Goal: Task Accomplishment & Management: Manage account settings

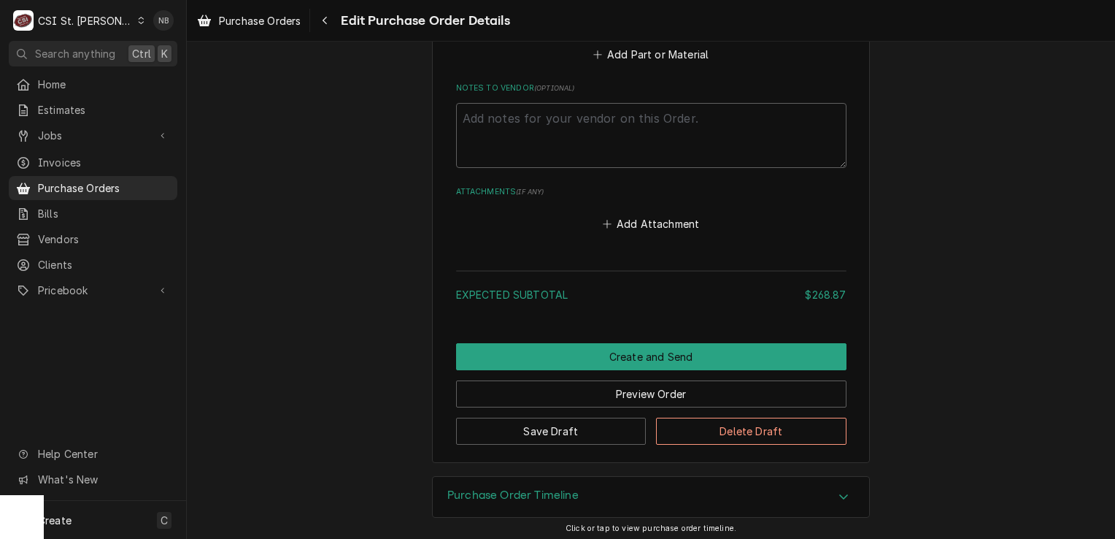
scroll to position [1387, 0]
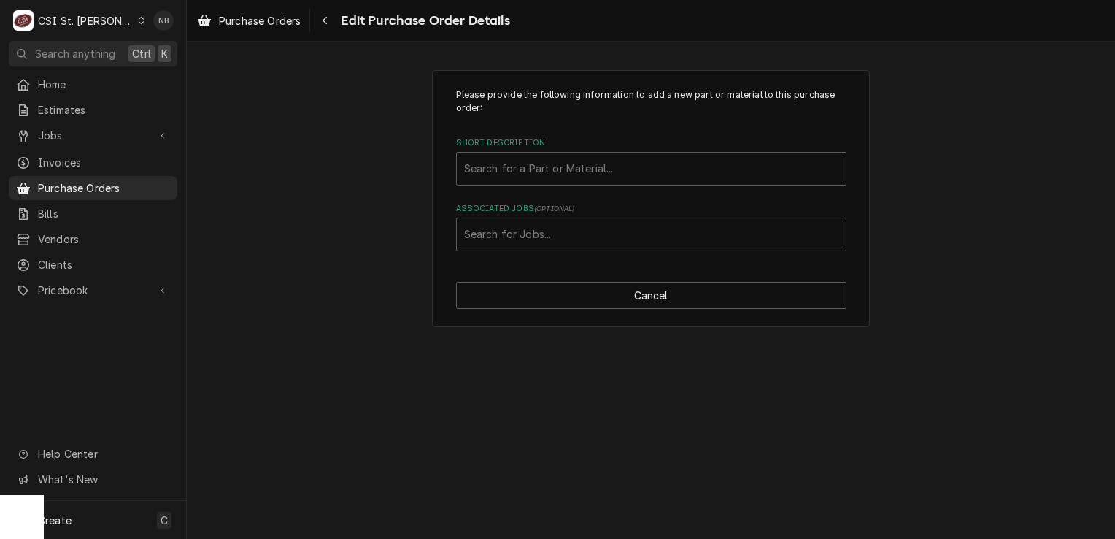
type textarea "x"
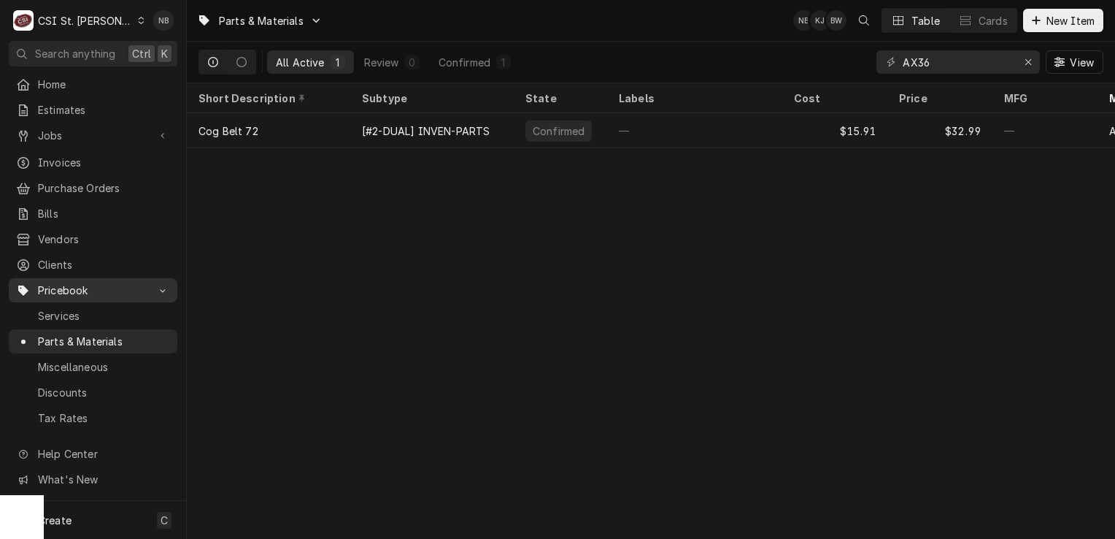
click at [85, 282] on span "Pricebook" at bounding box center [93, 289] width 110 height 15
click at [83, 282] on span "Pricebook" at bounding box center [93, 289] width 110 height 15
click at [129, 288] on span "Pricebook" at bounding box center [93, 289] width 110 height 15
click at [135, 282] on span "Pricebook" at bounding box center [93, 289] width 110 height 15
click at [102, 180] on span "Purchase Orders" at bounding box center [104, 187] width 132 height 15
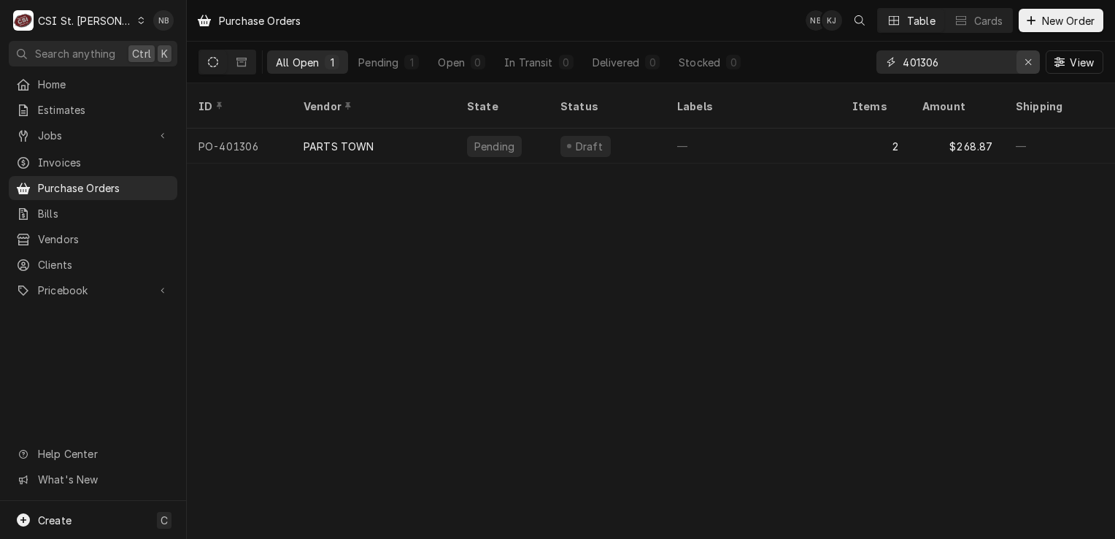
click at [1031, 63] on icon "Erase input" at bounding box center [1029, 62] width 8 height 10
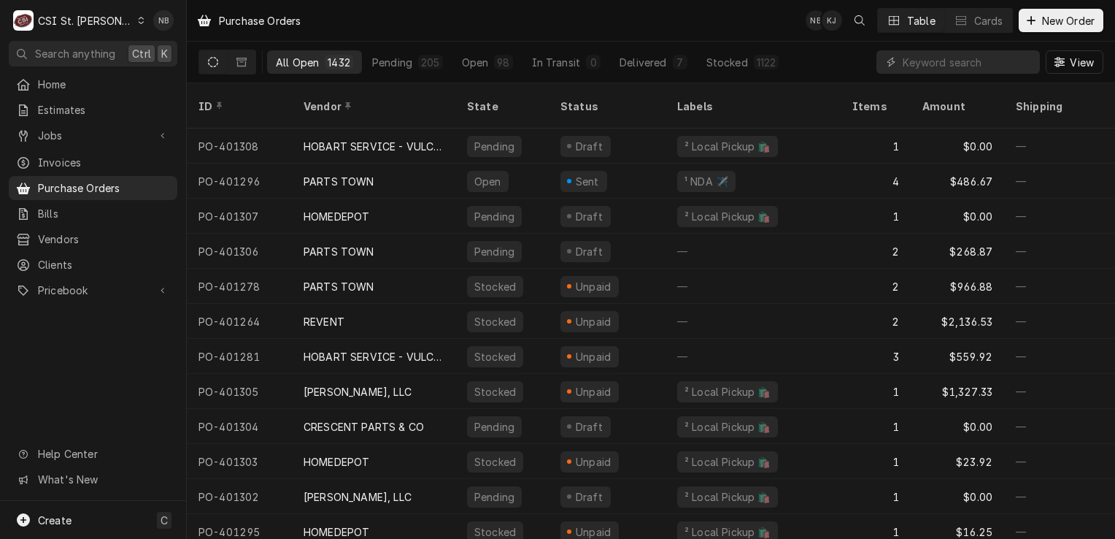
click at [764, 26] on div "Purchase Orders NB KJ Table Cards New Order" at bounding box center [651, 20] width 928 height 41
click at [966, 66] on input "Dynamic Content Wrapper" at bounding box center [968, 61] width 130 height 23
type input "4"
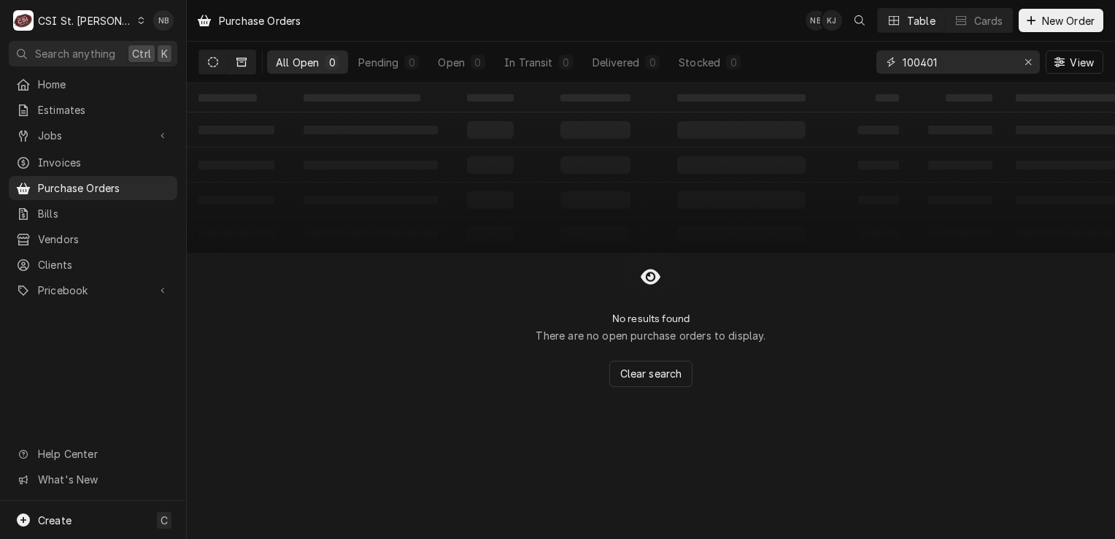
type input "100401"
click at [251, 60] on button "Dynamic Content Wrapper" at bounding box center [242, 61] width 28 height 23
click at [209, 58] on icon "Dynamic Content Wrapper" at bounding box center [213, 62] width 10 height 10
click at [99, 14] on div "CSI St. [PERSON_NAME]" at bounding box center [85, 20] width 95 height 15
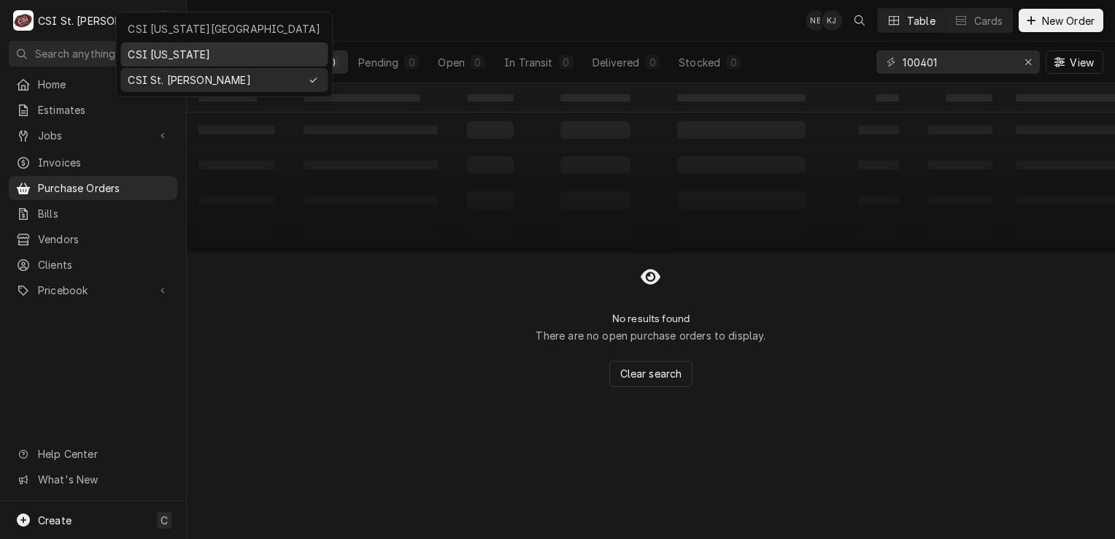
click at [153, 47] on div "CSI Kentucky" at bounding box center [224, 54] width 193 height 15
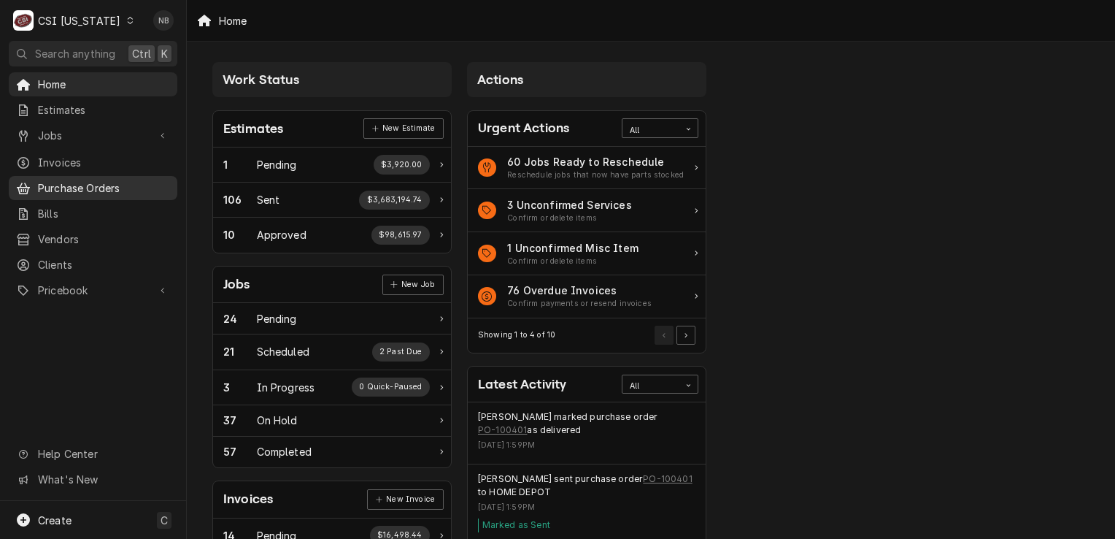
click at [98, 180] on span "Purchase Orders" at bounding box center [104, 187] width 132 height 15
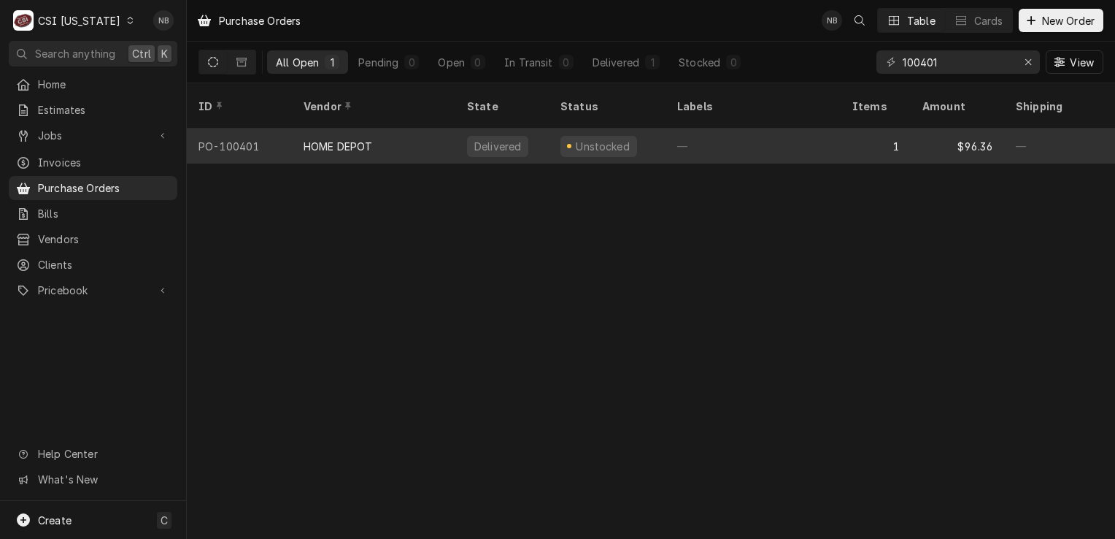
click at [771, 133] on div "—" at bounding box center [753, 145] width 175 height 35
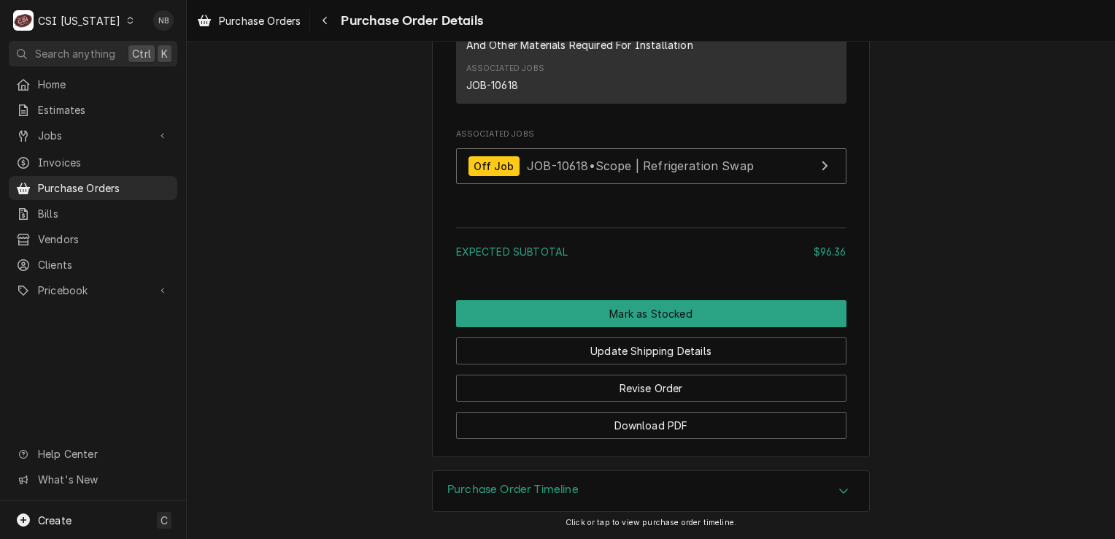
scroll to position [1275, 0]
click at [88, 136] on span "Jobs" at bounding box center [93, 135] width 110 height 15
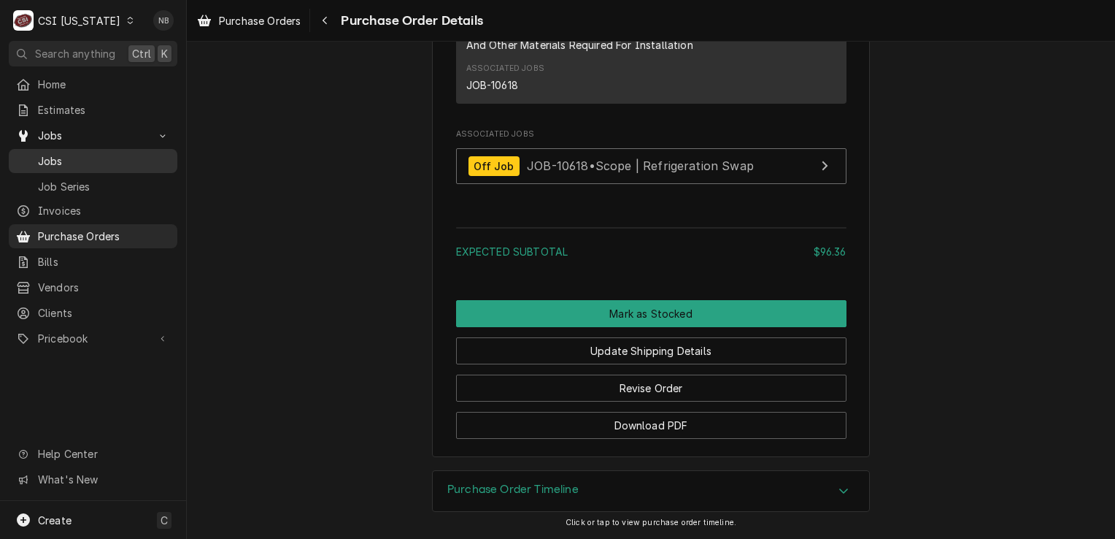
click at [80, 156] on span "Jobs" at bounding box center [104, 160] width 132 height 15
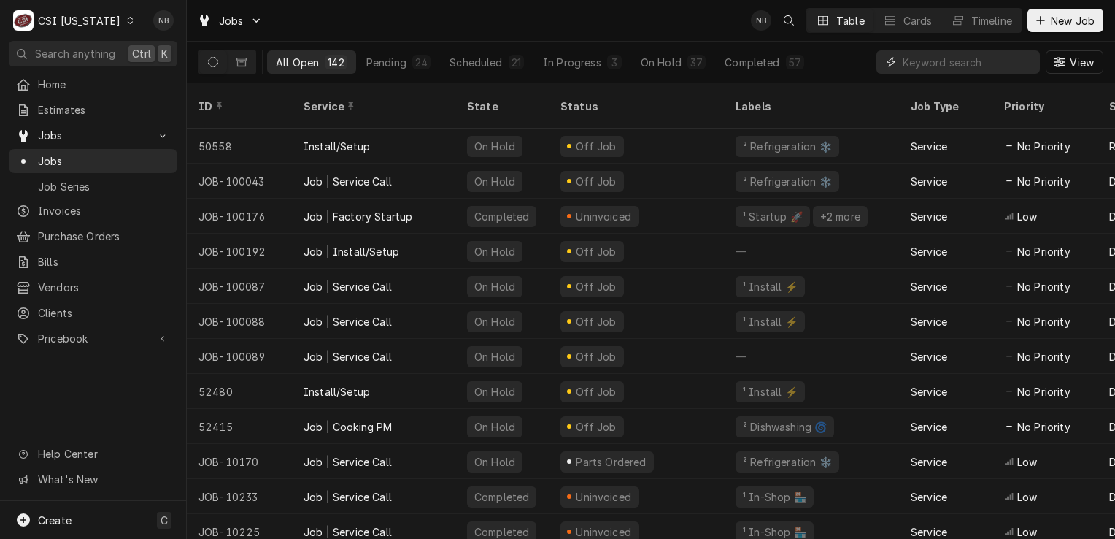
click at [969, 60] on input "Dynamic Content Wrapper" at bounding box center [968, 61] width 130 height 23
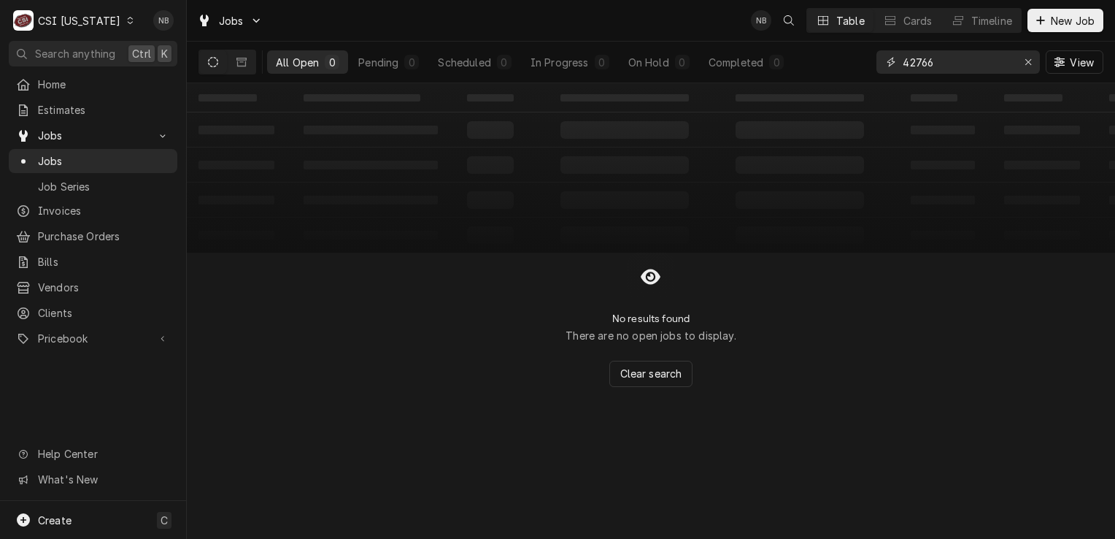
type input "42766"
click at [76, 20] on div "CSI [US_STATE]" at bounding box center [79, 20] width 82 height 15
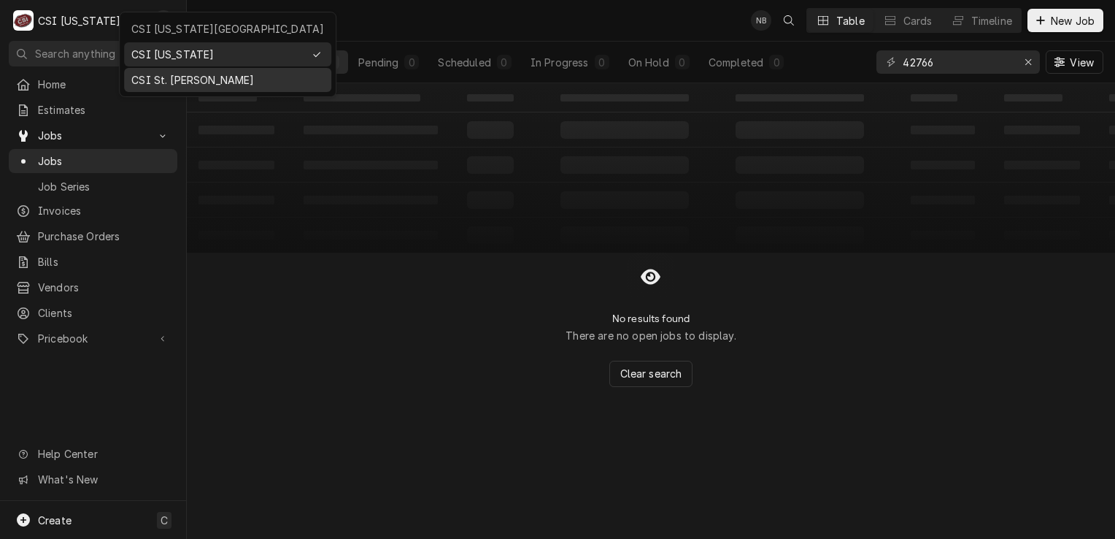
click at [152, 79] on div "CSI St. [PERSON_NAME]" at bounding box center [227, 79] width 193 height 15
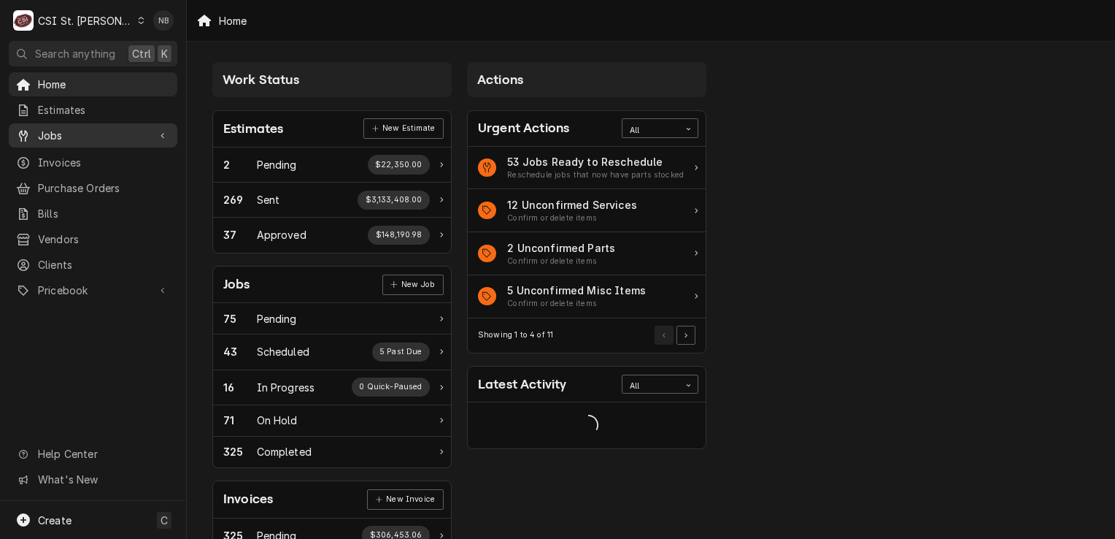
click at [105, 134] on span "Jobs" at bounding box center [93, 135] width 110 height 15
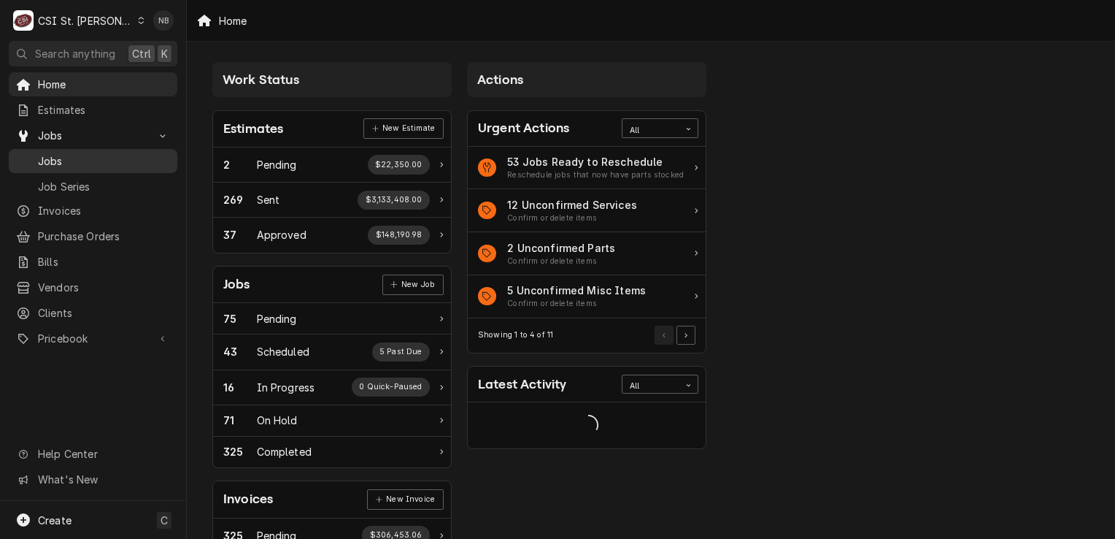
click at [104, 164] on div "Jobs" at bounding box center [93, 161] width 163 height 18
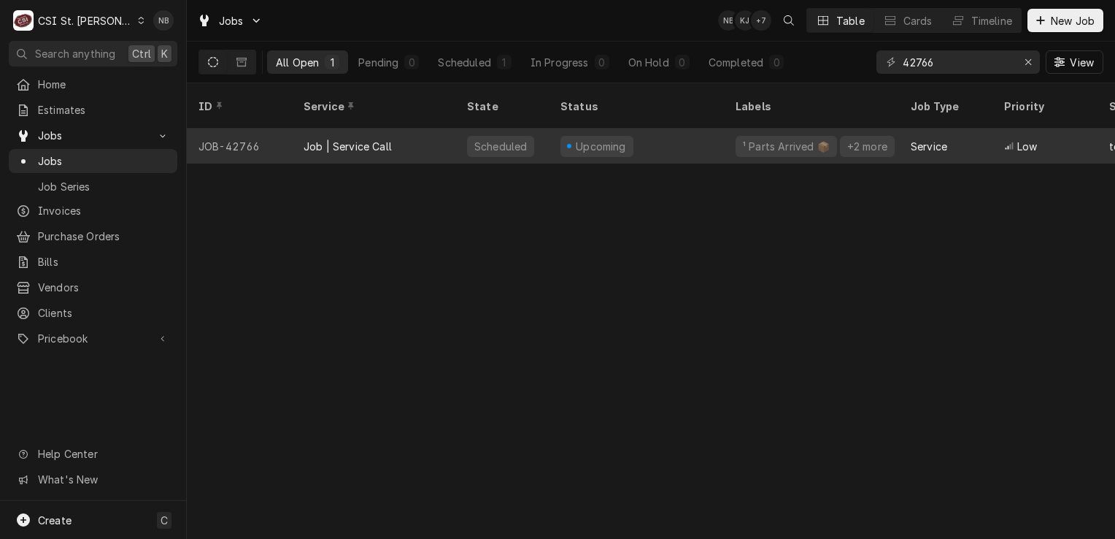
click at [663, 128] on div "Upcoming" at bounding box center [636, 145] width 175 height 35
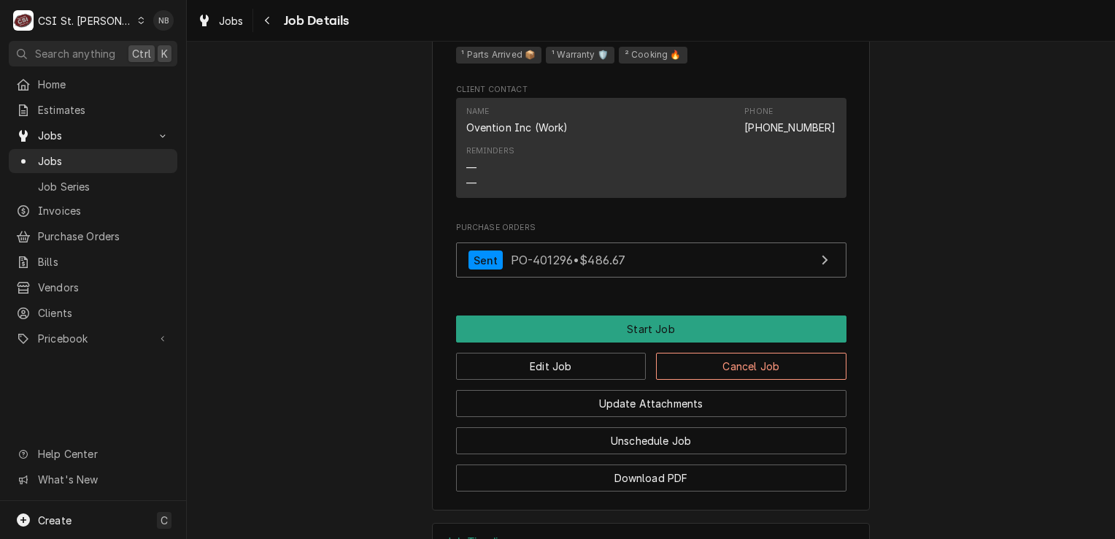
scroll to position [1406, 0]
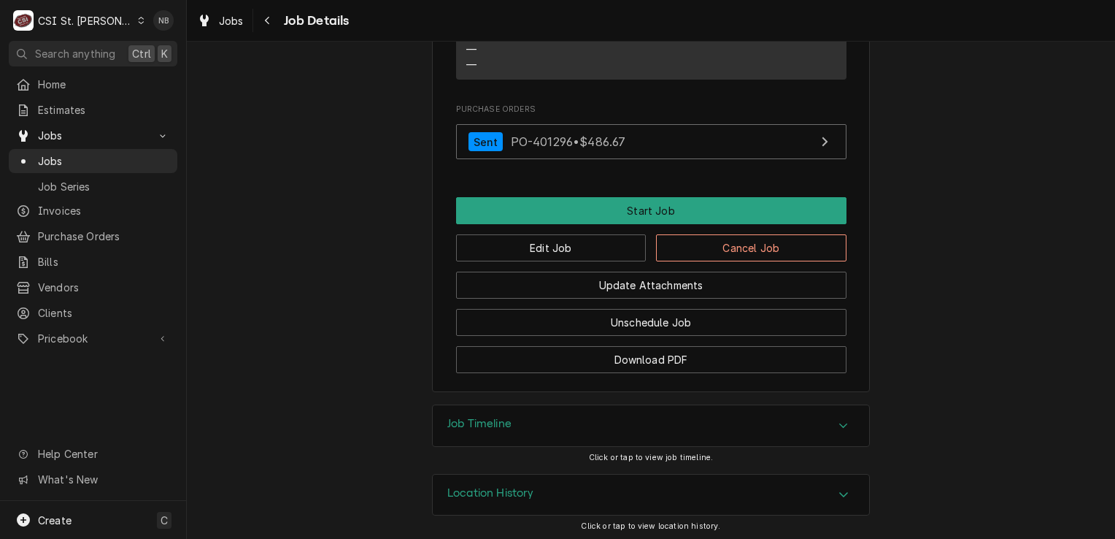
click at [785, 422] on div "Job Timeline" at bounding box center [651, 425] width 436 height 41
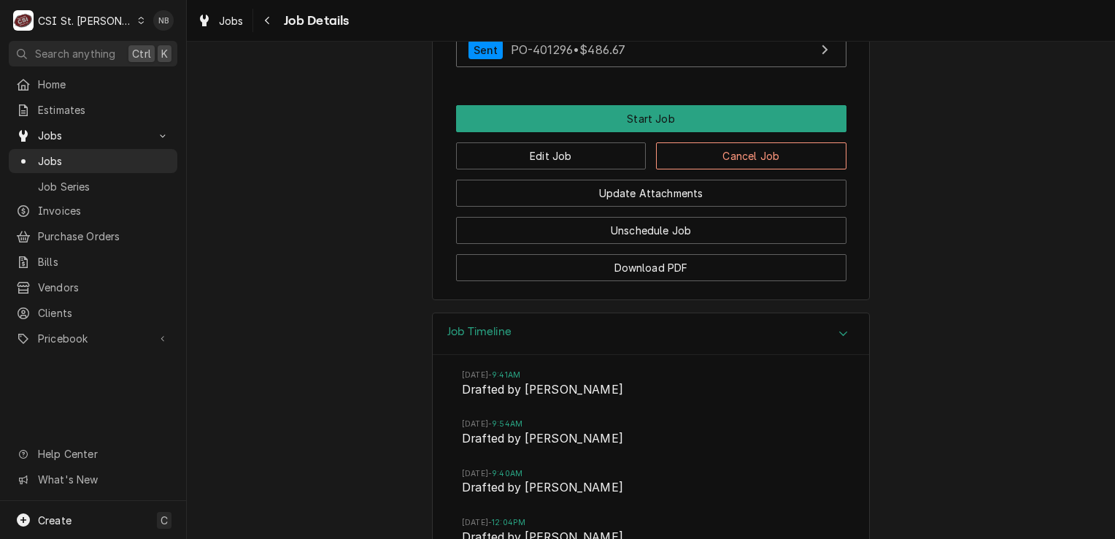
scroll to position [1698, 0]
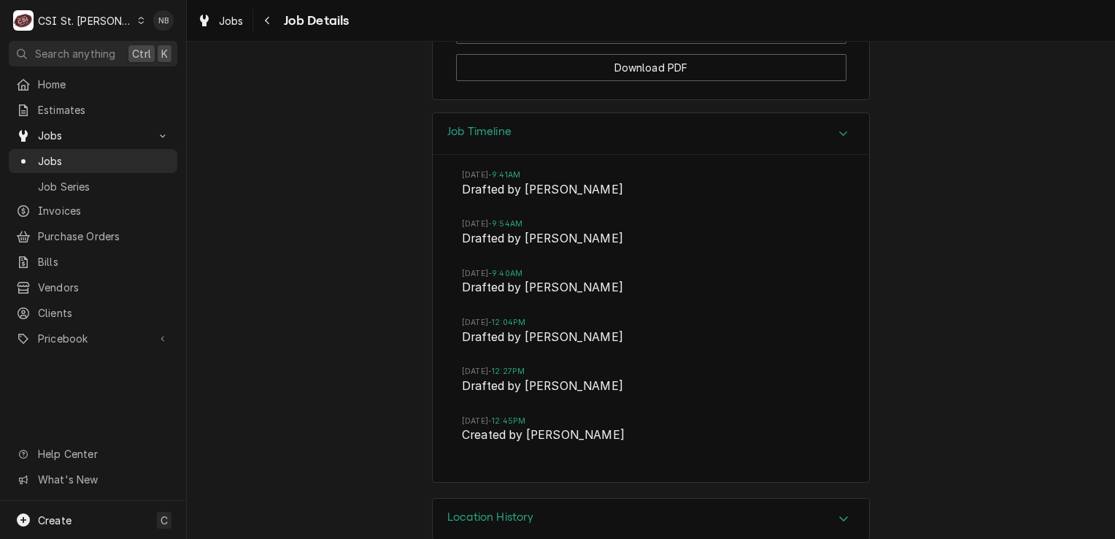
click at [776, 129] on div "Job Timeline" at bounding box center [651, 134] width 436 height 42
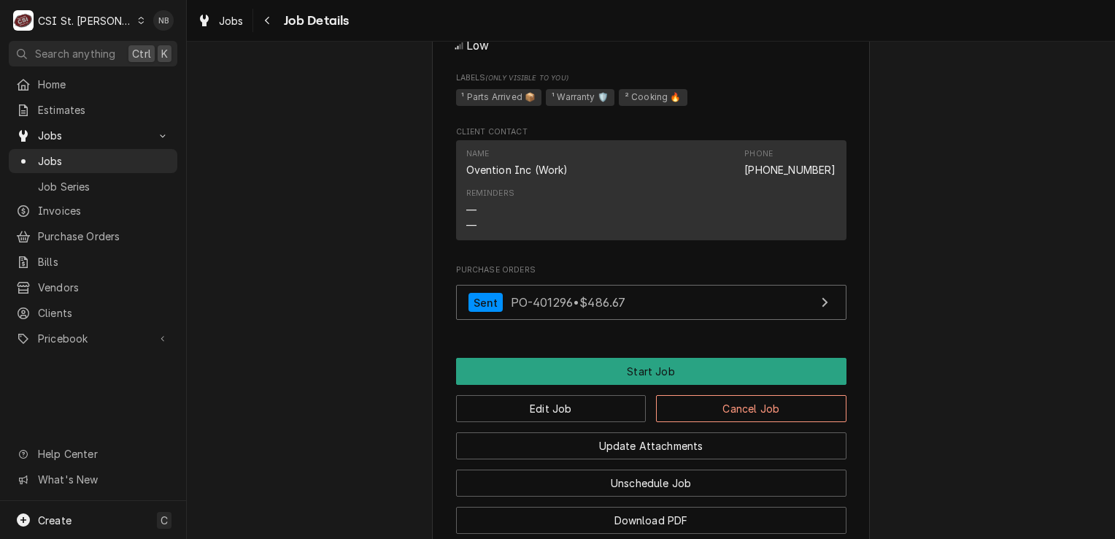
scroll to position [1406, 0]
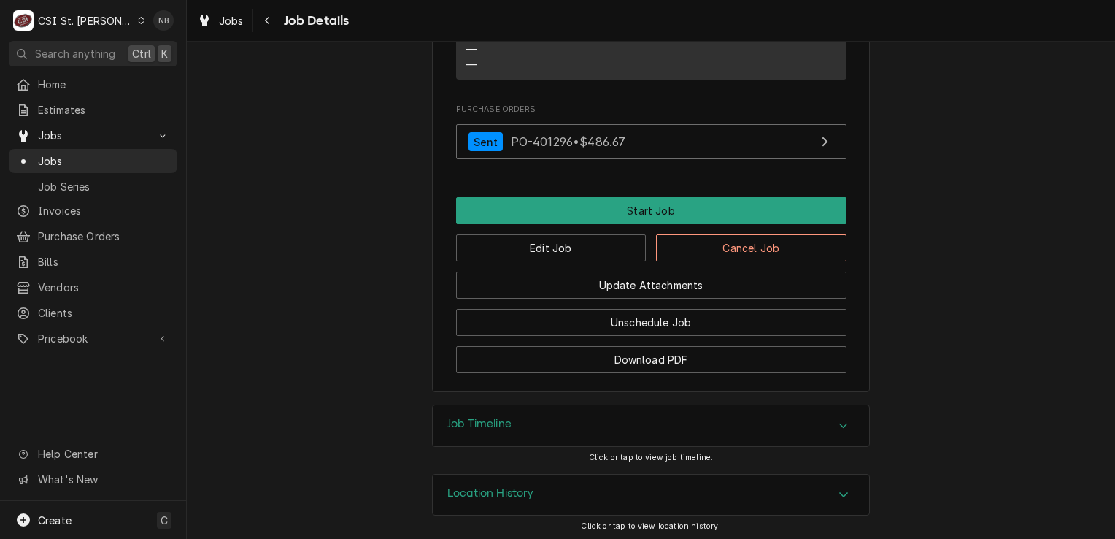
click at [790, 498] on div "Location History" at bounding box center [651, 494] width 436 height 41
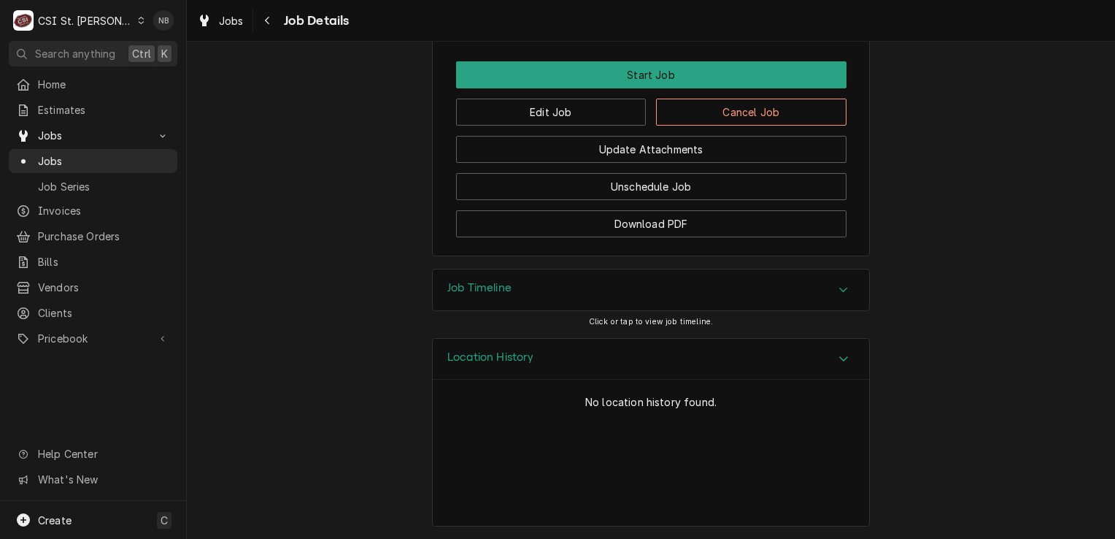
click at [794, 357] on div "Location History" at bounding box center [651, 360] width 436 height 42
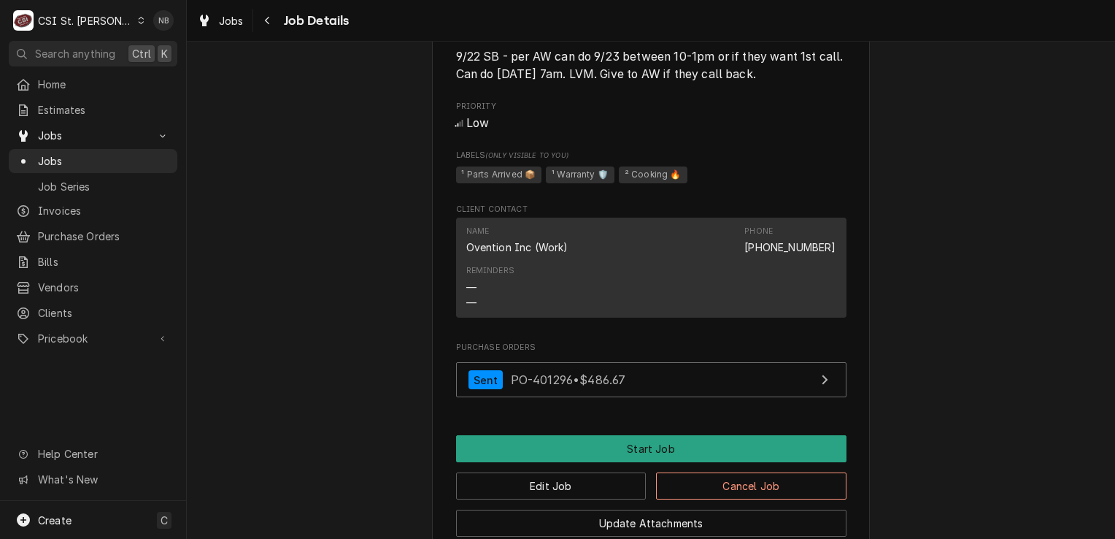
scroll to position [1406, 0]
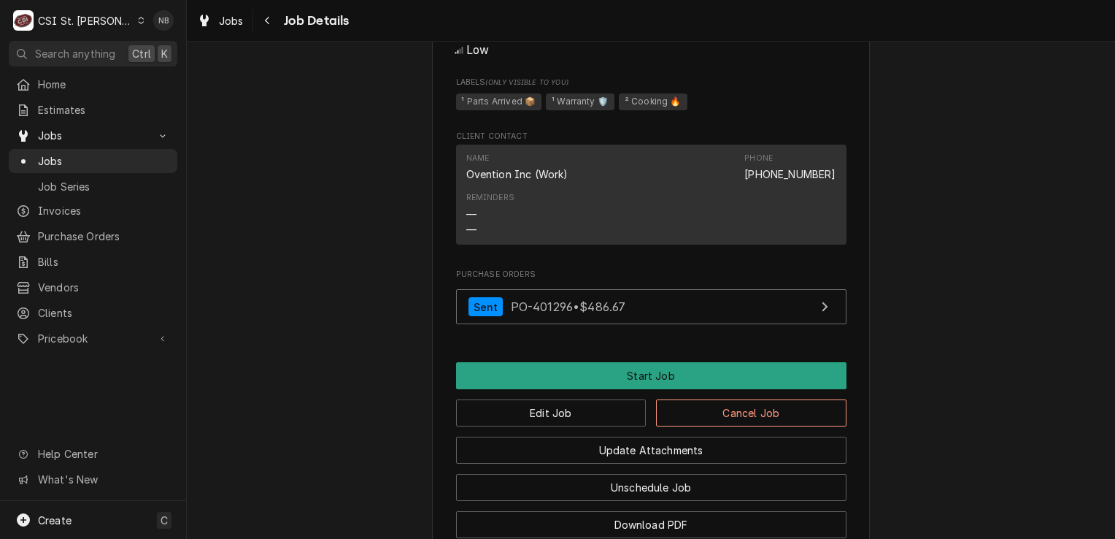
scroll to position [1406, 0]
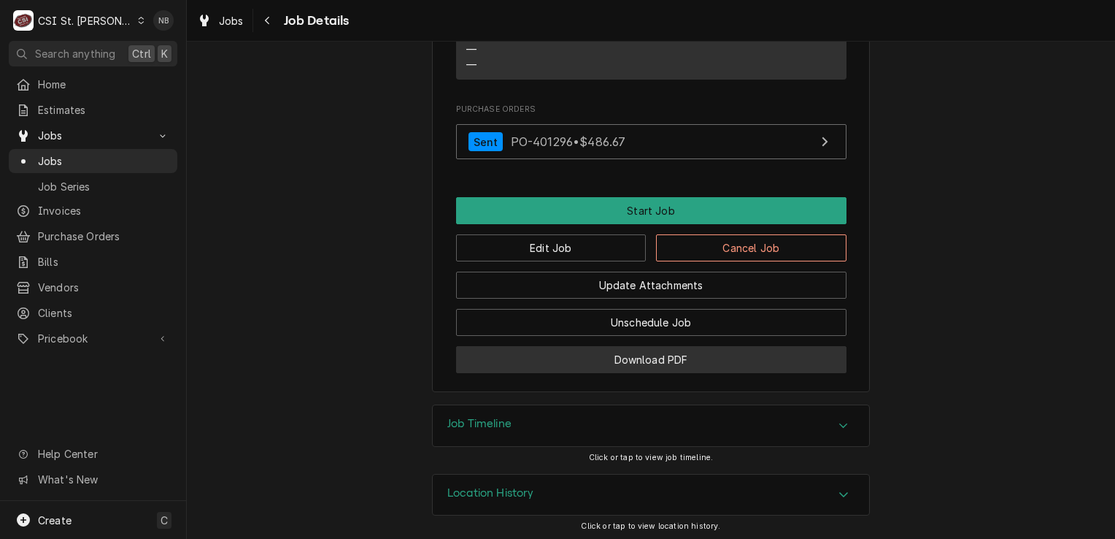
click at [572, 368] on button "Download PDF" at bounding box center [651, 359] width 390 height 27
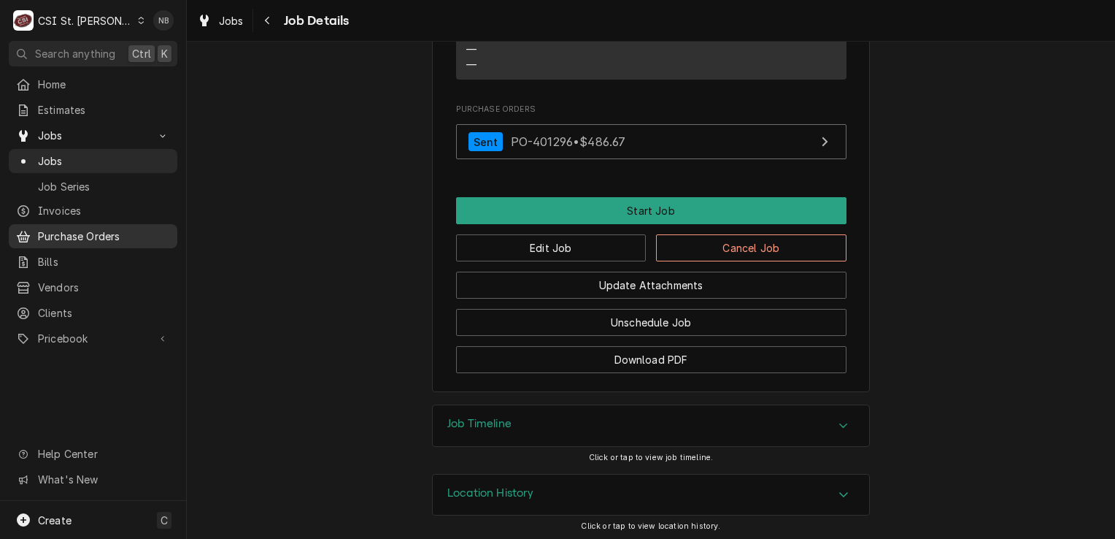
click at [88, 234] on span "Purchase Orders" at bounding box center [104, 235] width 132 height 15
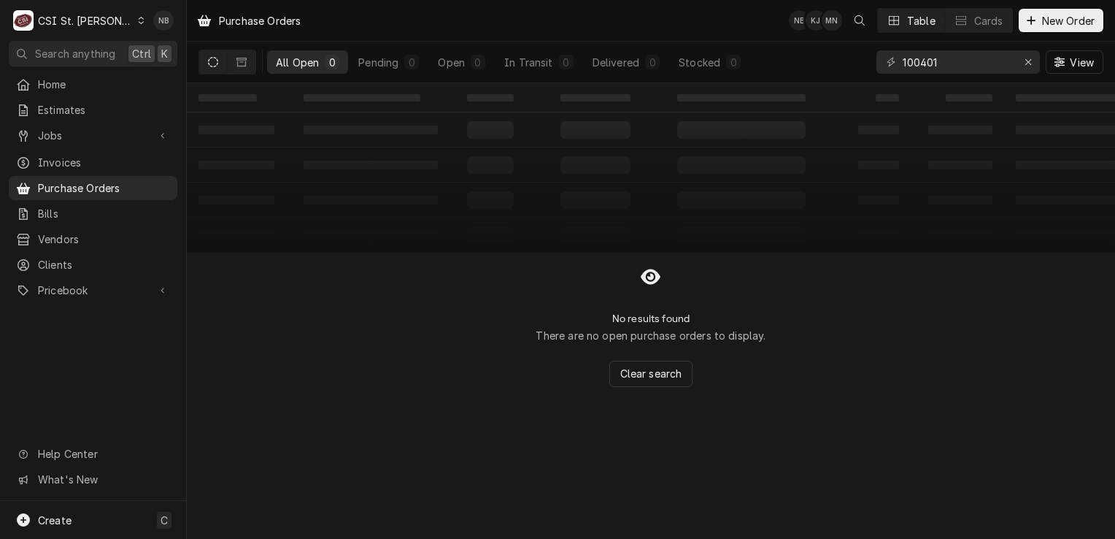
click at [93, 20] on div "CSI St. [PERSON_NAME]" at bounding box center [85, 20] width 95 height 15
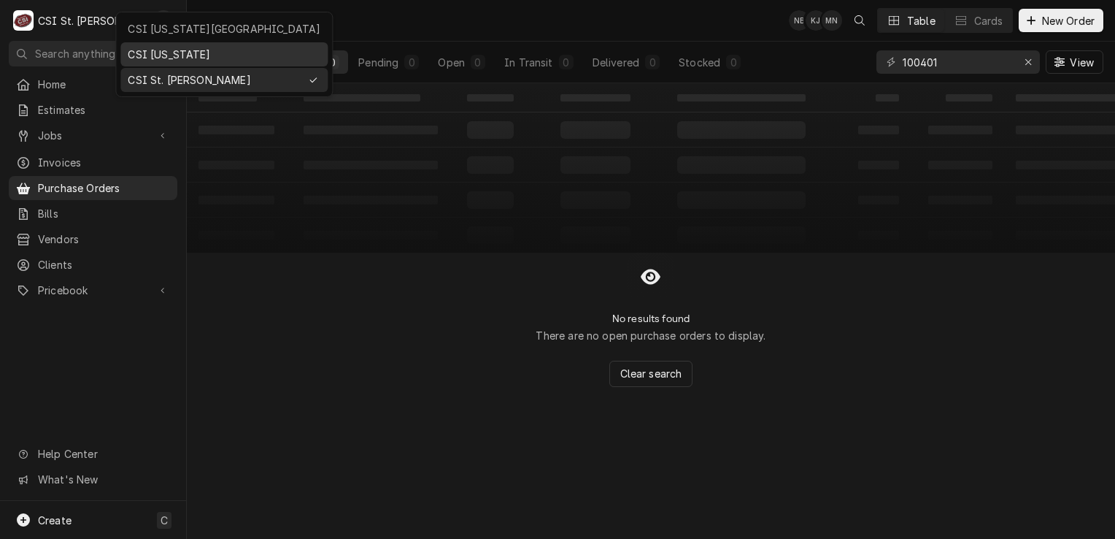
click at [175, 50] on div "CSI [US_STATE]" at bounding box center [224, 54] width 193 height 15
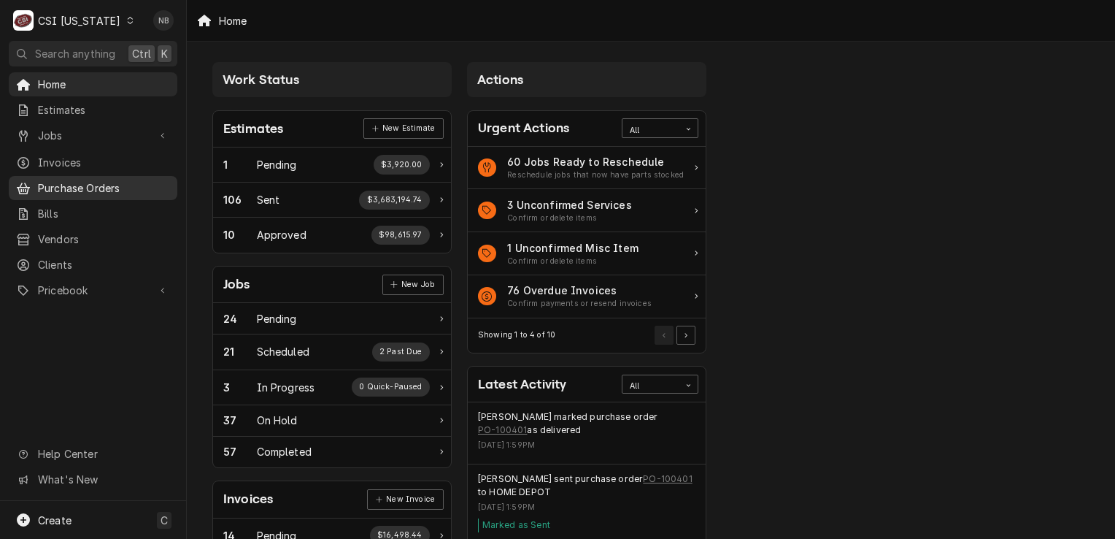
click at [108, 190] on div "Purchase Orders" at bounding box center [93, 188] width 163 height 18
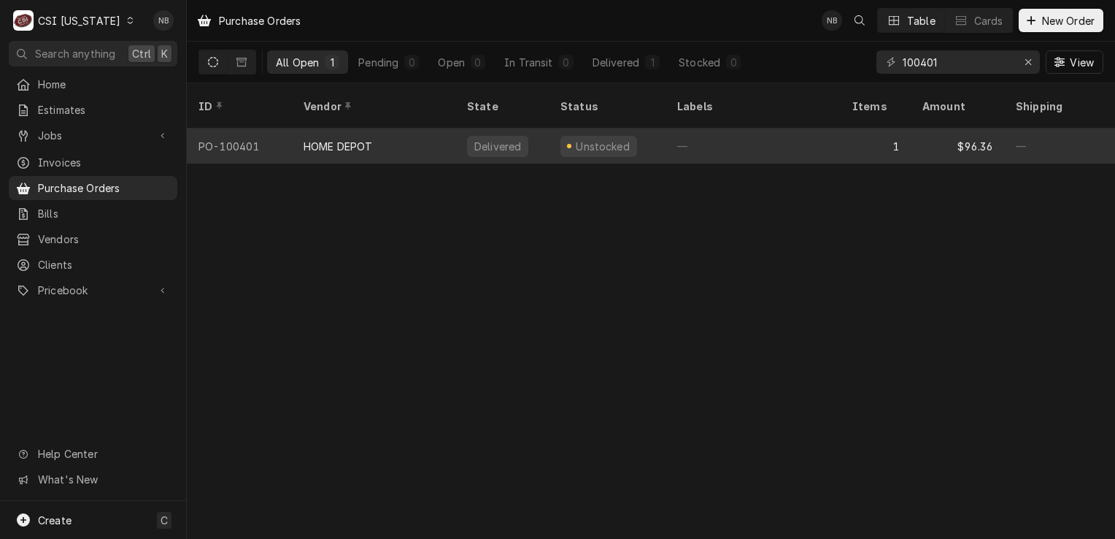
click at [540, 132] on div "Delivered" at bounding box center [501, 145] width 93 height 35
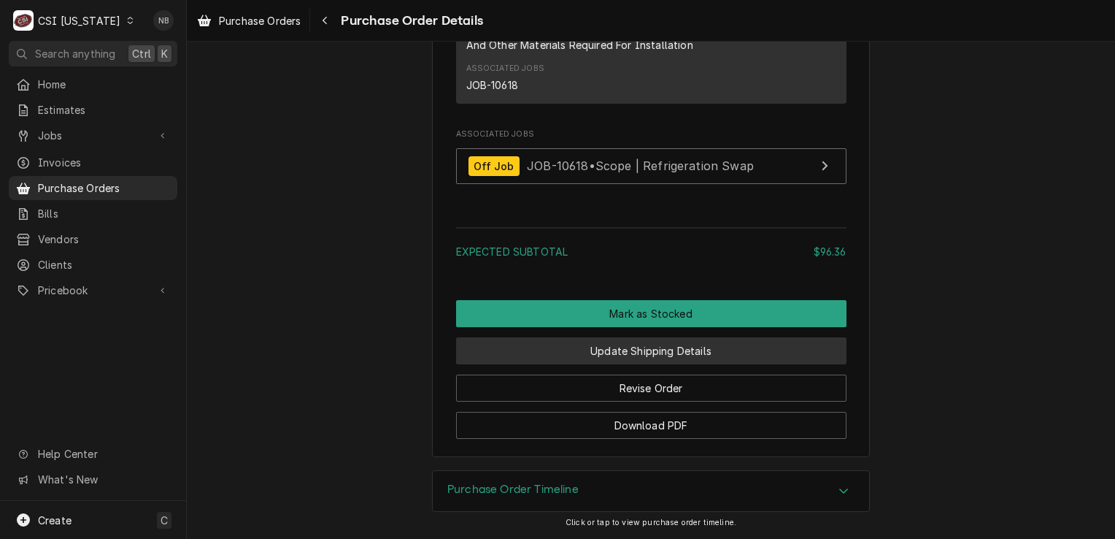
scroll to position [1275, 0]
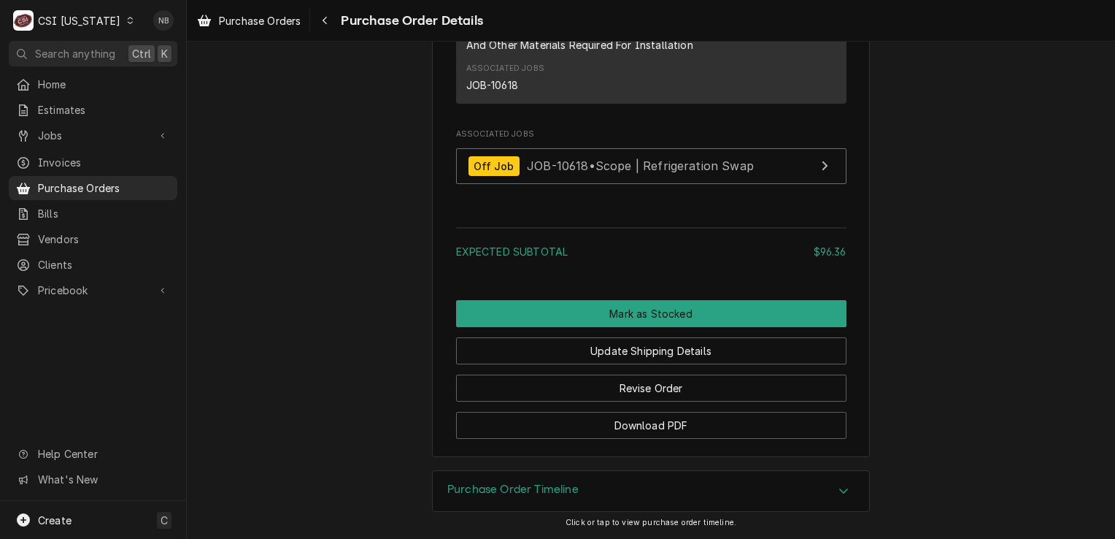
click at [669, 504] on div "Purchase Order Timeline" at bounding box center [651, 491] width 436 height 41
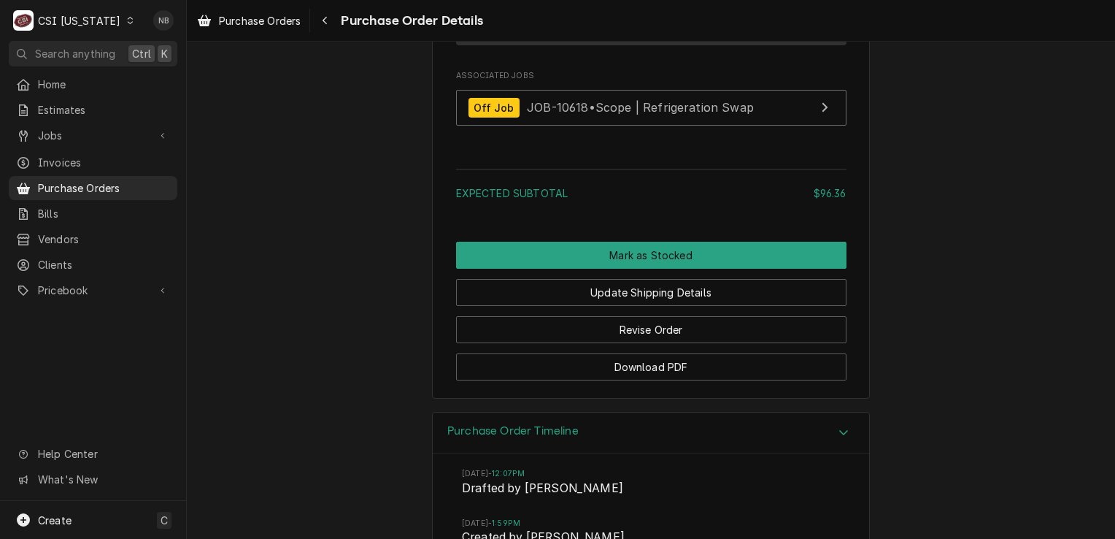
scroll to position [1493, 0]
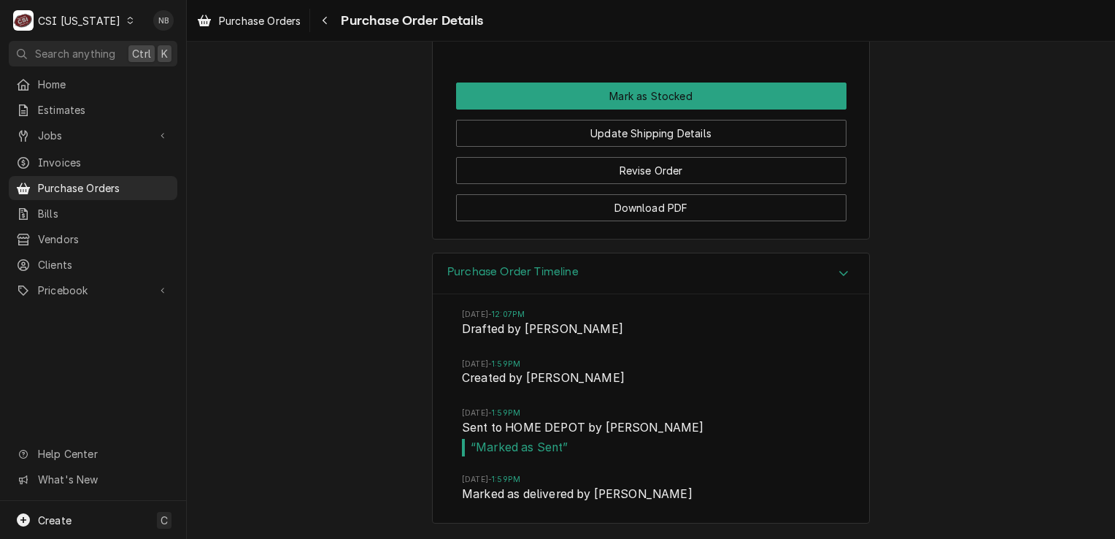
click at [734, 277] on div "Purchase Order Timeline" at bounding box center [651, 274] width 436 height 42
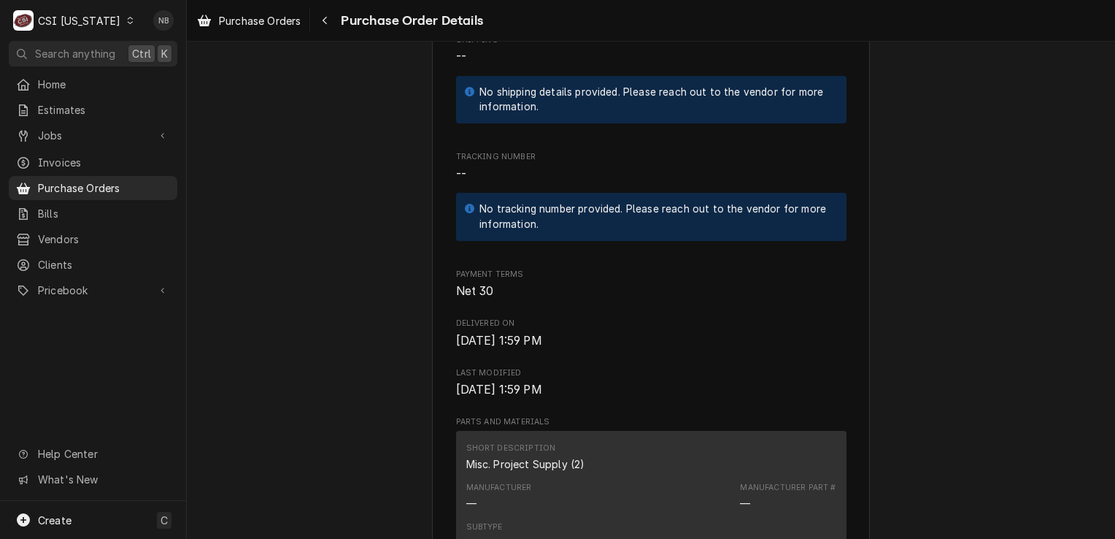
scroll to position [803, 0]
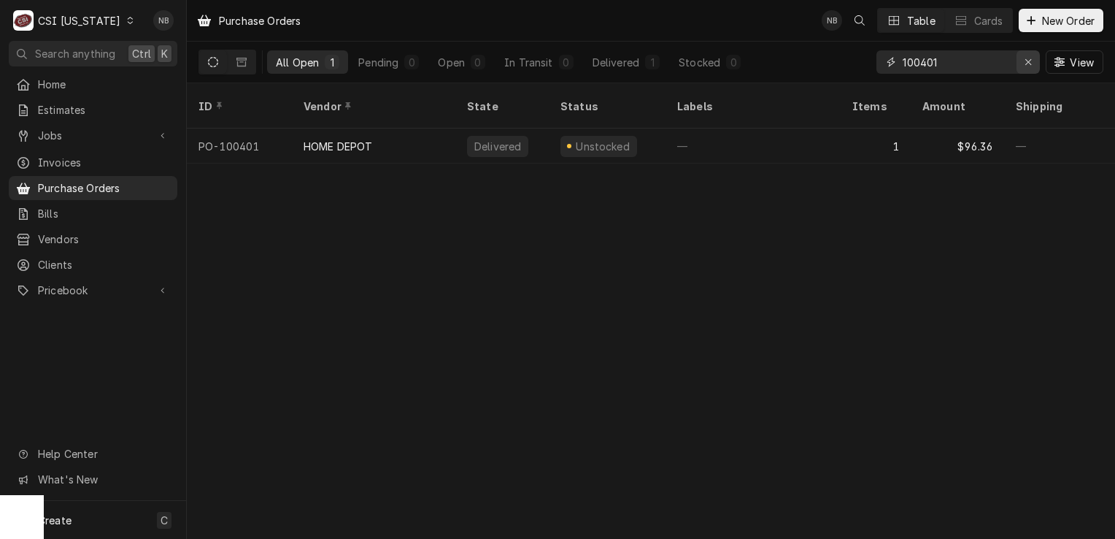
click at [1031, 63] on icon "Erase input" at bounding box center [1029, 62] width 8 height 10
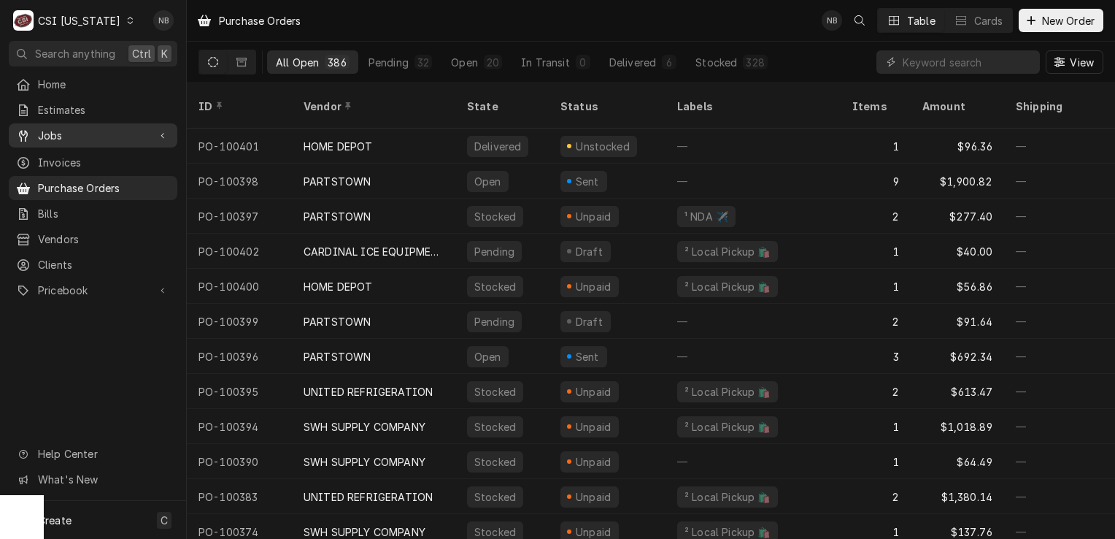
click at [94, 123] on link "Jobs" at bounding box center [93, 135] width 169 height 24
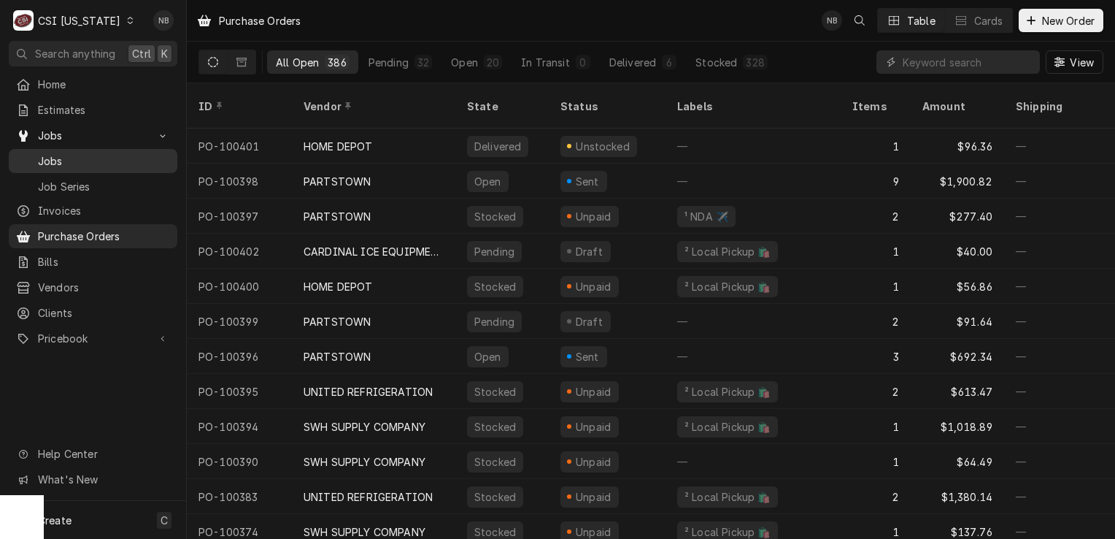
click at [82, 159] on span "Jobs" at bounding box center [104, 160] width 132 height 15
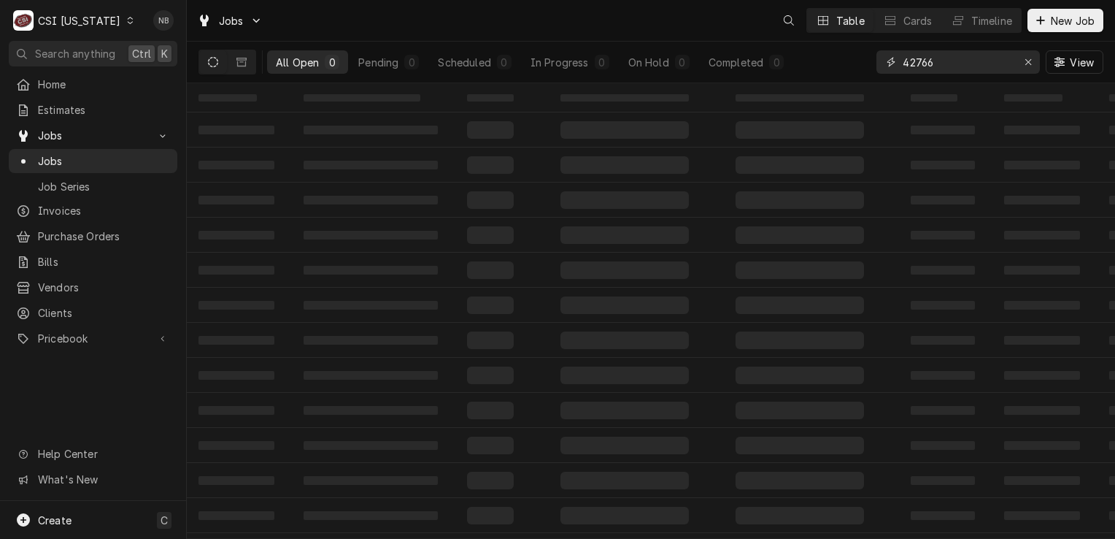
click at [958, 64] on input "42766" at bounding box center [957, 61] width 109 height 23
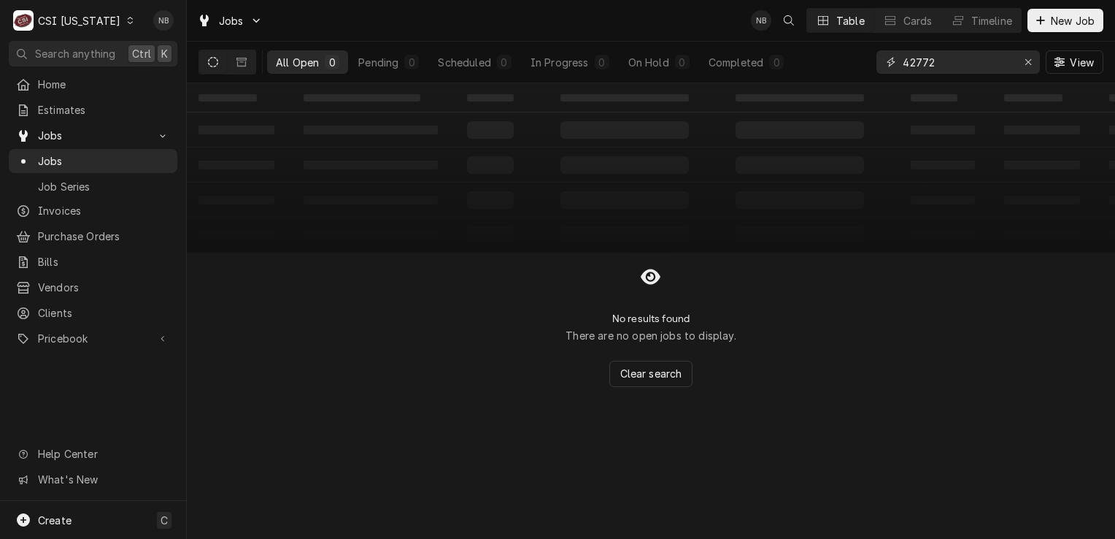
type input "42772"
click at [245, 61] on icon "Dynamic Content Wrapper" at bounding box center [241, 62] width 10 height 10
click at [213, 67] on button "Dynamic Content Wrapper" at bounding box center [213, 61] width 28 height 23
click at [95, 16] on div "CSI [US_STATE]" at bounding box center [79, 20] width 82 height 15
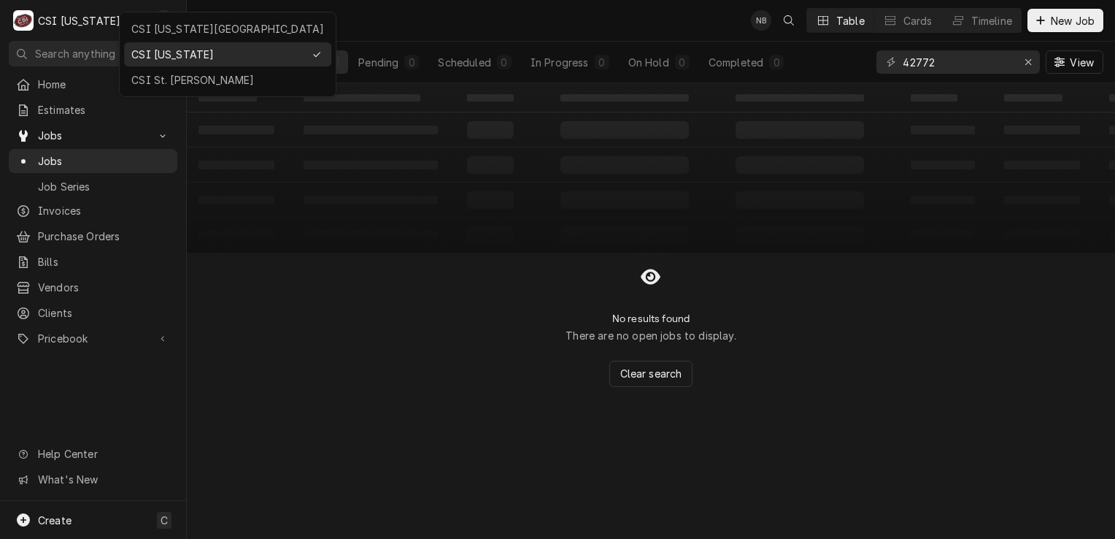
drag, startPoint x: 177, startPoint y: 23, endPoint x: 180, endPoint y: 92, distance: 68.6
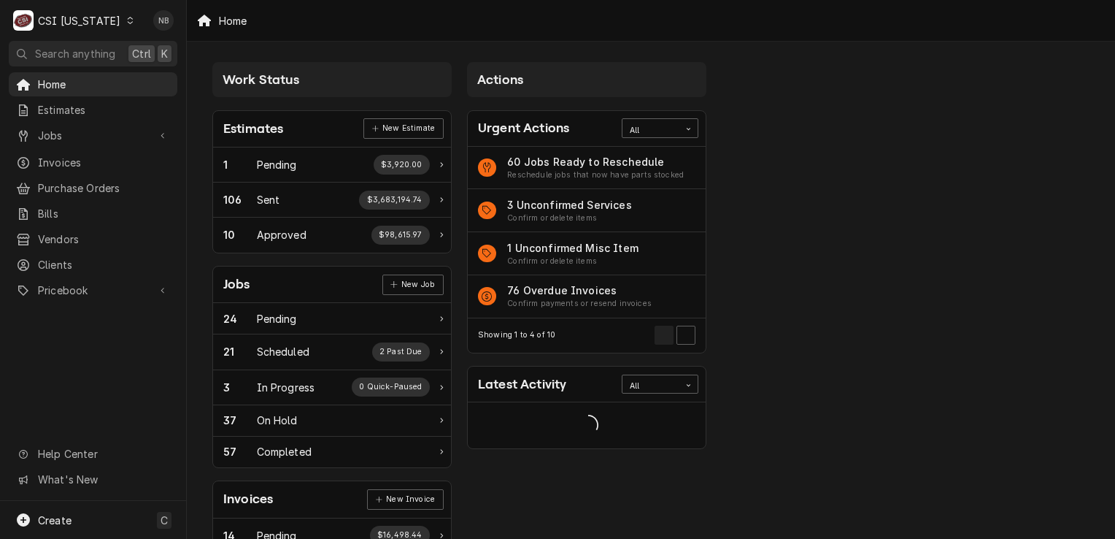
click at [103, 24] on div "CSI [US_STATE]" at bounding box center [79, 20] width 82 height 15
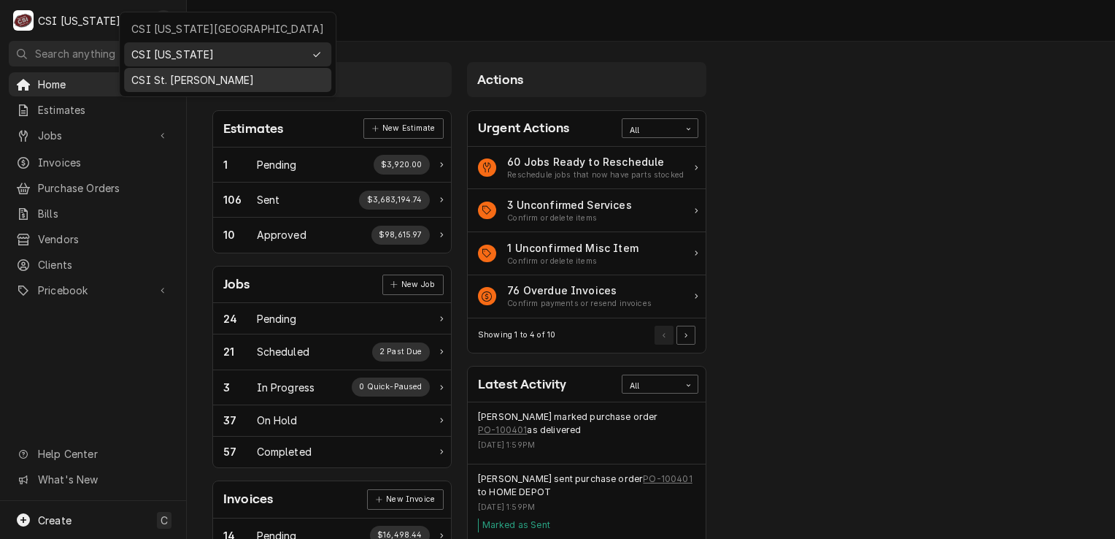
click at [164, 77] on div "CSI St. [PERSON_NAME]" at bounding box center [227, 79] width 193 height 15
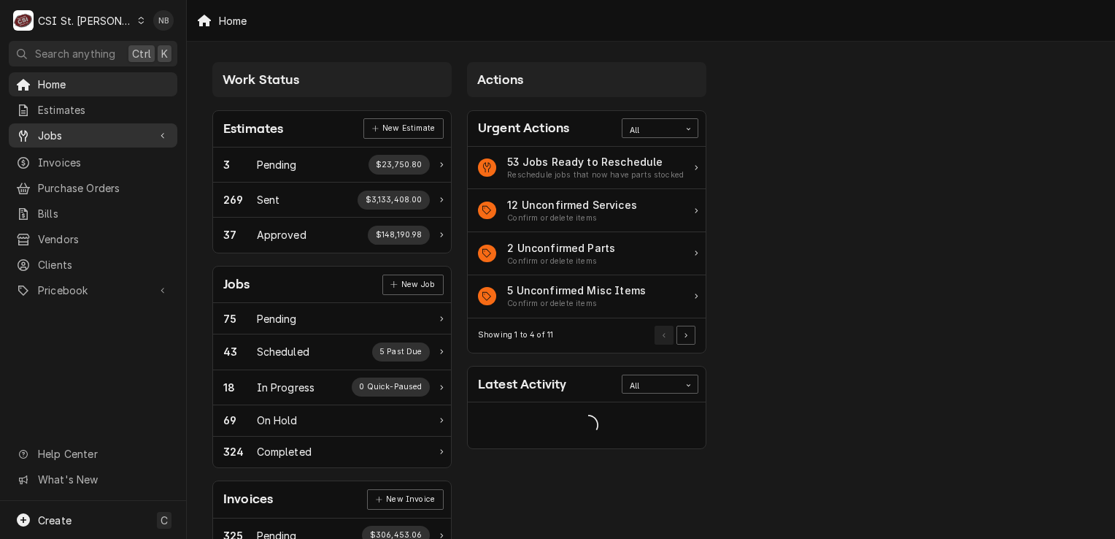
click at [61, 131] on span "Jobs" at bounding box center [93, 135] width 110 height 15
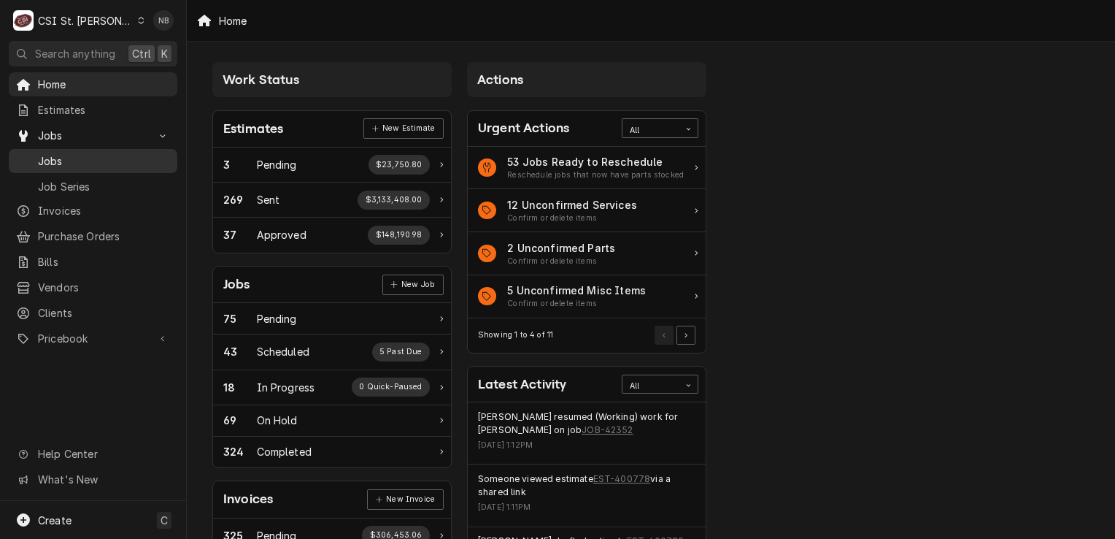
click at [103, 162] on span "Jobs" at bounding box center [104, 160] width 132 height 15
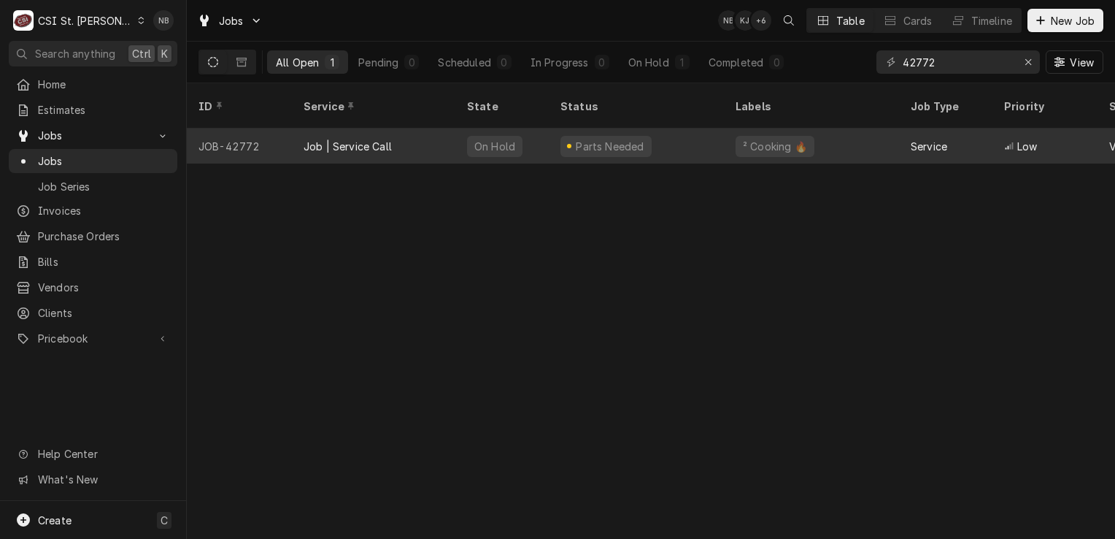
click at [685, 132] on div "Parts Needed" at bounding box center [636, 145] width 175 height 35
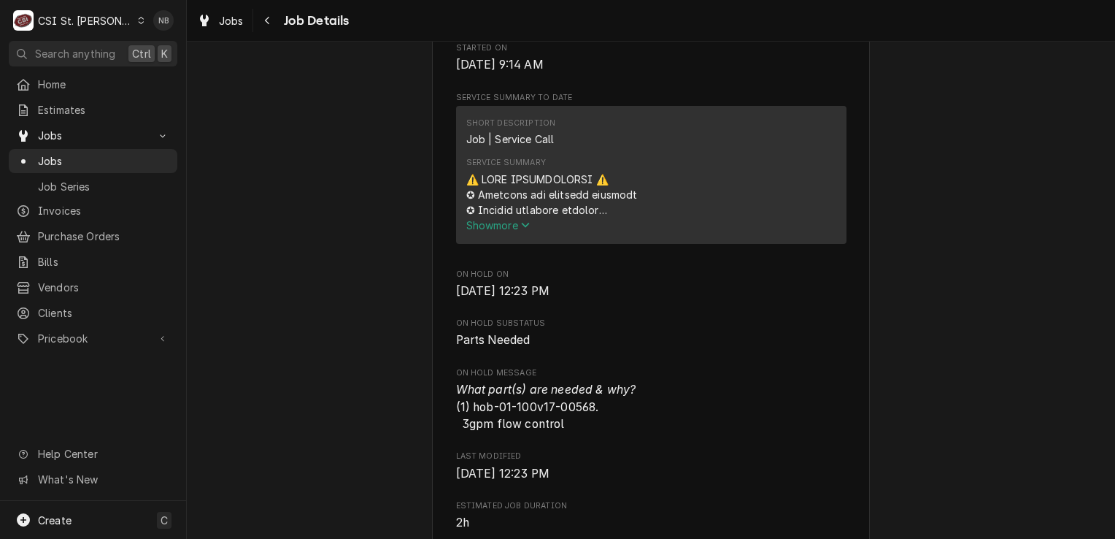
scroll to position [657, 0]
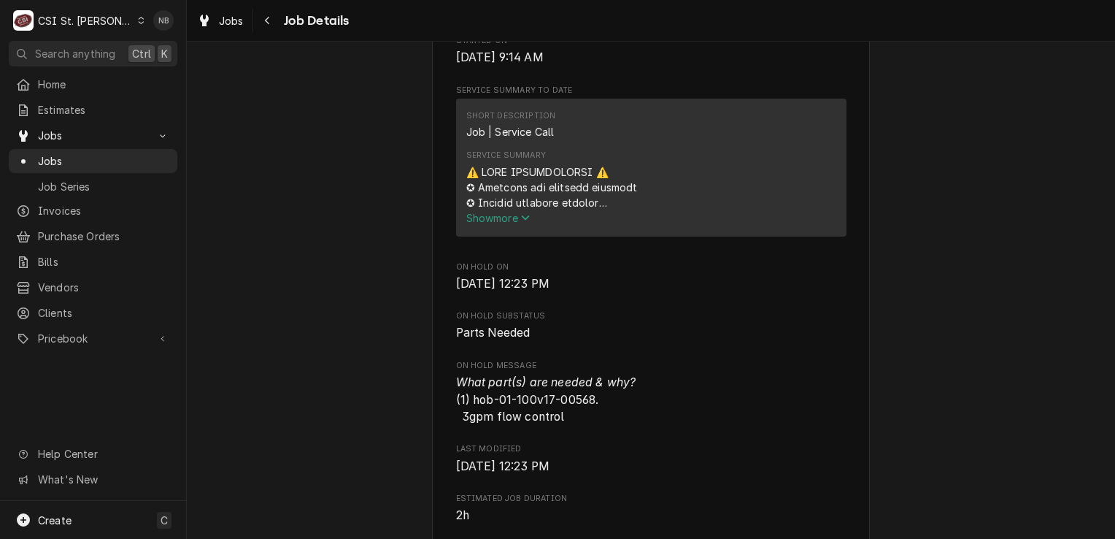
click at [504, 226] on button "Show more" at bounding box center [651, 217] width 370 height 15
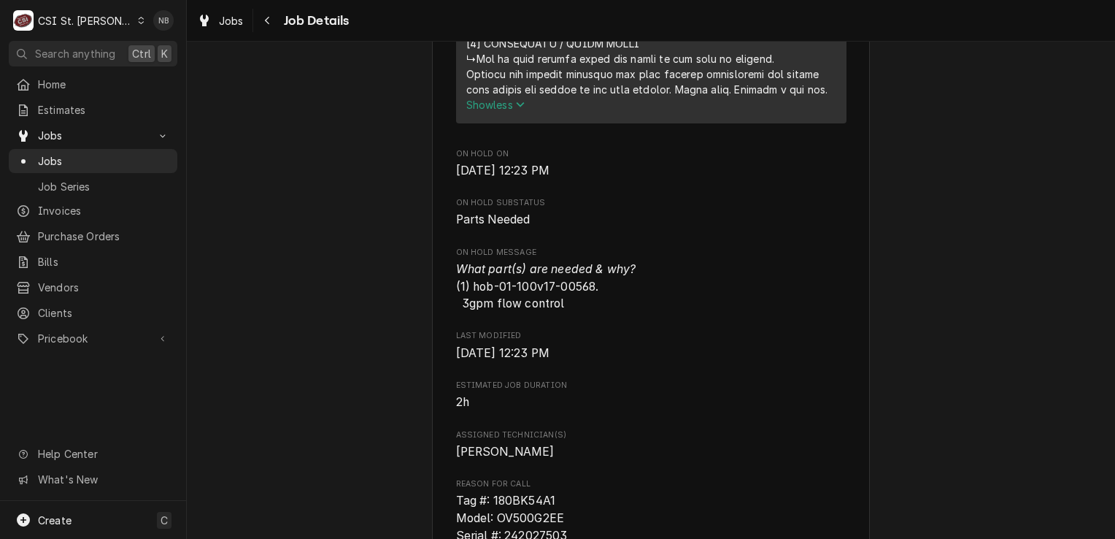
scroll to position [1606, 0]
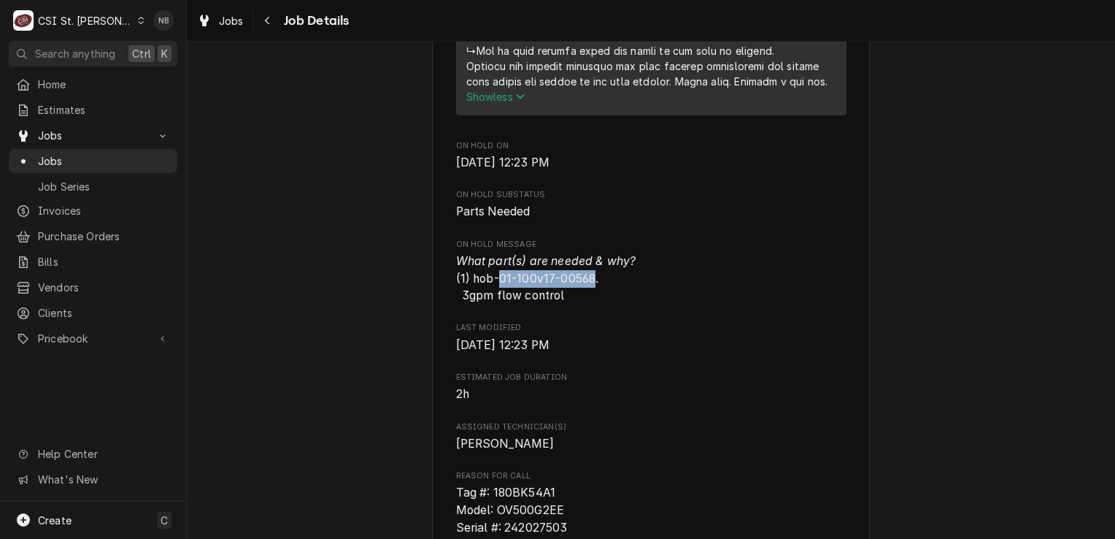
drag, startPoint x: 590, startPoint y: 309, endPoint x: 493, endPoint y: 312, distance: 96.4
click at [493, 302] on span "What part(s) are needed & why? (1) hob-01-100v17-00568. 3gpm flow control" at bounding box center [546, 278] width 180 height 48
drag, startPoint x: 493, startPoint y: 312, endPoint x: 505, endPoint y: 312, distance: 11.7
copy span "01-100v17-00568"
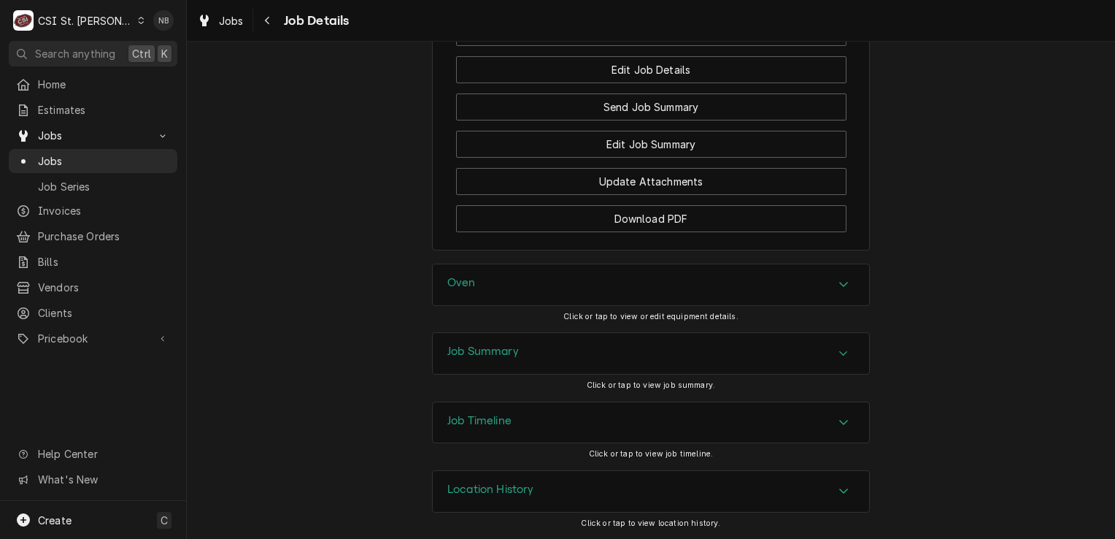
scroll to position [3008, 0]
click at [123, 331] on span "Pricebook" at bounding box center [93, 338] width 110 height 15
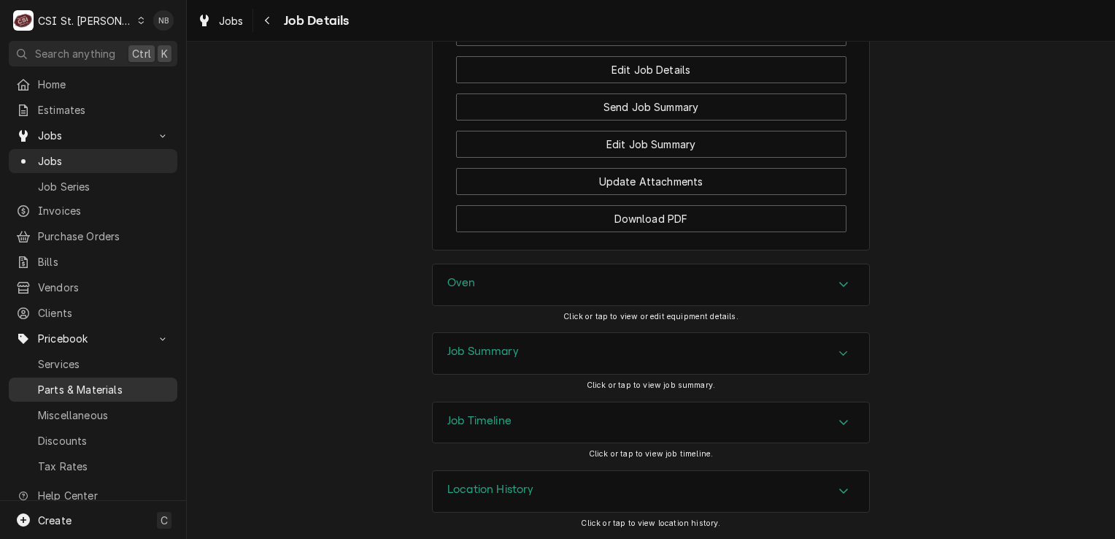
click at [120, 382] on span "Parts & Materials" at bounding box center [104, 389] width 132 height 15
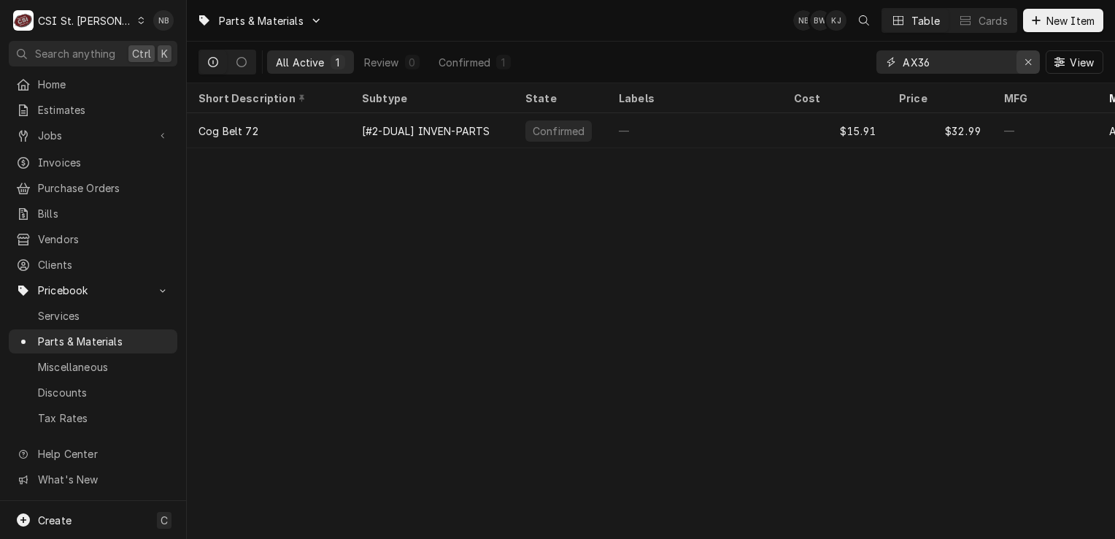
click at [1028, 57] on icon "Erase input" at bounding box center [1029, 62] width 8 height 10
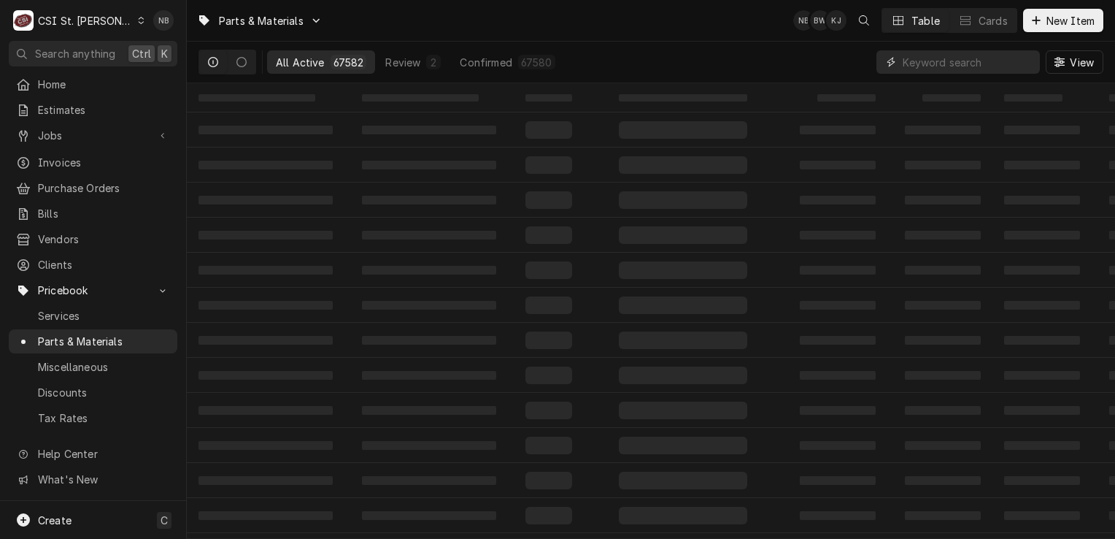
paste input "01-100v17-00568"
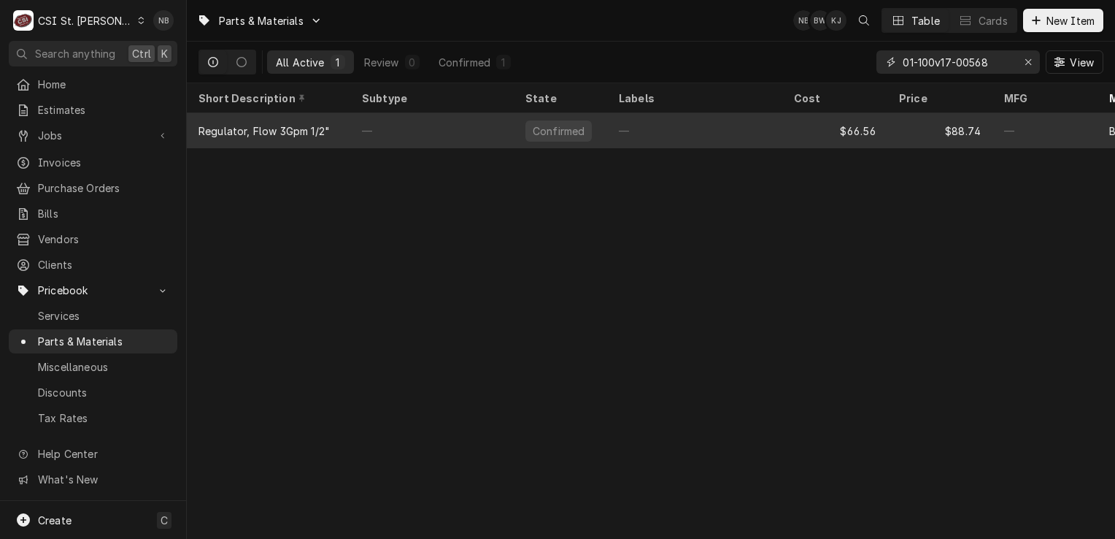
type input "01-100v17-00568"
click at [658, 125] on div "—" at bounding box center [694, 130] width 175 height 35
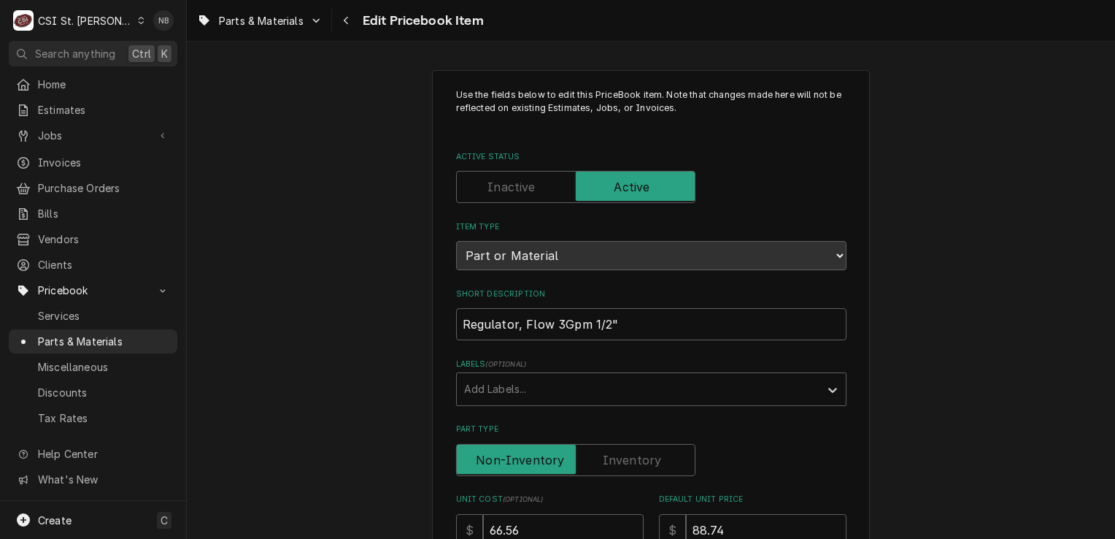
type textarea "x"
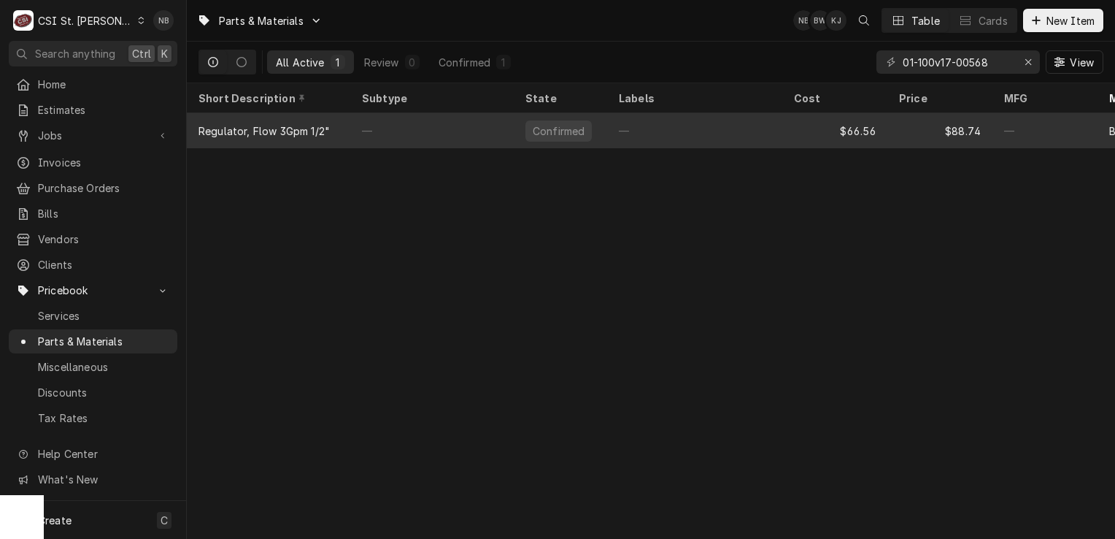
click at [766, 128] on div "—" at bounding box center [694, 130] width 175 height 35
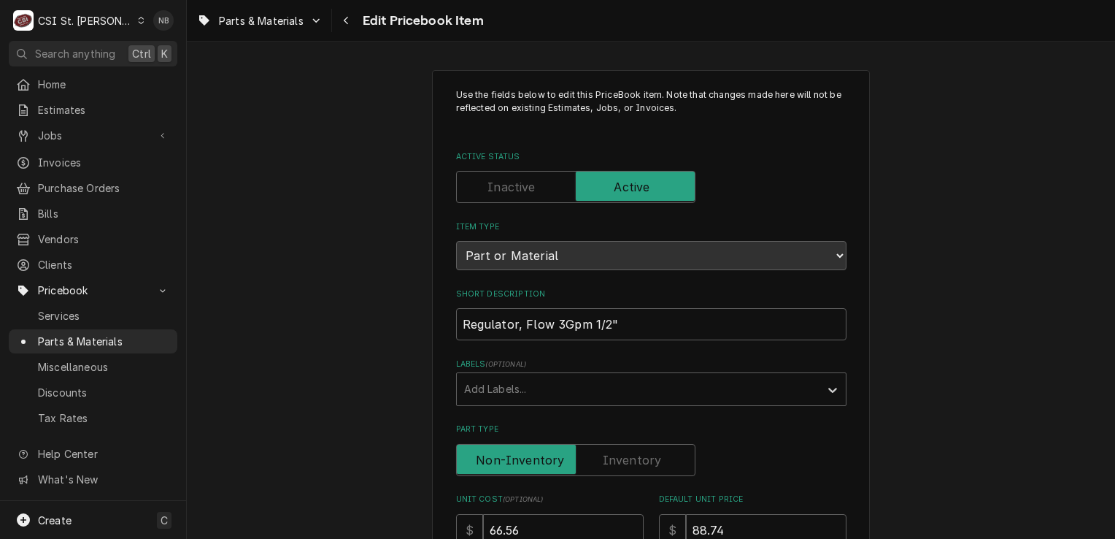
type textarea "x"
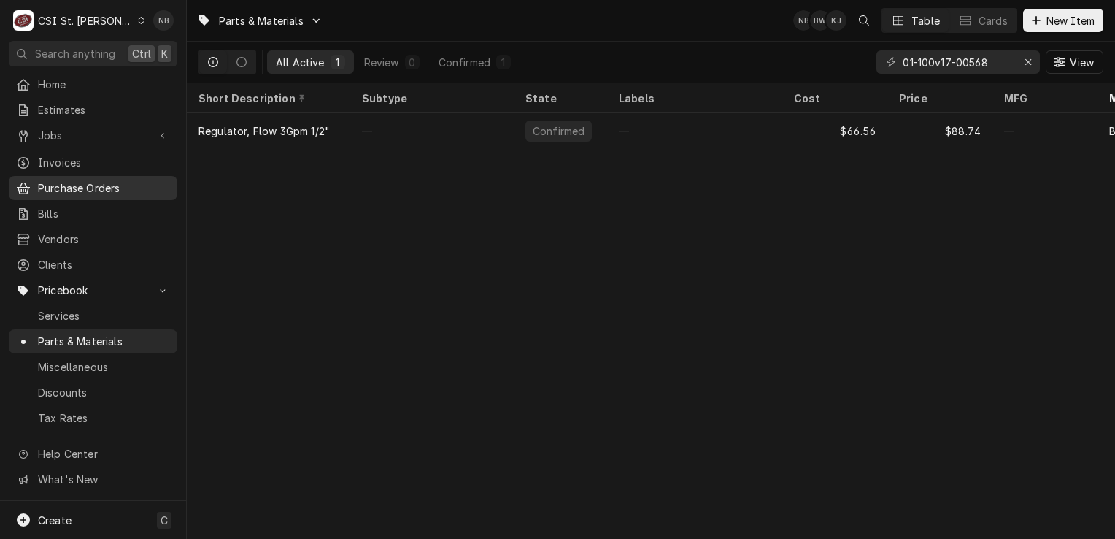
click at [88, 188] on span "Purchase Orders" at bounding box center [104, 187] width 132 height 15
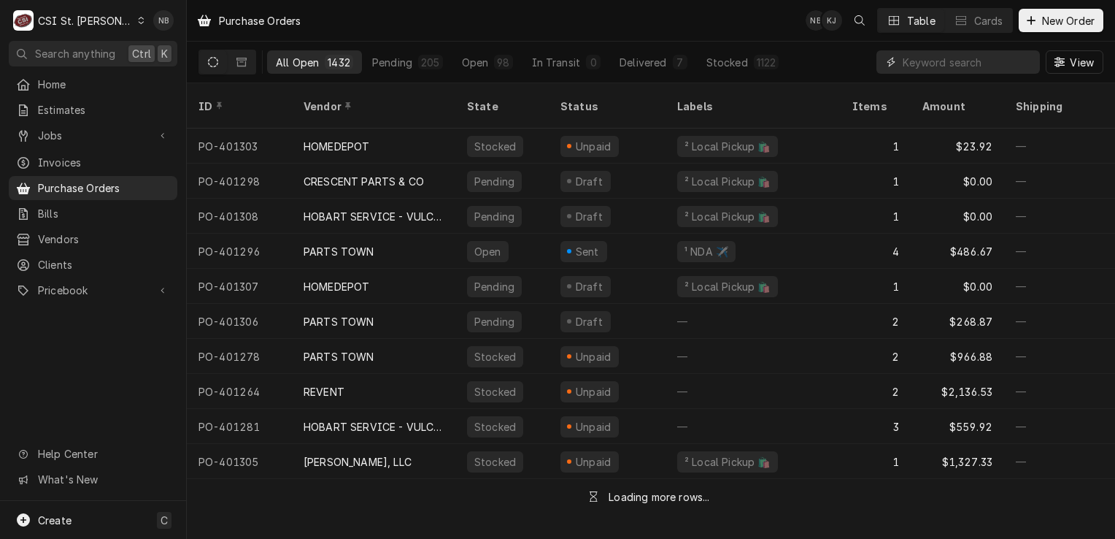
click at [990, 62] on input "Dynamic Content Wrapper" at bounding box center [968, 61] width 130 height 23
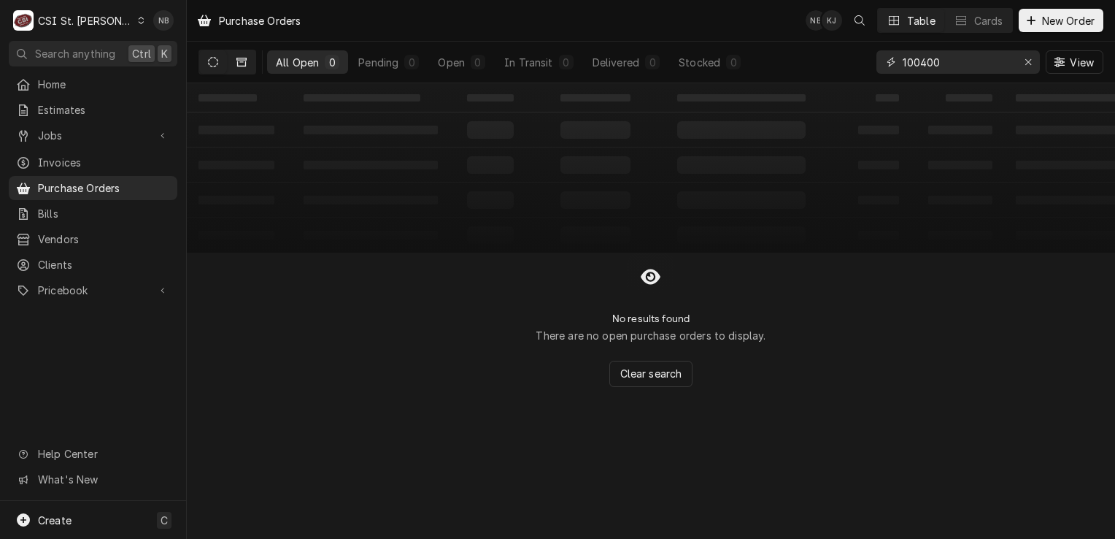
type input "100400"
click at [247, 61] on button "Dynamic Content Wrapper" at bounding box center [242, 61] width 28 height 23
click at [95, 21] on div "CSI St. [PERSON_NAME]" at bounding box center [85, 20] width 95 height 15
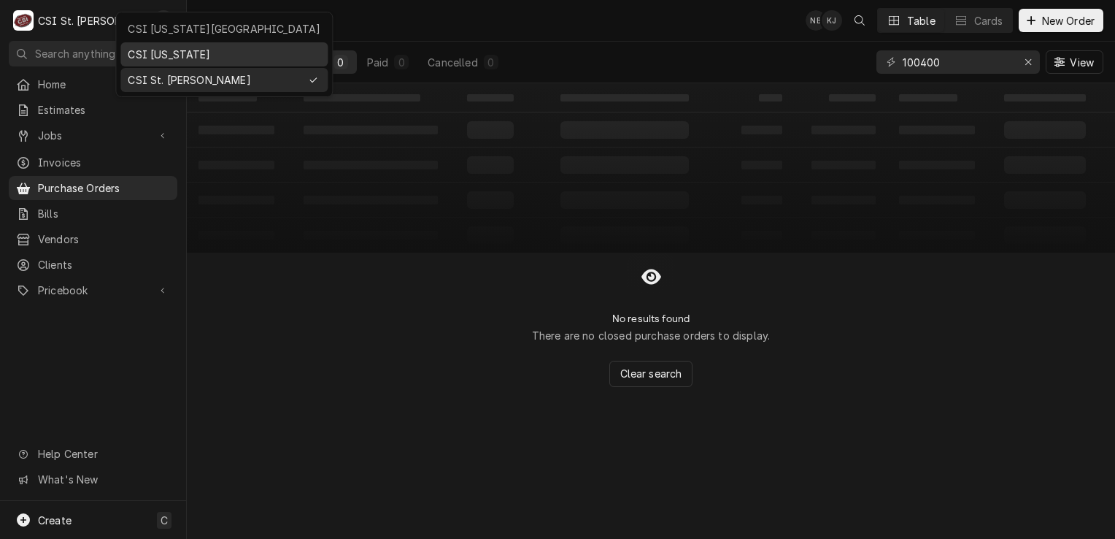
click at [161, 54] on div "CSI [US_STATE]" at bounding box center [224, 54] width 193 height 15
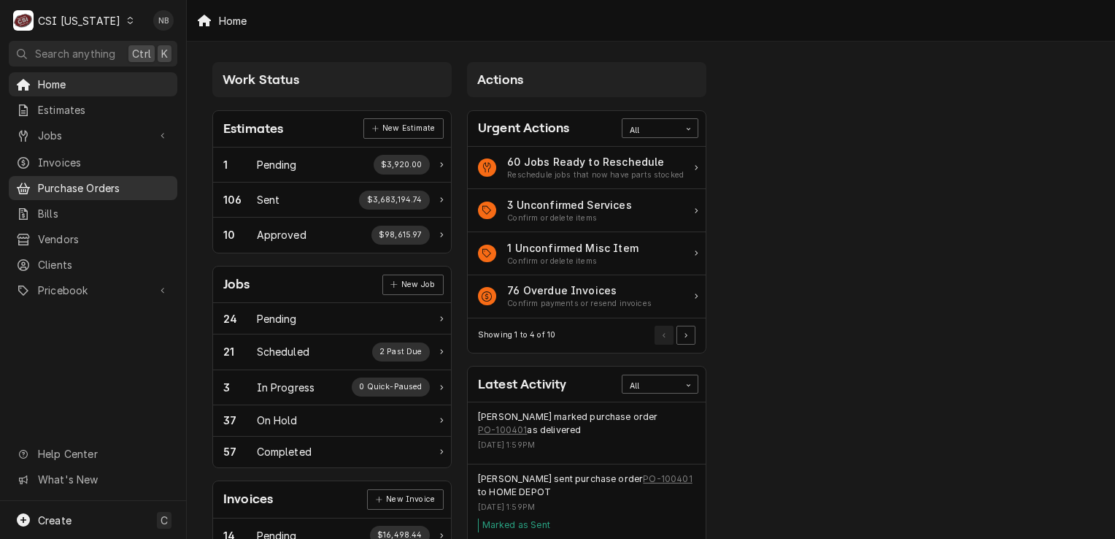
click at [116, 184] on span "Purchase Orders" at bounding box center [104, 187] width 132 height 15
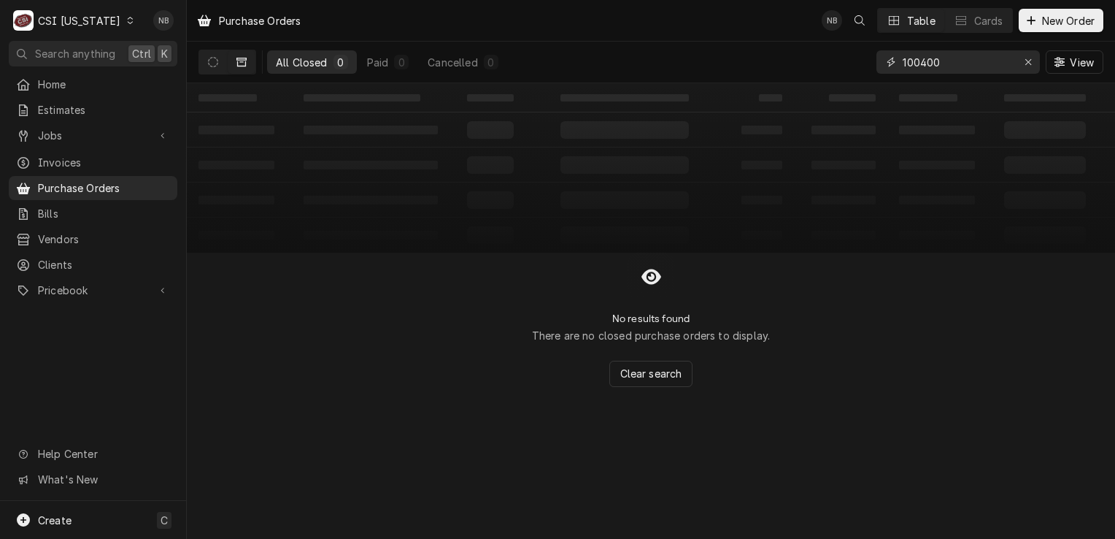
click at [970, 72] on input "100400" at bounding box center [957, 61] width 109 height 23
click at [979, 63] on input "100400" at bounding box center [957, 61] width 109 height 23
click at [212, 58] on icon "Dynamic Content Wrapper" at bounding box center [213, 62] width 10 height 10
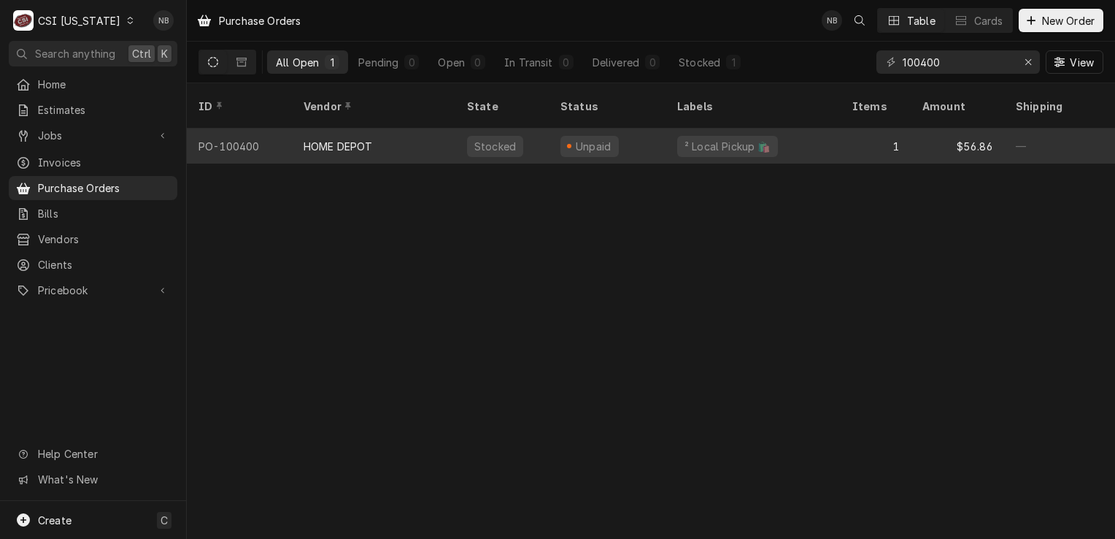
click at [634, 134] on div "Unpaid" at bounding box center [607, 145] width 117 height 35
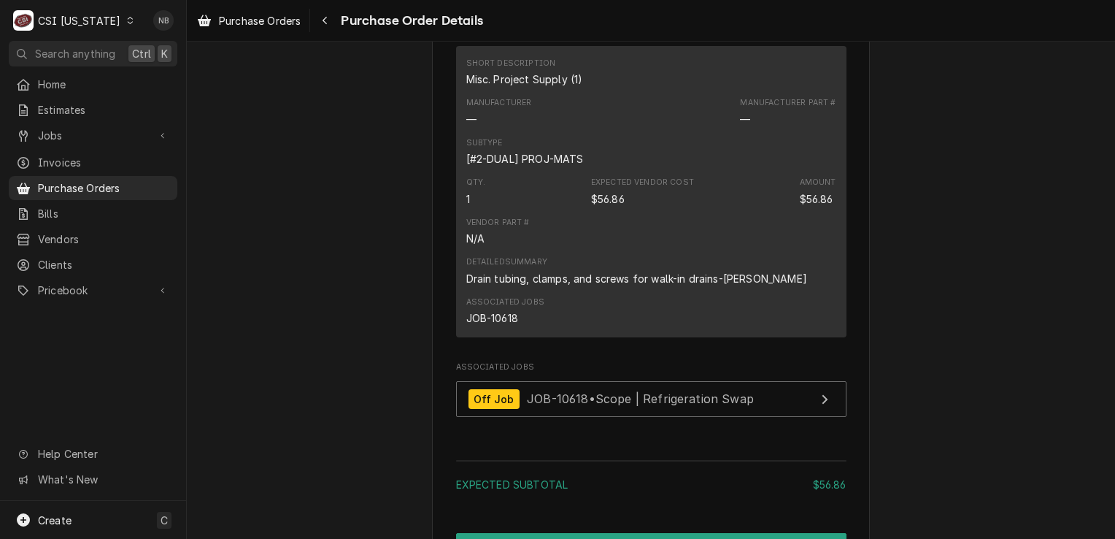
scroll to position [1314, 0]
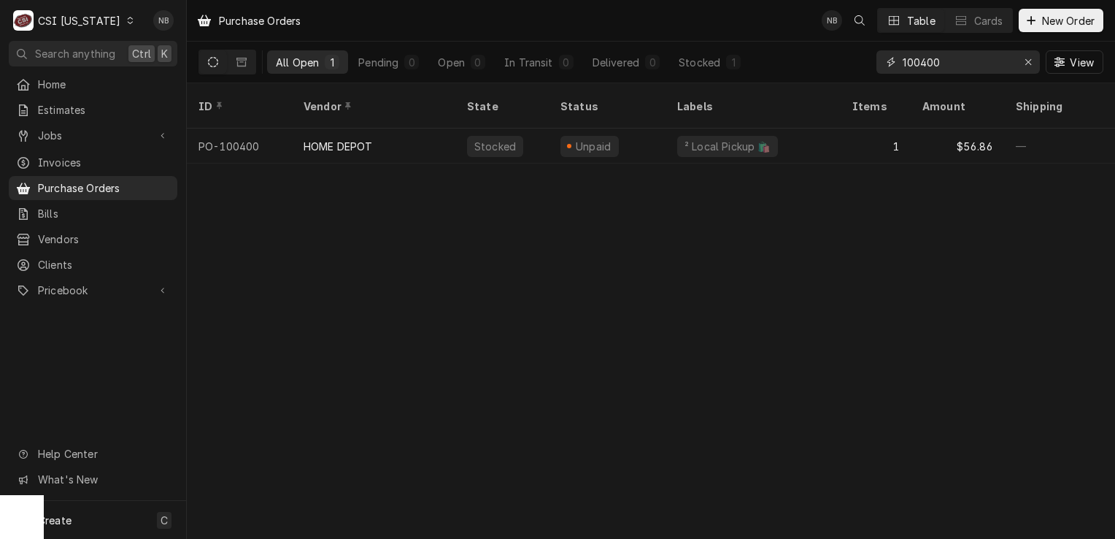
click at [946, 63] on input "100400" at bounding box center [957, 61] width 109 height 23
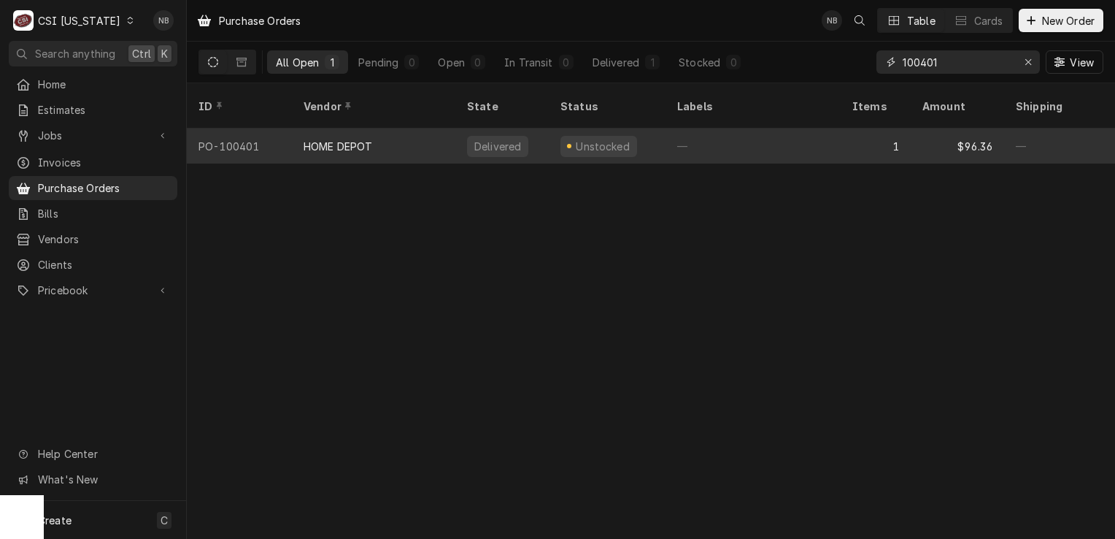
type input "100401"
click at [650, 128] on div "Unstocked" at bounding box center [607, 145] width 117 height 35
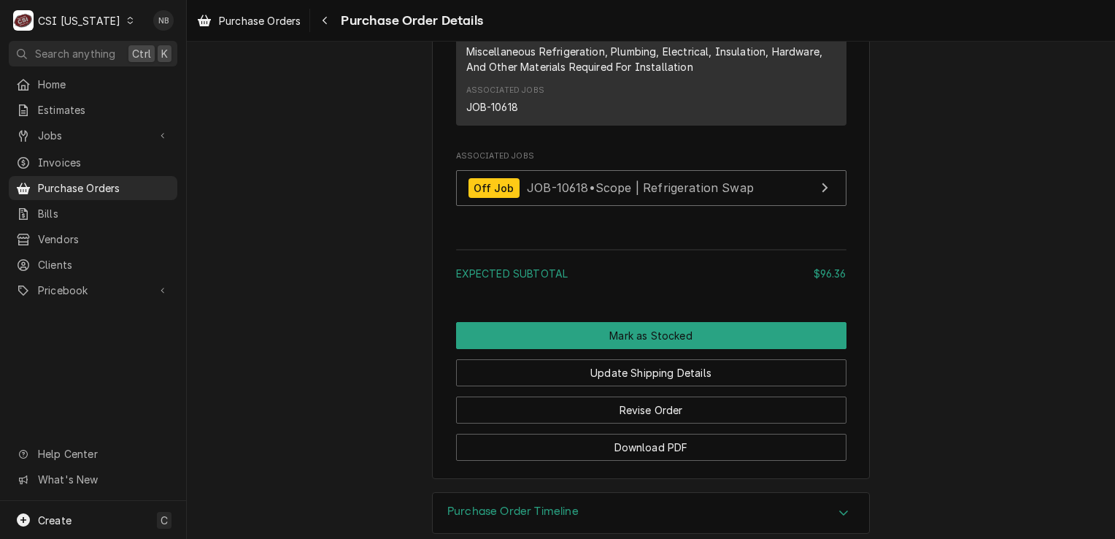
scroll to position [1275, 0]
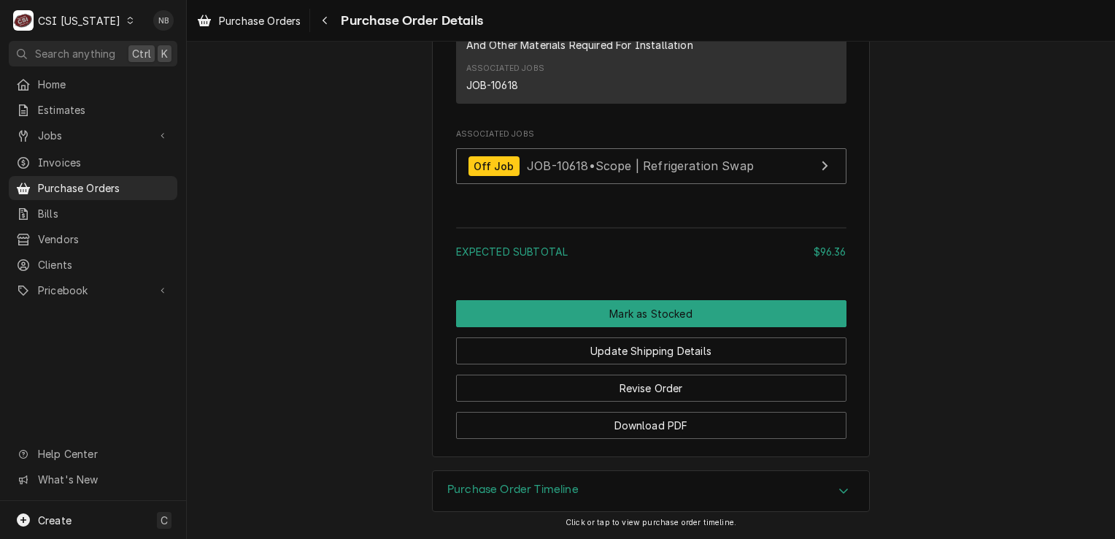
click at [839, 492] on icon "Accordion Header" at bounding box center [844, 491] width 10 height 12
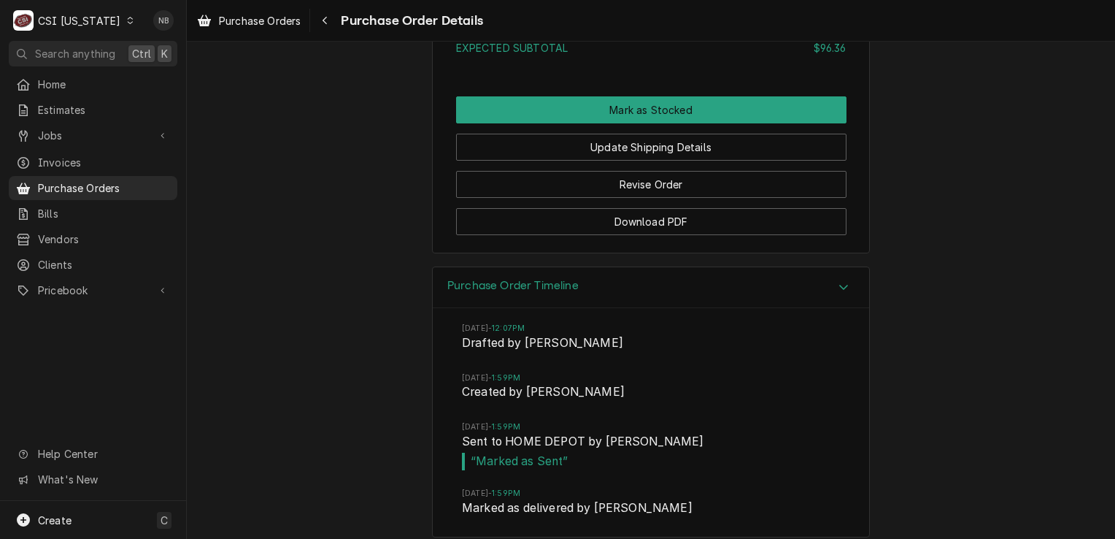
scroll to position [1493, 0]
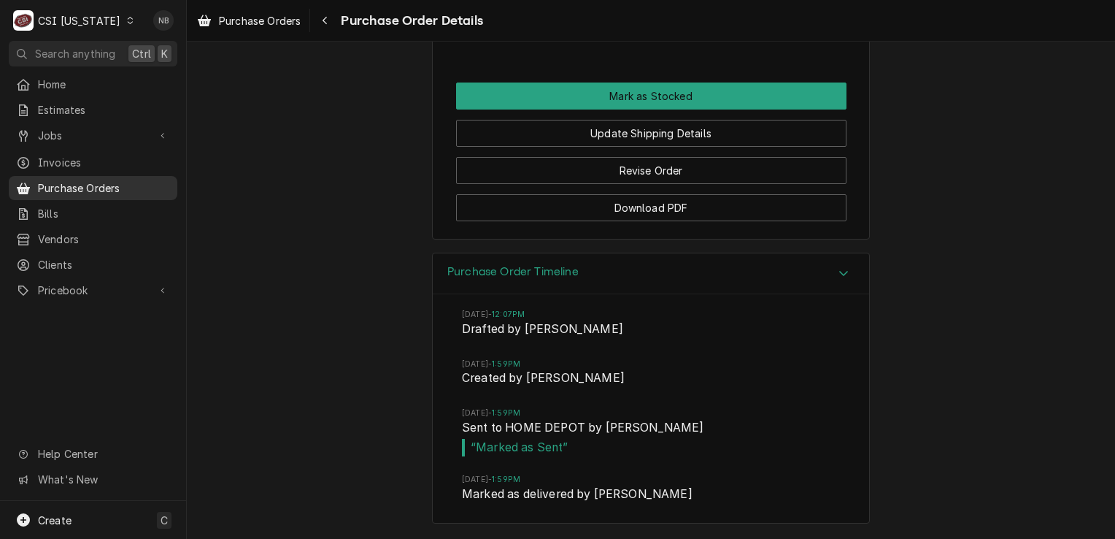
click at [94, 188] on span "Purchase Orders" at bounding box center [104, 187] width 132 height 15
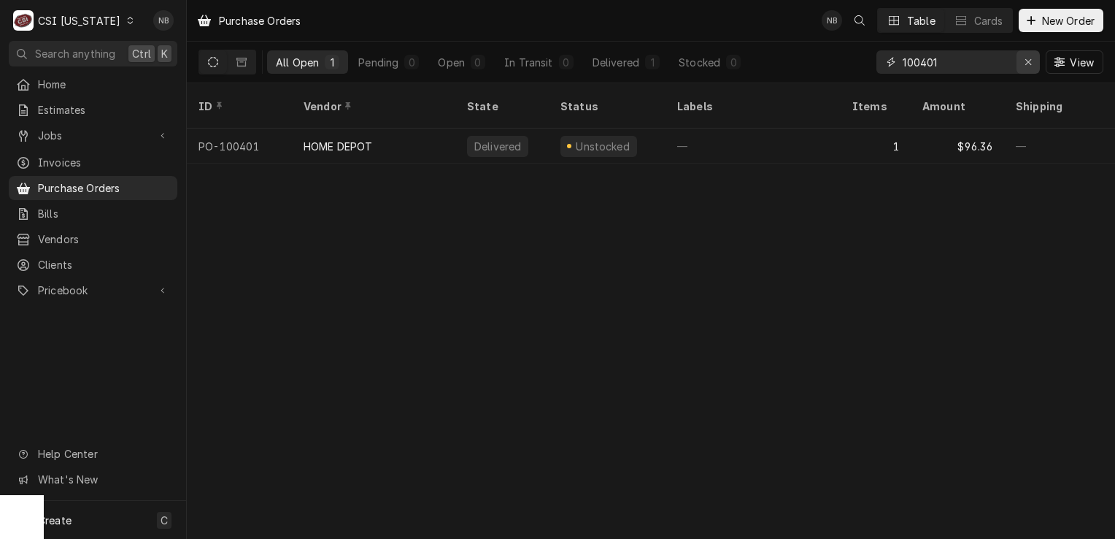
click at [1028, 63] on icon "Erase input" at bounding box center [1028, 62] width 6 height 6
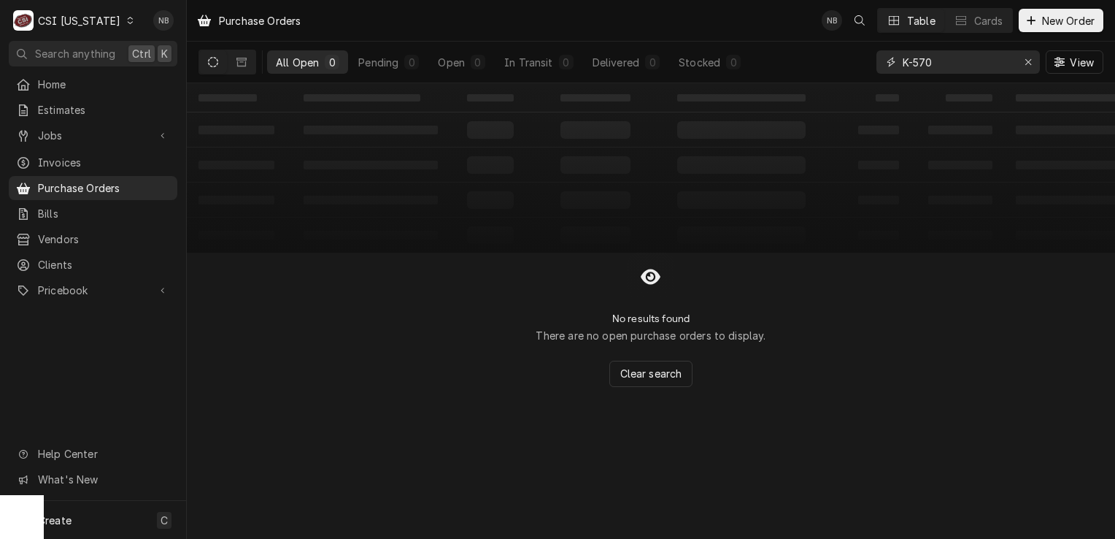
type input "K-570"
click at [74, 19] on div "CSI [US_STATE]" at bounding box center [79, 20] width 82 height 15
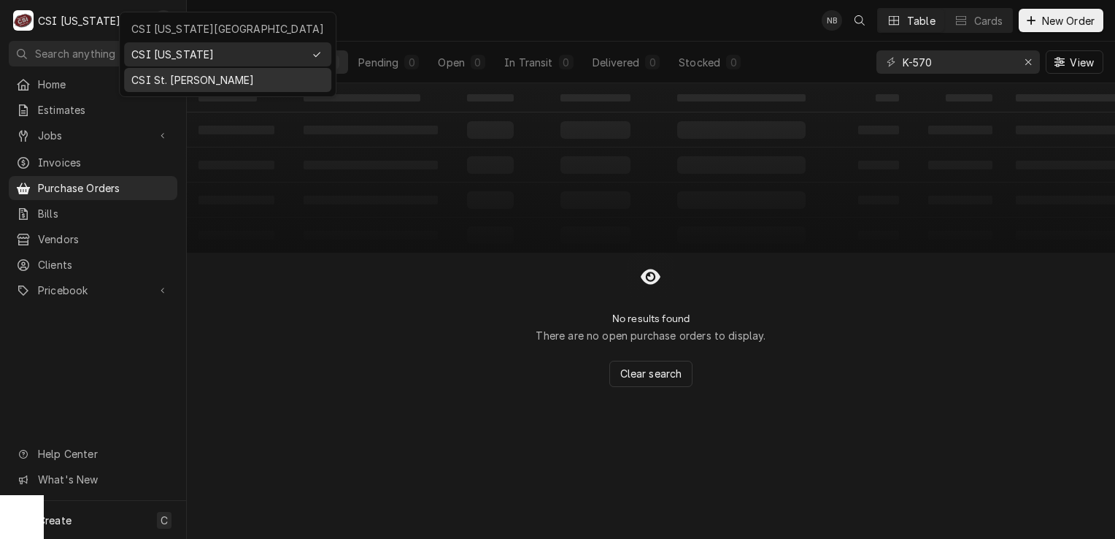
click at [188, 77] on div "CSI St. [PERSON_NAME]" at bounding box center [227, 79] width 193 height 15
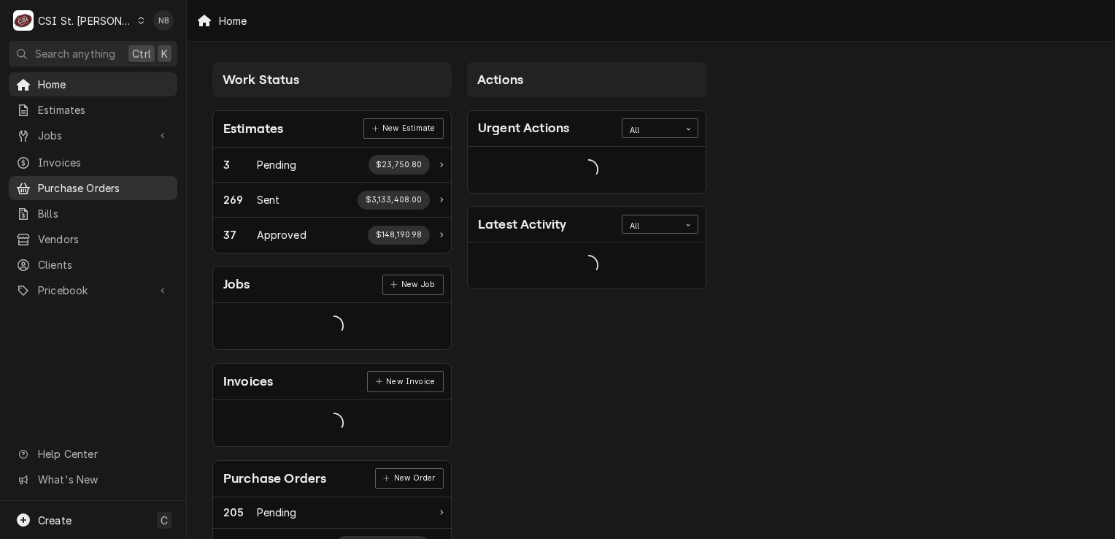
click at [88, 180] on span "Purchase Orders" at bounding box center [104, 187] width 132 height 15
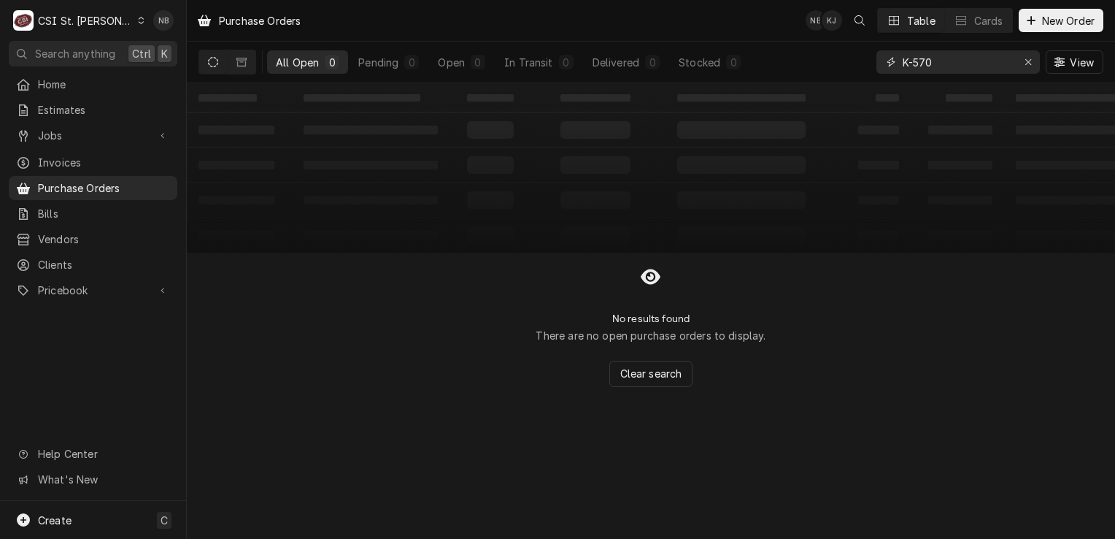
click at [944, 60] on input "K-570" at bounding box center [957, 61] width 109 height 23
click at [114, 168] on link "Invoices" at bounding box center [93, 162] width 169 height 24
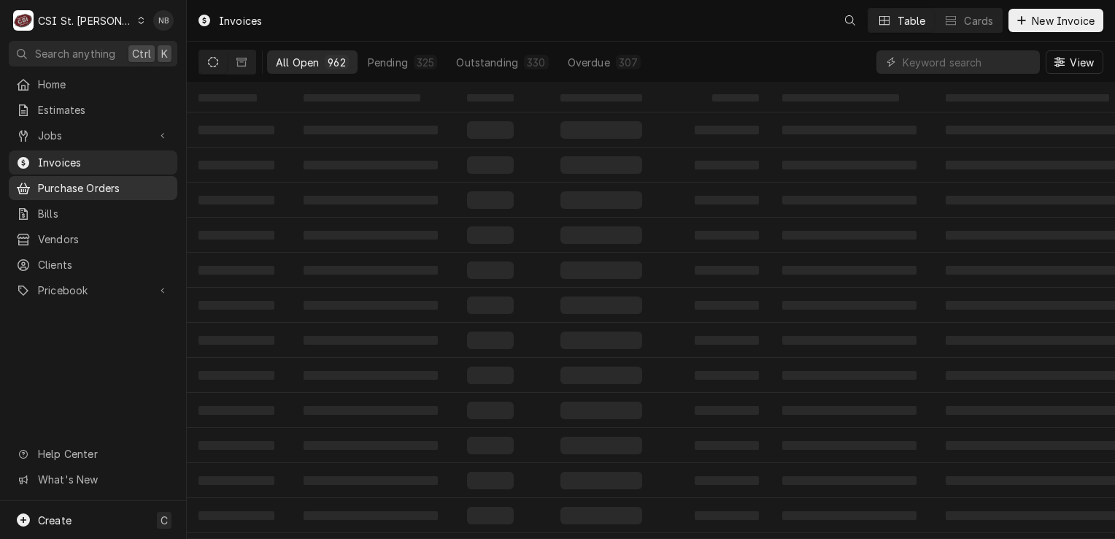
click at [104, 182] on span "Purchase Orders" at bounding box center [104, 187] width 132 height 15
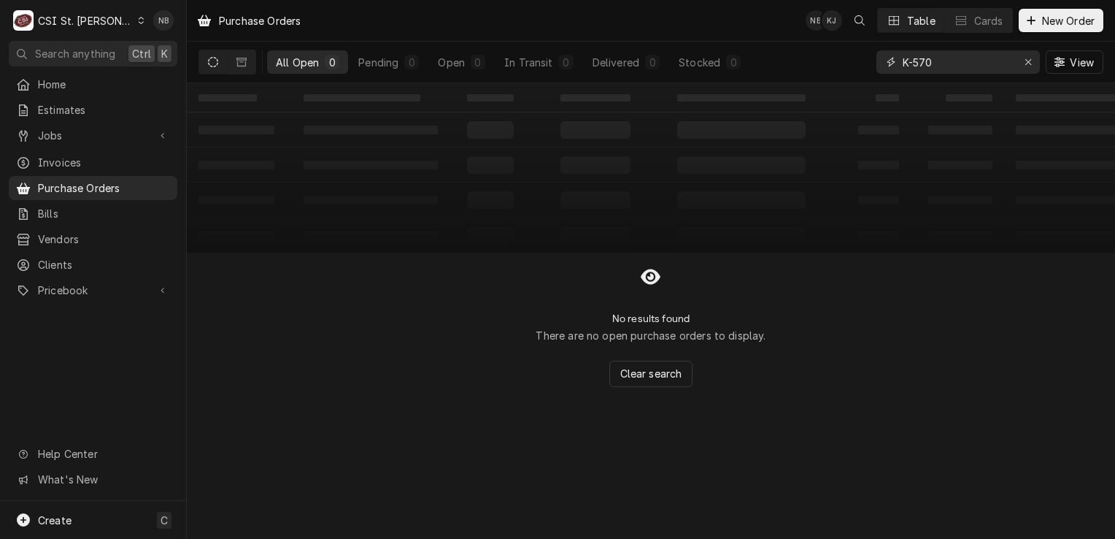
drag, startPoint x: 960, startPoint y: 60, endPoint x: 835, endPoint y: 53, distance: 125.7
click at [836, 53] on div "All Open 0 Pending 0 Open 0 In Transit 0 Delivered 0 Stocked 0 K-570 View" at bounding box center [651, 62] width 905 height 41
click at [1031, 61] on icon "Erase input" at bounding box center [1029, 62] width 8 height 10
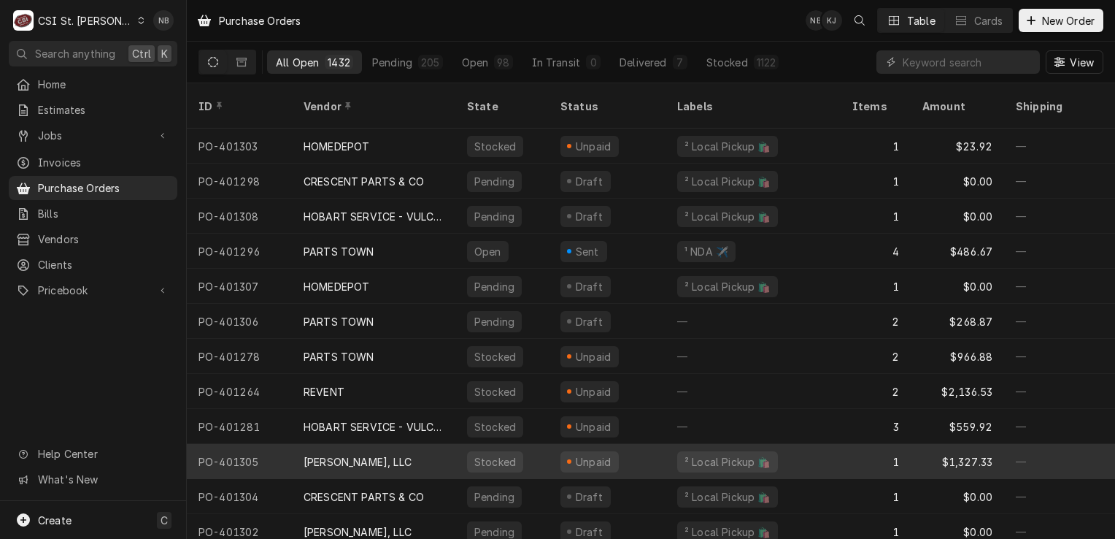
click at [543, 453] on div "Stocked" at bounding box center [501, 461] width 93 height 35
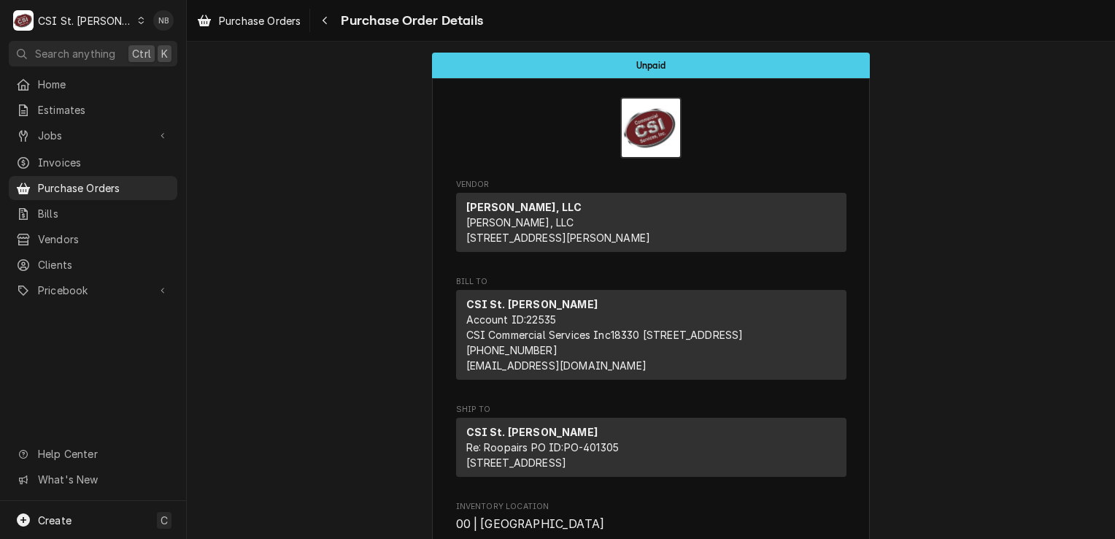
scroll to position [292, 0]
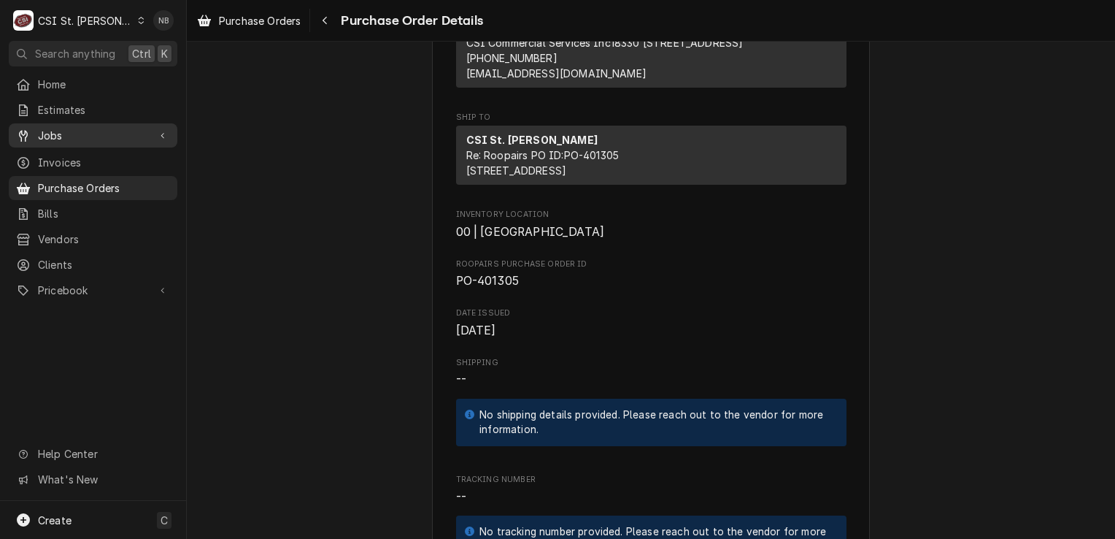
click at [82, 136] on span "Jobs" at bounding box center [93, 135] width 110 height 15
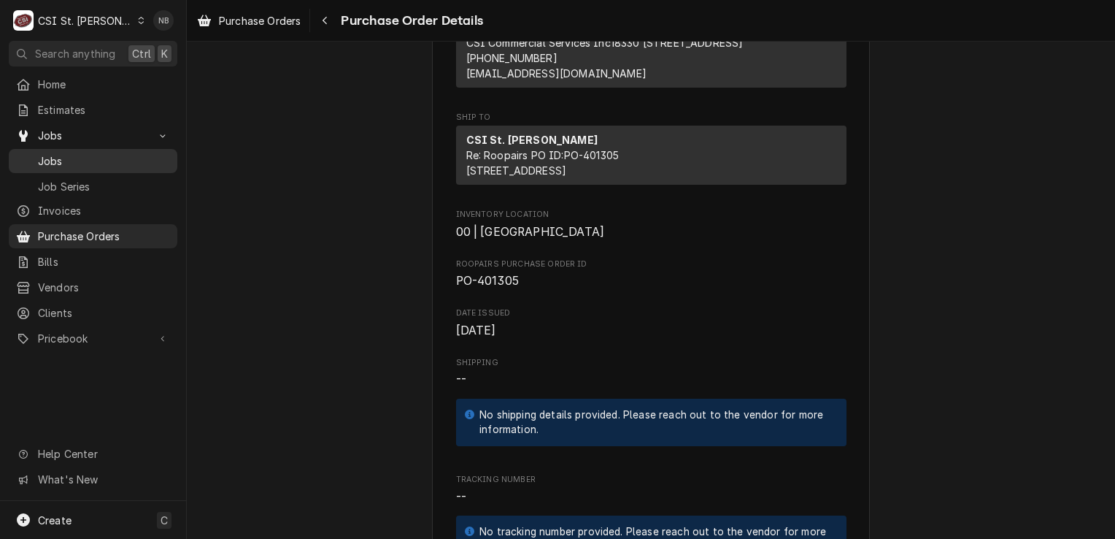
click at [76, 156] on span "Jobs" at bounding box center [104, 160] width 132 height 15
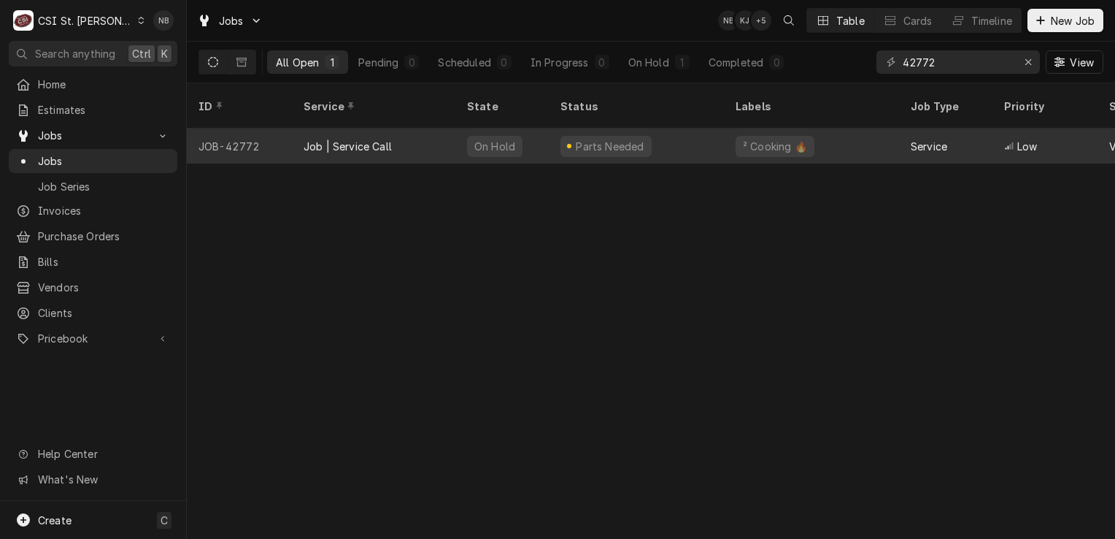
click at [674, 134] on div "Parts Needed" at bounding box center [636, 145] width 175 height 35
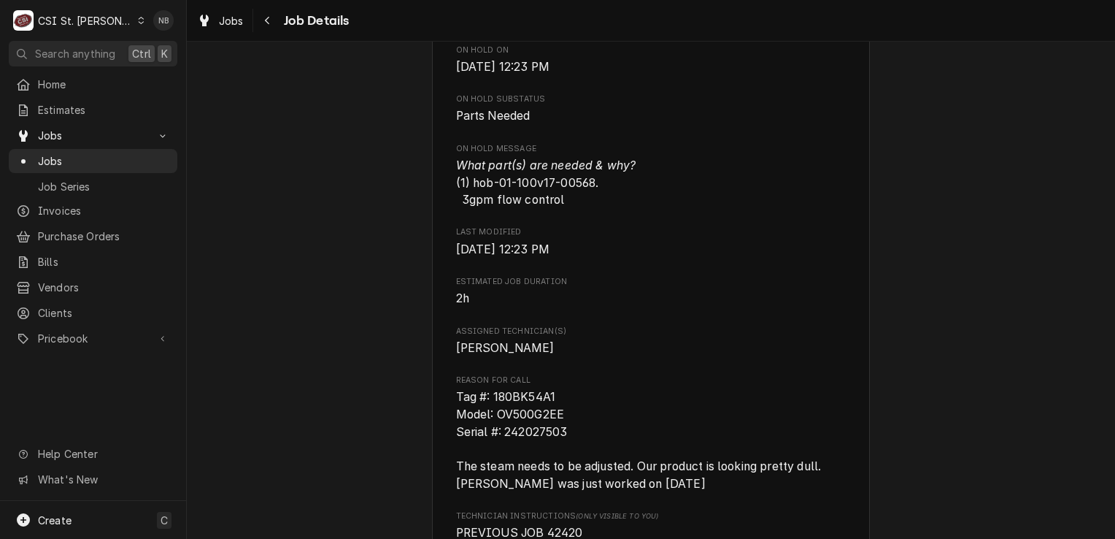
scroll to position [876, 0]
drag, startPoint x: 493, startPoint y: 197, endPoint x: 588, endPoint y: 195, distance: 94.2
click at [588, 195] on span "What part(s) are needed & why? (1) hob-01-100v17-00568. 3gpm flow control" at bounding box center [546, 180] width 180 height 48
drag, startPoint x: 588, startPoint y: 195, endPoint x: 546, endPoint y: 196, distance: 41.6
copy span "01-100v17-00568"
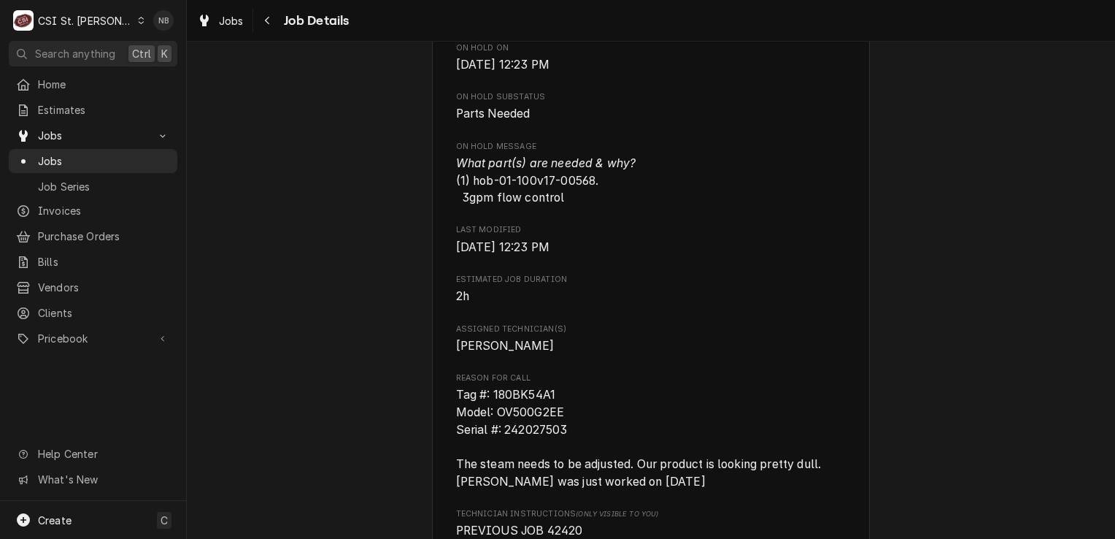
click at [636, 412] on span "Tag #: 180BK54A1 Model: OV500G2EE Serial #: 242027503 The steam needs to be adj…" at bounding box center [651, 438] width 390 height 104
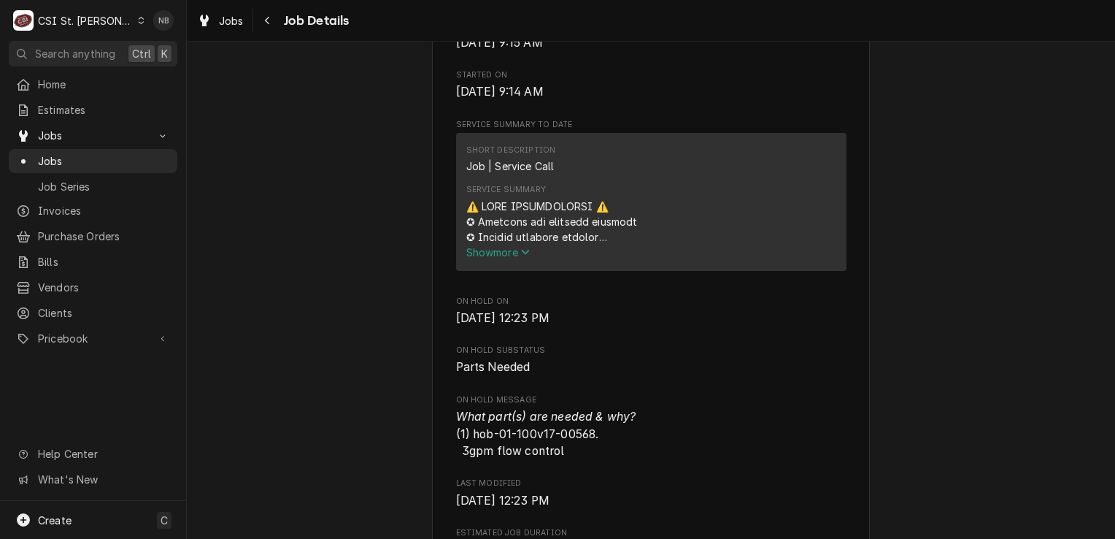
scroll to position [730, 0]
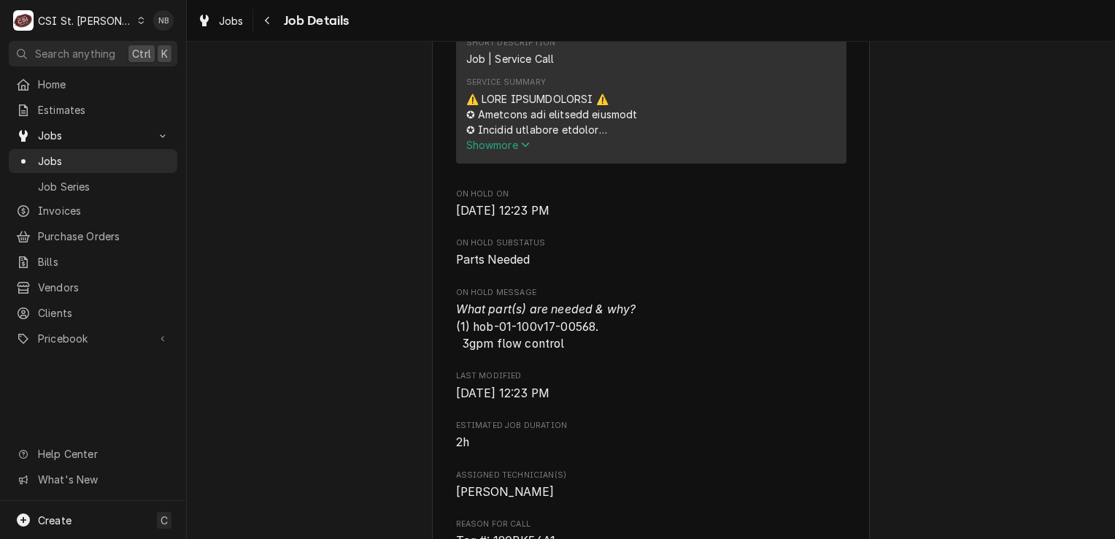
click at [486, 151] on span "Show more" at bounding box center [498, 145] width 64 height 12
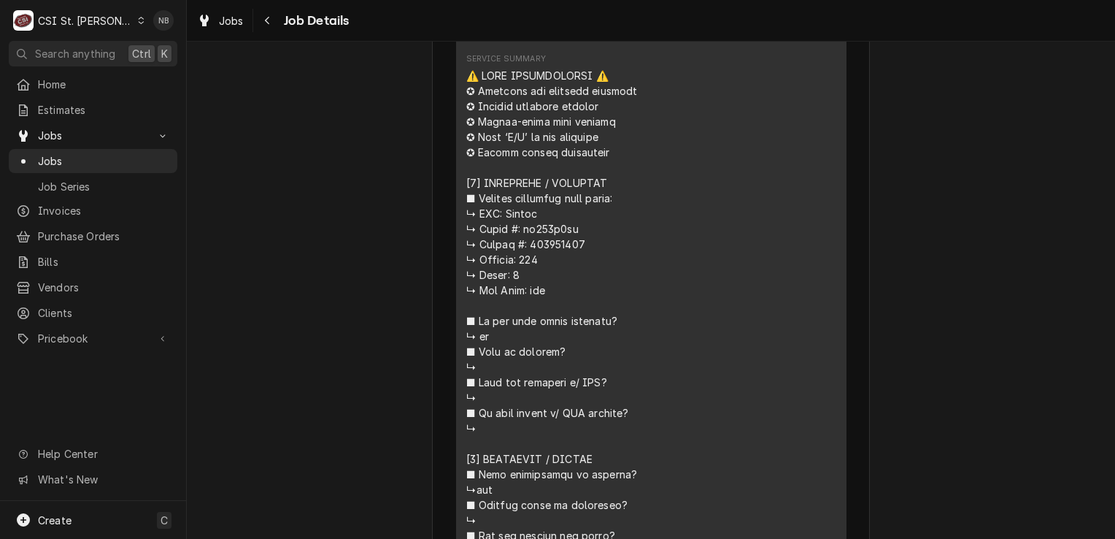
scroll to position [876, 0]
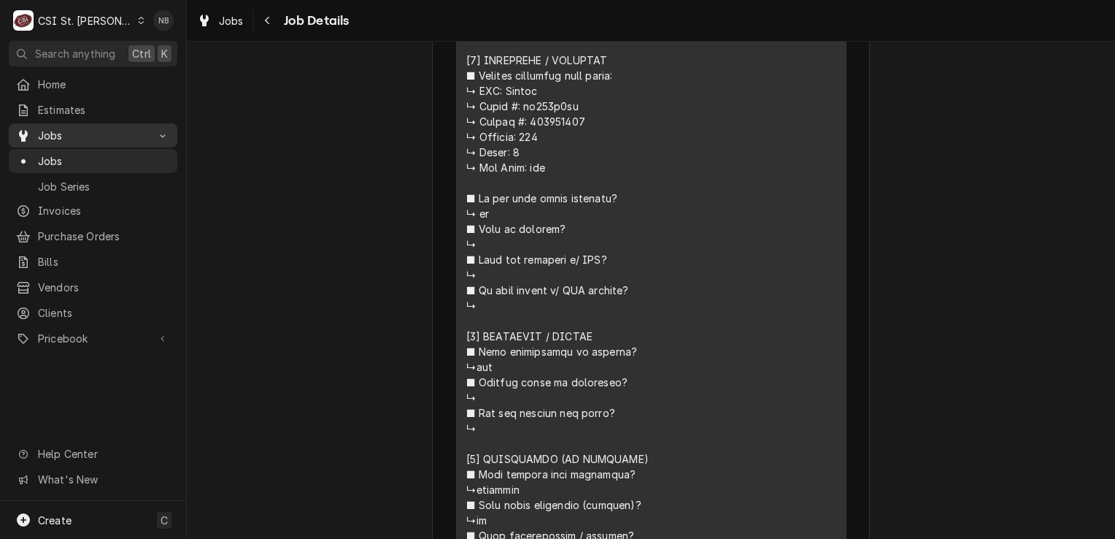
click at [108, 134] on span "Jobs" at bounding box center [93, 135] width 110 height 15
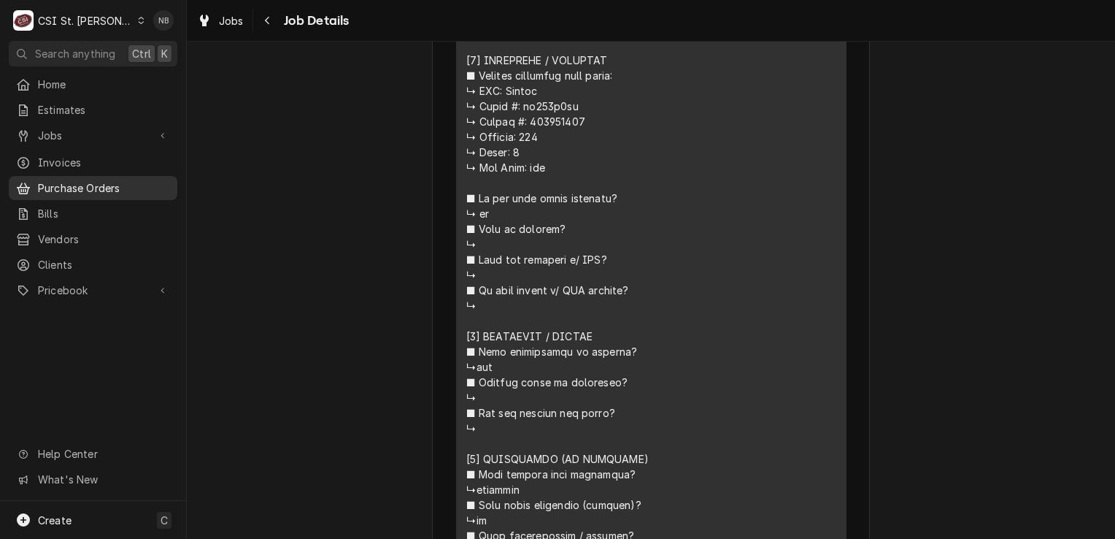
click at [92, 185] on span "Purchase Orders" at bounding box center [104, 187] width 132 height 15
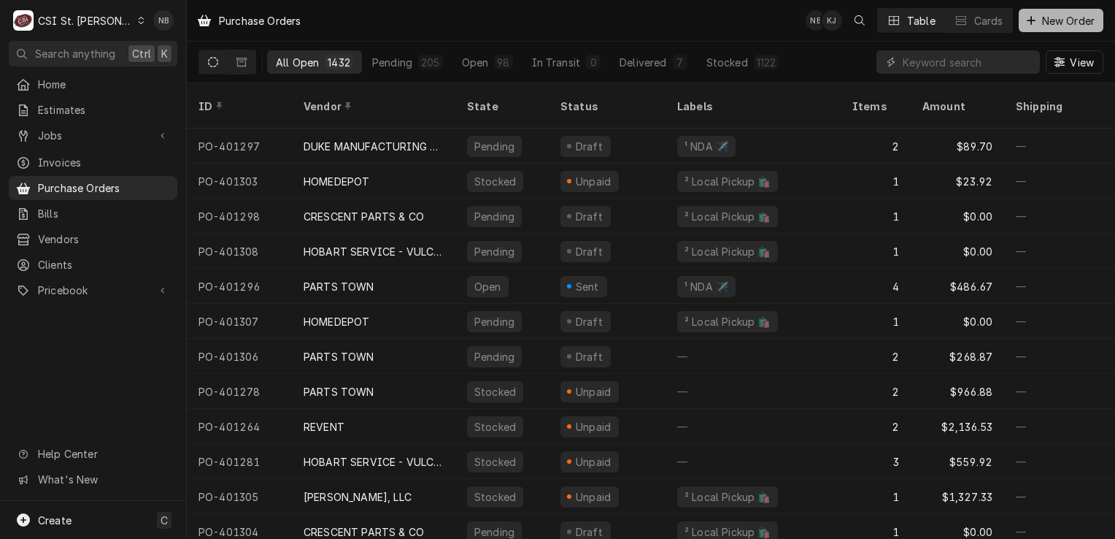
click at [1066, 23] on span "New Order" at bounding box center [1068, 20] width 58 height 15
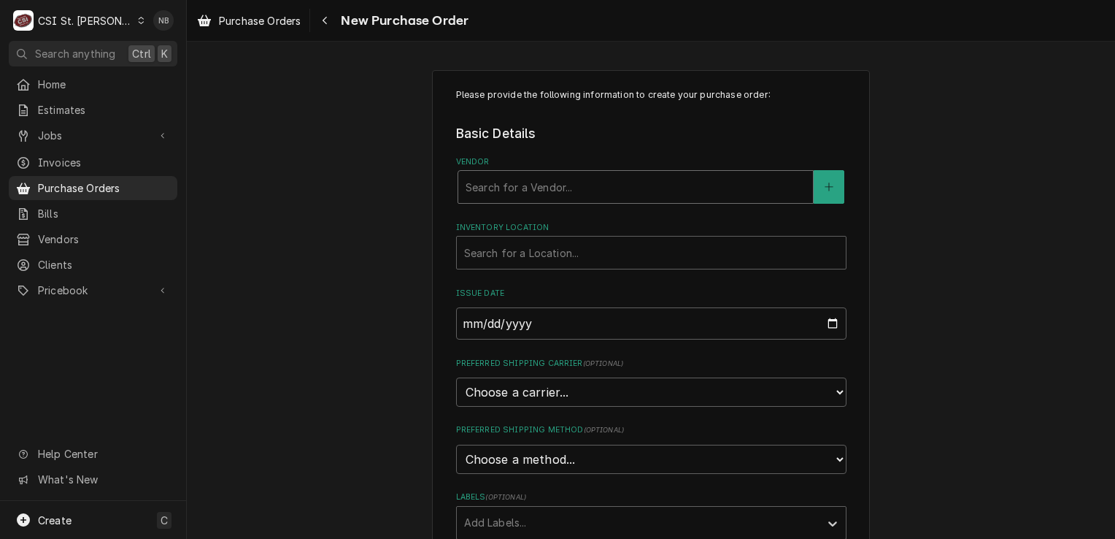
click at [563, 183] on div "Vendor" at bounding box center [636, 187] width 340 height 26
type input "Parts Town"
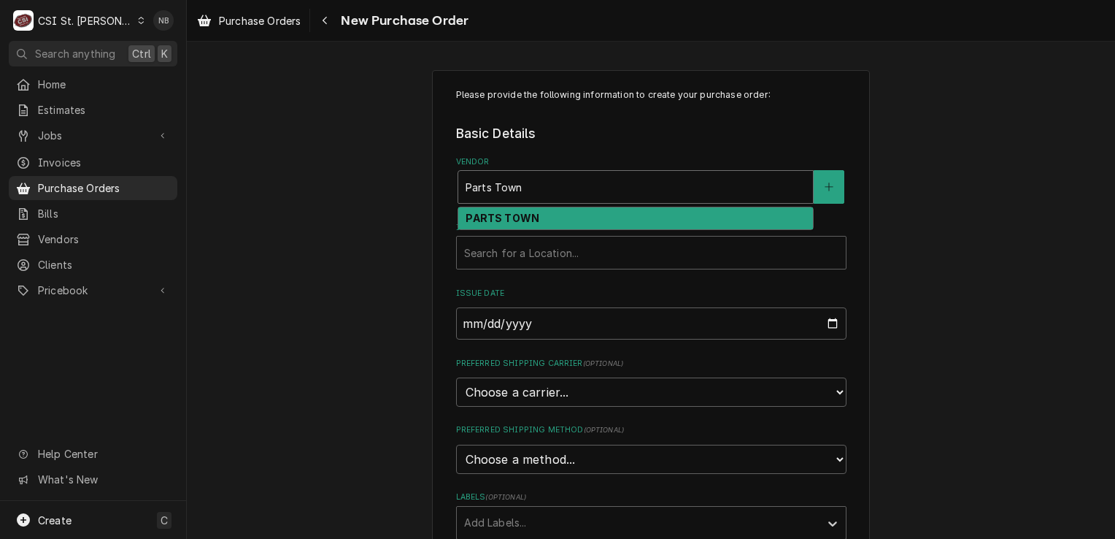
click at [541, 212] on div "PARTS TOWN" at bounding box center [635, 218] width 355 height 23
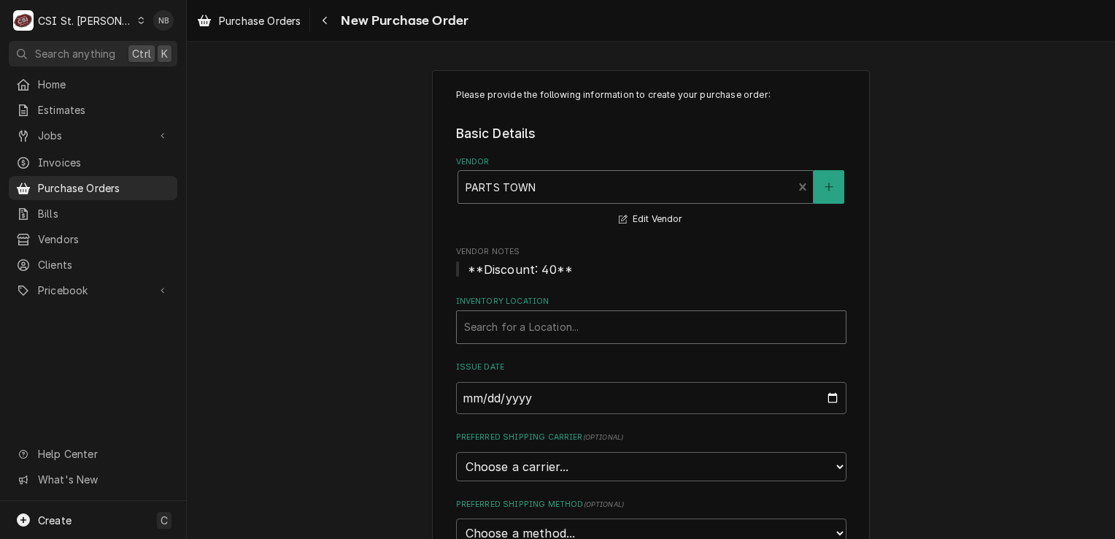
click at [566, 329] on div "Inventory Location" at bounding box center [651, 327] width 374 height 26
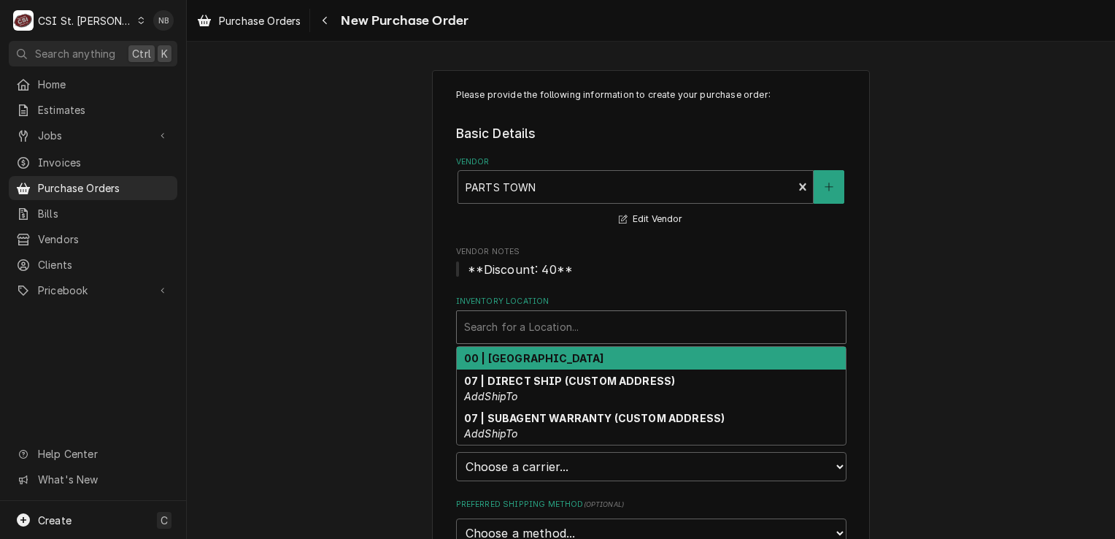
click at [562, 361] on strong "00 | [GEOGRAPHIC_DATA]" at bounding box center [534, 358] width 140 height 12
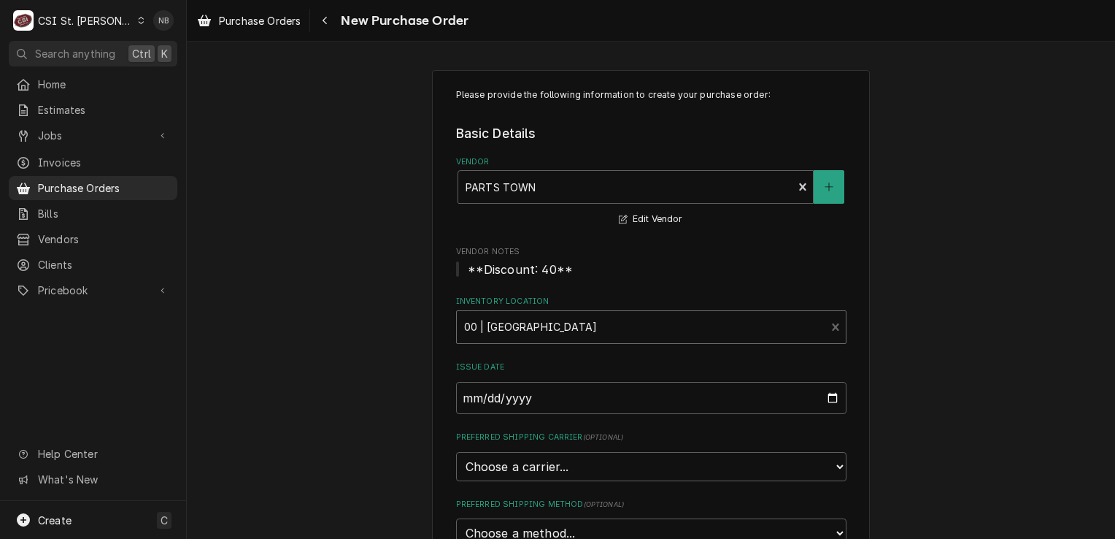
click at [651, 285] on fieldset "Basic Details Vendor PARTS TOWN Edit Vendor Vendor Notes **Discount: 40** Inven…" at bounding box center [651, 368] width 390 height 489
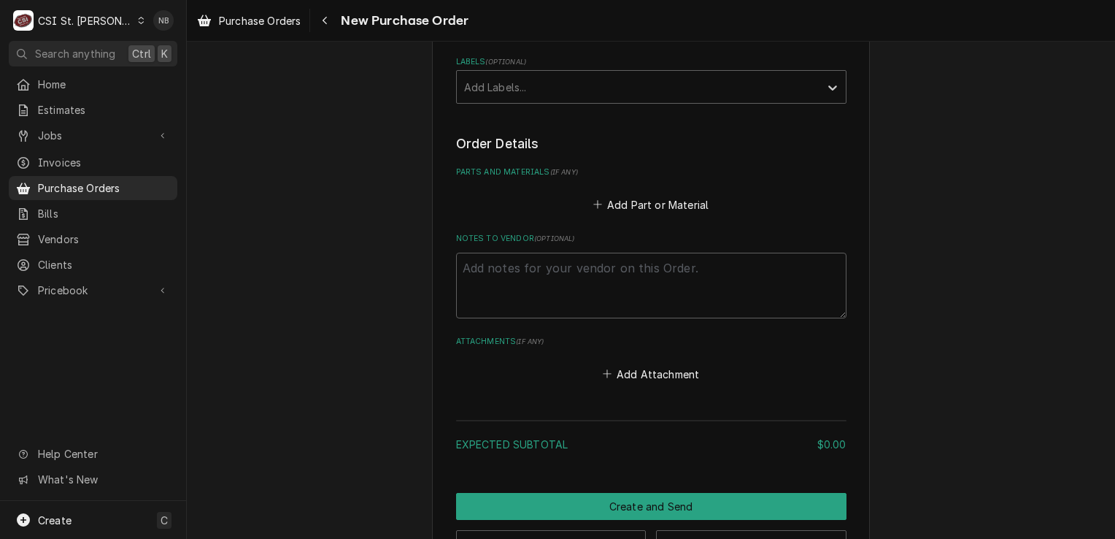
scroll to position [511, 0]
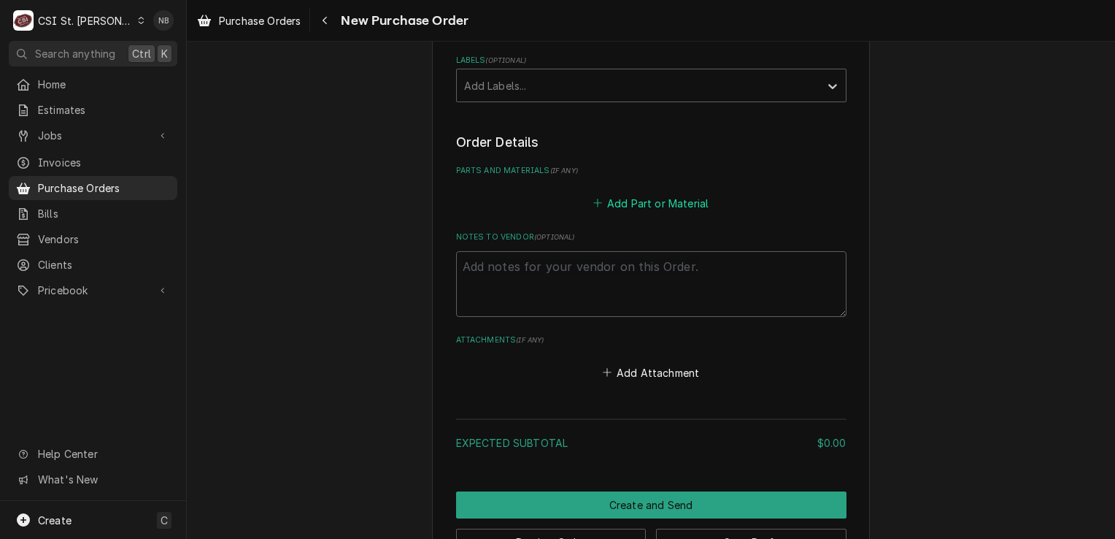
click at [651, 201] on button "Add Part or Material" at bounding box center [650, 203] width 120 height 20
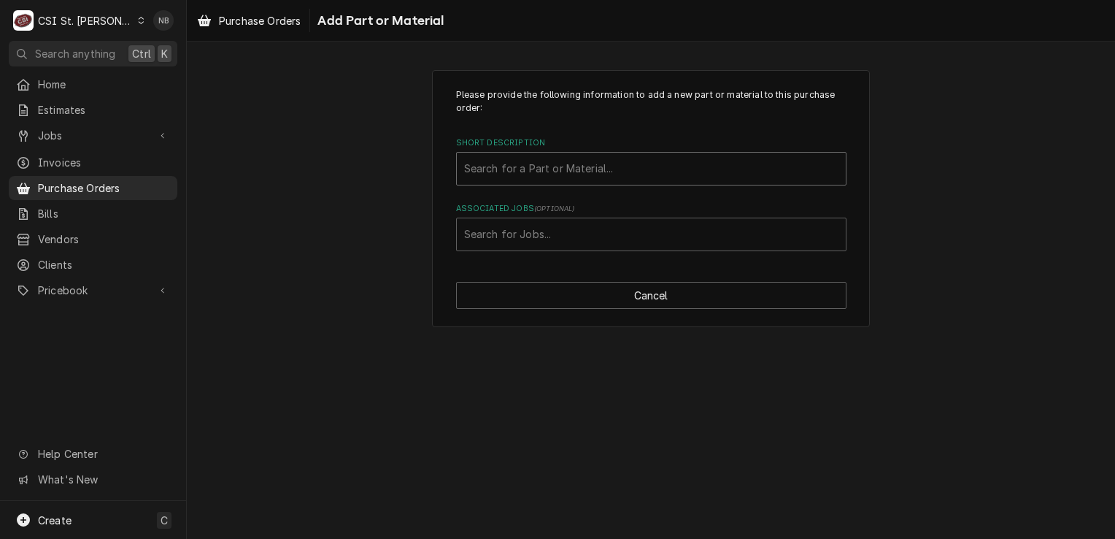
click at [623, 166] on div "Short Description" at bounding box center [651, 168] width 374 height 26
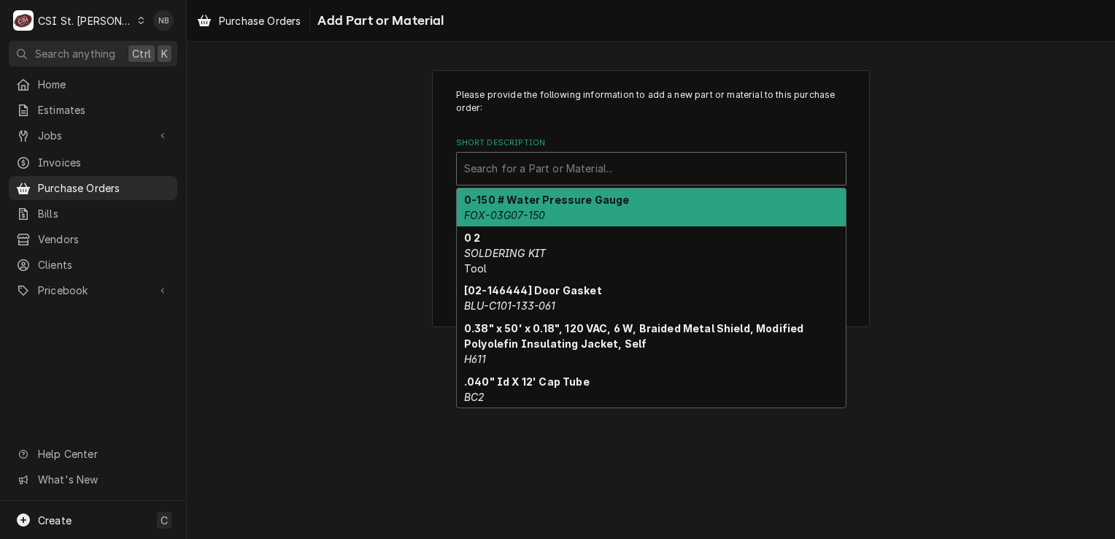
paste input "01-100v17-00568"
type input "01-100v17-00568"
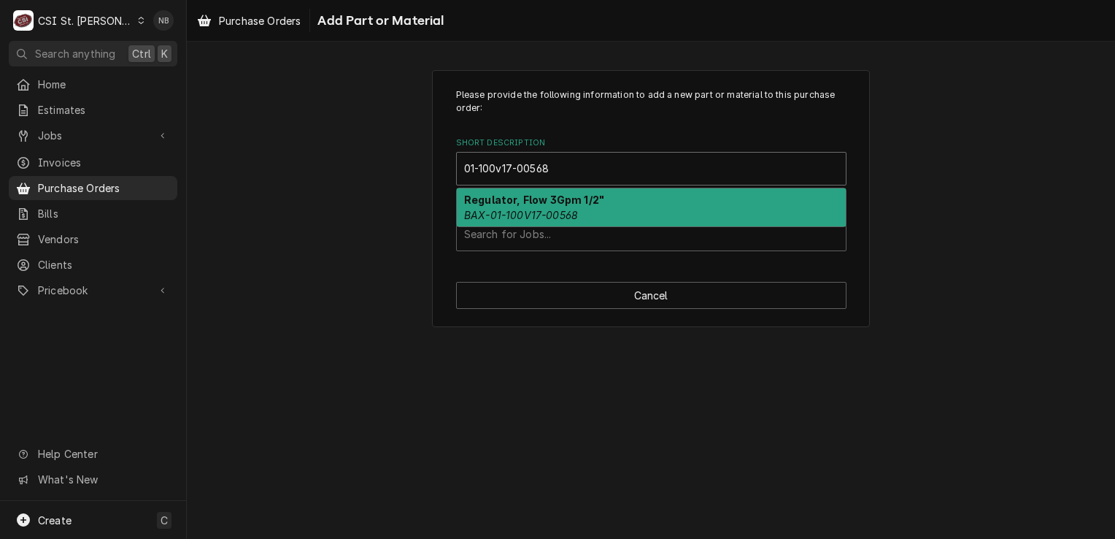
click at [595, 209] on div "Regulator, Flow 3Gpm 1/2" BAX-01-100V17-00568" at bounding box center [651, 207] width 389 height 38
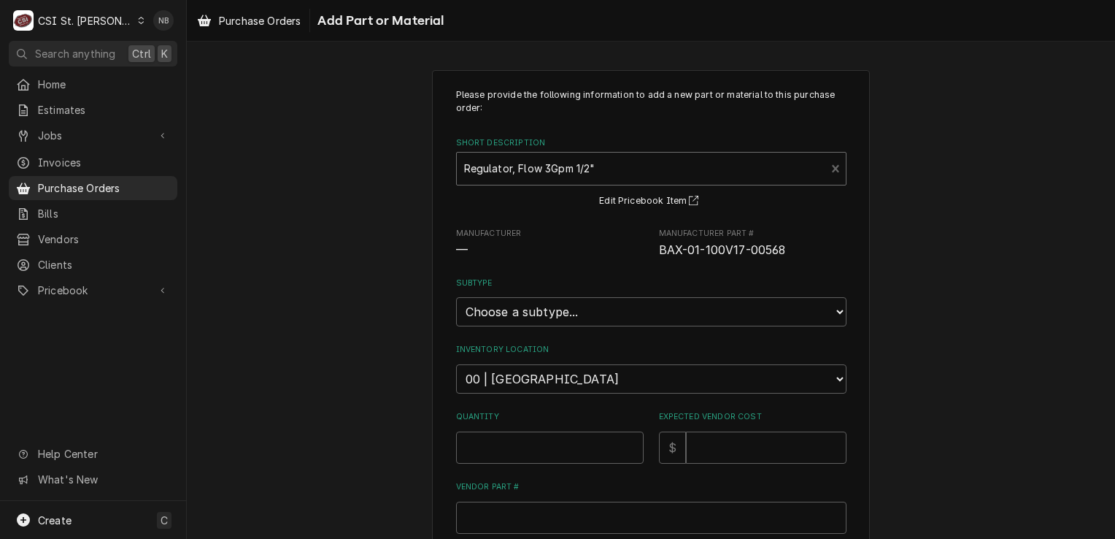
type textarea "x"
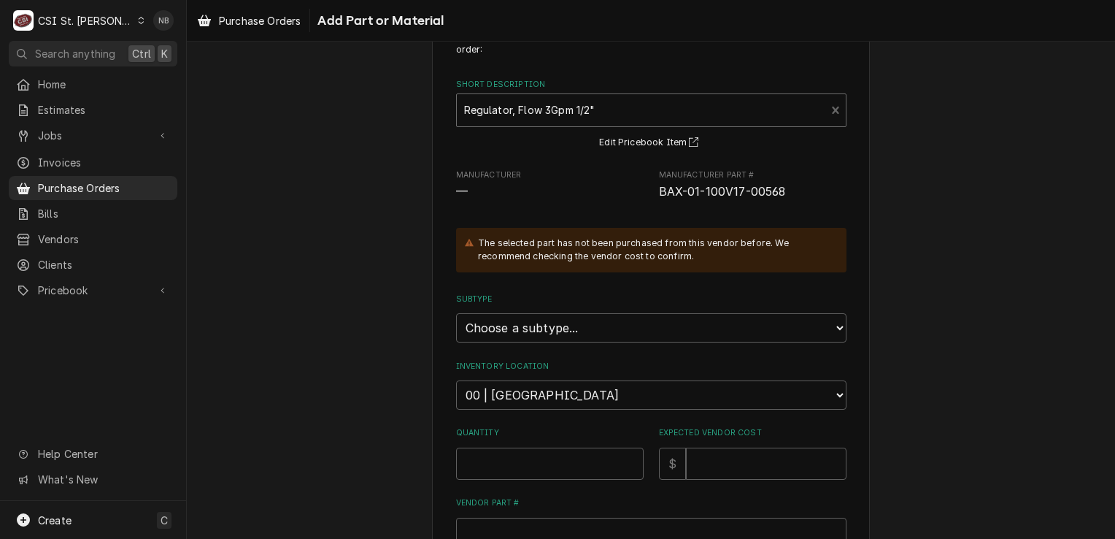
scroll to position [146, 0]
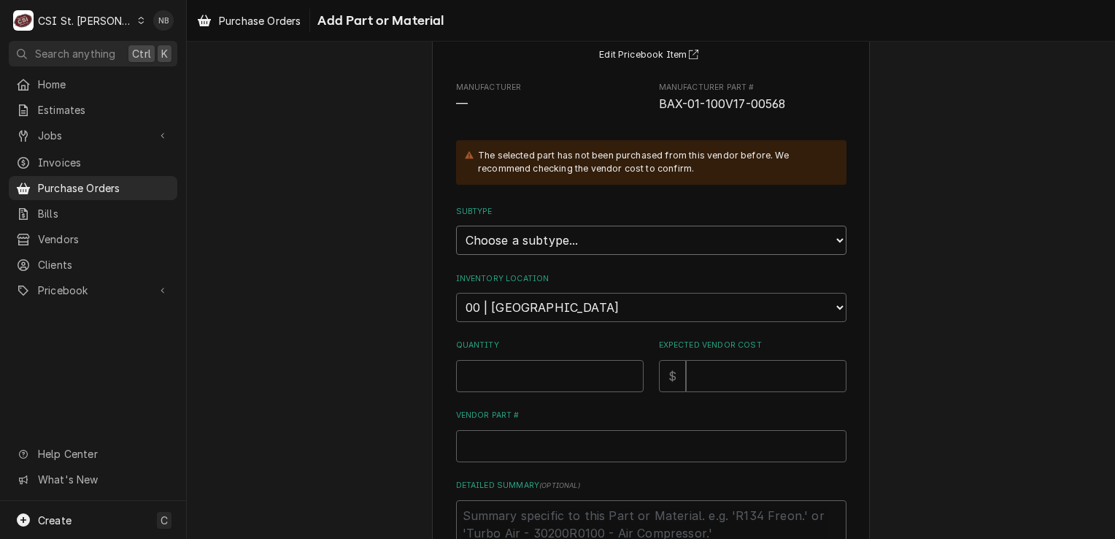
click at [598, 236] on select "Choose a subtype... [#2-DUAL] AFTERHRS-WH-CHG-2 [#2-DUAL] BEV-EQUIP [#2-DUAL] B…" at bounding box center [651, 240] width 390 height 29
select select "1"
click at [456, 226] on select "Choose a subtype... [#2-DUAL] AFTERHRS-WH-CHG-2 [#2-DUAL] BEV-EQUIP [#2-DUAL] B…" at bounding box center [651, 240] width 390 height 29
click at [940, 215] on div "Please provide the following information to add a new part or material to this …" at bounding box center [651, 315] width 928 height 809
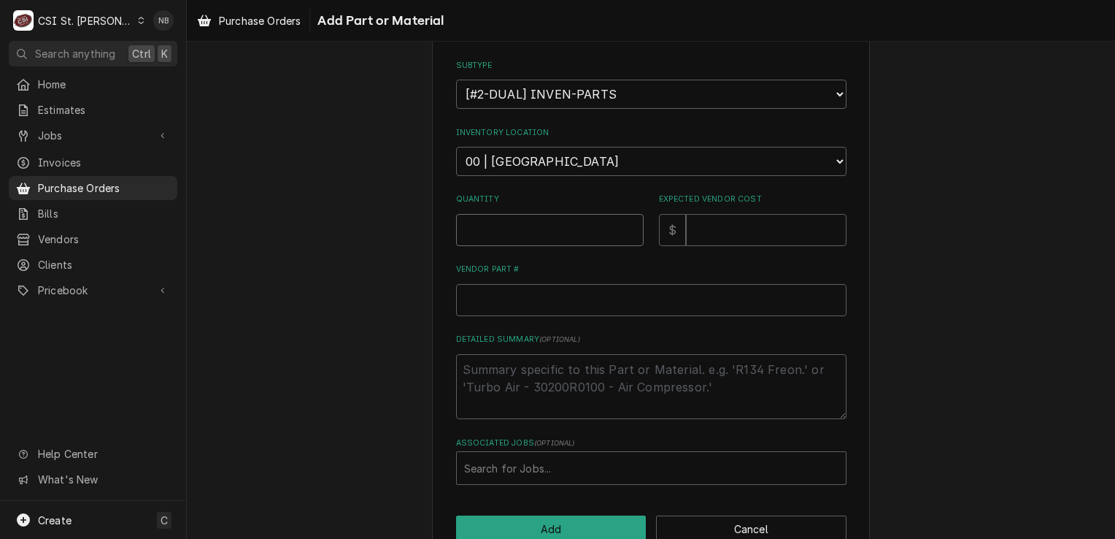
click at [521, 223] on input "Quantity" at bounding box center [550, 230] width 188 height 32
type textarea "x"
type input "1"
type textarea "x"
type input "2"
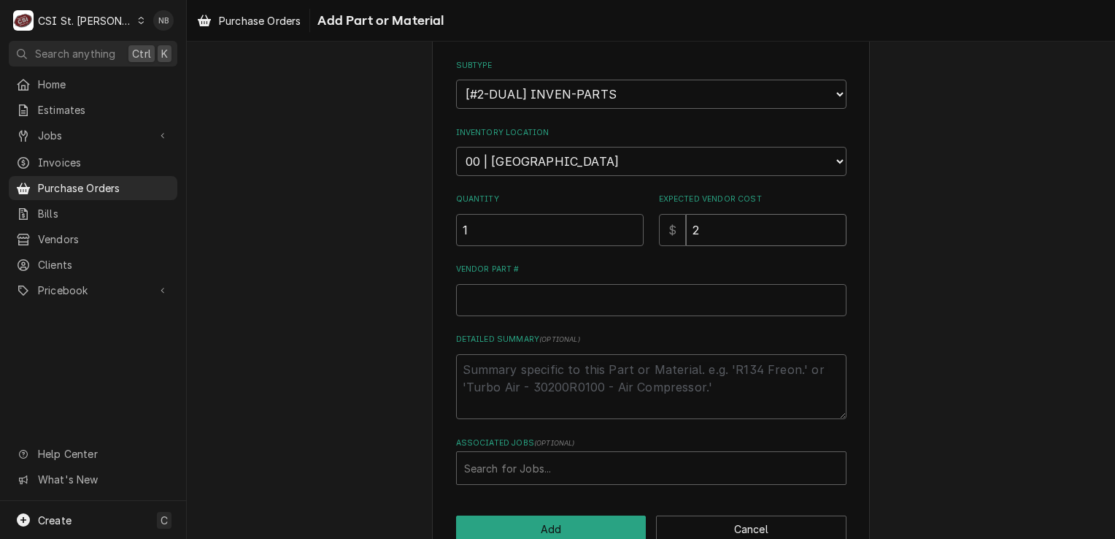
type textarea "x"
type input "22"
type textarea "x"
type input "226"
type textarea "x"
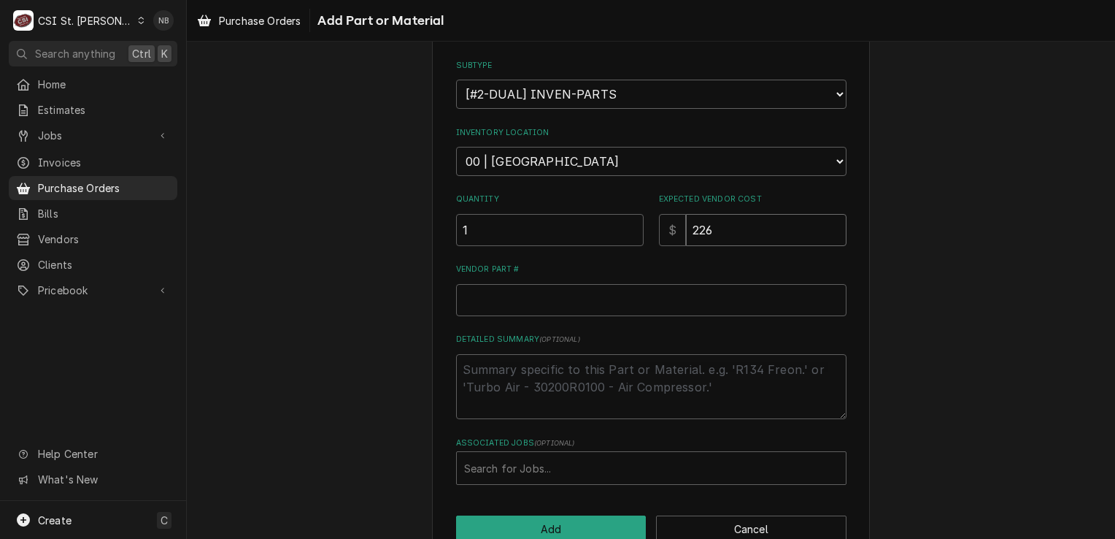
type input "226.2"
type textarea "x"
type input "226.28"
click at [627, 300] on input "Vendor Part #" at bounding box center [651, 300] width 390 height 32
paste input "01-100v17-00568"
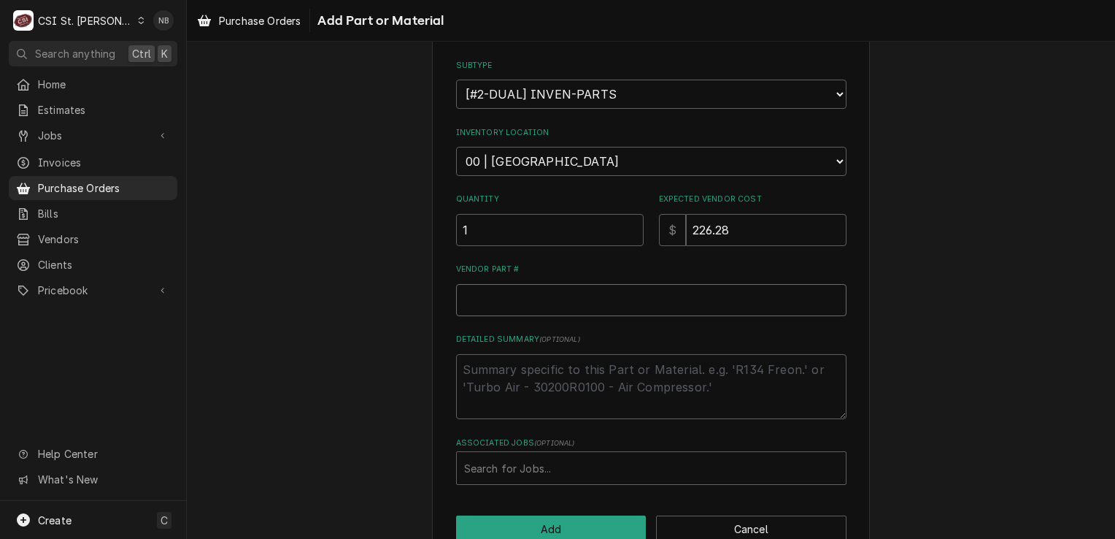
type textarea "x"
type input "01-100v17-00568"
click at [598, 360] on textarea "Detailed Summary ( optional )" at bounding box center [651, 387] width 390 height 66
click at [598, 368] on textarea "Detailed Summary ( optional )" at bounding box center [651, 387] width 390 height 66
type textarea "x"
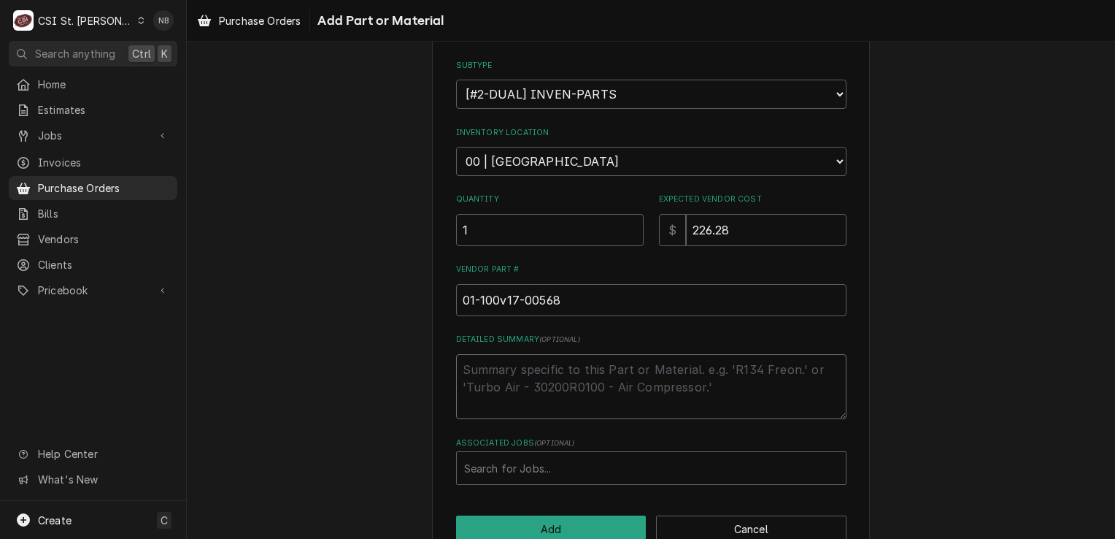
type textarea "R"
type textarea "x"
type textarea "Re"
type textarea "x"
type textarea "Req"
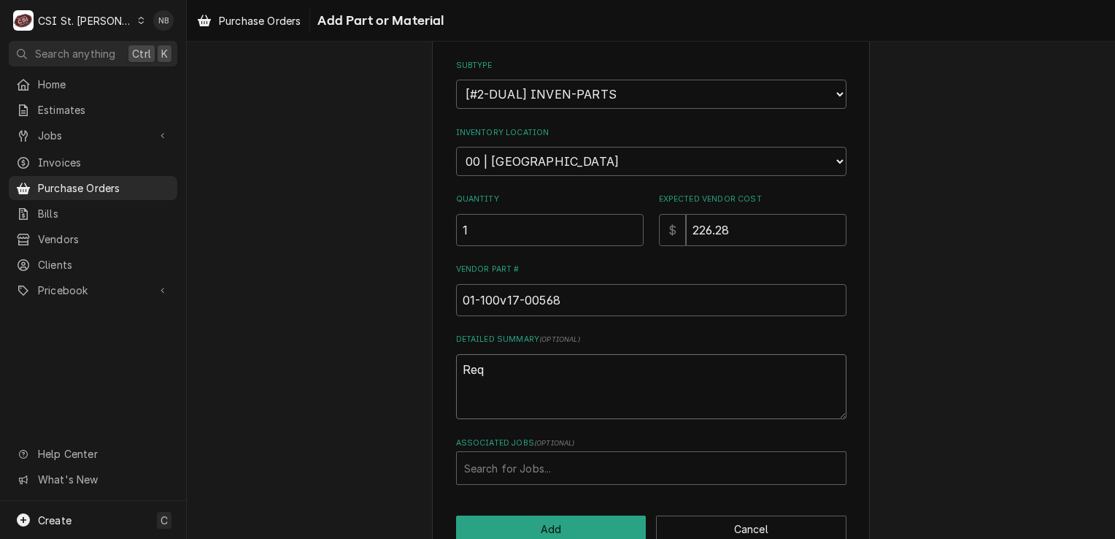
type textarea "x"
type textarea "Requ"
type textarea "x"
type textarea "Reque"
type textarea "x"
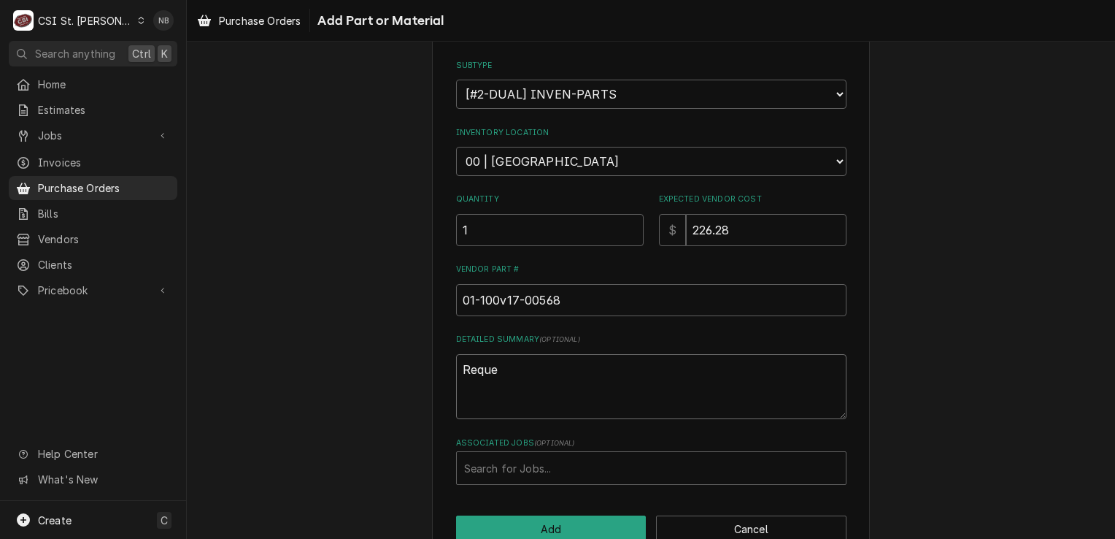
type textarea "Reques"
type textarea "x"
type textarea "Request"
type textarea "x"
type textarea "Requeste"
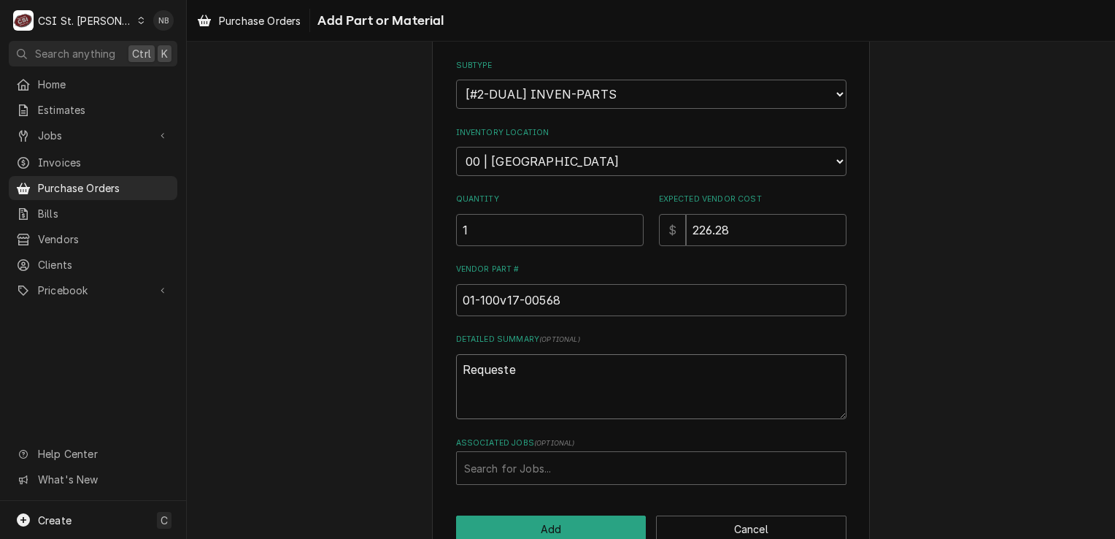
type textarea "x"
type textarea "Requested"
type textarea "x"
type textarea "Requested"
type textarea "x"
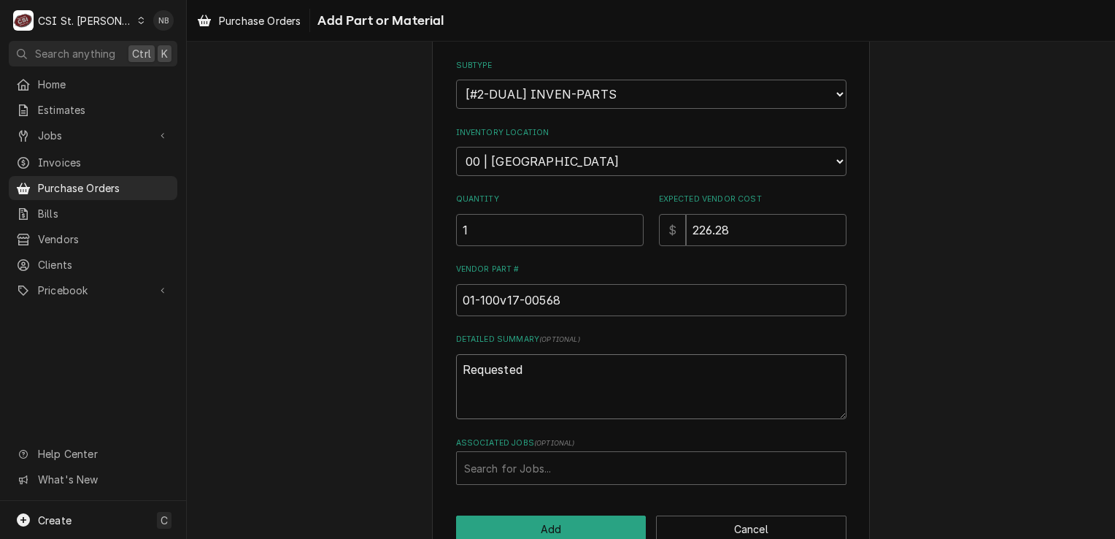
type textarea "Requested b"
type textarea "x"
type textarea "Requested by"
type textarea "x"
type textarea "Requested by"
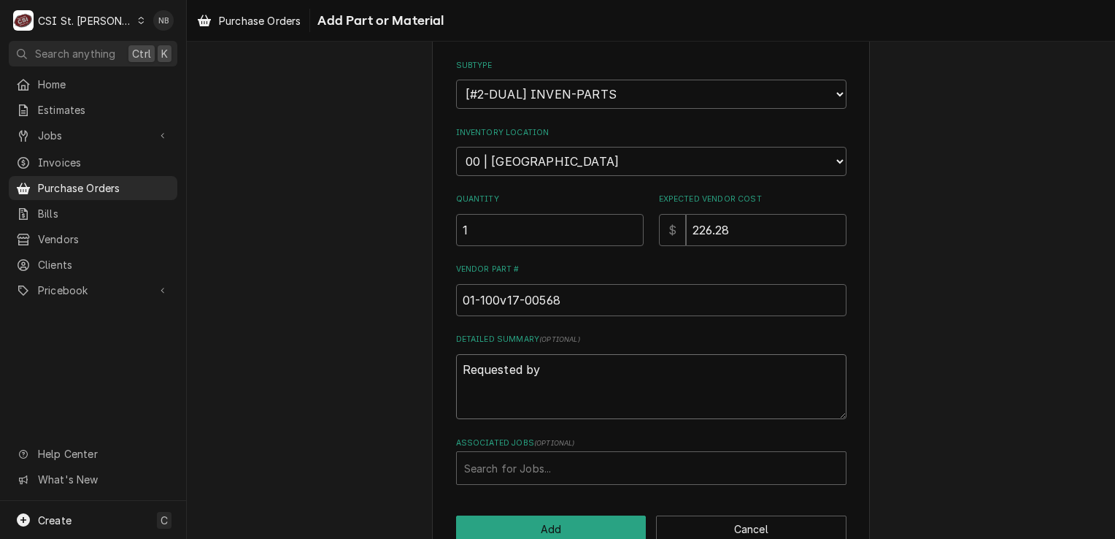
type textarea "x"
type textarea "Requested by K"
type textarea "x"
type textarea "Requested by Ke"
type textarea "x"
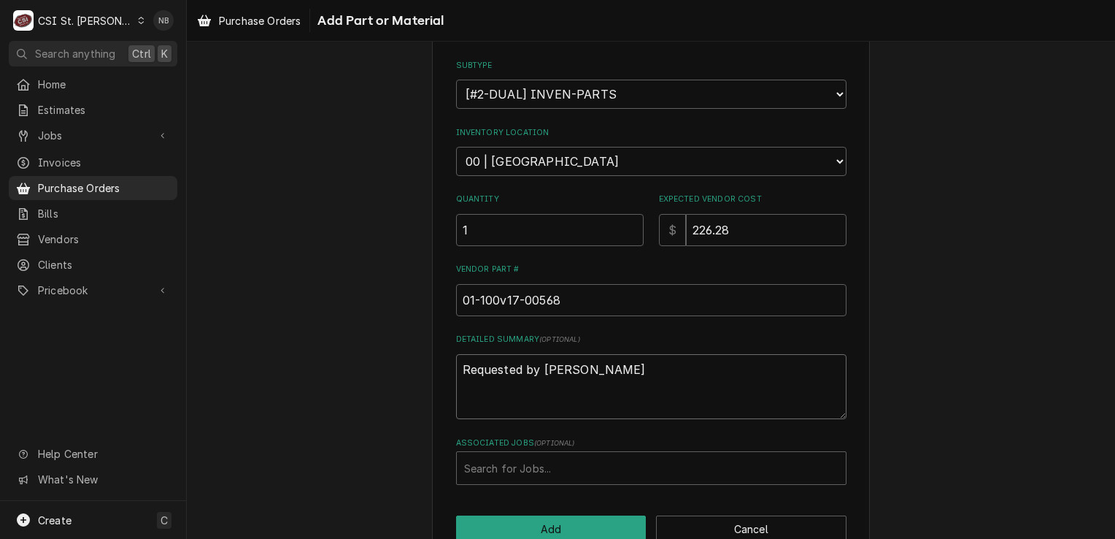
type textarea "Requested by Kev"
type textarea "x"
type textarea "Requested by Kevi"
type textarea "x"
type textarea "Requested by Kevin"
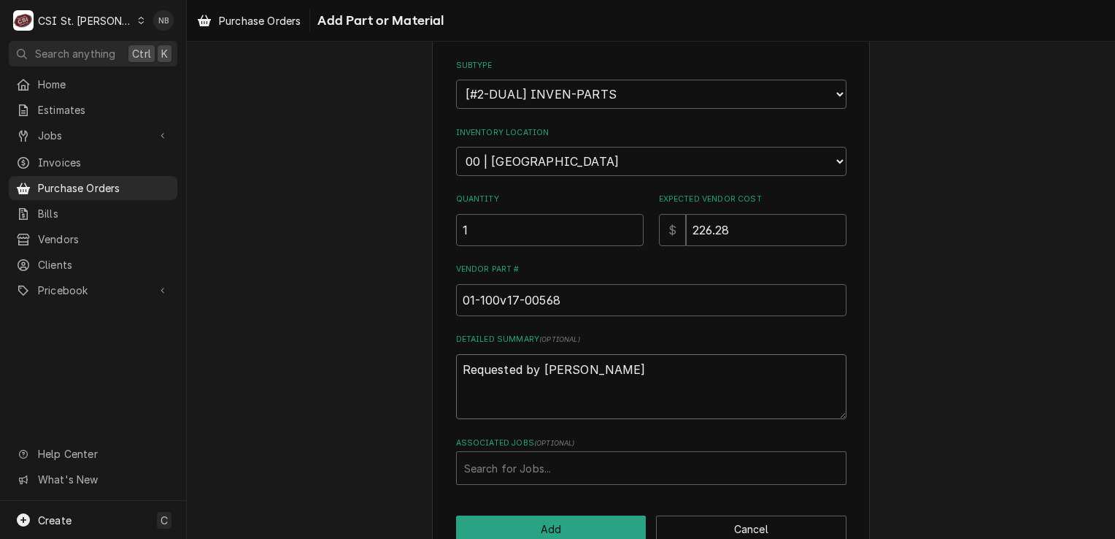
type textarea "x"
type textarea "Requested by Kevin"
type textarea "x"
type textarea "Requested by Kevin F"
type textarea "x"
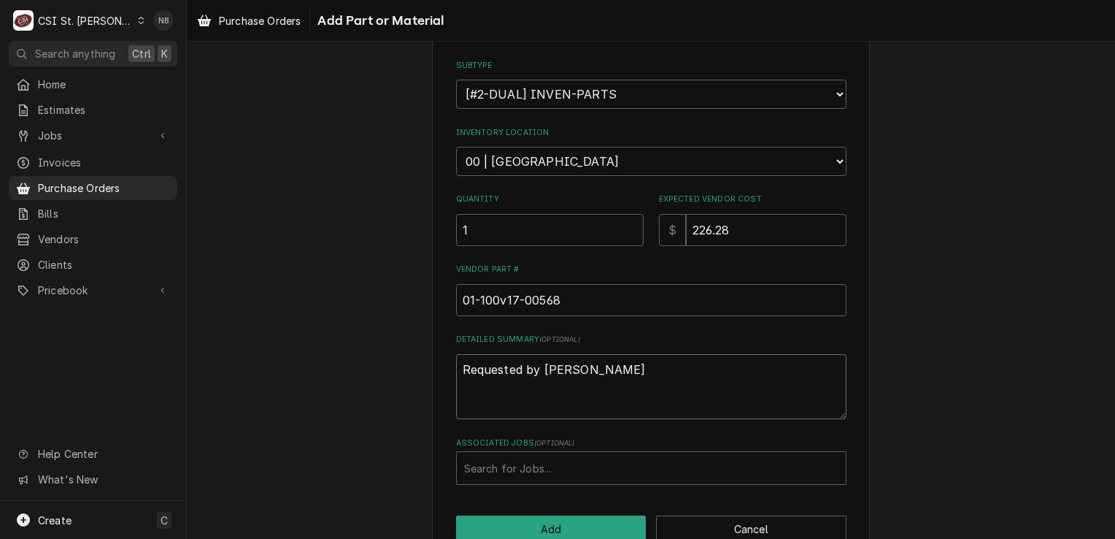
type textarea "Requested by Kevin Fl"
type textarea "x"
type textarea "Requested by Kevin Flo"
type textarea "x"
type textarea "Requested by Kevin Floy"
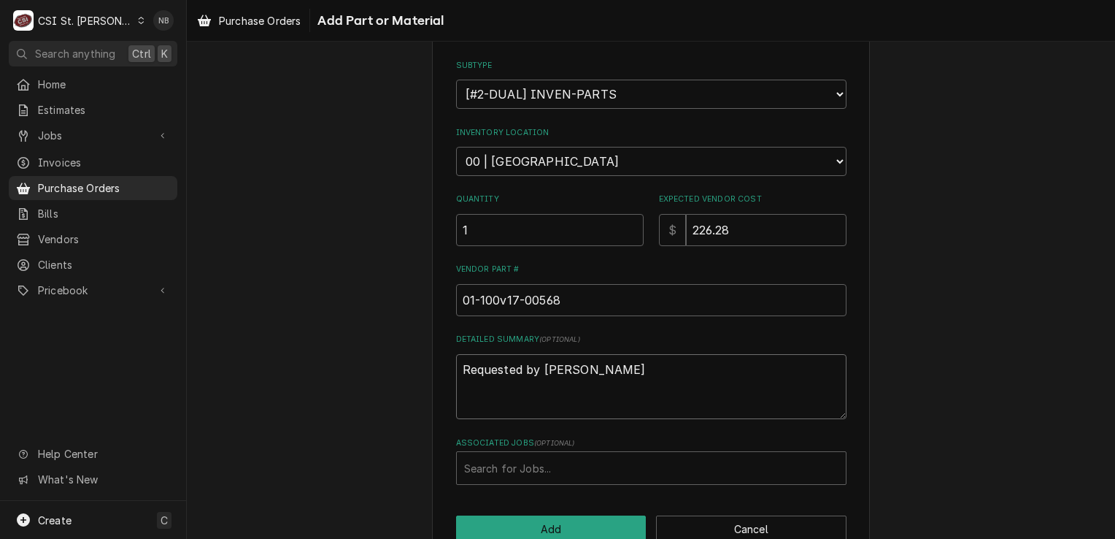
type textarea "x"
type textarea "Requested by Kevin Floyd"
type textarea "x"
type textarea "Requested by Kevin Floyd"
type textarea "x"
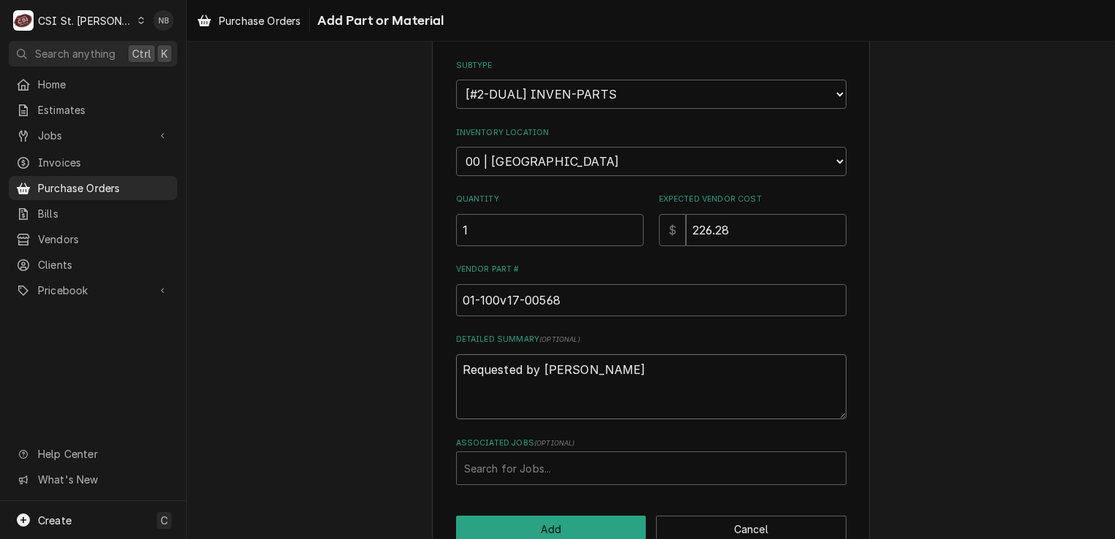
type textarea "Requested by Kevin Floyd f"
type textarea "x"
type textarea "Requested by Kevin Floyd fo"
type textarea "x"
type textarea "Requested by Kevin Floyd for"
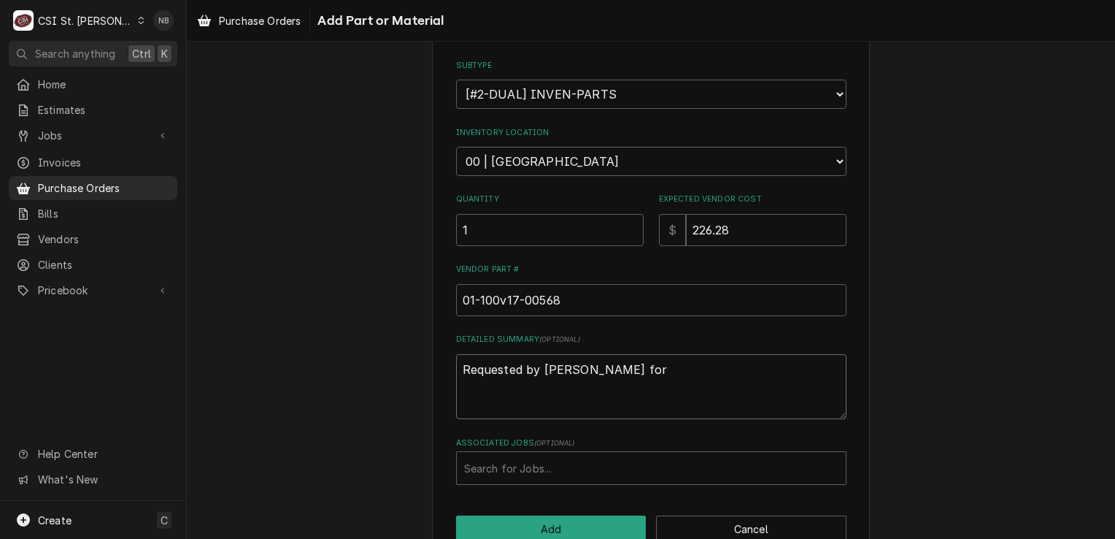
type textarea "x"
type textarea "Requested by Kevin Floyd for"
type textarea "x"
type textarea "Requested by Kevin Floyd for o"
type textarea "x"
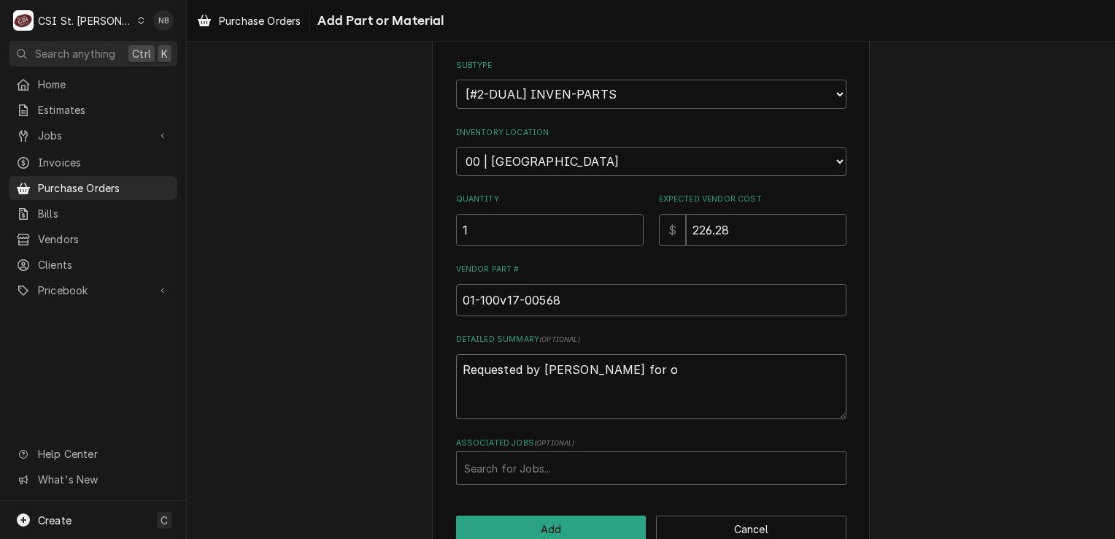
type textarea "Requested by Kevin Floyd for ob"
type textarea "x"
type textarea "Requested by Kevin Floyd for o"
type textarea "x"
type textarea "Requested by Kevin Floyd for"
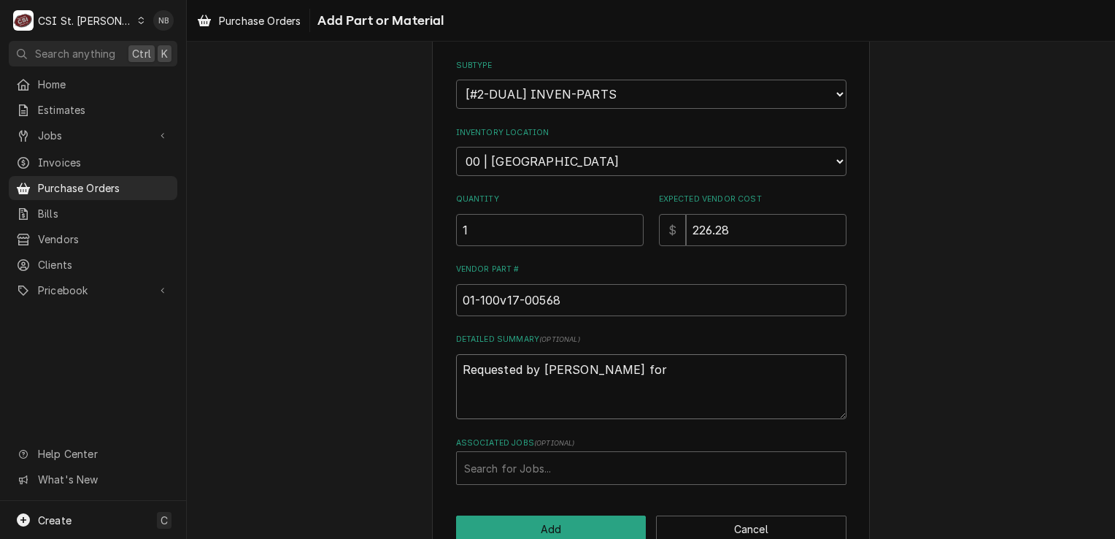
type textarea "x"
type textarea "Requested by Kevin Floyd for"
type textarea "x"
type textarea "Requested by Kevin Floyd fo"
type textarea "x"
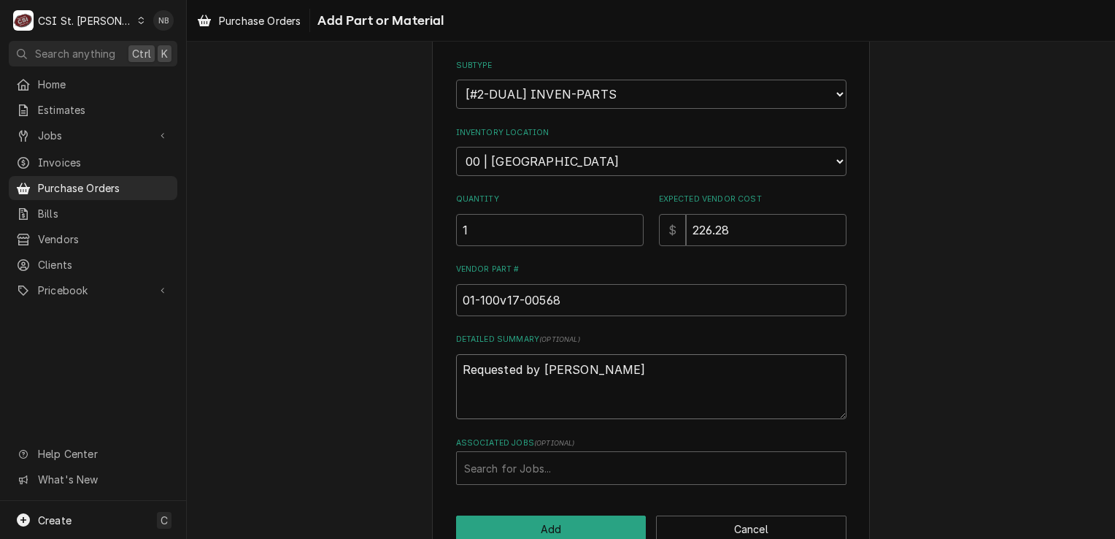
type textarea "Requested by Kevin Floyd f"
type textarea "x"
type textarea "Requested by Kevin Floyd"
type textarea "x"
type textarea "Requested by Kevin Floyd"
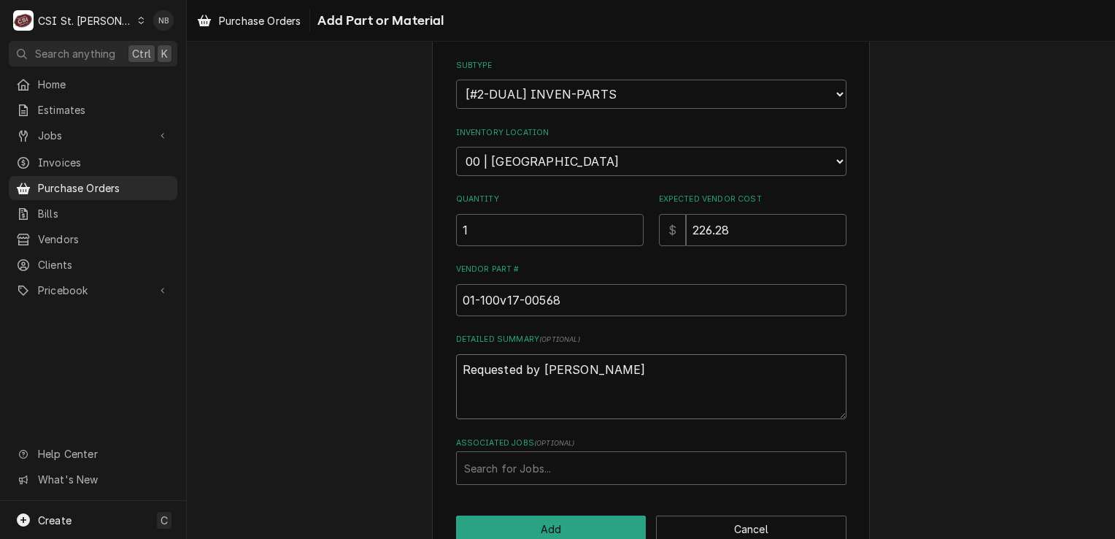
type textarea "x"
type textarea "Requested by Kevin Floyd."
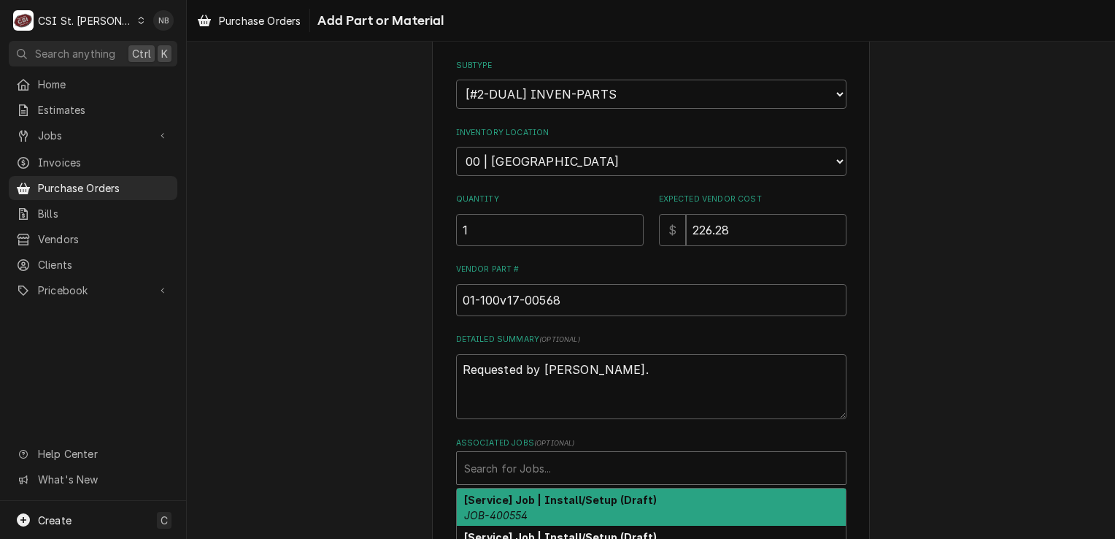
click at [562, 471] on div "Associated Jobs" at bounding box center [651, 468] width 374 height 26
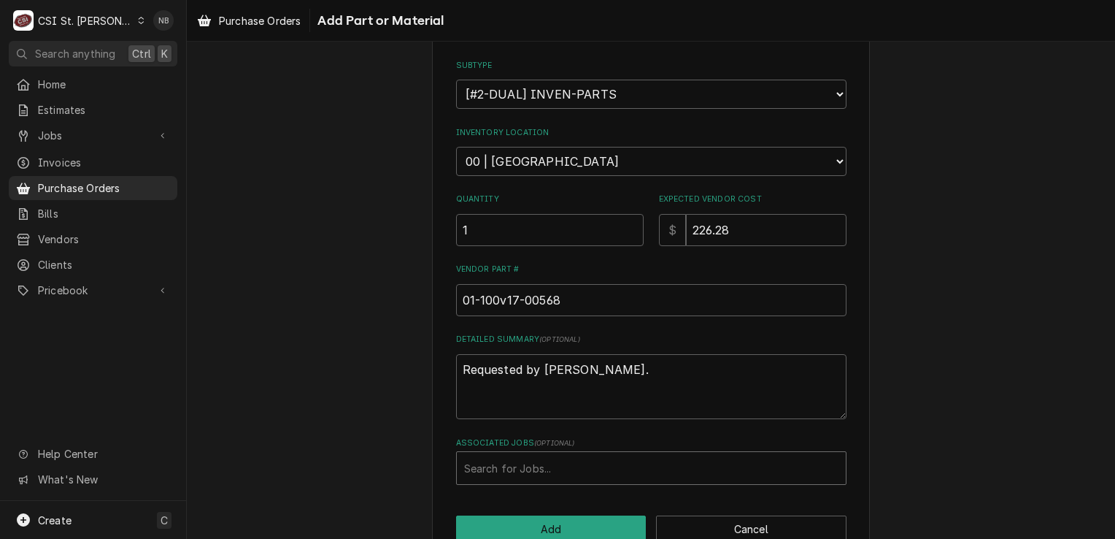
click at [581, 460] on div "Associated Jobs" at bounding box center [651, 468] width 374 height 26
type input "42277"
click at [507, 455] on div "Associated Jobs" at bounding box center [651, 468] width 374 height 26
type input "42772"
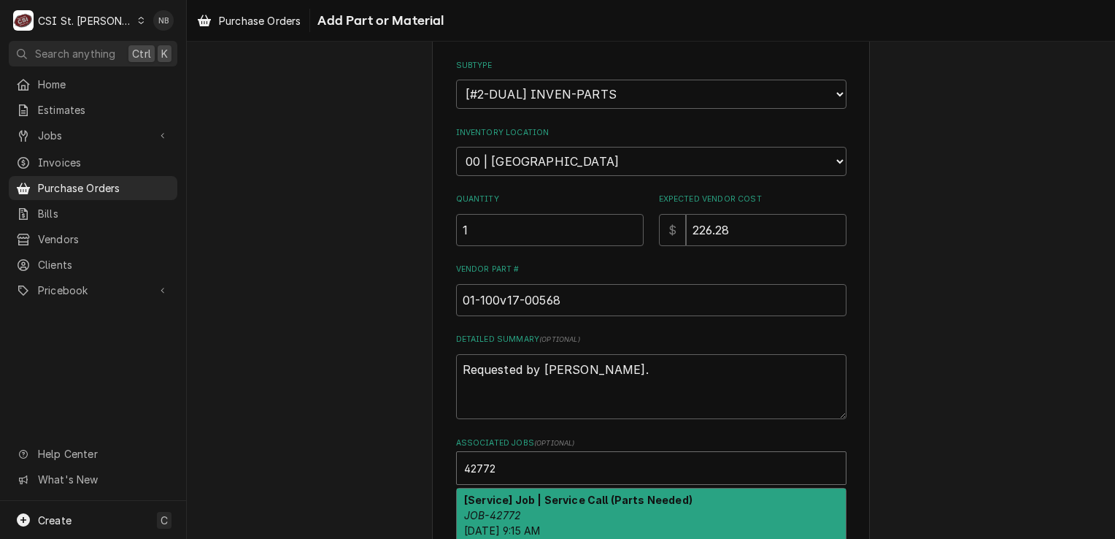
click at [554, 515] on div "[Service] Job | Service Call (Parts Needed) JOB-42772 Mon, Sep 22nd, 2025 - 9:1…" at bounding box center [651, 514] width 389 height 53
type textarea "x"
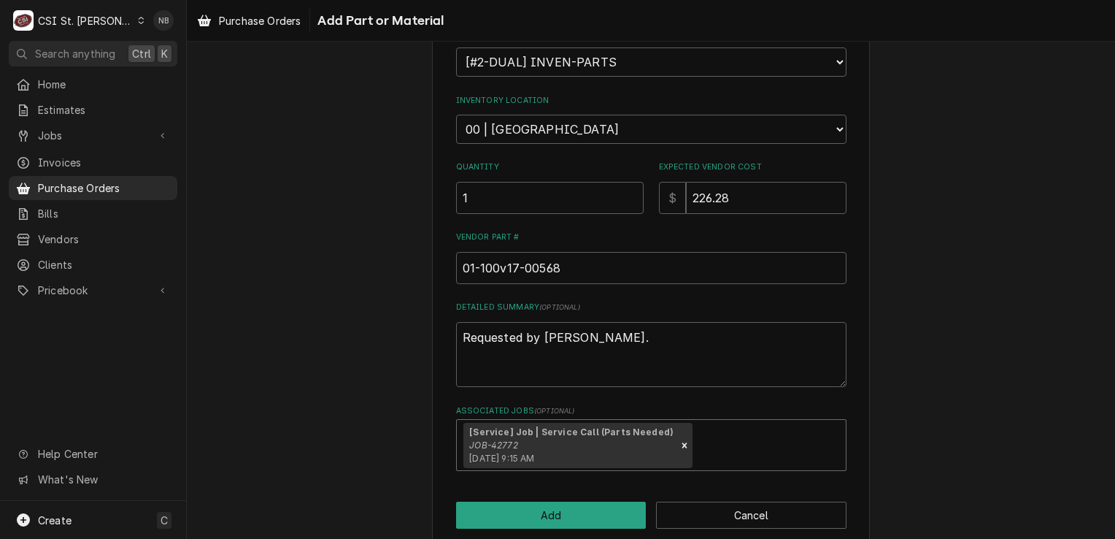
scroll to position [342, 0]
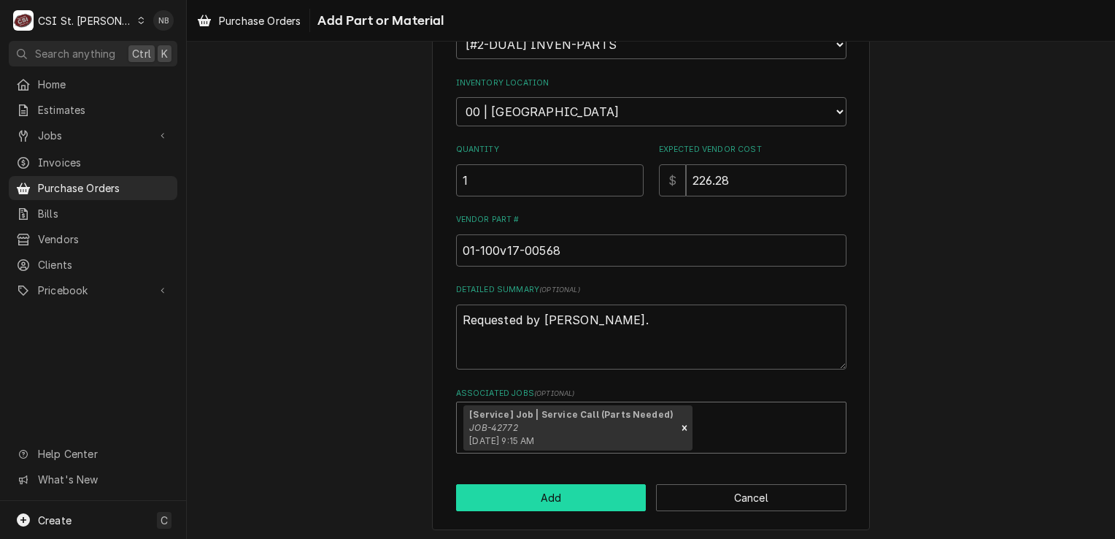
click at [552, 498] on button "Add" at bounding box center [551, 497] width 190 height 27
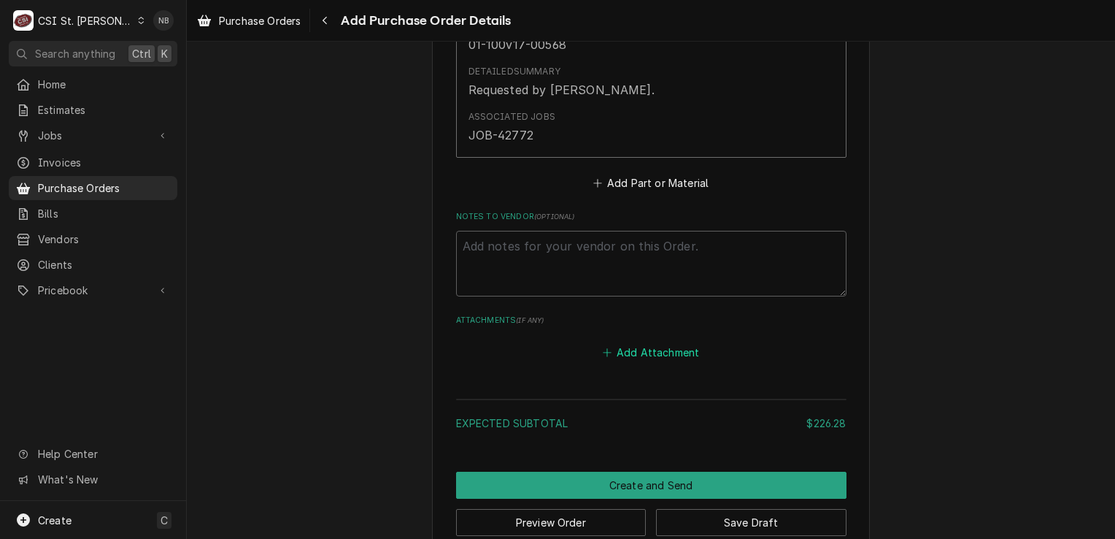
scroll to position [940, 0]
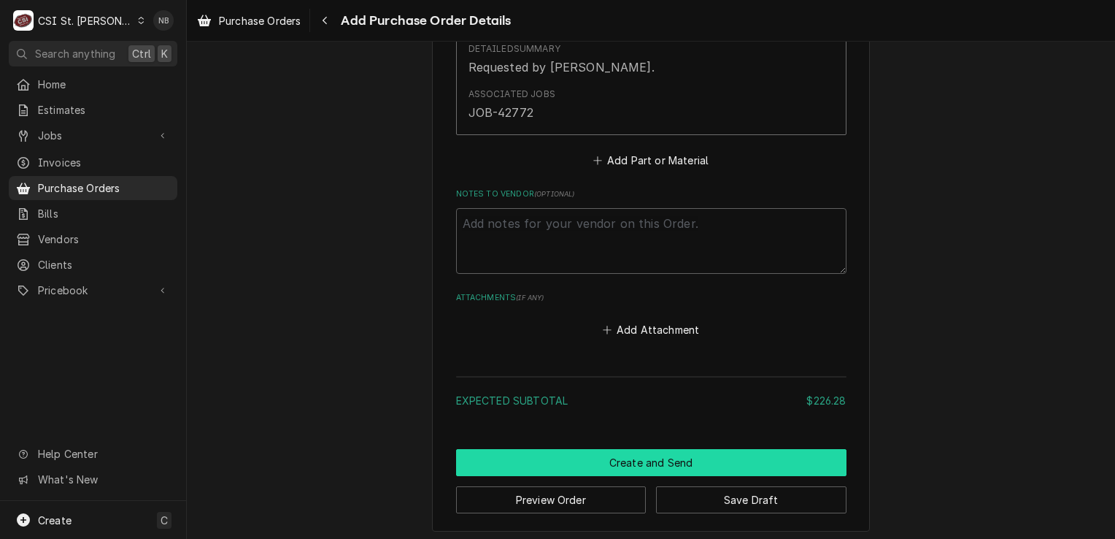
click at [642, 458] on button "Create and Send" at bounding box center [651, 462] width 390 height 27
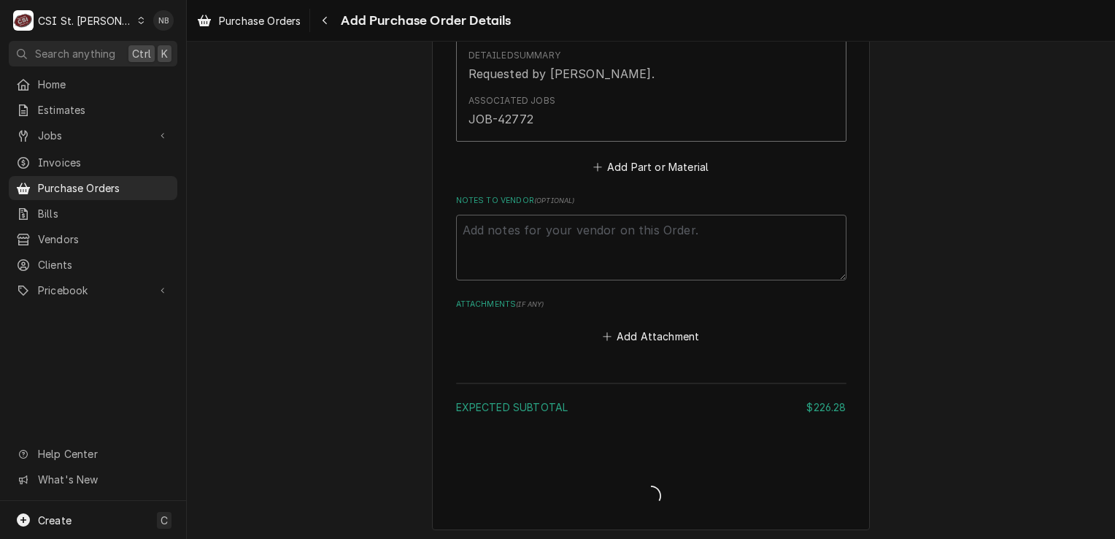
type textarea "x"
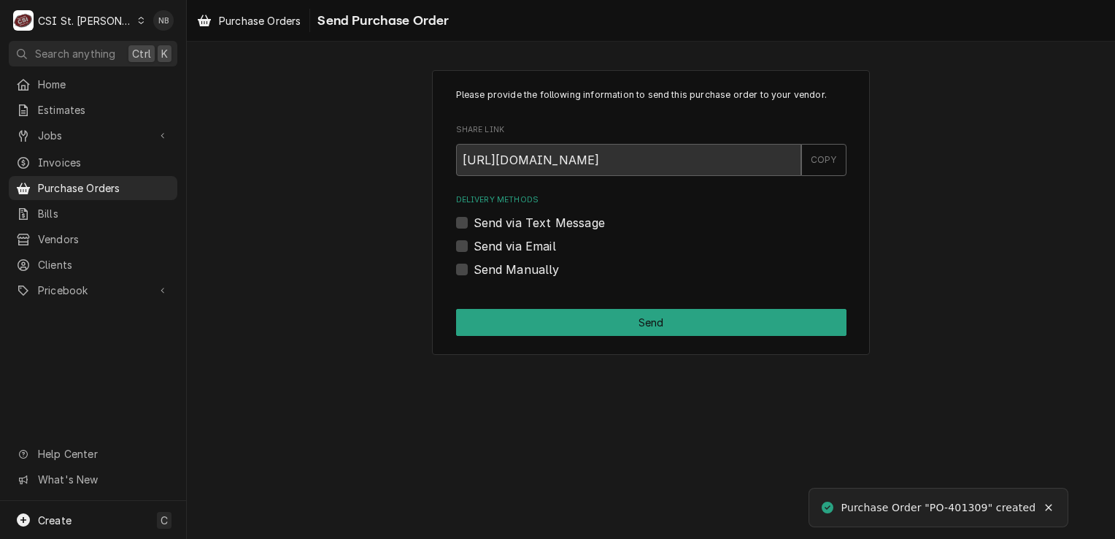
click at [474, 265] on label "Send Manually" at bounding box center [517, 270] width 86 height 18
click at [474, 265] on input "Send Manually" at bounding box center [669, 277] width 390 height 32
checkbox input "true"
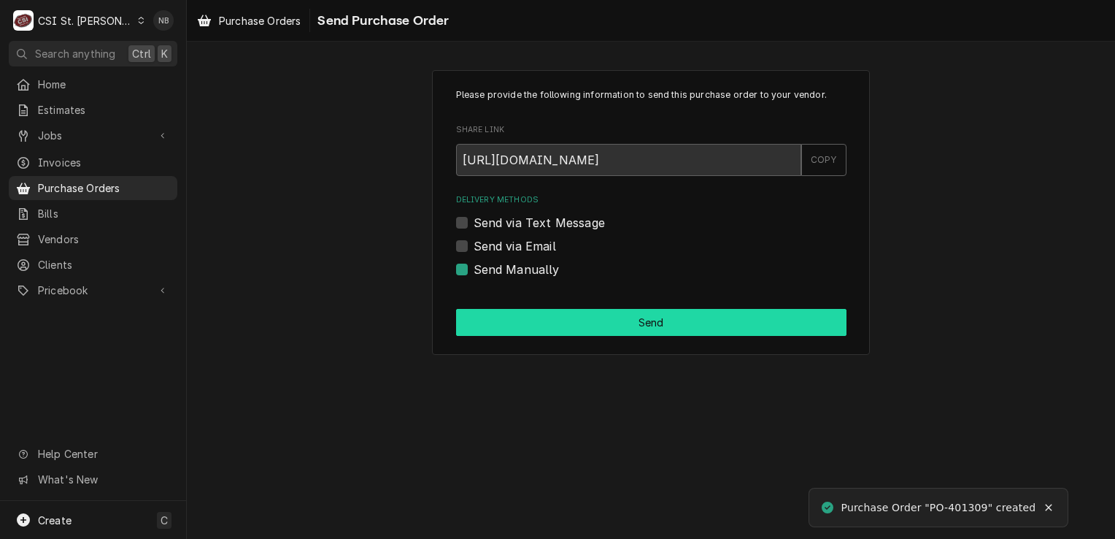
click at [556, 328] on button "Send" at bounding box center [651, 322] width 390 height 27
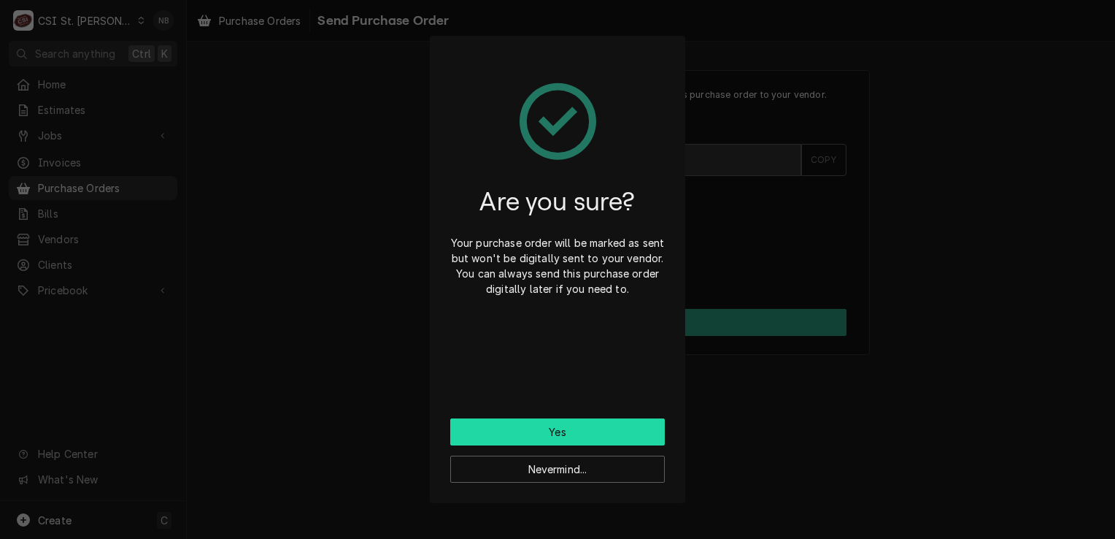
click at [605, 434] on button "Yes" at bounding box center [557, 431] width 215 height 27
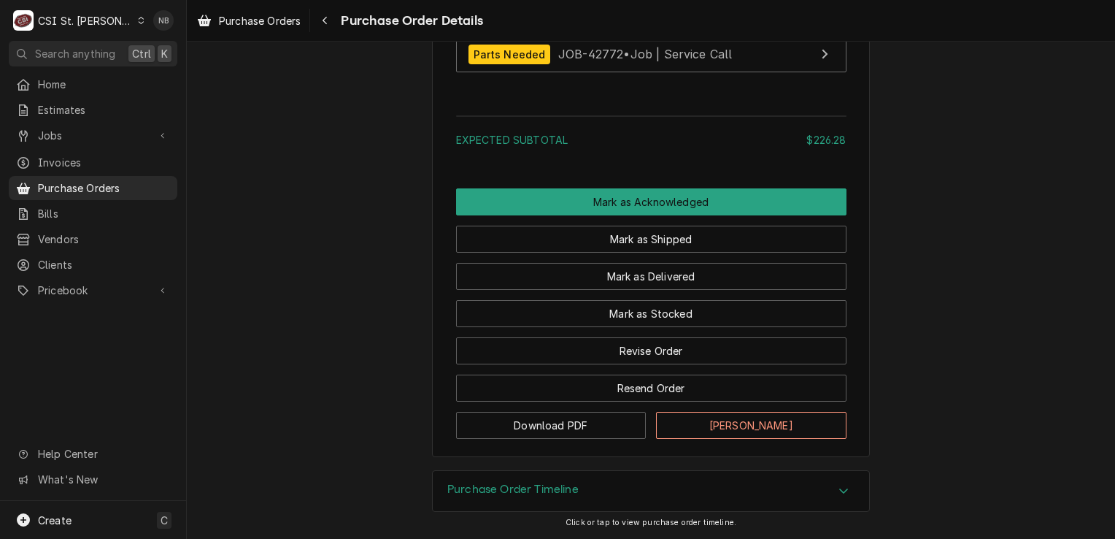
scroll to position [1241, 0]
click at [595, 431] on button "Download PDF" at bounding box center [551, 425] width 190 height 27
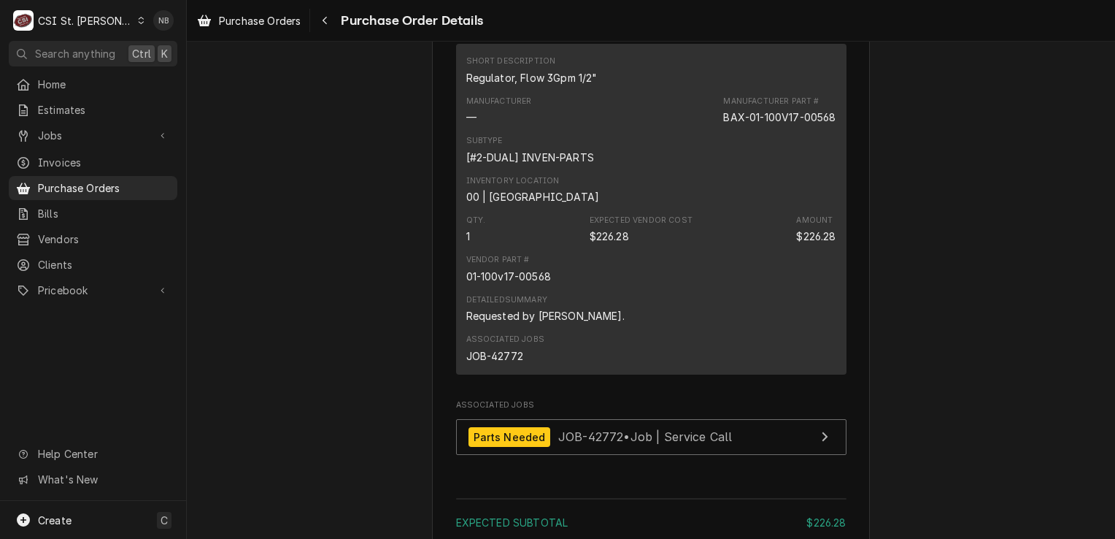
scroll to position [803, 0]
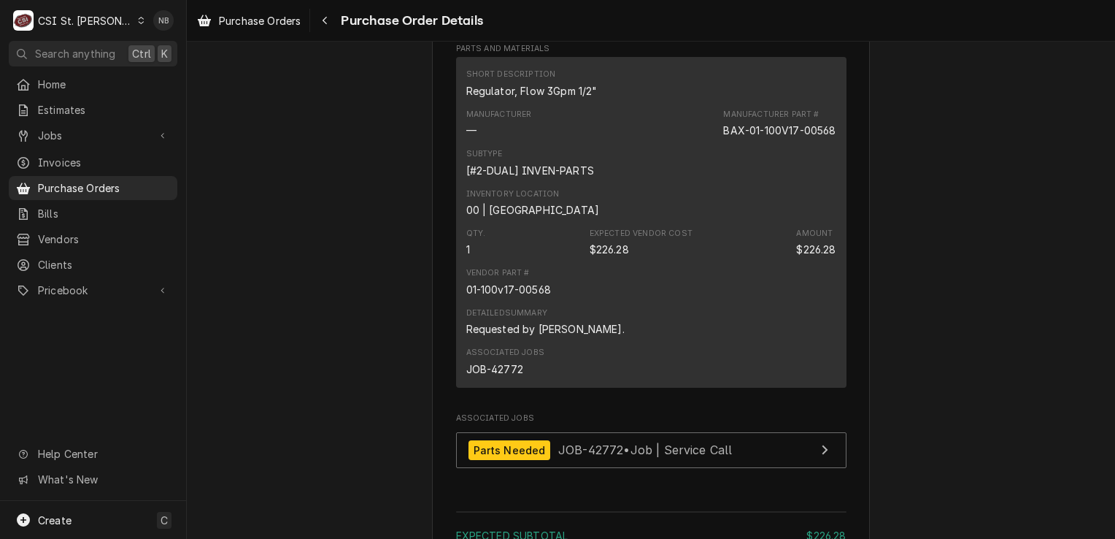
click at [655, 223] on div "Inventory Location 00 | [GEOGRAPHIC_DATA]" at bounding box center [651, 202] width 370 height 39
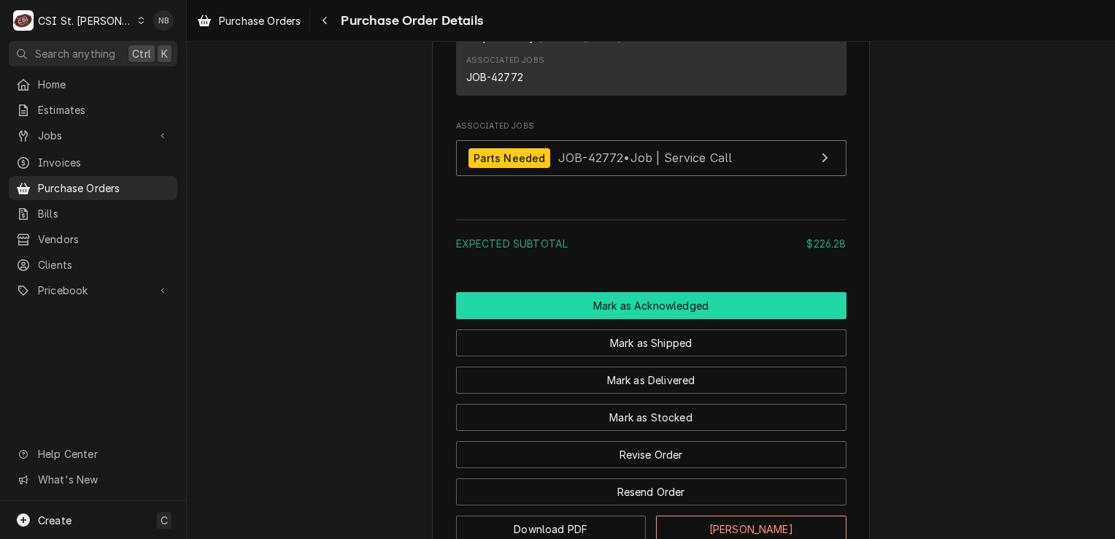
scroll to position [1241, 0]
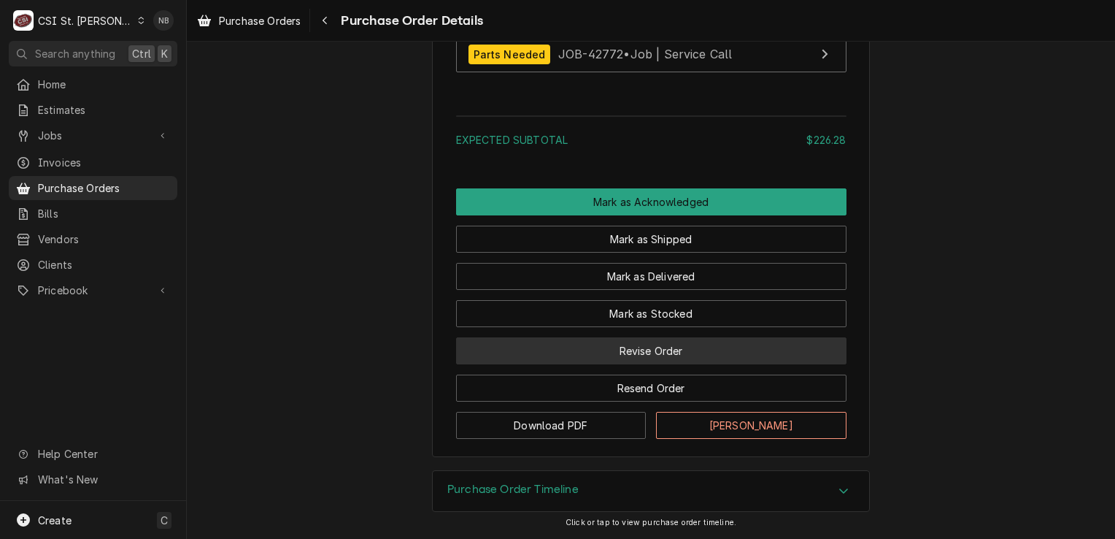
click at [647, 350] on button "Revise Order" at bounding box center [651, 350] width 390 height 27
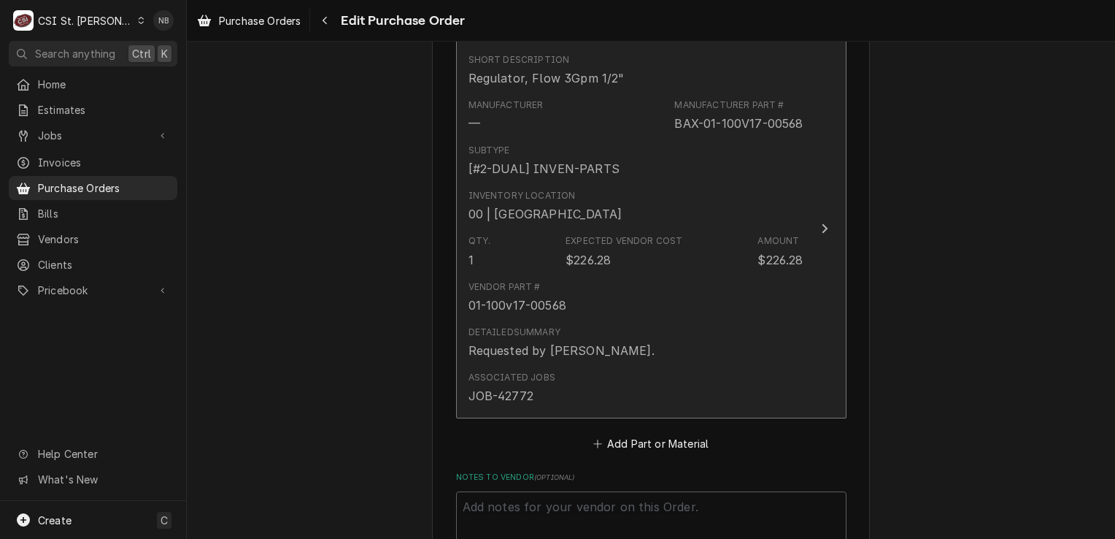
click at [652, 336] on div "Detailed Summary Requested by Kevin Floyd." at bounding box center [636, 342] width 335 height 45
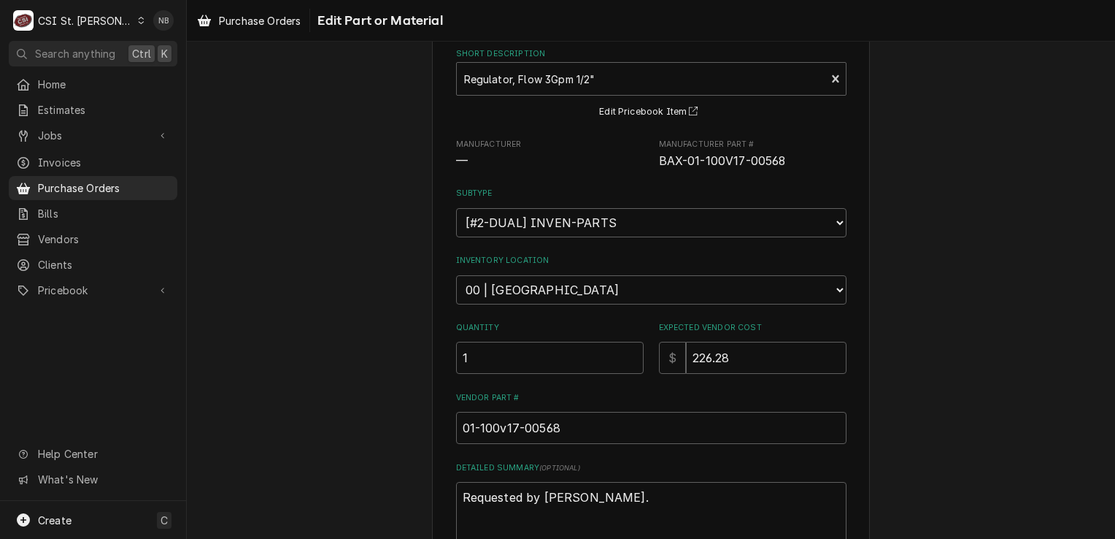
scroll to position [146, 0]
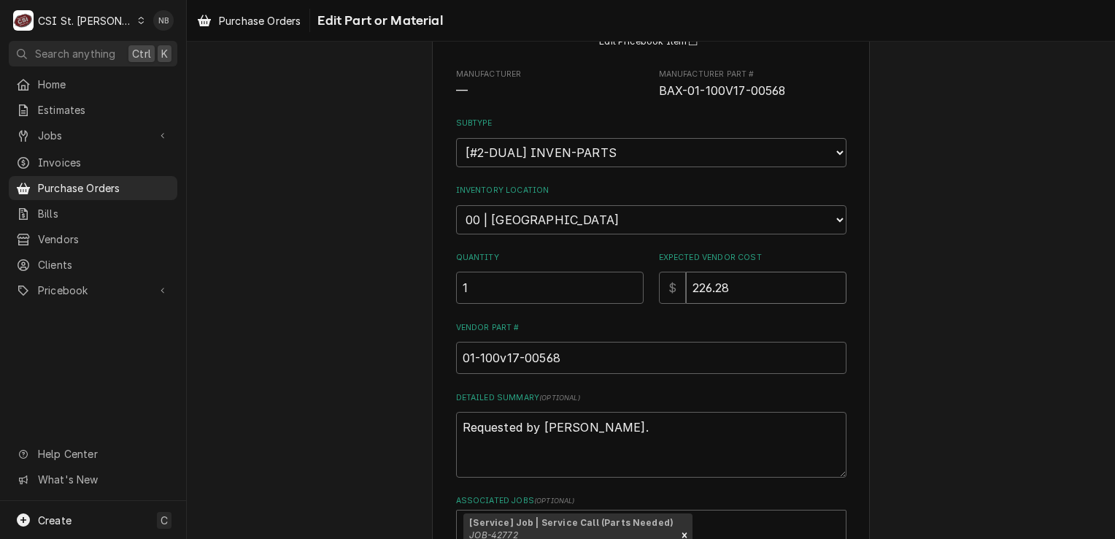
drag, startPoint x: 759, startPoint y: 280, endPoint x: 610, endPoint y: 263, distance: 149.9
click at [615, 263] on div "Quantity 1 Expected Vendor Cost $ 226.28" at bounding box center [651, 278] width 390 height 52
type textarea "x"
type input "1"
type textarea "x"
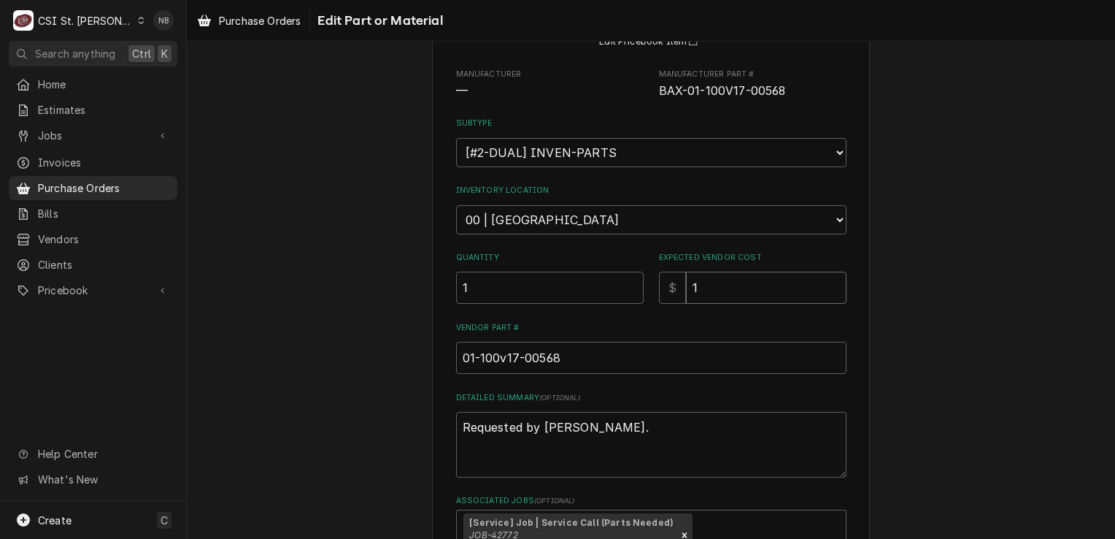
type input "18"
type textarea "x"
type input "181"
type textarea "x"
type input "181.0"
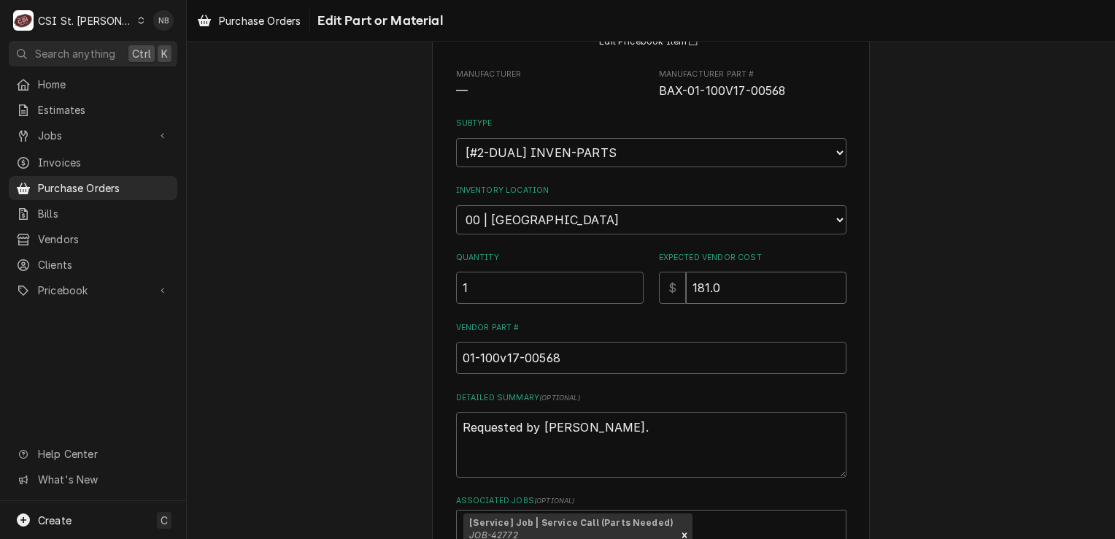
type textarea "x"
type input "181.02"
click at [958, 203] on div "Use the fields below to edit this part or material: Short Description Regulator…" at bounding box center [651, 299] width 928 height 777
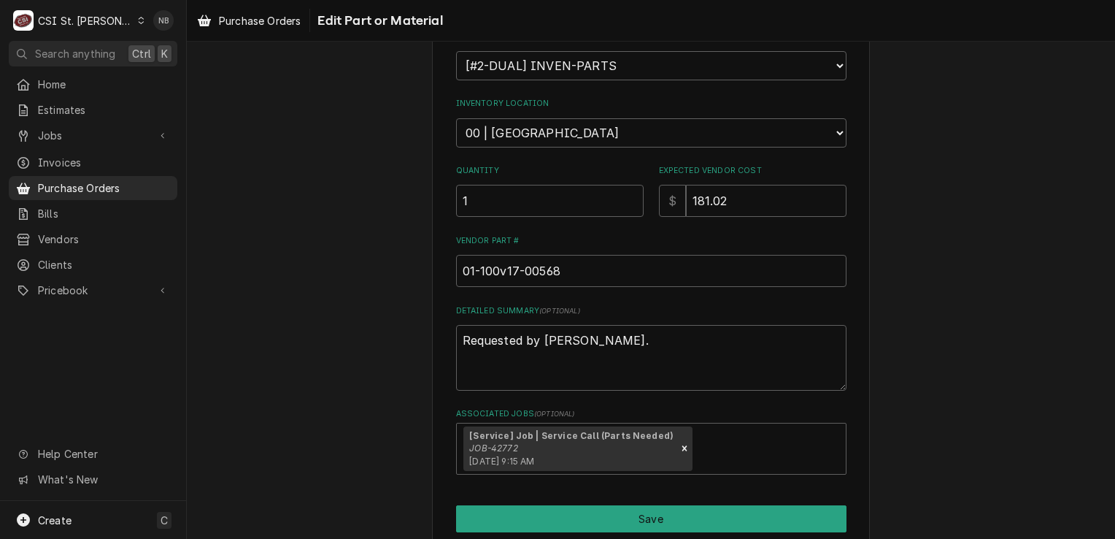
scroll to position [290, 0]
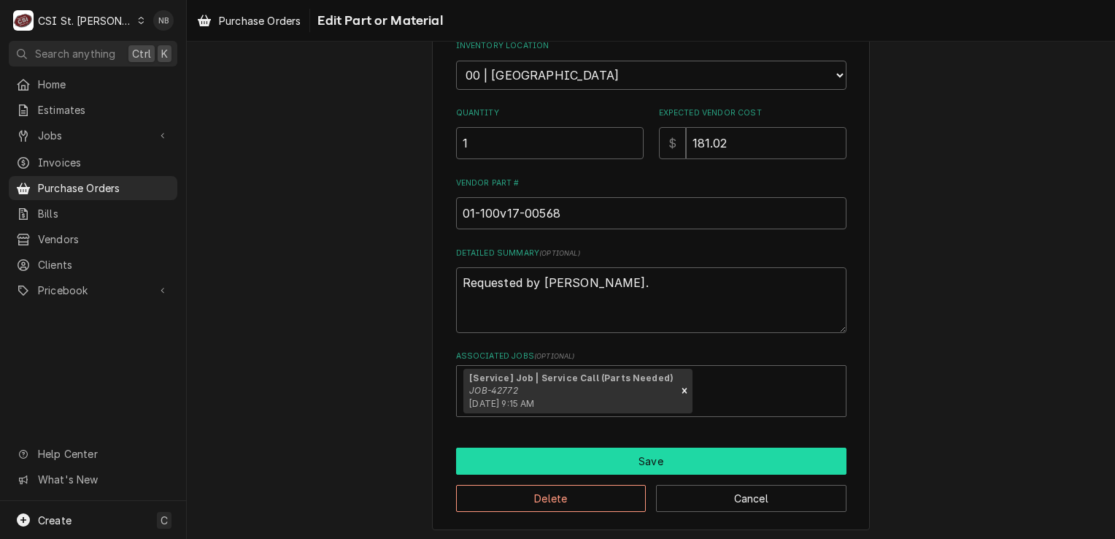
click at [630, 452] on button "Save" at bounding box center [651, 460] width 390 height 27
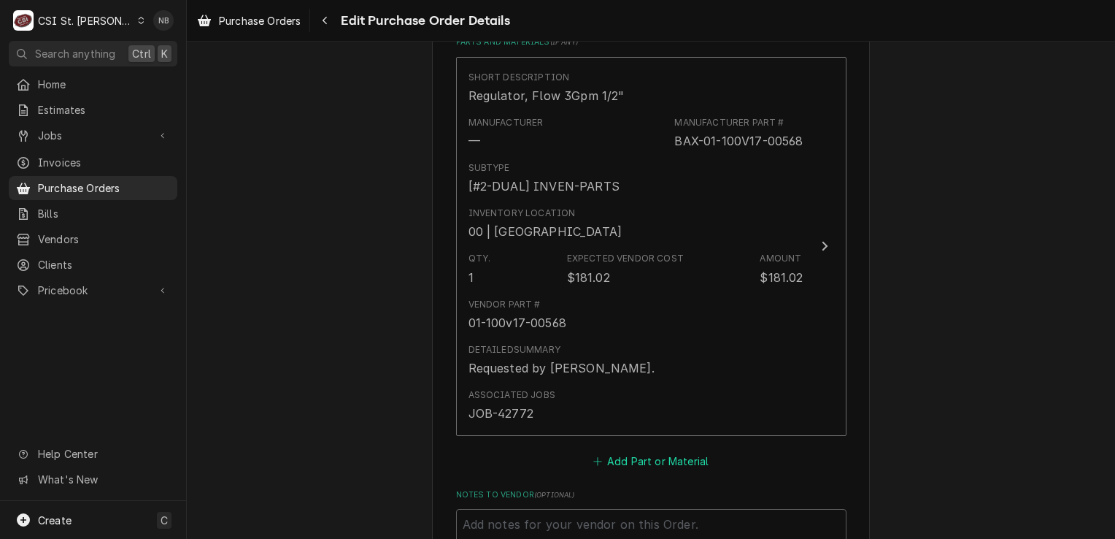
scroll to position [972, 0]
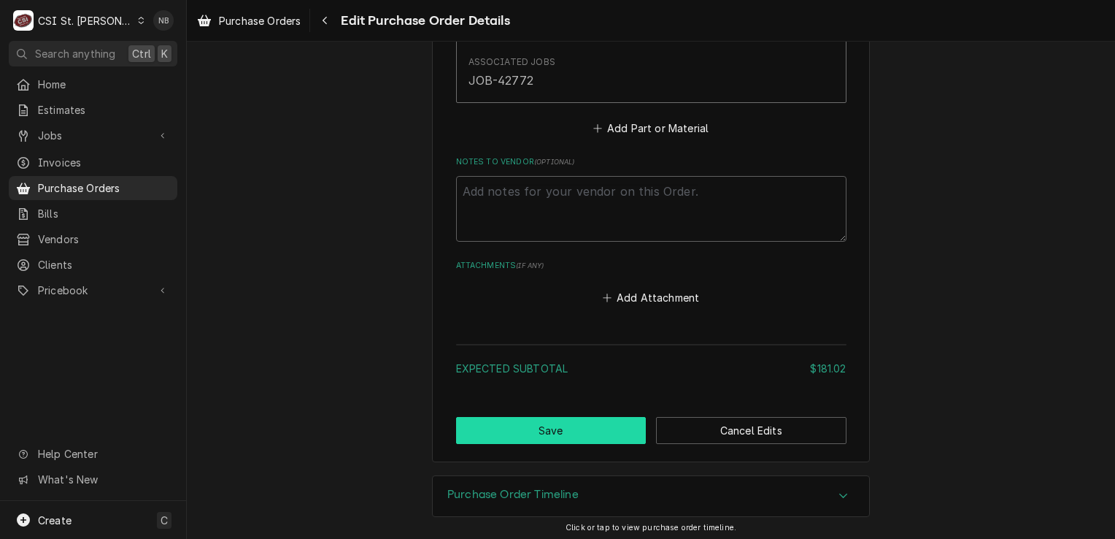
click at [591, 430] on button "Save" at bounding box center [551, 430] width 190 height 27
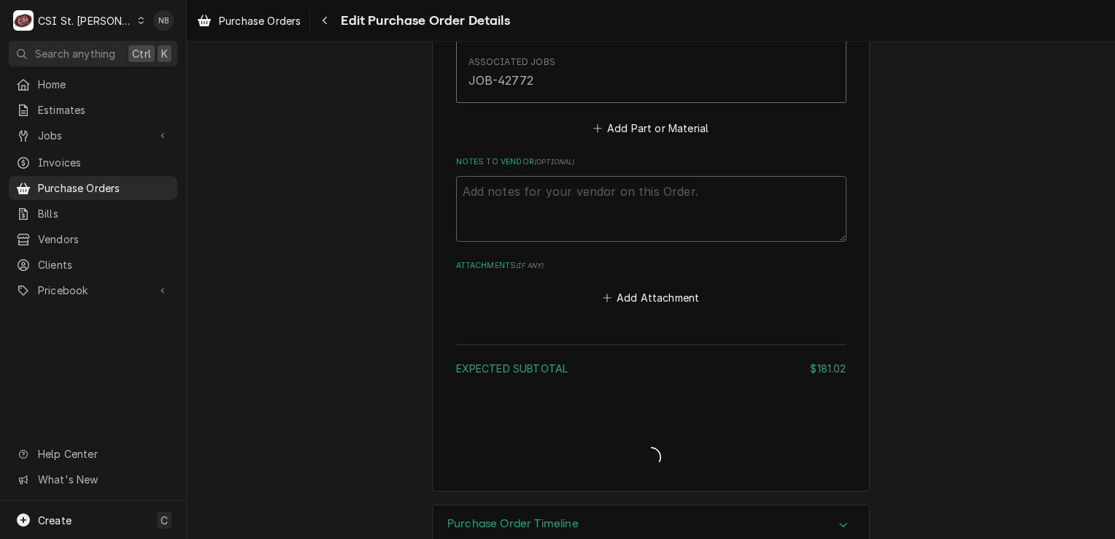
type textarea "x"
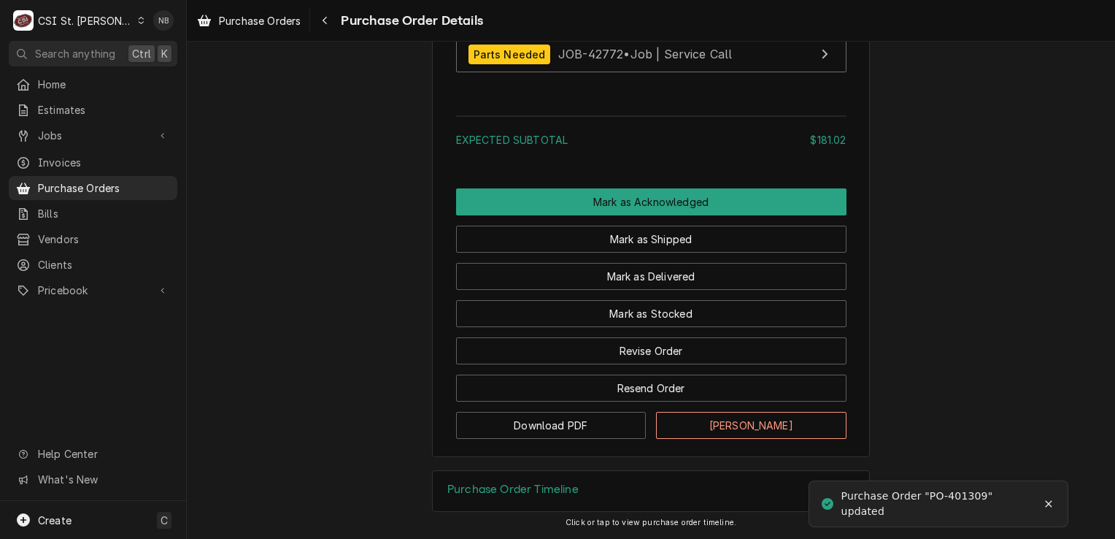
scroll to position [1241, 0]
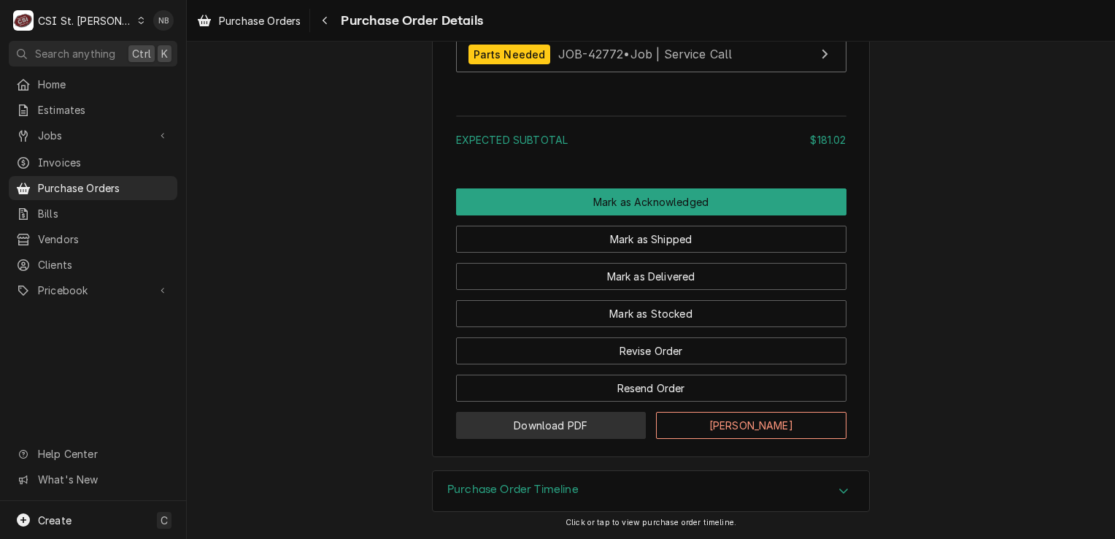
click at [583, 423] on button "Download PDF" at bounding box center [551, 425] width 190 height 27
click at [898, 509] on div "Purchase Order Timeline Click or tap to view purchase order timeline." at bounding box center [651, 504] width 928 height 69
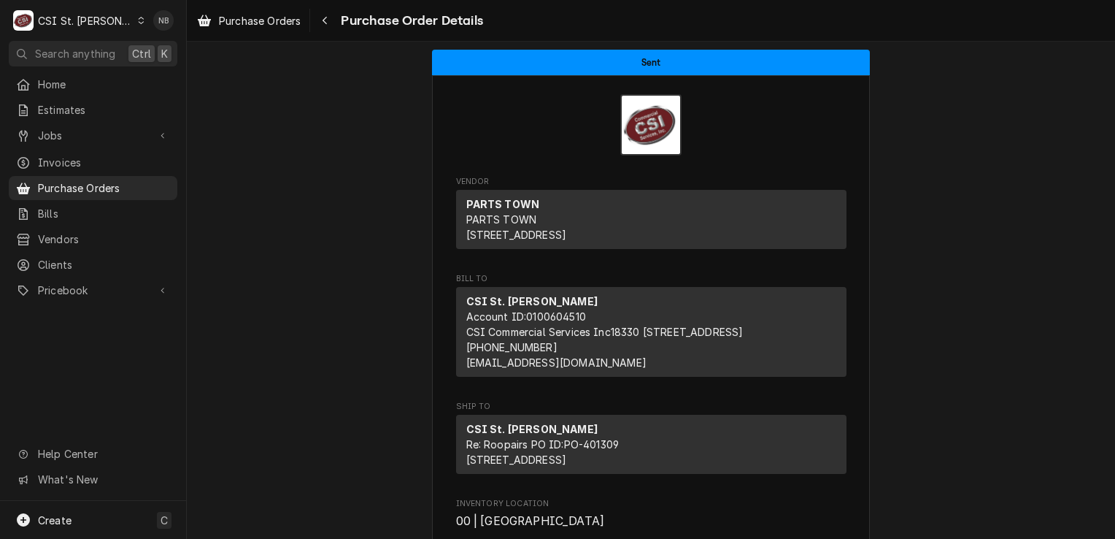
scroll to position [0, 0]
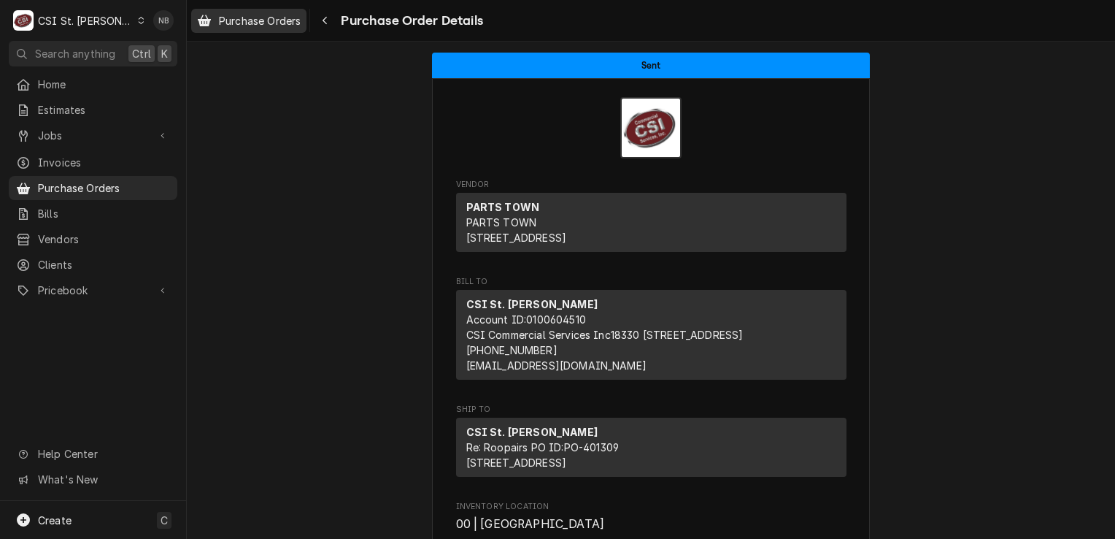
click at [257, 23] on span "Purchase Orders" at bounding box center [260, 20] width 82 height 15
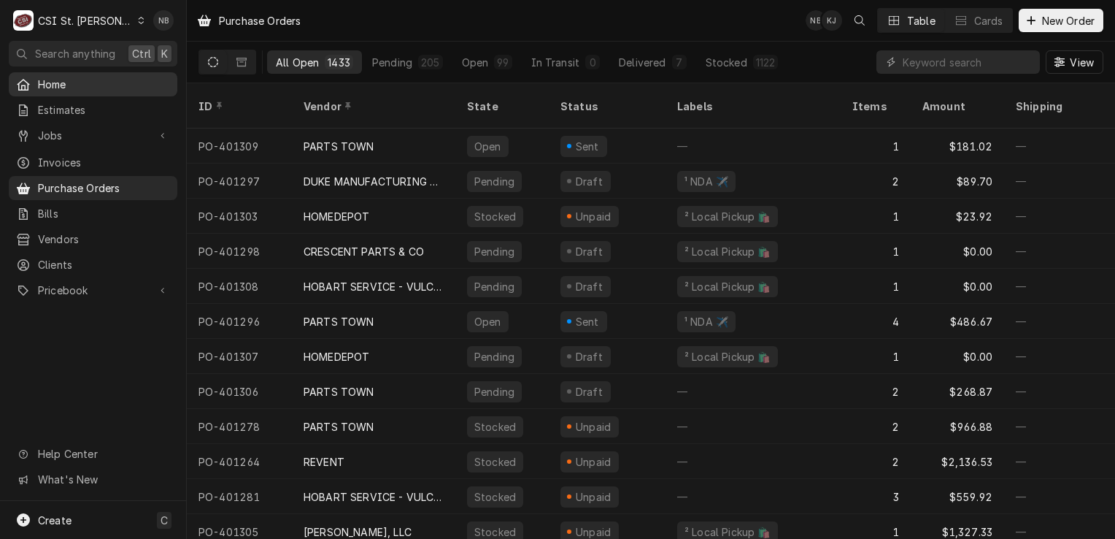
click at [91, 89] on div "Home" at bounding box center [93, 84] width 163 height 18
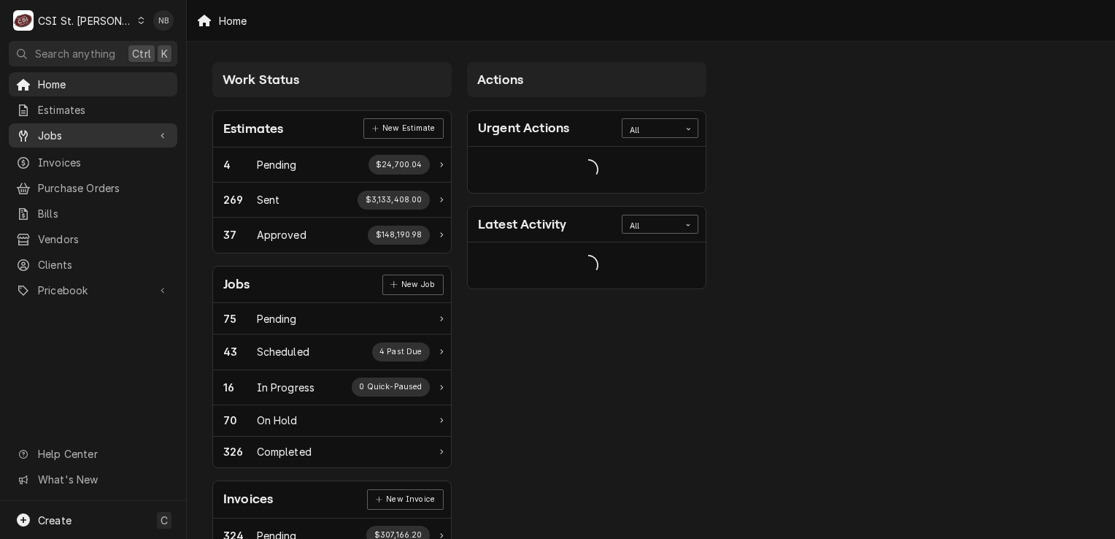
click at [100, 130] on span "Jobs" at bounding box center [93, 135] width 110 height 15
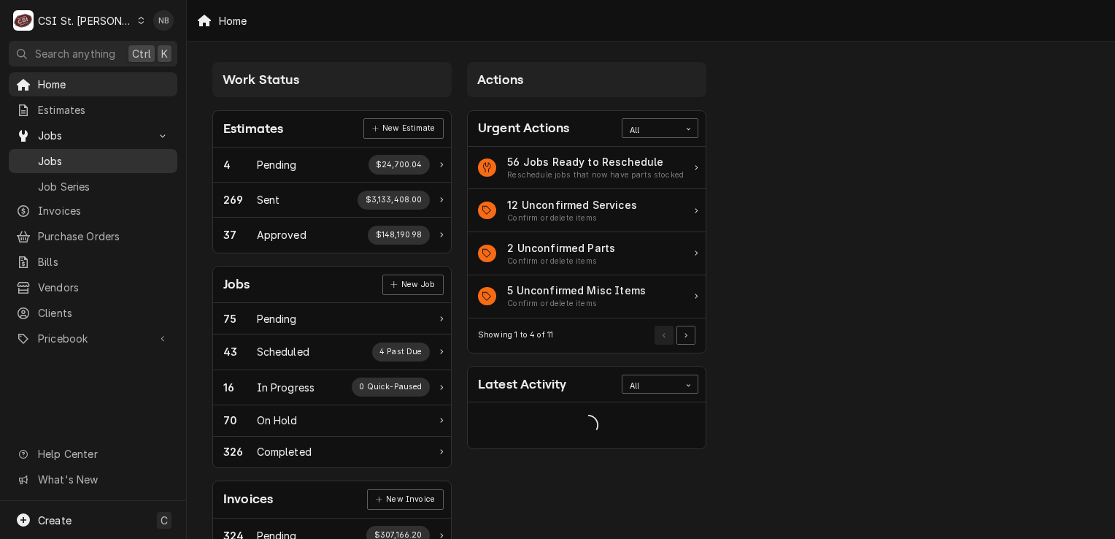
click at [105, 160] on span "Jobs" at bounding box center [104, 160] width 132 height 15
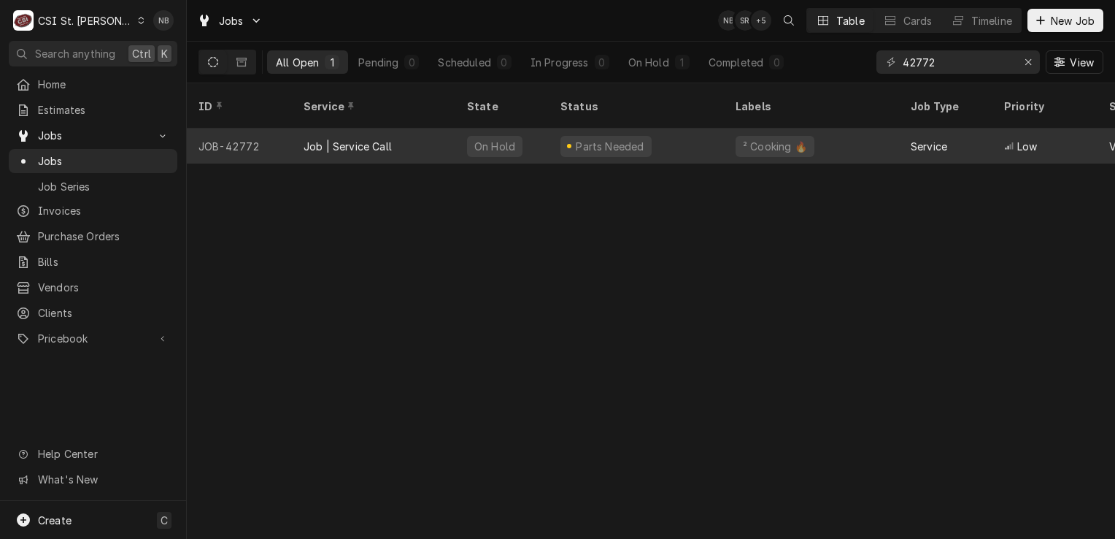
click at [695, 131] on div "Parts Needed" at bounding box center [636, 145] width 175 height 35
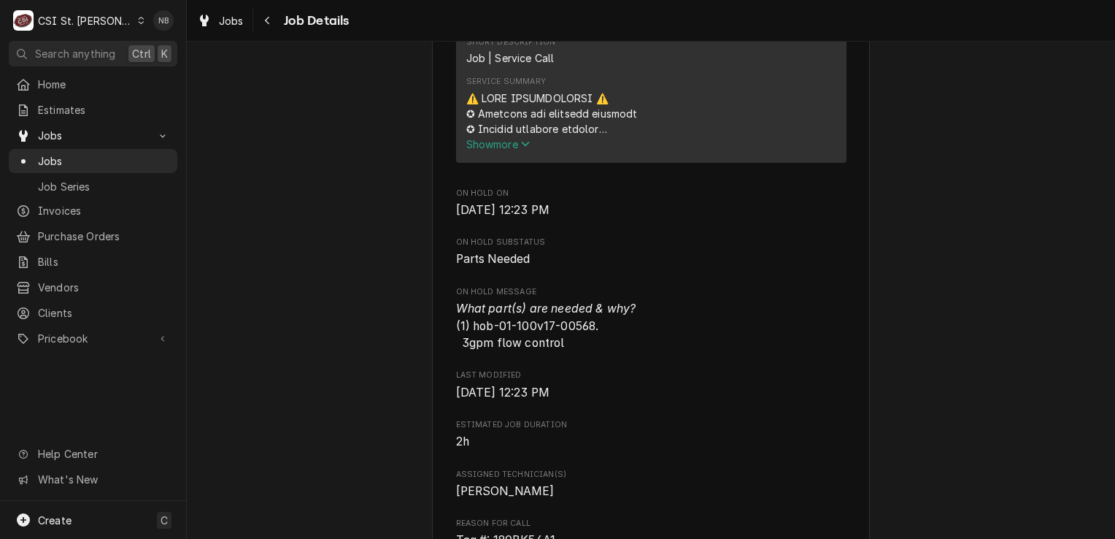
scroll to position [803, 0]
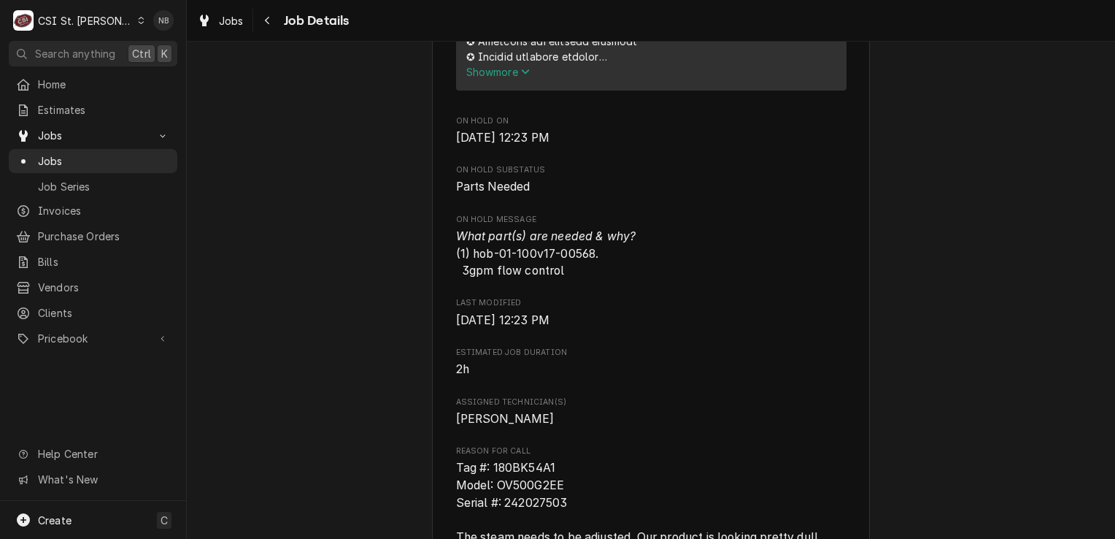
click at [502, 78] on span "Show more" at bounding box center [498, 72] width 64 height 12
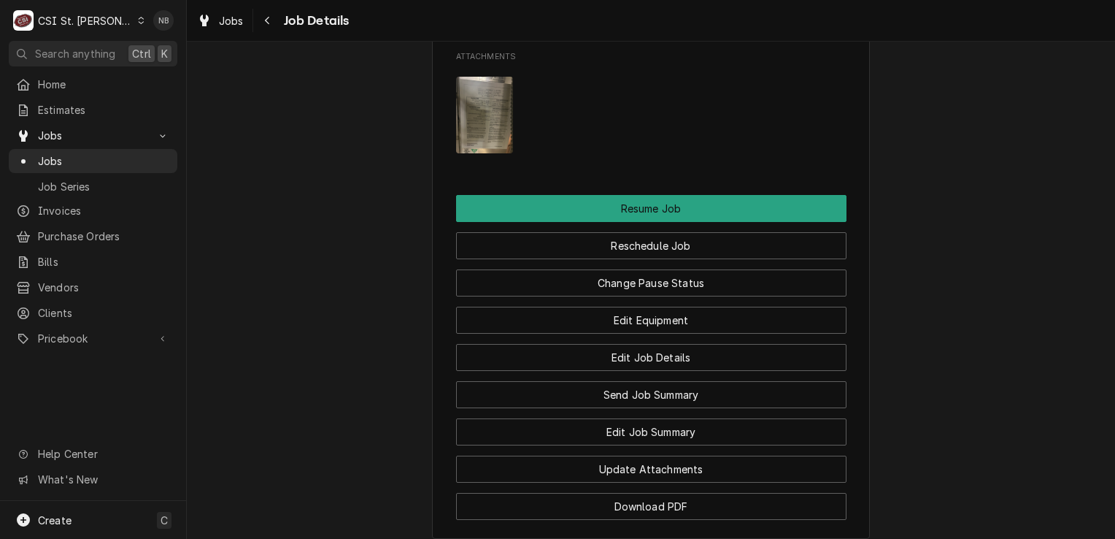
scroll to position [2846, 0]
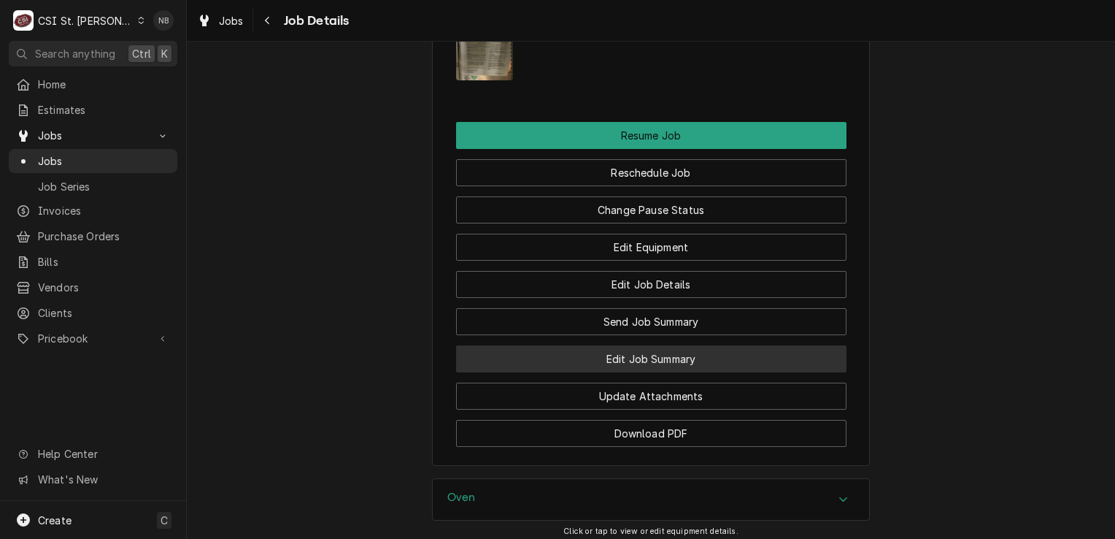
click at [678, 372] on button "Edit Job Summary" at bounding box center [651, 358] width 390 height 27
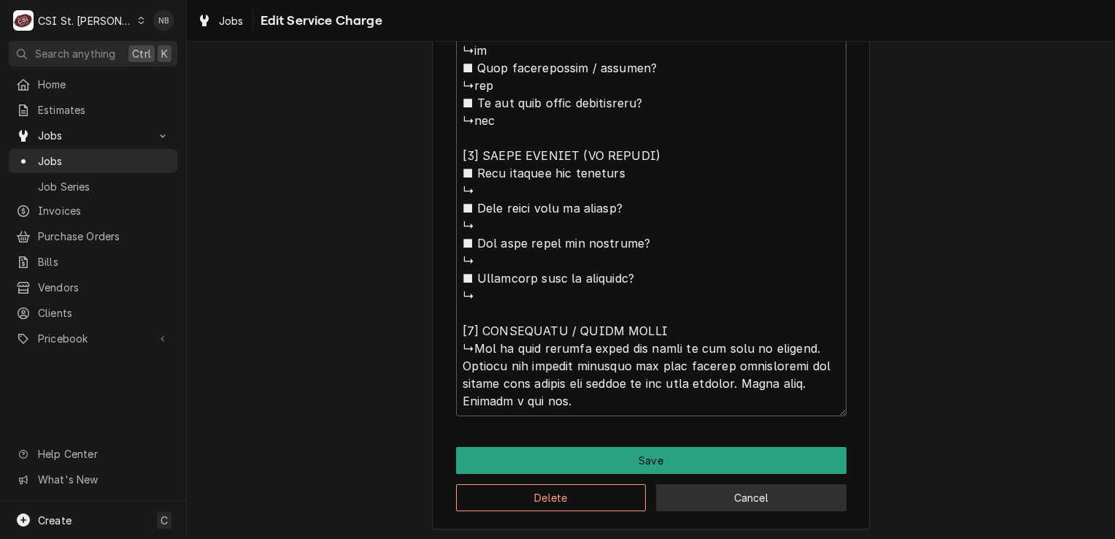
click at [765, 494] on button "Cancel" at bounding box center [751, 497] width 190 height 27
type textarea "x"
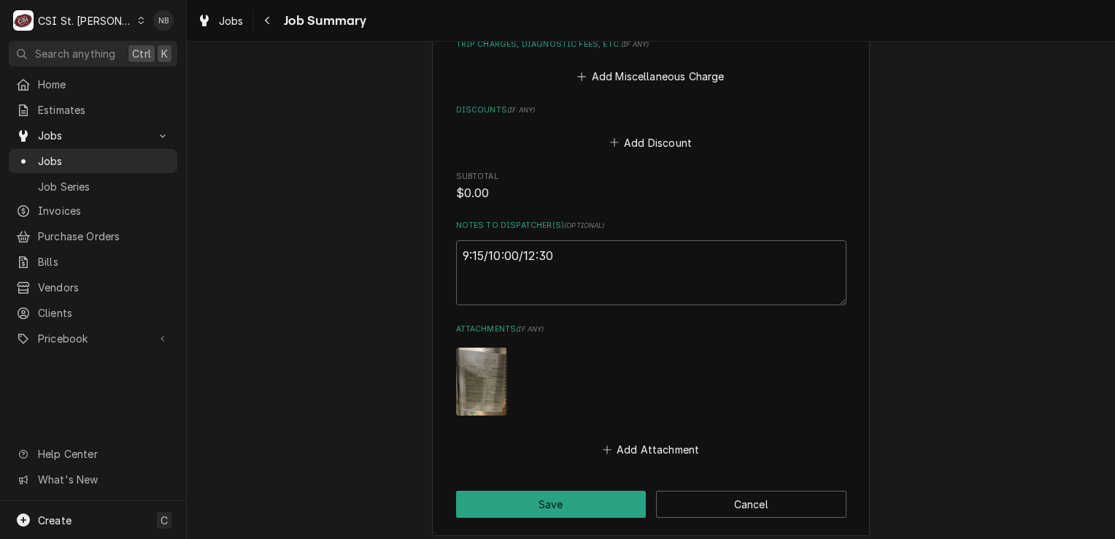
scroll to position [1952, 0]
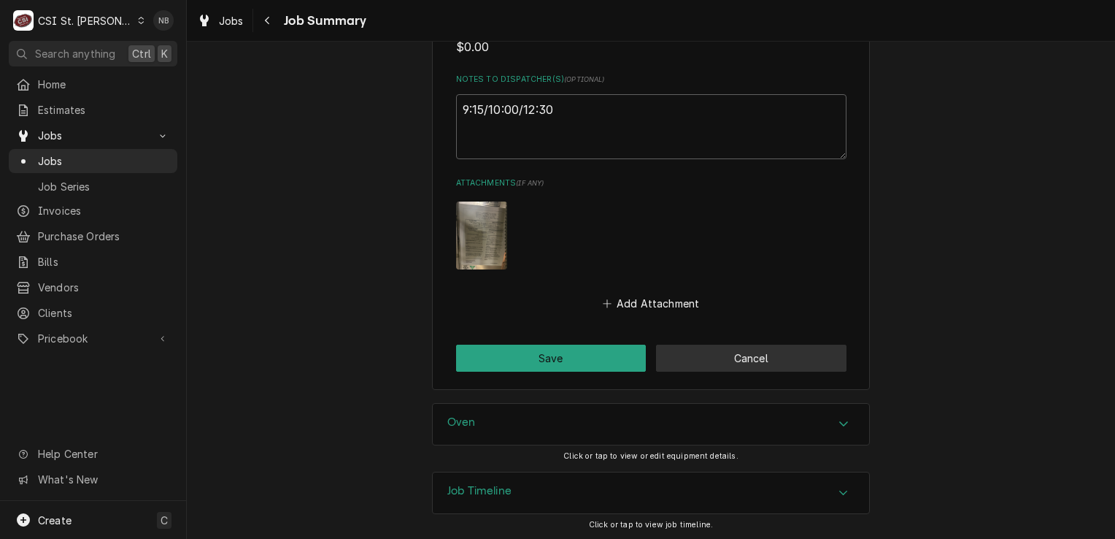
click at [747, 347] on button "Cancel" at bounding box center [751, 357] width 190 height 27
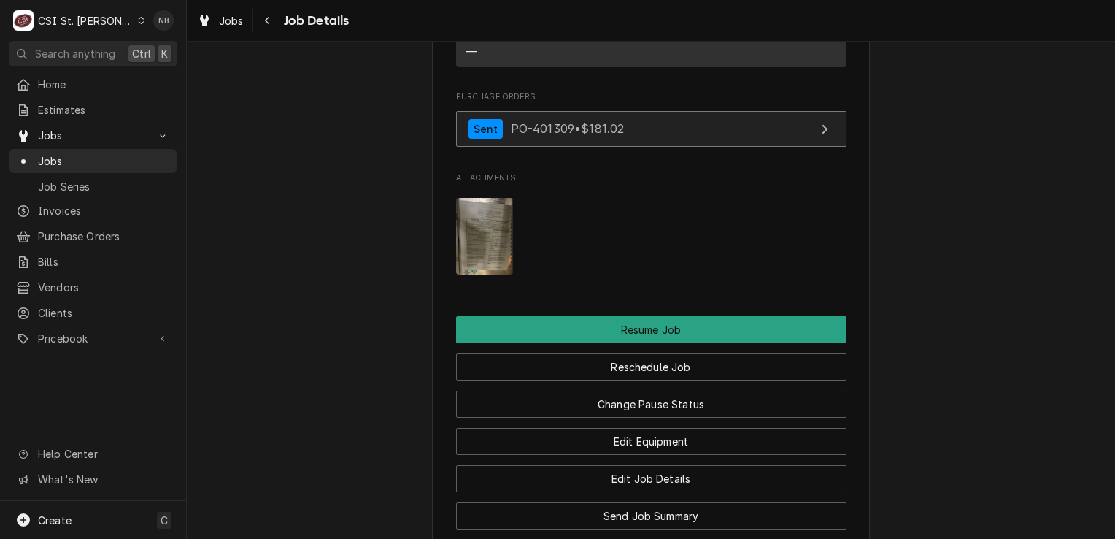
scroll to position [2117, 0]
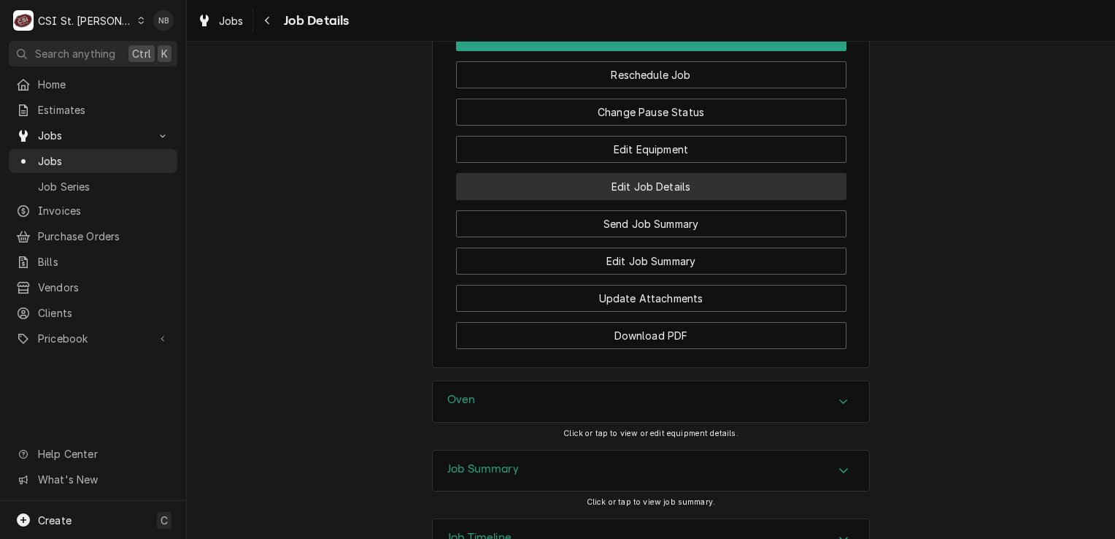
click at [733, 200] on button "Edit Job Details" at bounding box center [651, 186] width 390 height 27
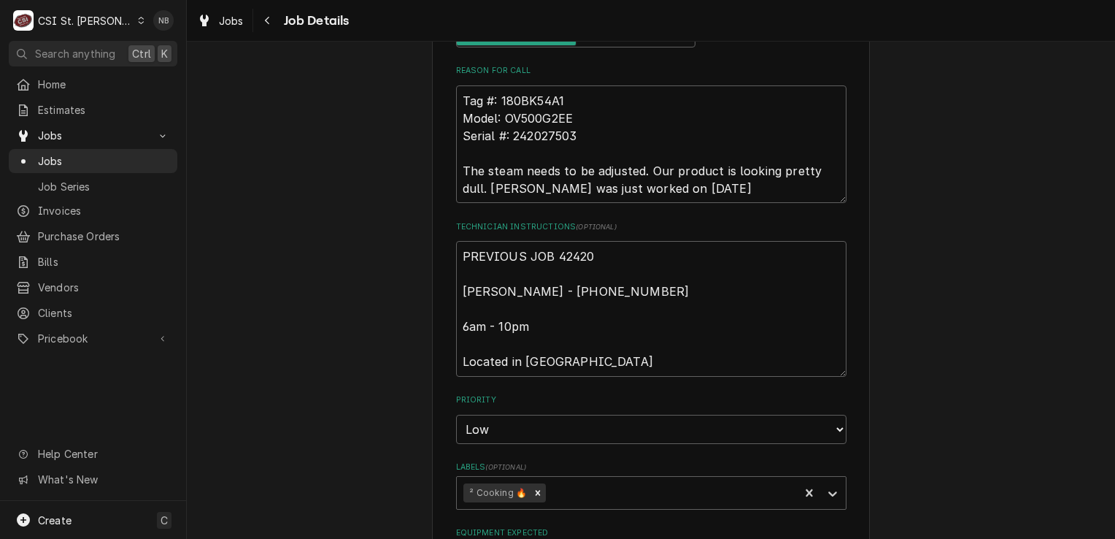
scroll to position [365, 0]
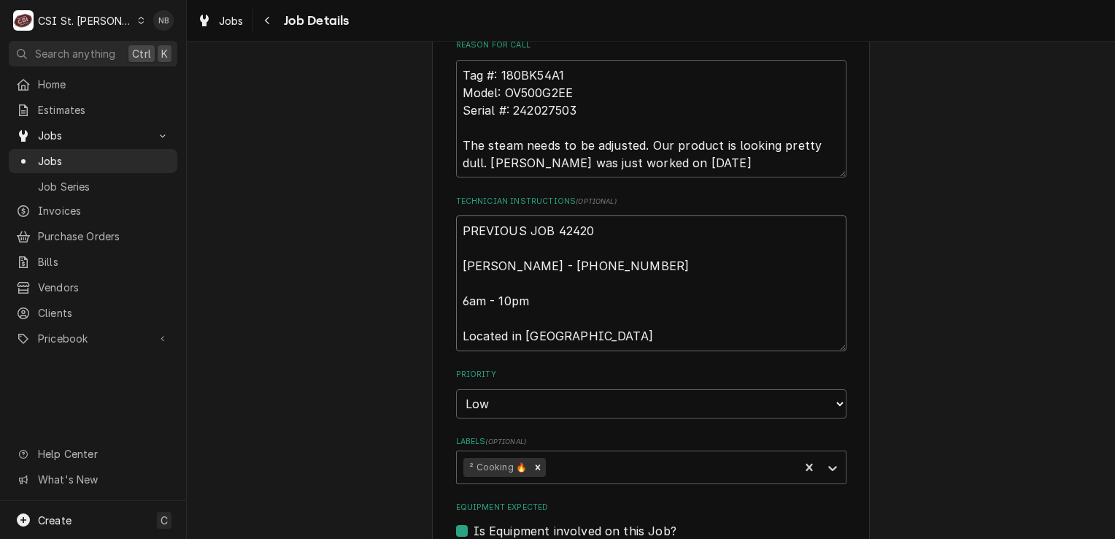
click at [456, 226] on textarea "PREVIOUS JOB 42420 Tomiaka Corley - 314 991-0510 6am - 10pm Located in Bakery" at bounding box center [651, 283] width 390 height 136
type textarea "x"
type textarea "PREVIOUS JOB 42420 Tomiaka Corley - 314 991-0510 6am - 10pm Located in Bakery"
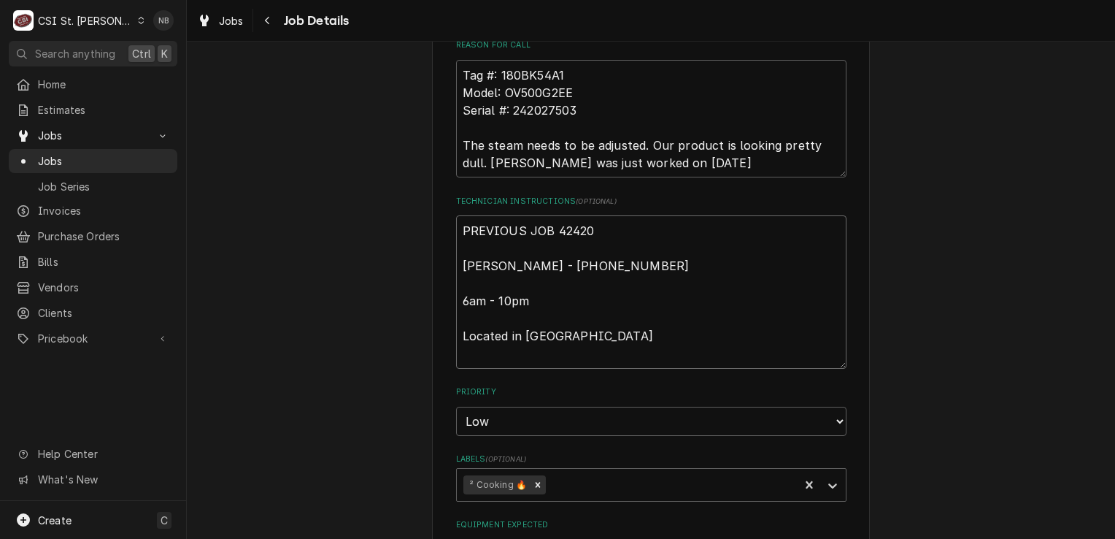
type textarea "x"
type textarea "PREVIOUS JOB 42420 Tomiaka Corley - 314 991-0510 6am - 10pm Located in Bakery"
type textarea "x"
type textarea "9 PREVIOUS JOB 42420 Tomiaka Corley - 314 991-0510 6am - 10pm Located in Bakery"
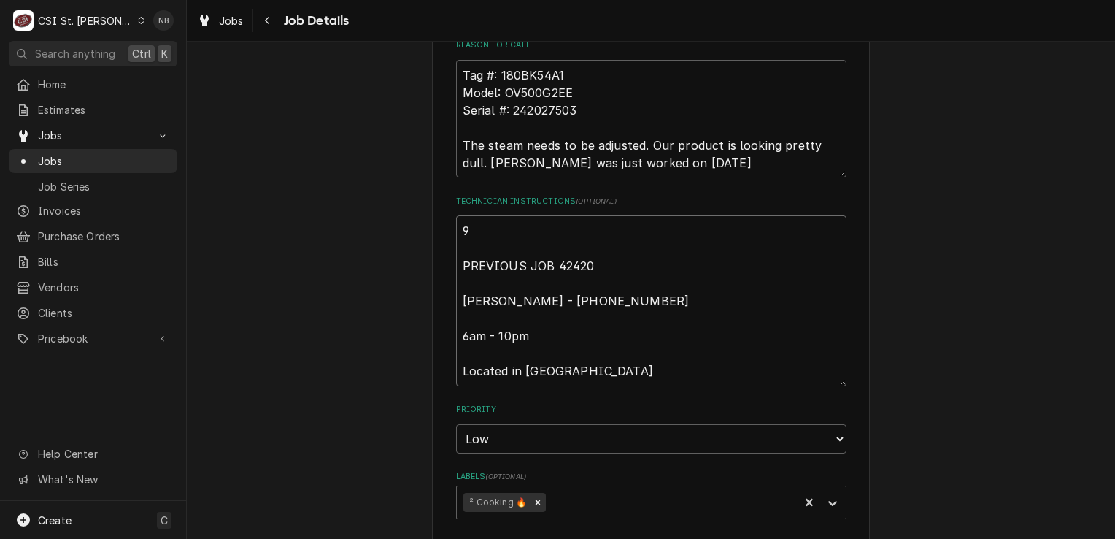
type textarea "x"
type textarea "9/ PREVIOUS JOB 42420 Tomiaka Corley - 314 991-0510 6am - 10pm Located in Bakery"
type textarea "x"
type textarea "9/2 PREVIOUS JOB 42420 Tomiaka Corley - 314 991-0510 6am - 10pm Located in Bake…"
type textarea "x"
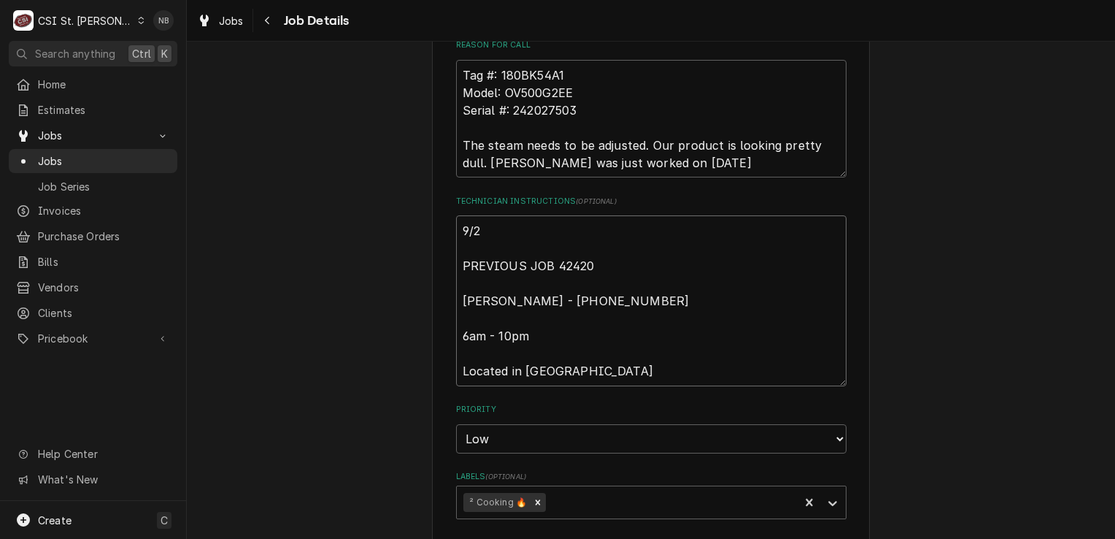
type textarea "9/22 PREVIOUS JOB 42420 Tomiaka Corley - 314 991-0510 6am - 10pm Located in Bak…"
type textarea "x"
type textarea "9/22/ PREVIOUS JOB 42420 Tomiaka Corley - 314 991-0510 6am - 10pm Located in Ba…"
type textarea "x"
type textarea "9/22/2 PREVIOUS JOB 42420 Tomiaka Corley - 314 991-0510 6am - 10pm Located in B…"
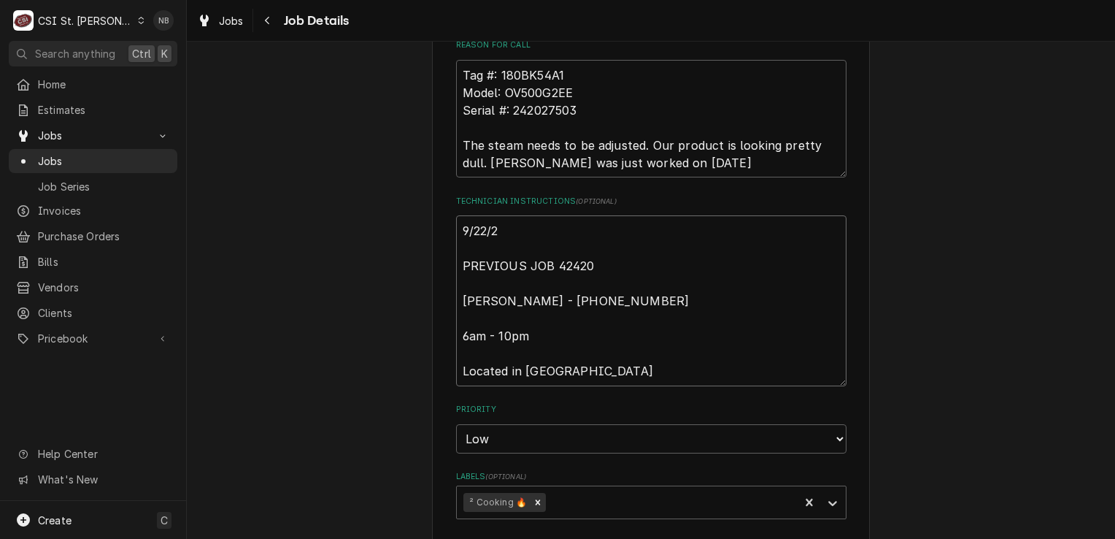
type textarea "x"
type textarea "9/22/25 PREVIOUS JOB 42420 Tomiaka Corley - 314 991-0510 6am - 10pm Located in …"
type textarea "x"
type textarea "9/22/25- PREVIOUS JOB 42420 Tomiaka Corley - 314 991-0510 6am - 10pm Located in…"
type textarea "x"
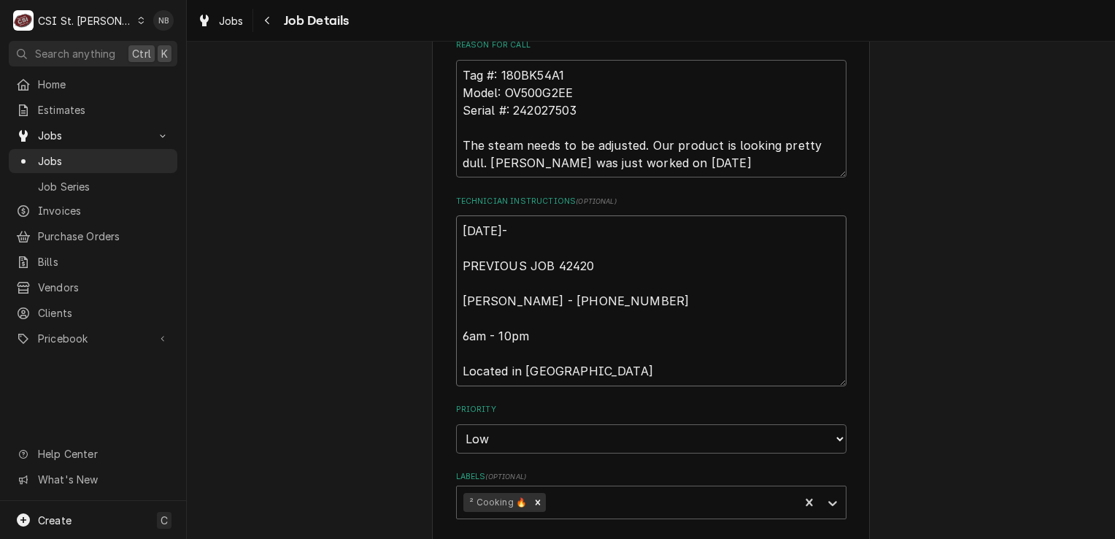
type textarea "9/22/25-P PREVIOUS JOB 42420 Tomiaka Corley - 314 991-0510 6am - 10pm Located i…"
type textarea "x"
type textarea "9/22/25-Pa PREVIOUS JOB 42420 Tomiaka Corley - 314 991-0510 6am - 10pm Located …"
type textarea "x"
type textarea "9/22/25-Par PREVIOUS JOB 42420 Tomiaka Corley - 314 991-0510 6am - 10pm Located…"
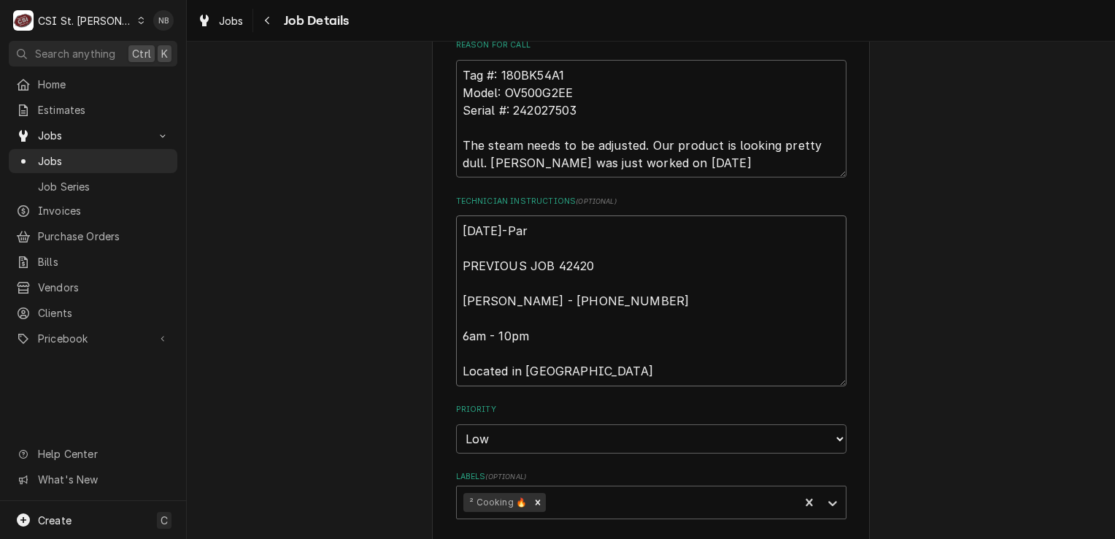
type textarea "x"
type textarea "9/22/25-Part PREVIOUS JOB 42420 Tomiaka Corley - 314 991-0510 6am - 10pm Locate…"
type textarea "x"
type textarea "9/22/25-Parts PREVIOUS JOB 42420 Tomiaka Corley - 314 991-0510 6am - 10pm Locat…"
type textarea "x"
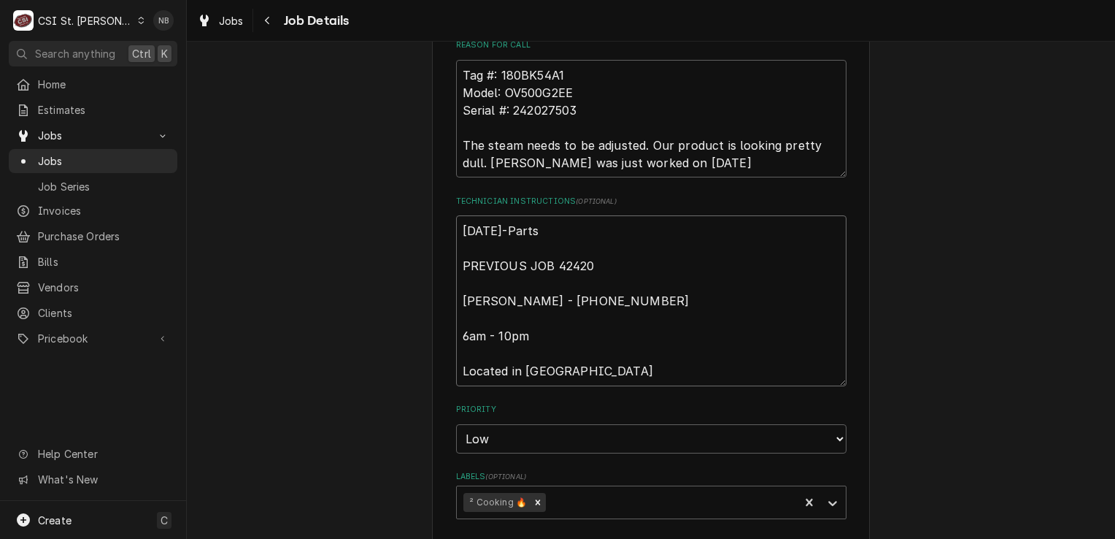
type textarea "9/22/25-Parts PREVIOUS JOB 42420 Tomiaka Corley - 314 991-0510 6am - 10pm Locat…"
type textarea "x"
type textarea "9/22/25-Parts o PREVIOUS JOB 42420 Tomiaka Corley - 314 991-0510 6am - 10pm Loc…"
type textarea "x"
type textarea "9/22/25-Parts or PREVIOUS JOB 42420 Tomiaka Corley - 314 991-0510 6am - 10pm Lo…"
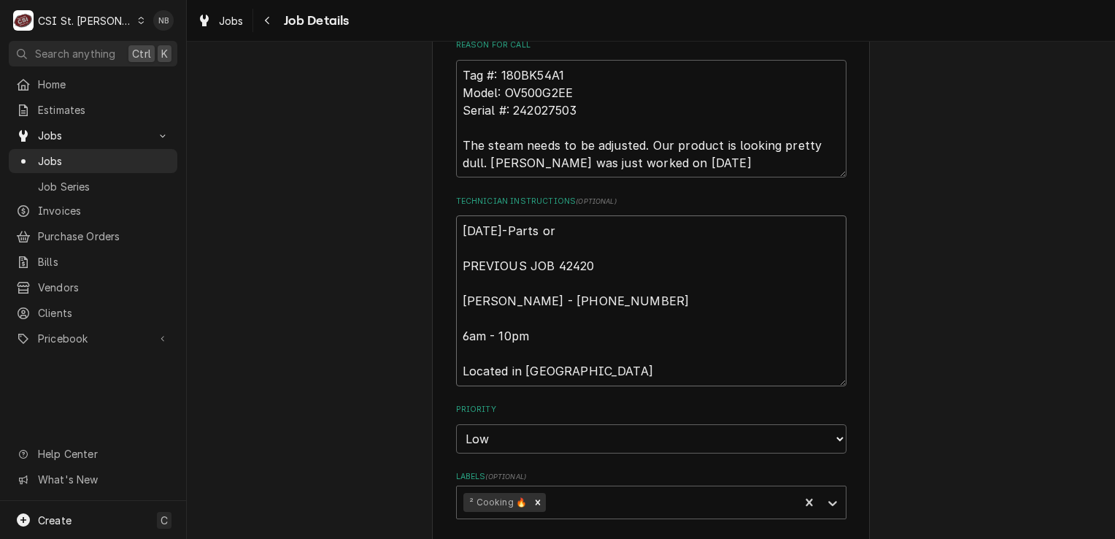
type textarea "x"
type textarea "9/22/25-Parts ord PREVIOUS JOB 42420 Tomiaka Corley - 314 991-0510 6am - 10pm L…"
type textarea "x"
type textarea "9/22/25-Parts orde PREVIOUS JOB 42420 Tomiaka Corley - 314 991-0510 6am - 10pm …"
type textarea "x"
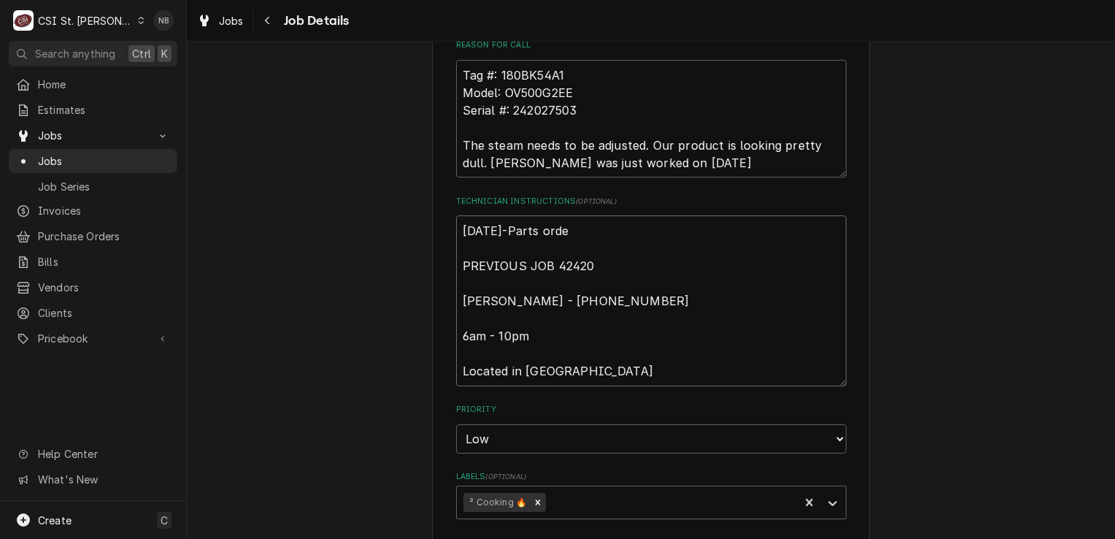
type textarea "9/22/25-Parts order PREVIOUS JOB 42420 Tomiaka Corley - 314 991-0510 6am - 10pm…"
type textarea "x"
type textarea "9/22/25-Parts ordere PREVIOUS JOB 42420 Tomiaka Corley - 314 991-0510 6am - 10p…"
type textarea "x"
type textarea "9/22/25-Parts order PREVIOUS JOB 42420 Tomiaka Corley - 314 991-0510 6am - 10pm…"
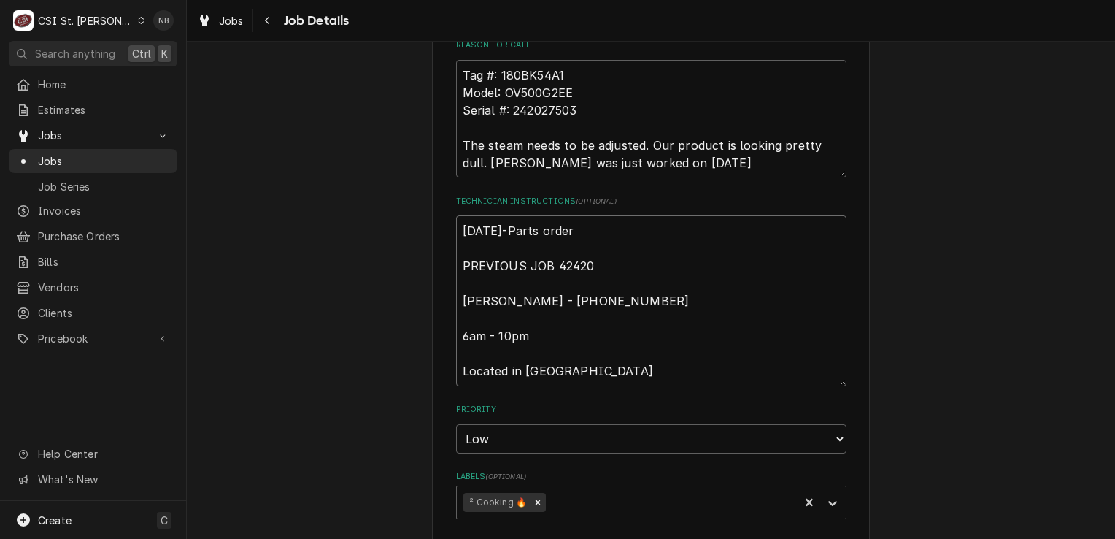
type textarea "x"
type textarea "9/22/25-Parts orde PREVIOUS JOB 42420 Tomiaka Corley - 314 991-0510 6am - 10pm …"
type textarea "x"
type textarea "9/22/25-Parts ord PREVIOUS JOB 42420 Tomiaka Corley - 314 991-0510 6am - 10pm L…"
type textarea "x"
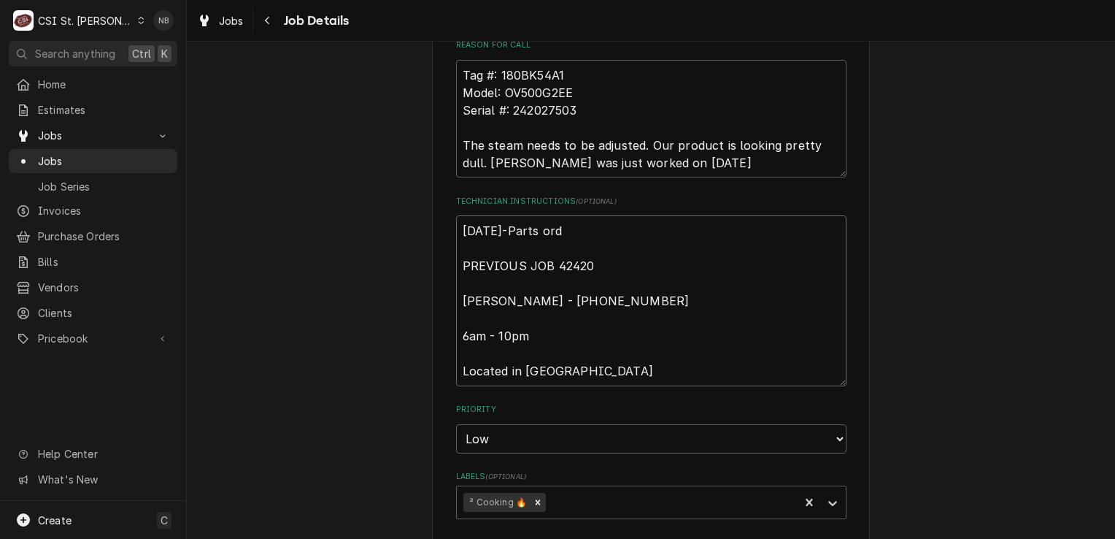
type textarea "9/22/25-Parts or PREVIOUS JOB 42420 Tomiaka Corley - 314 991-0510 6am - 10pm Lo…"
type textarea "x"
type textarea "9/22/25-Parts o PREVIOUS JOB 42420 Tomiaka Corley - 314 991-0510 6am - 10pm Loc…"
type textarea "x"
type textarea "9/22/25-Parts PREVIOUS JOB 42420 Tomiaka Corley - 314 991-0510 6am - 10pm Locat…"
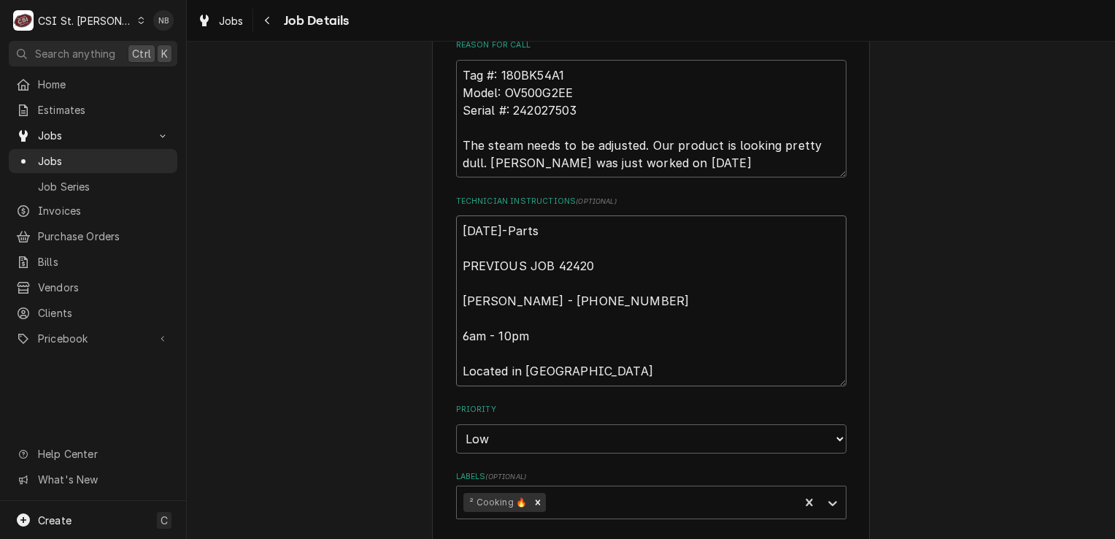
type textarea "x"
type textarea "9/22/25-Parts PREVIOUS JOB 42420 Tomiaka Corley - 314 991-0510 6am - 10pm Locat…"
type textarea "x"
type textarea "9/22/25-Part PREVIOUS JOB 42420 Tomiaka Corley - 314 991-0510 6am - 10pm Locate…"
type textarea "x"
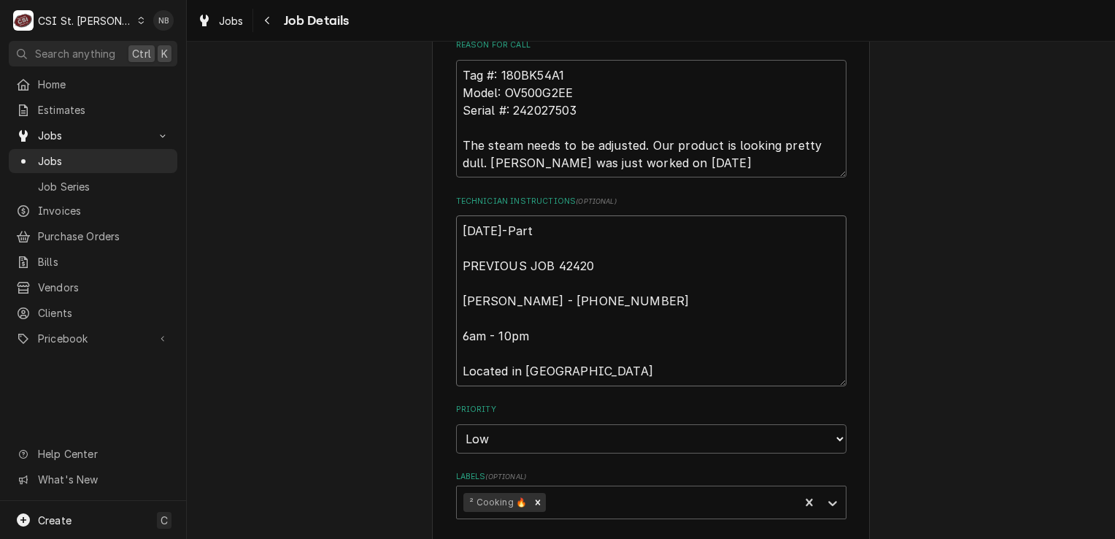
type textarea "9/22/25-Part PREVIOUS JOB 42420 Tomiaka Corley - 314 991-0510 6am - 10pm Locate…"
type textarea "x"
type textarea "9/22/25-Part o PREVIOUS JOB 42420 Tomiaka Corley - 314 991-0510 6am - 10pm Loca…"
type textarea "x"
type textarea "9/22/25-Part or PREVIOUS JOB 42420 Tomiaka Corley - 314 991-0510 6am - 10pm Loc…"
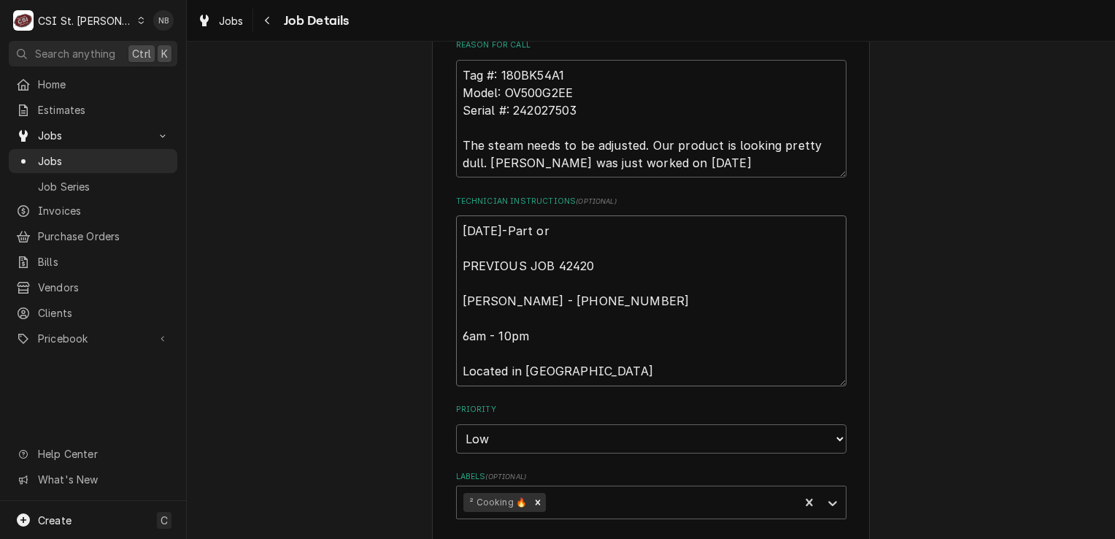
type textarea "x"
type textarea "9/22/25-Part ord PREVIOUS JOB 42420 Tomiaka Corley - 314 991-0510 6am - 10pm Lo…"
type textarea "x"
type textarea "9/22/25-Part orde PREVIOUS JOB 42420 Tomiaka Corley - 314 991-0510 6am - 10pm L…"
type textarea "x"
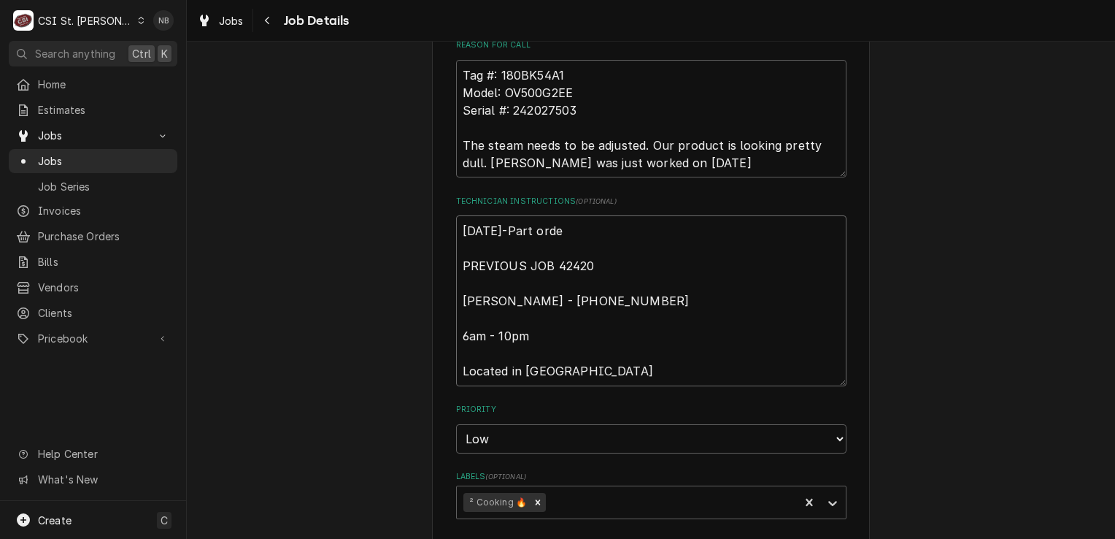
type textarea "9/22/25-Part order PREVIOUS JOB 42420 Tomiaka Corley - 314 991-0510 6am - 10pm …"
type textarea "x"
type textarea "9/22/25-Part orderd PREVIOUS JOB 42420 Tomiaka Corley - 314 991-0510 6am - 10pm…"
type textarea "x"
type textarea "9/22/25-Part orderd PREVIOUS JOB 42420 Tomiaka Corley - 314 991-0510 6am - 10pm…"
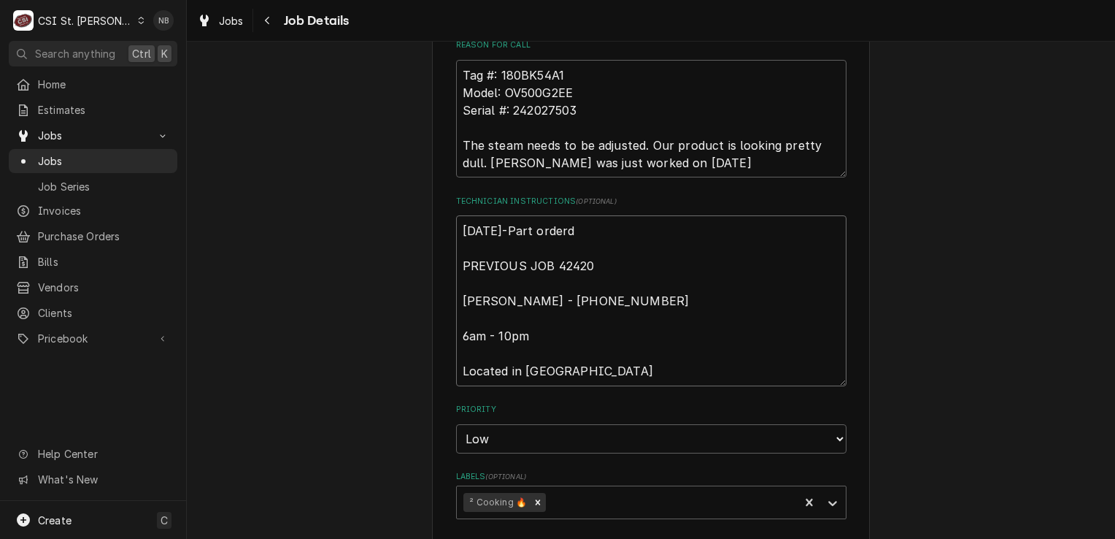
type textarea "x"
type textarea "9/22/25-Part orderd PREVIOUS JOB 42420 Tomiaka Corley - 314 991-0510 6am - 10pm…"
type textarea "x"
type textarea "9/22/25-Part order PREVIOUS JOB 42420 Tomiaka Corley - 314 991-0510 6am - 10pm …"
type textarea "x"
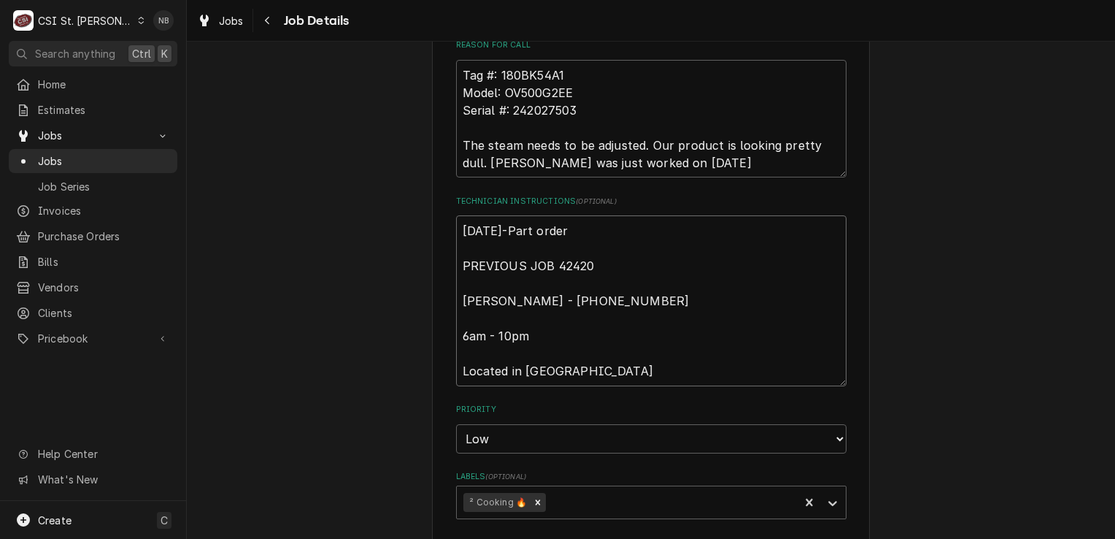
type textarea "9/22/25-Part ordere PREVIOUS JOB 42420 Tomiaka Corley - 314 991-0510 6am - 10pm…"
type textarea "x"
type textarea "9/22/25-Part ordered PREVIOUS JOB 42420 Tomiaka Corley - 314 991-0510 6am - 10p…"
type textarea "x"
type textarea "9/22/25-Part ordered f PREVIOUS JOB 42420 Tomiaka Corley - 314 991-0510 6am - 1…"
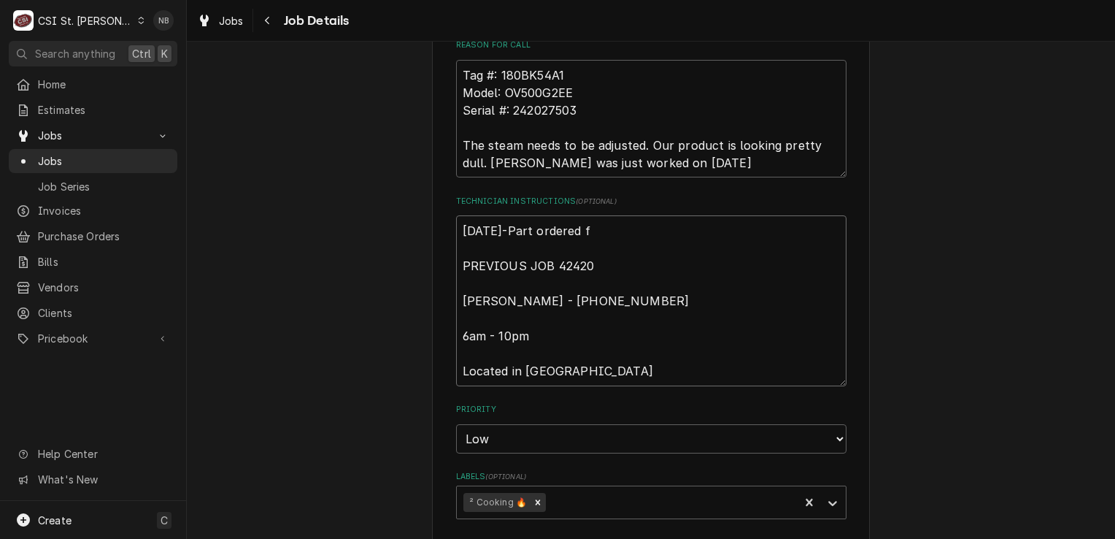
type textarea "x"
type textarea "9/22/25-Part ordered fr PREVIOUS JOB 42420 Tomiaka Corley - 314 991-0510 6am - …"
type textarea "x"
type textarea "9/22/25-Part ordered fro PREVIOUS JOB 42420 Tomiaka Corley - 314 991-0510 6am -…"
type textarea "x"
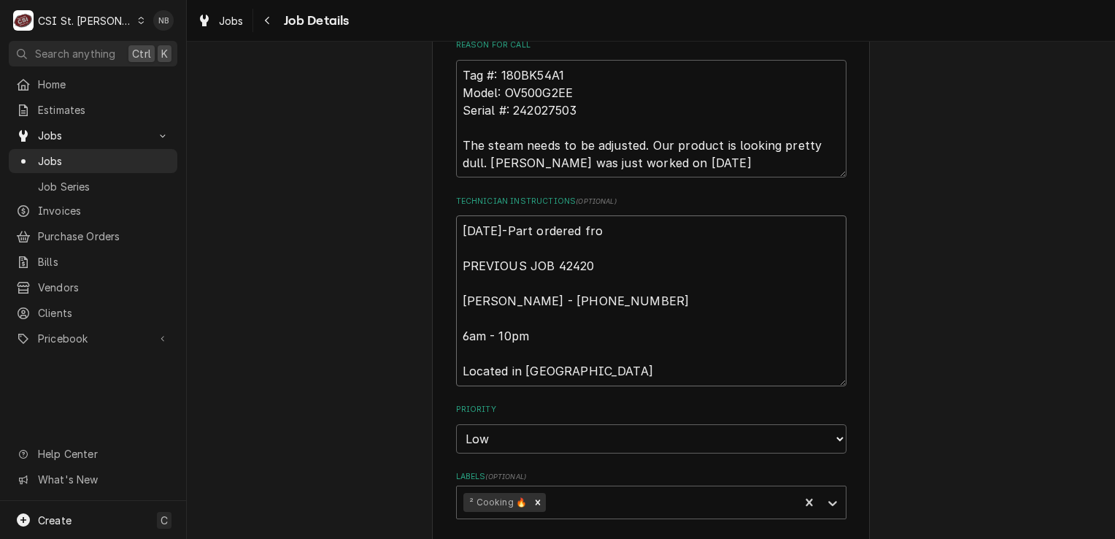
type textarea "9/22/25-Part ordered from PREVIOUS JOB 42420 Tomiaka Corley - 314 991-0510 6am …"
type textarea "x"
type textarea "9/22/25-Part ordered from PREVIOUS JOB 42420 Tomiaka Corley - 314 991-0510 6am …"
type textarea "x"
type textarea "9/22/25-Part ordered from P PREVIOUS JOB 42420 Tomiaka Corley - 314 991-0510 6a…"
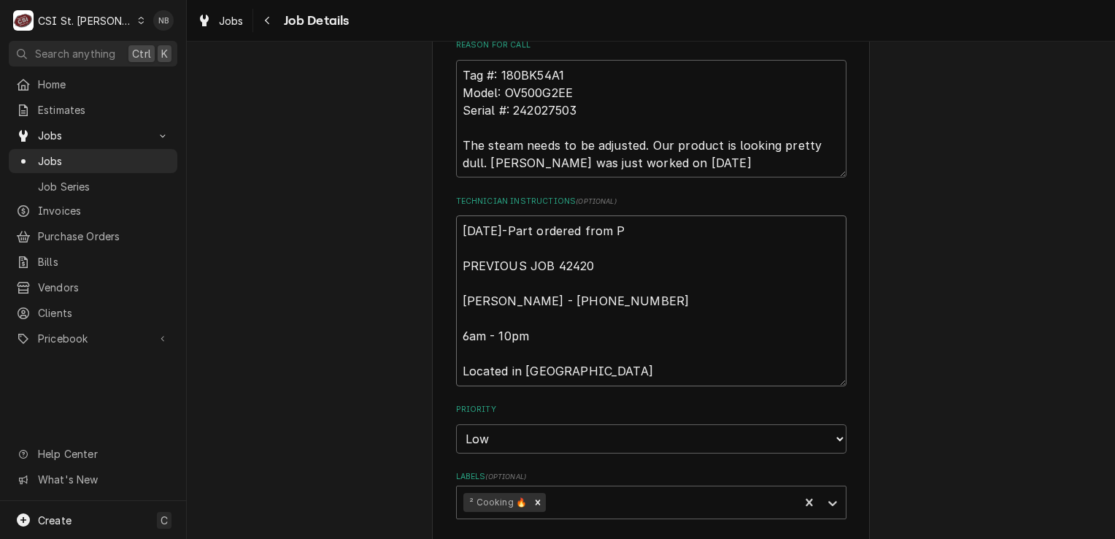
type textarea "x"
type textarea "9/22/25-Part ordered from Pa PREVIOUS JOB 42420 Tomiaka Corley - 314 991-0510 6…"
type textarea "x"
type textarea "9/22/25-Part ordered from Par PREVIOUS JOB 42420 Tomiaka Corley - 314 991-0510 …"
type textarea "x"
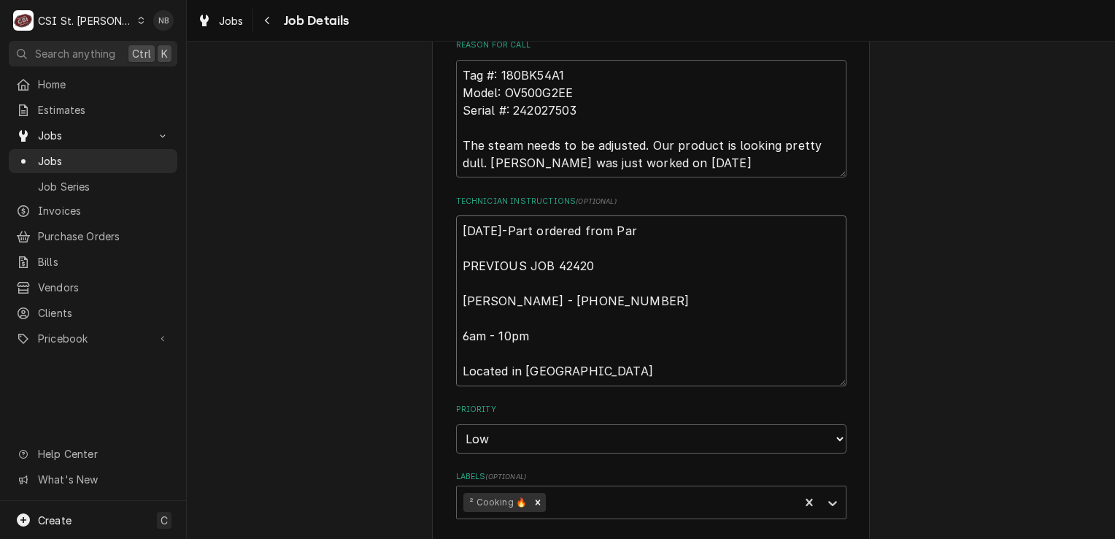
type textarea "9/22/25-Part ordered from Part PREVIOUS JOB 42420 Tomiaka Corley - 314 991-0510…"
type textarea "x"
type textarea "9/22/25-Part ordered from Par PREVIOUS JOB 42420 Tomiaka Corley - 314 991-0510 …"
type textarea "x"
type textarea "9/22/25-Part ordered from Pa PREVIOUS JOB 42420 Tomiaka Corley - 314 991-0510 6…"
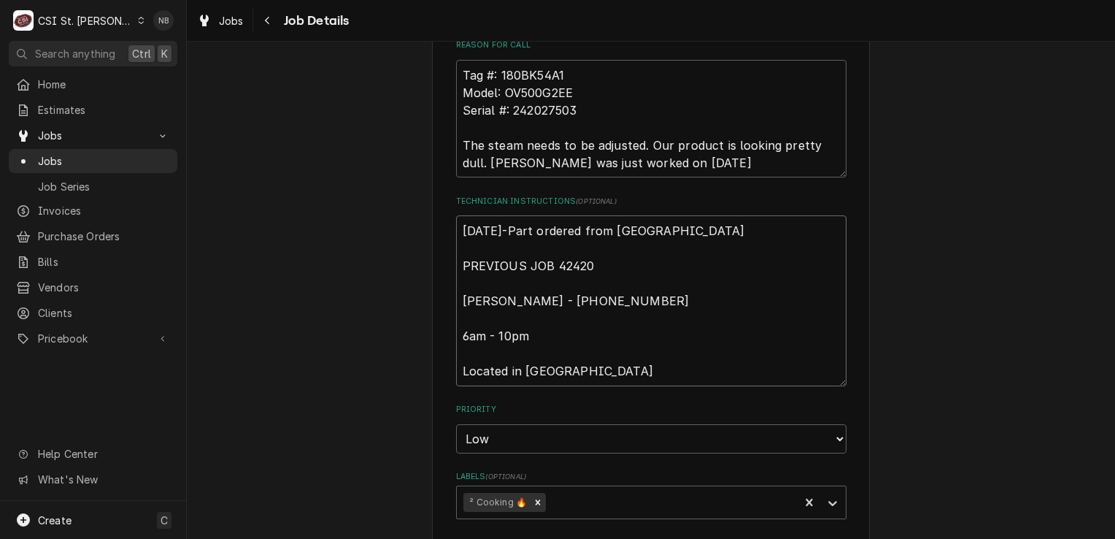
type textarea "x"
type textarea "9/22/25-Part ordered from P PREVIOUS JOB 42420 Tomiaka Corley - 314 991-0510 6a…"
type textarea "x"
type textarea "9/22/25-Part ordered from PREVIOUS JOB 42420 Tomiaka Corley - 314 991-0510 6am …"
type textarea "x"
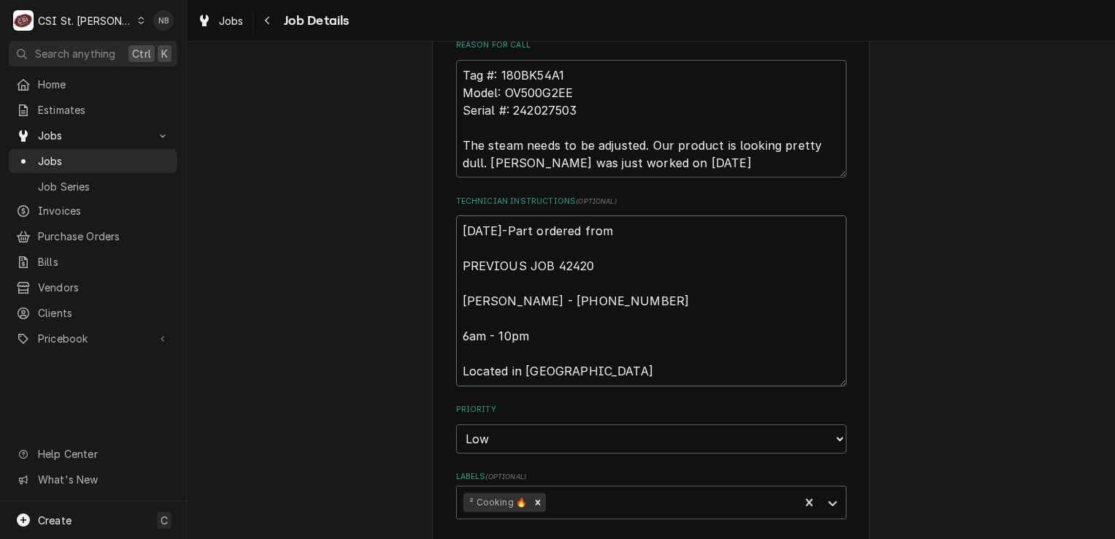
type textarea "9/22/25-Part ordered from PREVIOUS JOB 42420 Tomiaka Corley - 314 991-0510 6am …"
type textarea "x"
type textarea "9/22/25-Part ordered fro PREVIOUS JOB 42420 Tomiaka Corley - 314 991-0510 6am -…"
type textarea "x"
type textarea "9/22/25-Part ordered fr PREVIOUS JOB 42420 Tomiaka Corley - 314 991-0510 6am - …"
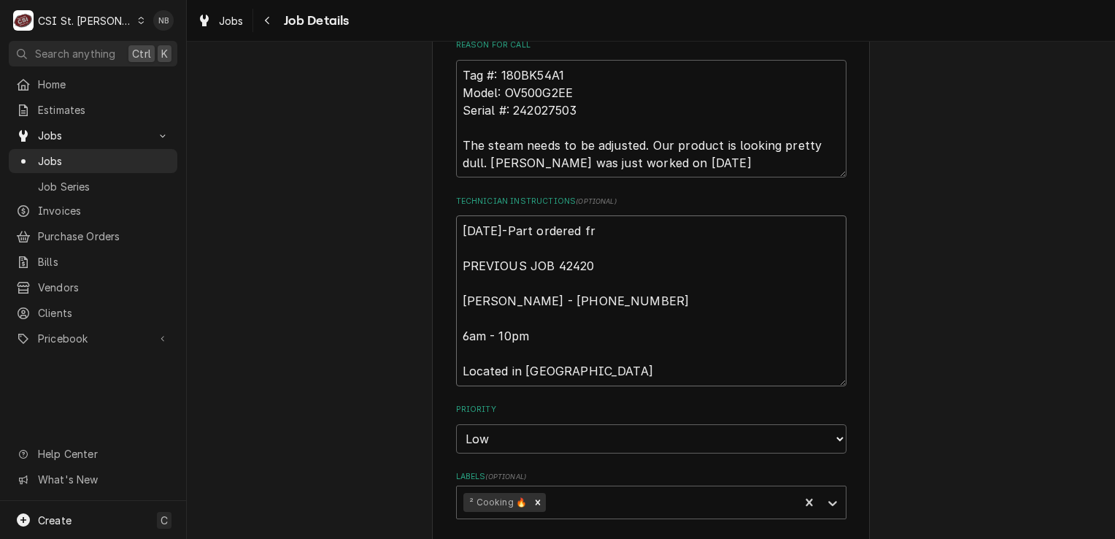
type textarea "x"
type textarea "9/22/25-Part ordered f PREVIOUS JOB 42420 Tomiaka Corley - 314 991-0510 6am - 1…"
type textarea "x"
type textarea "9/22/25-Part ordered PREVIOUS JOB 42420 Tomiaka Corley - 314 991-0510 6am - 10p…"
type textarea "x"
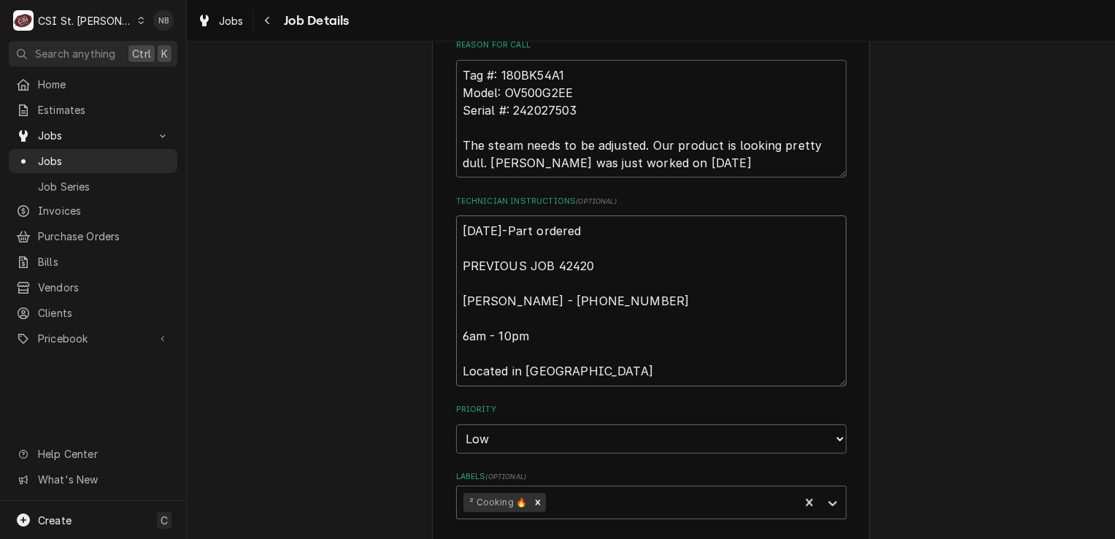
type textarea "9/22/25-Part ordered f PREVIOUS JOB 42420 Tomiaka Corley - 314 991-0510 6am - 1…"
type textarea "x"
type textarea "9/22/25-Part ordered fro PREVIOUS JOB 42420 Tomiaka Corley - 314 991-0510 6am -…"
type textarea "x"
type textarea "9/22/25-Part ordered from PREVIOUS JOB 42420 Tomiaka Corley - 314 991-0510 6am …"
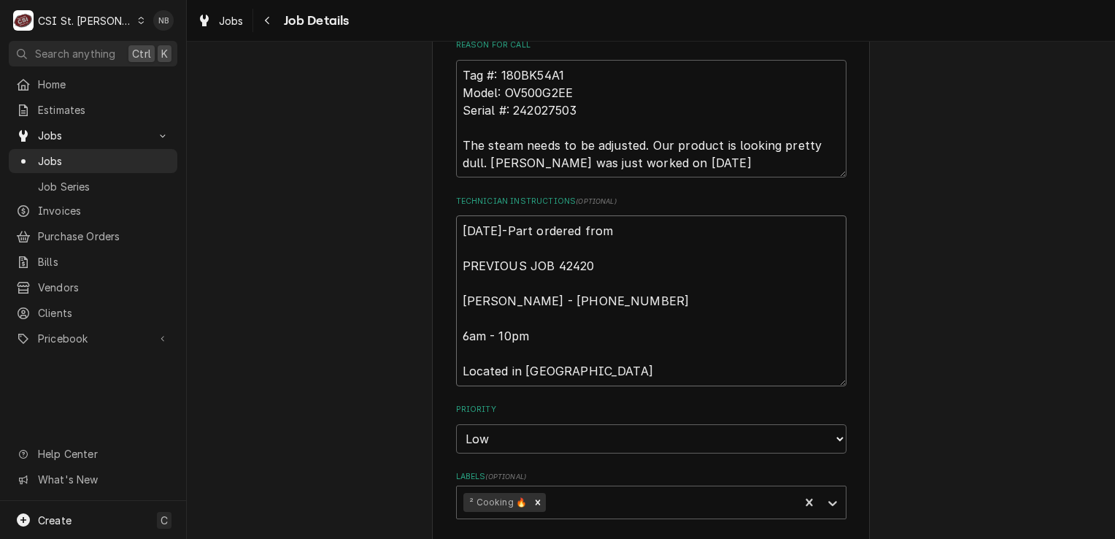
type textarea "x"
type textarea "9/22/25-Part ordered from PREVIOUS JOB 42420 Tomiaka Corley - 314 991-0510 6am …"
type textarea "x"
type textarea "9/22/25-Part ordered from P PREVIOUS JOB 42420 Tomiaka Corley - 314 991-0510 6a…"
type textarea "x"
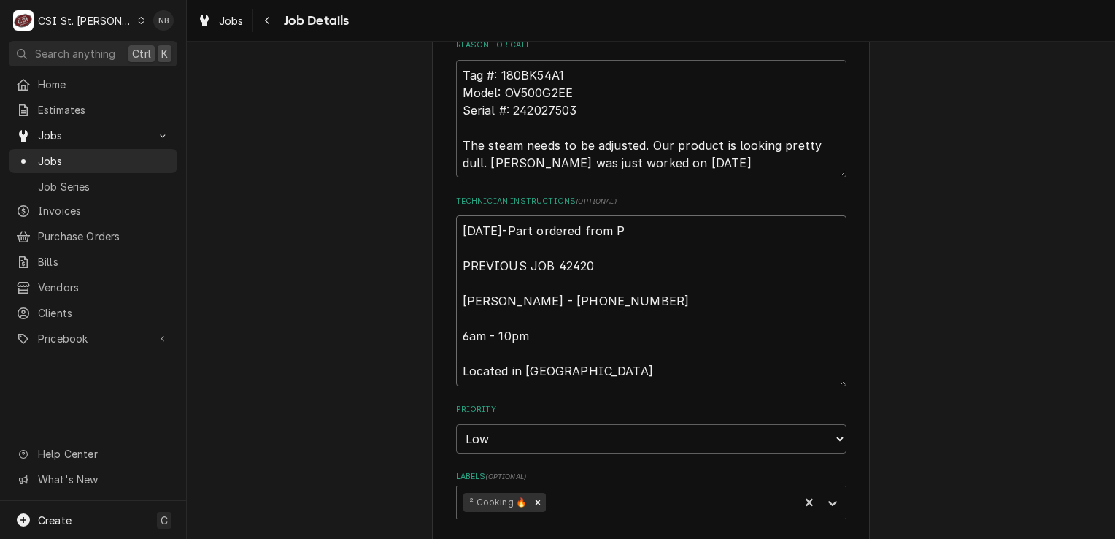
type textarea "9/22/25-Part ordered from Pa PREVIOUS JOB 42420 Tomiaka Corley - 314 991-0510 6…"
type textarea "x"
type textarea "9/22/25-Part ordered from Par PREVIOUS JOB 42420 Tomiaka Corley - 314 991-0510 …"
type textarea "x"
type textarea "9/22/25-Part ordered from Part PREVIOUS JOB 42420 Tomiaka Corley - 314 991-0510…"
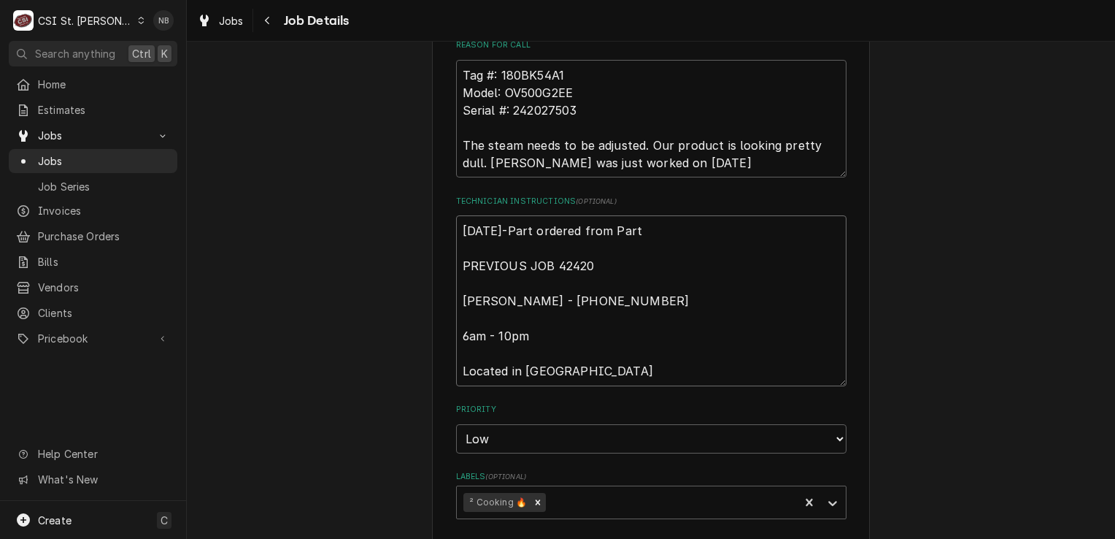
type textarea "x"
type textarea "9/22/25-Part ordered from Parts PREVIOUS JOB 42420 Tomiaka Corley - 314 991-051…"
type textarea "x"
type textarea "9/22/25-Part ordered from Partst PREVIOUS JOB 42420 Tomiaka Corley - 314 991-05…"
type textarea "x"
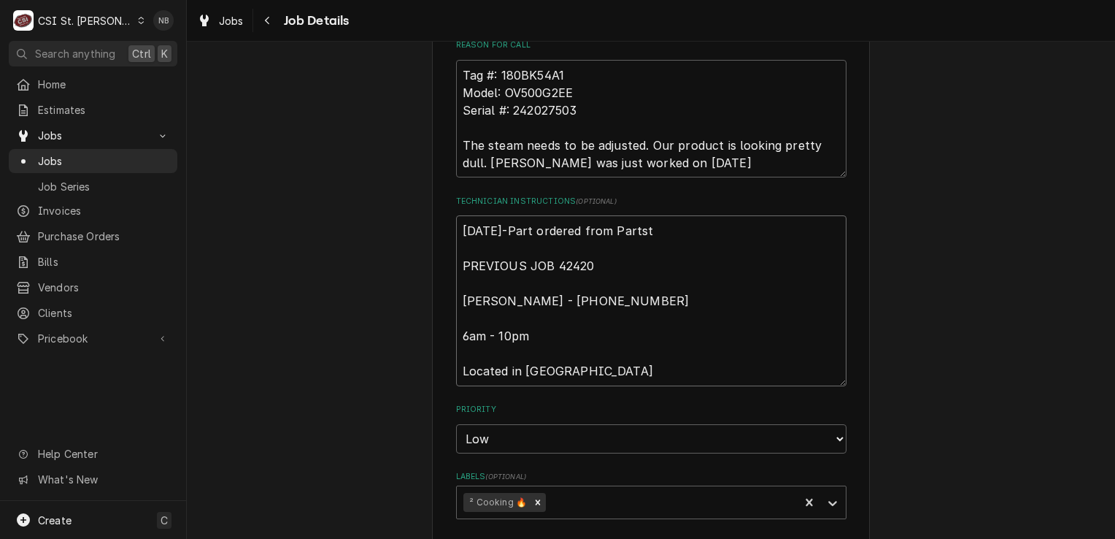
type textarea "9/22/25-Part ordered from Partsto PREVIOUS JOB 42420 Tomiaka Corley - 314 991-0…"
type textarea "x"
type textarea "9/22/25-Part ordered from Partstow PREVIOUS JOB 42420 Tomiaka Corley - 314 991-…"
type textarea "x"
type textarea "9/22/25-Part ordered from Partstown PREVIOUS JOB 42420 Tomiaka Corley - 314 991…"
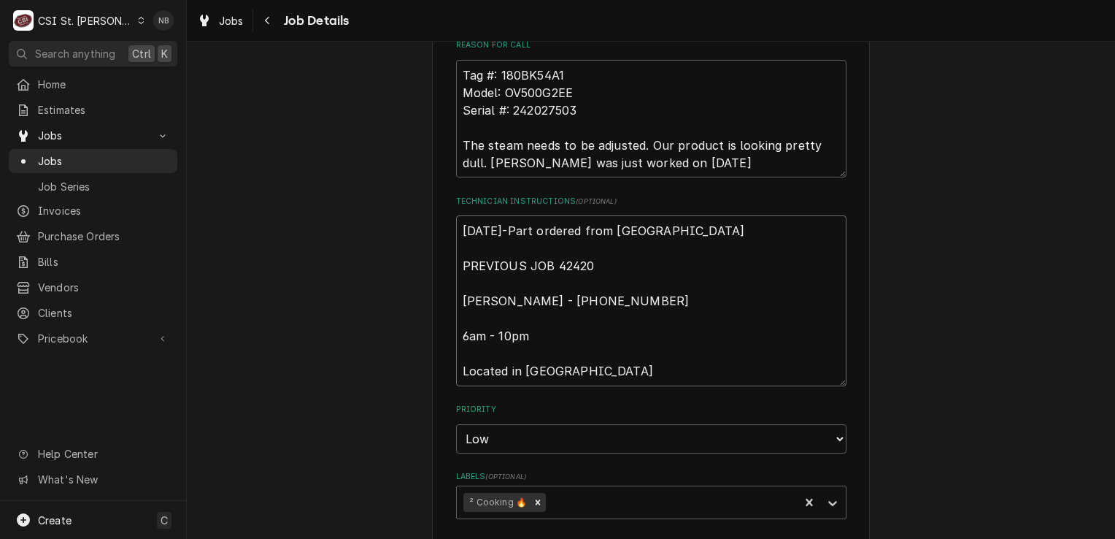
type textarea "x"
type textarea "9/22/25-Part ordered from Partstown- PREVIOUS JOB 42420 Tomiaka Corley - 314 99…"
type textarea "x"
type textarea "9/22/25-Part ordered from Partstown-N PREVIOUS JOB 42420 Tomiaka Corley - 314 9…"
type textarea "x"
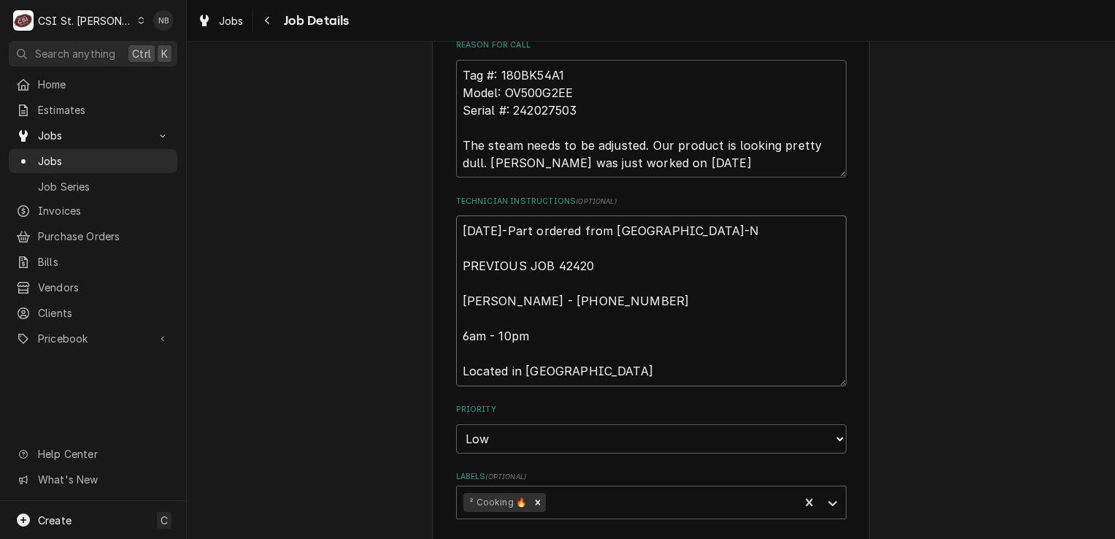
type textarea "9/22/25-Part ordered from Partstown-Nb PREVIOUS JOB 42420 Tomiaka Corley - 314 …"
type textarea "x"
type textarea "9/22/25-Part ordered from Partstown-N PREVIOUS JOB 42420 Tomiaka Corley - 314 9…"
type textarea "x"
type textarea "9/22/25-Part ordered from Partstown-NB PREVIOUS JOB 42420 Tomiaka Corley - 314 …"
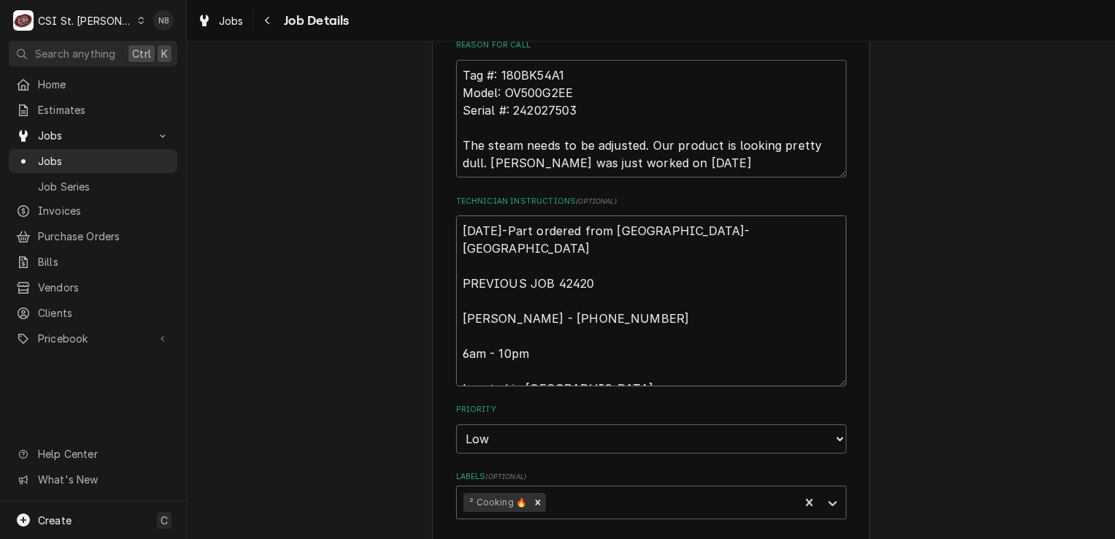
type textarea "x"
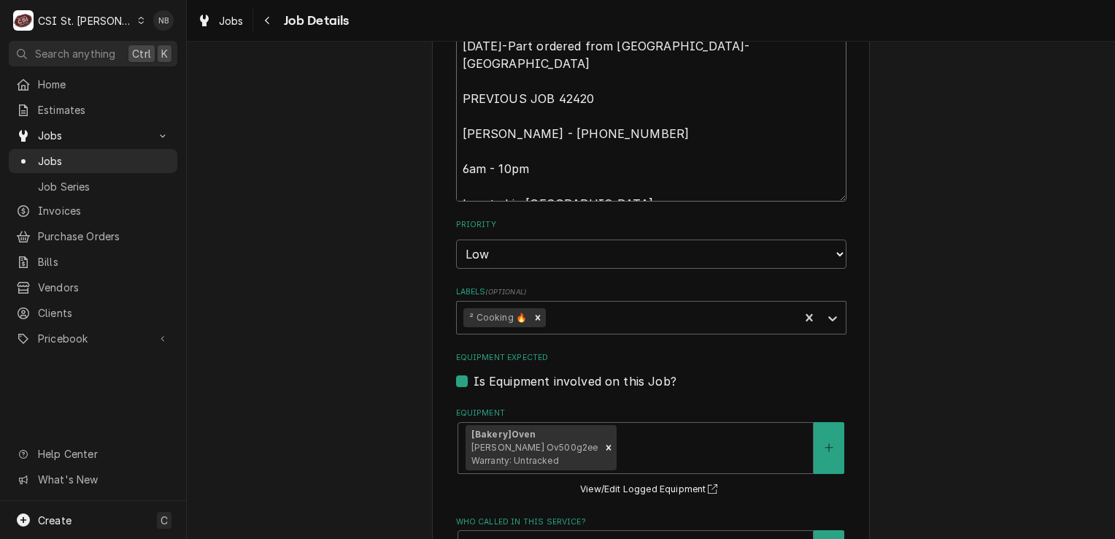
scroll to position [657, 0]
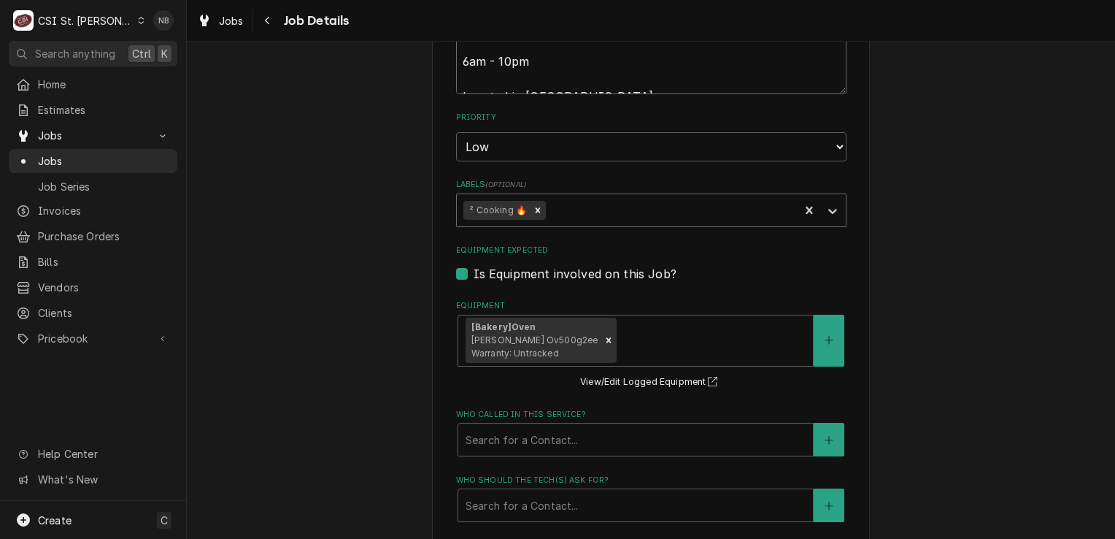
type textarea "9/22/25-Part ordered from Partstown-NB PREVIOUS JOB 42420 Tomiaka Corley - 314 …"
click at [667, 217] on div "Labels" at bounding box center [671, 210] width 244 height 26
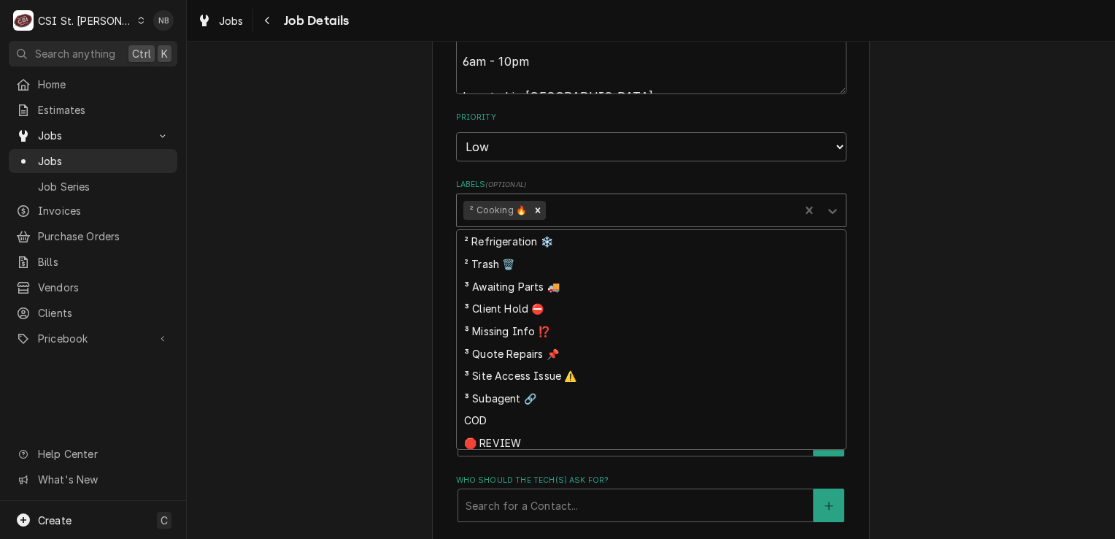
scroll to position [407, 0]
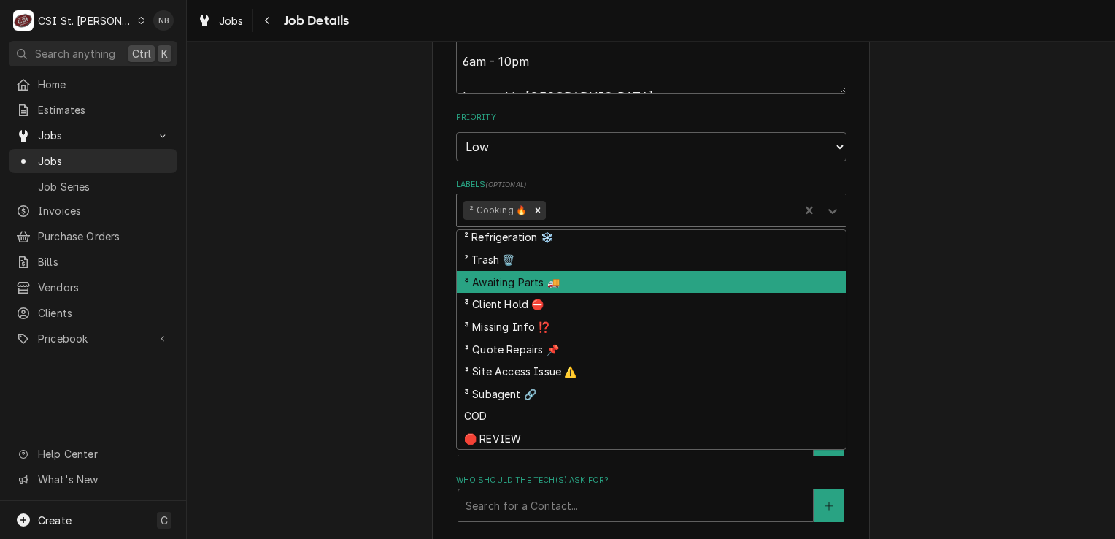
click at [686, 280] on div "³ Awaiting Parts 🚚" at bounding box center [651, 282] width 389 height 23
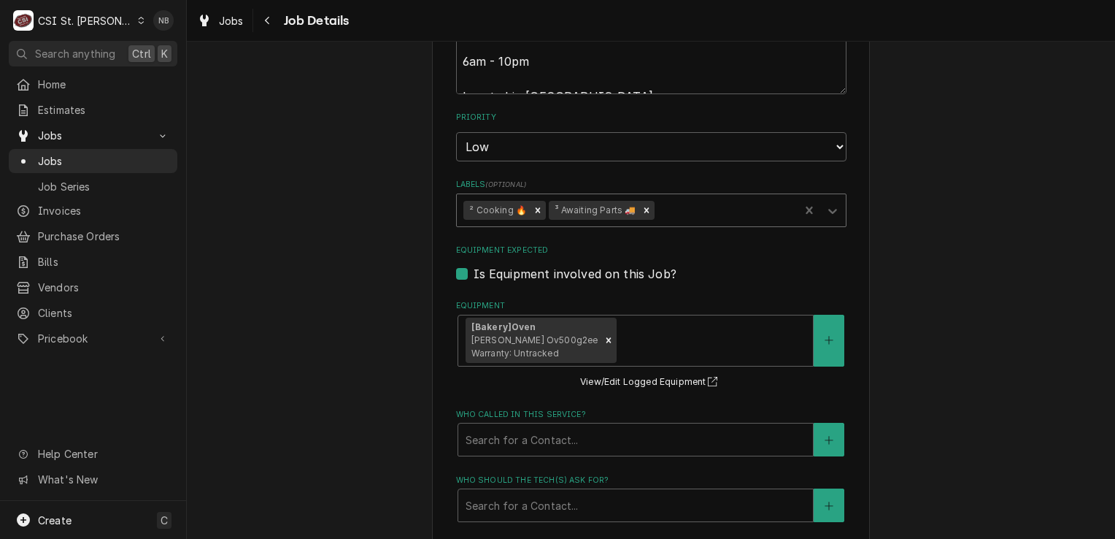
click at [868, 278] on div "SCHNUCKS-CORP-FAL Schnucks #180 Lindbergh / 10275 Clayton Rd, St. Louis, MO 631…" at bounding box center [651, 185] width 928 height 1571
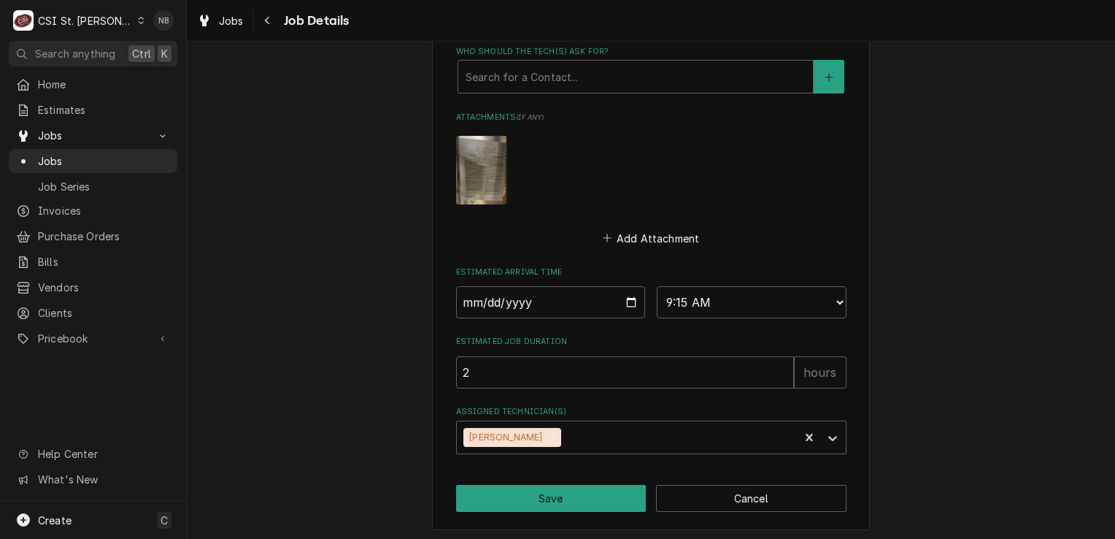
scroll to position [1086, 0]
click at [554, 493] on button "Save" at bounding box center [551, 497] width 190 height 27
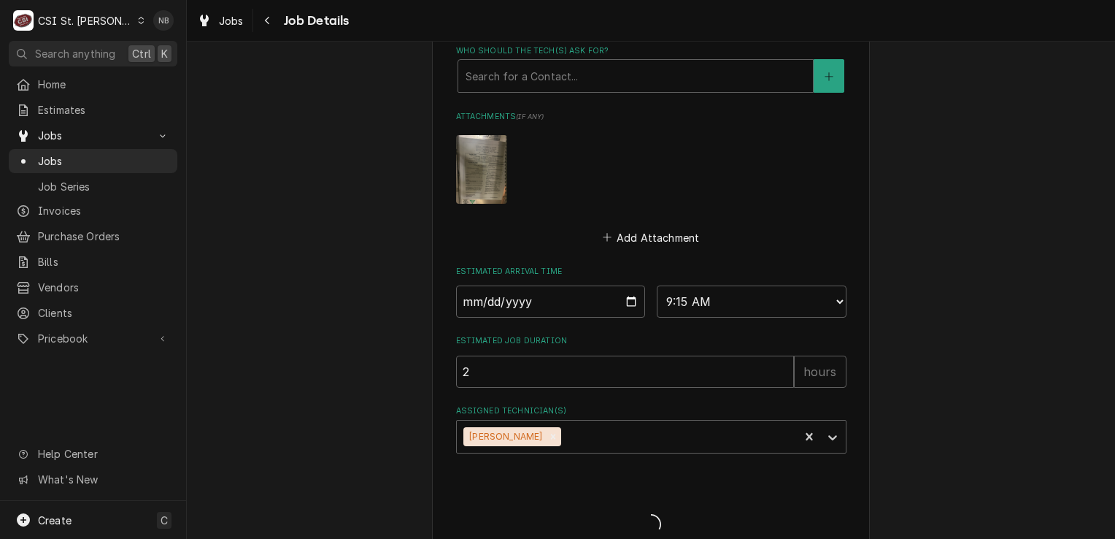
type textarea "x"
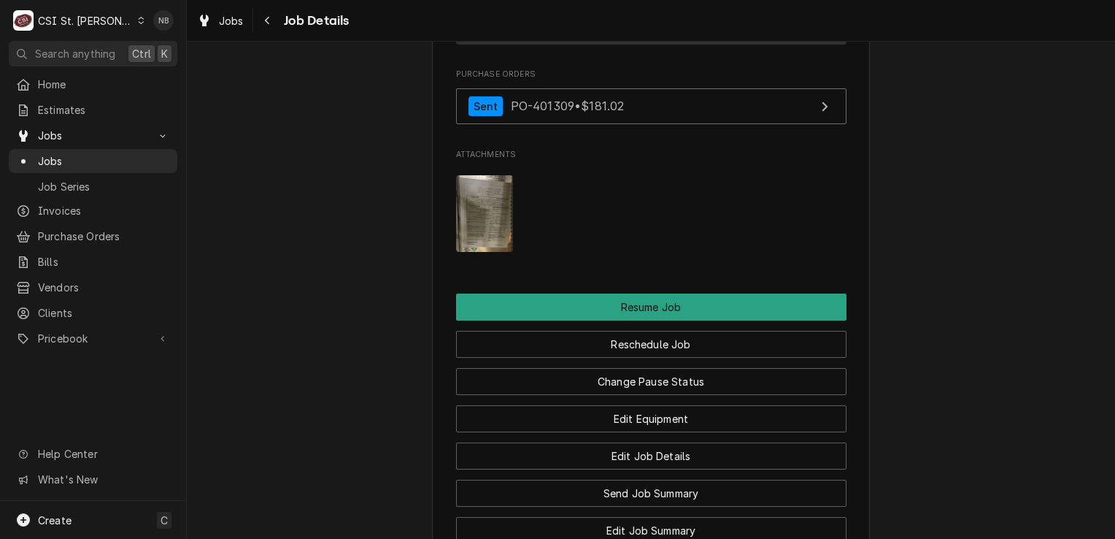
scroll to position [1971, 0]
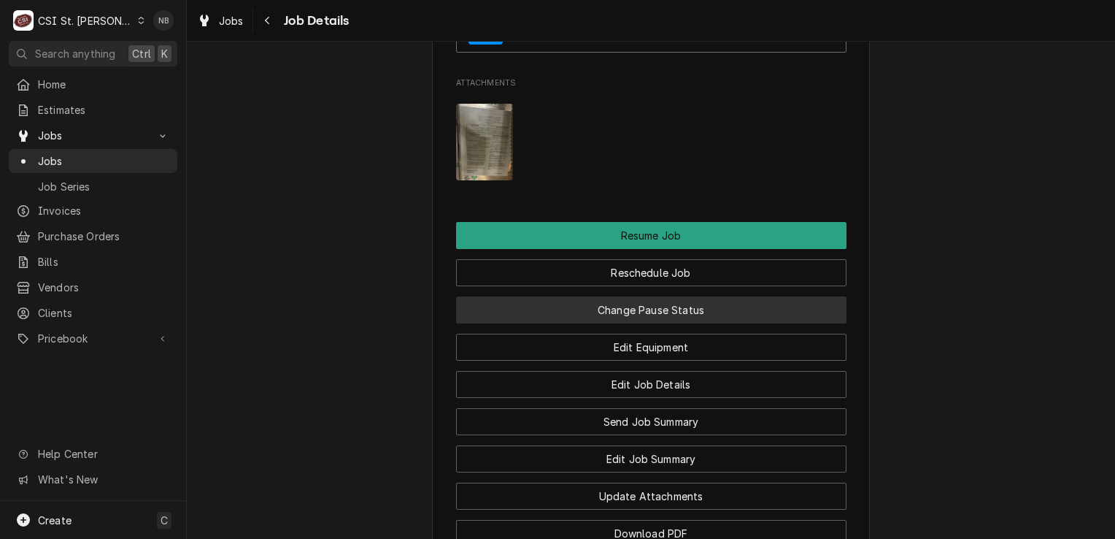
click at [666, 316] on button "Change Pause Status" at bounding box center [651, 309] width 390 height 27
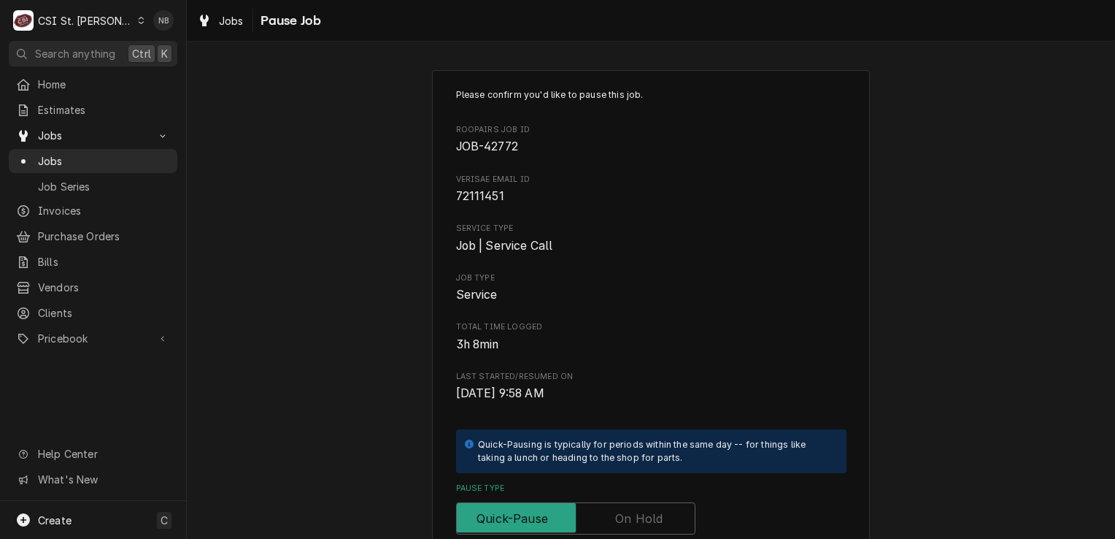
scroll to position [292, 0]
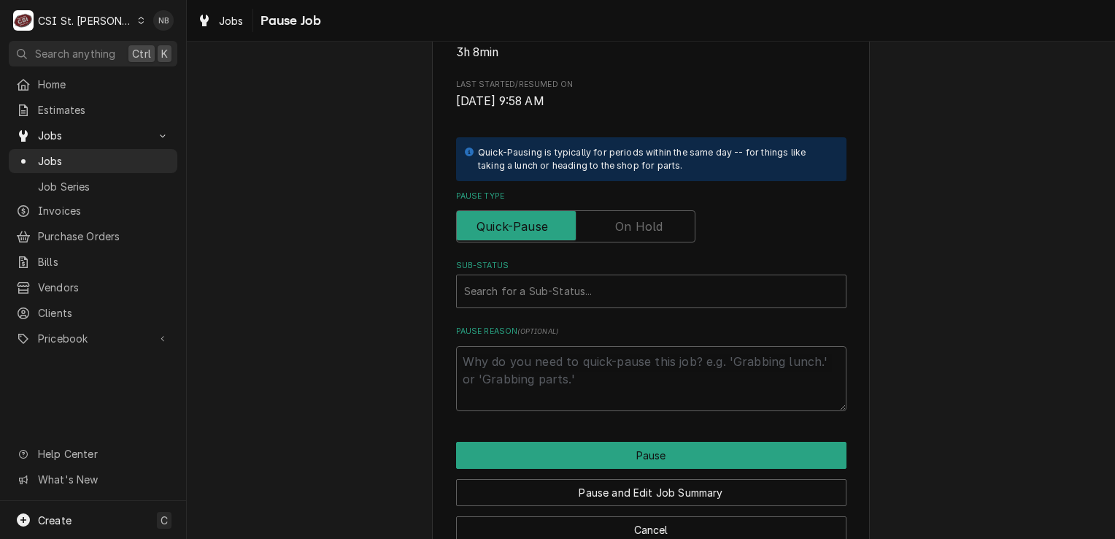
click at [633, 201] on div "Pause Type" at bounding box center [651, 216] width 390 height 52
click at [636, 223] on label "Pause Type" at bounding box center [575, 226] width 239 height 32
click at [636, 223] on input "Pause Type" at bounding box center [576, 226] width 226 height 32
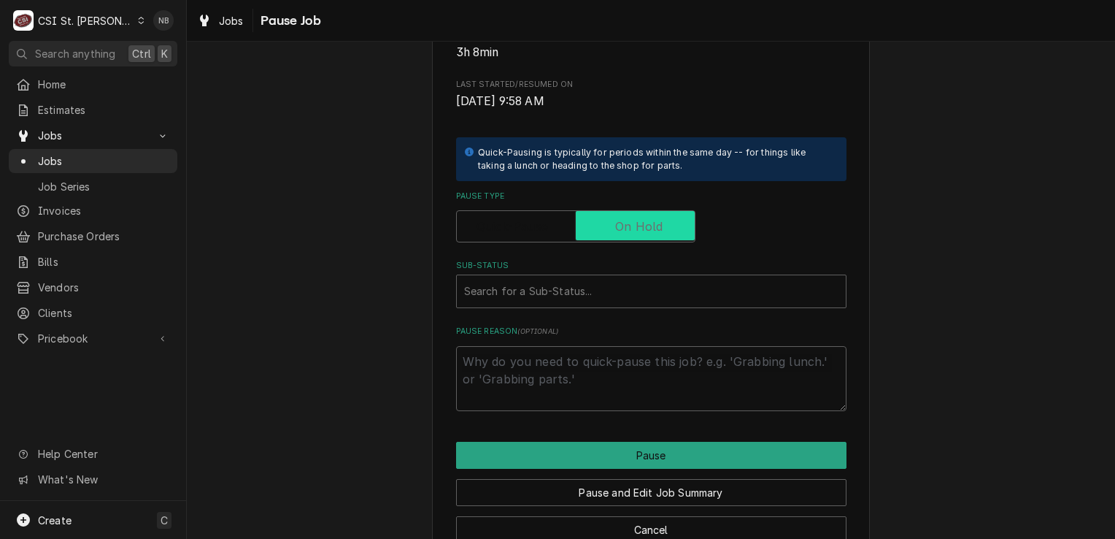
checkbox input "true"
click at [614, 293] on div "Sub-Status" at bounding box center [651, 291] width 374 height 26
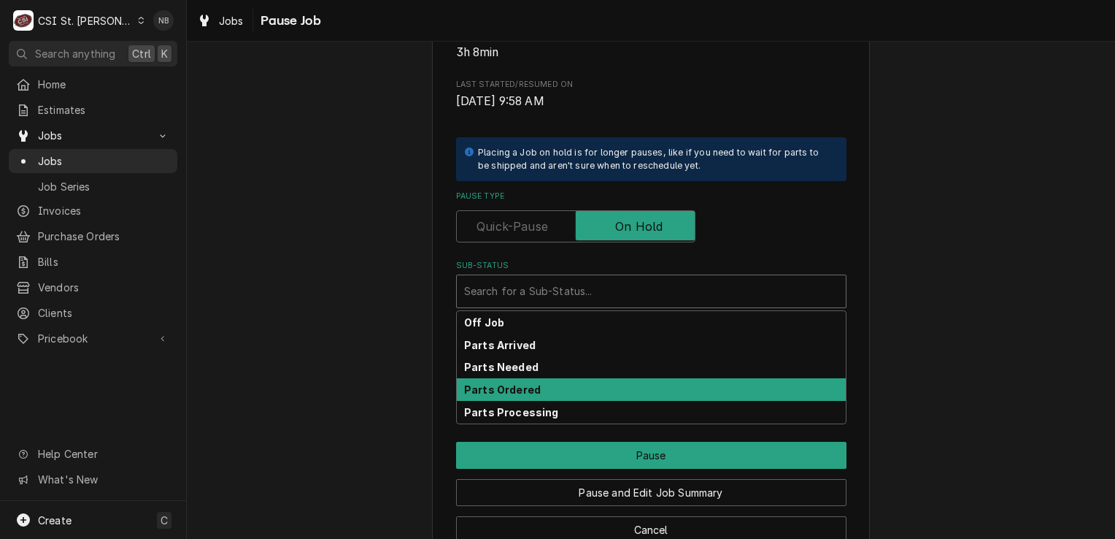
click at [590, 384] on div "Parts Ordered" at bounding box center [651, 389] width 389 height 23
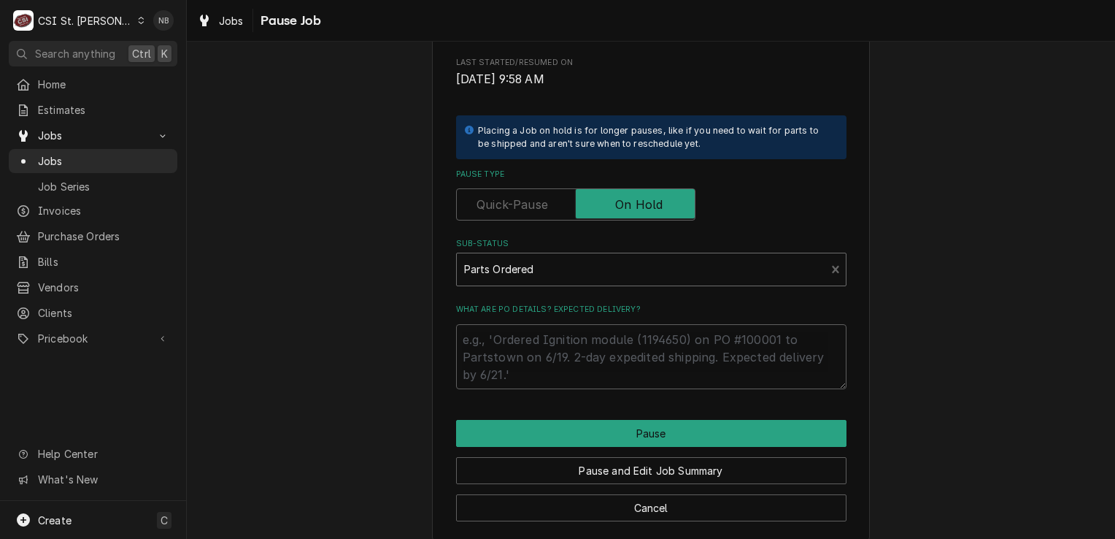
scroll to position [326, 0]
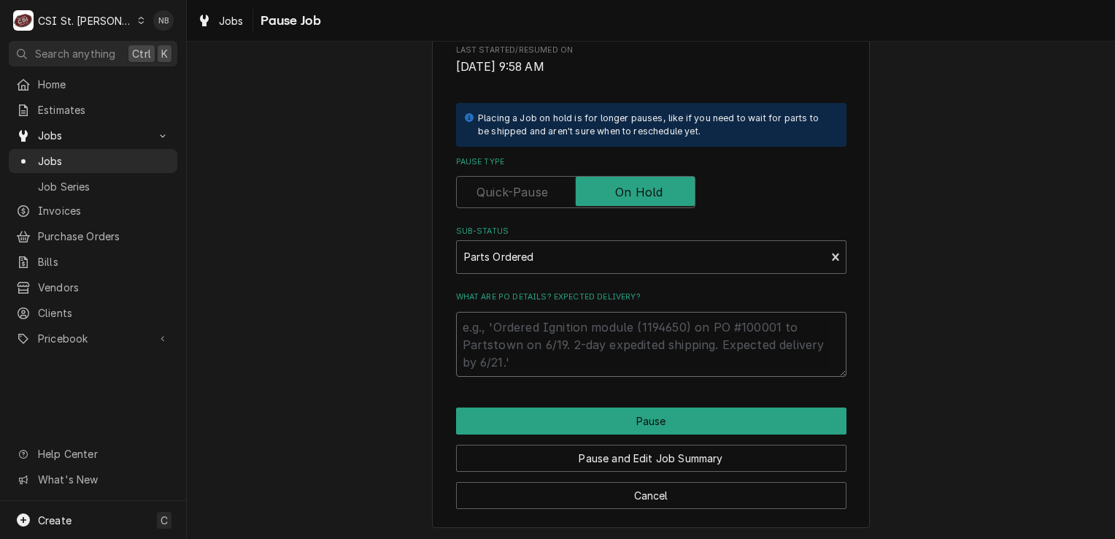
click at [606, 342] on textarea "What are PO details? Expected delivery?" at bounding box center [651, 345] width 390 height 66
type textarea "x"
type textarea "9"
type textarea "x"
type textarea "9/"
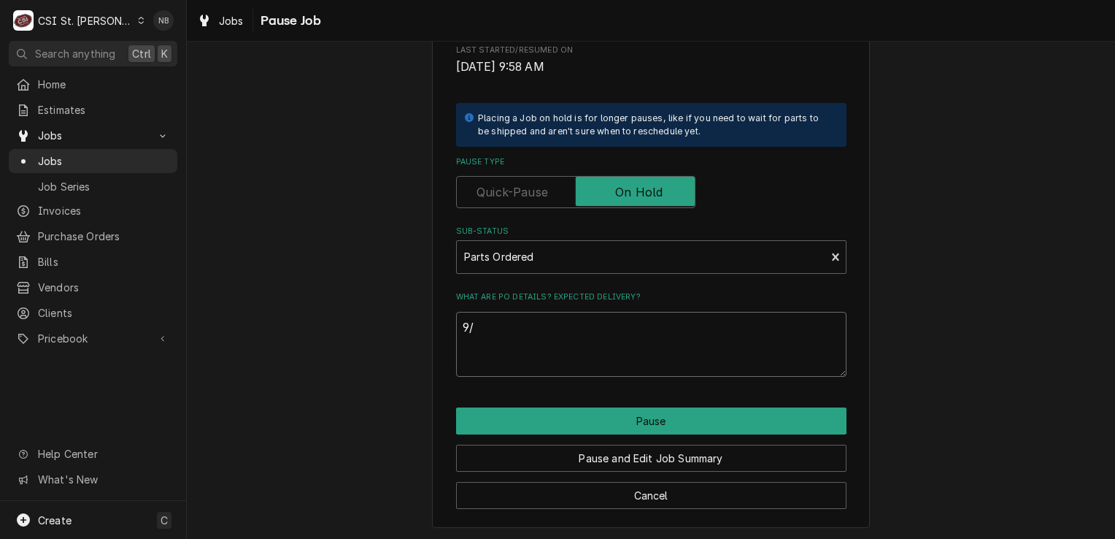
type textarea "x"
type textarea "9/2"
type textarea "x"
type textarea "9/22"
type textarea "x"
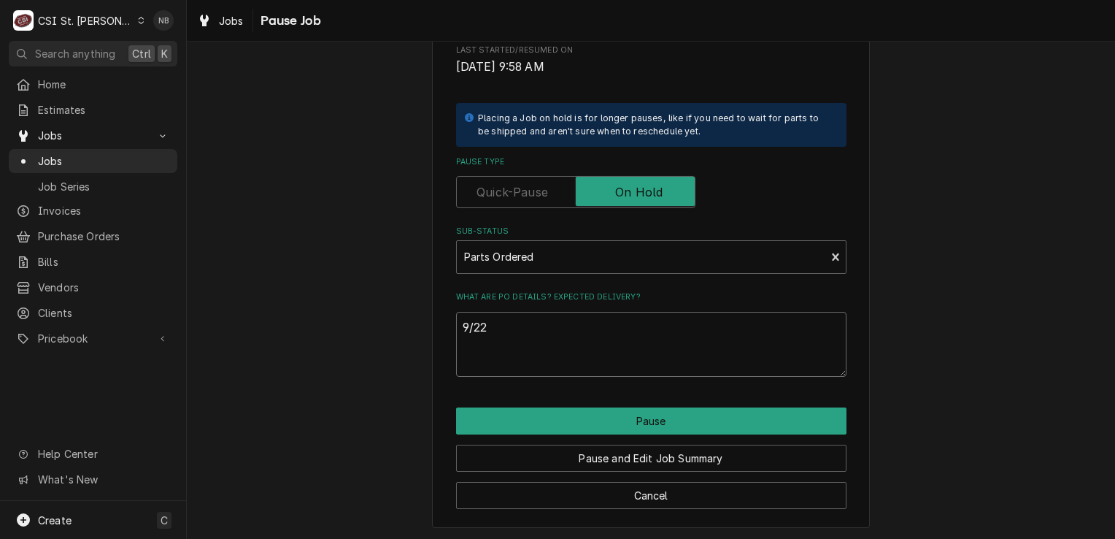
type textarea "9/22/"
type textarea "x"
type textarea "9/22/2"
type textarea "x"
type textarea "9/22/25"
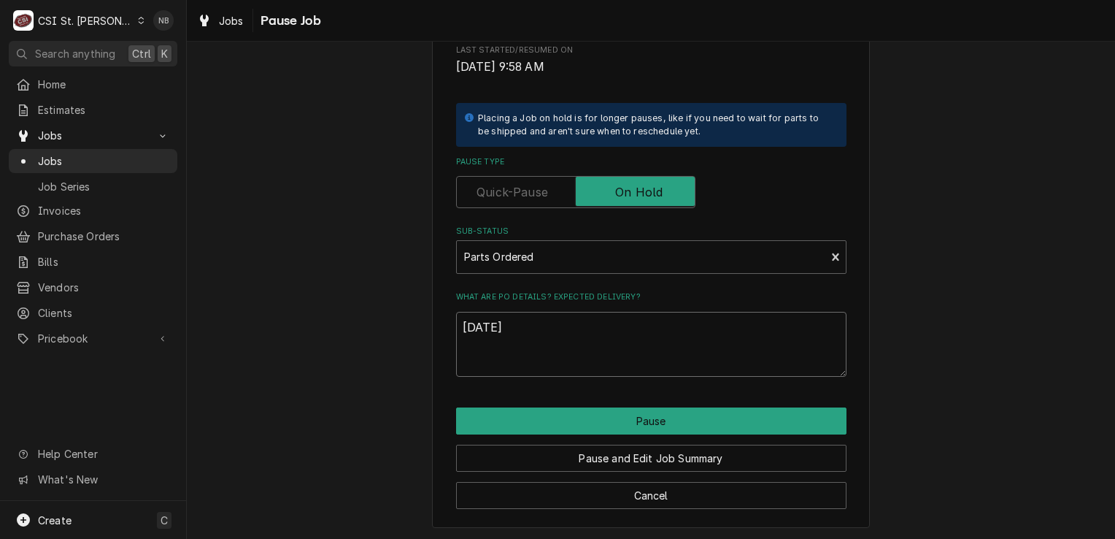
type textarea "x"
type textarea "9/22/25-"
type textarea "x"
type textarea "9/22/25-P"
type textarea "x"
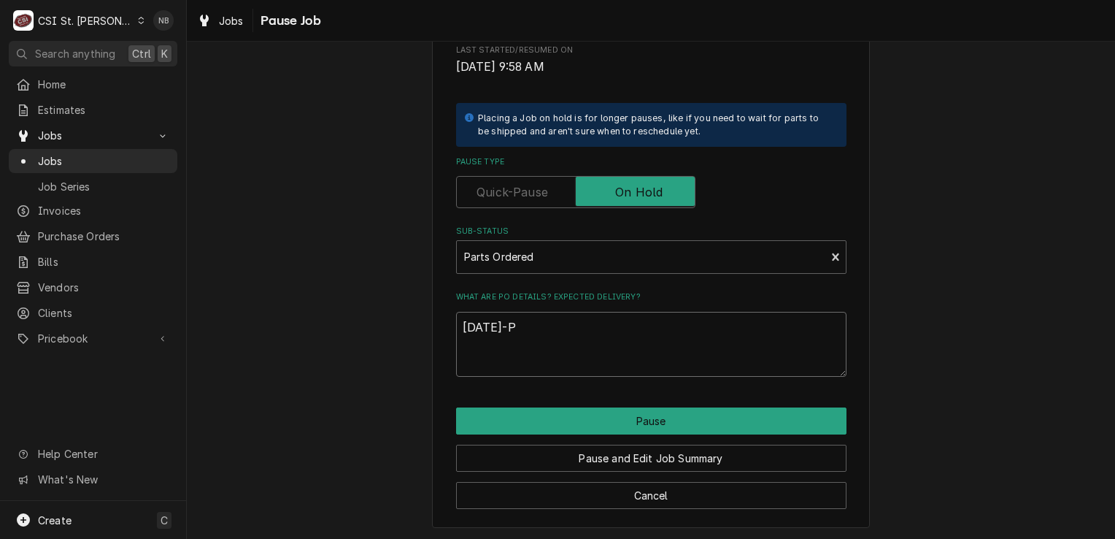
type textarea "9/22/25-Pa"
type textarea "x"
type textarea "9/22/25-Par"
type textarea "x"
type textarea "9/22/25-Part"
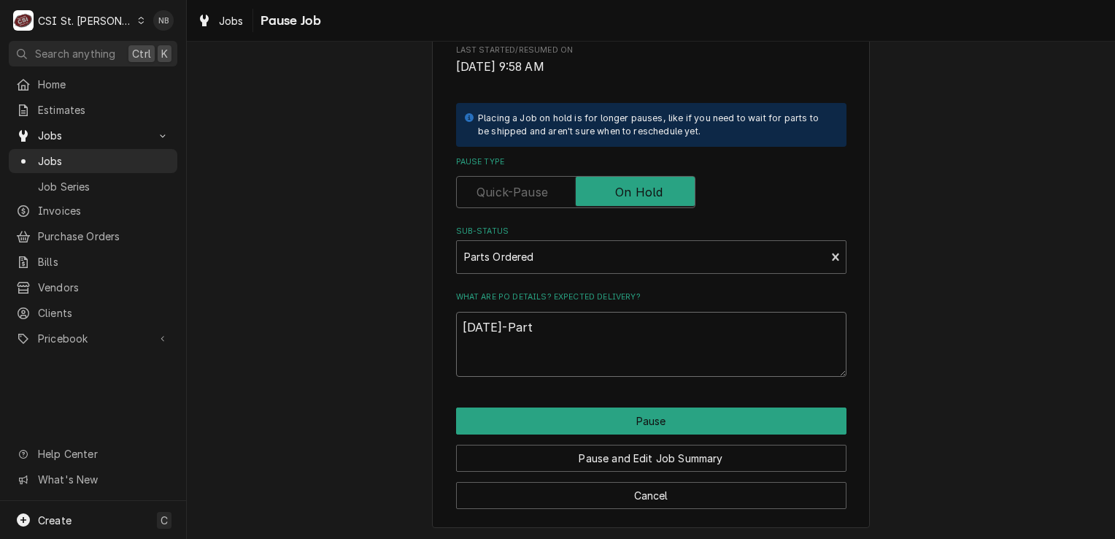
type textarea "x"
type textarea "9/22/25-Parts"
type textarea "x"
type textarea "9/22/25-Parts"
type textarea "x"
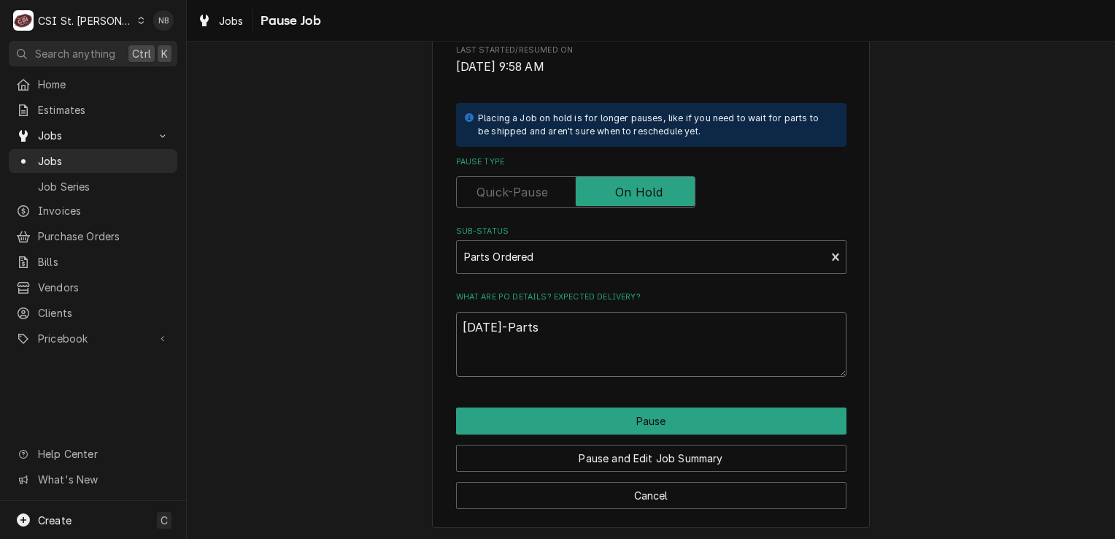
type textarea "9/22/25-Parts O"
type textarea "x"
type textarea "9/22/25-Parts Or"
type textarea "x"
type textarea "9/22/25-Parts Ord"
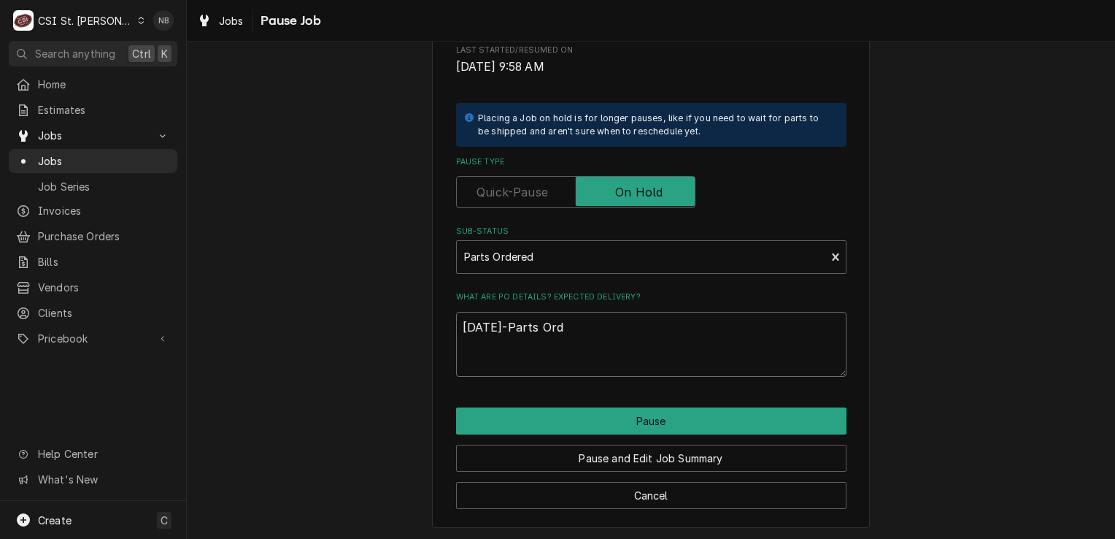
type textarea "x"
type textarea "9/22/25-Parts Orde"
type textarea "x"
type textarea "9/22/25-Parts Order"
type textarea "x"
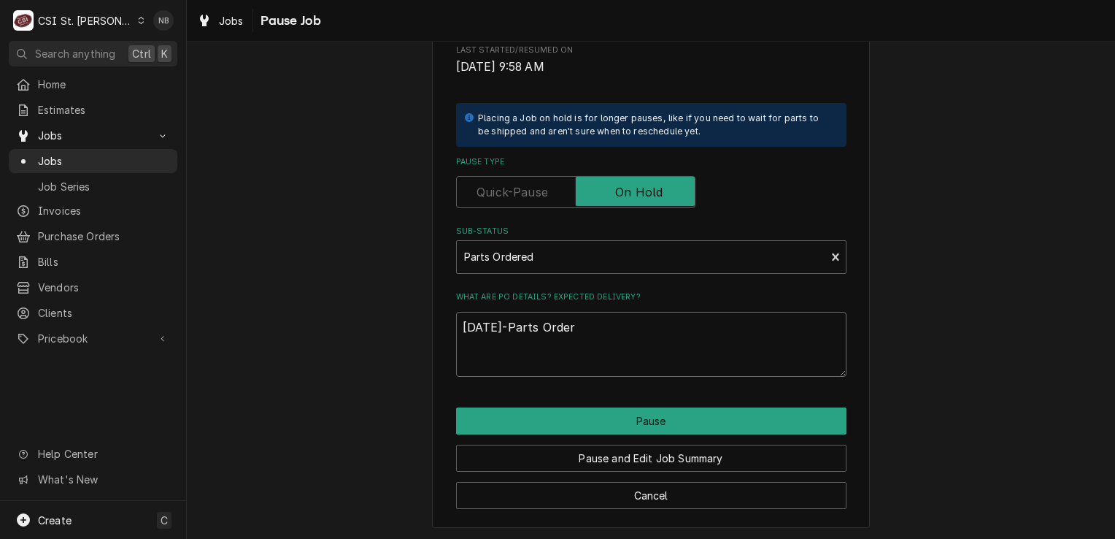
type textarea "9/22/25-Parts Ordere"
type textarea "x"
type textarea "9/22/25-Parts Ordered"
type textarea "x"
type textarea "9/22/25-Parts Ordered"
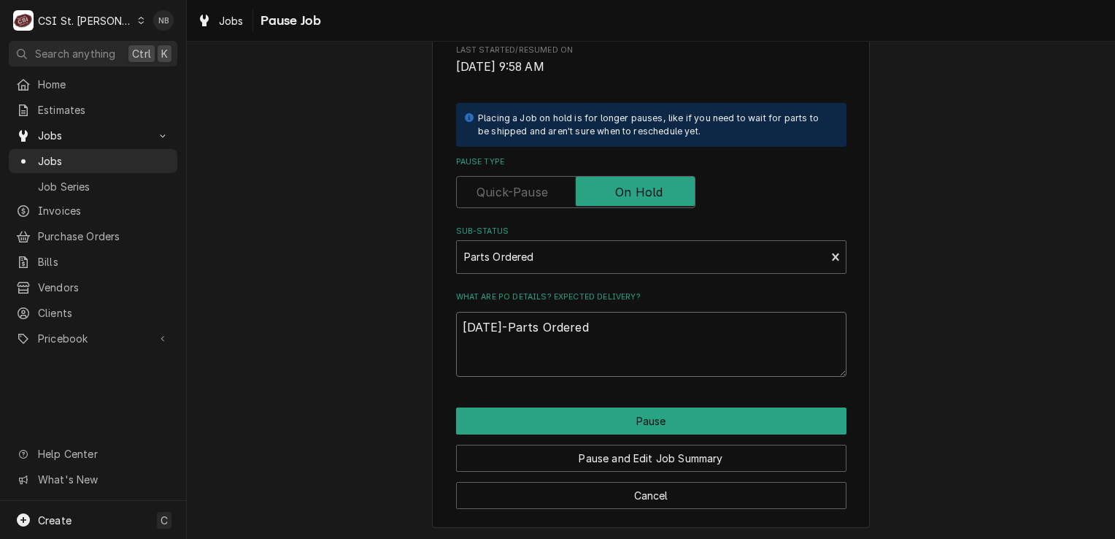
type textarea "x"
type textarea "9/22/25-Parts Ordered N"
type textarea "x"
type textarea "9/22/25-Parts Ordered"
type textarea "x"
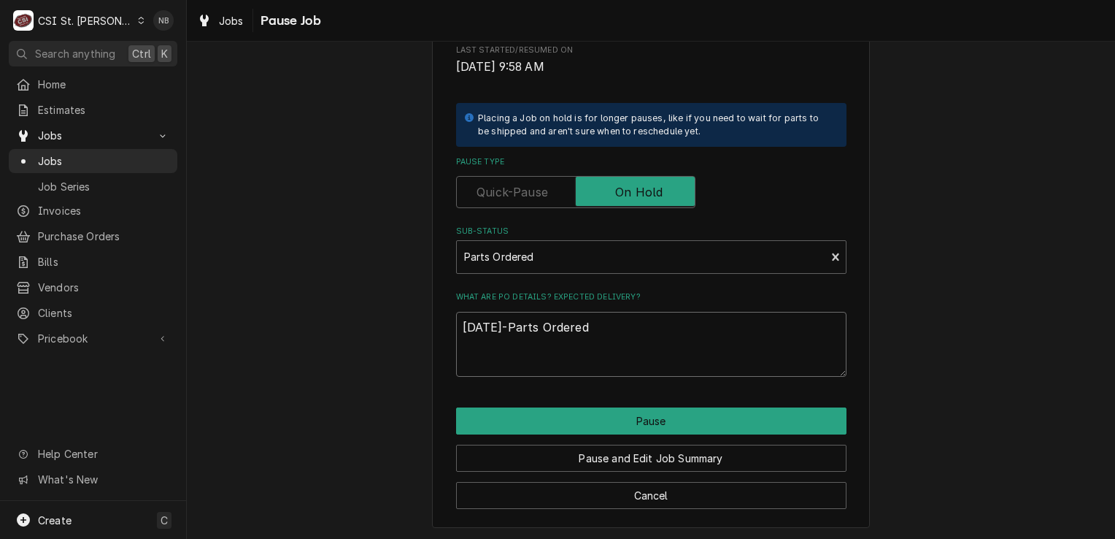
type textarea "9/22/25-Parts Ordered"
type textarea "x"
type textarea "9/22/25-Parts Ordered-"
type textarea "x"
type textarea "9/22/25-Parts Ordered-N"
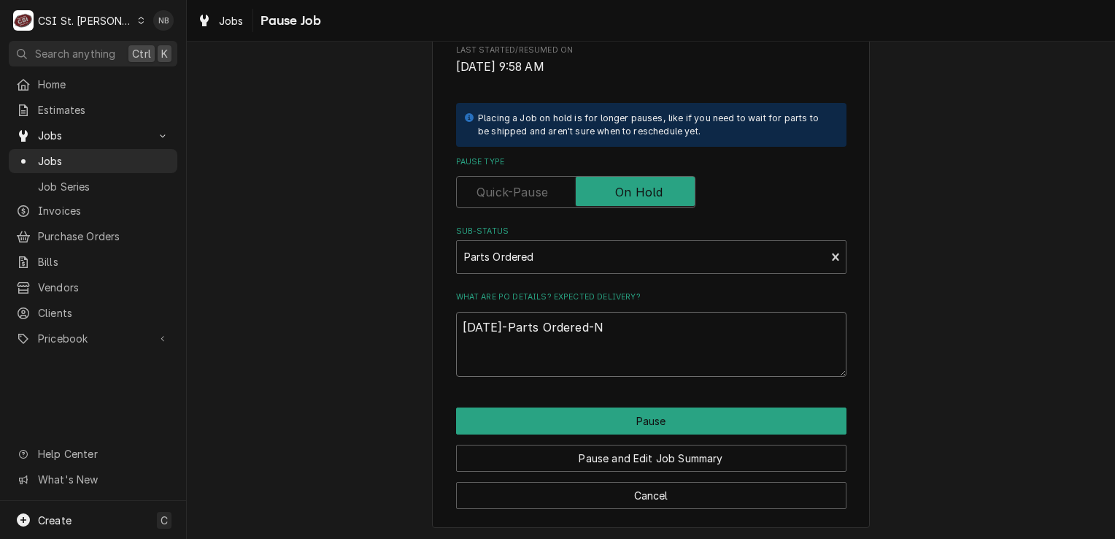
type textarea "x"
type textarea "9/22/25-Parts Ordered-NB"
click at [590, 331] on textarea "9/22/25-Parts Ordered-NB" at bounding box center [651, 345] width 390 height 66
type textarea "x"
type textarea "9/22/25-Parts Ordered-GNB"
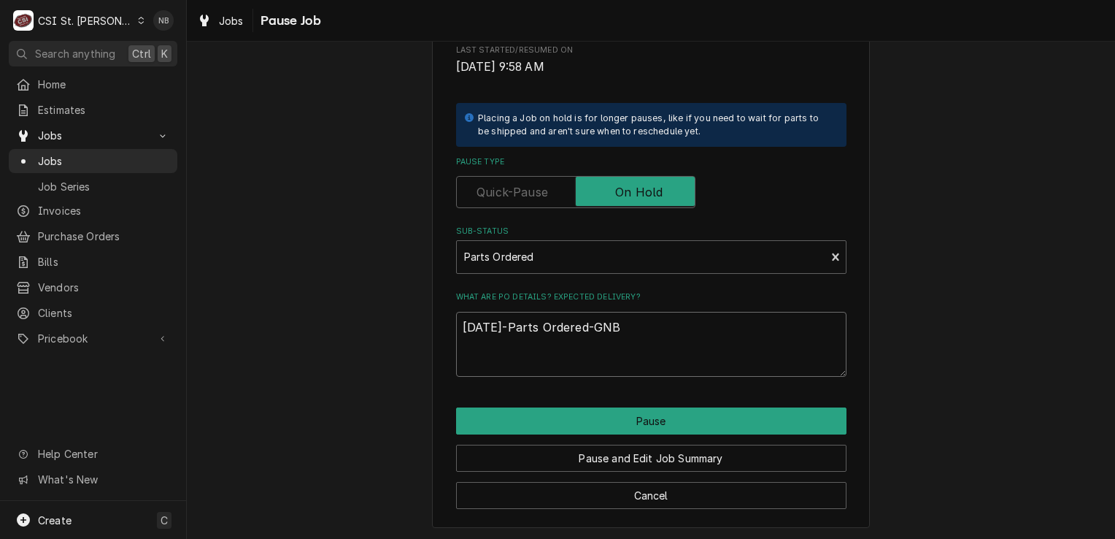
type textarea "x"
type textarea "9/22/25-Parts Ordered-GrNB"
type textarea "x"
type textarea "9/22/25-Parts Ordered-GroNB"
type textarea "x"
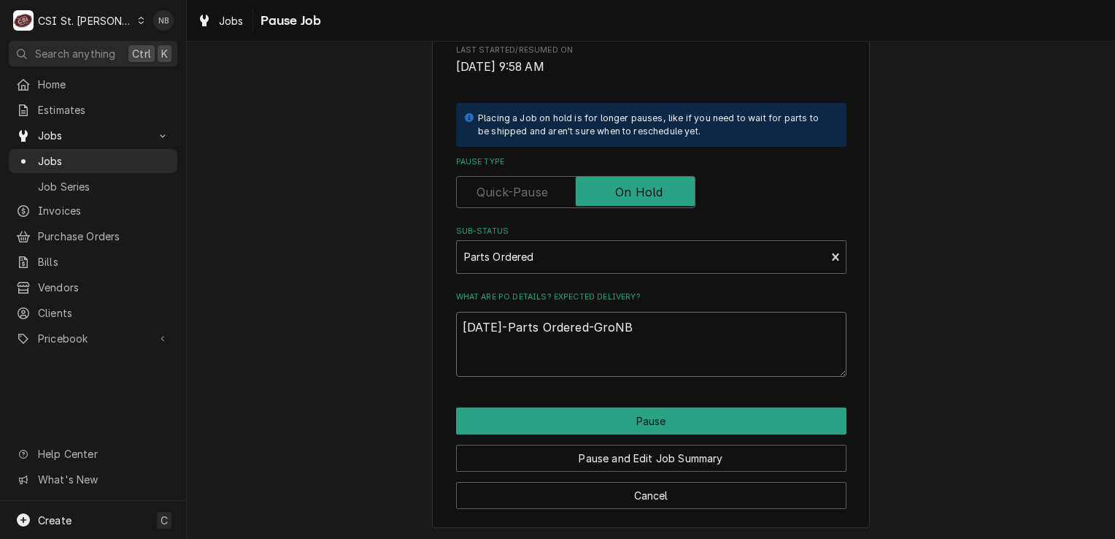
type textarea "9/22/25-Parts Ordered-GrouNB"
type textarea "x"
type textarea "9/22/25-Parts Ordered-GrounNB"
type textarea "x"
type textarea "9/22/25-Parts Ordered-GroundNB"
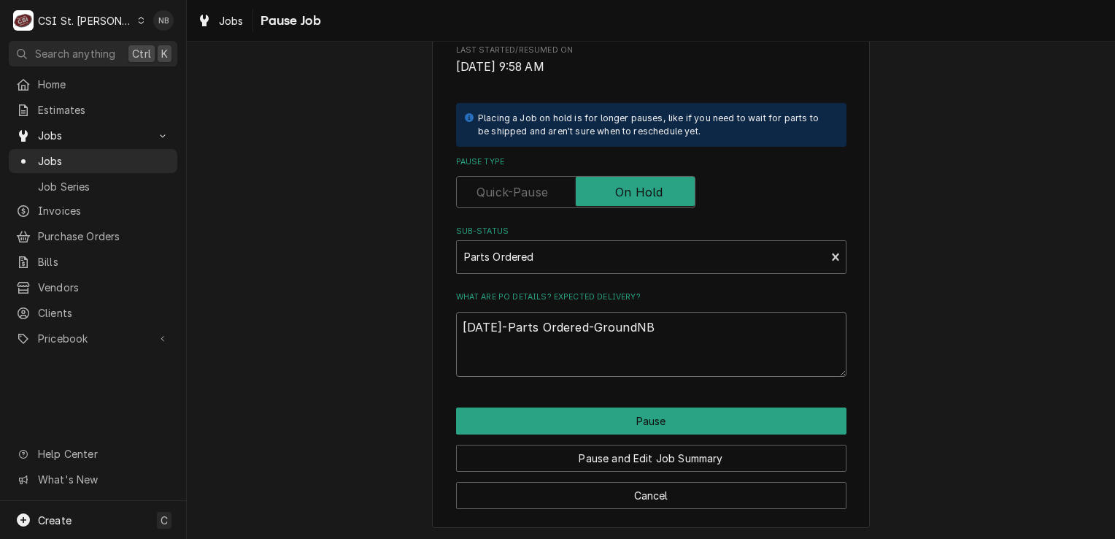
type textarea "x"
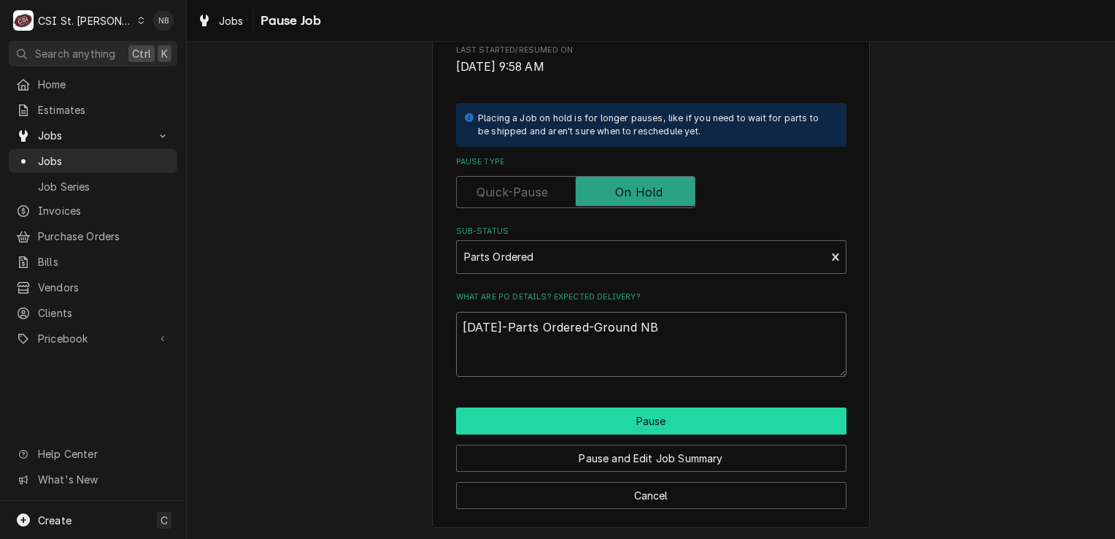
type textarea "9/22/25-Parts Ordered-Ground NB"
click at [671, 423] on button "Pause" at bounding box center [651, 420] width 390 height 27
type textarea "x"
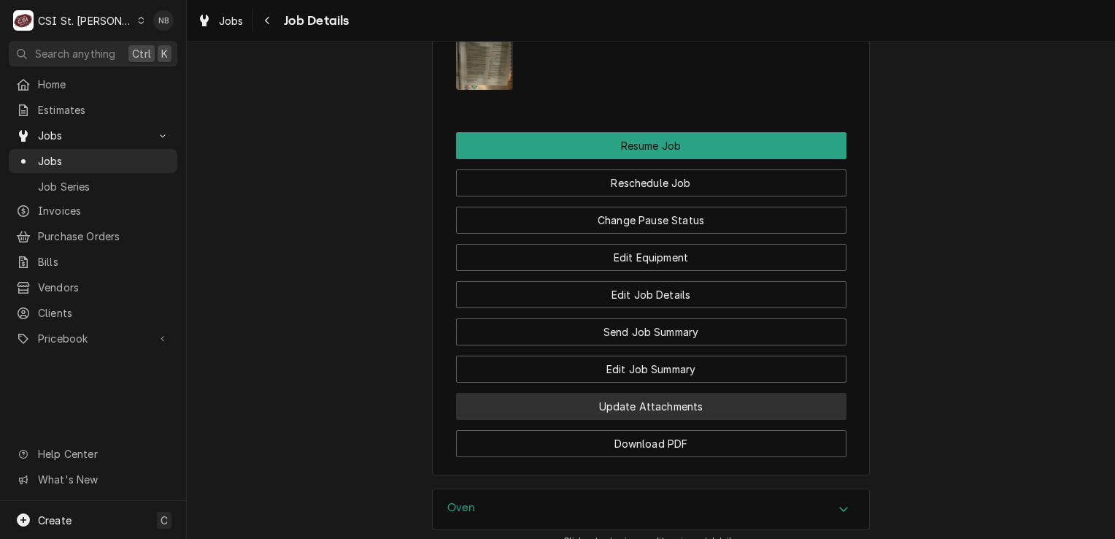
scroll to position [2263, 0]
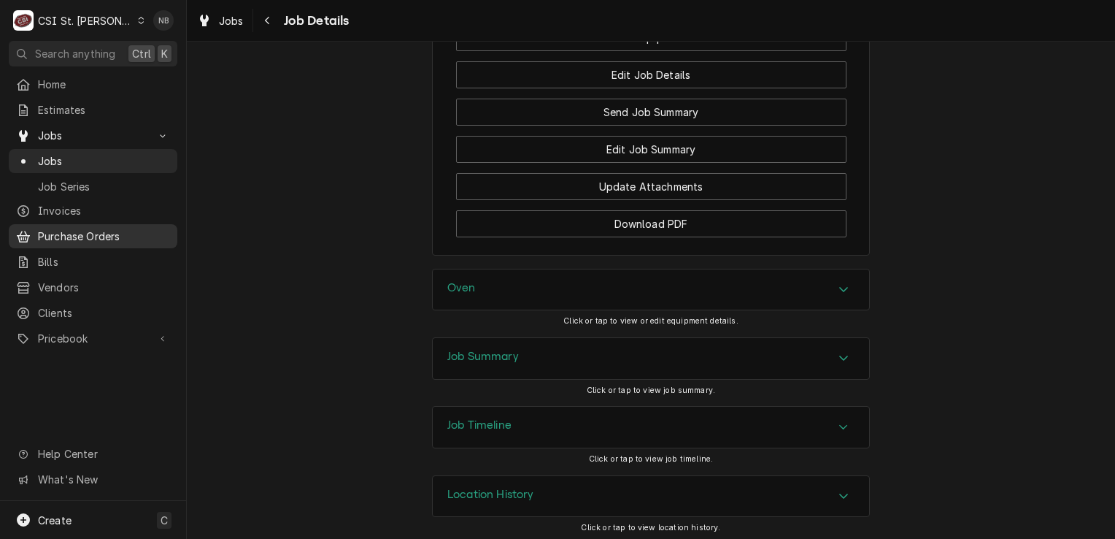
click at [91, 234] on span "Purchase Orders" at bounding box center [104, 235] width 132 height 15
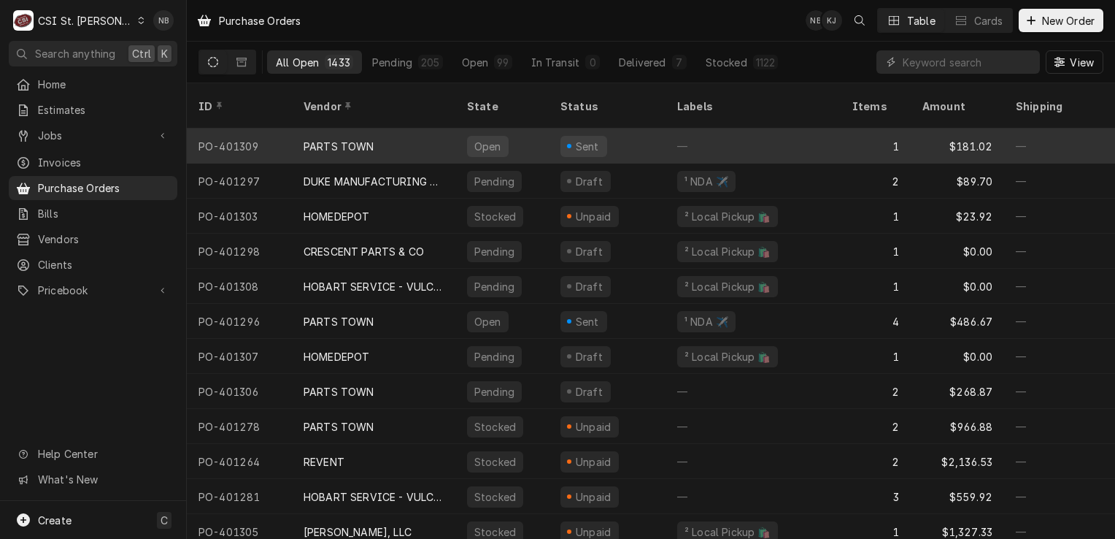
click at [647, 134] on div "Sent" at bounding box center [607, 145] width 117 height 35
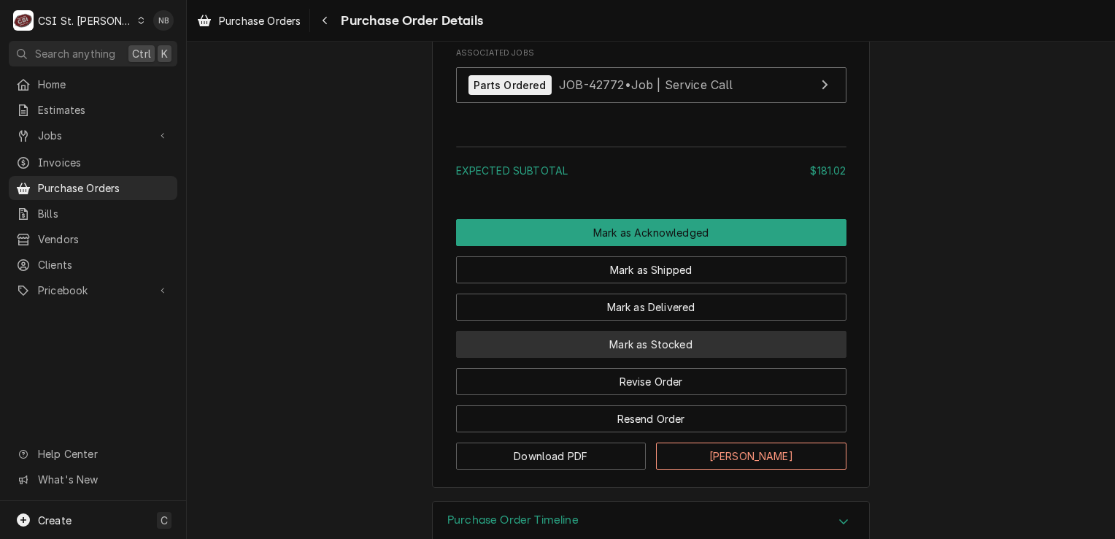
scroll to position [1241, 0]
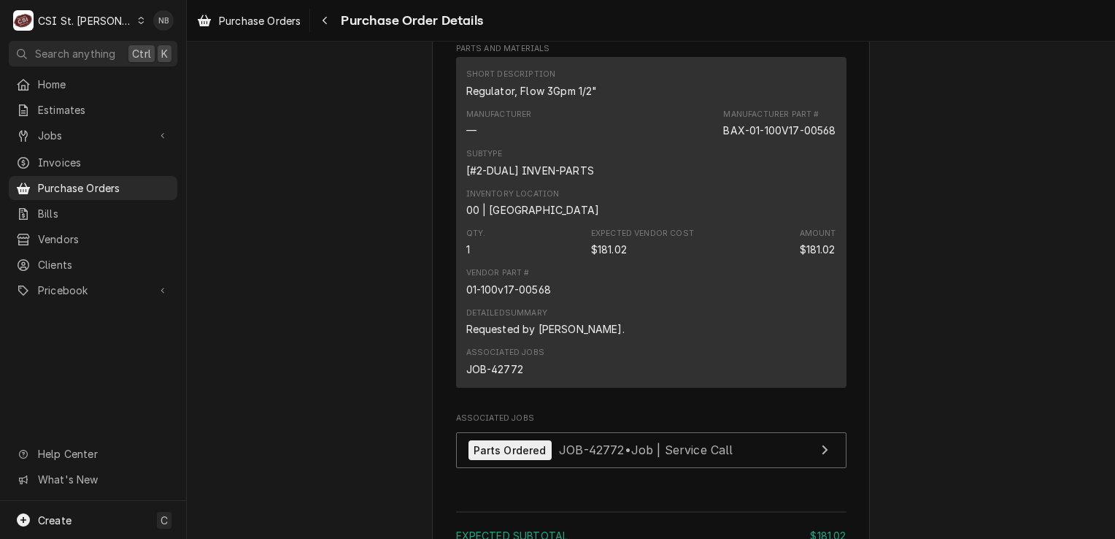
click at [663, 301] on div "Vendor Part # 01-100v17-00568" at bounding box center [651, 281] width 370 height 39
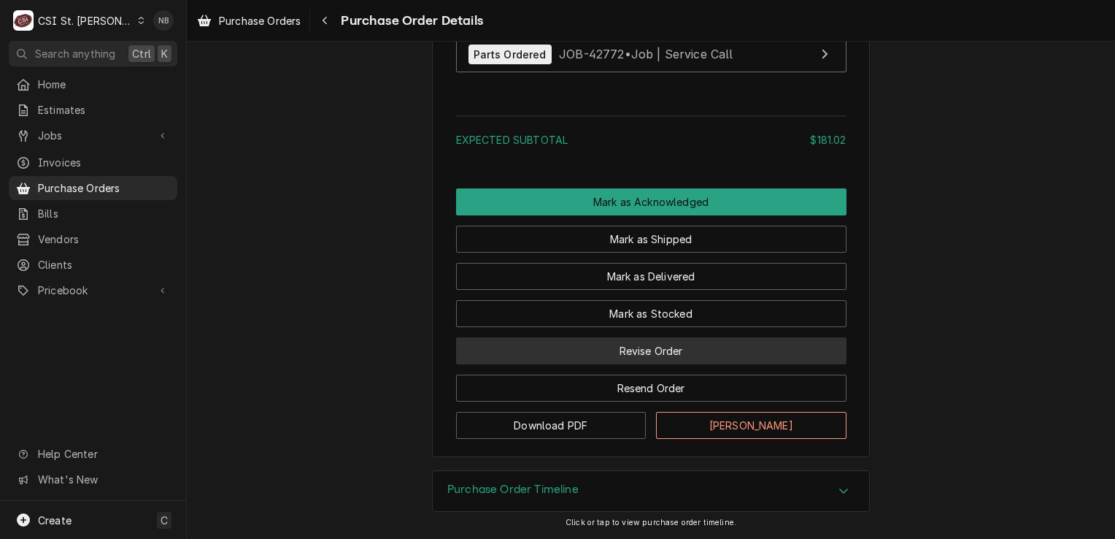
click at [701, 358] on button "Revise Order" at bounding box center [651, 350] width 390 height 27
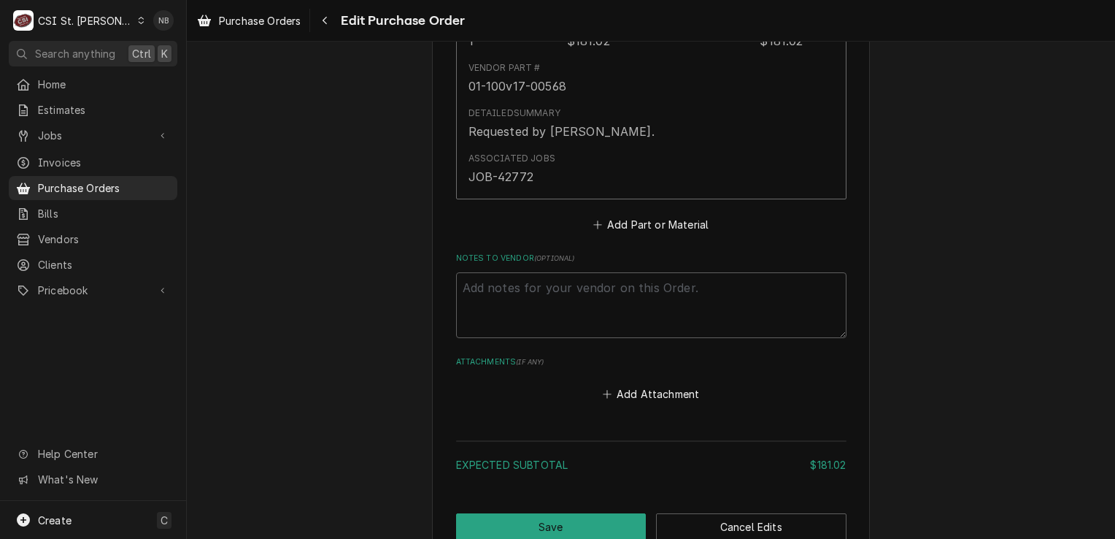
scroll to position [972, 0]
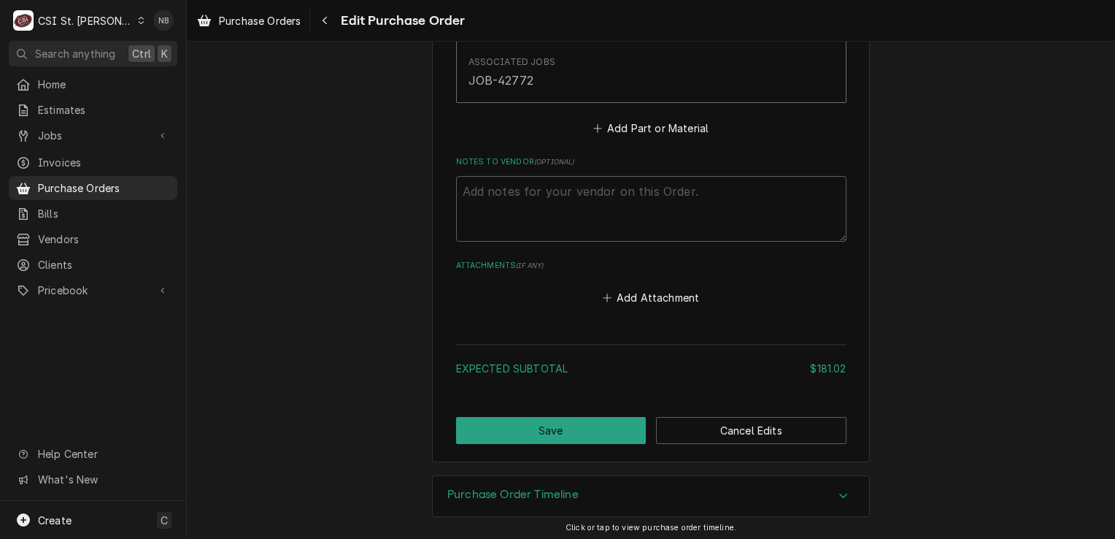
click at [541, 366] on span "Expected Subtotal" at bounding box center [512, 368] width 112 height 12
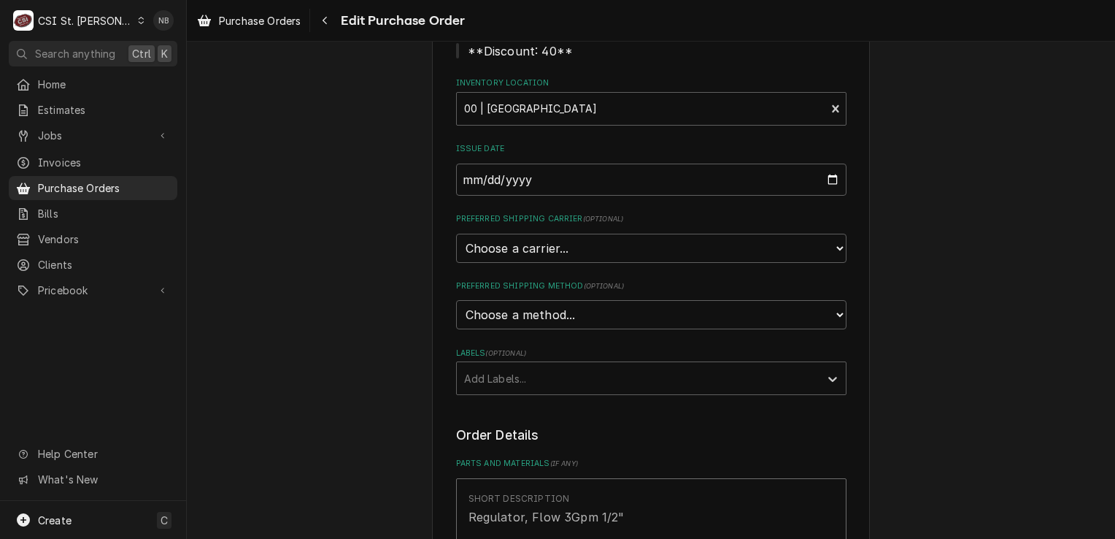
scroll to position [292, 0]
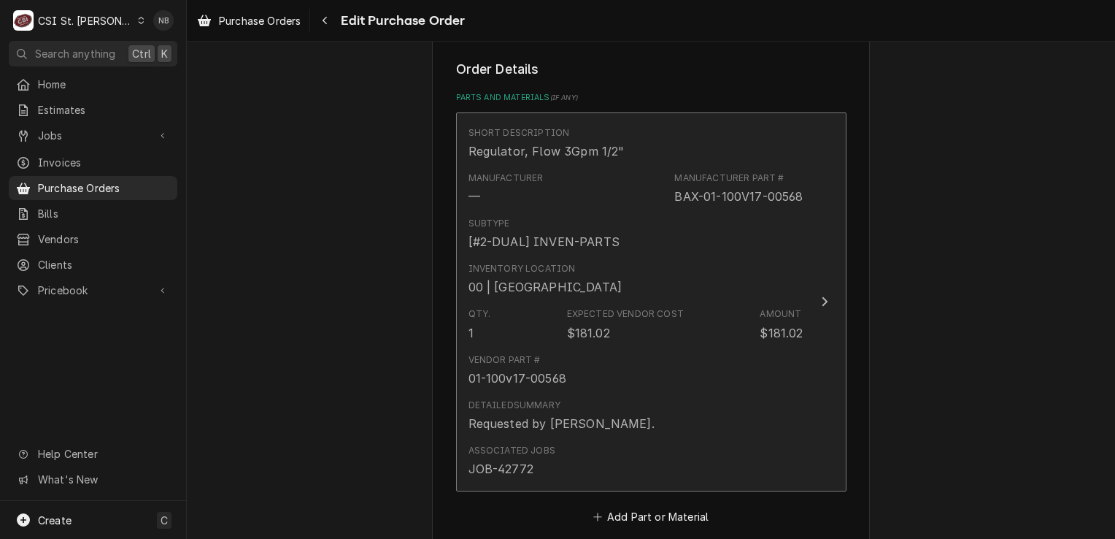
click at [609, 340] on div "Qty. 1 Expected Vendor Cost $181.02 Amount $181.02" at bounding box center [636, 323] width 335 height 45
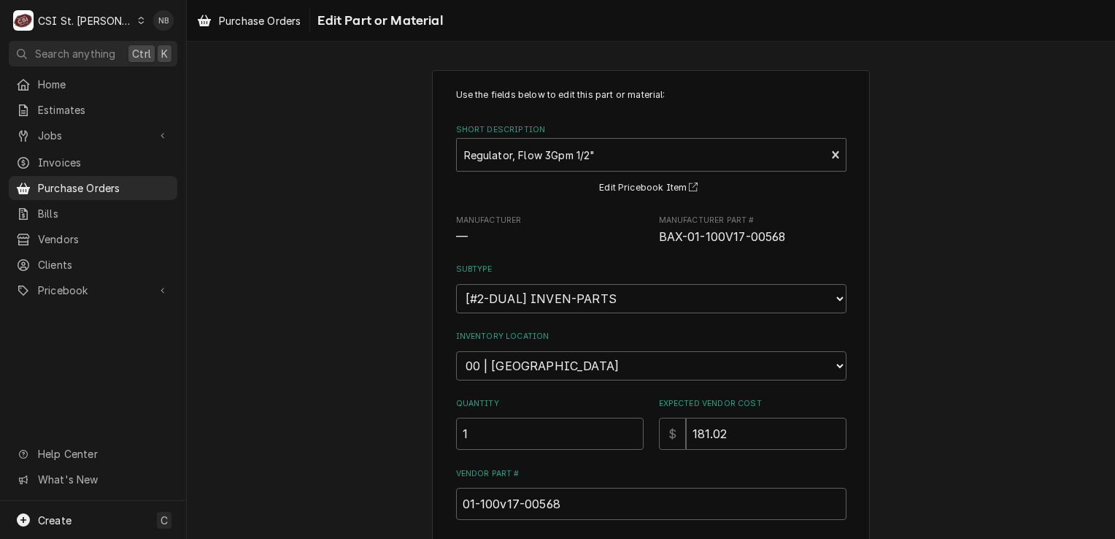
scroll to position [290, 0]
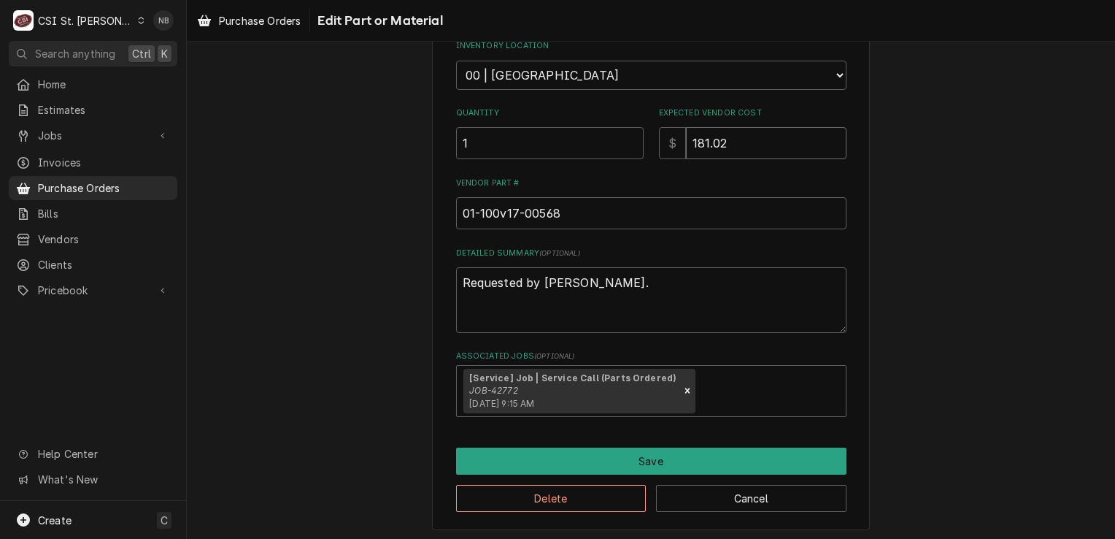
drag, startPoint x: 729, startPoint y: 139, endPoint x: 629, endPoint y: 136, distance: 100.0
click at [629, 136] on div "Quantity 1 Expected Vendor Cost $ 181.02" at bounding box center [651, 133] width 390 height 52
type textarea "x"
type input "2"
type textarea "x"
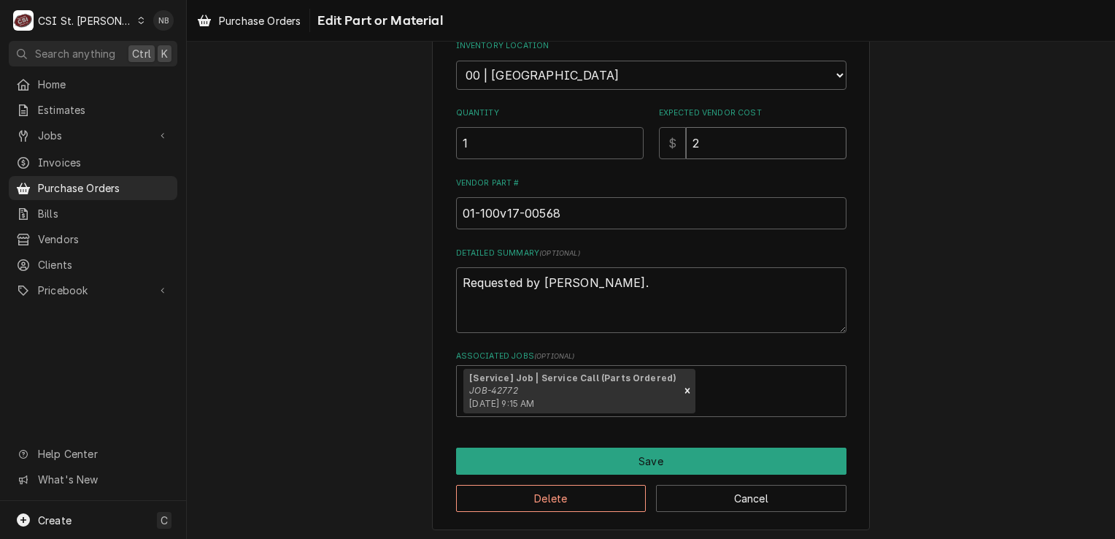
type input "22"
type textarea "x"
type input "226"
type textarea "x"
type input "226.2"
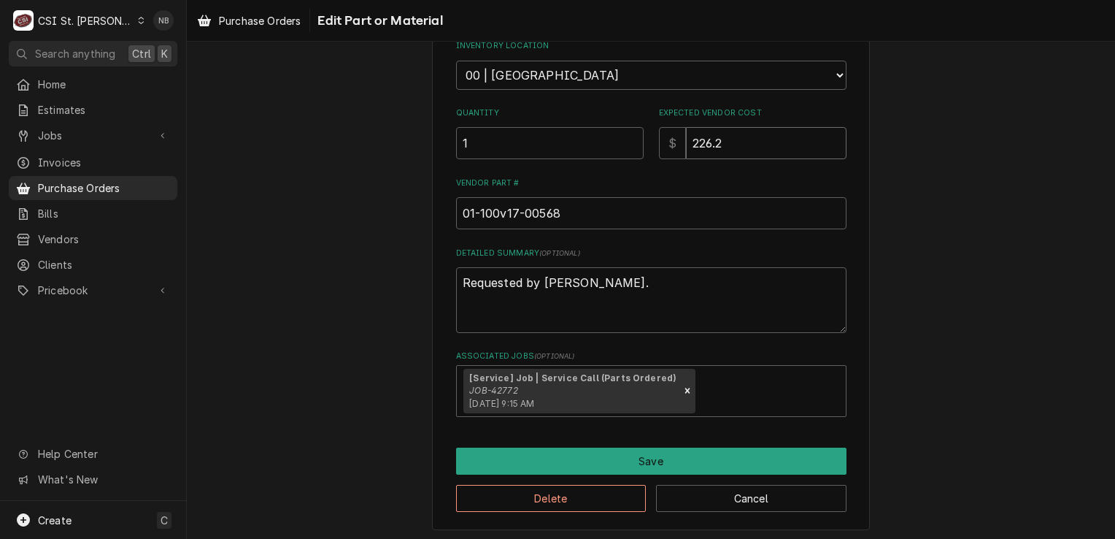
type textarea "x"
type input "226.28"
click at [900, 334] on div "Use the fields below to edit this part or material: Short Description Regulator…" at bounding box center [651, 154] width 928 height 777
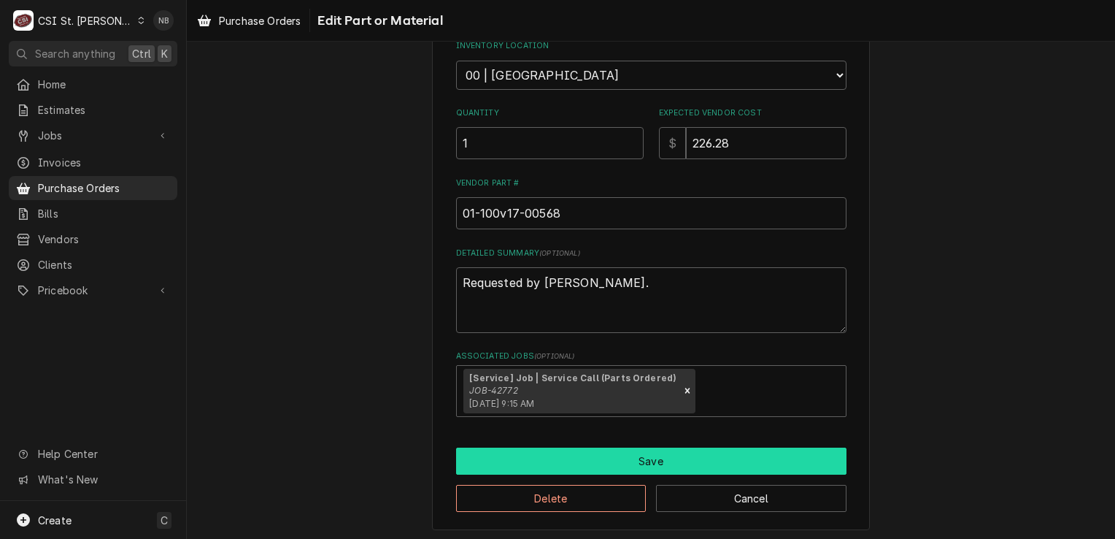
click at [732, 447] on button "Save" at bounding box center [651, 460] width 390 height 27
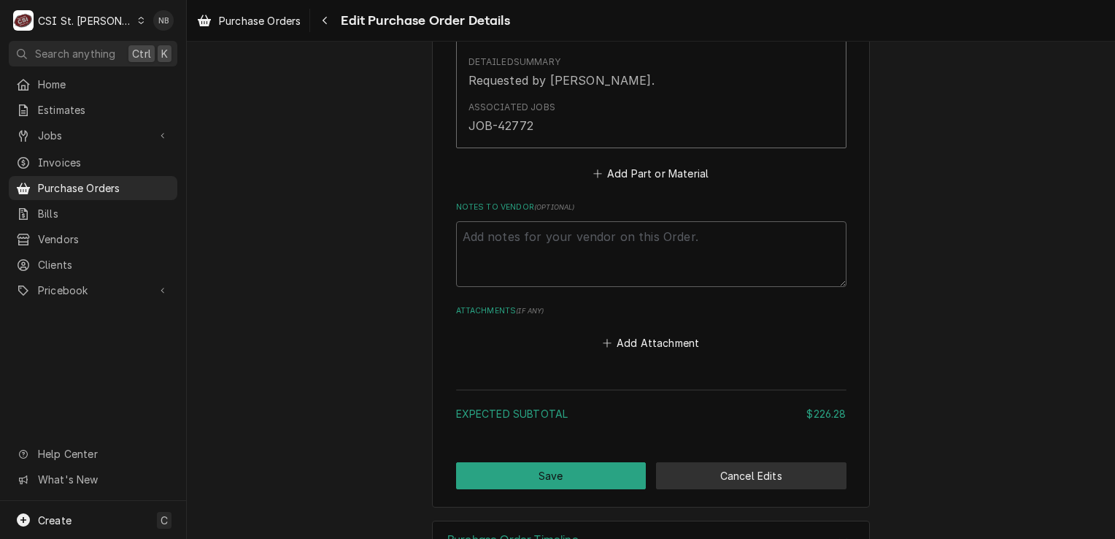
scroll to position [972, 0]
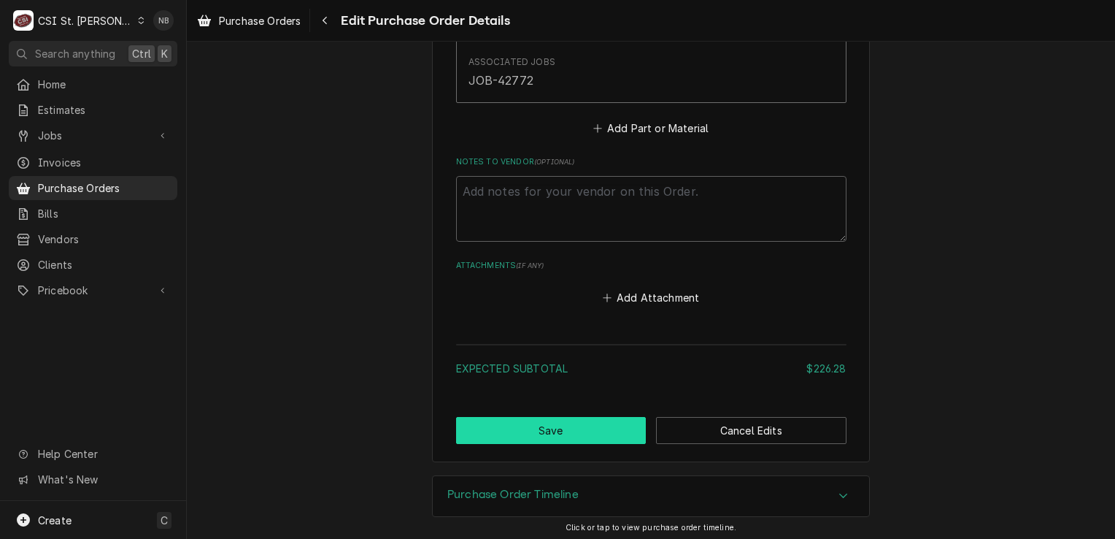
click at [544, 436] on button "Save" at bounding box center [551, 430] width 190 height 27
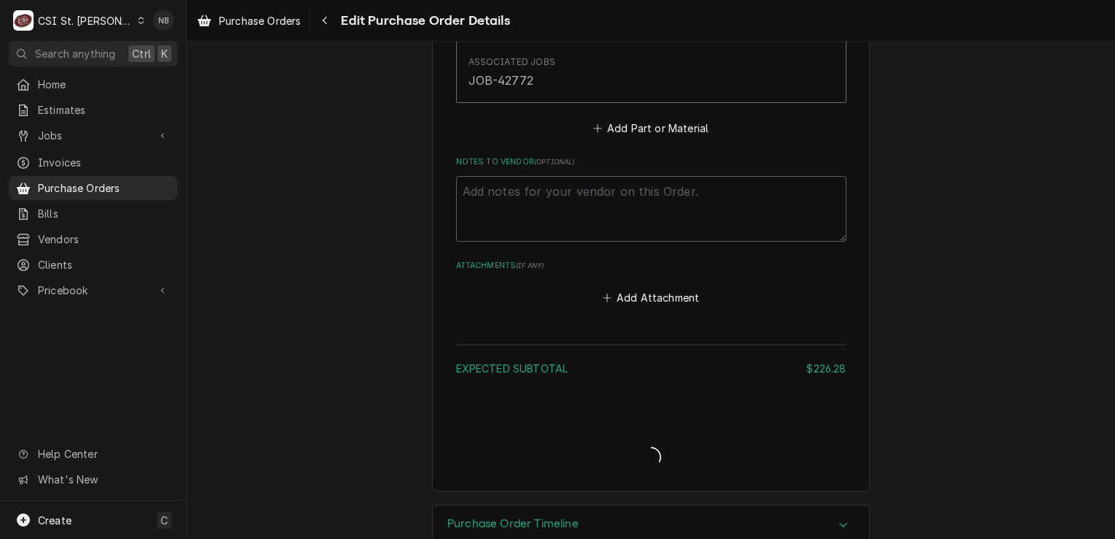
type textarea "x"
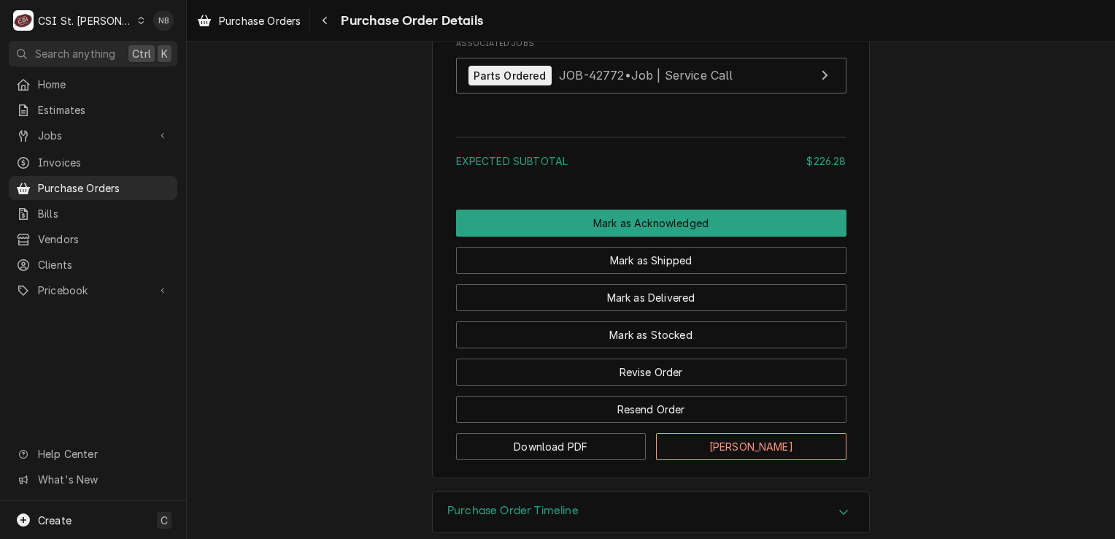
scroll to position [1241, 0]
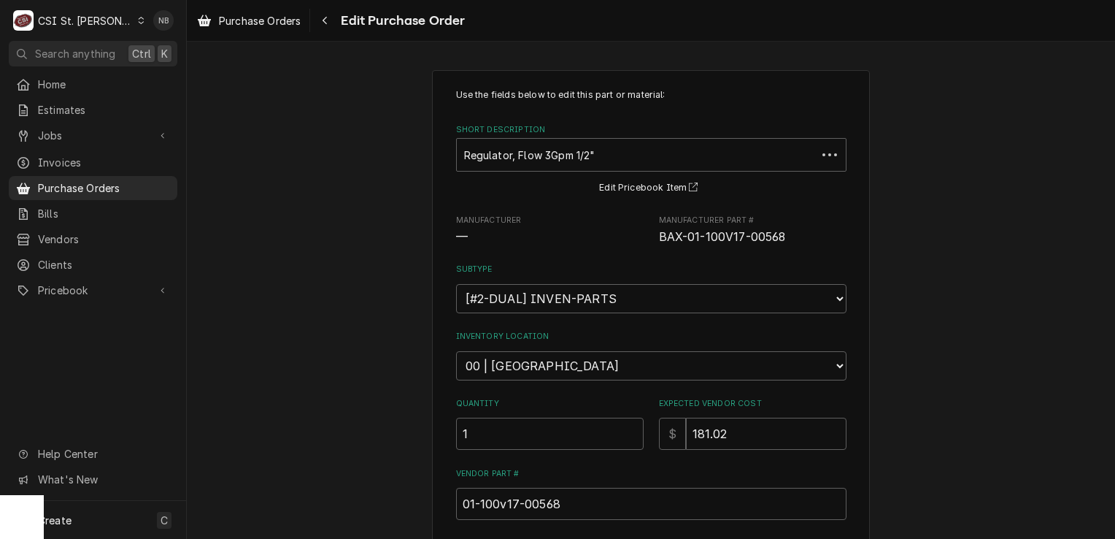
type textarea "x"
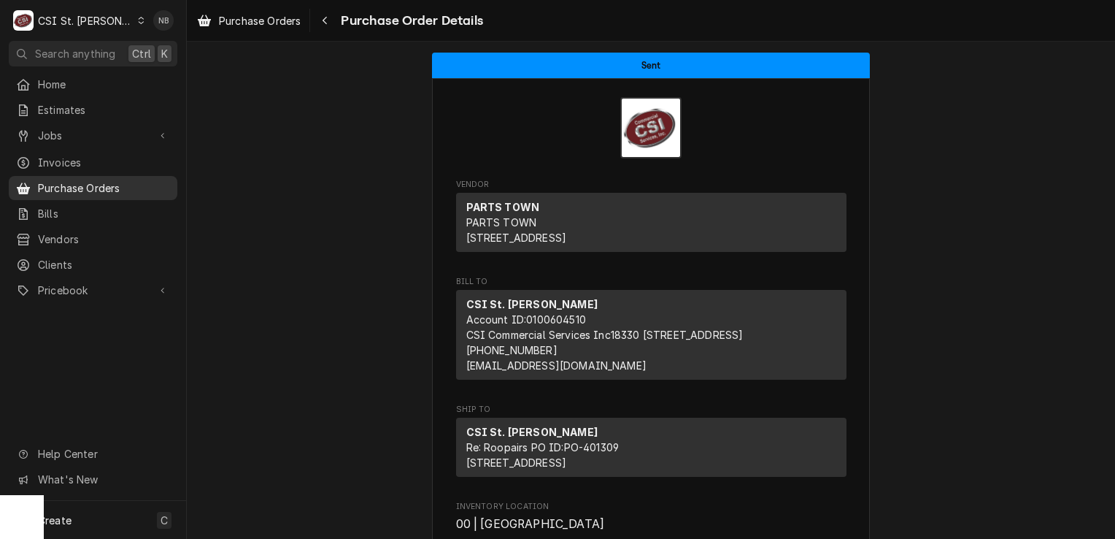
click at [112, 185] on span "Purchase Orders" at bounding box center [104, 187] width 132 height 15
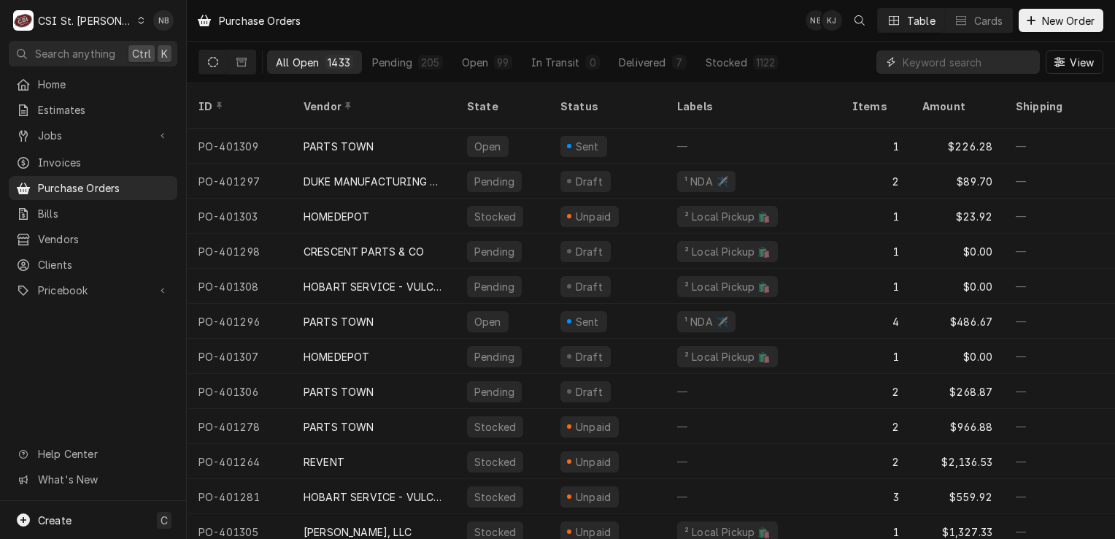
click at [997, 63] on input "Dynamic Content Wrapper" at bounding box center [968, 61] width 130 height 23
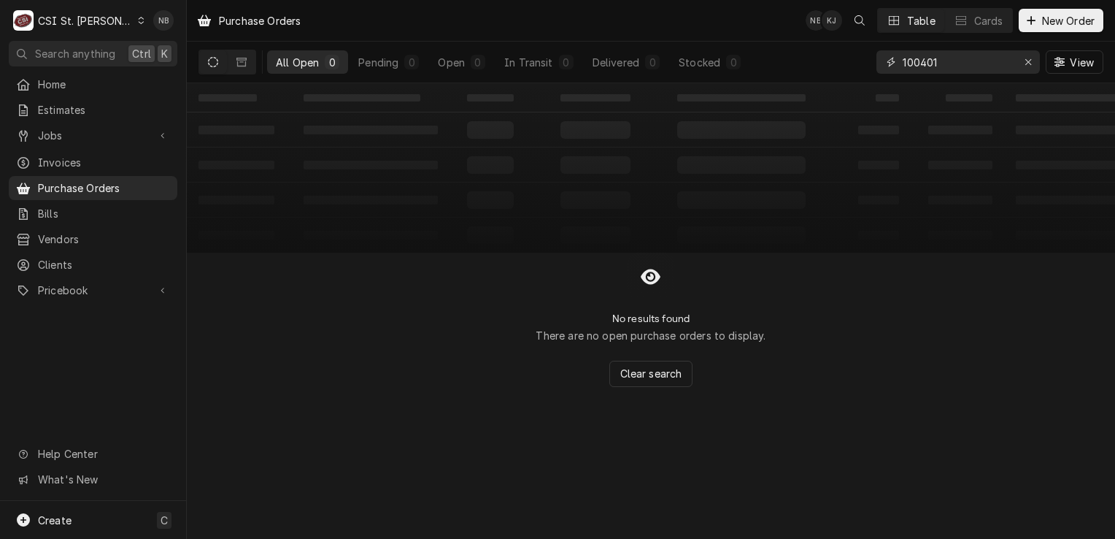
type input "100401"
click at [70, 4] on div "C CSI St. Louis NB" at bounding box center [93, 20] width 186 height 41
click at [67, 25] on div "CSI St. [PERSON_NAME]" at bounding box center [85, 20] width 95 height 15
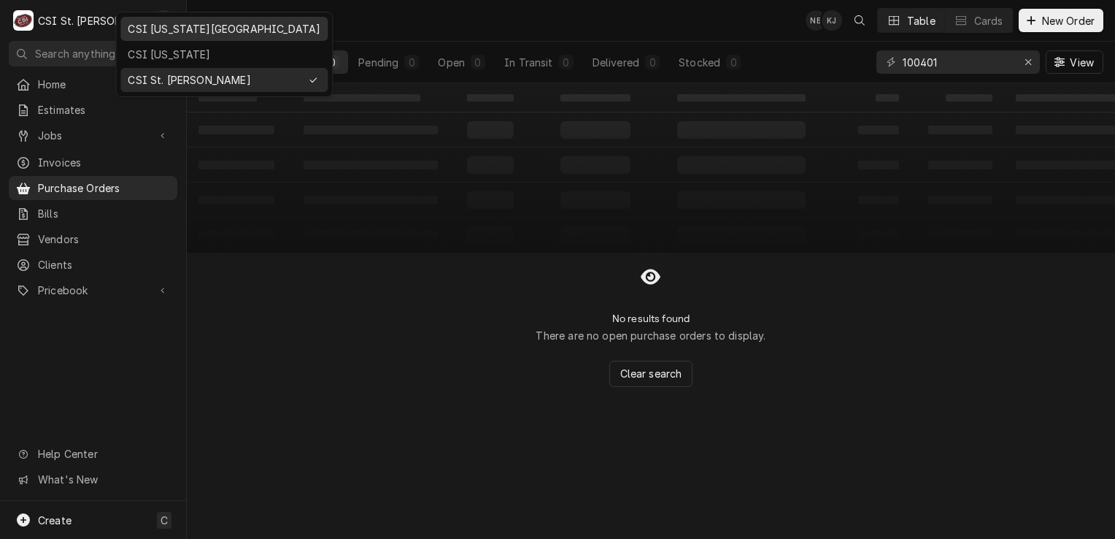
click at [154, 27] on div "CSI Kansas City" at bounding box center [224, 28] width 193 height 15
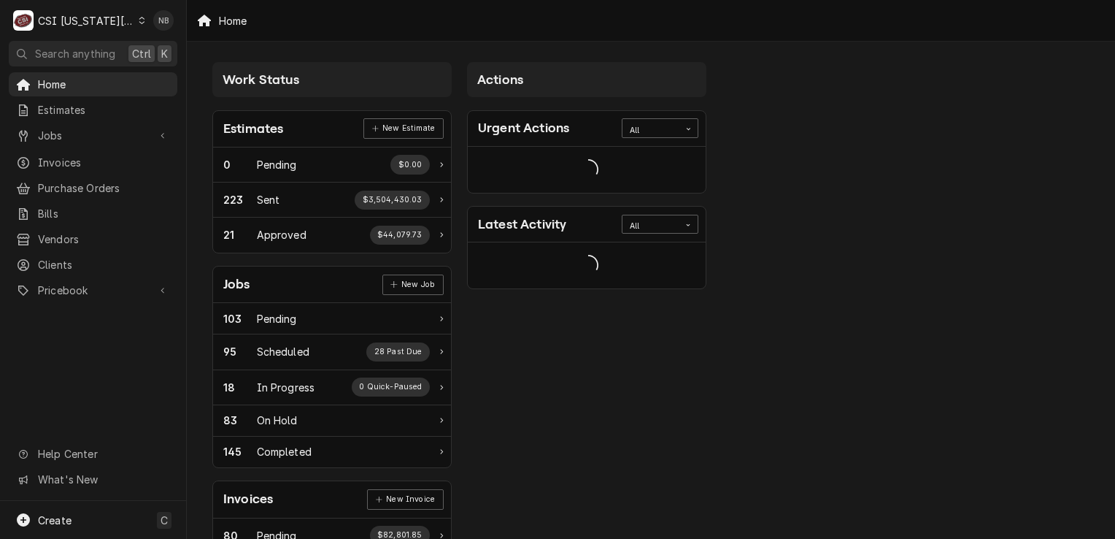
click at [90, 23] on div "CSI [US_STATE][GEOGRAPHIC_DATA]" at bounding box center [86, 20] width 96 height 15
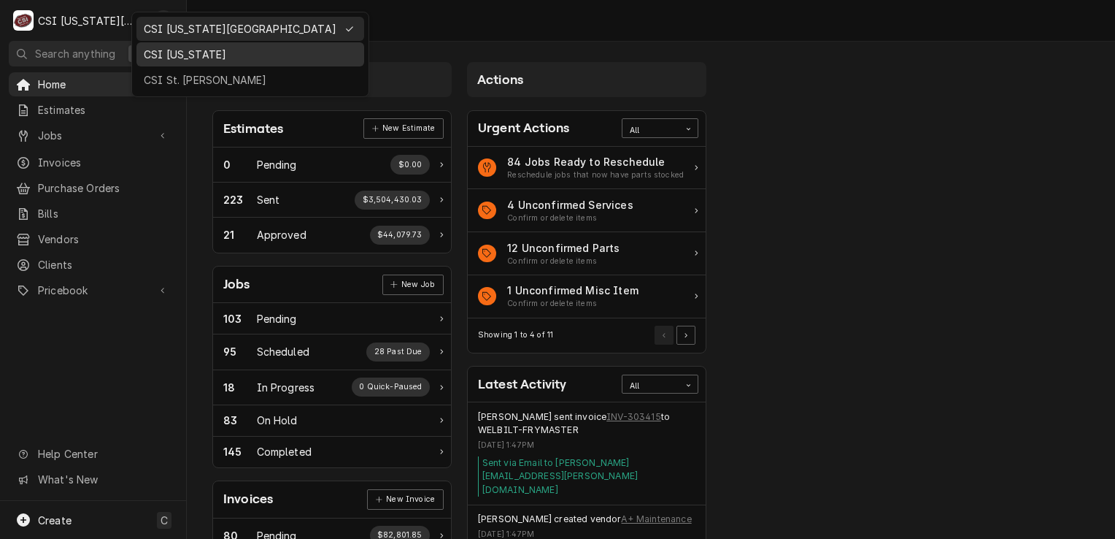
click at [164, 61] on div "CSI [US_STATE]" at bounding box center [250, 54] width 222 height 18
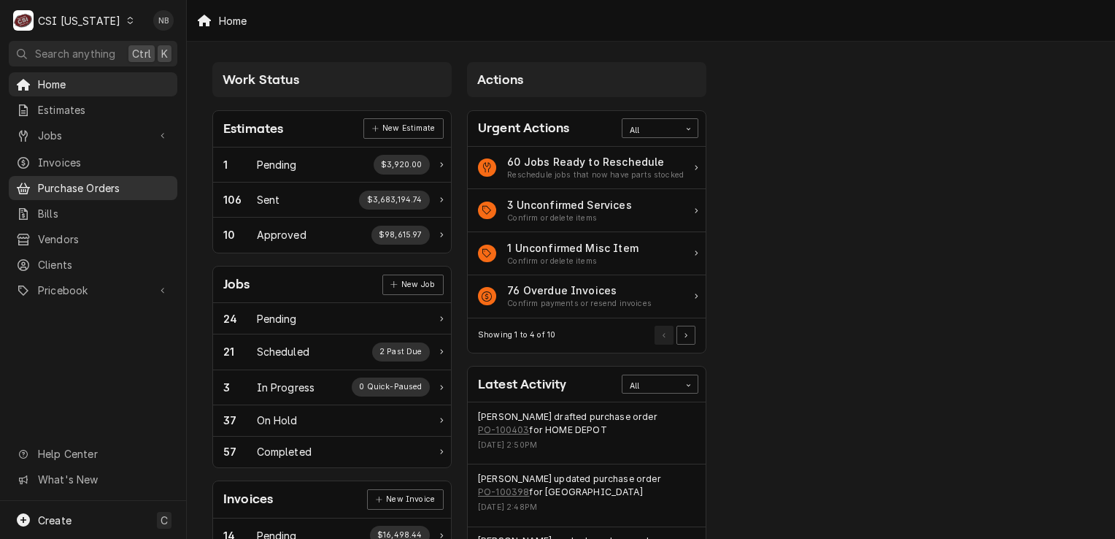
click at [86, 189] on span "Purchase Orders" at bounding box center [104, 187] width 132 height 15
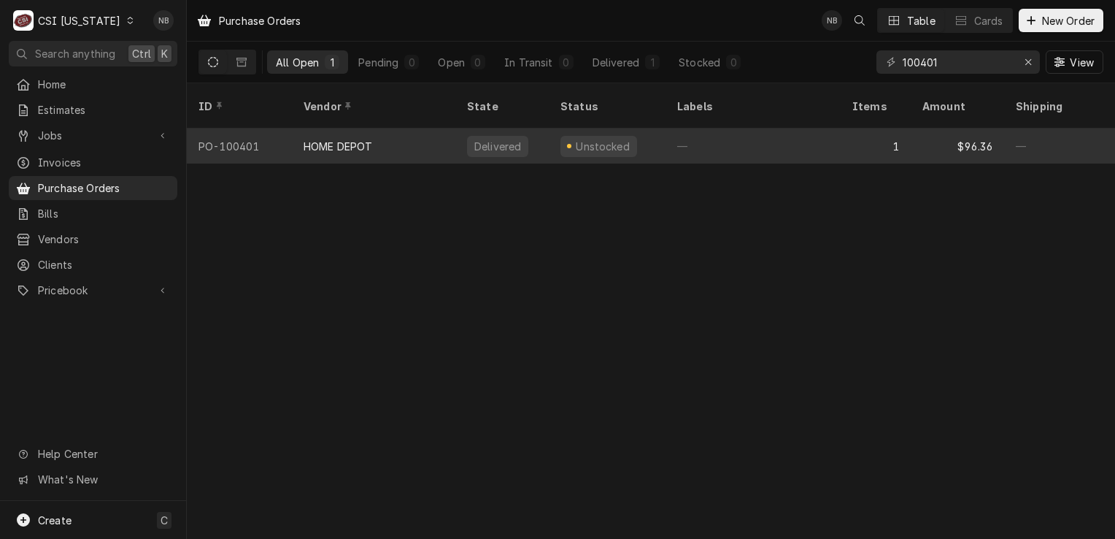
click at [777, 134] on div "—" at bounding box center [753, 145] width 175 height 35
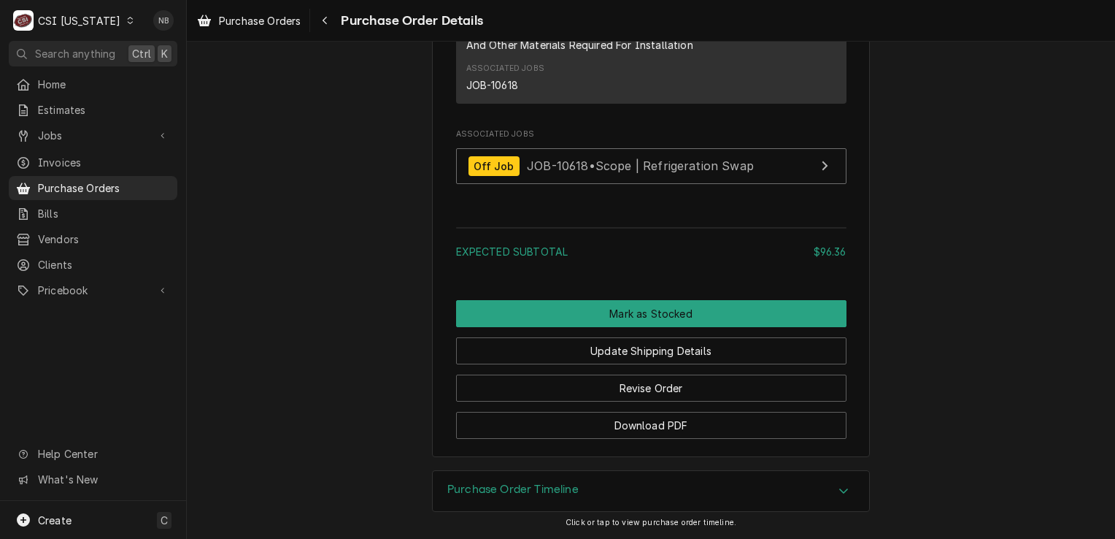
scroll to position [1275, 0]
click at [92, 18] on div "CSI Kentucky" at bounding box center [79, 20] width 82 height 15
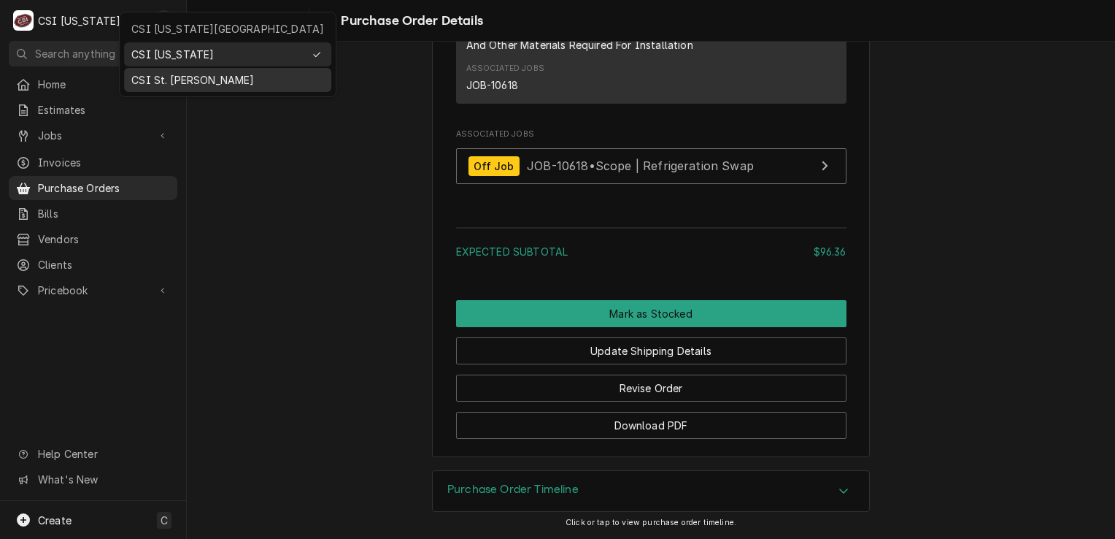
click at [163, 73] on div "CSI St. [PERSON_NAME]" at bounding box center [227, 79] width 193 height 15
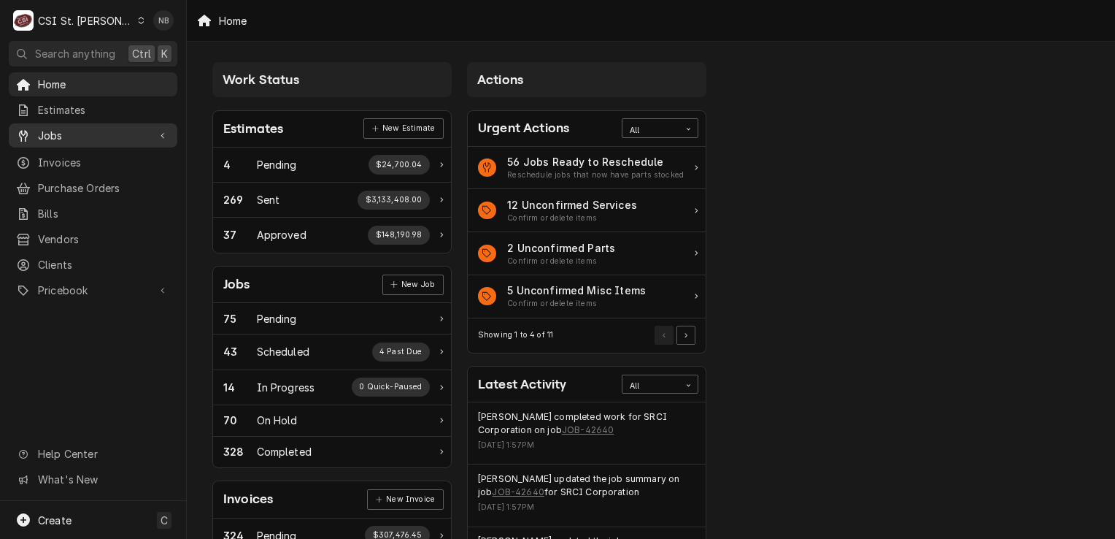
click at [117, 128] on span "Jobs" at bounding box center [93, 135] width 110 height 15
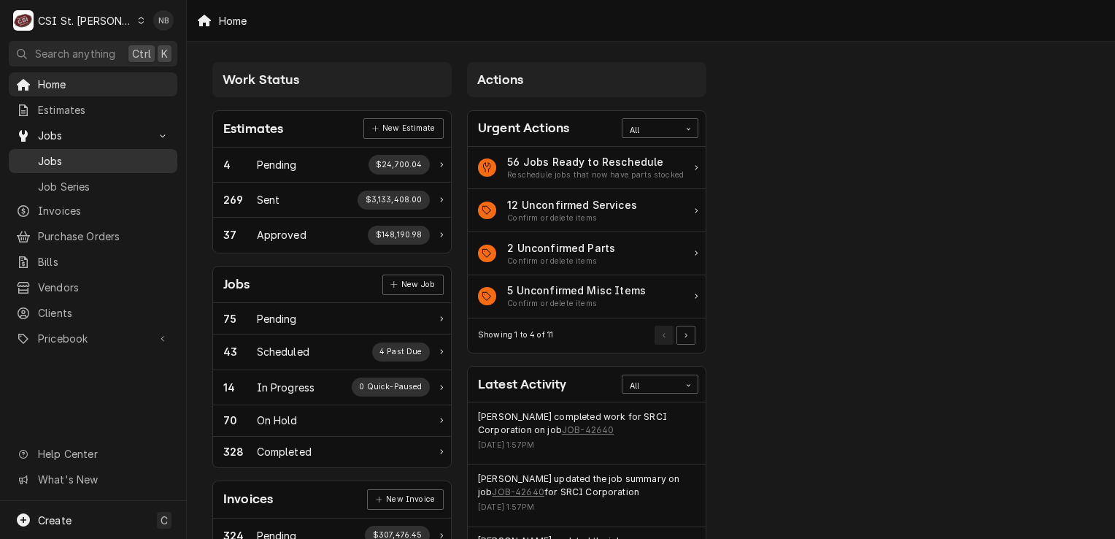
click at [107, 161] on span "Jobs" at bounding box center [104, 160] width 132 height 15
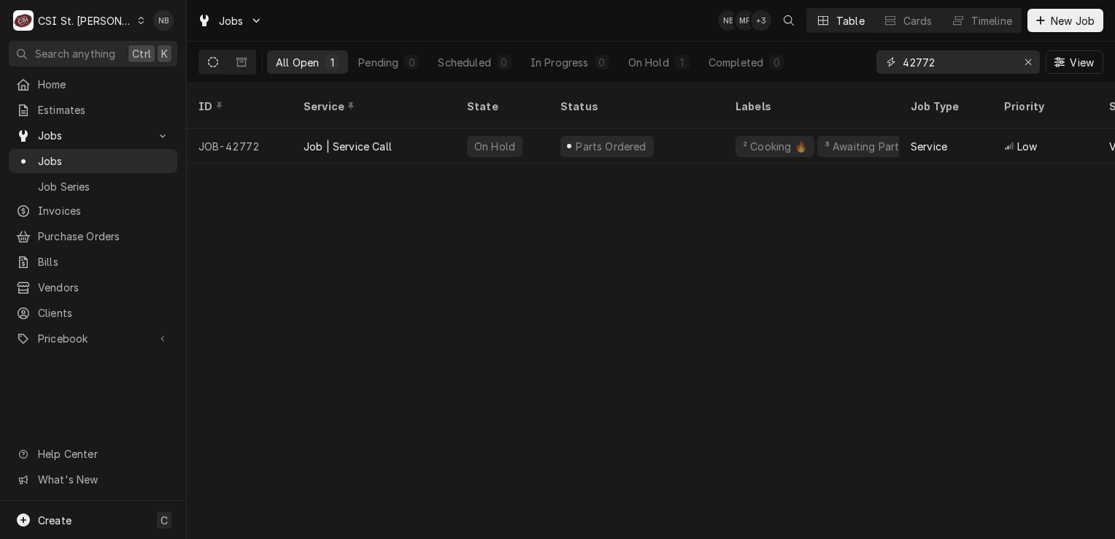
click at [951, 66] on input "42772" at bounding box center [957, 61] width 109 height 23
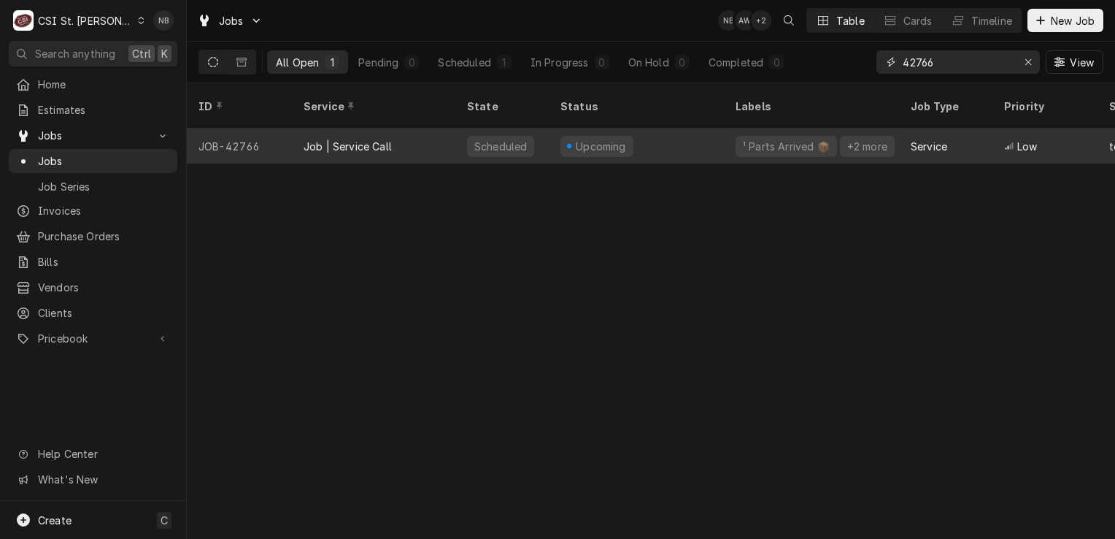
type input "42766"
click at [709, 133] on div "Upcoming" at bounding box center [636, 145] width 175 height 35
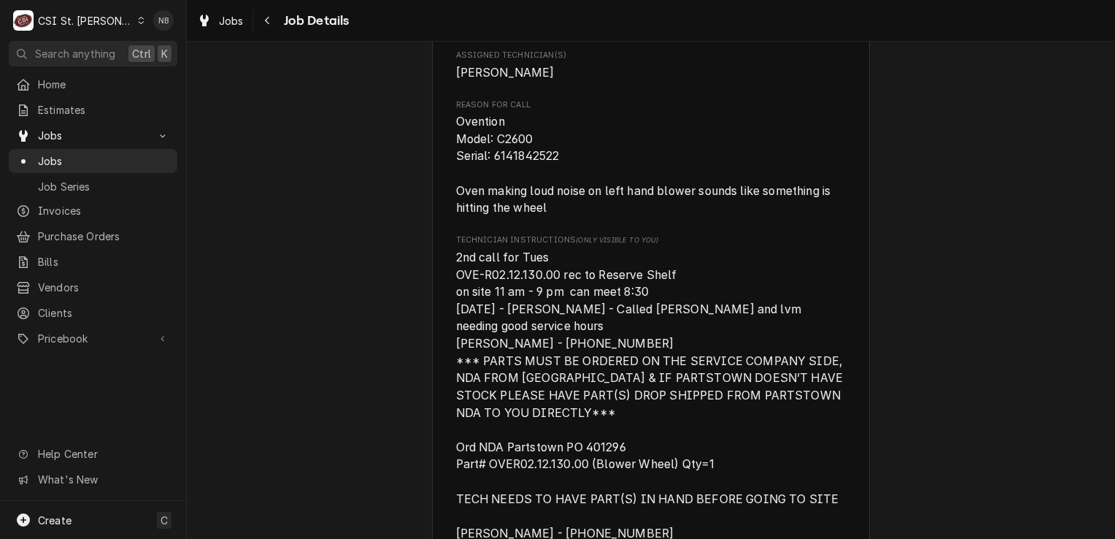
scroll to position [730, 0]
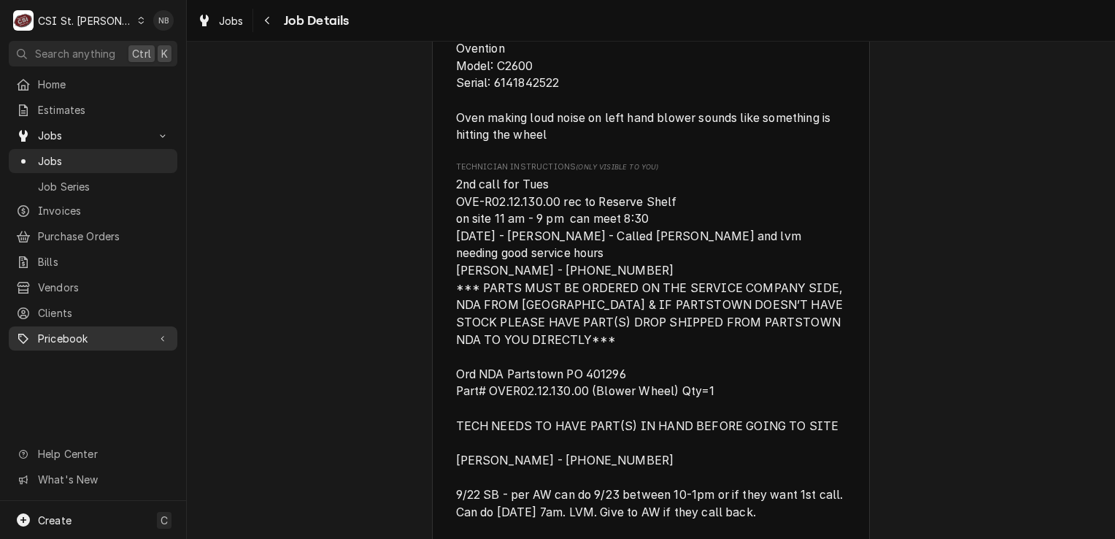
click at [84, 331] on span "Pricebook" at bounding box center [93, 338] width 110 height 15
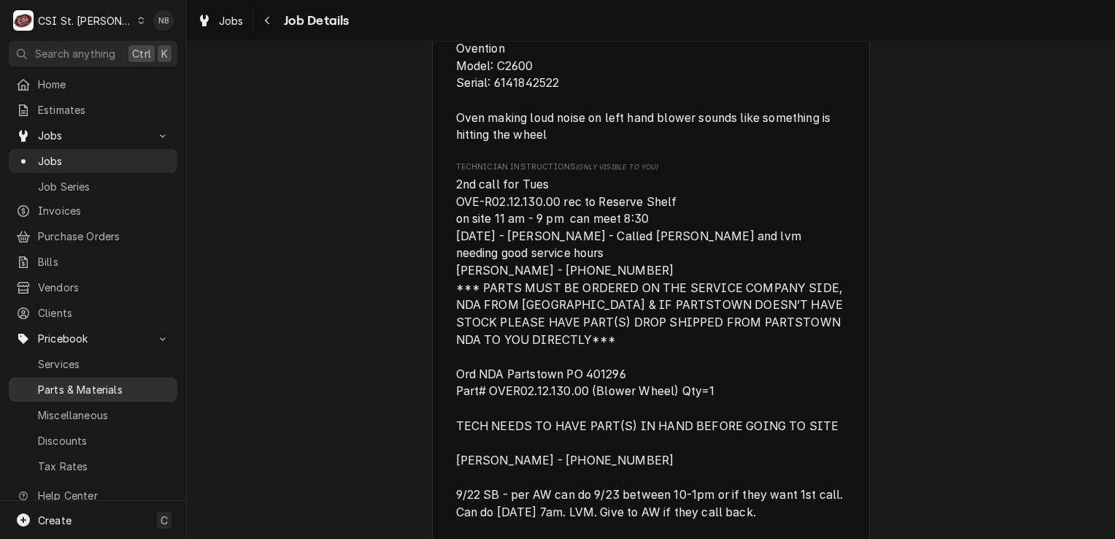
click at [88, 382] on span "Parts & Materials" at bounding box center [104, 389] width 132 height 15
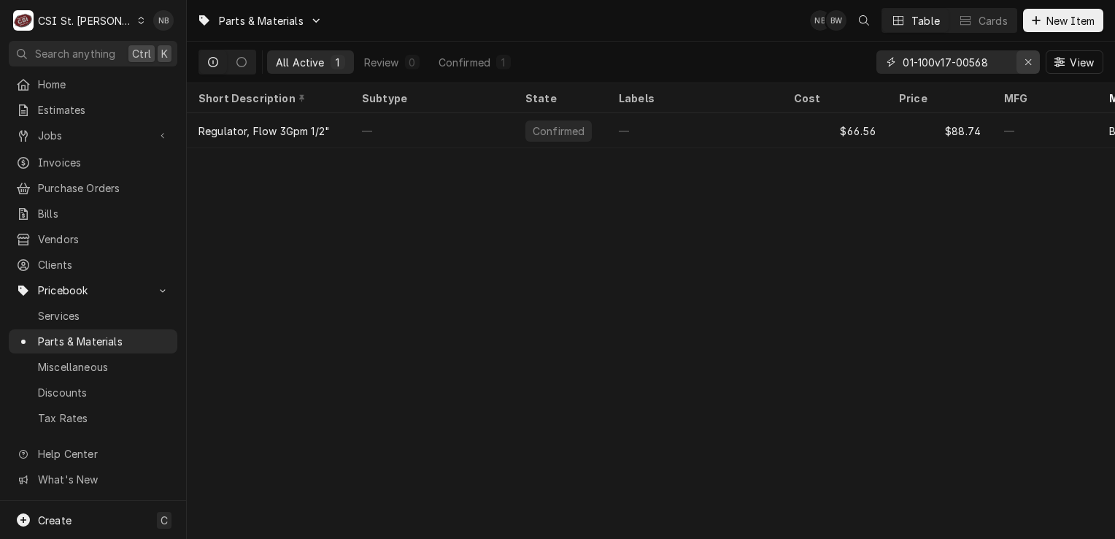
click at [1025, 63] on icon "Erase input" at bounding box center [1029, 62] width 8 height 10
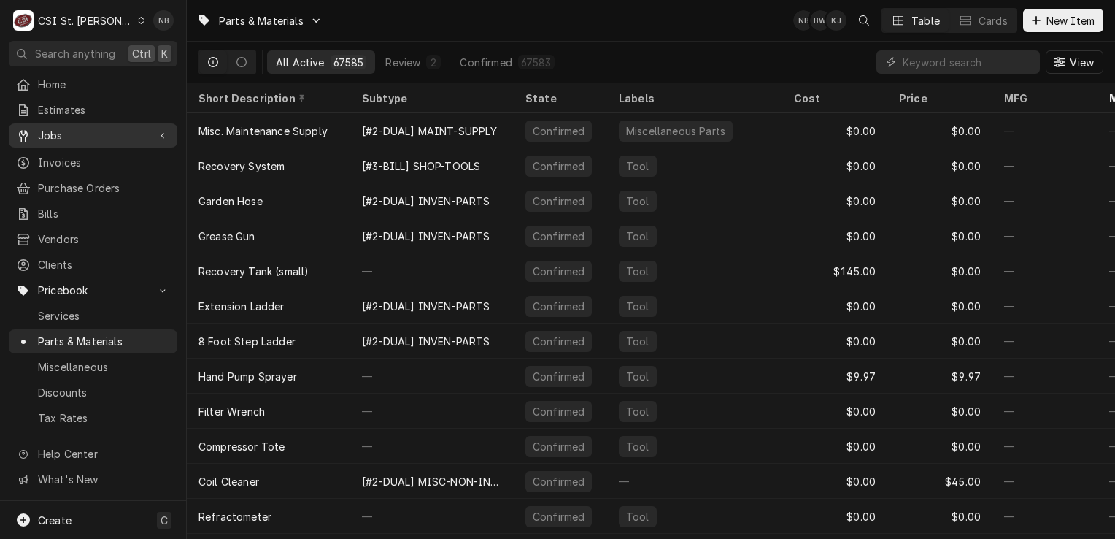
click at [95, 140] on link "Jobs" at bounding box center [93, 135] width 169 height 24
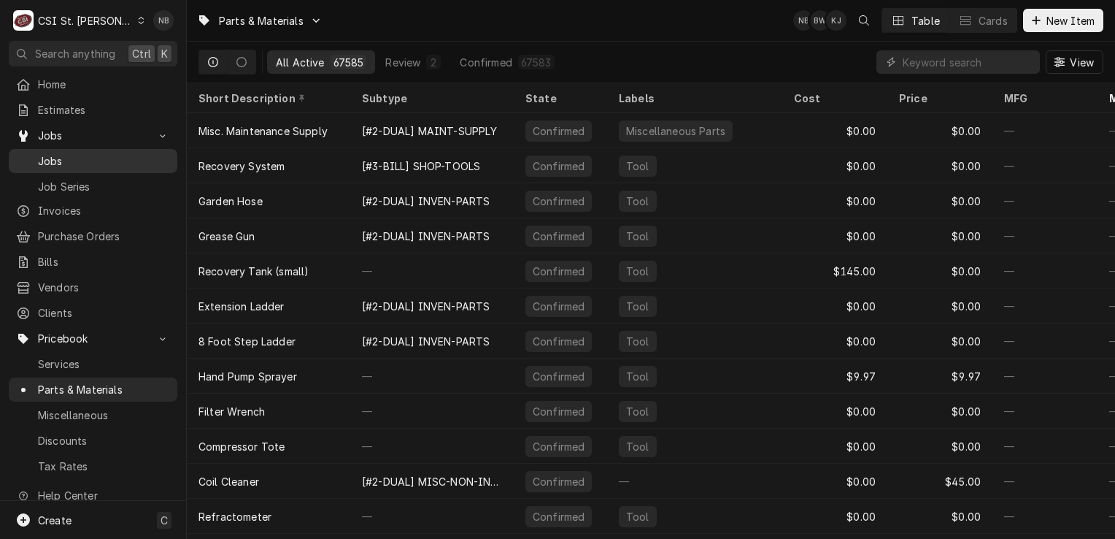
click at [108, 158] on span "Jobs" at bounding box center [104, 160] width 132 height 15
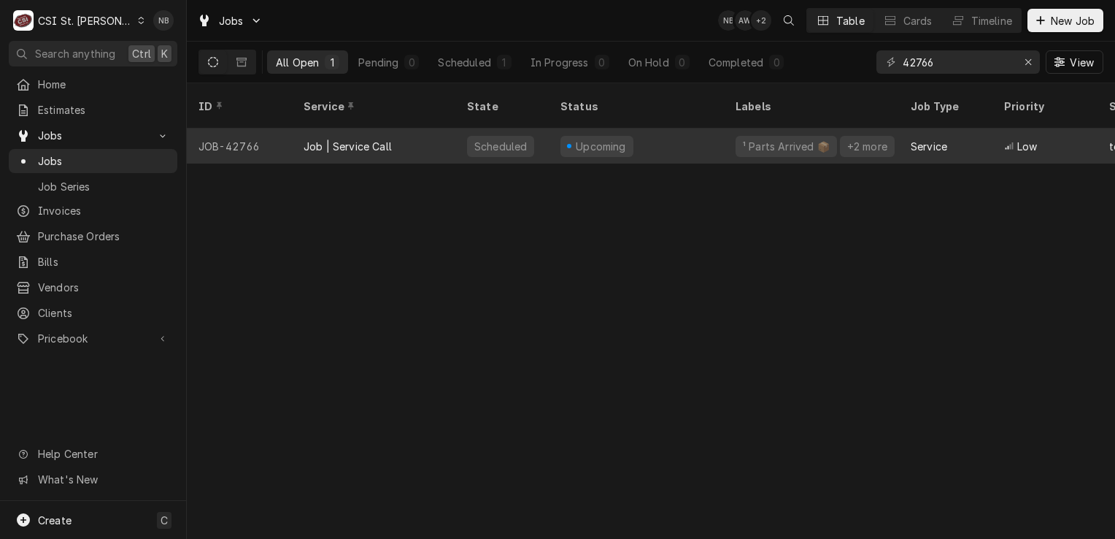
click at [552, 133] on div "Upcoming" at bounding box center [636, 145] width 175 height 35
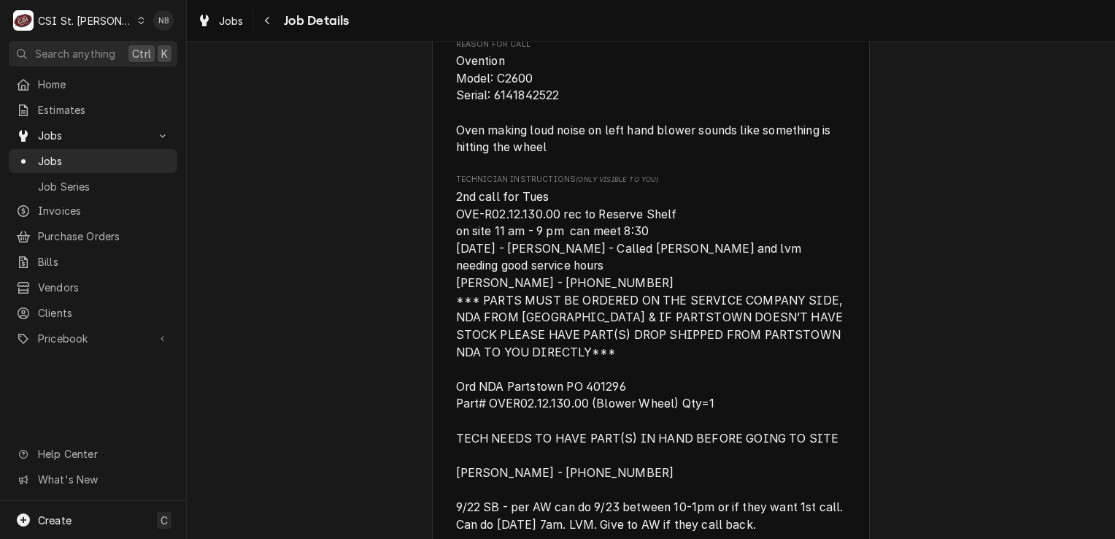
scroll to position [803, 0]
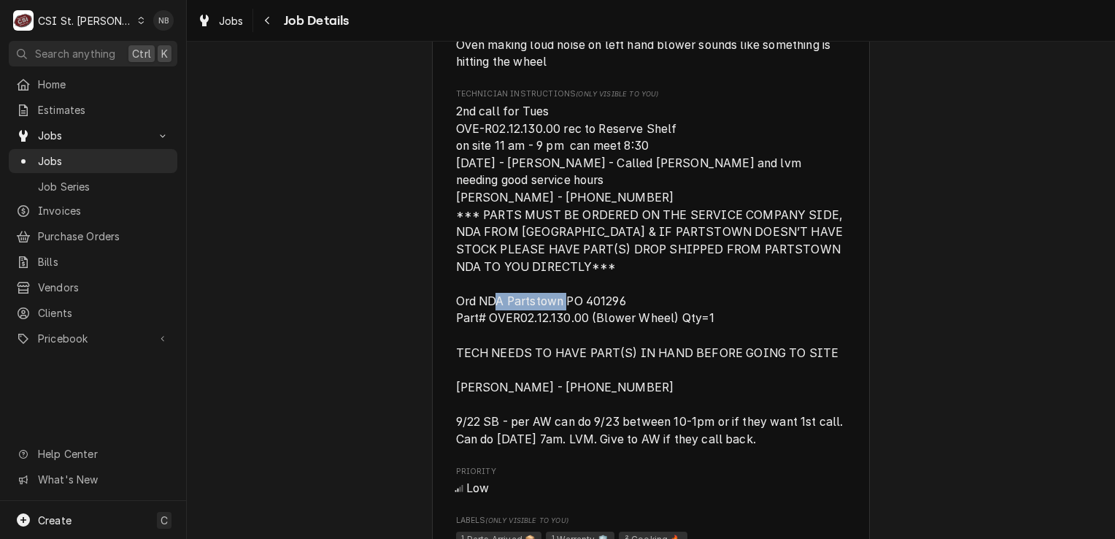
drag, startPoint x: 515, startPoint y: 318, endPoint x: 580, endPoint y: 320, distance: 65.0
click at [580, 320] on span "2nd call for Tues OVE-R02.12.130.00 rec to Reserve Shelf on site 11 am - 9 pm c…" at bounding box center [651, 275] width 390 height 342
drag, startPoint x: 580, startPoint y: 320, endPoint x: 558, endPoint y: 320, distance: 22.6
copy span "02.12.130.00"
click at [91, 334] on span "Pricebook" at bounding box center [93, 338] width 110 height 15
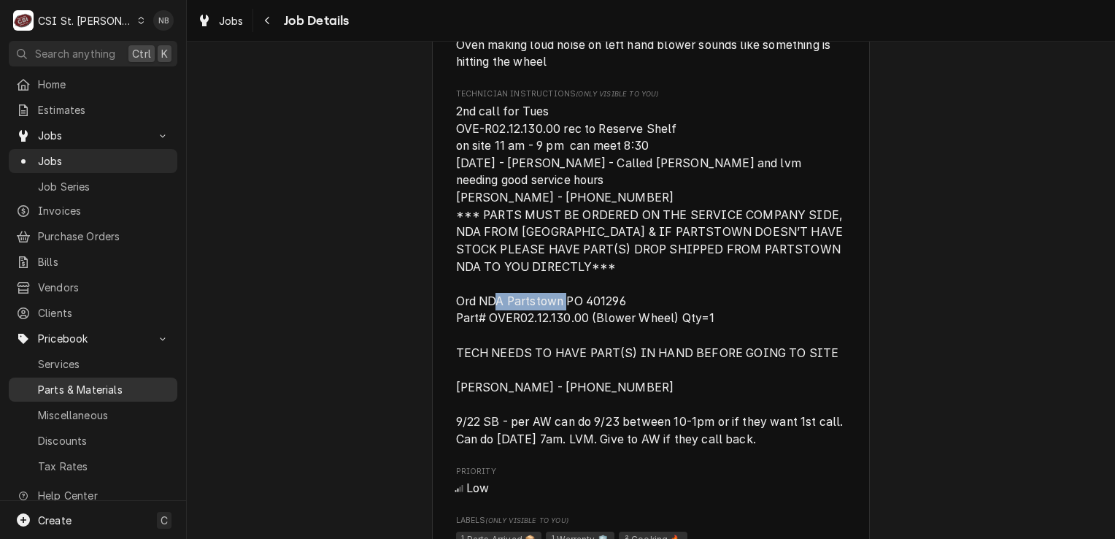
click at [104, 382] on span "Parts & Materials" at bounding box center [104, 389] width 132 height 15
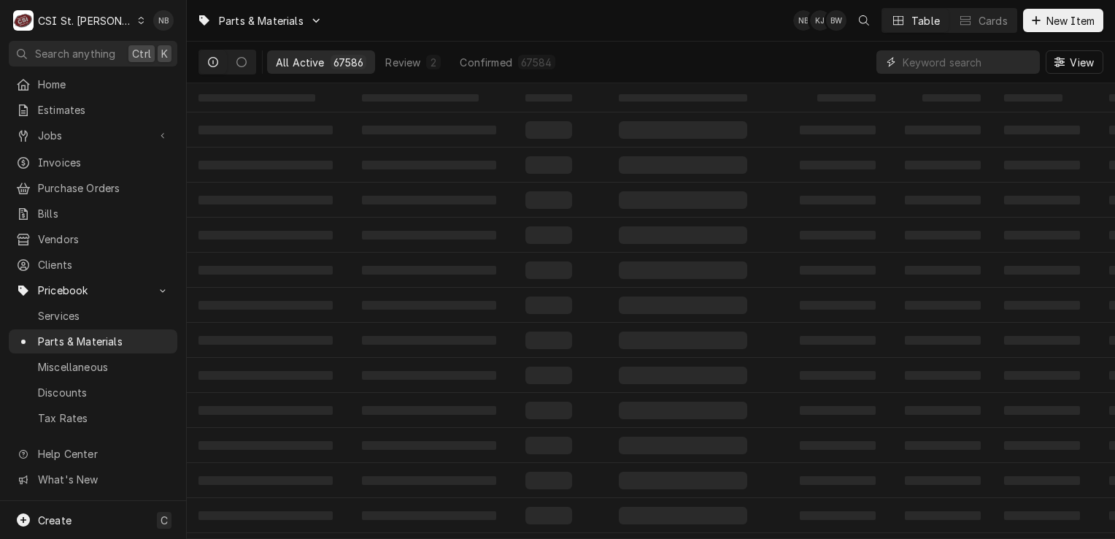
click at [981, 63] on input "Dynamic Content Wrapper" at bounding box center [968, 61] width 130 height 23
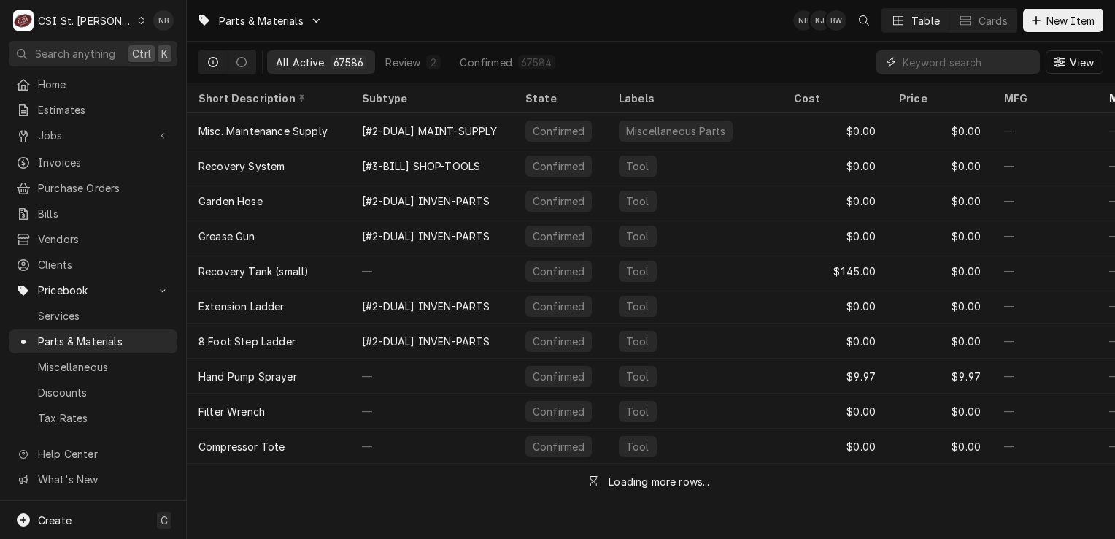
paste input "02.12.130.00"
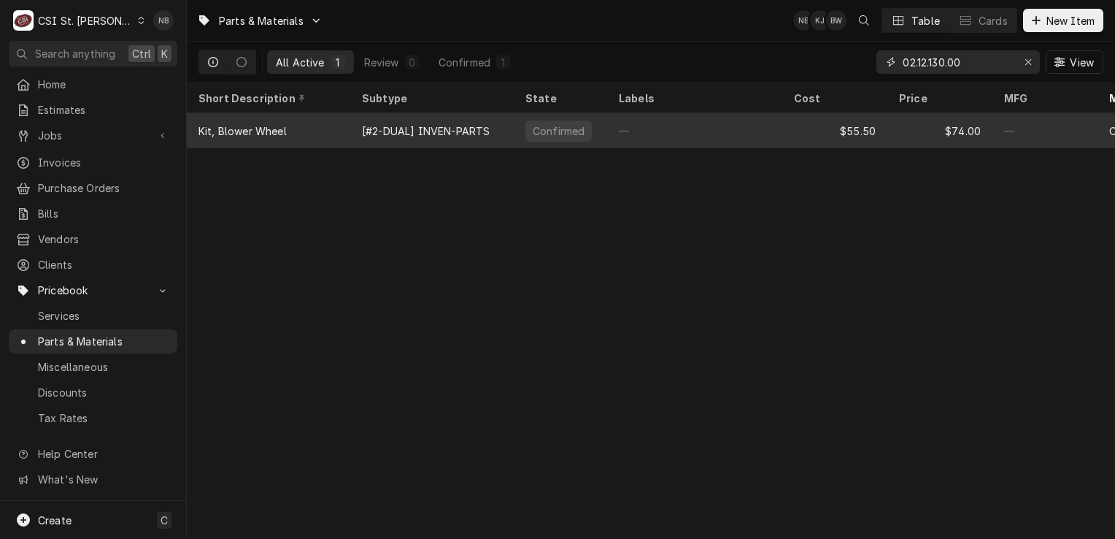
type input "02.12.130.00"
click at [725, 124] on div "—" at bounding box center [694, 130] width 175 height 35
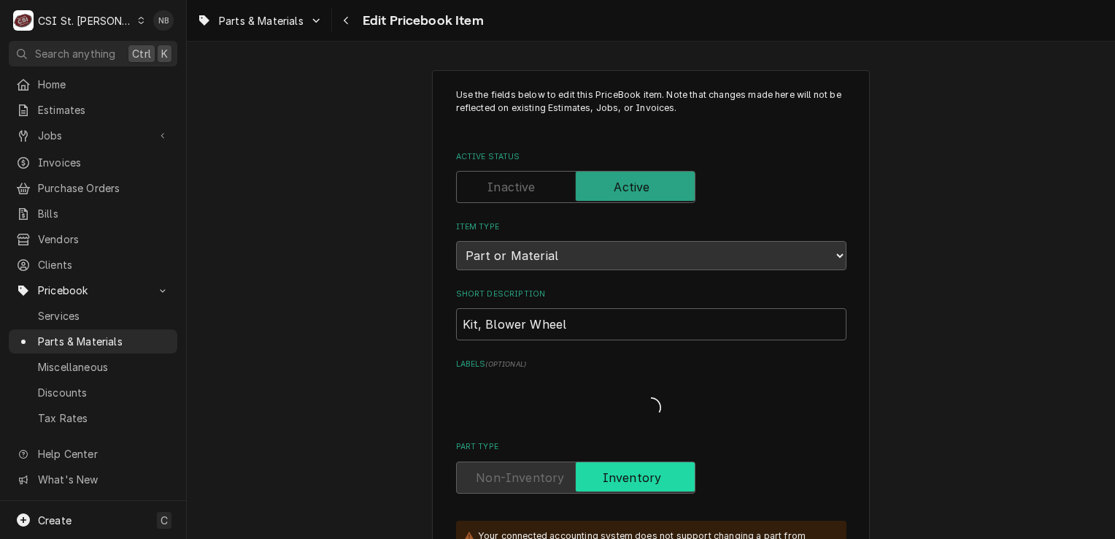
type textarea "x"
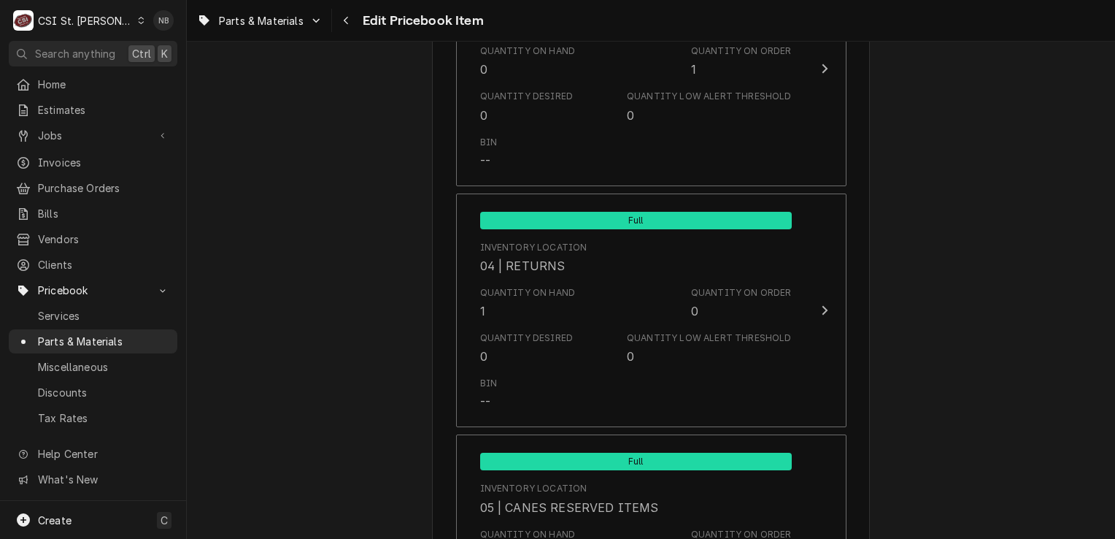
scroll to position [7809, 0]
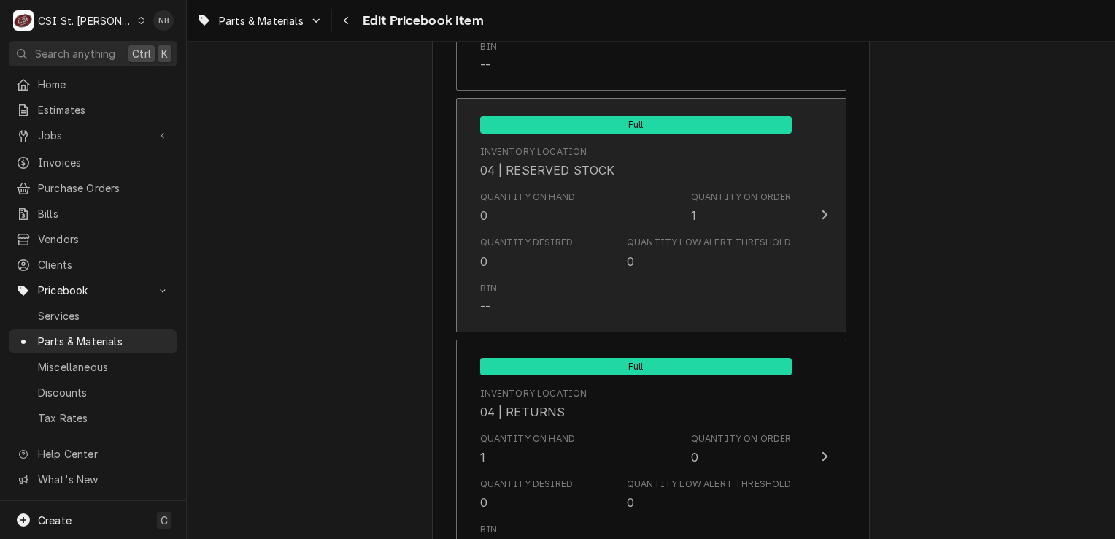
click at [707, 230] on div "Quantity Desired 0 Quantity Low Alert Threshold 0" at bounding box center [636, 252] width 312 height 45
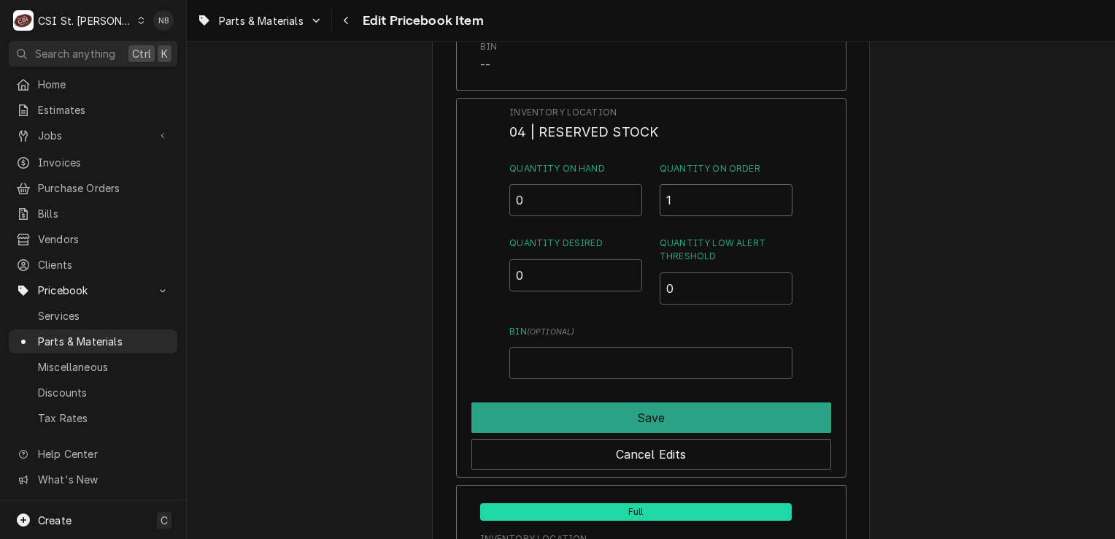
click at [690, 184] on input "1" at bounding box center [726, 200] width 133 height 32
click at [578, 184] on input "0" at bounding box center [575, 200] width 133 height 32
click at [723, 184] on input "Quantity on Order" at bounding box center [726, 200] width 133 height 32
type input "0"
drag, startPoint x: 563, startPoint y: 172, endPoint x: 158, endPoint y: 120, distance: 408.5
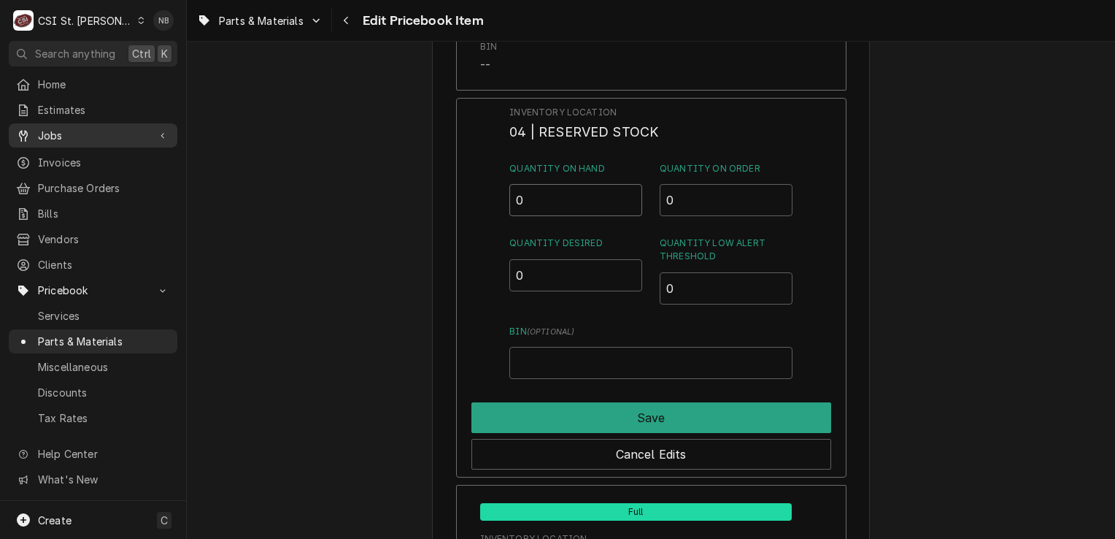
click at [171, 120] on div "C CSI St. Louis NB Search anything Ctrl K Home Estimates Jobs Jobs Job Series I…" at bounding box center [557, 269] width 1115 height 539
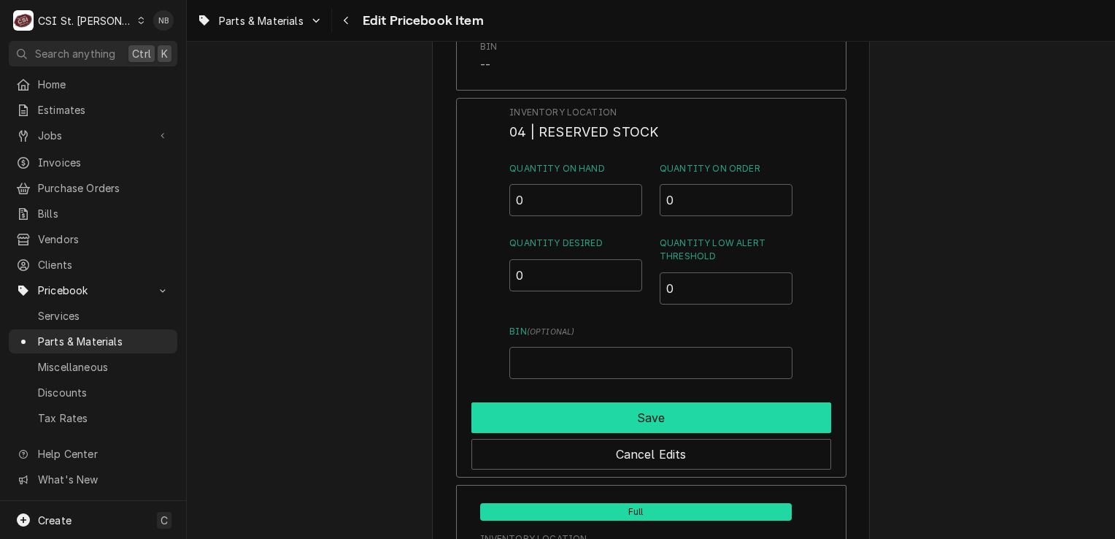
click at [566, 402] on button "Save" at bounding box center [651, 417] width 360 height 31
type textarea "x"
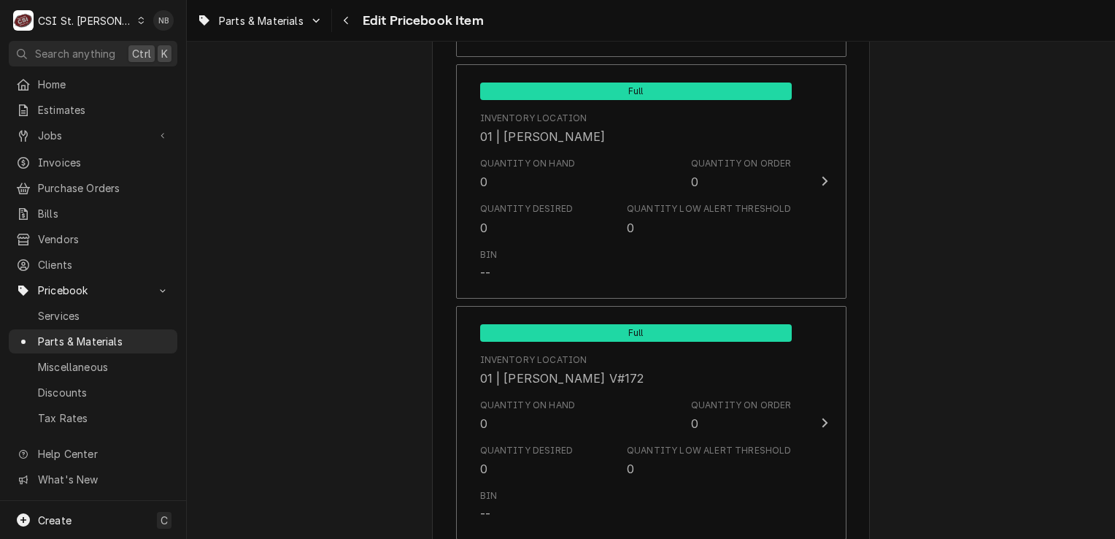
scroll to position [5620, 0]
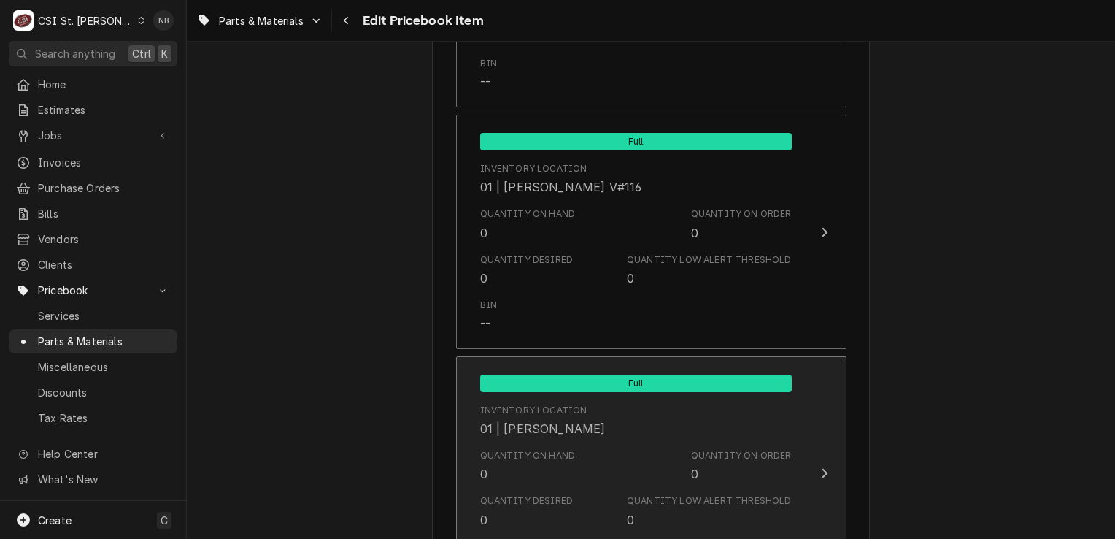
click at [621, 443] on div "Quantity on Hand 0 Quantity on Order 0" at bounding box center [636, 465] width 312 height 45
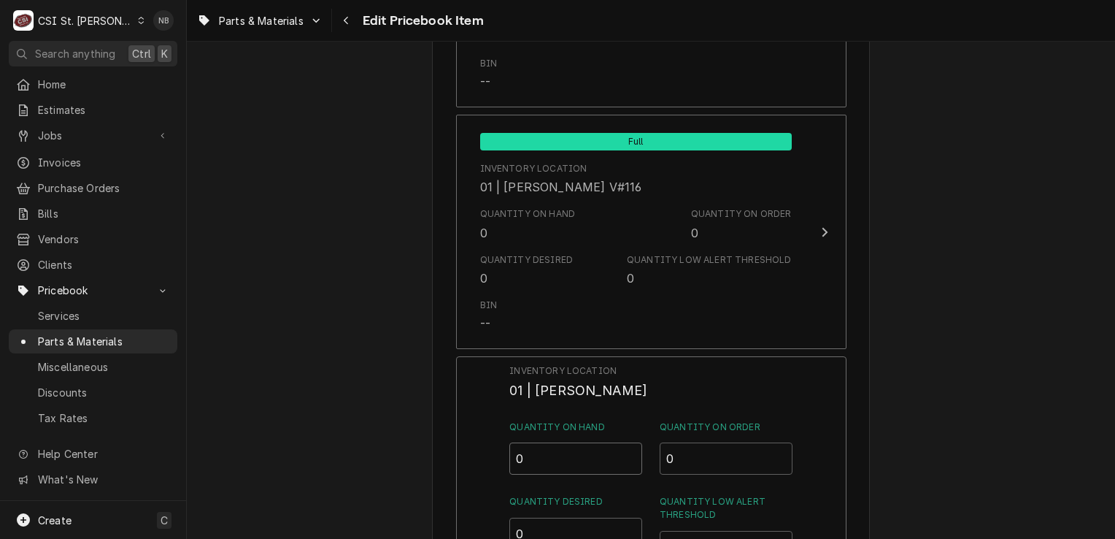
click at [566, 442] on input "0" at bounding box center [575, 458] width 133 height 32
type input "1"
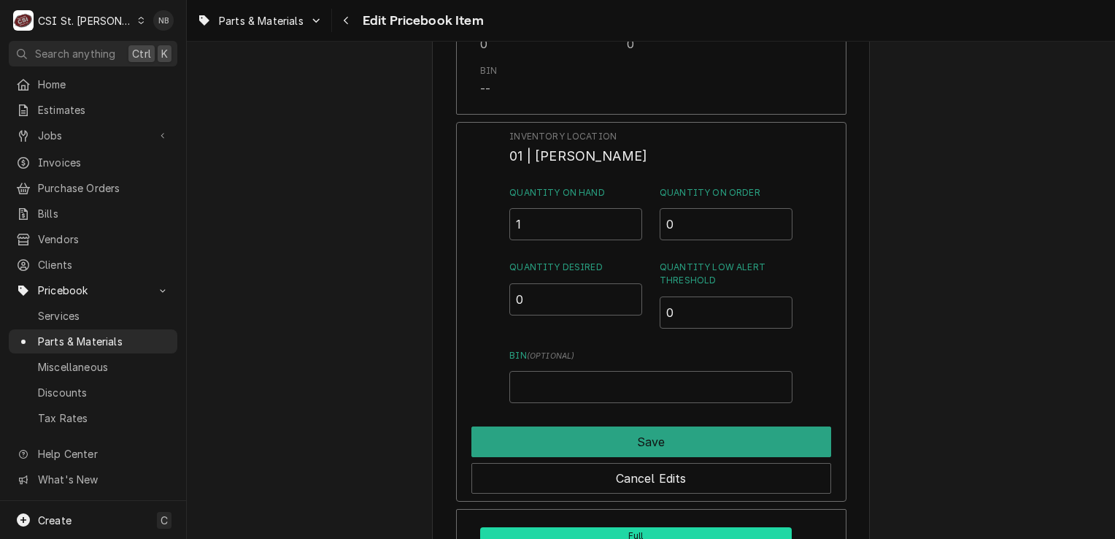
scroll to position [5985, 0]
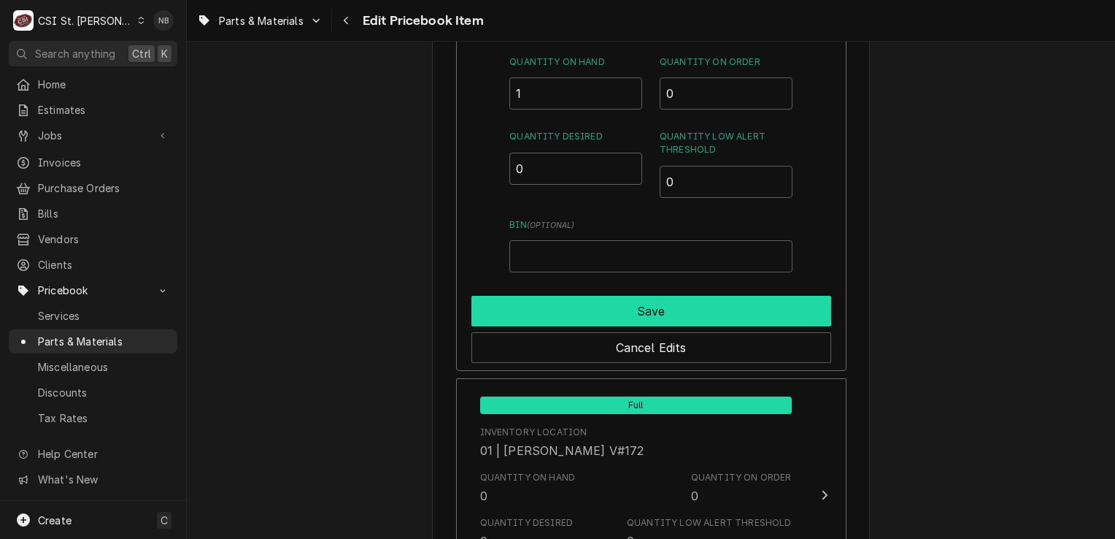
click at [674, 296] on button "Save" at bounding box center [651, 311] width 360 height 31
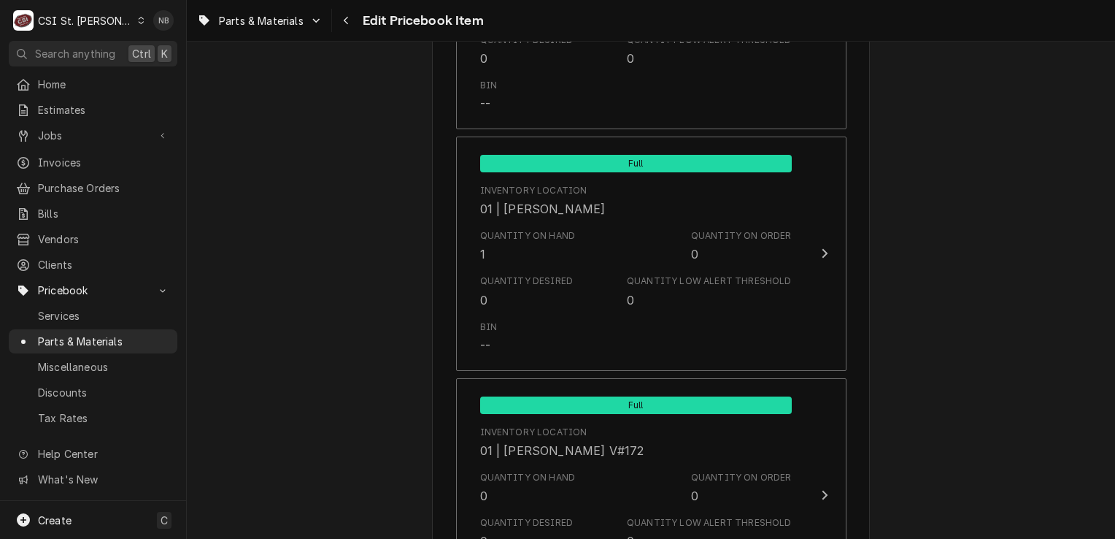
scroll to position [12469, 0]
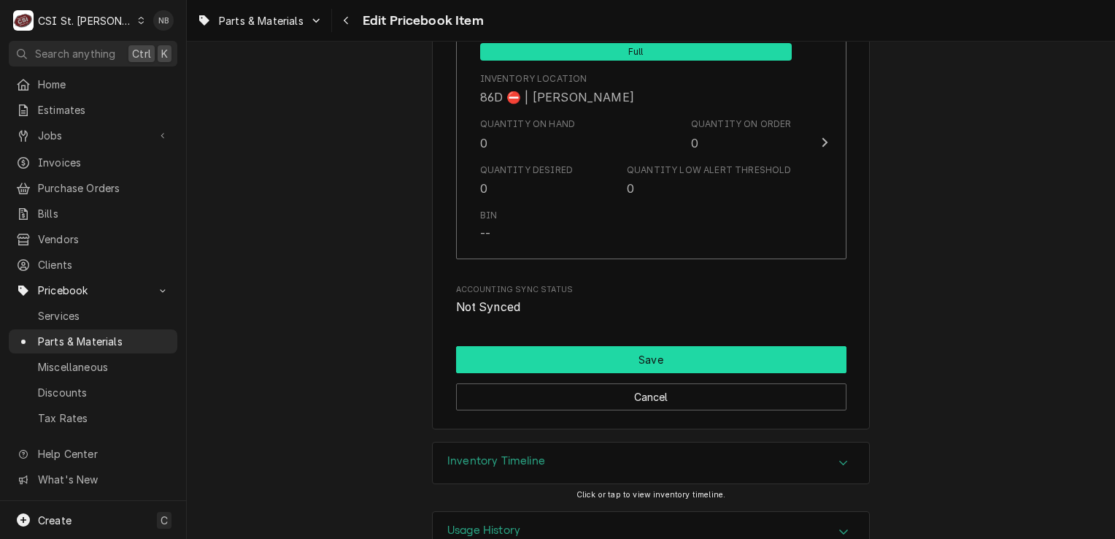
click at [703, 346] on button "Save" at bounding box center [651, 359] width 390 height 27
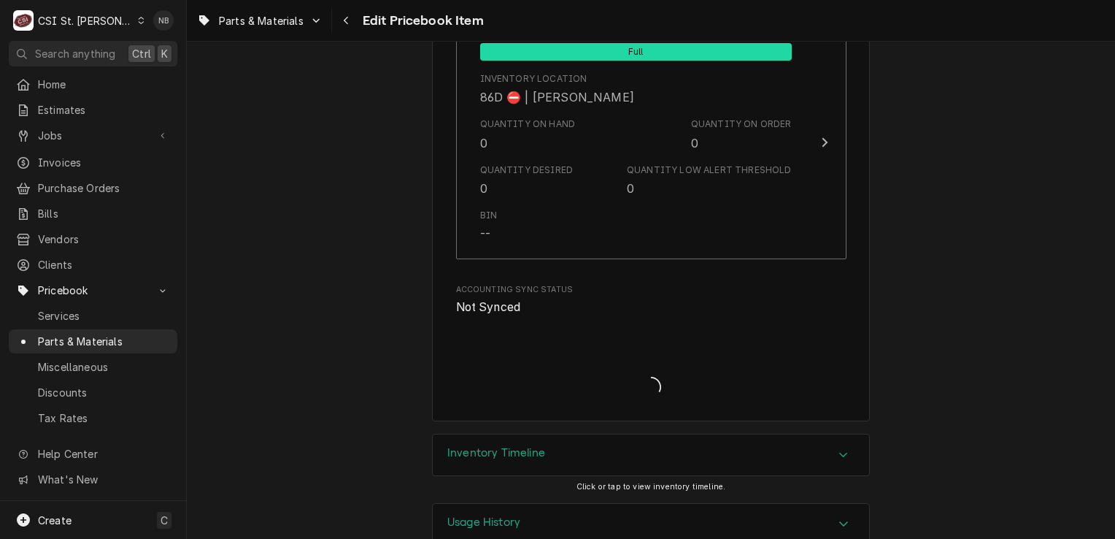
scroll to position [12461, 0]
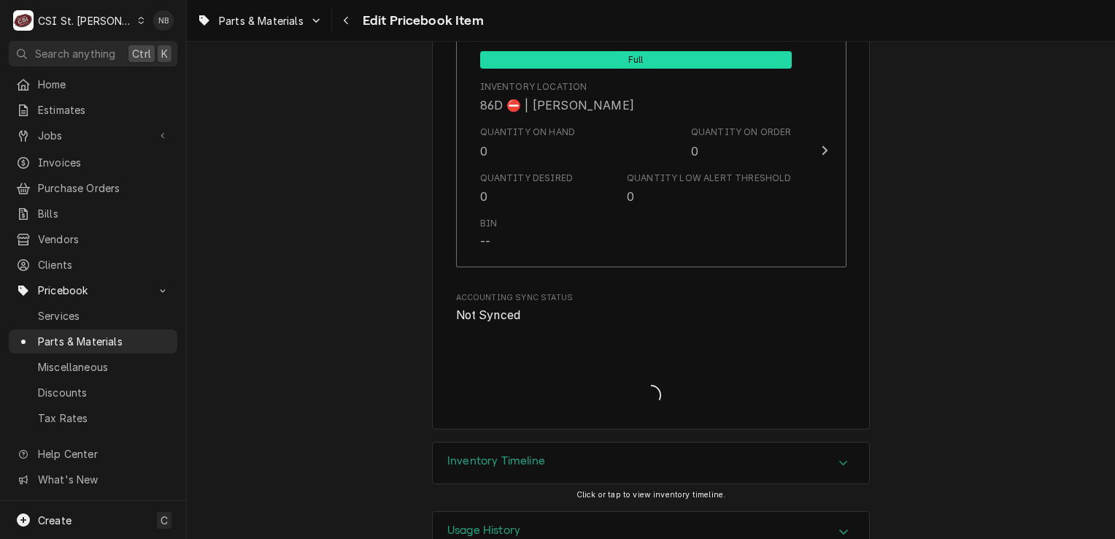
type textarea "x"
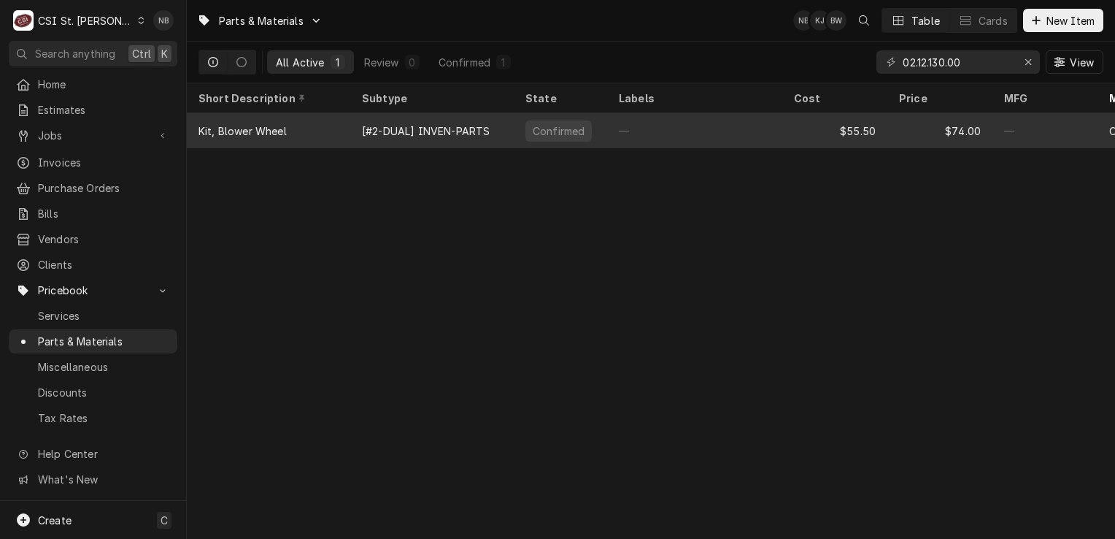
click at [672, 123] on div "—" at bounding box center [694, 130] width 175 height 35
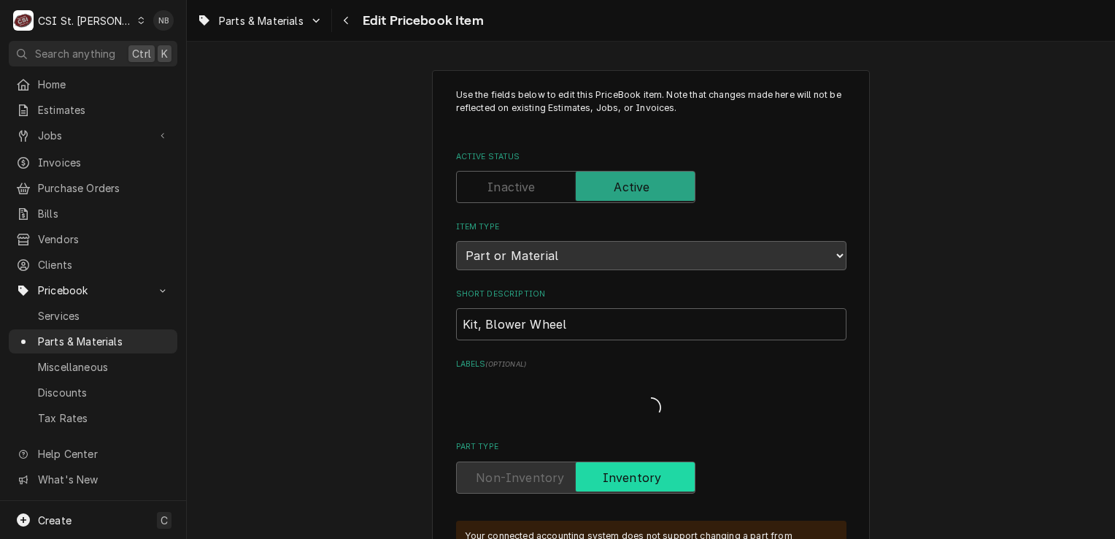
type textarea "x"
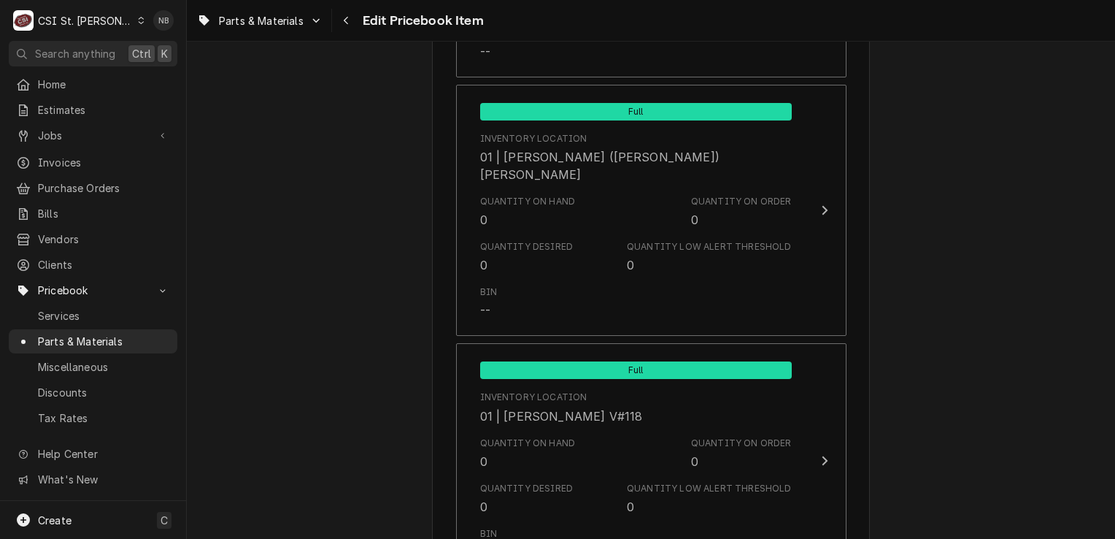
scroll to position [4306, 0]
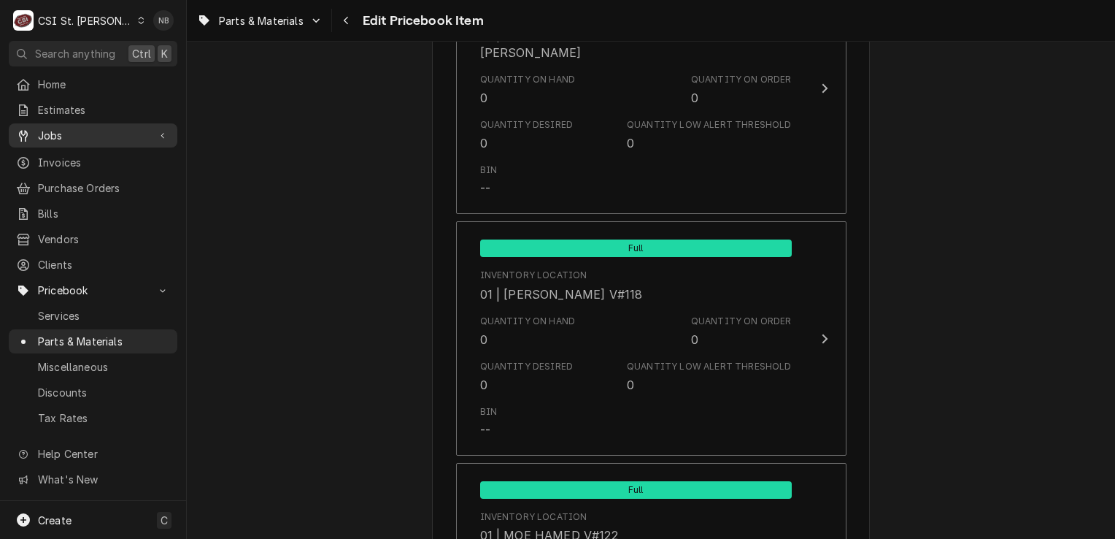
click at [63, 138] on span "Jobs" at bounding box center [93, 135] width 110 height 15
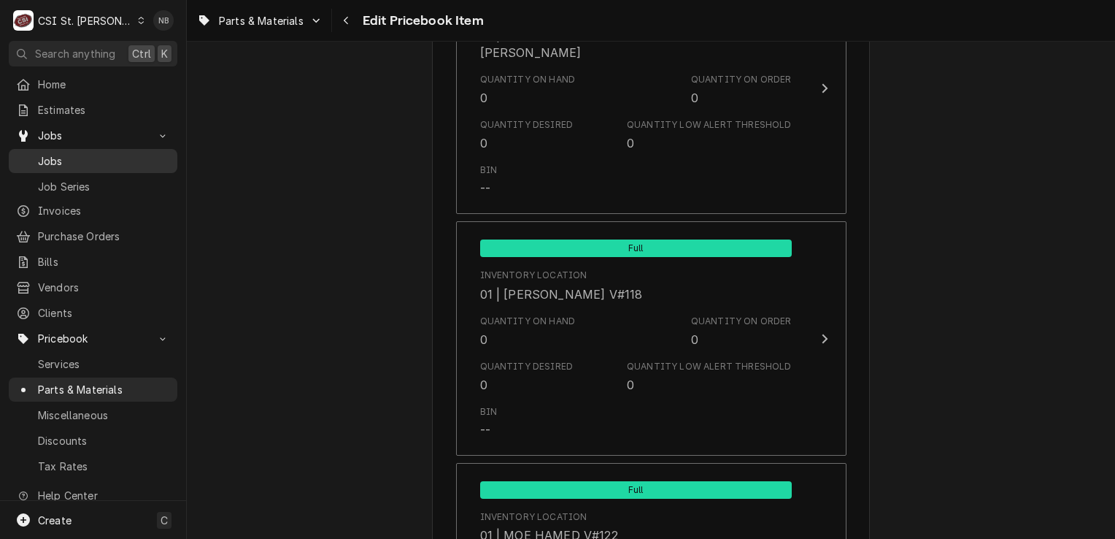
click at [81, 158] on span "Jobs" at bounding box center [104, 160] width 132 height 15
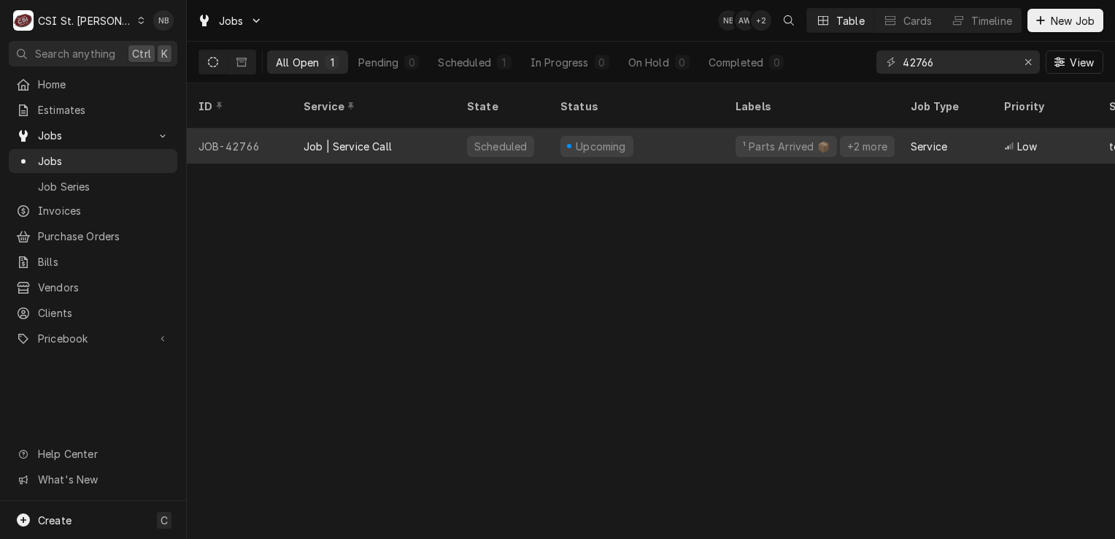
click at [657, 128] on div "Upcoming" at bounding box center [636, 145] width 175 height 35
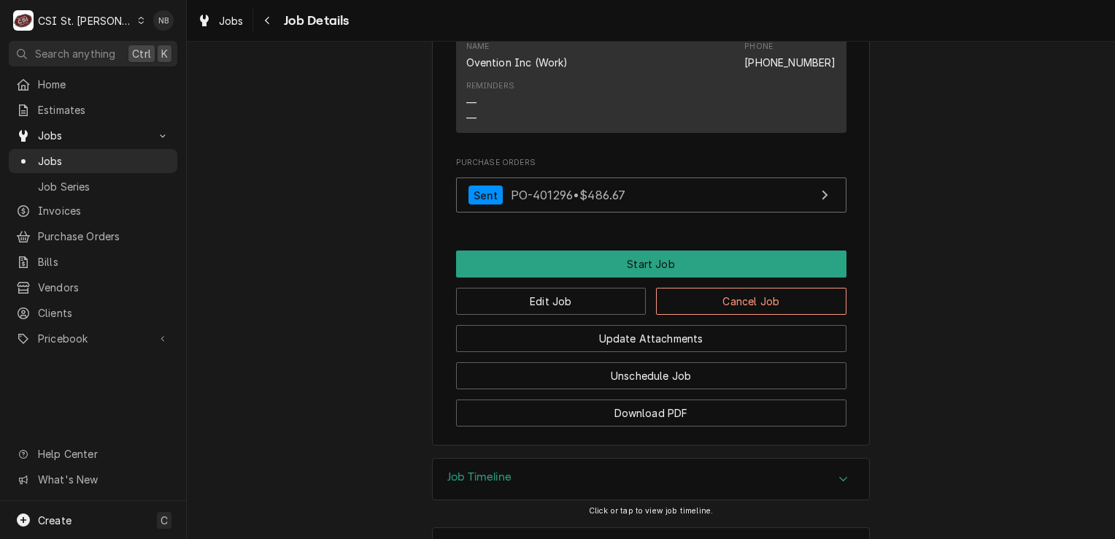
scroll to position [1406, 0]
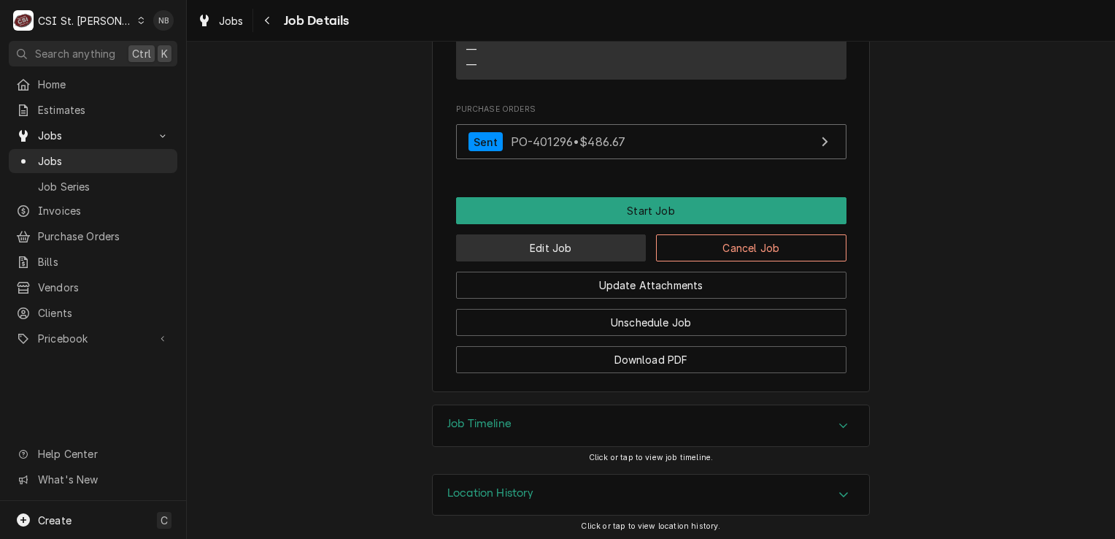
click at [532, 245] on button "Edit Job" at bounding box center [551, 247] width 190 height 27
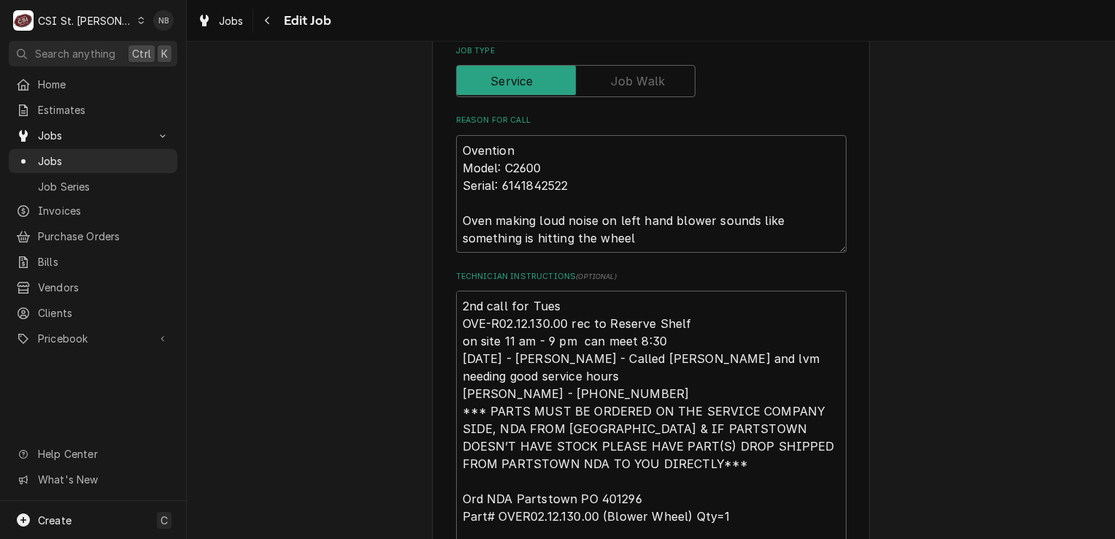
scroll to position [730, 0]
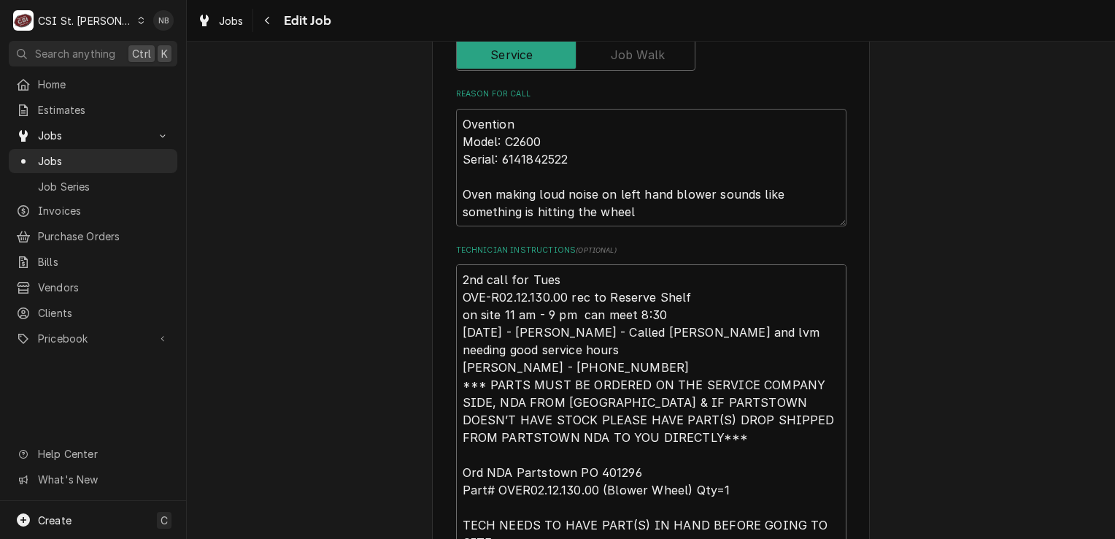
click at [459, 278] on textarea "2nd call for Tues OVE-R02.12.130.00 rec to Reserve Shelf on site 11 am - 9 pm c…" at bounding box center [651, 445] width 390 height 363
type textarea "x"
type textarea "2nd call for Tues OVE-R02.12.130.00 rec to Reserve Shelf on site 11 am - 9 pm c…"
type textarea "x"
type textarea "2nd call for Tues OVE-R02.12.130.00 rec to Reserve Shelf on site 11 am - 9 pm c…"
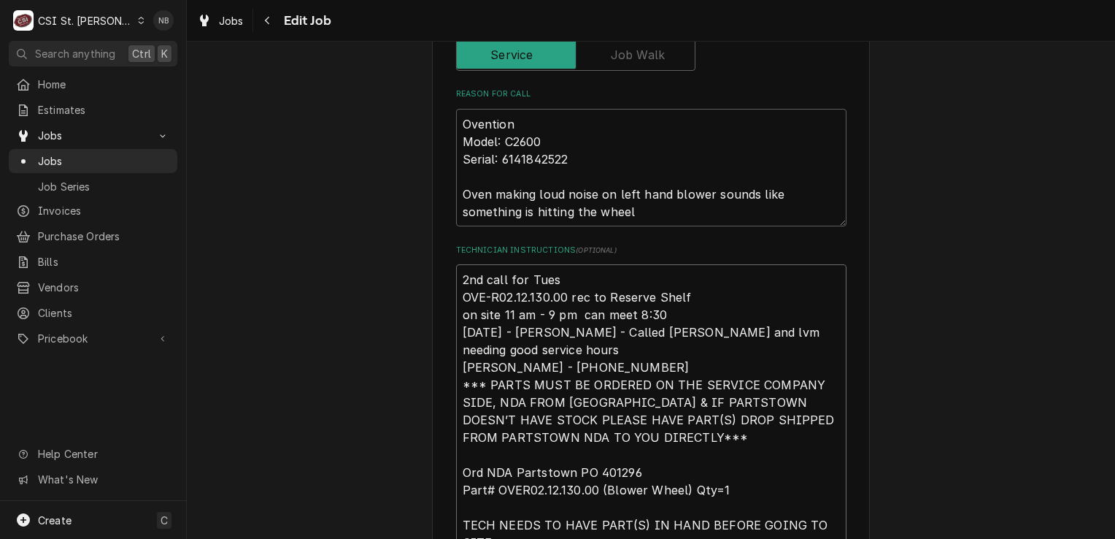
type textarea "x"
type textarea "9 2nd call for Tues OVE-R02.12.130.00 rec to Reserve Shelf on site 11 am - 9 pm…"
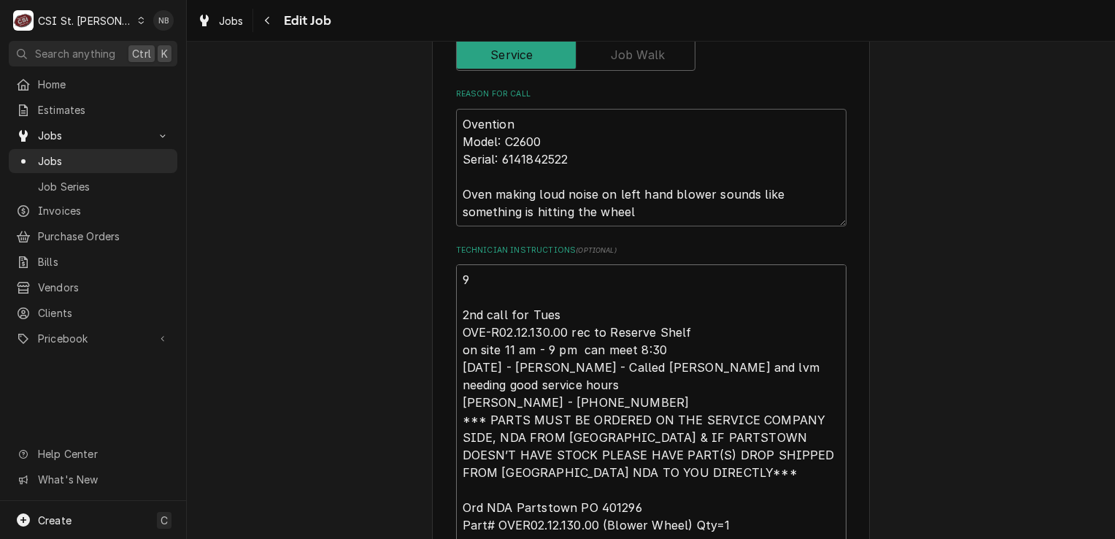
type textarea "x"
type textarea "9/ 2nd call for Tues OVE-R02.12.130.00 rec to Reserve Shelf on site 11 am - 9 p…"
type textarea "x"
type textarea "9/2 2nd call for Tues OVE-R02.12.130.00 rec to Reserve Shelf on site 11 am - 9 …"
type textarea "x"
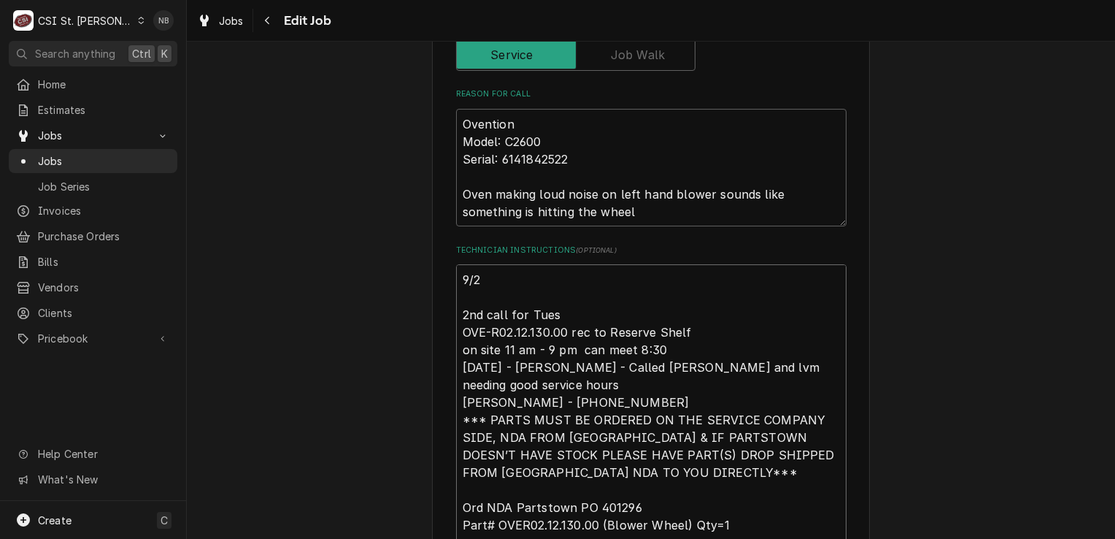
type textarea "9/22 2nd call for Tues OVE-R02.12.130.00 rec to Reserve Shelf on site 11 am - 9…"
type textarea "x"
type textarea "9/22/ 2nd call for Tues OVE-R02.12.130.00 rec to Reserve Shelf on site 11 am - …"
type textarea "x"
type textarea "9/22/2 2nd call for Tues OVE-R02.12.130.00 rec to Reserve Shelf on site 11 am -…"
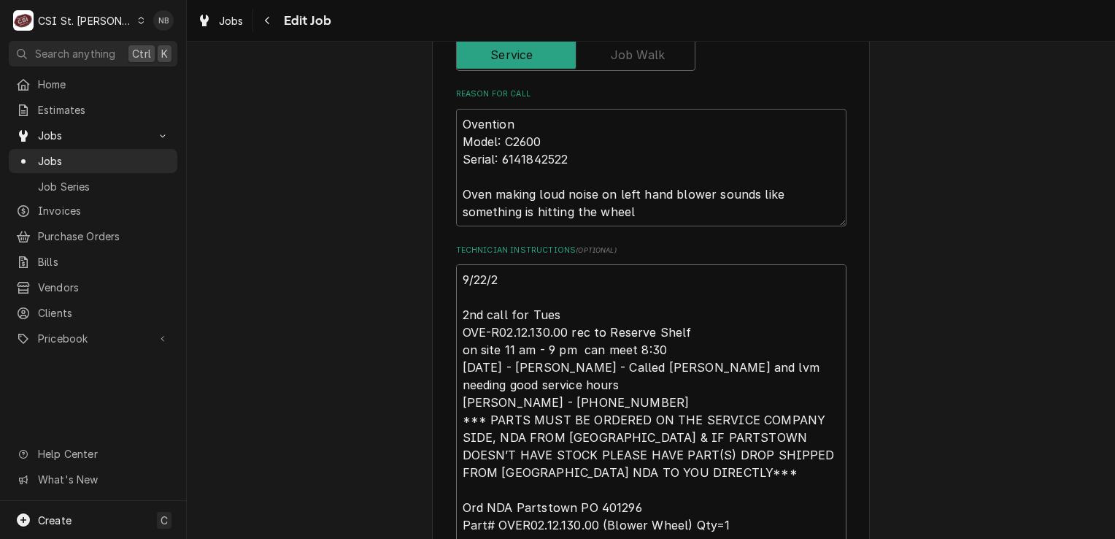
type textarea "x"
type textarea "9/22/25 2nd call for Tues OVE-R02.12.130.00 rec to Reserve Shelf on site 11 am …"
type textarea "x"
type textarea "9/22/25 2nd call for Tues OVE-R02.12.130.00 rec to Reserve Shelf on site 11 am …"
type textarea "x"
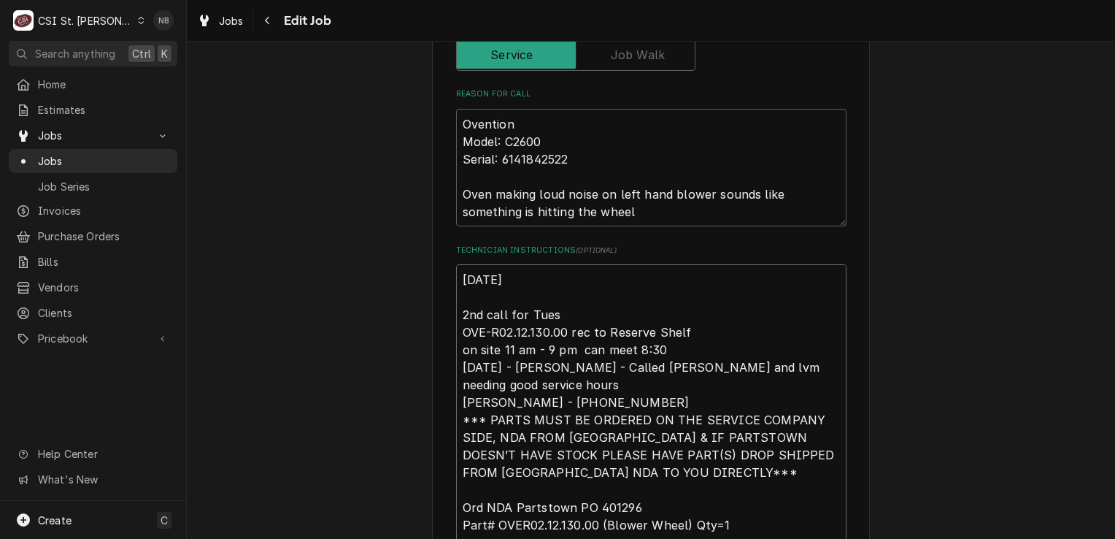
type textarea "9/22/25 2nd call for Tues OVE-R02.12.130.00 rec to Reserve Shelf on site 11 am …"
type textarea "x"
type textarea "9/22/25- 2nd call for Tues OVE-R02.12.130.00 rec to Reserve Shelf on site 11 am…"
type textarea "x"
type textarea "9/22/25-P 2nd call for Tues OVE-R02.12.130.00 rec to Reserve Shelf on site 11 a…"
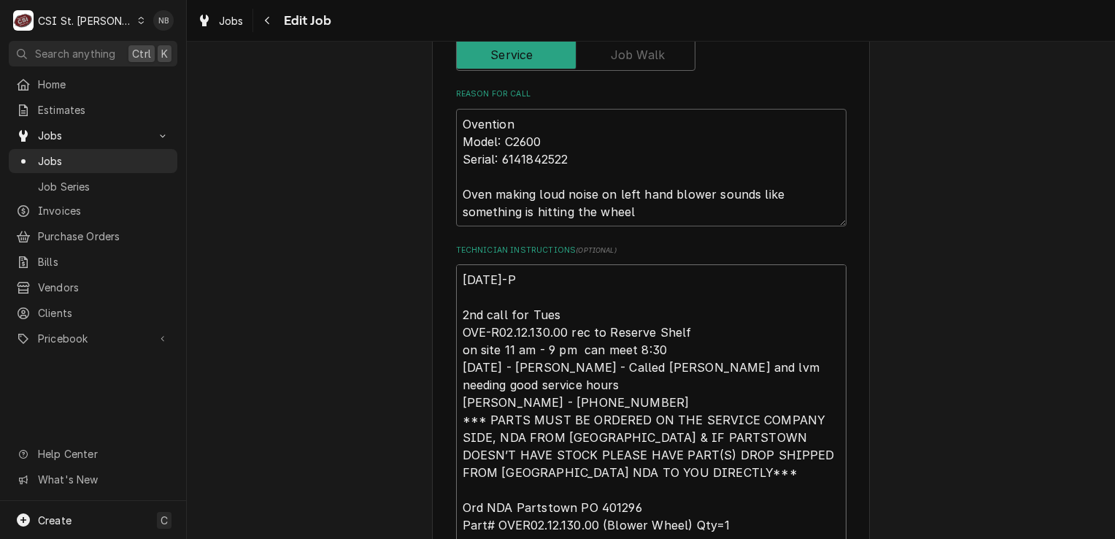
type textarea "x"
type textarea "9/22/25-Pa 2nd call for Tues OVE-R02.12.130.00 rec to Reserve Shelf on site 11 …"
type textarea "x"
type textarea "9/22/25-Par 2nd call for Tues OVE-R02.12.130.00 rec to Reserve Shelf on site 11…"
type textarea "x"
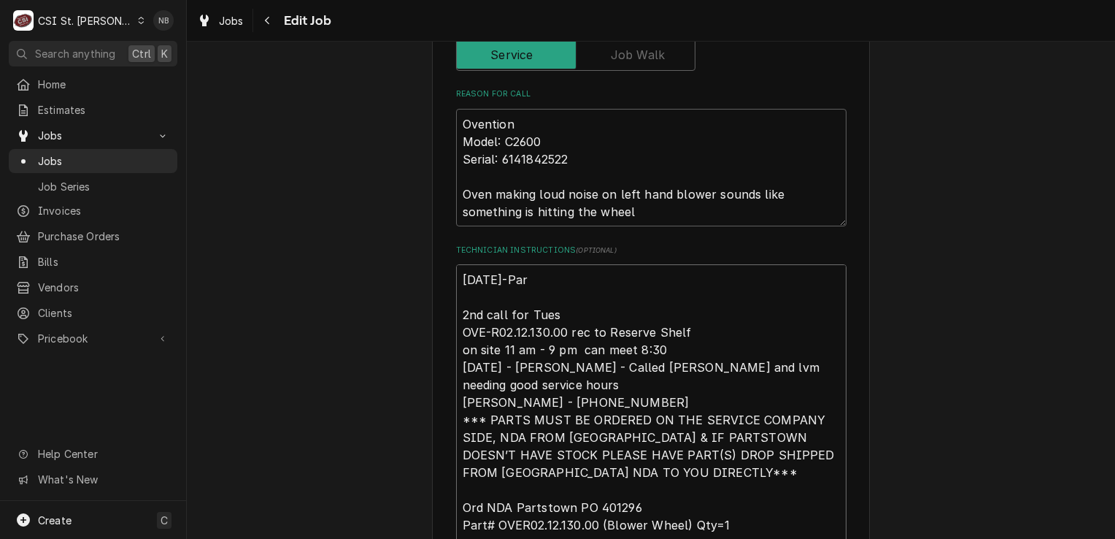
type textarea "9/22/25-Part 2nd call for Tues OVE-R02.12.130.00 rec to Reserve Shelf on site 1…"
type textarea "x"
type textarea "9/22/25-Parts 2nd call for Tues OVE-R02.12.130.00 rec to Reserve Shelf on site …"
type textarea "x"
type textarea "9/22/25-Parts 2nd call for Tues OVE-R02.12.130.00 rec to Reserve Shelf on site …"
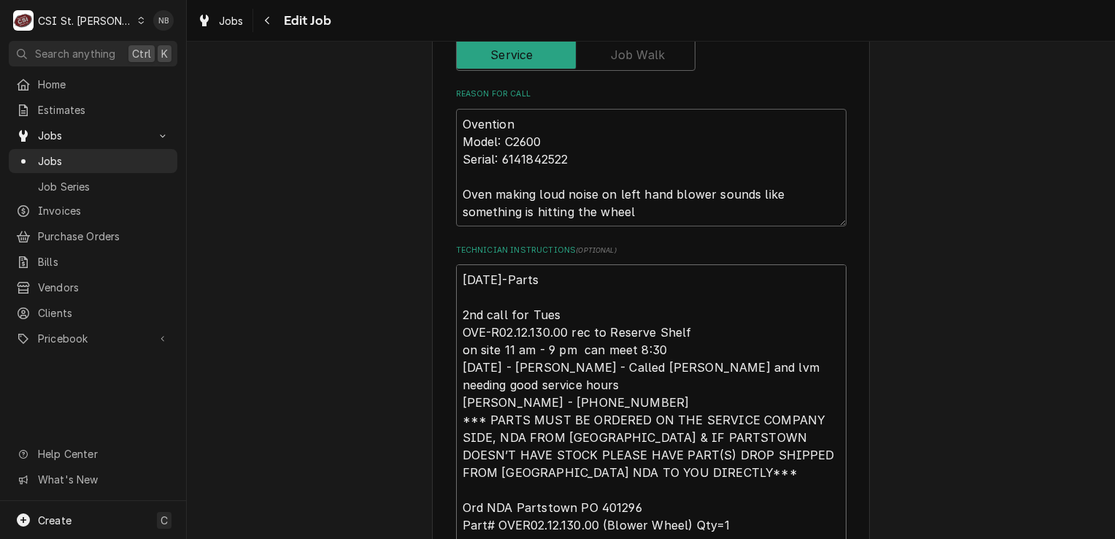
type textarea "x"
type textarea "9/22/25-Parts m 2nd call for Tues OVE-R02.12.130.00 rec to Reserve Shelf on sit…"
type textarea "x"
type textarea "9/22/25-Parts mo 2nd call for Tues OVE-R02.12.130.00 rec to Reserve Shelf on si…"
type textarea "x"
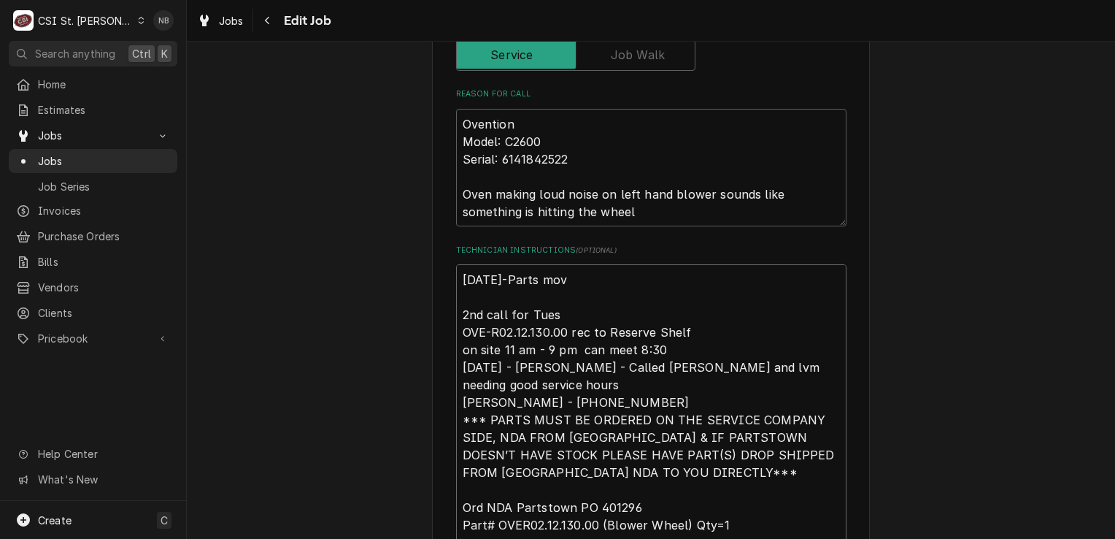
type textarea "9/22/25-Parts move 2nd call for Tues OVE-R02.12.130.00 rec to Reserve Shelf on …"
type textarea "x"
type textarea "9/22/25-Parts moved 2nd call for Tues OVE-R02.12.130.00 rec to Reserve Shelf on…"
type textarea "x"
type textarea "9/22/25-Parts moved 2nd call for Tues OVE-R02.12.130.00 rec to Reserve Shelf on…"
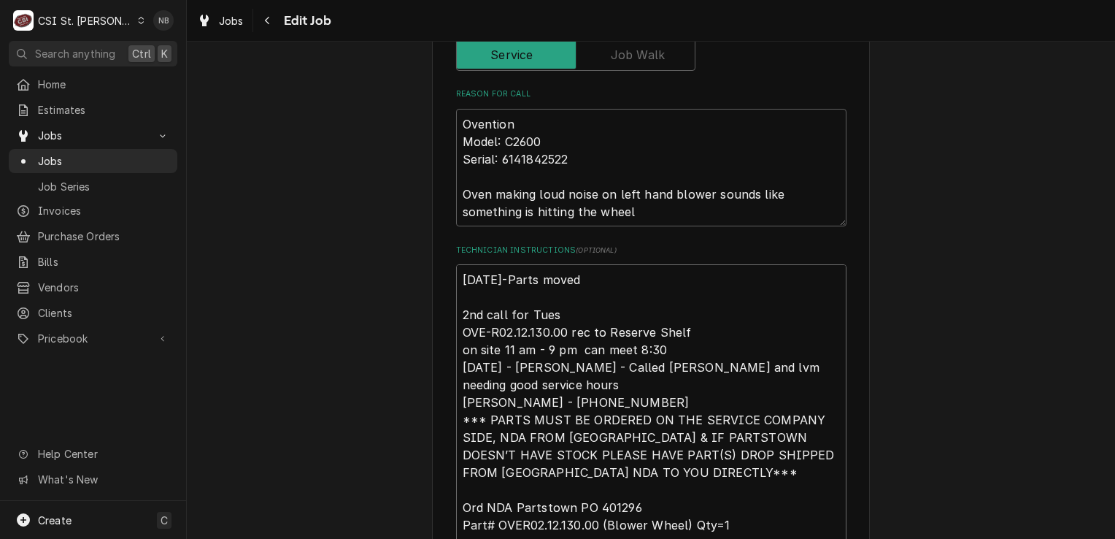
type textarea "x"
type textarea "9/22/25-Parts moved f 2nd call for Tues OVE-R02.12.130.00 rec to Reserve Shelf …"
type textarea "x"
type textarea "9/22/25-Parts moved fr 2nd call for Tues OVE-R02.12.130.00 rec to Reserve Shelf…"
type textarea "x"
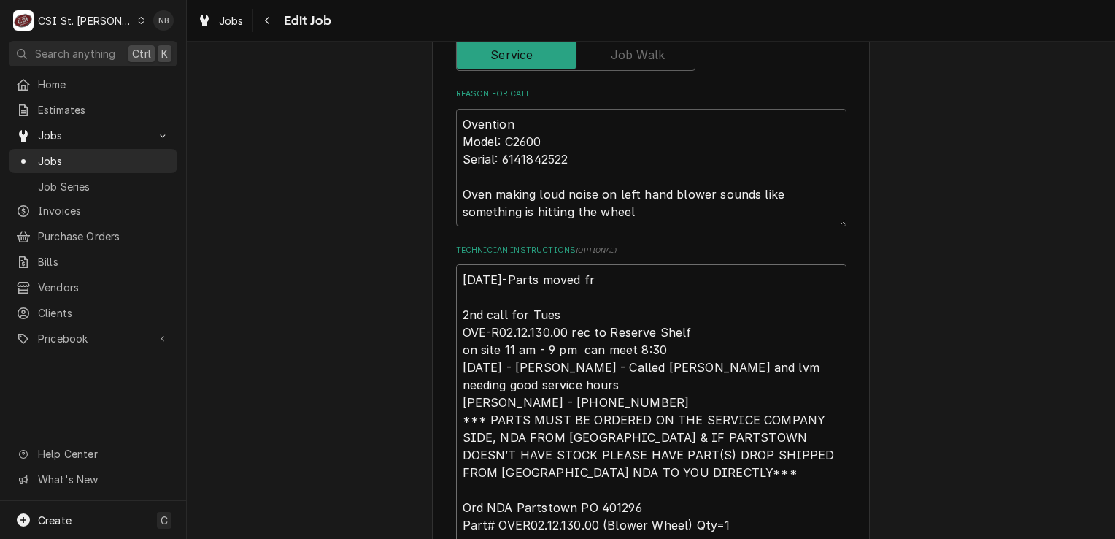
type textarea "9/22/25-Parts moved fro 2nd call for Tues OVE-R02.12.130.00 rec to Reserve Shel…"
type textarea "x"
type textarea "9/22/25-Parts moved from 2nd call for Tues OVE-R02.12.130.00 rec to Reserve She…"
type textarea "x"
type textarea "9/22/25-Parts moved from 2nd call for Tues OVE-R02.12.130.00 rec to Reserve She…"
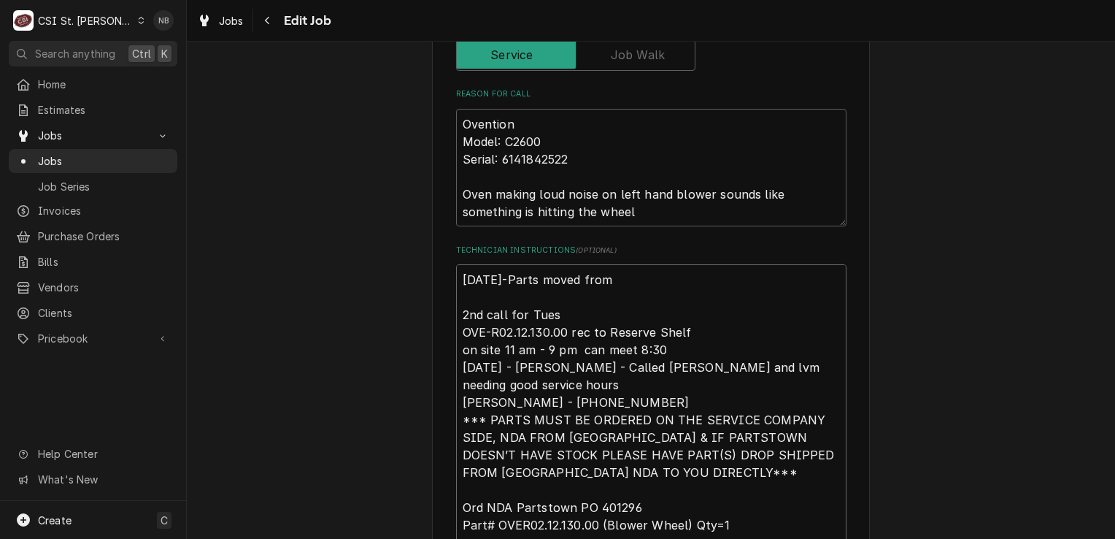
type textarea "x"
type textarea "9/22/25-Parts moved from R 2nd call for Tues OVE-R02.12.130.00 rec to Reserve S…"
type textarea "x"
type textarea "9/22/25-Parts moved from RE 2nd call for Tues OVE-R02.12.130.00 rec to Reserve …"
type textarea "x"
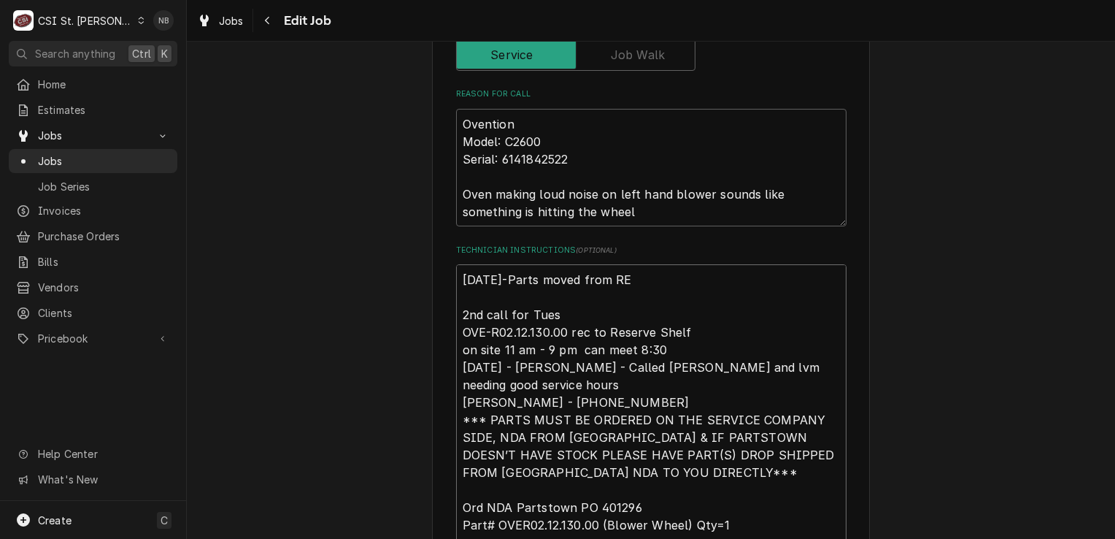
type textarea "9/22/25-Parts moved from REs 2nd call for Tues OVE-R02.12.130.00 rec to Reserve…"
type textarea "x"
type textarea "9/22/25-Parts moved from REse 2nd call for Tues OVE-R02.12.130.00 rec to Reserv…"
type textarea "x"
type textarea "9/22/25-Parts moved from REs 2nd call for Tues OVE-R02.12.130.00 rec to Reserve…"
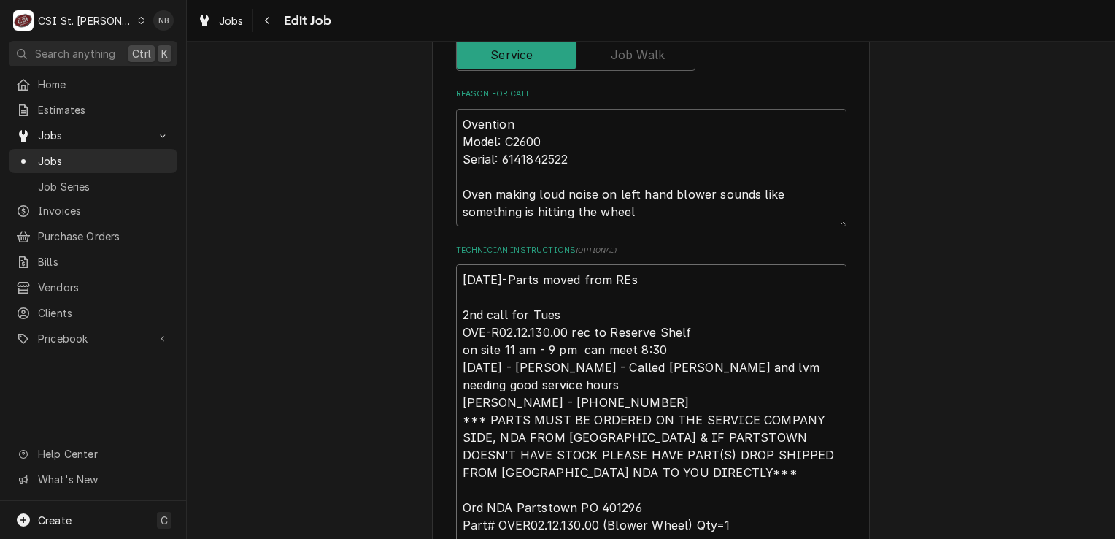
type textarea "x"
type textarea "9/22/25-Parts moved from RE 2nd call for Tues OVE-R02.12.130.00 rec to Reserve …"
type textarea "x"
type textarea "9/22/25-Parts moved from R 2nd call for Tues OVE-R02.12.130.00 rec to Reserve S…"
type textarea "x"
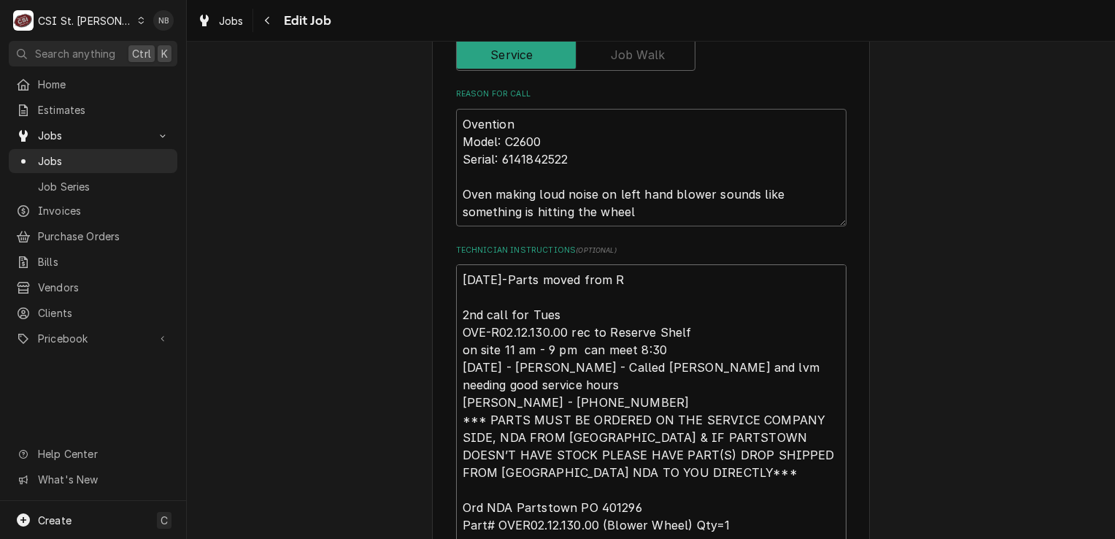
type textarea "9/22/25-Parts moved from Re 2nd call for Tues OVE-R02.12.130.00 rec to Reserve …"
type textarea "x"
type textarea "9/22/25-Parts moved from Res 2nd call for Tues OVE-R02.12.130.00 rec to Reserve…"
type textarea "x"
type textarea "9/22/25-Parts moved from Resr 2nd call for Tues OVE-R02.12.130.00 rec to Reserv…"
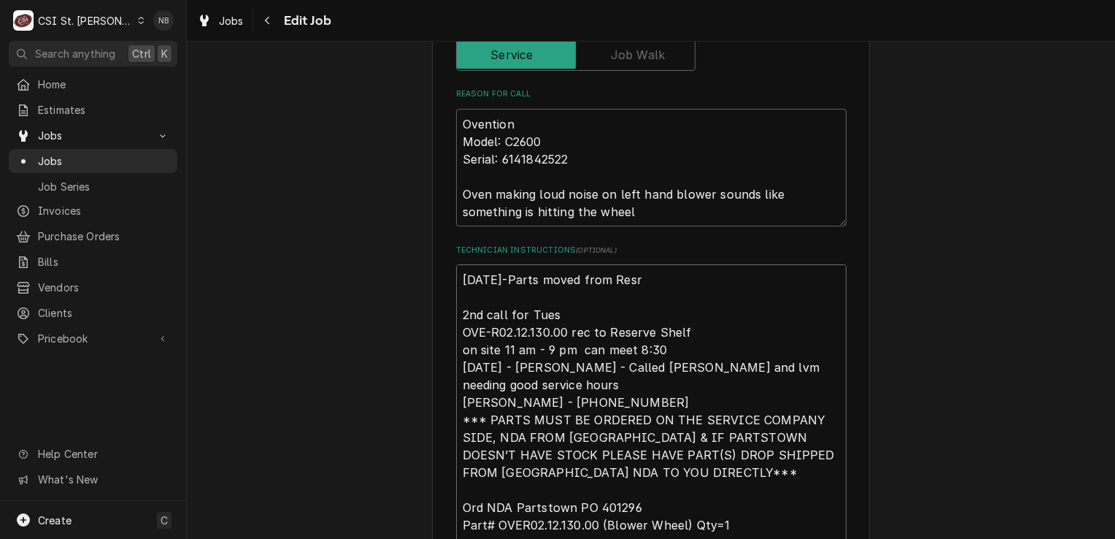
type textarea "x"
type textarea "9/22/25-Parts moved from Resrv 2nd call for Tues OVE-R02.12.130.00 rec to Reser…"
type textarea "x"
type textarea "9/22/25-Parts moved from Resrve 2nd call for Tues OVE-R02.12.130.00 rec to Rese…"
type textarea "x"
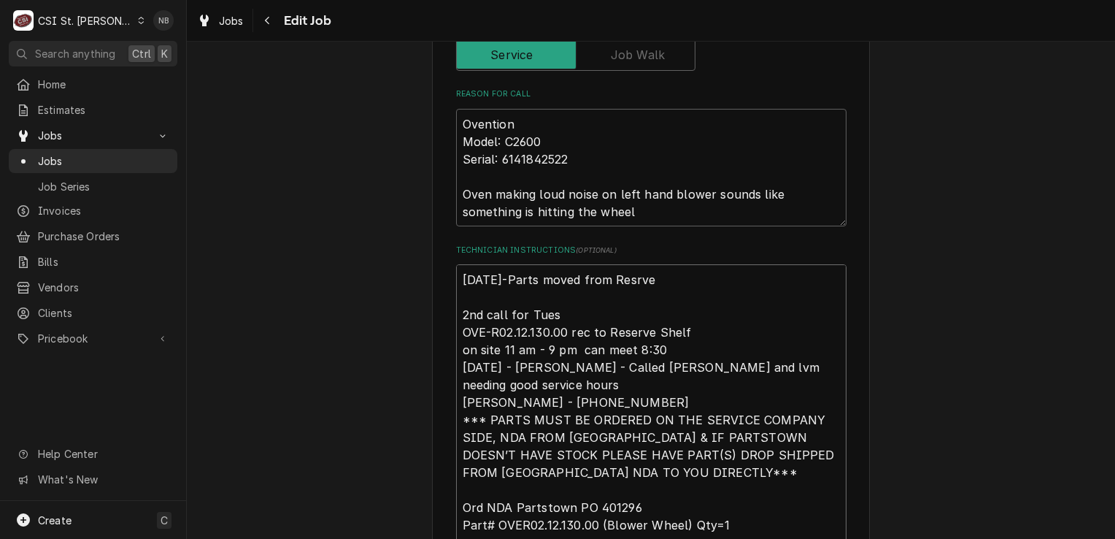
type textarea "9/22/25-Parts moved from Resrv 2nd call for Tues OVE-R02.12.130.00 rec to Reser…"
type textarea "x"
type textarea "9/22/25-Parts moved from Resr 2nd call for Tues OVE-R02.12.130.00 rec to Reserv…"
type textarea "x"
type textarea "9/22/25-Parts moved from Res 2nd call for Tues OVE-R02.12.130.00 rec to Reserve…"
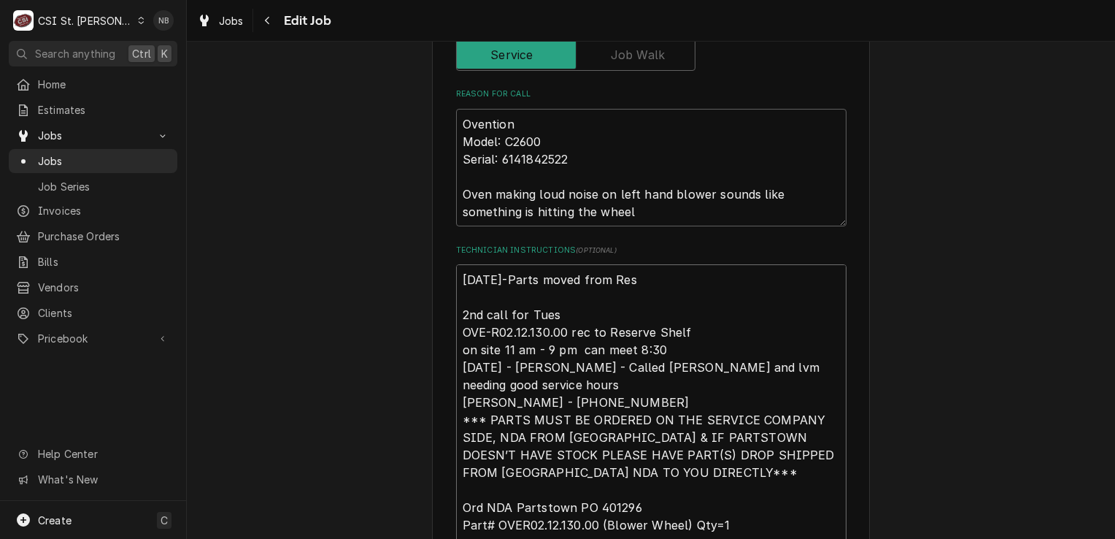
type textarea "x"
type textarea "9/22/25-Parts moved from Rese 2nd call for Tues OVE-R02.12.130.00 rec to Reserv…"
type textarea "x"
type textarea "9/22/25-Parts moved from Reser 2nd call for Tues OVE-R02.12.130.00 rec to Reser…"
type textarea "x"
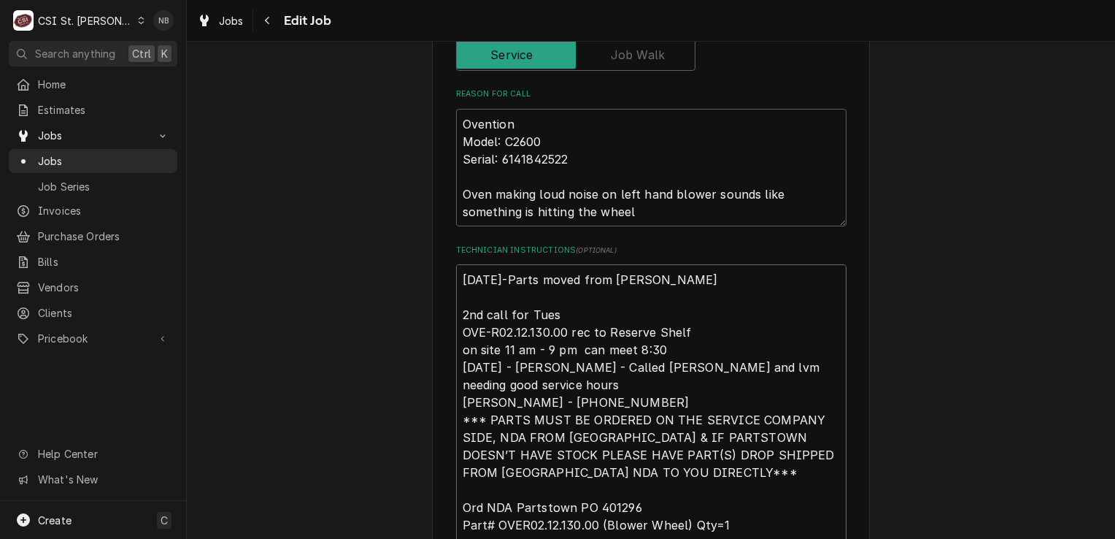
type textarea "9/22/25-Parts moved from Reserv 2nd call for Tues OVE-R02.12.130.00 rec to Rese…"
type textarea "x"
type textarea "9/22/25-Parts moved from Reserve 2nd call for Tues OVE-R02.12.130.00 rec to Res…"
type textarea "x"
type textarea "9/22/25-Parts moved from Reserved 2nd call for Tues OVE-R02.12.130.00 rec to Re…"
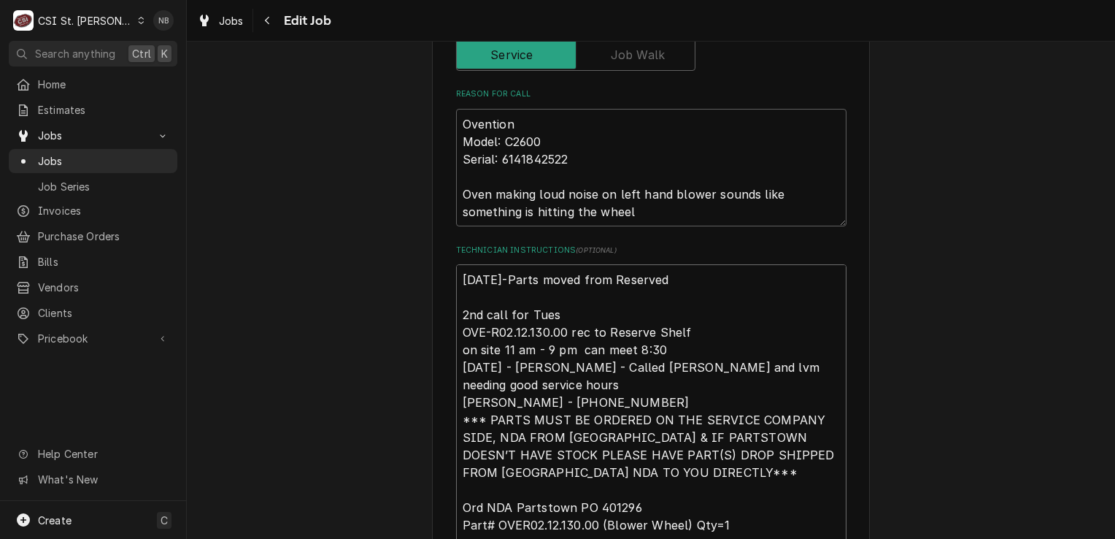
type textarea "x"
type textarea "9/22/25-Parts moved from Reserved 2nd call for Tues OVE-R02.12.130.00 rec to Re…"
type textarea "x"
type textarea "9/22/25-Parts moved from Reserved t 2nd call for Tues OVE-R02.12.130.00 rec to …"
type textarea "x"
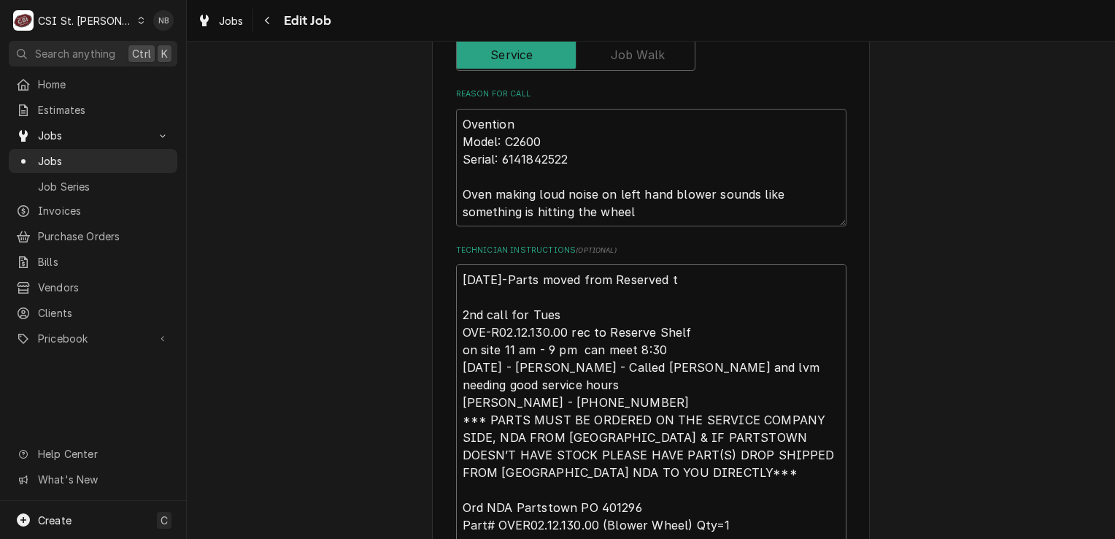
type textarea "9/22/25-Parts moved from Reserved to 2nd call for Tues OVE-R02.12.130.00 rec to…"
type textarea "x"
type textarea "9/22/25-Parts moved from Reserved to 2nd call for Tues OVE-R02.12.130.00 rec to…"
type textarea "x"
type textarea "9/22/25-Parts moved from Reserved to T 2nd call for Tues OVE-R02.12.130.00 rec …"
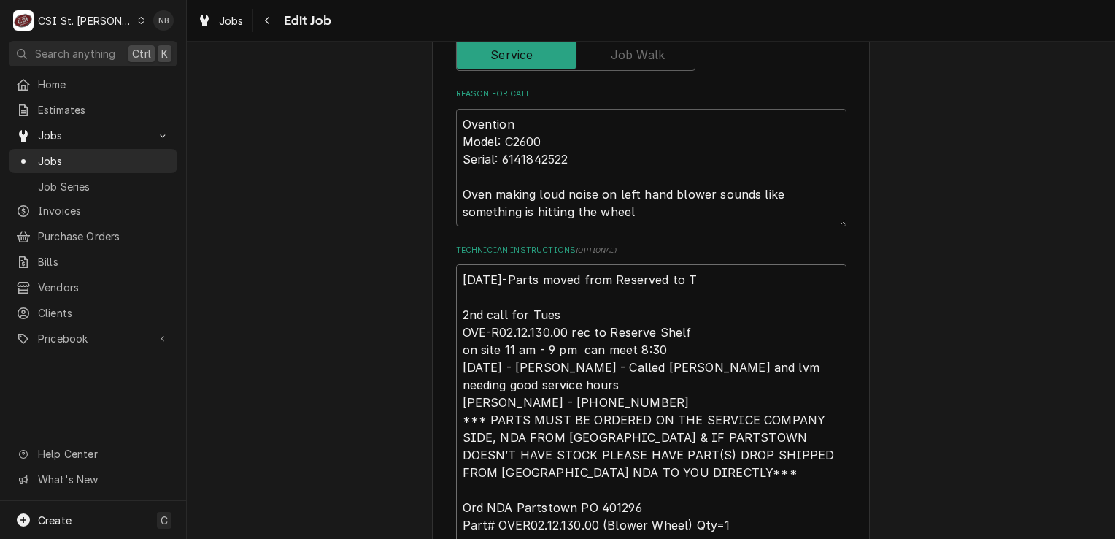
type textarea "x"
type textarea "9/22/25-Parts moved from Reserved to To 2nd call for Tues OVE-R02.12.130.00 rec…"
type textarea "x"
type textarea "9/22/25-Parts moved from Reserved to Tom 2nd call for Tues OVE-R02.12.130.00 re…"
type textarea "x"
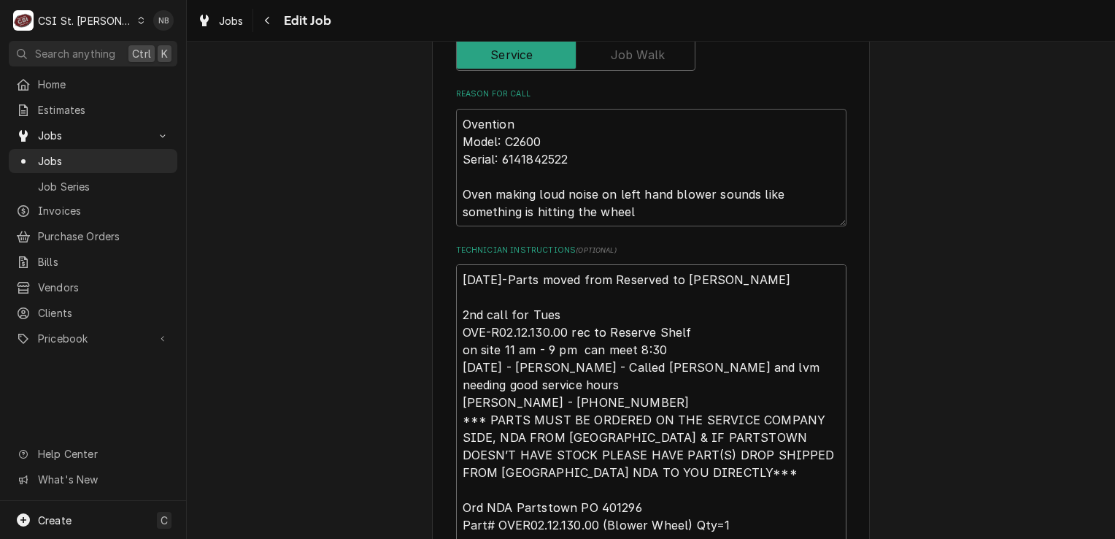
type textarea "9/22/25-Parts moved from Reserved to Tom 2nd call for Tues OVE-R02.12.130.00 re…"
type textarea "x"
type textarea "9/22/25-Parts moved from Reserved to Tom L 2nd call for Tues OVE-R02.12.130.00 …"
type textarea "x"
type textarea "9/22/25-Parts moved from Reserved to Tom L 2nd call for Tues OVE-R02.12.130.00 …"
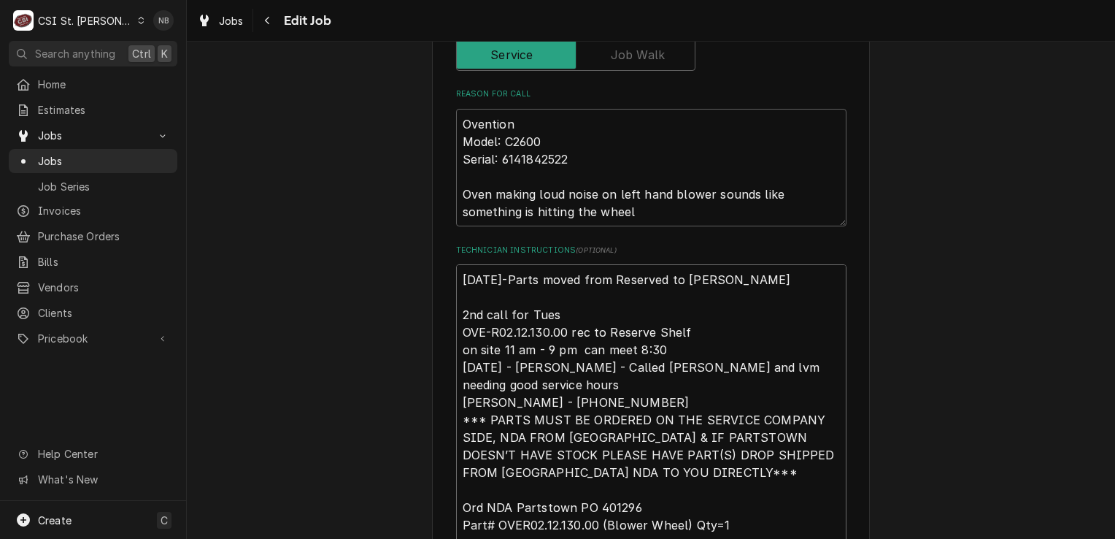
type textarea "x"
type textarea "9/22/25-Parts moved from Reserved to Tom L S 2nd call for Tues OVE-R02.12.130.0…"
type textarea "x"
type textarea "9/22/25-Parts moved from Reserved to Tom L She 2nd call for Tues OVE-R02.12.130…"
type textarea "x"
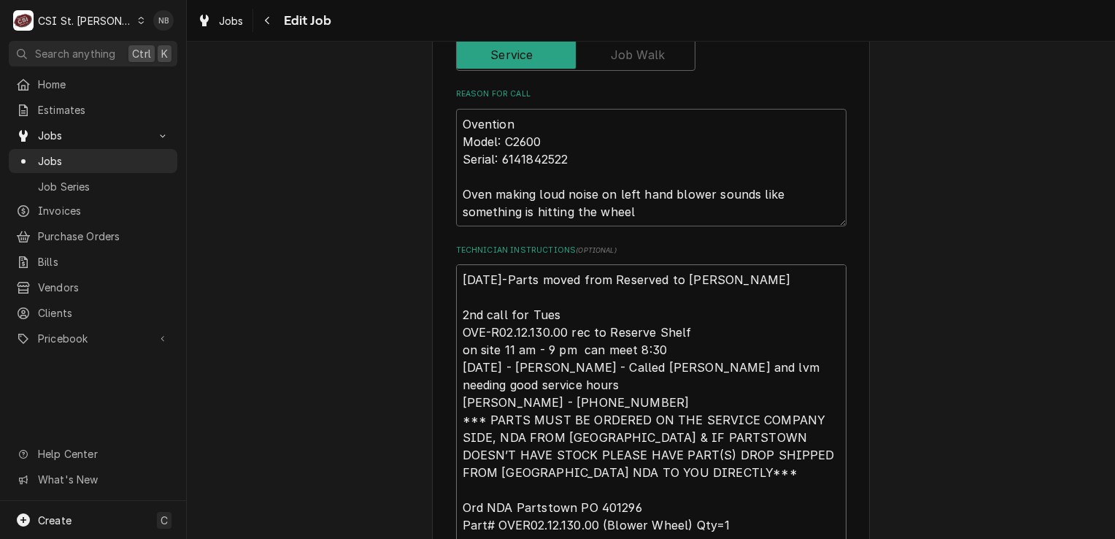
type textarea "9/22/25-Parts moved from Reserved to Tom L Shel 2nd call for Tues OVE-R02.12.13…"
type textarea "x"
type textarea "9/22/25-Parts moved from Reserved to Tom L Shelf 2nd call for Tues OVE-R02.12.1…"
type textarea "x"
type textarea "9/22/25-Parts moved from Reserved to Tom L Shelf. 2nd call for Tues OVE-R02.12.…"
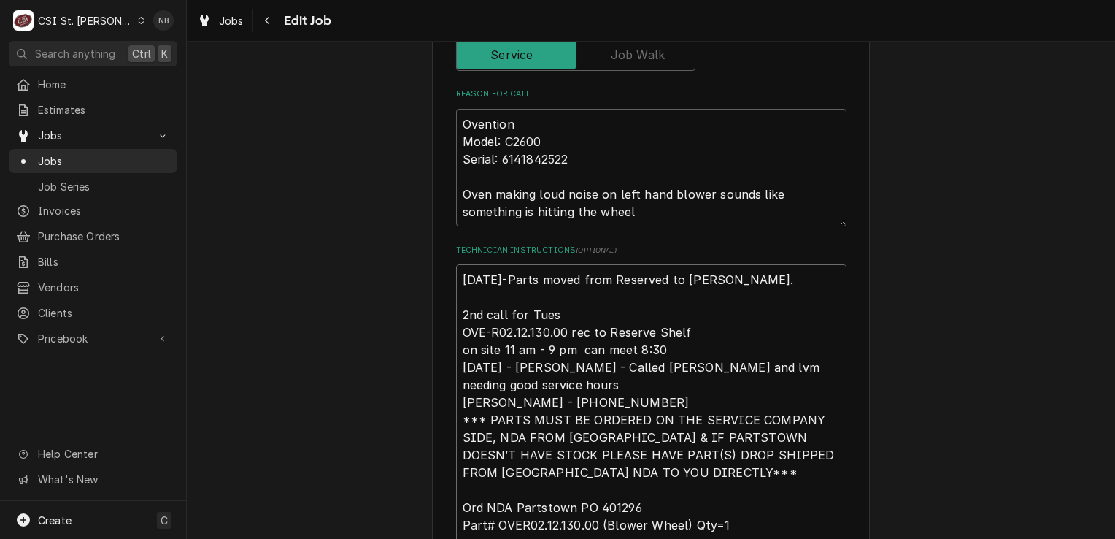
type textarea "x"
type textarea "9/22/25-Parts moved from Reserved to Tom L Shelf.- 2nd call for Tues OVE-R02.12…"
type textarea "x"
type textarea "9/22/25-Parts moved from Reserved to Tom L Shelf.-N 2nd call for Tues OVE-R02.1…"
type textarea "x"
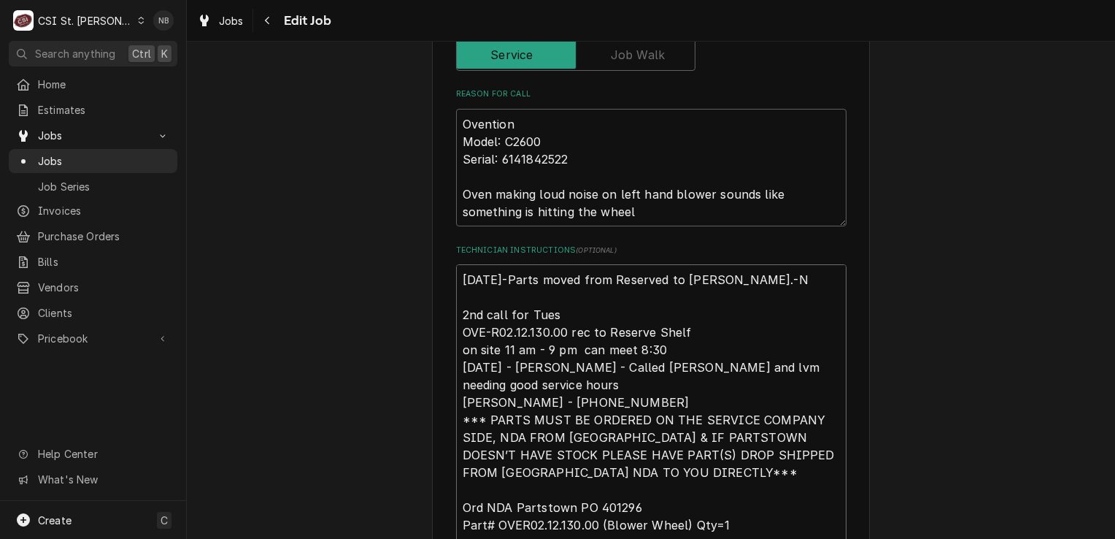
type textarea "9/22/25-Parts moved from Reserved to Tom L Shelf.-NB 2nd call for Tues OVE-R02.…"
type textarea "x"
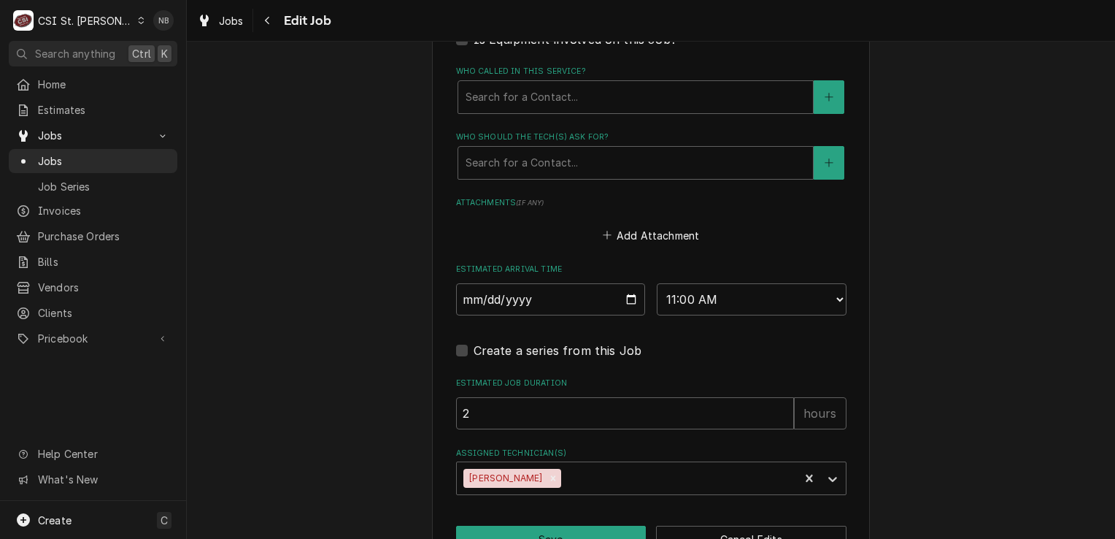
scroll to position [1572, 0]
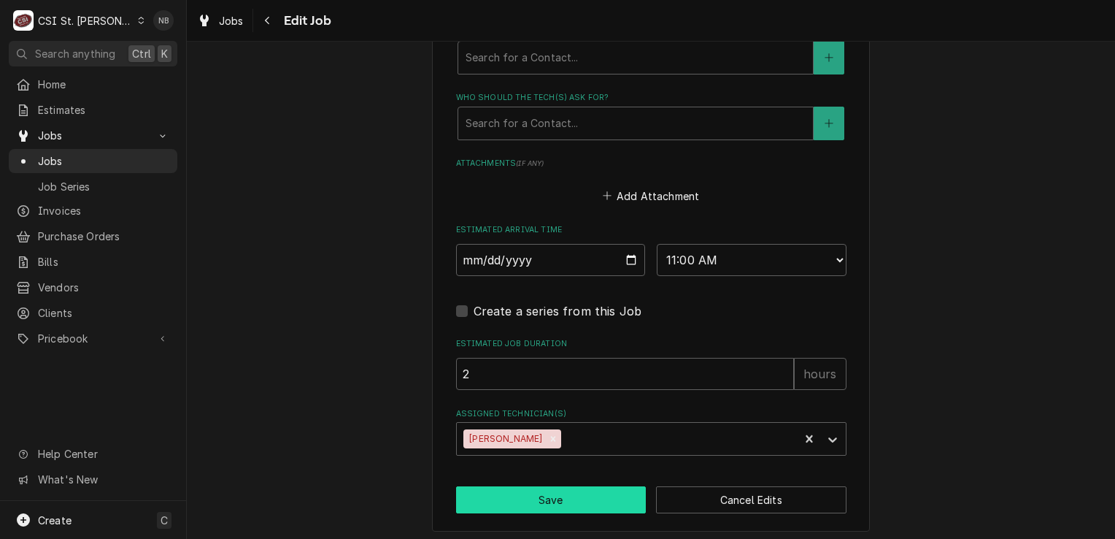
type textarea "9/22/25-Parts moved from Reserved to Tom L Shelf.-NB 2nd call for Tues OVE-R02.…"
click at [523, 495] on button "Save" at bounding box center [551, 499] width 190 height 27
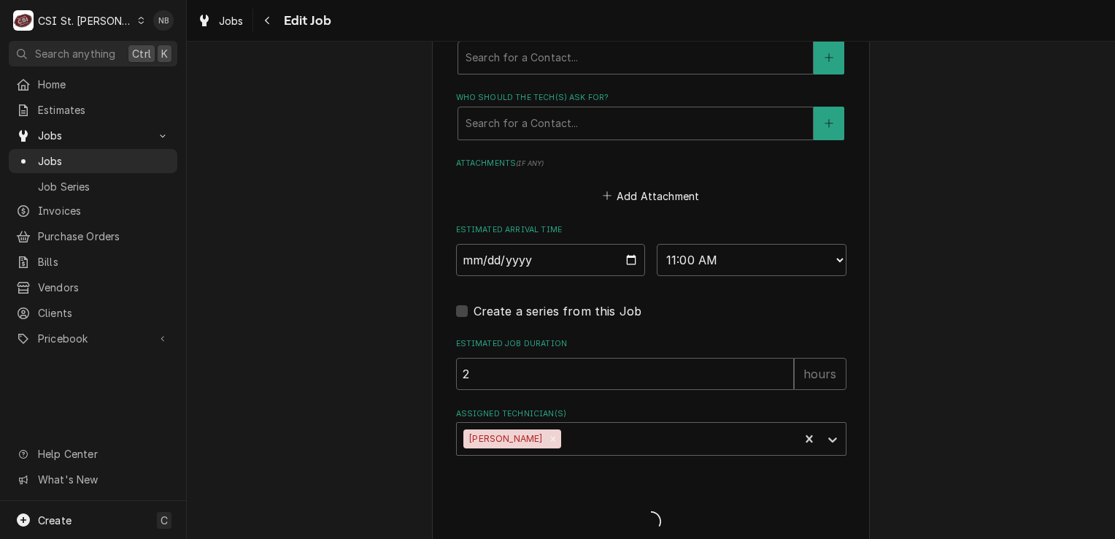
type textarea "x"
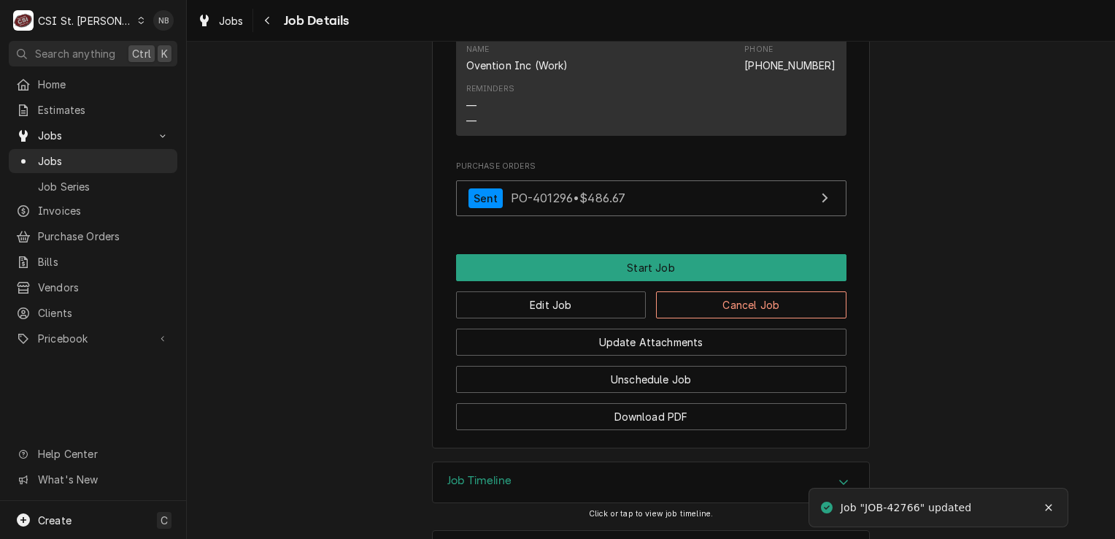
scroll to position [1440, 0]
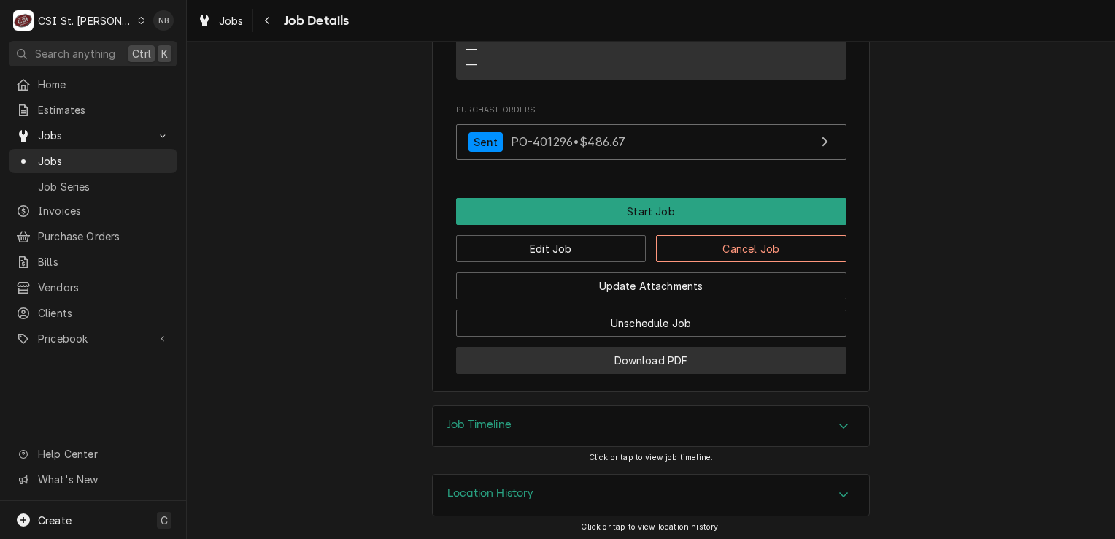
click at [654, 360] on button "Download PDF" at bounding box center [651, 360] width 390 height 27
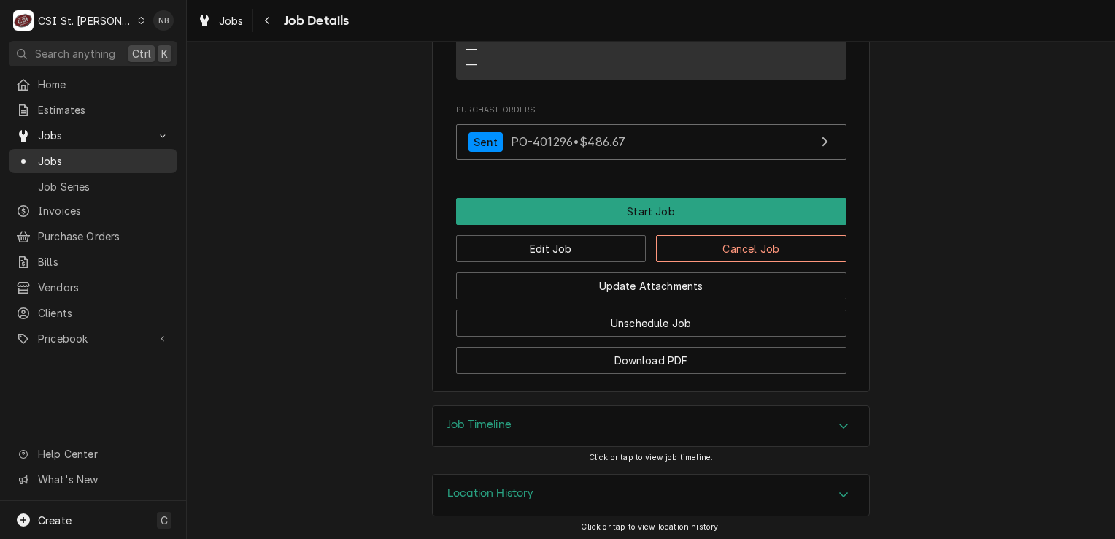
click at [69, 155] on span "Jobs" at bounding box center [104, 160] width 132 height 15
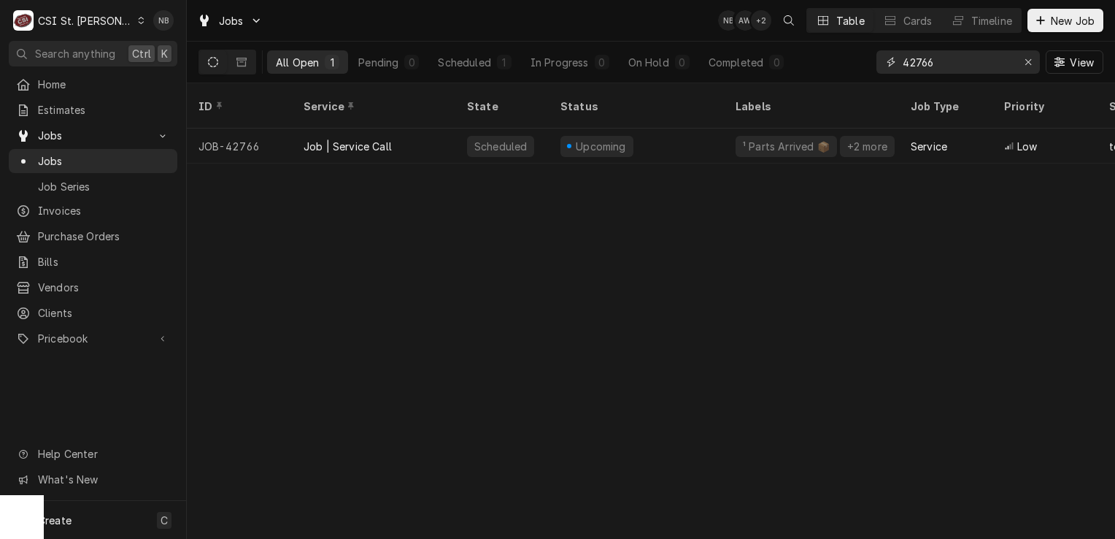
drag, startPoint x: 941, startPoint y: 69, endPoint x: 915, endPoint y: 74, distance: 26.1
click at [915, 74] on div "42766 View" at bounding box center [990, 62] width 227 height 41
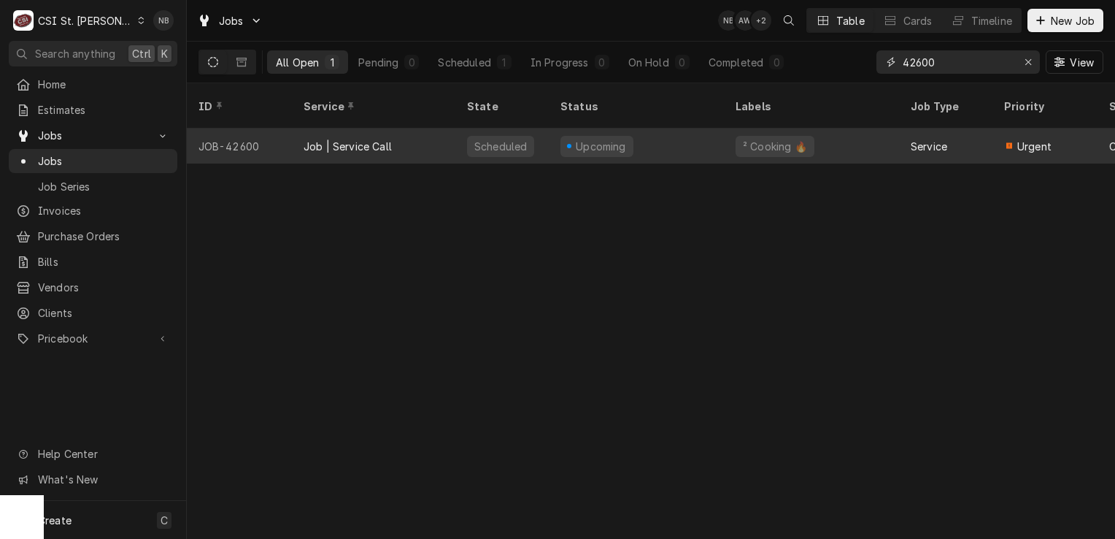
type input "42600"
click at [651, 132] on div "Upcoming" at bounding box center [636, 145] width 175 height 35
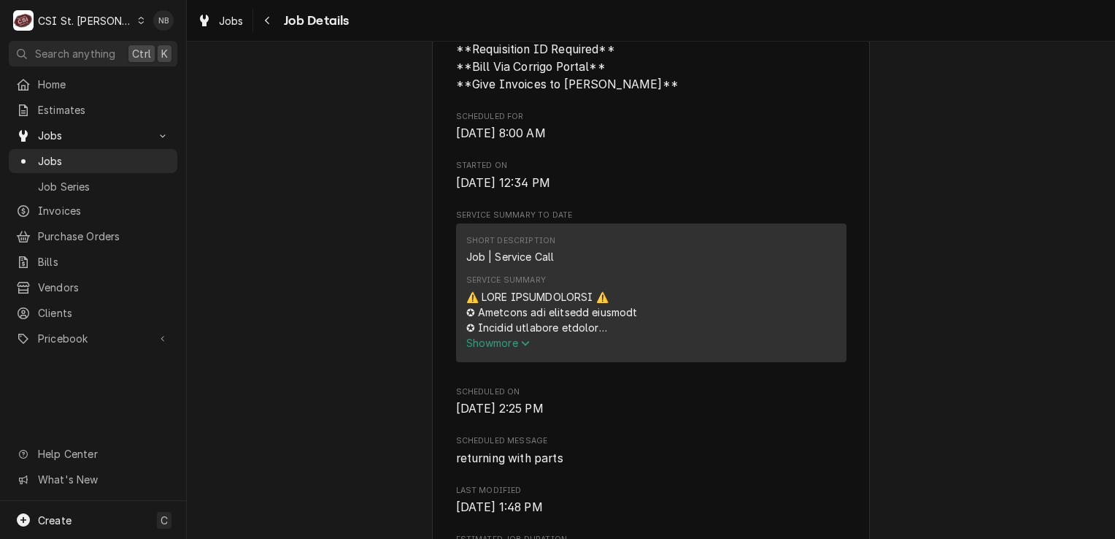
scroll to position [657, 0]
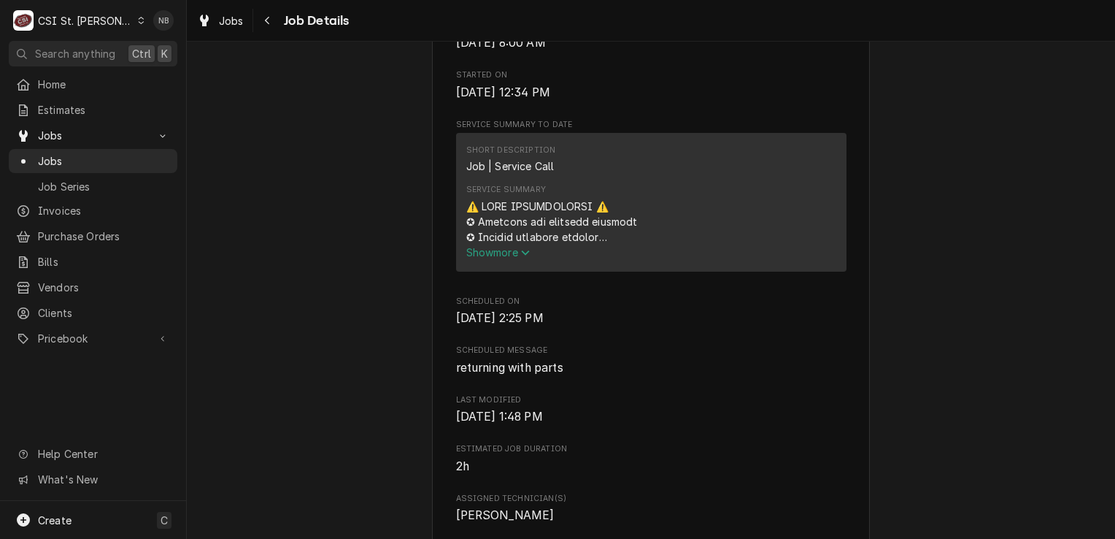
click at [499, 258] on span "Show more" at bounding box center [498, 252] width 64 height 12
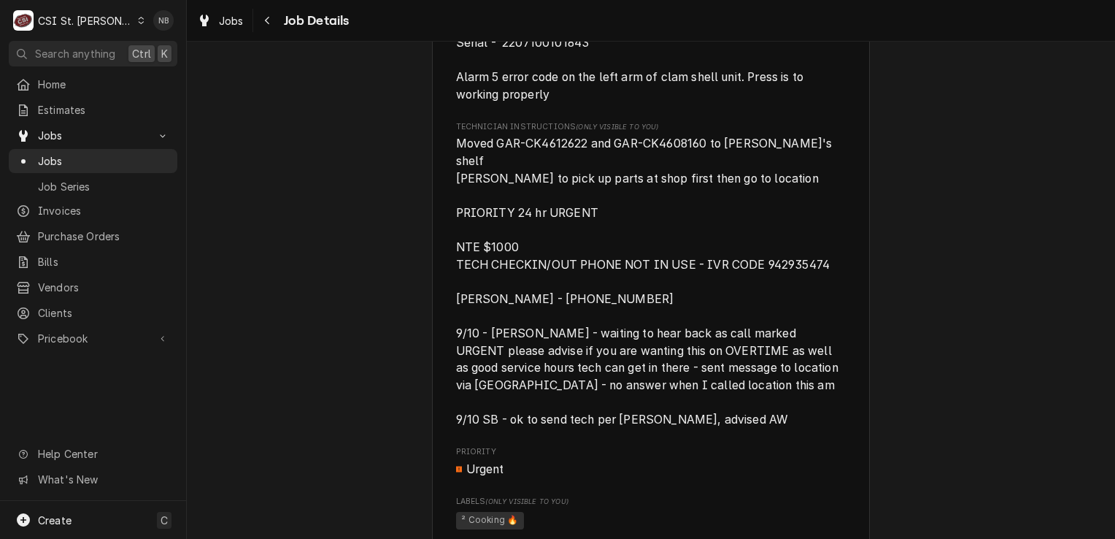
scroll to position [2044, 0]
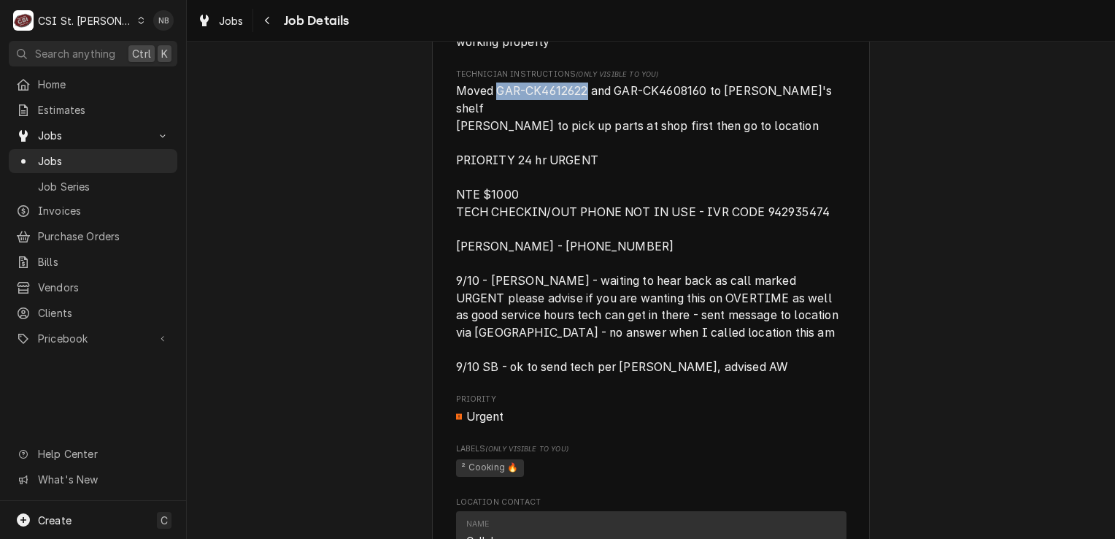
drag, startPoint x: 492, startPoint y: 104, endPoint x: 582, endPoint y: 103, distance: 89.8
click at [582, 103] on span "Moved GAR-CK4612622 and GAR-CK4608160 to [PERSON_NAME]'s shelf [PERSON_NAME] to…" at bounding box center [648, 229] width 385 height 290
drag, startPoint x: 582, startPoint y: 103, endPoint x: 563, endPoint y: 101, distance: 19.1
copy span "GAR-CK4612622"
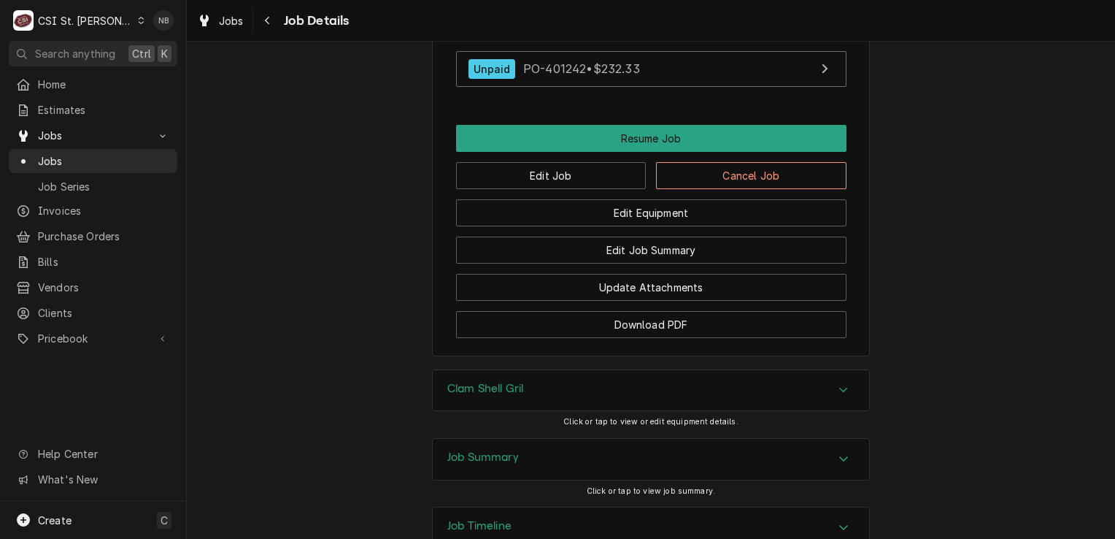
scroll to position [2668, 0]
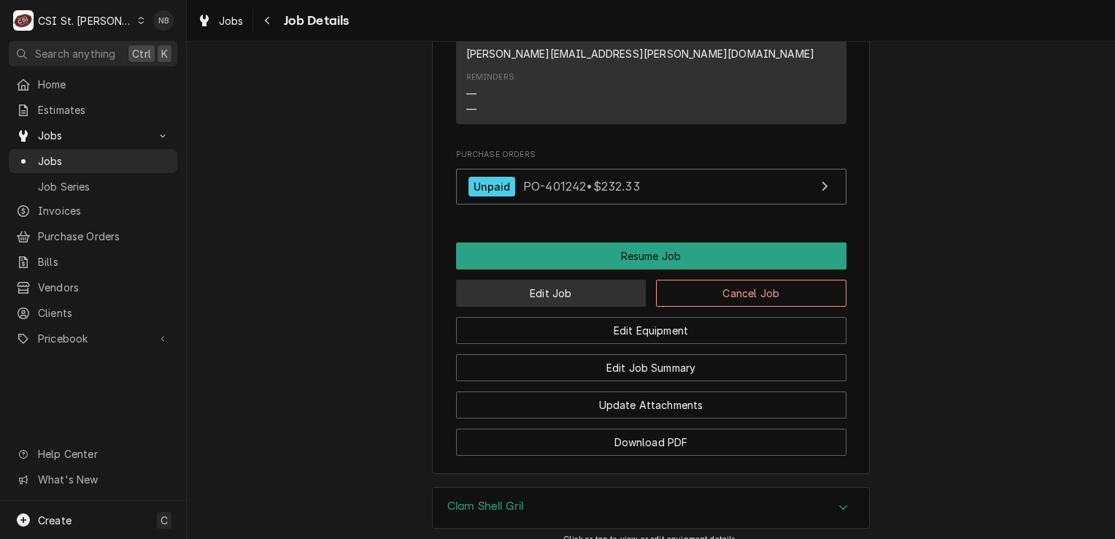
click at [588, 296] on button "Edit Job" at bounding box center [551, 293] width 190 height 27
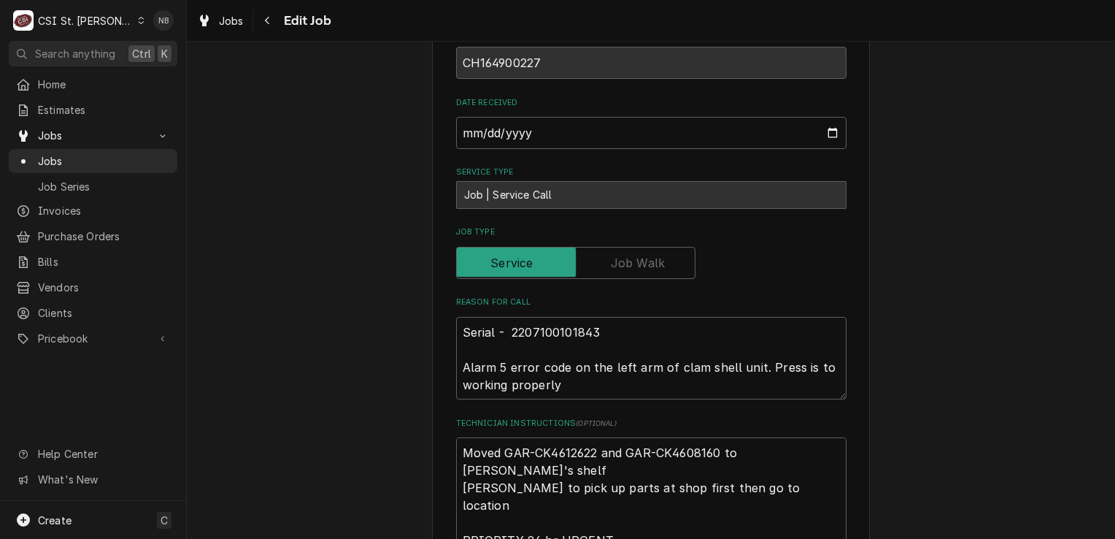
scroll to position [730, 0]
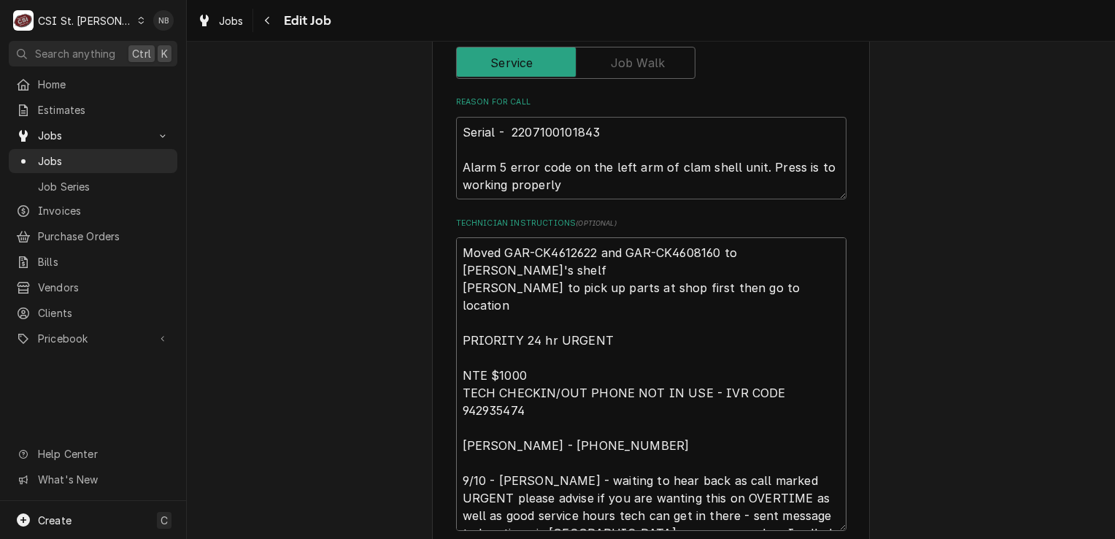
drag, startPoint x: 824, startPoint y: 249, endPoint x: 454, endPoint y: 247, distance: 370.0
click at [456, 247] on textarea "Moved GAR-CK4612622 and GAR-CK4608160 to [PERSON_NAME]'s shelf [PERSON_NAME] to…" at bounding box center [651, 383] width 390 height 293
click at [456, 255] on textarea "Moved GAR-CK4612622 and GAR-CK4608160 to [PERSON_NAME]'s shelf [PERSON_NAME] to…" at bounding box center [651, 383] width 390 height 293
type textarea "x"
type textarea "Moved GAR-CK4612622 and GAR-CK4608160 to [PERSON_NAME]'s shelf [PERSON_NAME] to…"
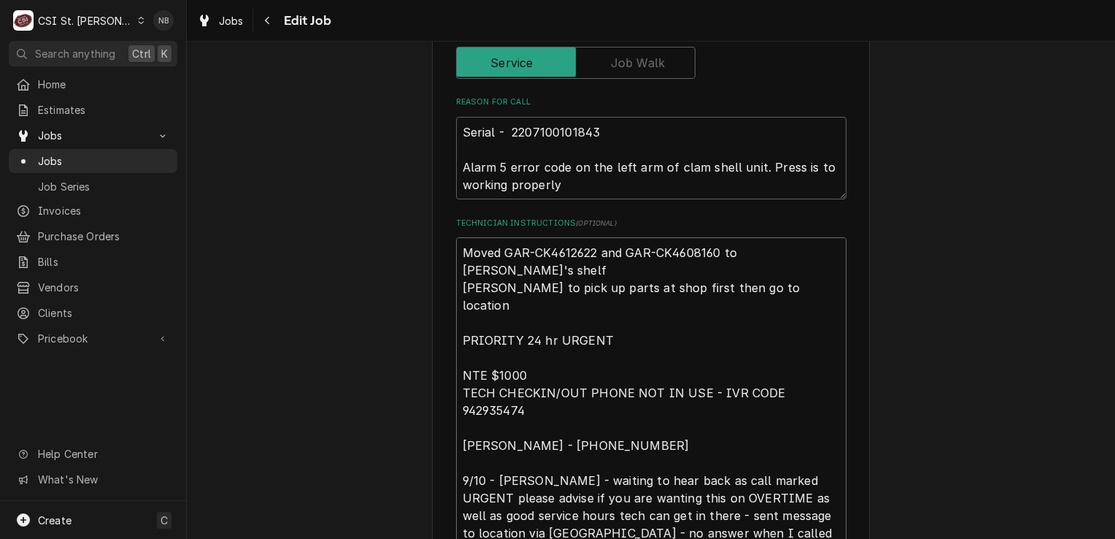
type textarea "x"
type textarea "Moved GAR-CK4612622 and GAR-CK4608160 to [PERSON_NAME]'s shelf [PERSON_NAME] to…"
type textarea "x"
type textarea "Moved GAR-CK4612622 and GAR-CK4608160 to [PERSON_NAME]'s shelf [PERSON_NAME] to…"
type textarea "x"
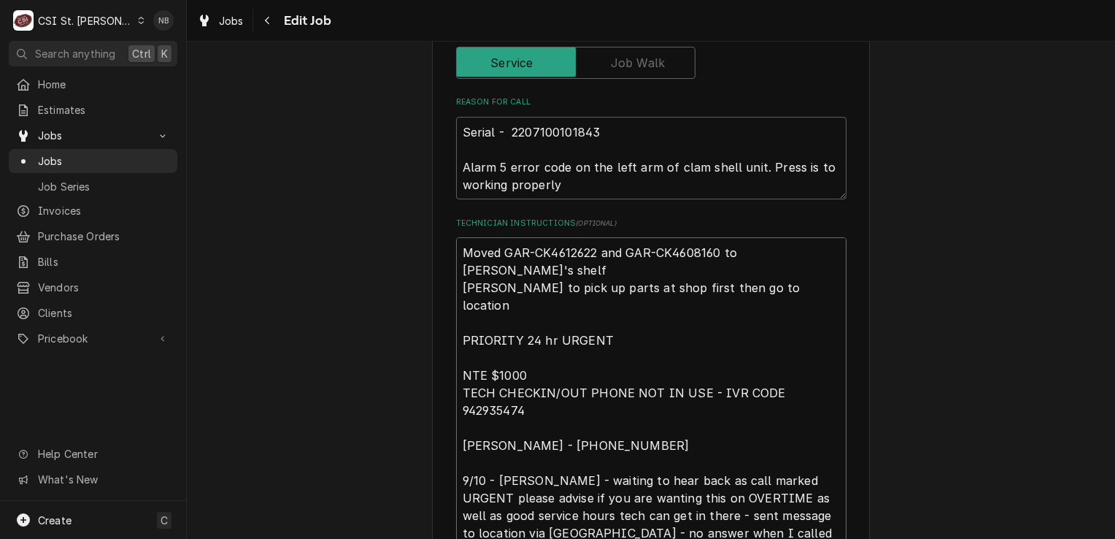
type textarea "9 Moved GAR-CK4612622 and GAR-CK4608160 to [PERSON_NAME]'s shelf [PERSON_NAME] …"
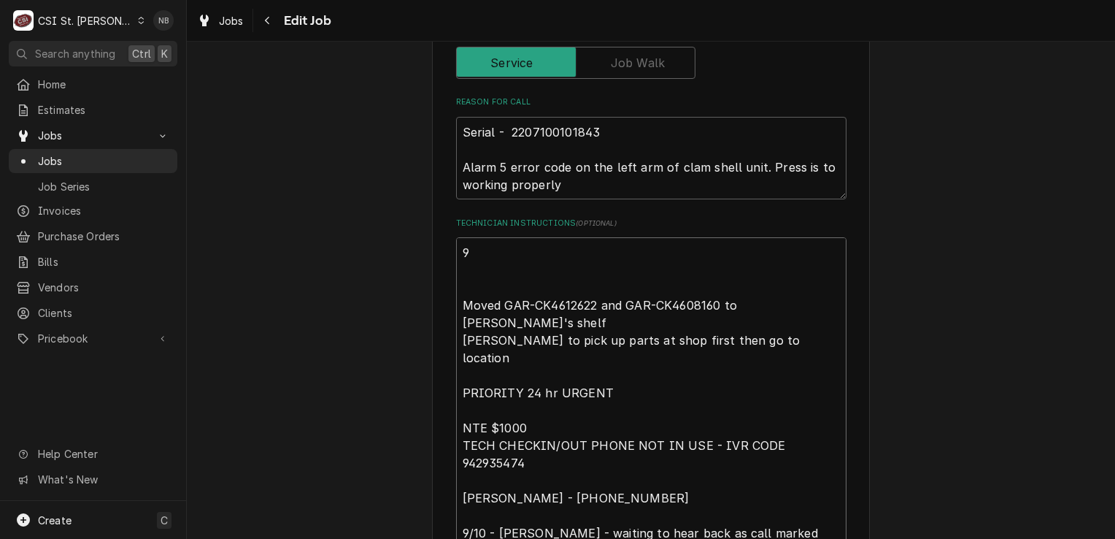
type textarea "x"
type textarea "9/ Moved GAR-CK4612622 and GAR-CK4608160 to [PERSON_NAME]'s shelf [PERSON_NAME]…"
type textarea "x"
type textarea "9/ Moved GAR-CK4612622 and GAR-CK4608160 to [PERSON_NAME]'s shelf [PERSON_NAME]…"
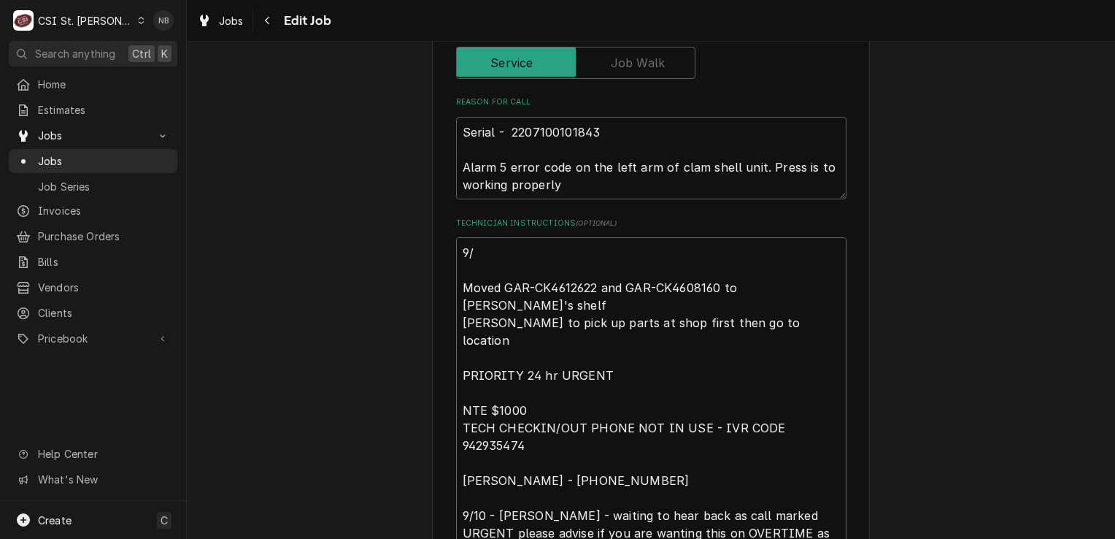
type textarea "x"
type textarea "9/2 Moved GAR-CK4612622 and GAR-CK4608160 to [PERSON_NAME]'s shelf [PERSON_NAME…"
type textarea "x"
type textarea "9/22 Moved GAR-CK4612622 and GAR-CK4608160 to Kevin F's shelf kevin to pick up …"
type textarea "x"
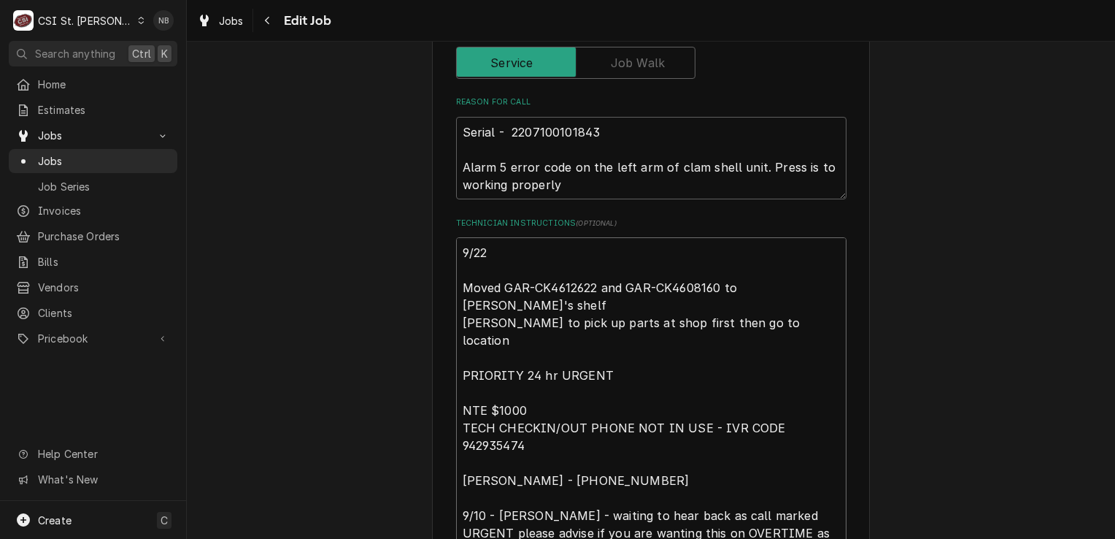
type textarea "9/22/ Moved GAR-CK4612622 and GAR-CK4608160 to Kevin F's shelf kevin to pick up…"
type textarea "x"
type textarea "9/22/2 Moved GAR-CK4612622 and GAR-CK4608160 to Kevin F's shelf kevin to pick u…"
type textarea "x"
type textarea "9/22/25 Moved GAR-CK4612622 and GAR-CK4608160 to Kevin F's shelf kevin to pick …"
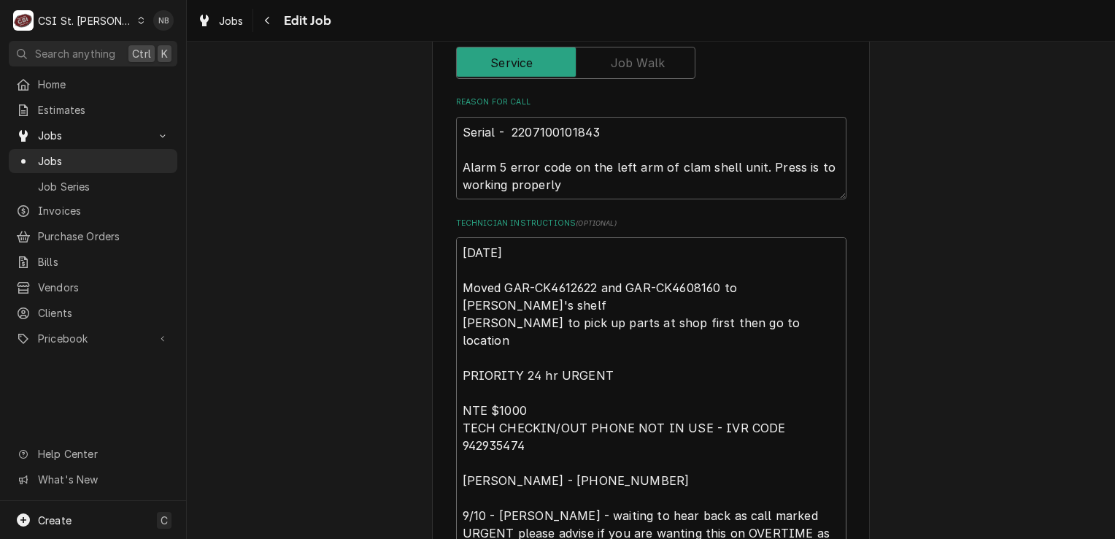
type textarea "x"
type textarea "9/22/25- Moved GAR-CK4612622 and GAR-CK4608160 to Kevin F's shelf kevin to pick…"
type textarea "x"
type textarea "9/22/25-M Moved GAR-CK4612622 and GAR-CK4608160 to Kevin F's shelf kevin to pic…"
type textarea "x"
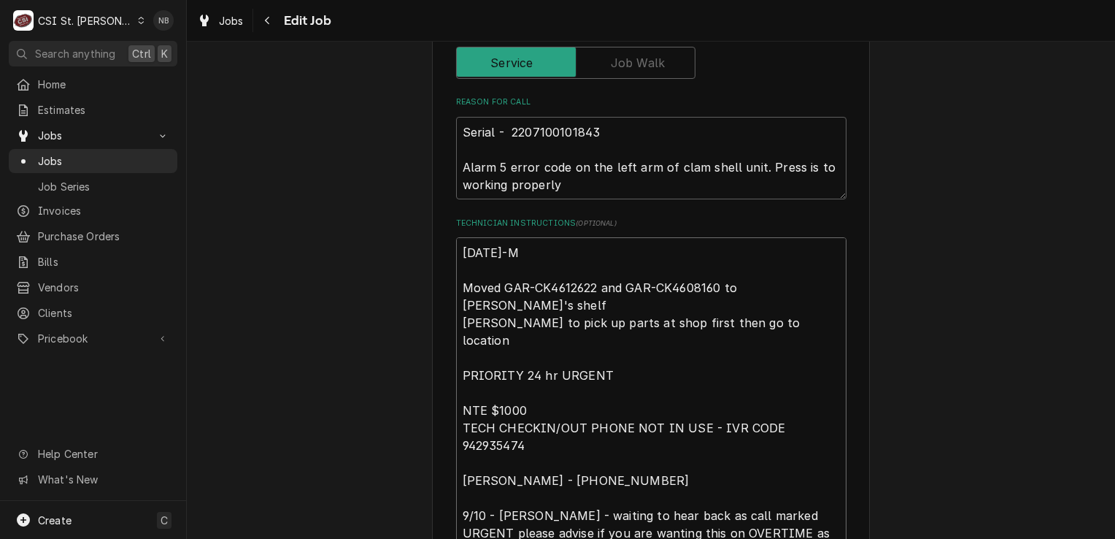
type textarea "9/22/25-Mo Moved GAR-CK4612622 and GAR-CK4608160 to Kevin F's shelf kevin to pi…"
type textarea "x"
type textarea "9/22/25-Mov Moved GAR-CK4612622 and GAR-CK4608160 to Kevin F's shelf kevin to p…"
type textarea "x"
type textarea "9/22/25-Move Moved GAR-CK4612622 and GAR-CK4608160 to Kevin F's shelf kevin to …"
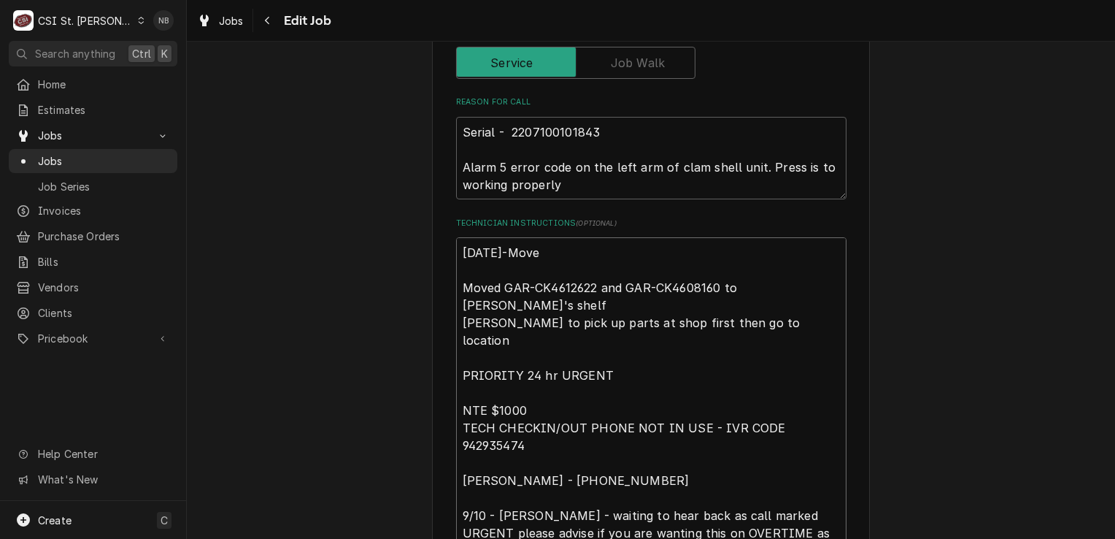
type textarea "x"
type textarea "9/22/25-Moved Moved GAR-CK4612622 and GAR-CK4608160 to Kevin F's shelf kevin to…"
type textarea "x"
type textarea "9/22/25-Moved f Moved GAR-CK4612622 and GAR-CK4608160 to Kevin F's shelf kevin …"
type textarea "x"
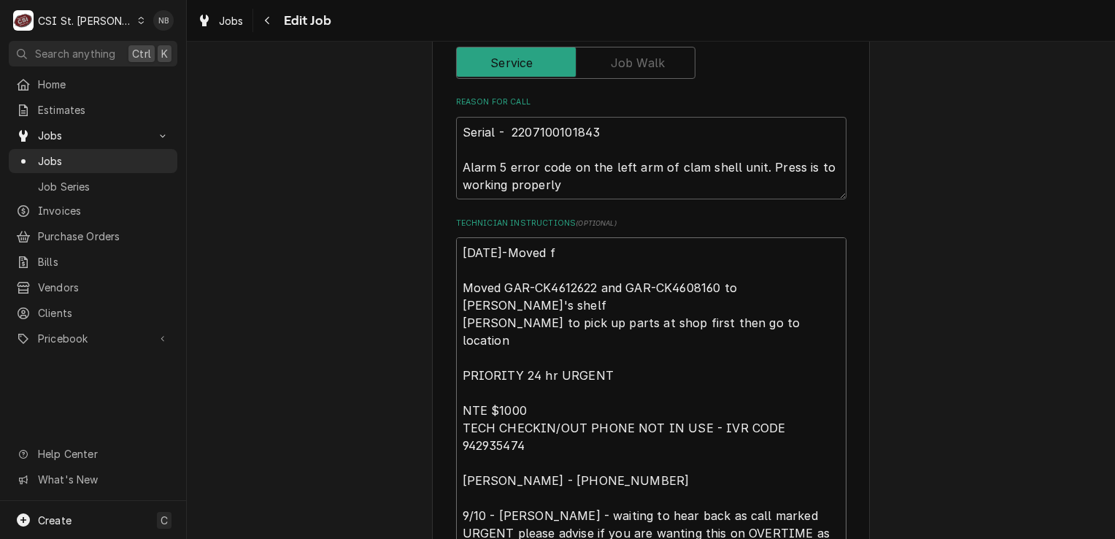
type textarea "9/22/25-Moved fr Moved GAR-CK4612622 and GAR-CK4608160 to Kevin F's shelf kevin…"
type textarea "x"
type textarea "9/22/25-Moved fro Moved GAR-CK4612622 and GAR-CK4608160 to Kevin F's shelf kevi…"
type textarea "x"
type textarea "9/22/25-Moved from Moved GAR-CK4612622 and GAR-CK4608160 to Kevin F's shelf kev…"
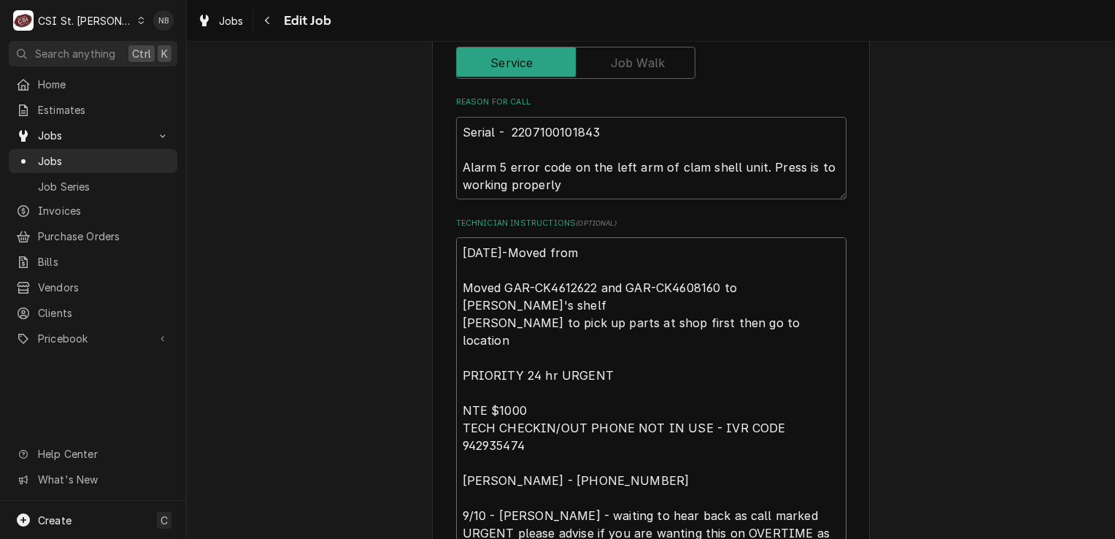
type textarea "x"
type textarea "9/22/25-Moved from Moved GAR-CK4612622 and GAR-CK4608160 to Kevin F's shelf kev…"
type textarea "x"
type textarea "9/22/25-Moved from K Moved GAR-CK4612622 and GAR-CK4608160 to Kevin F's shelf k…"
type textarea "x"
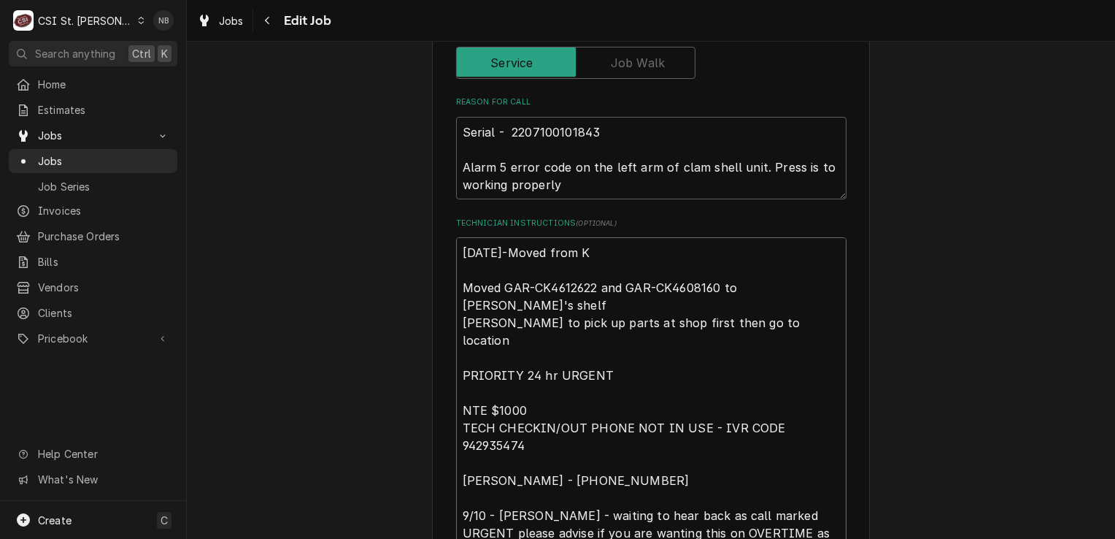
type textarea "9/22/25-Moved from Ke Moved GAR-CK4612622 and GAR-CK4608160 to Kevin F's shelf …"
type textarea "x"
type textarea "9/22/25-Moved from Kev Moved GAR-CK4612622 and GAR-CK4608160 to Kevin F's shelf…"
type textarea "x"
type textarea "9/22/25-Moved from Kevi Moved GAR-CK4612622 and GAR-CK4608160 to Kevin F's shel…"
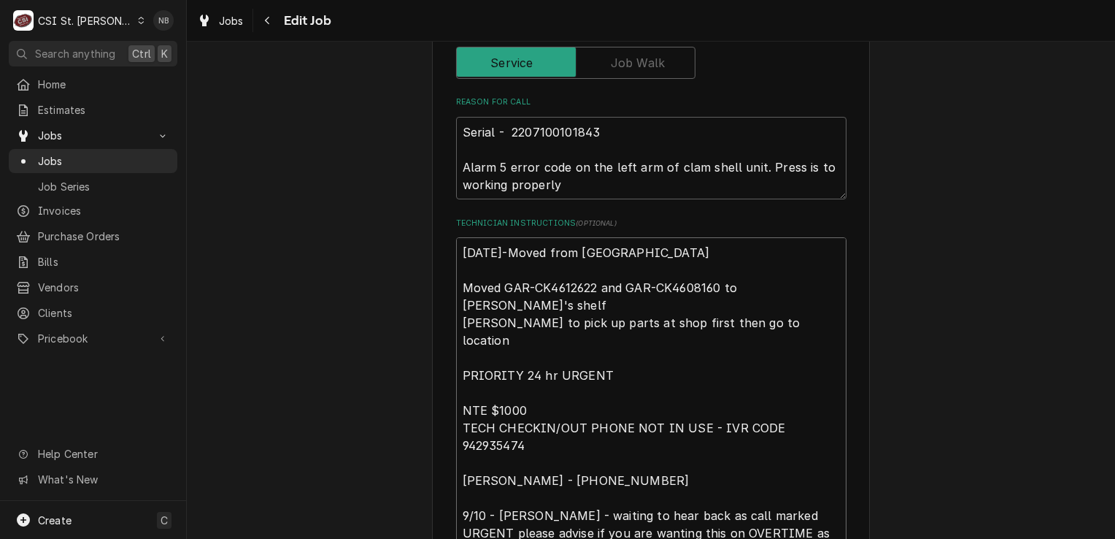
type textarea "x"
type textarea "9/22/25-Moved from Kevin Moved GAR-CK4612622 and GAR-CK4608160 to Kevin F's she…"
type textarea "x"
type textarea "9/22/25-Moved from Kevin Moved GAR-CK4612622 and GAR-CK4608160 to Kevin F's she…"
type textarea "x"
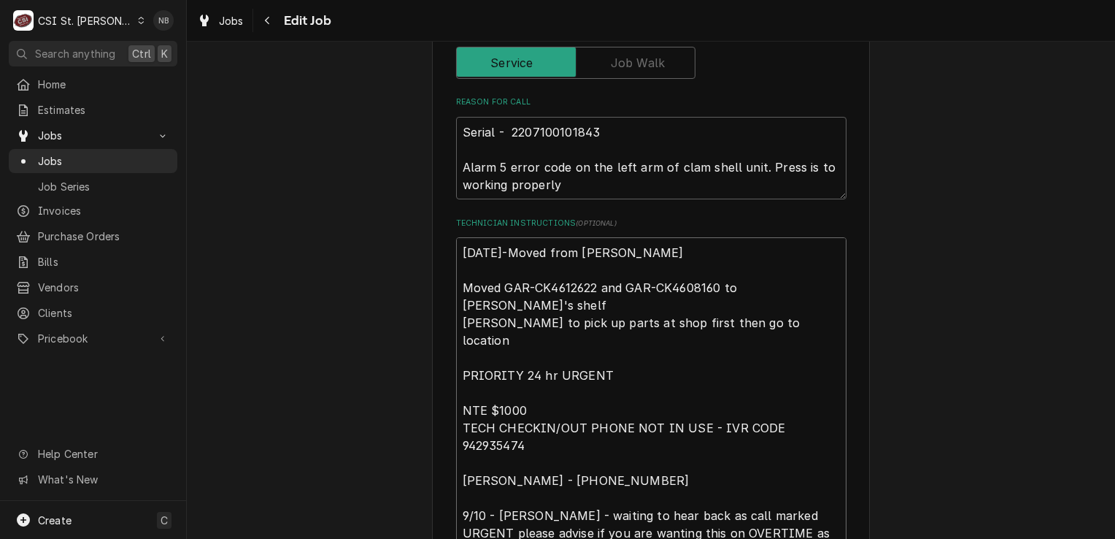
type textarea "9/22/25-Moved from Kevin F Moved GAR-CK4612622 and GAR-CK4608160 to Kevin F's s…"
type textarea "x"
type textarea "9/22/25-Moved from Kevin F Moved GAR-CK4612622 and GAR-CK4608160 to Kevin F's s…"
type textarea "x"
type textarea "9/22/25-Moved from Kevin F to Moved GAR-CK4612622 and GAR-CK4608160 to Kevin F'…"
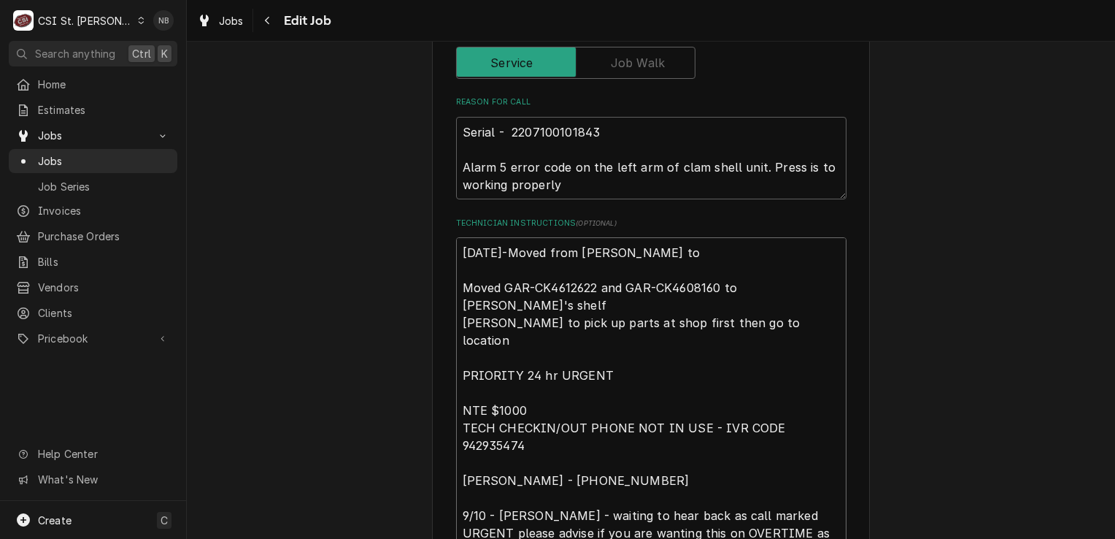
type textarea "x"
type textarea "9/22/25-Moved from Kevin F to Moved GAR-CK4612622 and GAR-CK4608160 to Kevin F'…"
type textarea "x"
type textarea "9/22/25-Moved from Kevin F to C Moved GAR-CK4612622 and GAR-CK4608160 to Kevin …"
type textarea "x"
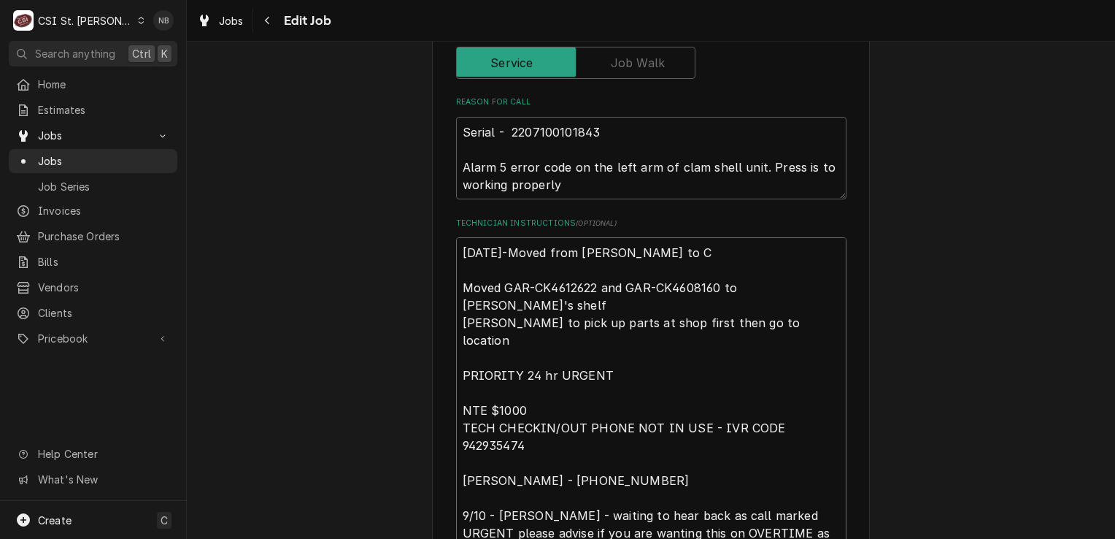
type textarea "9/22/25-Moved from Kevin F to Co Moved GAR-CK4612622 and GAR-CK4608160 to Kevin…"
type textarea "x"
type textarea "9/22/25-Moved from Kevin F to Cou Moved GAR-CK4612622 and GAR-CK4608160 to Kevi…"
type textarea "x"
type textarea "9/22/25-Moved from Kevin F to Cour Moved GAR-CK4612622 and GAR-CK4608160 to Kev…"
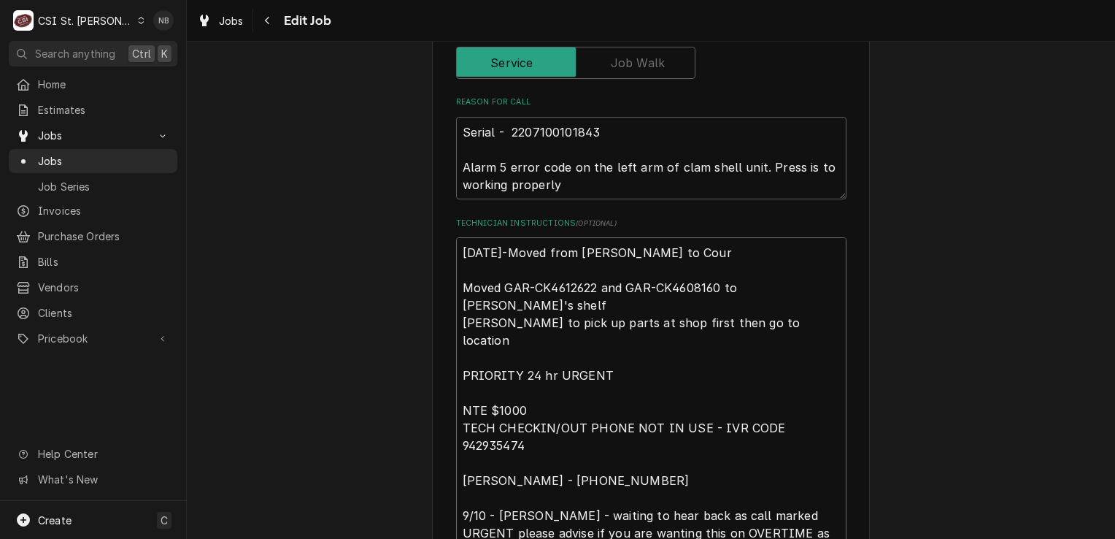
type textarea "x"
type textarea "9/22/25-Moved from Kevin F to Court Moved GAR-CK4612622 and GAR-CK4608160 to Ke…"
type textarea "x"
type textarea "9/22/25-Moved from Kevin F to Courtn Moved GAR-CK4612622 and GAR-CK4608160 to K…"
type textarea "x"
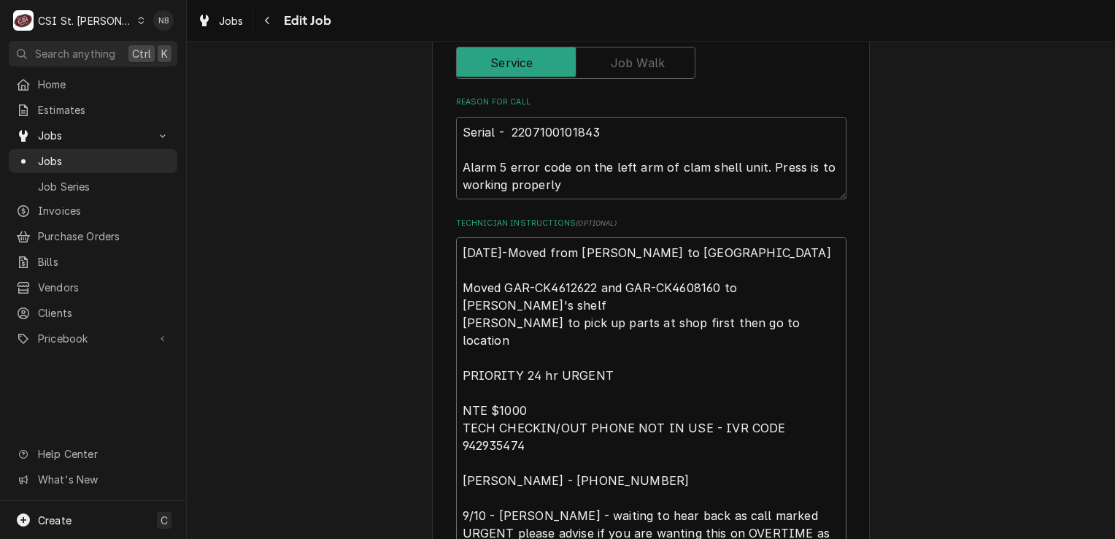
type textarea "9/22/25-Moved from Kevin F to Courtne Moved GAR-CK4612622 and GAR-CK4608160 to …"
type textarea "x"
type textarea "9/22/25-Moved from Kevin F to Courtney Moved GAR-CK4612622 and GAR-CK4608160 to…"
type textarea "x"
type textarea "9/22/25-Moved from Kevin F to Courtney Moved GAR-CK4612622 and GAR-CK4608160 to…"
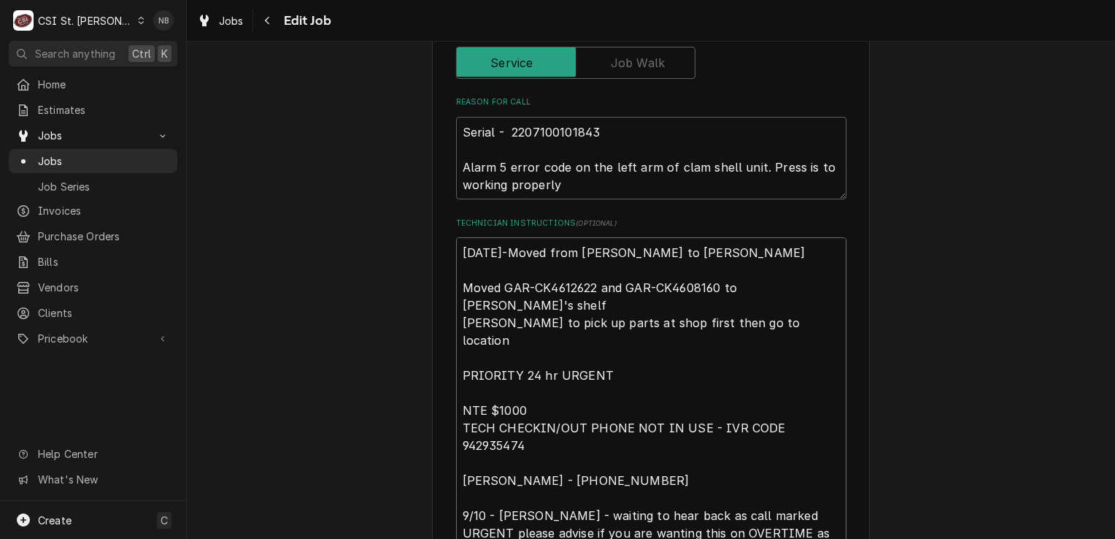
type textarea "x"
type textarea "9/22/25-Moved from Kevin F to Courtney W Moved GAR-CK4612622 and GAR-CK4608160 …"
type textarea "x"
type textarea "9/22/25-Moved from Kevin F to Courtney W. Moved GAR-CK4612622 and GAR-CK4608160…"
type textarea "x"
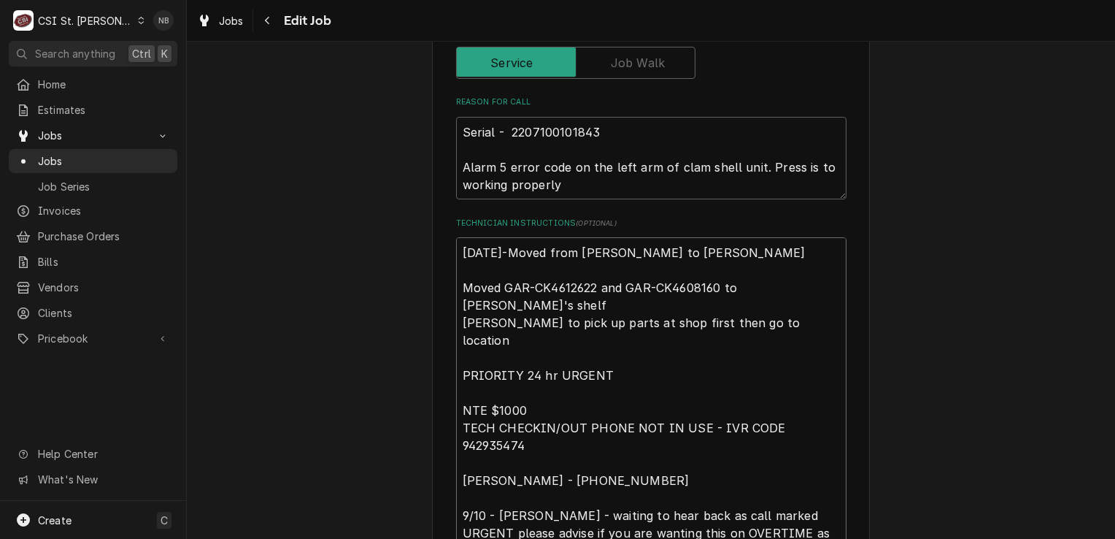
type textarea "9/22/25-Moved from Kevin F to Courtney W Moved GAR-CK4612622 and GAR-CK4608160 …"
type textarea "x"
type textarea "9/22/25-Moved from Kevin F to Courtney W' Moved GAR-CK4612622 and GAR-CK4608160…"
type textarea "x"
type textarea "9/22/25-Moved from Kevin F to Courtney W's Moved GAR-CK4612622 and GAR-CK460816…"
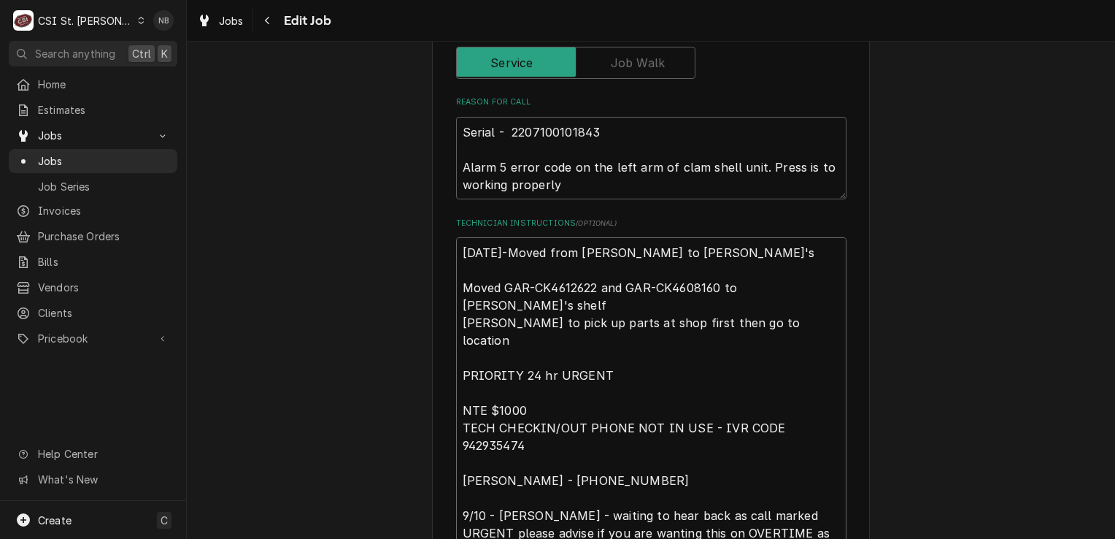
type textarea "x"
type textarea "9/22/25-Moved from Kevin F to Courtney W's. Moved GAR-CK4612622 and GAR-CK46081…"
type textarea "x"
type textarea "9/22/25-Moved from Kevin F to Courtney W's. Moved GAR-CK4612622 and GAR-CK46081…"
type textarea "x"
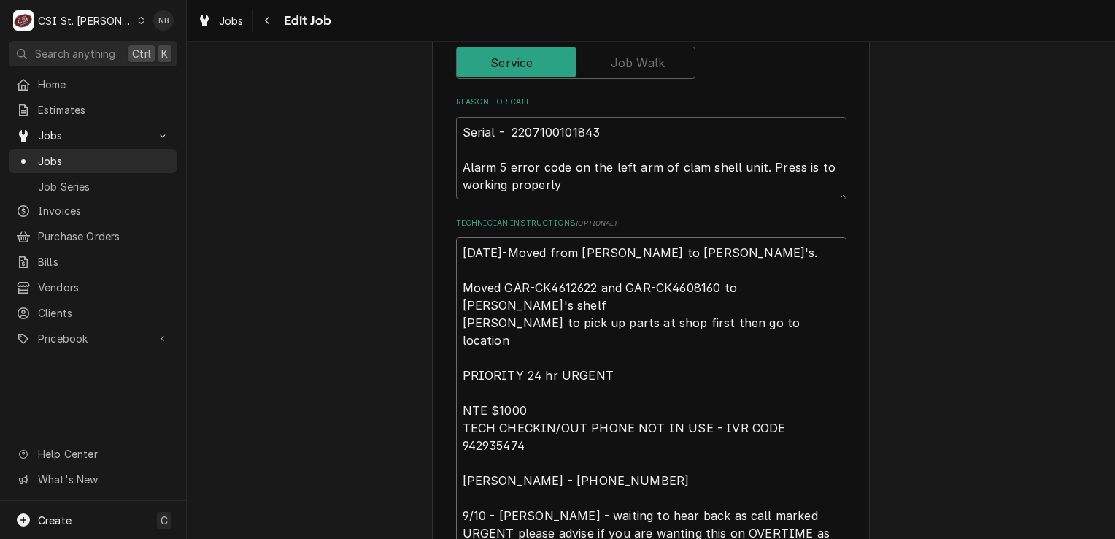
type textarea "9/22/25-Moved from Kevin F to Courtney W's. S Moved GAR-CK4612622 and GAR-CK460…"
type textarea "x"
type textarea "9/22/25-Moved from Kevin F to Courtney W's. Sh Moved GAR-CK4612622 and GAR-CK46…"
type textarea "x"
type textarea "9/22/25-Moved from Kevin F to Courtney W's. She Moved GAR-CK4612622 and GAR-CK4…"
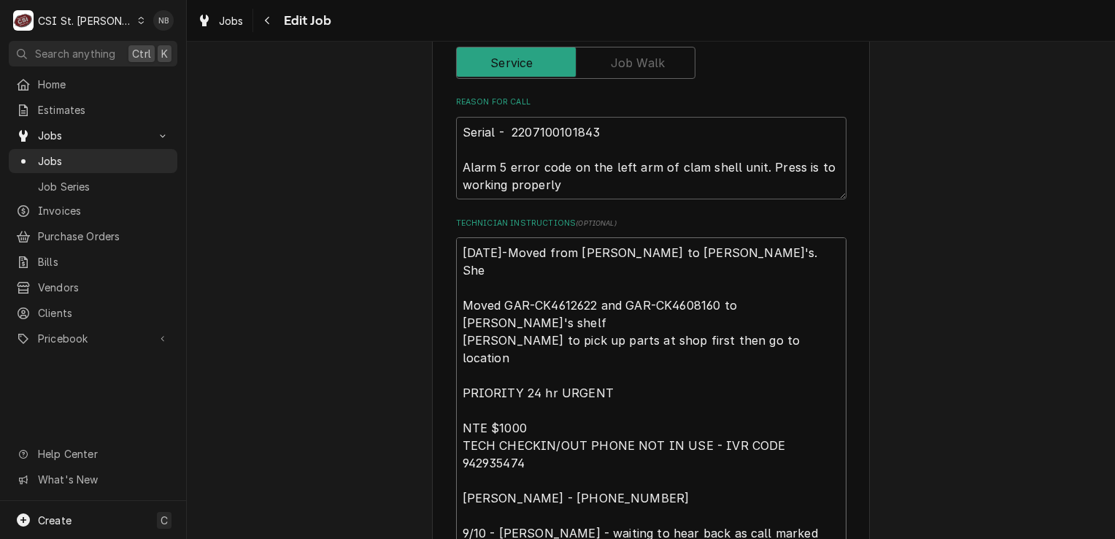
type textarea "x"
type textarea "9/22/25-Moved from Kevin F to Courtney W's. Sh Moved GAR-CK4612622 and GAR-CK46…"
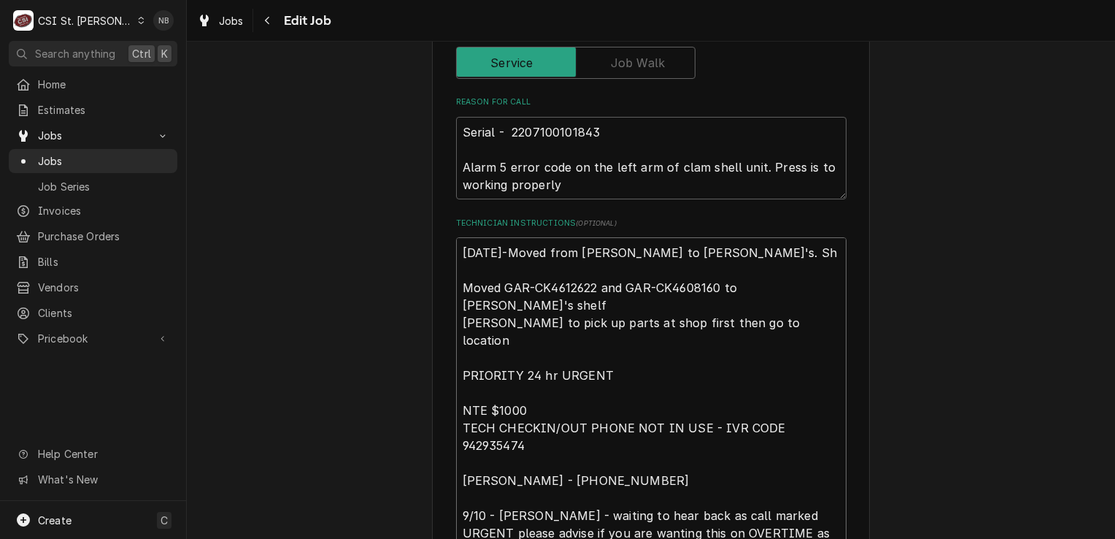
type textarea "x"
type textarea "9/22/25-Moved from Kevin F to Courtney W's. S Moved GAR-CK4612622 and GAR-CK460…"
type textarea "x"
type textarea "9/22/25-Moved from Kevin F to Courtney W's. Moved GAR-CK4612622 and GAR-CK46081…"
type textarea "x"
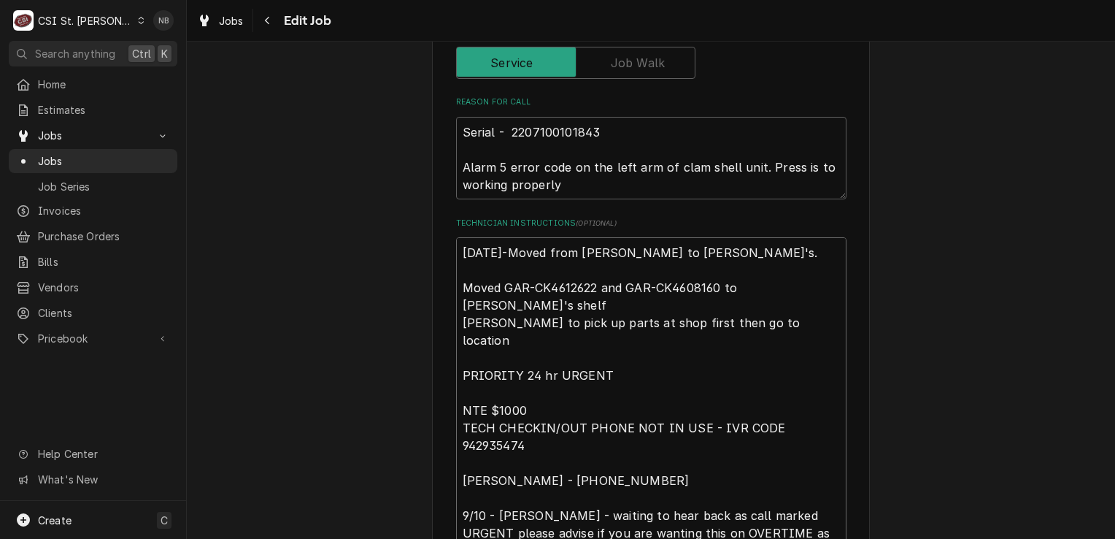
type textarea "9/22/25-Moved from Kevin F to Courtney W's. Moved GAR-CK4612622 and GAR-CK46081…"
type textarea "x"
type textarea "9/22/25-Moved from Kevin F to Courtney W's Moved GAR-CK4612622 and GAR-CK460816…"
type textarea "x"
type textarea "9/22/25-Moved from Kevin F to Courtney W's Moved GAR-CK4612622 and GAR-CK460816…"
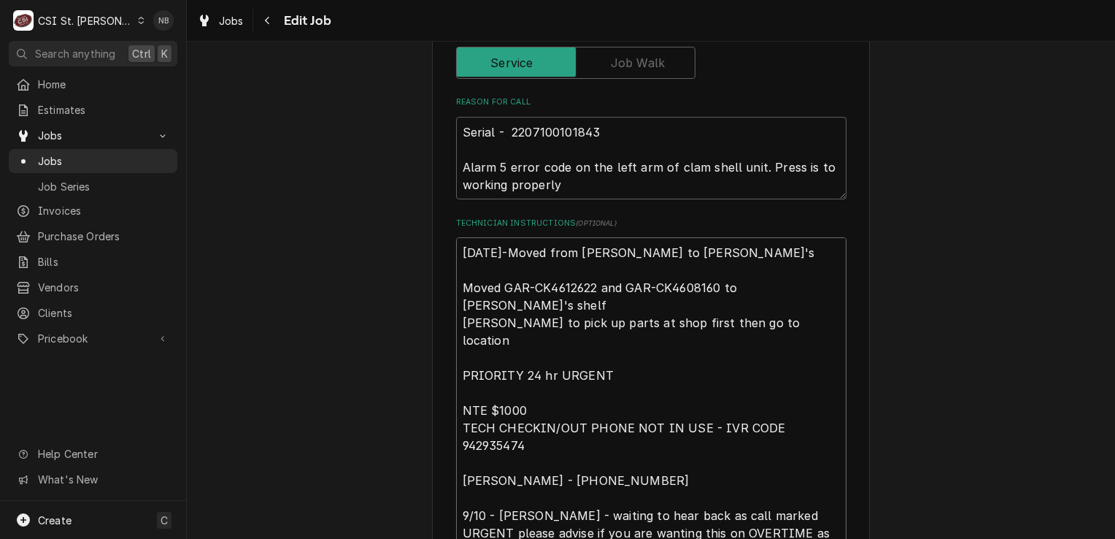
type textarea "x"
type textarea "9/22/25-Moved from Kevin F to Courtney W's S Moved GAR-CK4612622 and GAR-CK4608…"
type textarea "x"
type textarea "9/22/25-Moved from Kevin F to Courtney W's Sh Moved GAR-CK4612622 and GAR-CK460…"
type textarea "x"
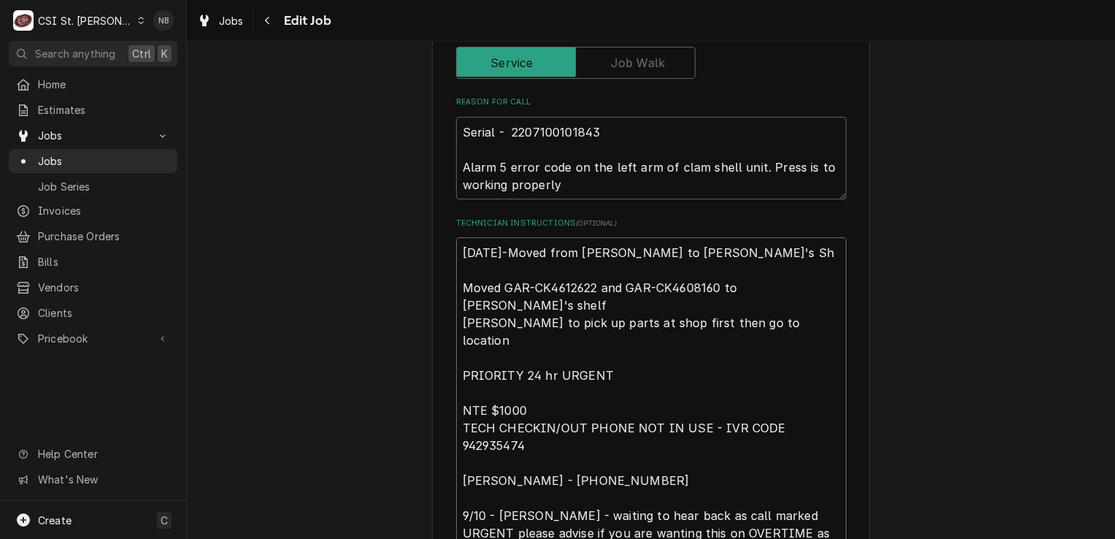
type textarea "9/22/25-Moved from Kevin F to Courtney W's She Moved GAR-CK4612622 and GAR-CK46…"
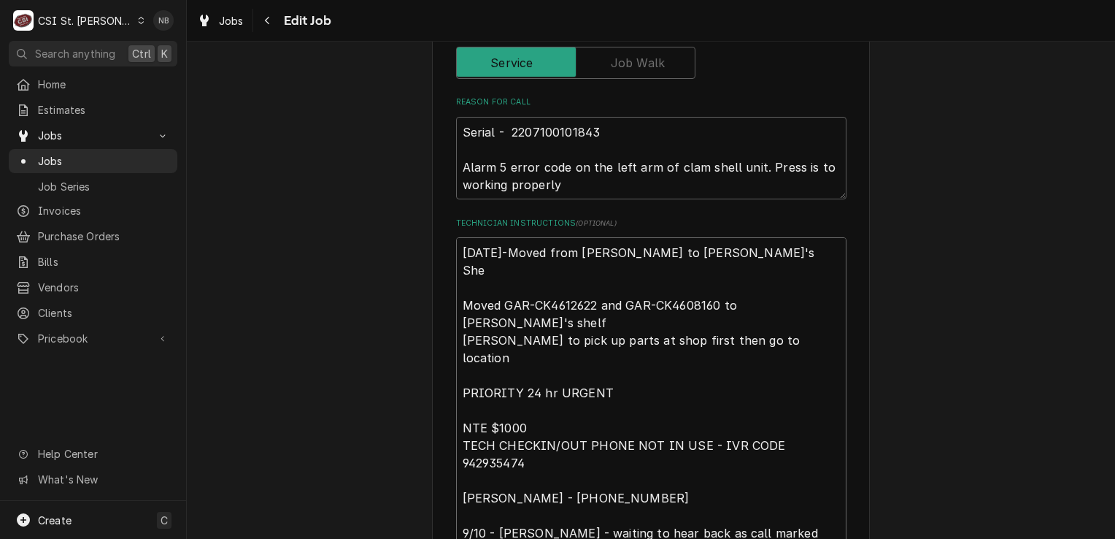
type textarea "x"
type textarea "9/22/25-Moved from Kevin F to Courtney W's Shel Moved GAR-CK4612622 and GAR-CK4…"
type textarea "x"
type textarea "9/22/25-Moved from Kevin F to Courtney W's Shelf Moved GAR-CK4612622 and GAR-CK…"
type textarea "x"
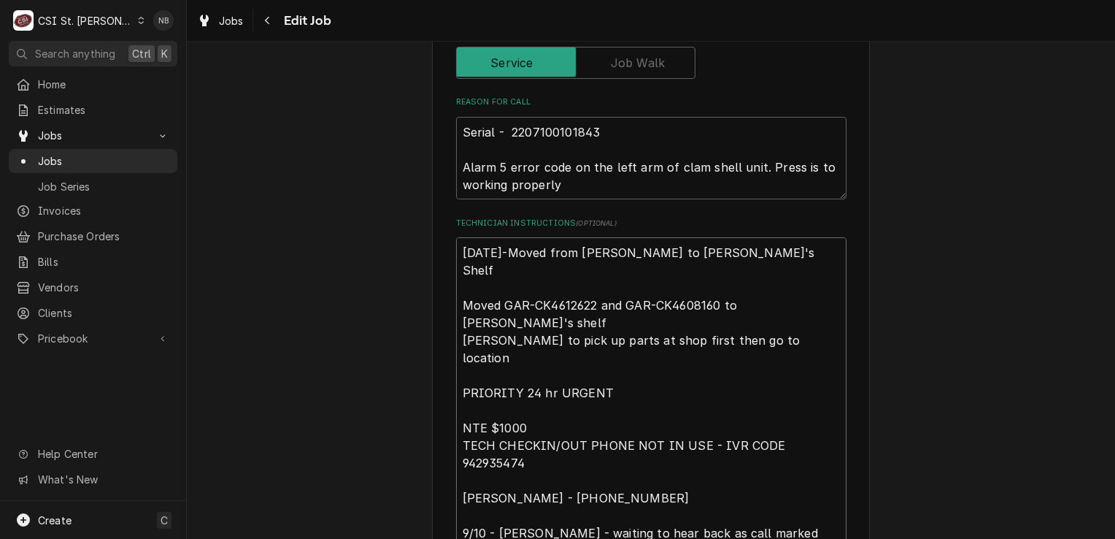
type textarea "9/22/25-Moved from Kevin F to Courtney W's Shelf, Moved GAR-CK4612622 and GAR-C…"
type textarea "x"
type textarea "9/22/25-Moved from Kevin F to Courtney W's Shelf, Moved GAR-CK4612622 and GAR-C…"
type textarea "x"
type textarea "9/22/25-Moved from Kevin F to Courtney W's Shelf, b Moved GAR-CK4612622 and GAR…"
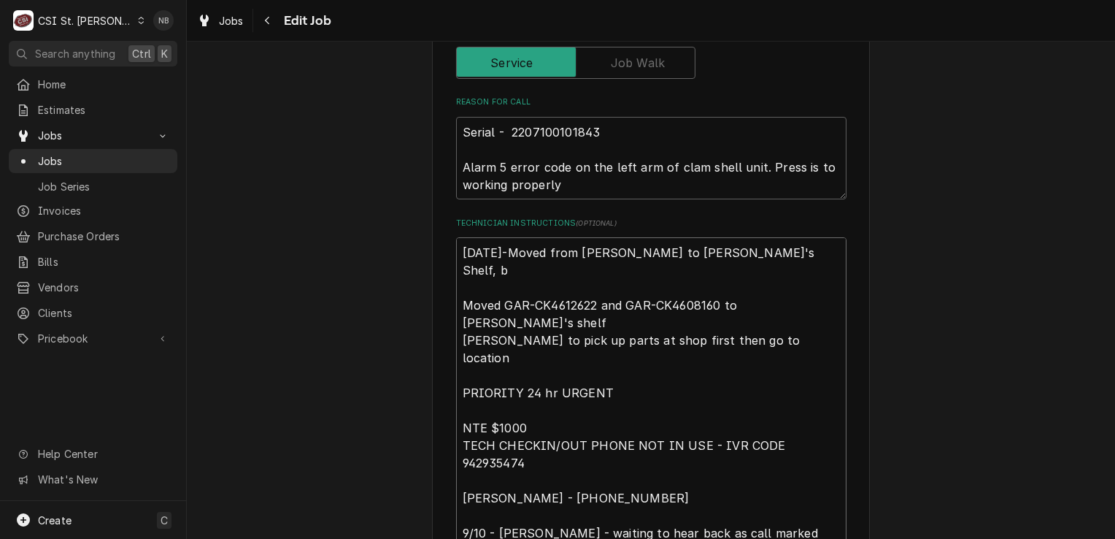
type textarea "x"
type textarea "9/22/25-Moved from Kevin F to Courtney W's Shelf, bo Moved GAR-CK4612622 and GA…"
type textarea "x"
type textarea "9/22/25-Moved from Kevin F to Courtney W's Shelf, bot Moved GAR-CK4612622 and G…"
type textarea "x"
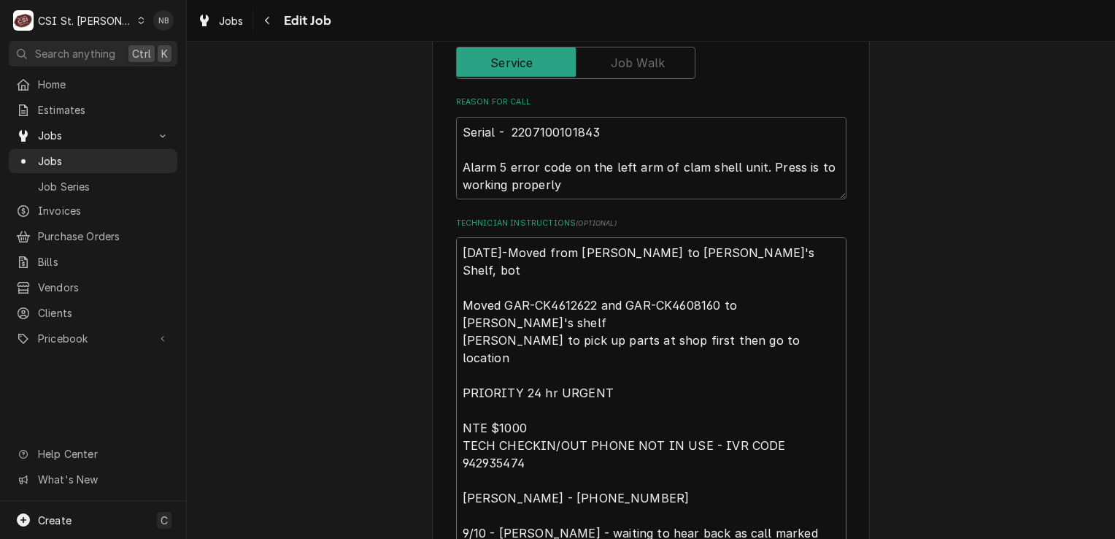
type textarea "9/22/25-Moved from Kevin F to Courtney W's Shelf, both Moved GAR-CK4612622 and …"
type textarea "x"
type textarea "9/22/25-Moved from Kevin F to Courtney W's Shelf, both Moved GAR-CK4612622 and …"
type textarea "x"
type textarea "9/22/25-Moved from Kevin F to Courtney W's Shelf, both Moved GAR-CK4612622 and …"
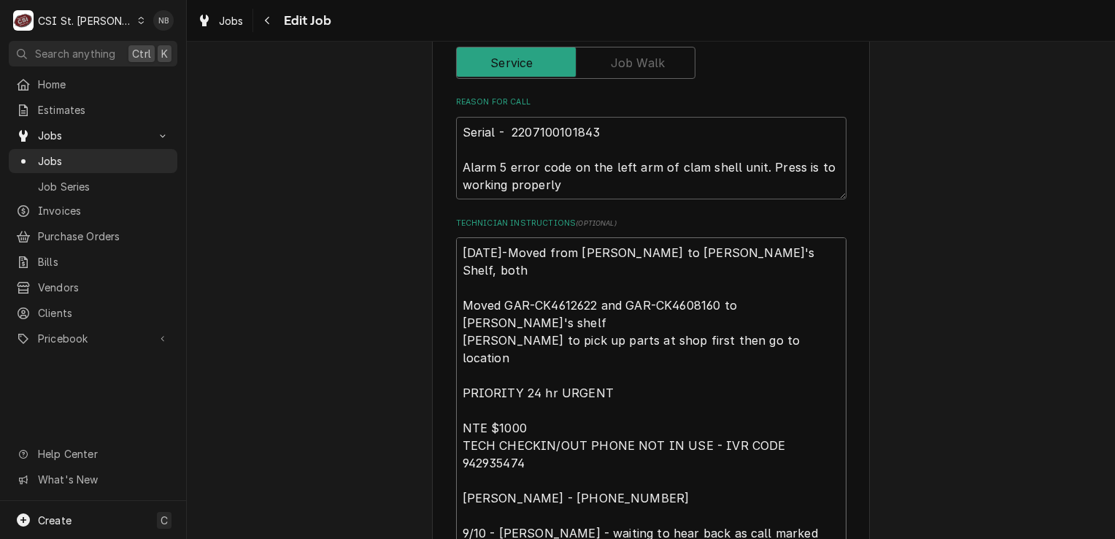
type textarea "x"
type textarea "9/22/25-Moved from Kevin F to Courtney W's Shelf, bot Moved GAR-CK4612622 and G…"
type textarea "x"
type textarea "9/22/25-Moved from Kevin F to Courtney W's Shelf, bo Moved GAR-CK4612622 and GA…"
type textarea "x"
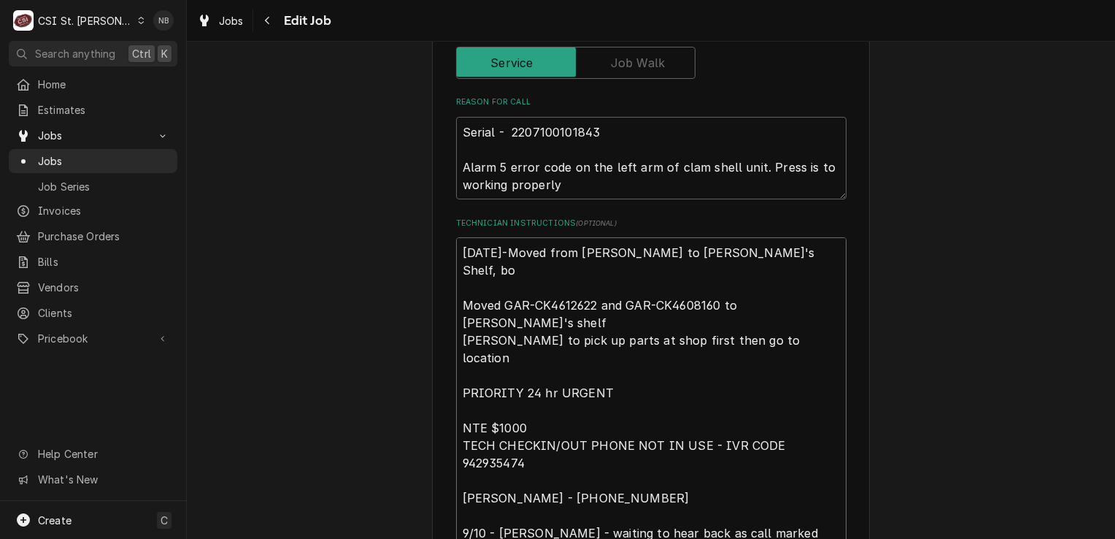
type textarea "9/22/25-Moved from Kevin F to Courtney W's Shelf, b Moved GAR-CK4612622 and GAR…"
type textarea "x"
type textarea "9/22/25-Moved from Kevin F to Courtney W's Shelf, Moved GAR-CK4612622 and GAR-C…"
paste textarea "Moved GAR-CK4612622 and GAR-CK4608160 to Kevin F's shelf"
type textarea "x"
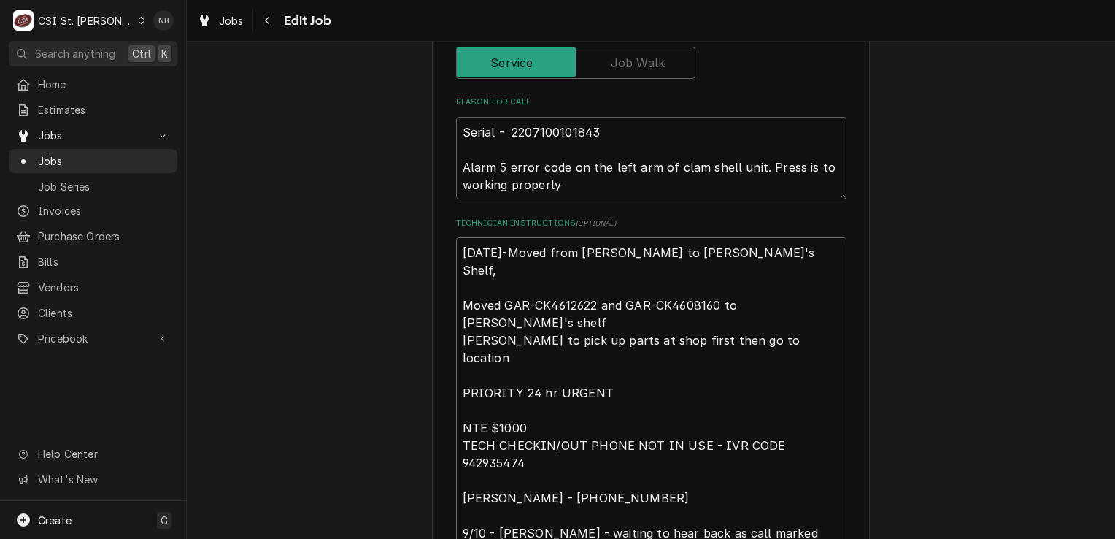
type textarea "9/22/25-Moved from Kevin F to Courtney W's Shelf, Moved GAR-CK4612622 and GAR-C…"
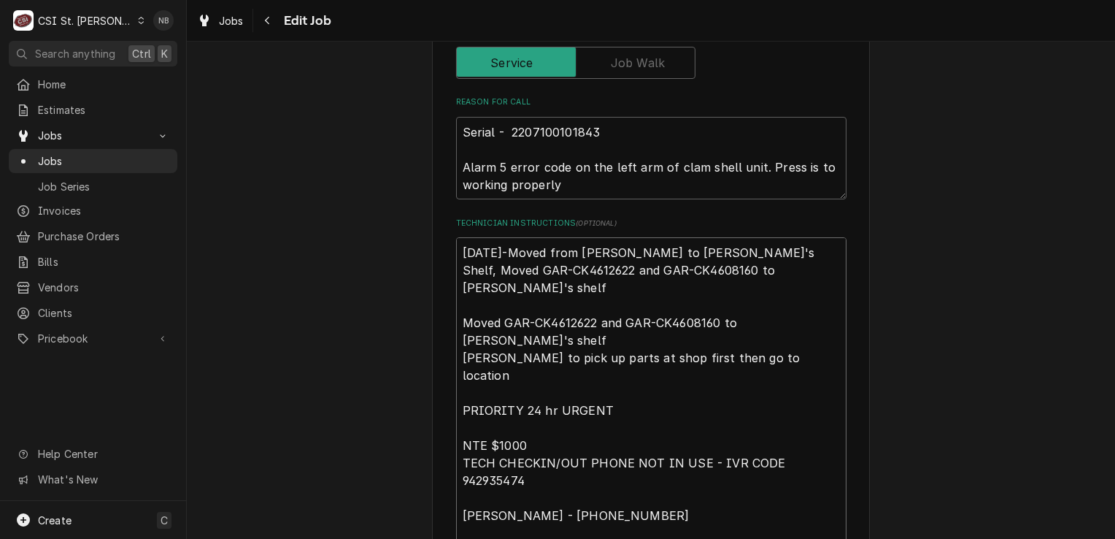
drag, startPoint x: 775, startPoint y: 269, endPoint x: 681, endPoint y: 273, distance: 94.2
click at [681, 273] on textarea "9/22/25-Moved from Kevin F to Courtney W's Shelf, Moved GAR-CK4612622 and GAR-C…" at bounding box center [651, 410] width 390 height 346
type textarea "x"
type textarea "9/22/25-Moved from Kevin F to Courtney W's Shelf, Moved GAR-CK4612622 and GAR-C…"
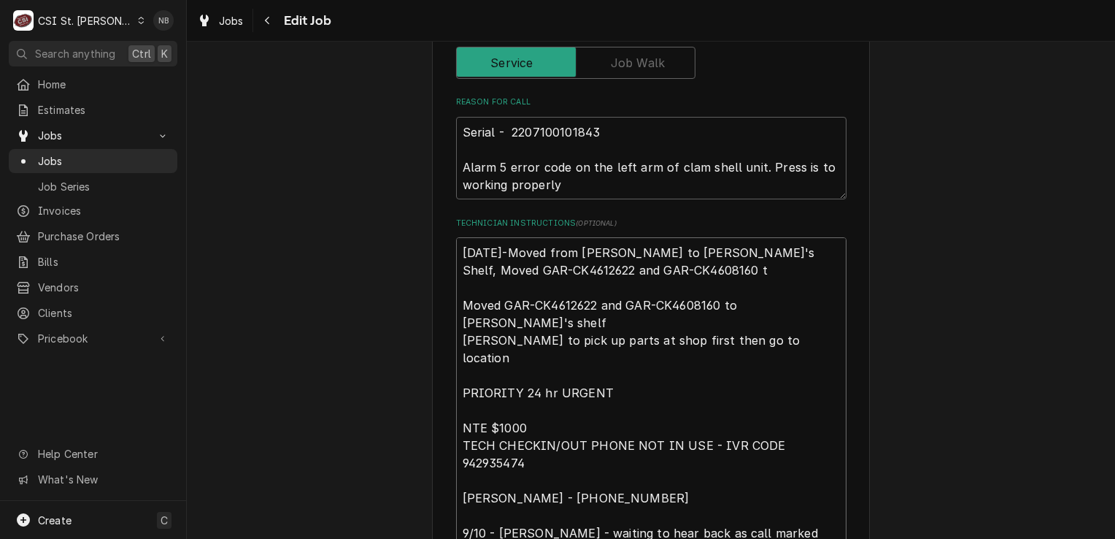
type textarea "x"
type textarea "9/22/25-Moved from Kevin F to Courtney W's Shelf, Moved GAR-CK4612622 and GAR-C…"
type textarea "x"
type textarea "9/22/25-Moved from Kevin F to Courtney W's Shelf, Moved GAR-CK4612622 and GAR-C…"
drag, startPoint x: 797, startPoint y: 253, endPoint x: 754, endPoint y: 253, distance: 43.1
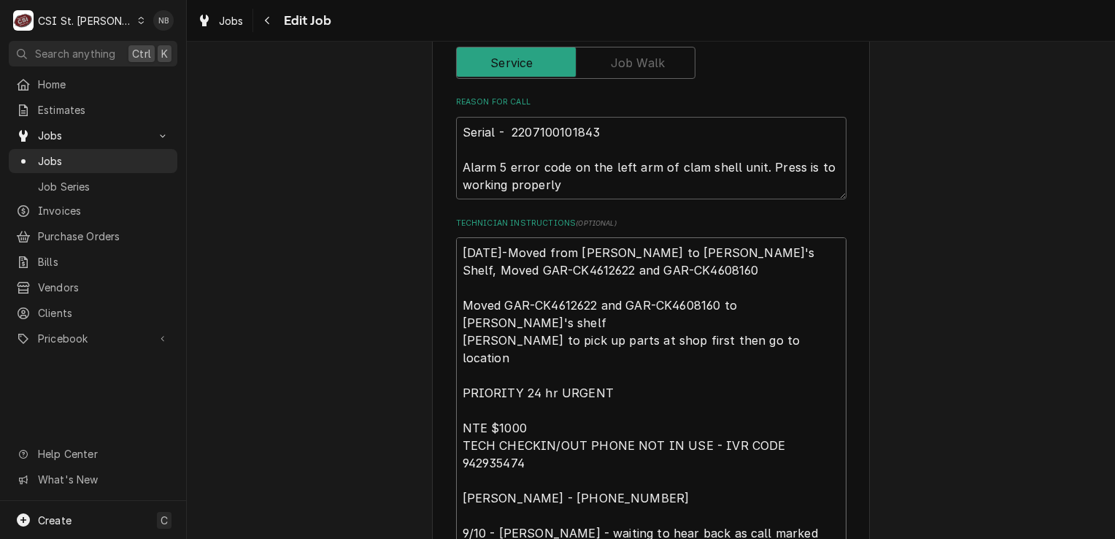
click at [754, 253] on textarea "9/22/25-Moved from Kevin F to Courtney W's Shelf, Moved GAR-CK4612622 and GAR-C…" at bounding box center [651, 410] width 390 height 346
click at [682, 265] on textarea "9/22/25-Moved from Kevin F to Courtney W's Shelf, Moved GAR-CK4612622 and GAR-C…" at bounding box center [651, 410] width 390 height 346
type textarea "x"
type textarea "9/22/25-Moved from Kevin F to Courtney W's Shelf, Moved GAR-CK4612622 and GAR-C…"
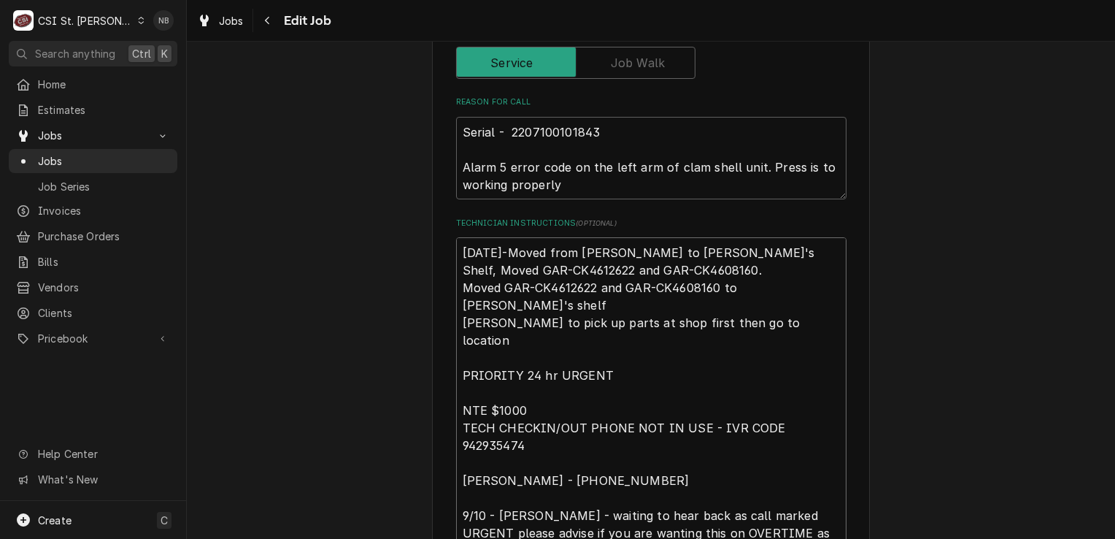
type textarea "x"
type textarea "9/22/25-Moved from Kevin F to Courtney W's Shelf, Moved GAR-CK4612622 and GAR-C…"
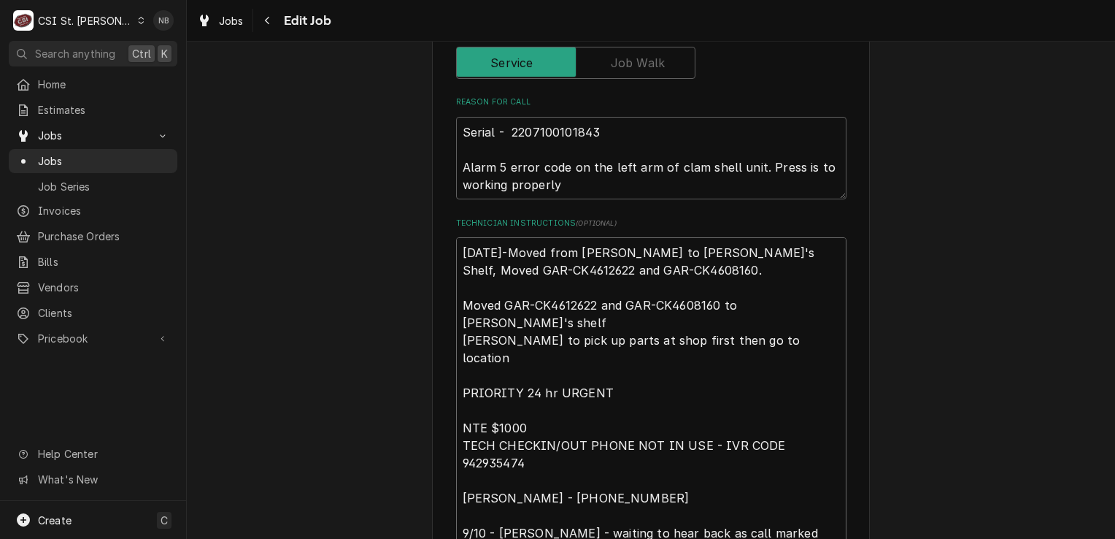
type textarea "x"
type textarea "9/22/25-Moved from Kevin F to Courtney W's Shelf, Moved GAR-CK4612622 and GAR-C…"
drag, startPoint x: 1103, startPoint y: 255, endPoint x: 1111, endPoint y: 447, distance: 192.1
click at [1111, 447] on div "Use the fields below to edit this job: Client Details Client Chili's #1649 Went…" at bounding box center [651, 290] width 928 height 497
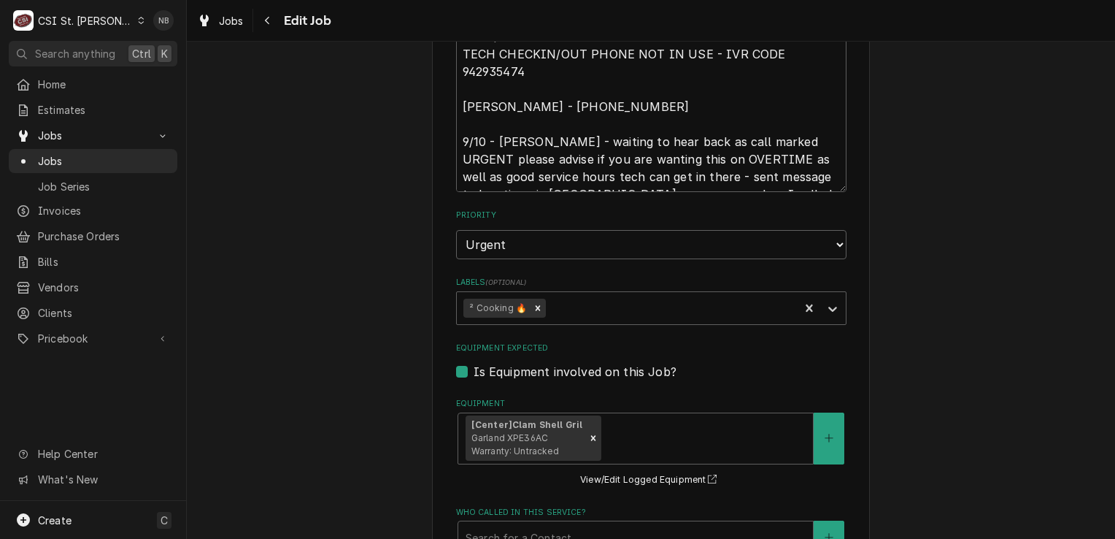
scroll to position [1601, 0]
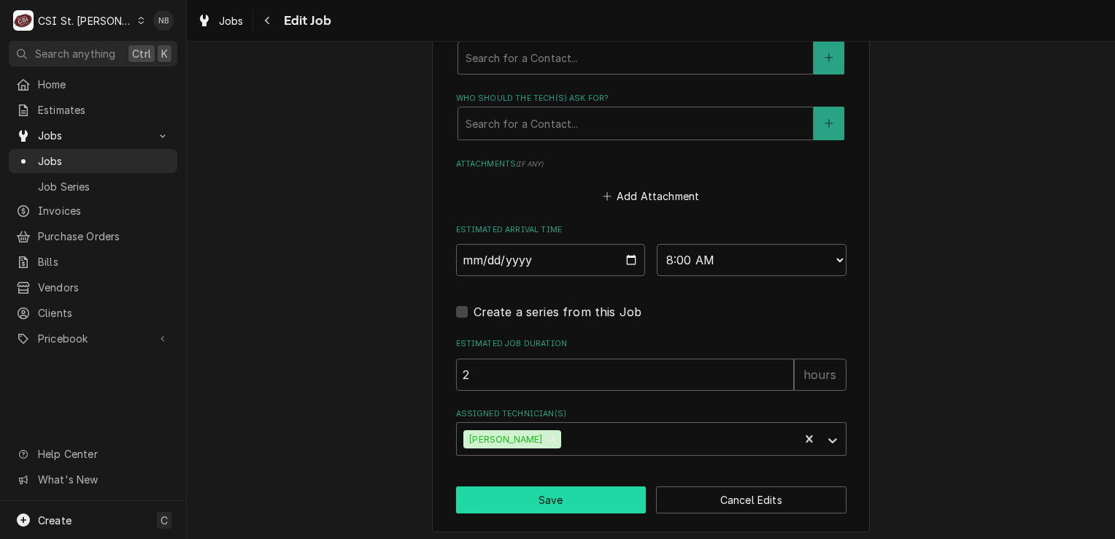
click at [604, 498] on button "Save" at bounding box center [551, 499] width 190 height 27
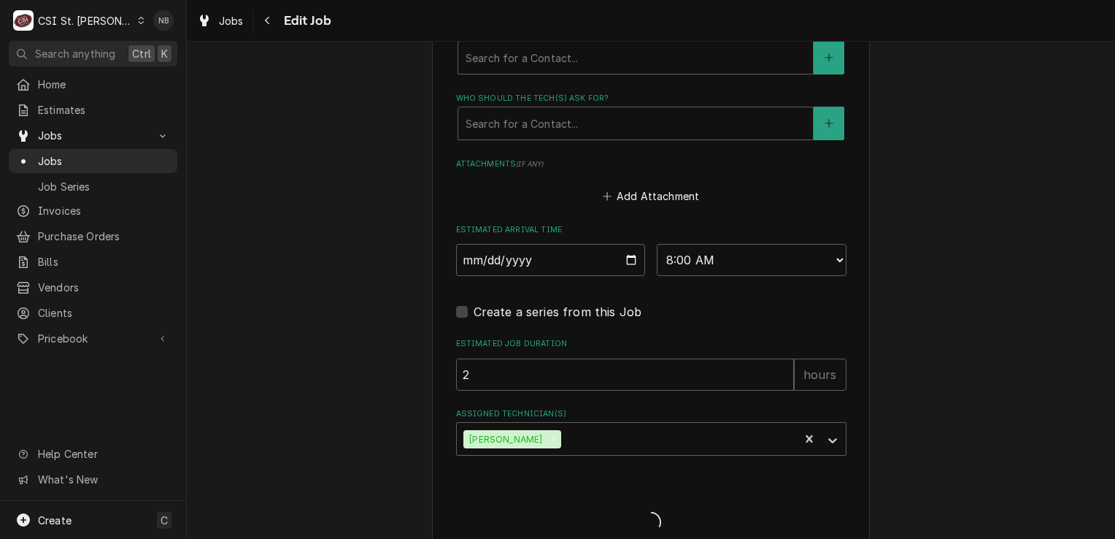
type textarea "x"
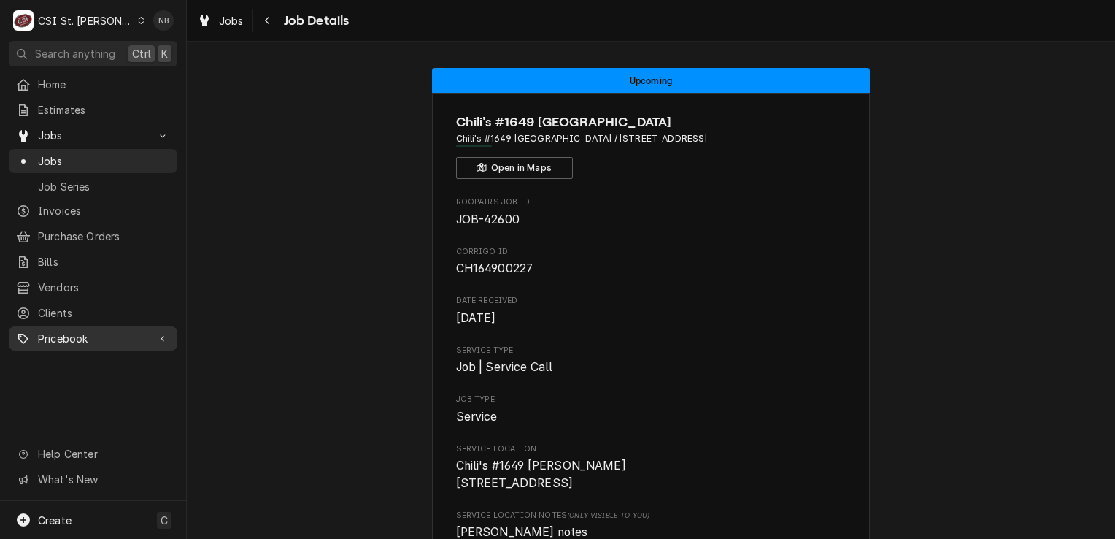
click at [89, 336] on span "Pricebook" at bounding box center [93, 338] width 110 height 15
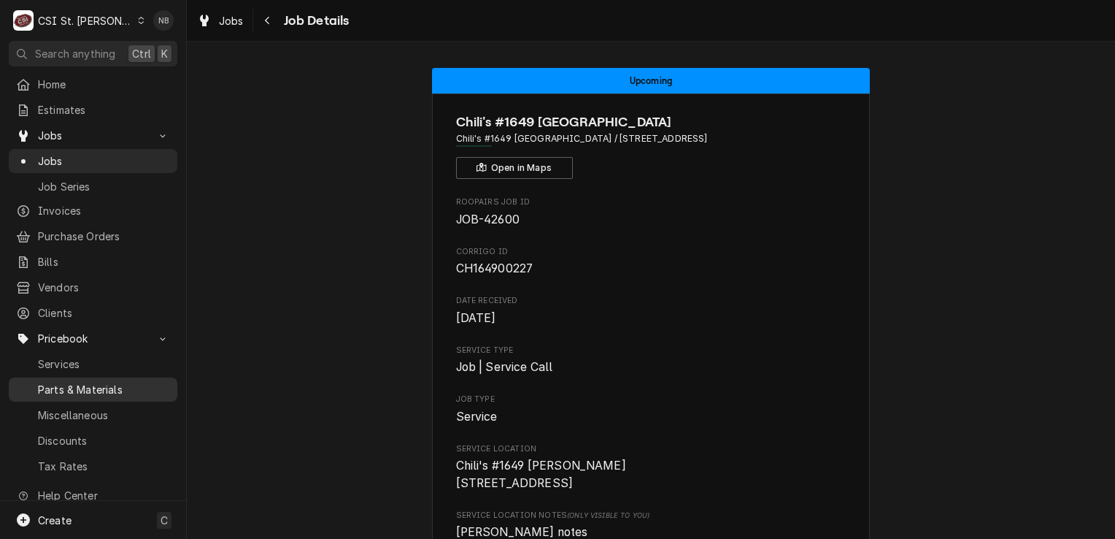
click at [93, 377] on link "Parts & Materials" at bounding box center [93, 389] width 169 height 24
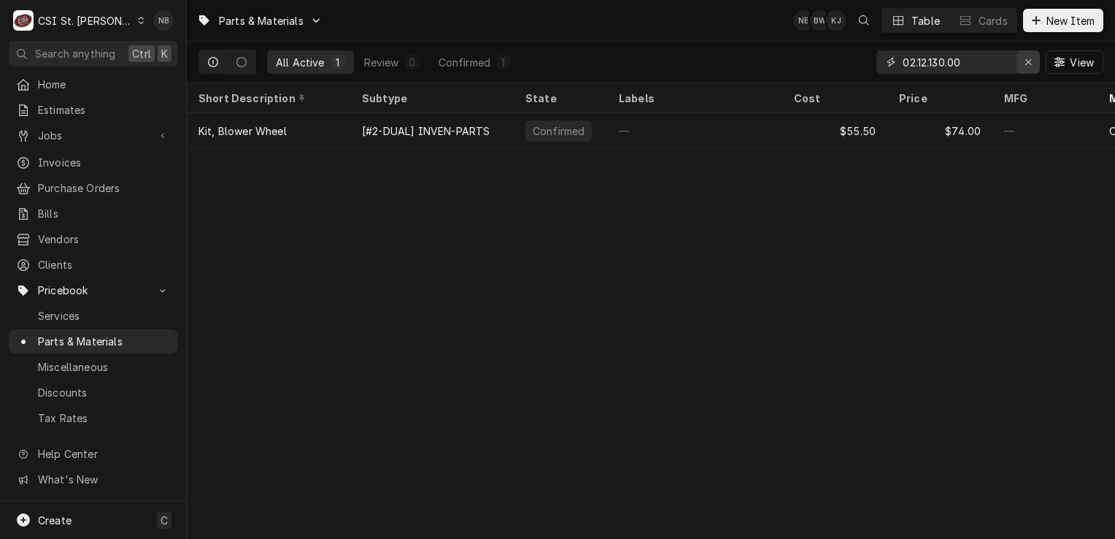
click at [1027, 60] on icon "Erase input" at bounding box center [1028, 62] width 6 height 6
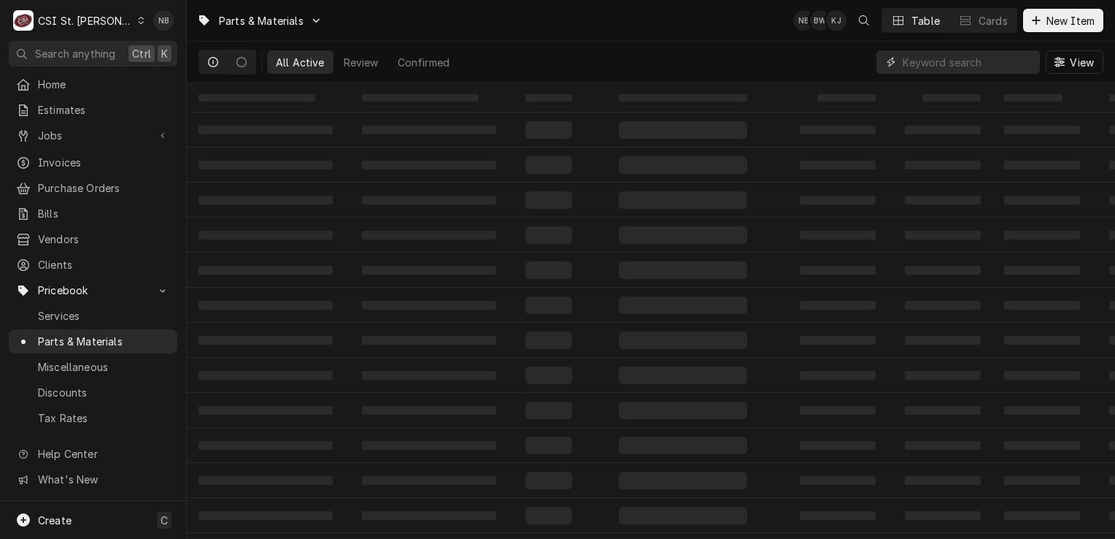
paste input "Moved GAR-CK4612622 and GAR-CK4608160 to [PERSON_NAME]'s shelf"
click at [1014, 68] on div "Moved GAR-CK4612622 and GAR-CK4608160 to [PERSON_NAME]'s shelf" at bounding box center [958, 61] width 163 height 23
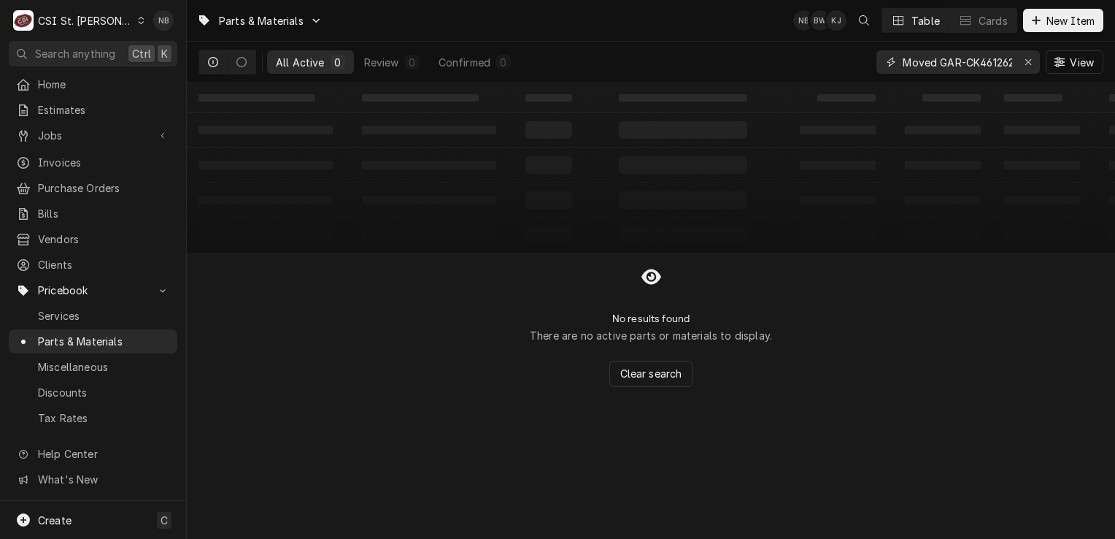
drag, startPoint x: 940, startPoint y: 62, endPoint x: 860, endPoint y: 72, distance: 80.2
click at [860, 72] on div "All Active 0 Review 0 Confirmed 0 Moved GAR-CK4612622 and GAR-CK4608160 to Kevi…" at bounding box center [651, 62] width 905 height 41
drag, startPoint x: 988, startPoint y: 61, endPoint x: 1117, endPoint y: 31, distance: 132.6
click at [1114, 31] on html "C CSI St. Louis NB Search anything Ctrl K Home Estimates Jobs Jobs Job Series I…" at bounding box center [557, 269] width 1115 height 539
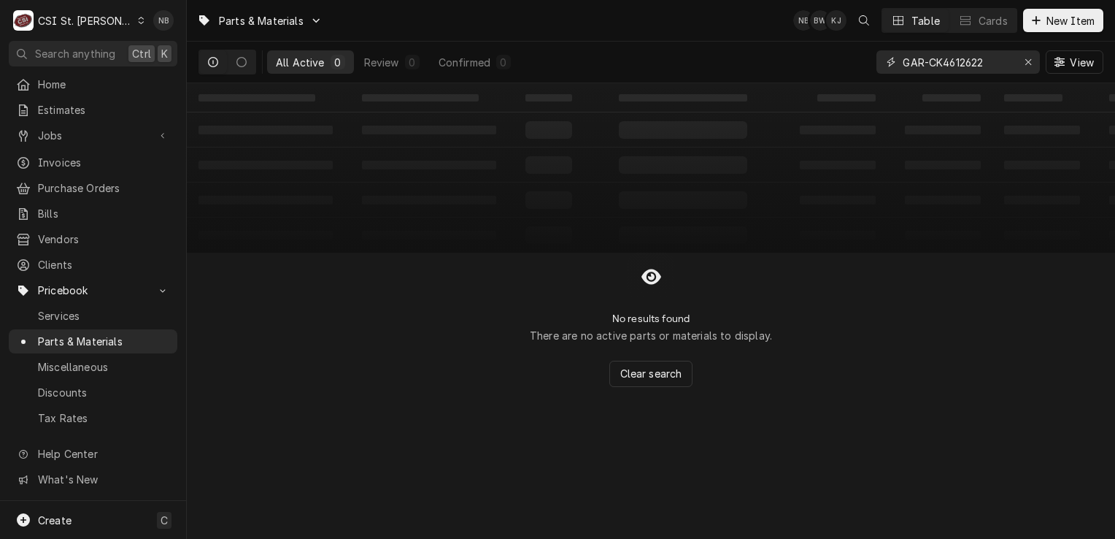
scroll to position [0, 0]
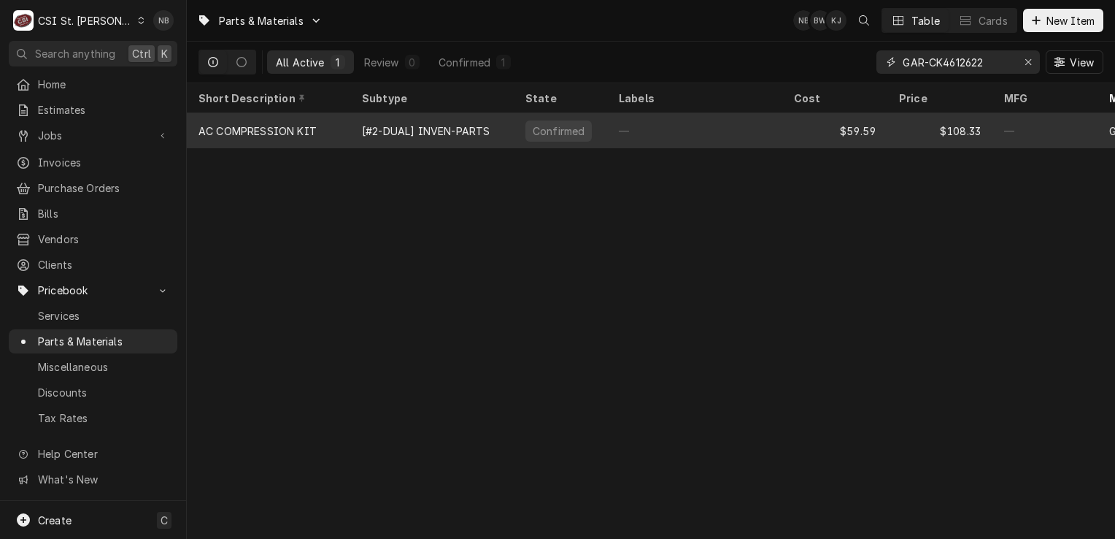
type input "GAR-CK4612622"
click at [724, 121] on div "—" at bounding box center [694, 130] width 175 height 35
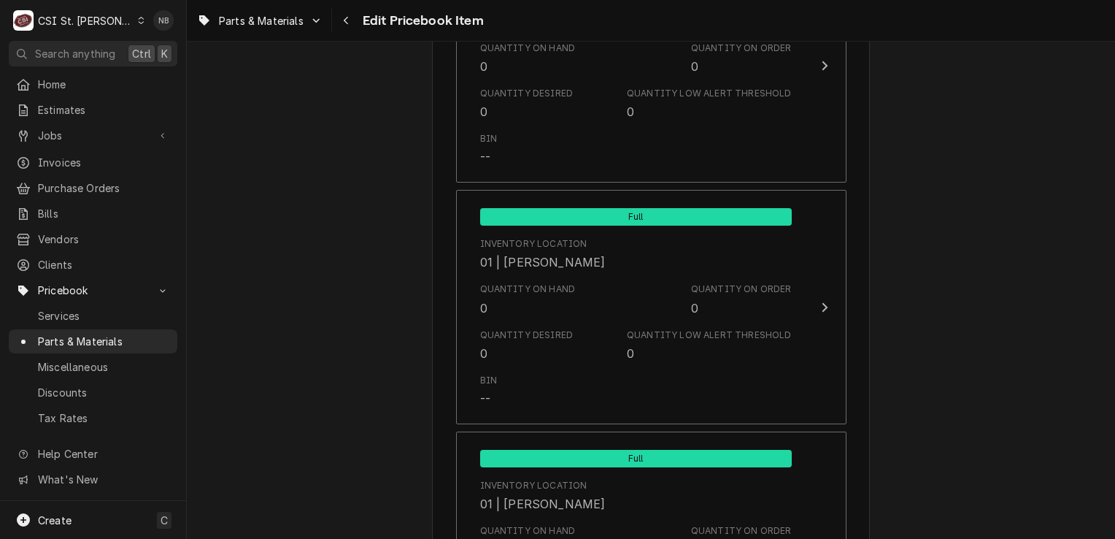
scroll to position [1697, 0]
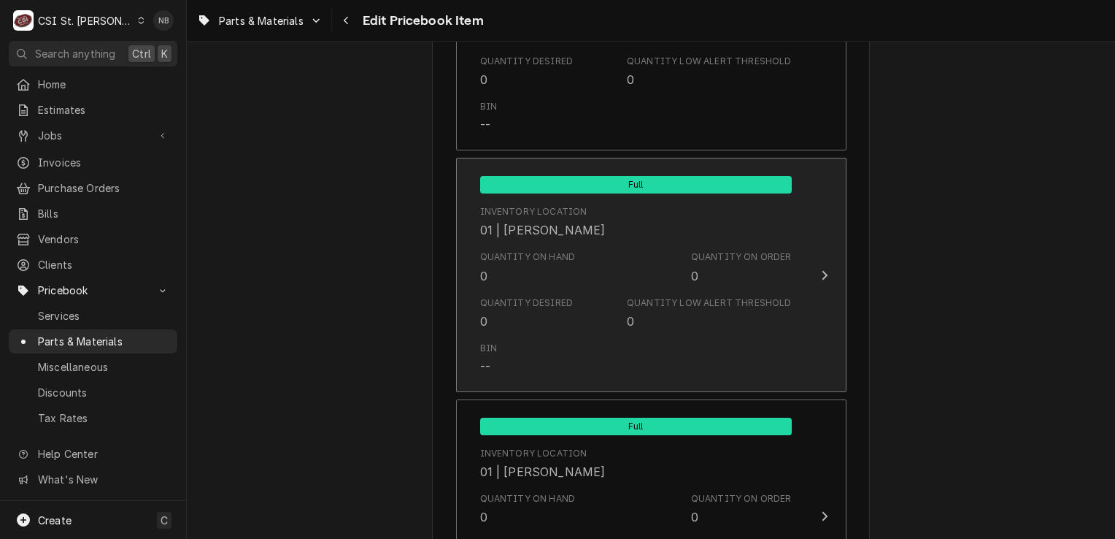
click at [685, 290] on div "Quantity Desired 0 Quantity Low Alert Threshold 0" at bounding box center [636, 312] width 312 height 45
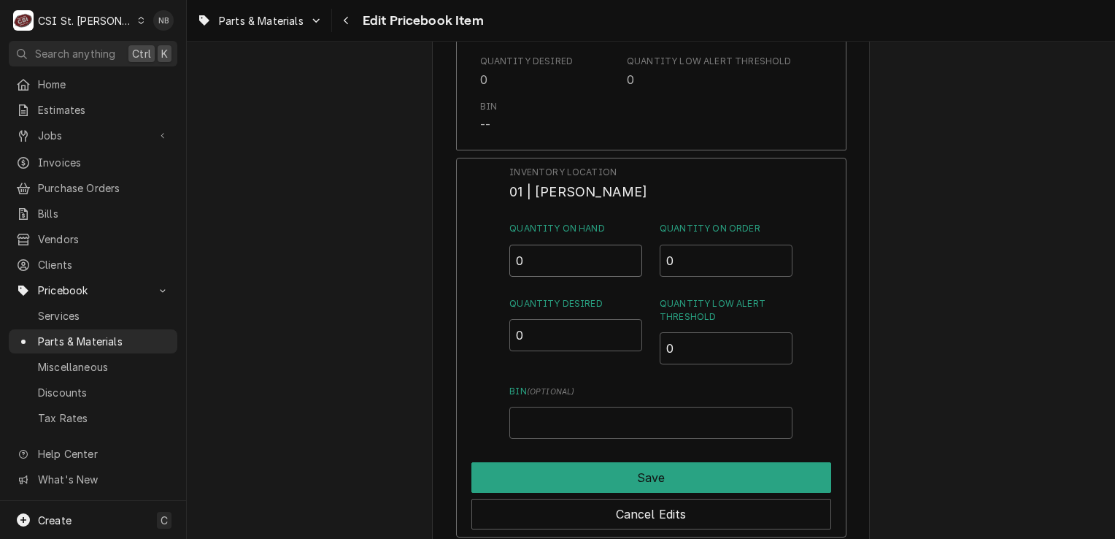
click at [531, 253] on input "0" at bounding box center [575, 261] width 133 height 32
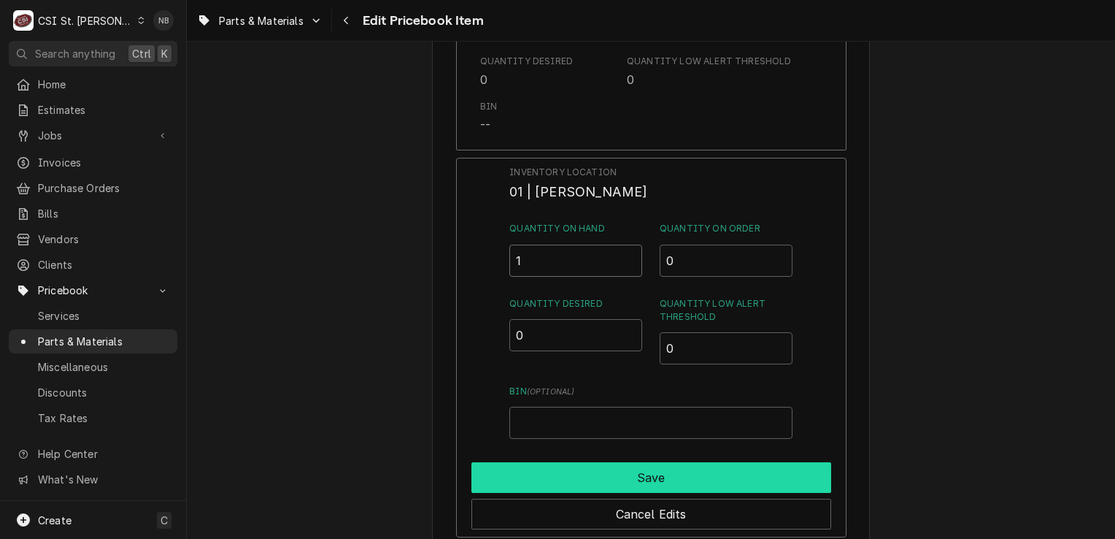
type input "1"
click at [582, 469] on button "Save" at bounding box center [651, 477] width 360 height 31
type textarea "x"
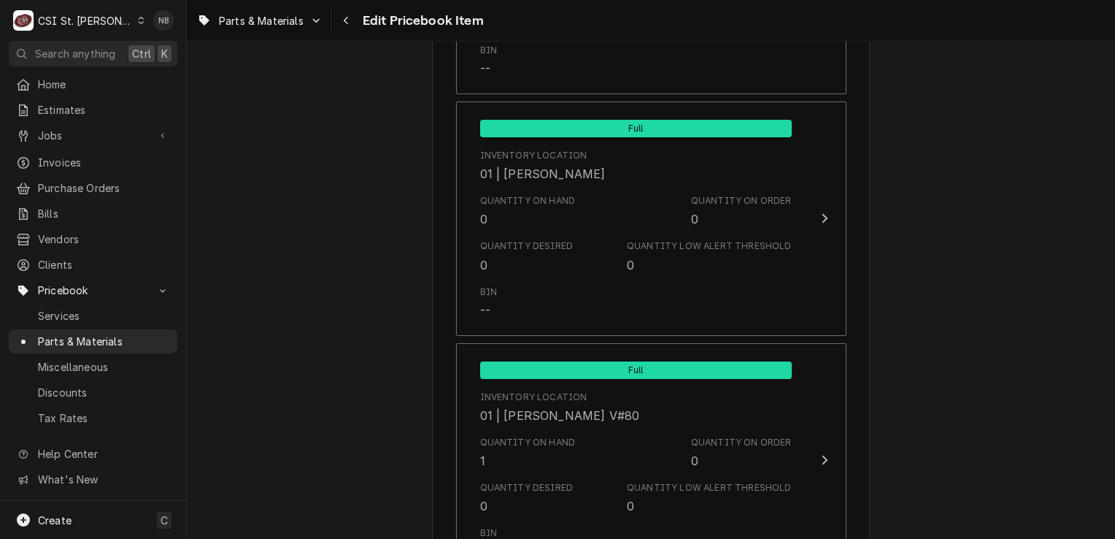
scroll to position [2976, 0]
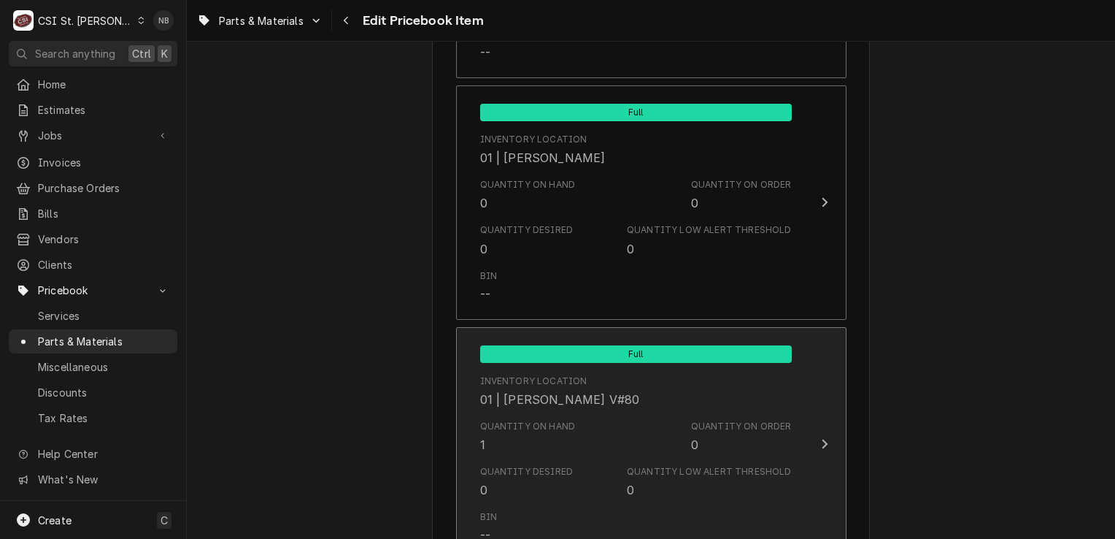
click at [733, 496] on div "Quantity Desired 0 Quantity Low Alert Threshold 0" at bounding box center [636, 481] width 312 height 45
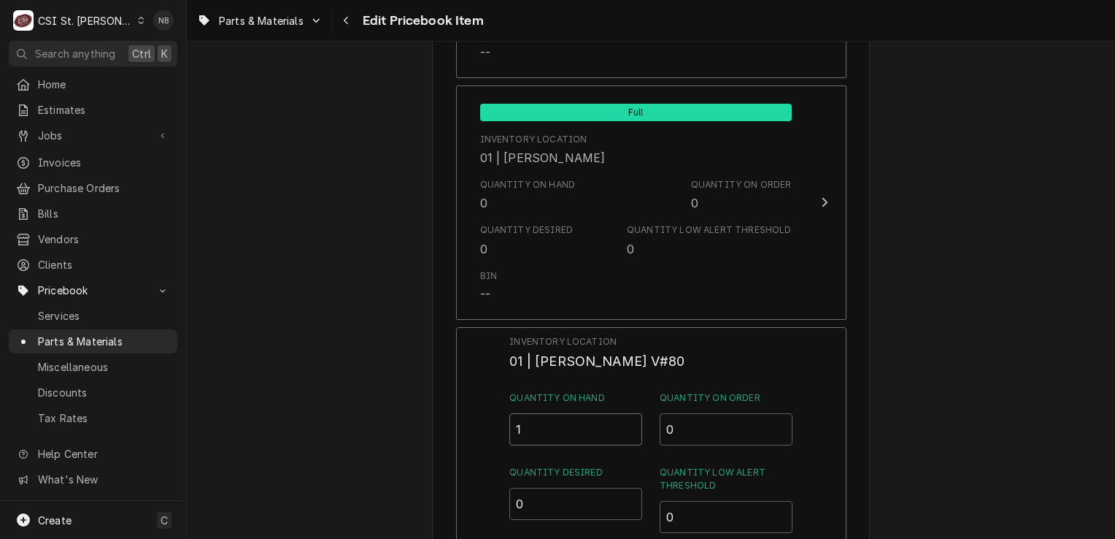
click at [544, 417] on input "1" at bounding box center [575, 429] width 133 height 32
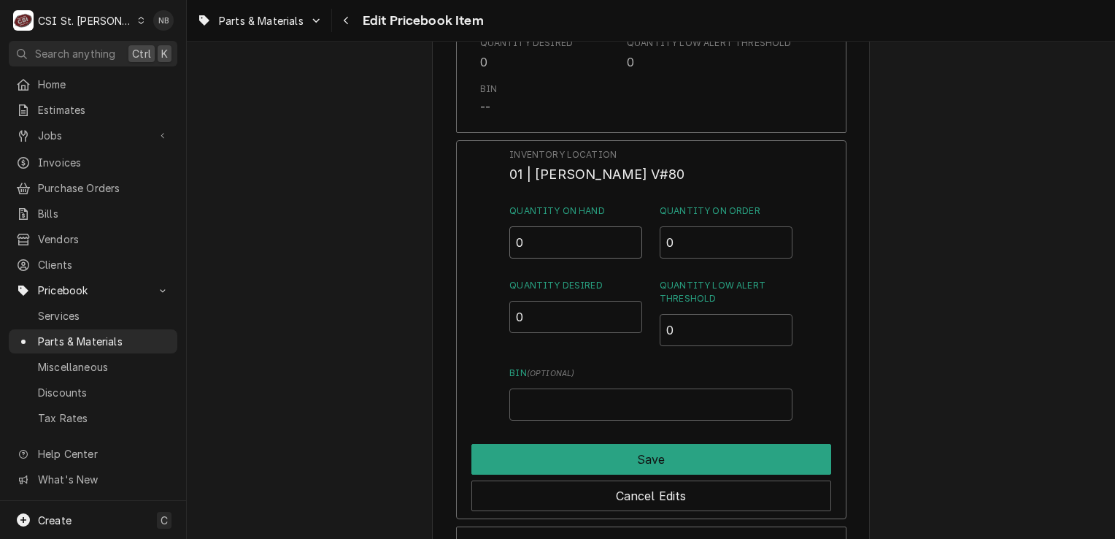
scroll to position [3147, 0]
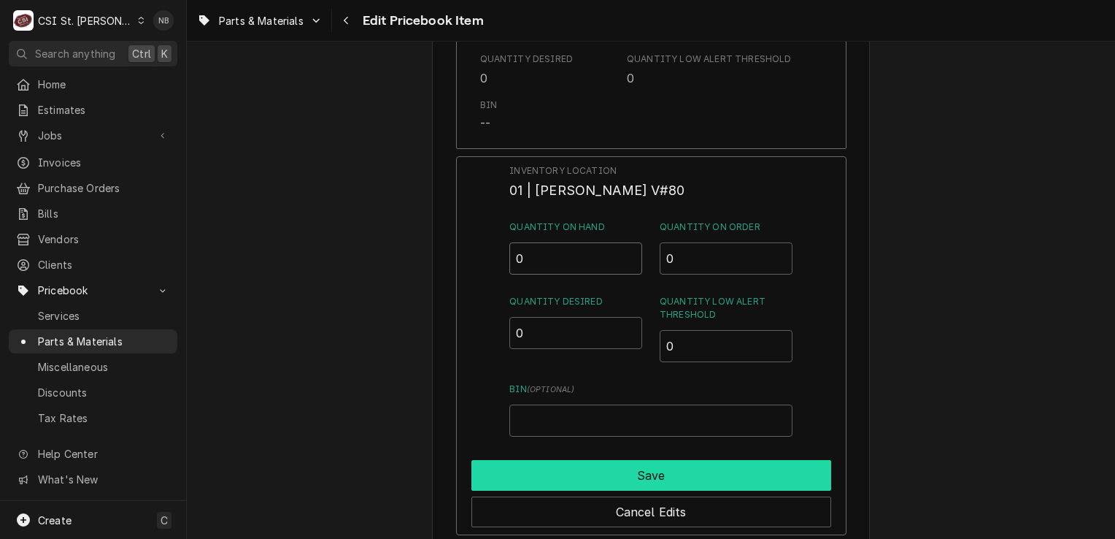
type input "0"
click at [736, 471] on button "Save" at bounding box center [651, 475] width 360 height 31
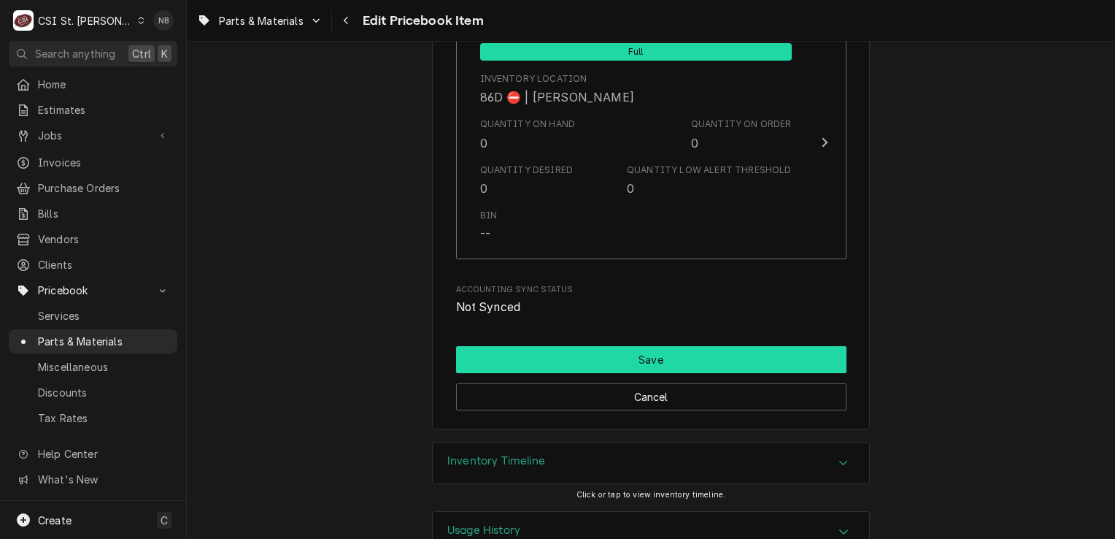
click at [735, 346] on button "Save" at bounding box center [651, 359] width 390 height 27
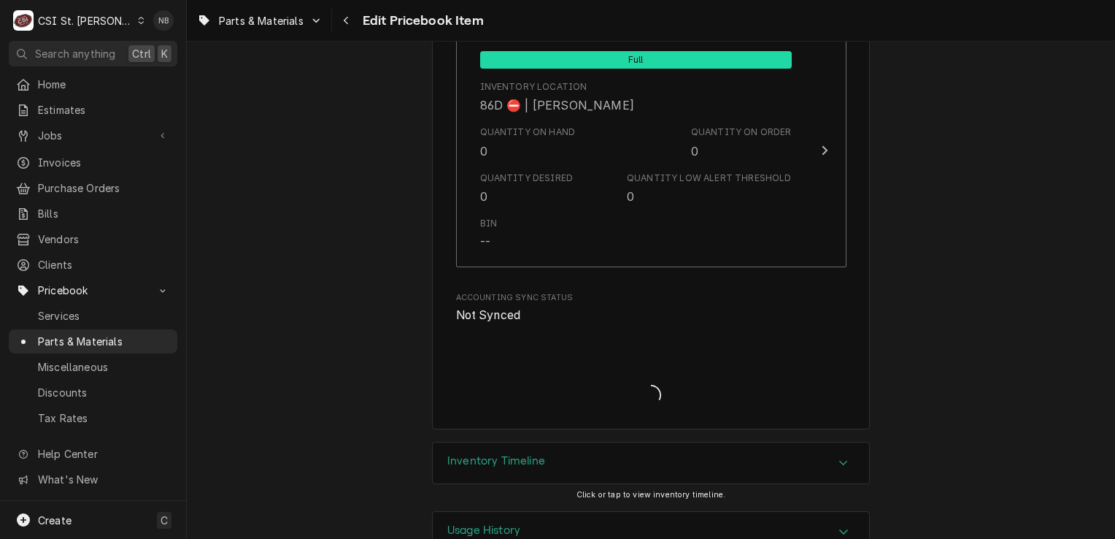
type textarea "x"
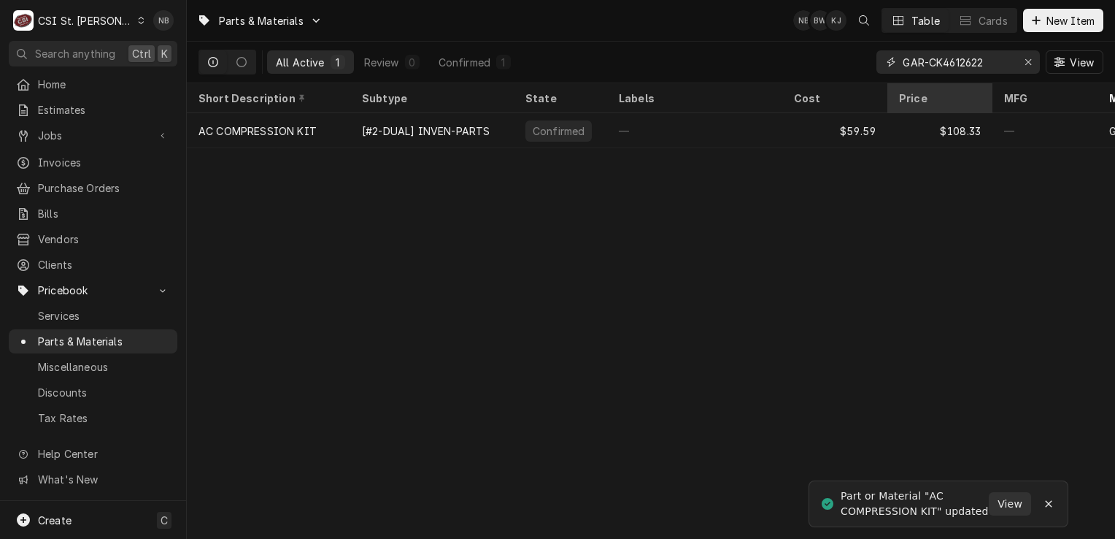
drag, startPoint x: 994, startPoint y: 63, endPoint x: 893, endPoint y: 83, distance: 103.5
click at [893, 83] on div "Parts & Materials NB BW KJ Table Cards New Item All Active 1 Review 0 Confirmed…" at bounding box center [651, 269] width 928 height 539
paste input "Moved GAR-CK4612622 and GAR-CK4608160 to [PERSON_NAME]'s shelf"
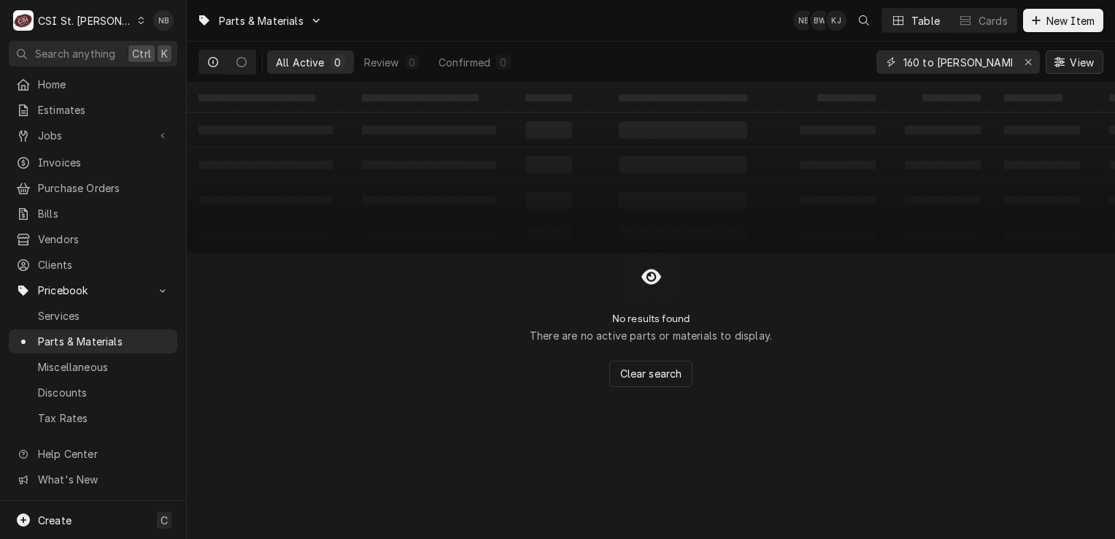
drag, startPoint x: 924, startPoint y: 63, endPoint x: 1093, endPoint y: 72, distance: 169.6
click at [1093, 72] on div "Moved GAR-CK4612622 and GAR-CK4608160 to [PERSON_NAME]'s shelf View" at bounding box center [990, 62] width 227 height 41
drag, startPoint x: 929, startPoint y: 63, endPoint x: 694, endPoint y: 69, distance: 235.1
click at [694, 69] on div "All Active 0 Review 0 Confirmed 0 Moved GAR-CK4612622 and GAR-CK4608160 View" at bounding box center [651, 62] width 905 height 41
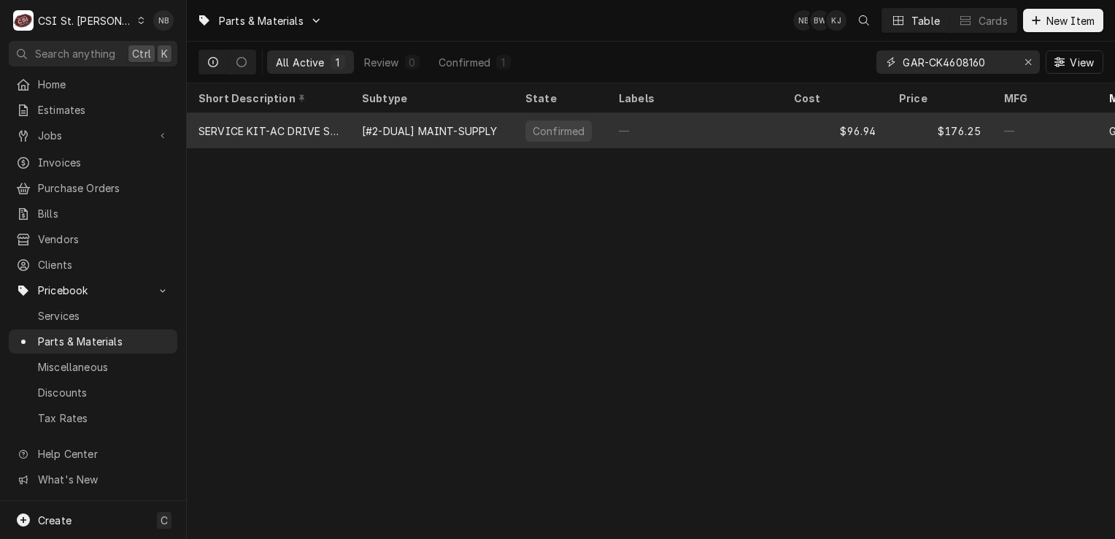
type input "GAR-CK4608160"
click at [706, 131] on div "—" at bounding box center [694, 130] width 175 height 35
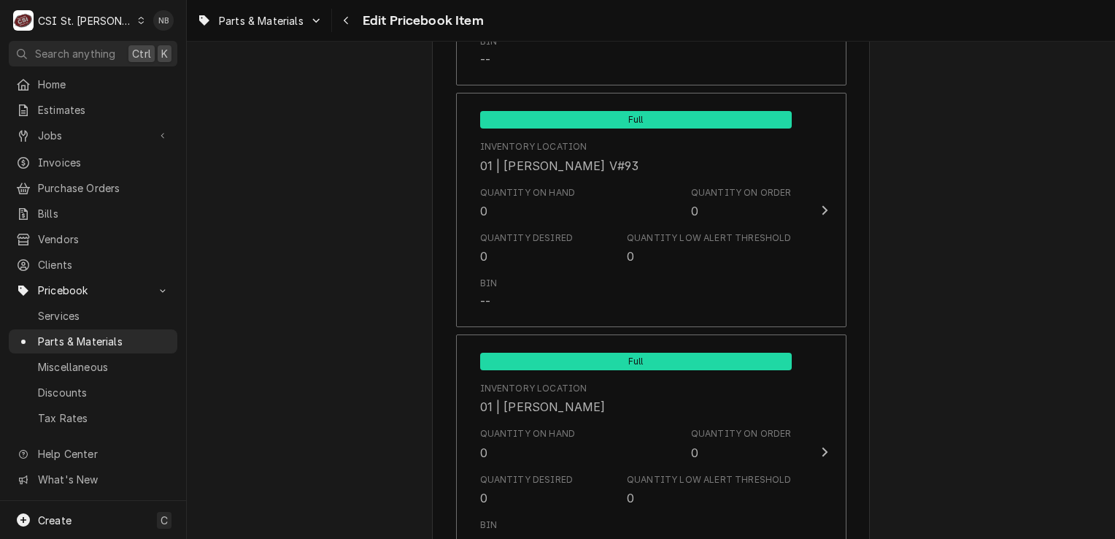
scroll to position [1536, 0]
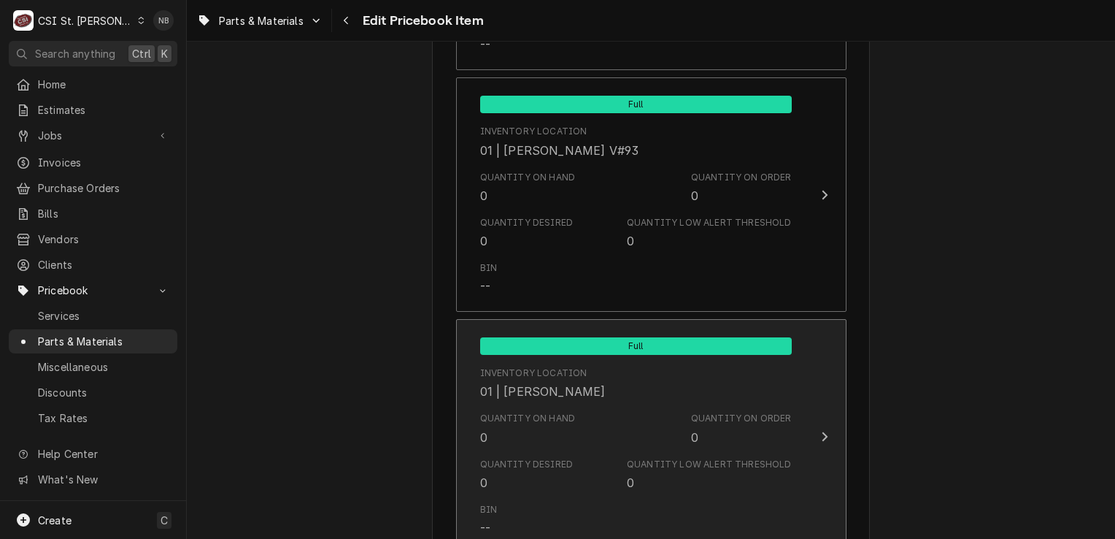
click at [655, 458] on div "Quantity Low Alert Threshold" at bounding box center [709, 464] width 164 height 13
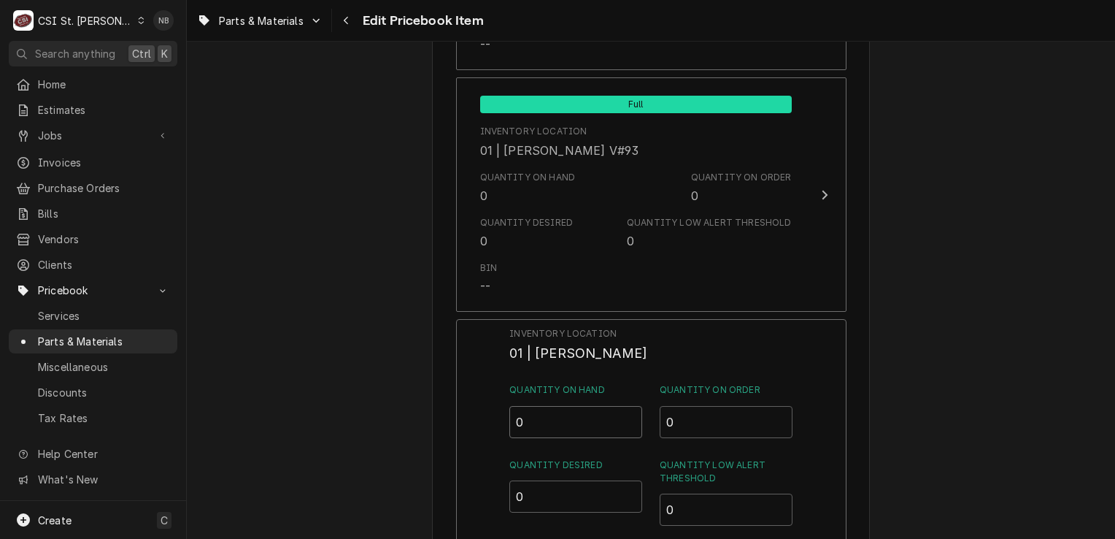
click at [561, 425] on input "0" at bounding box center [575, 422] width 133 height 32
type input "1"
click at [841, 387] on div "Inventory Location 01 | COURTNEY WILLIFORD Quantity on Hand 1 Quantity on Order…" at bounding box center [651, 509] width 390 height 380
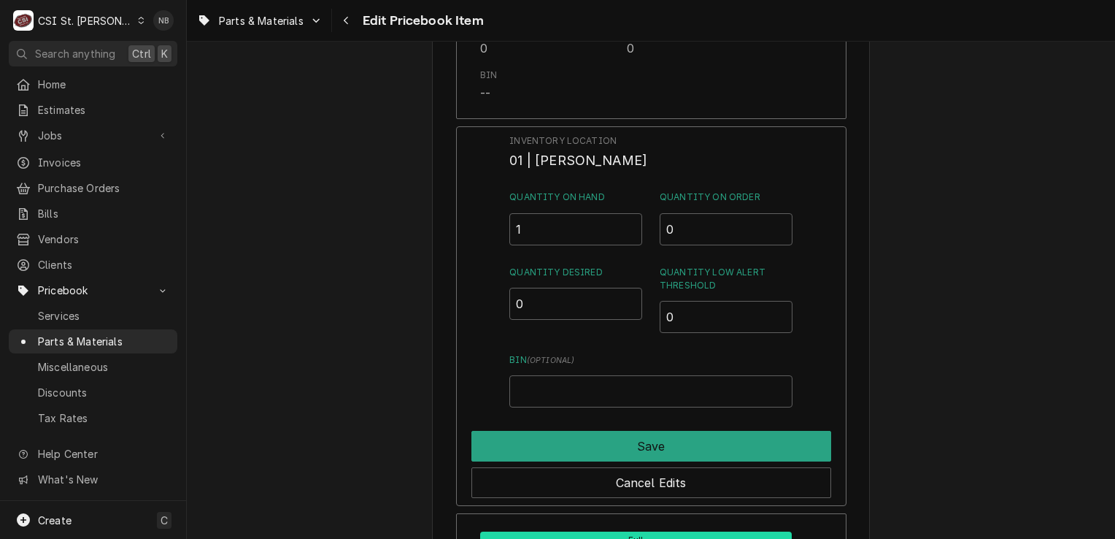
scroll to position [1740, 0]
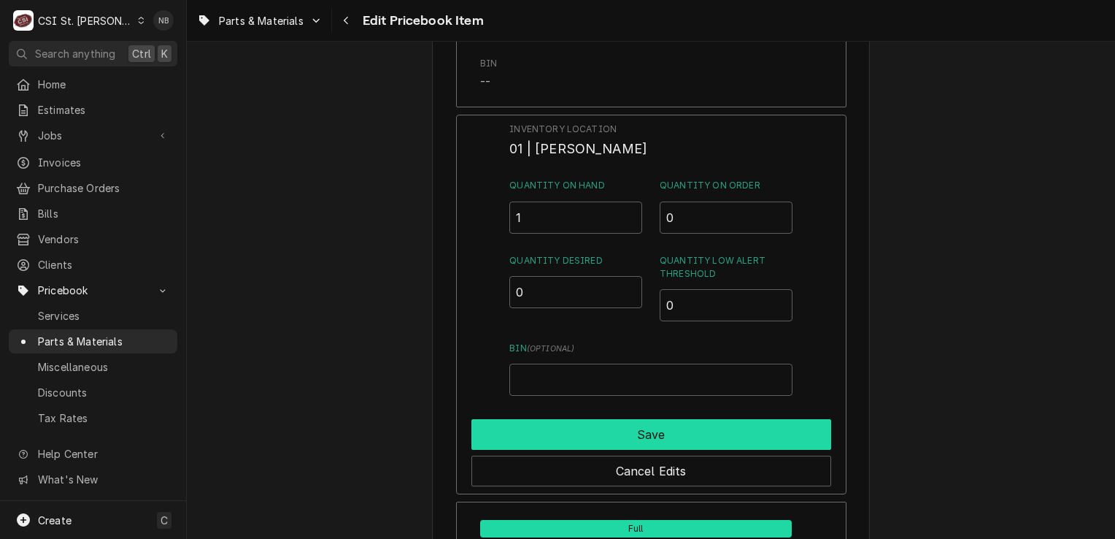
click at [805, 426] on button "Save" at bounding box center [651, 434] width 360 height 31
type textarea "x"
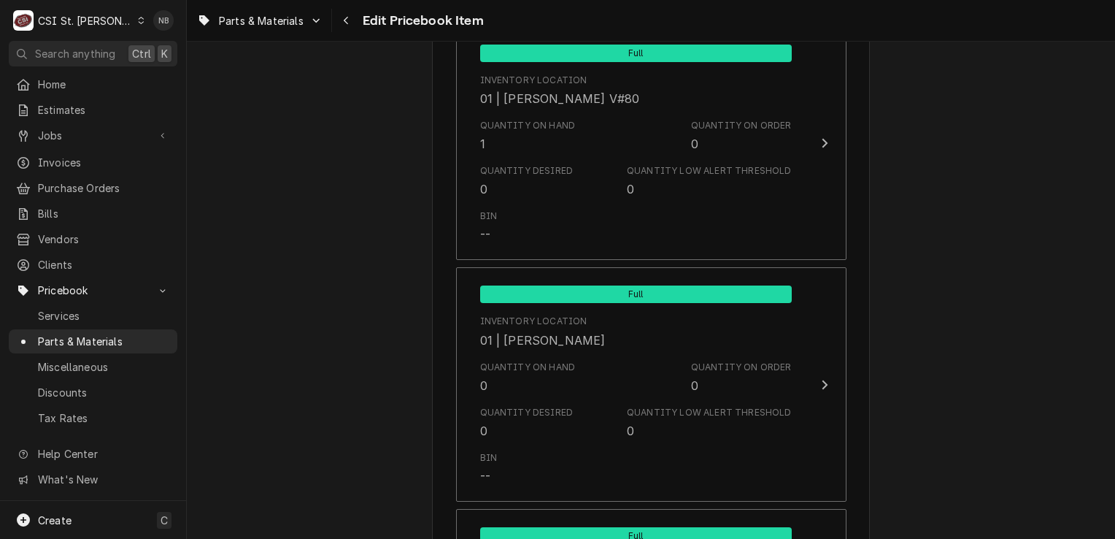
scroll to position [3309, 0]
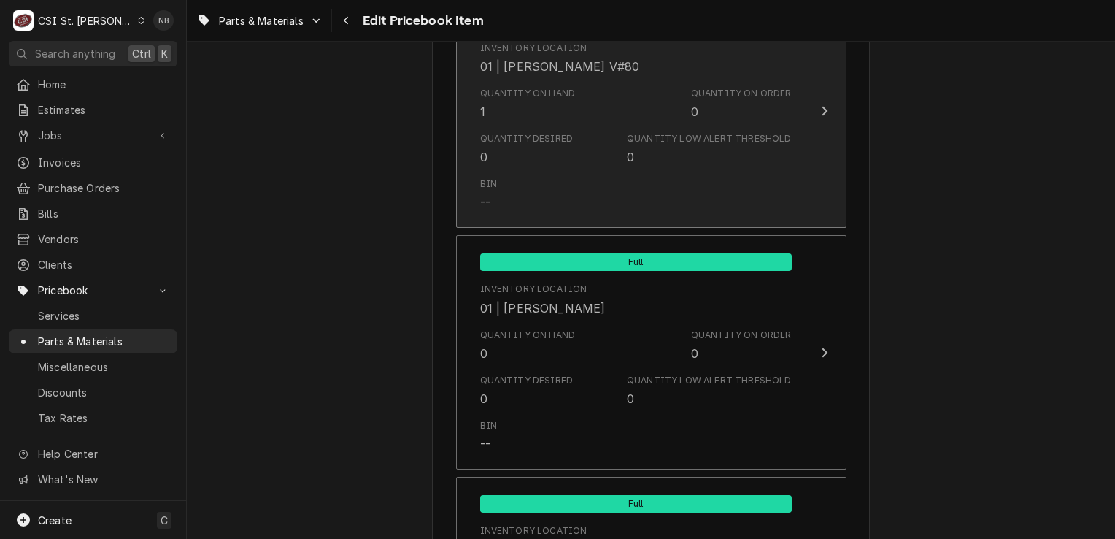
click at [804, 174] on button "Full Inventory Location 01 | KEVIN FLOYD V#80 Quantity on Hand 1 Quantity on Or…" at bounding box center [651, 111] width 390 height 234
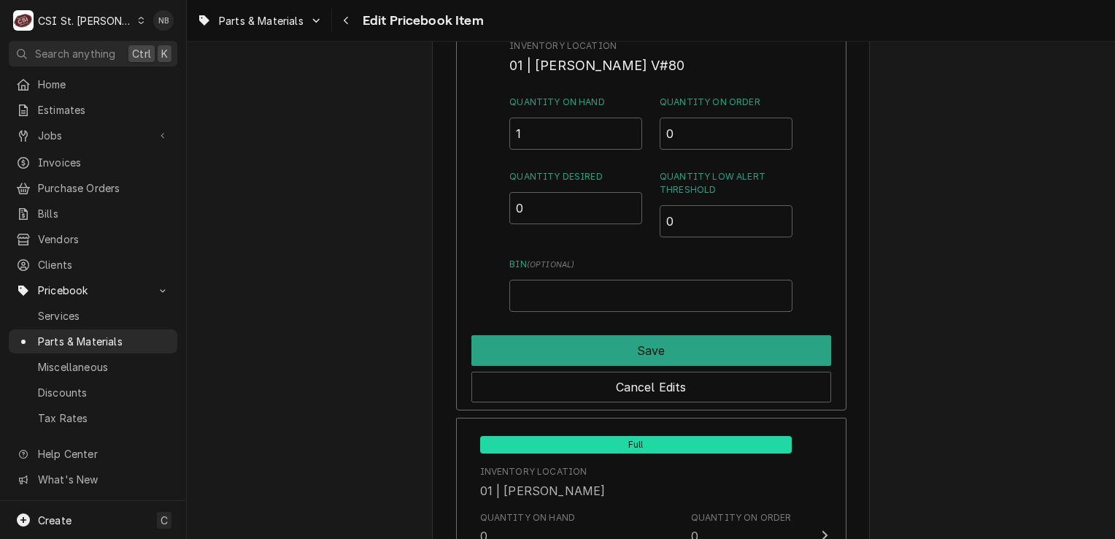
scroll to position [3249, 0]
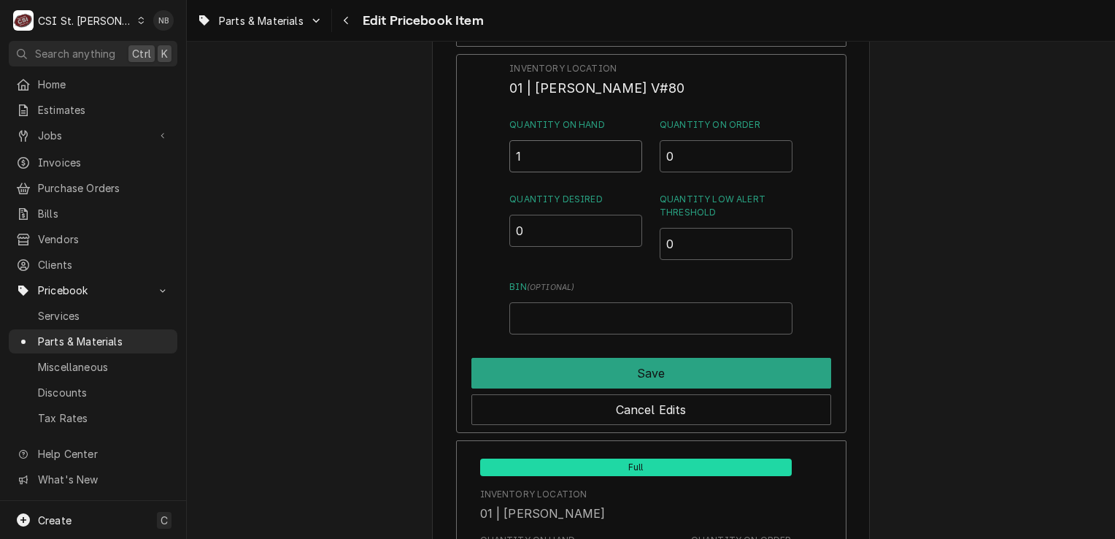
click at [548, 145] on input "1" at bounding box center [575, 156] width 133 height 32
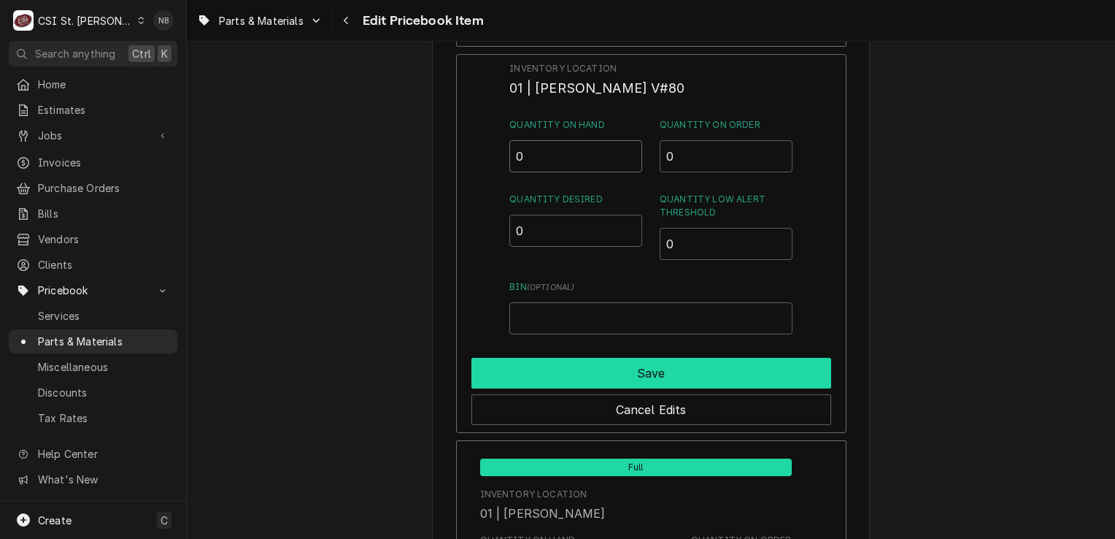
type input "0"
click at [590, 363] on button "Save" at bounding box center [651, 373] width 360 height 31
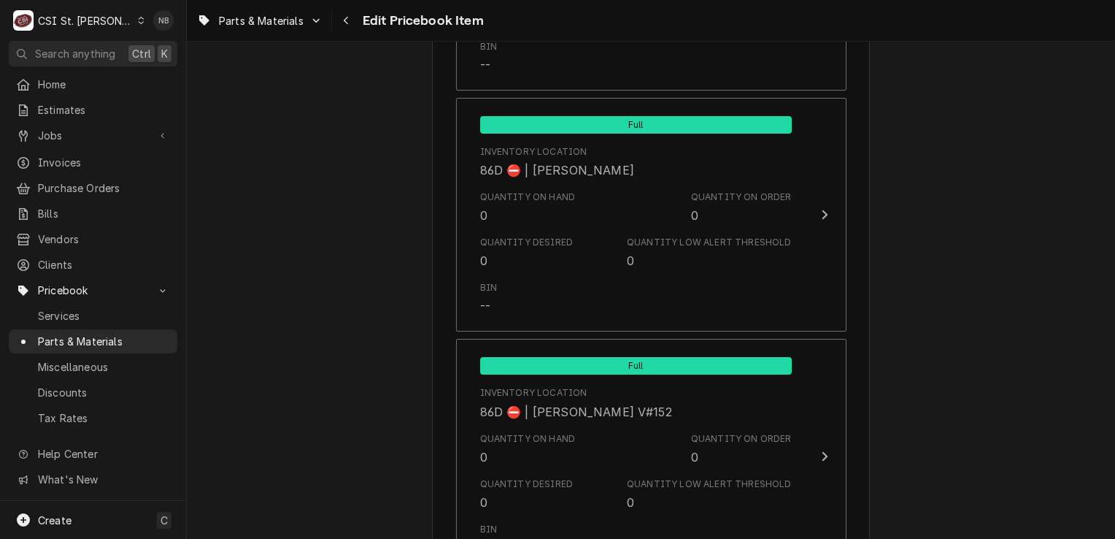
scroll to position [12469, 0]
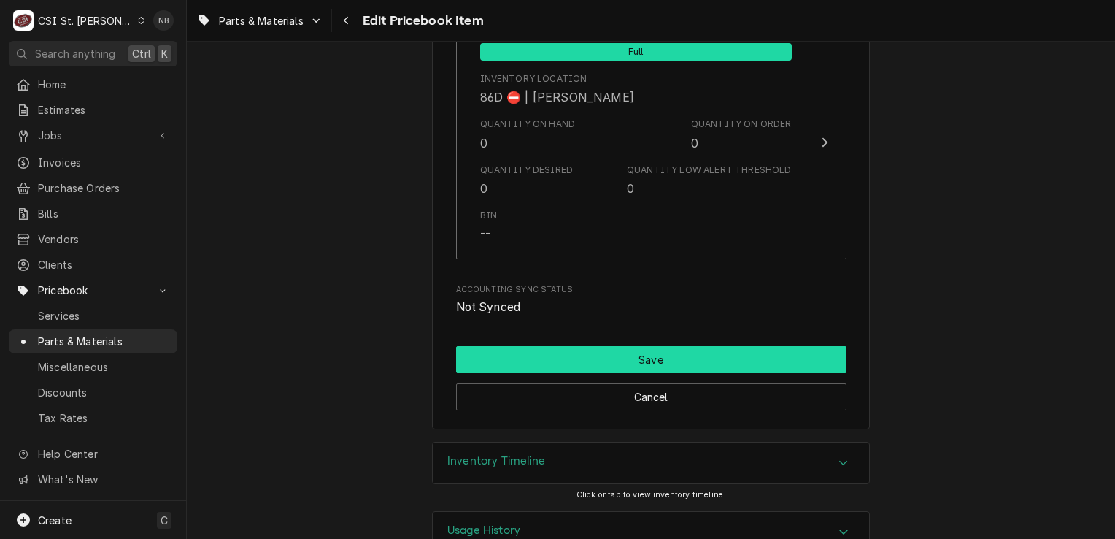
click at [759, 346] on button "Save" at bounding box center [651, 359] width 390 height 27
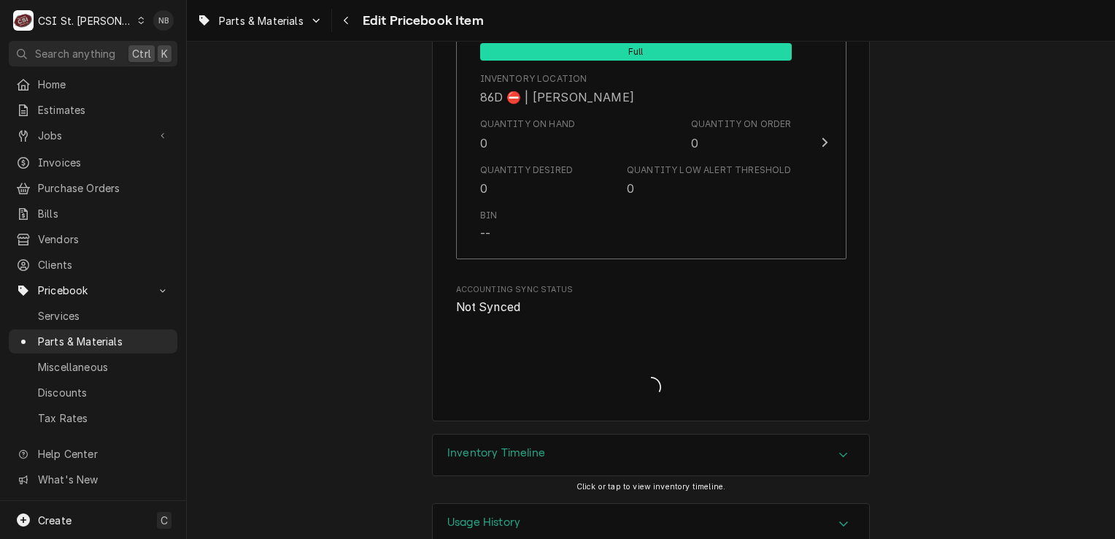
scroll to position [12461, 0]
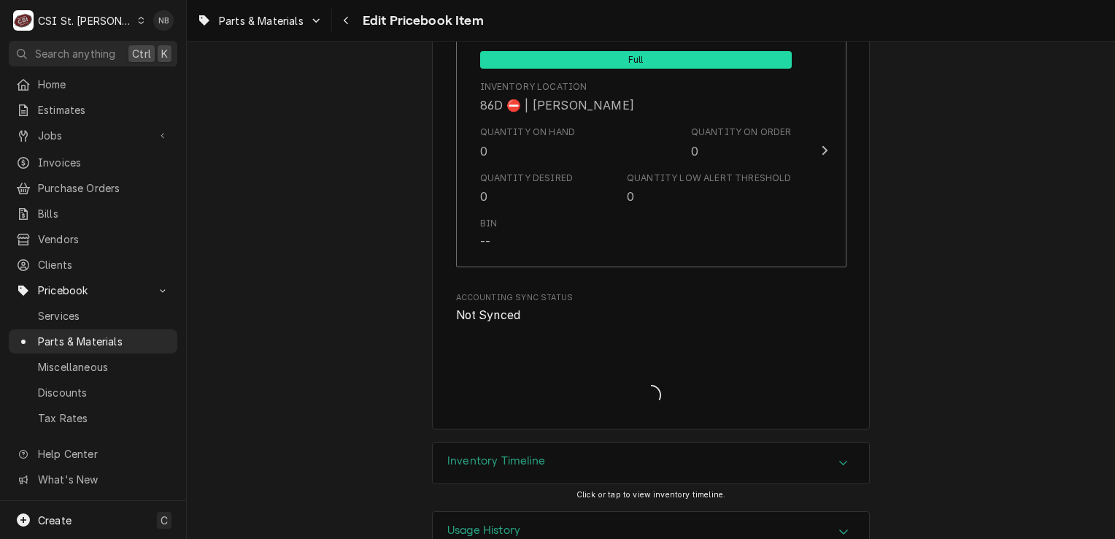
type textarea "x"
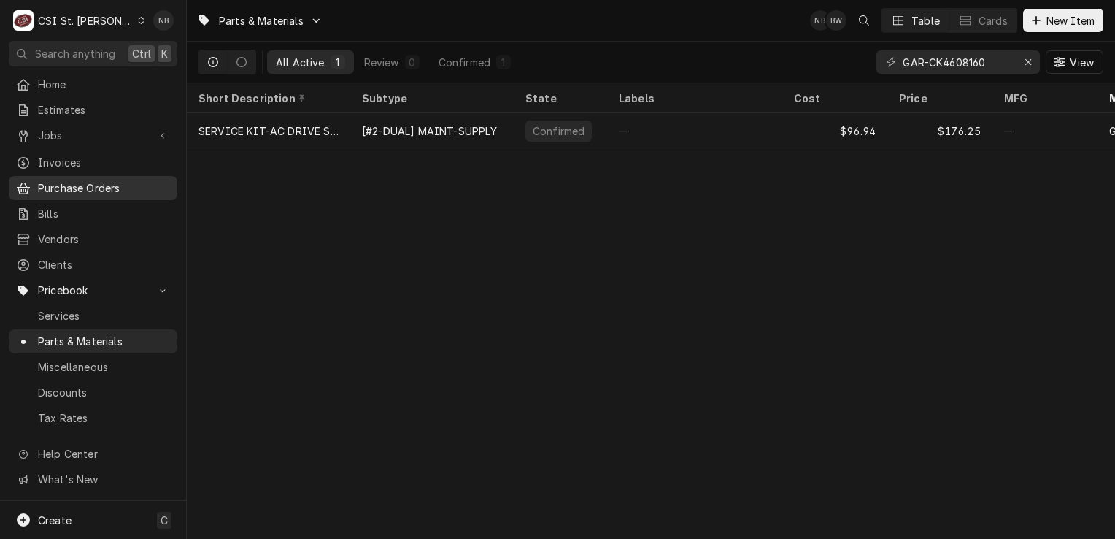
click at [100, 180] on span "Purchase Orders" at bounding box center [104, 187] width 132 height 15
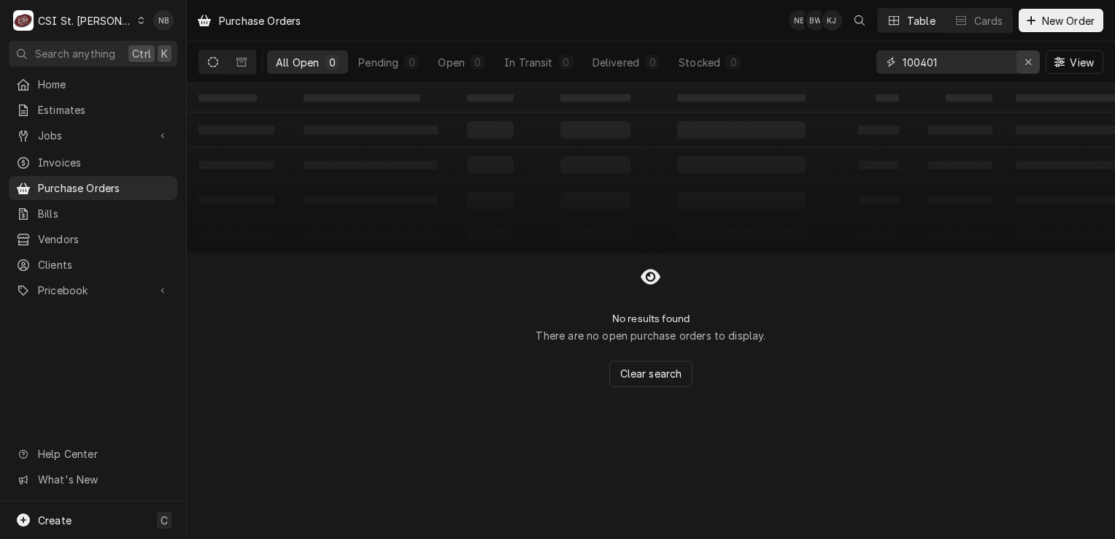
click at [1025, 65] on icon "Erase input" at bounding box center [1029, 62] width 8 height 10
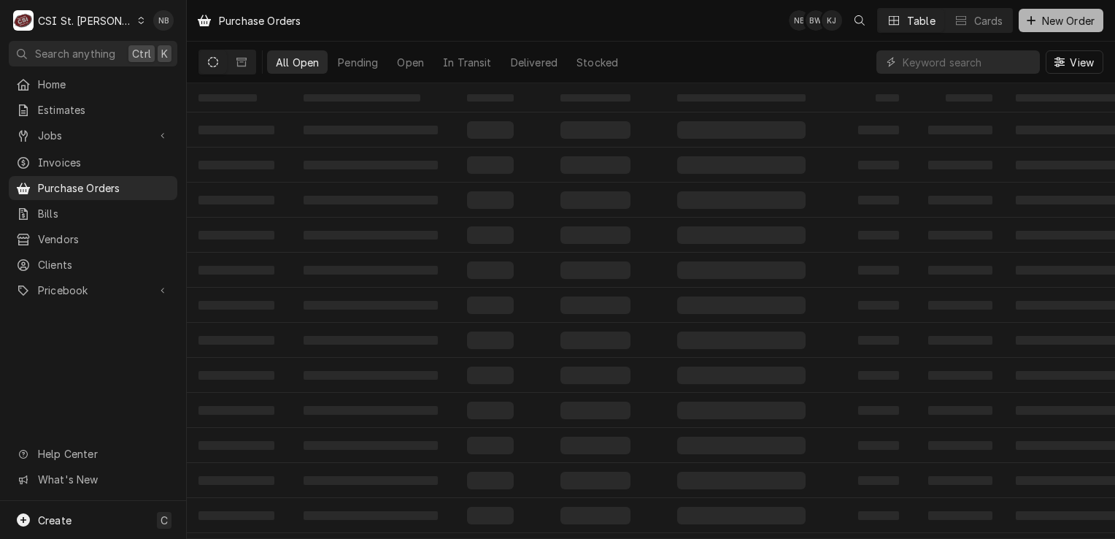
click at [1039, 27] on span "New Order" at bounding box center [1068, 20] width 58 height 15
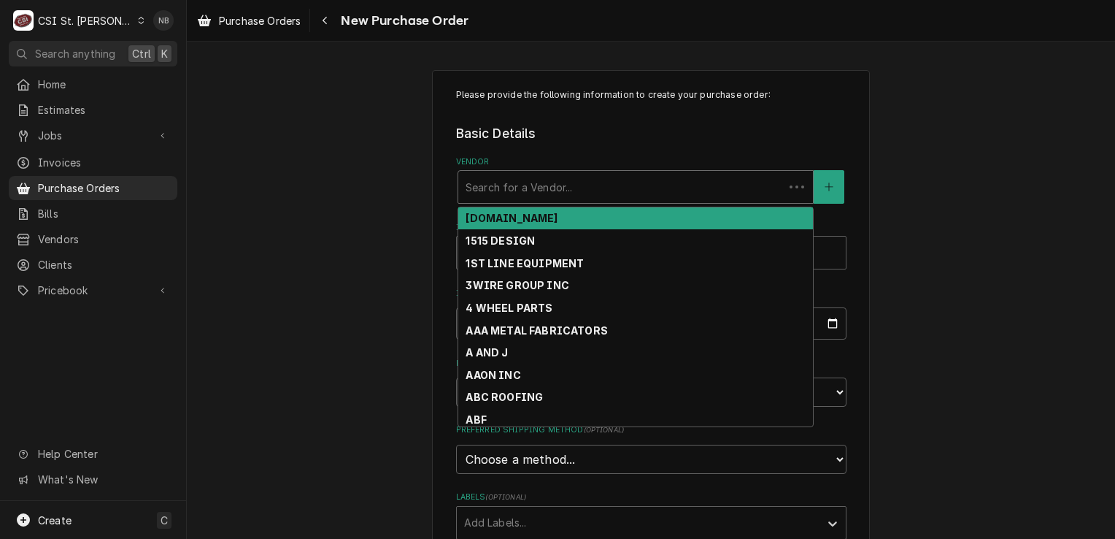
click at [630, 172] on div "Search for a Vendor..." at bounding box center [621, 187] width 326 height 32
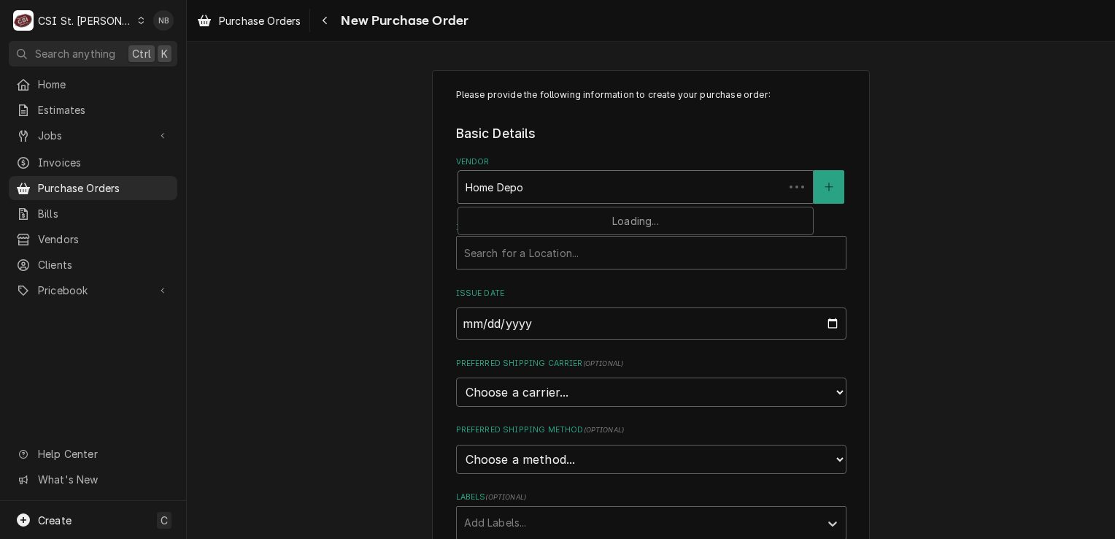
type input "Home Depot"
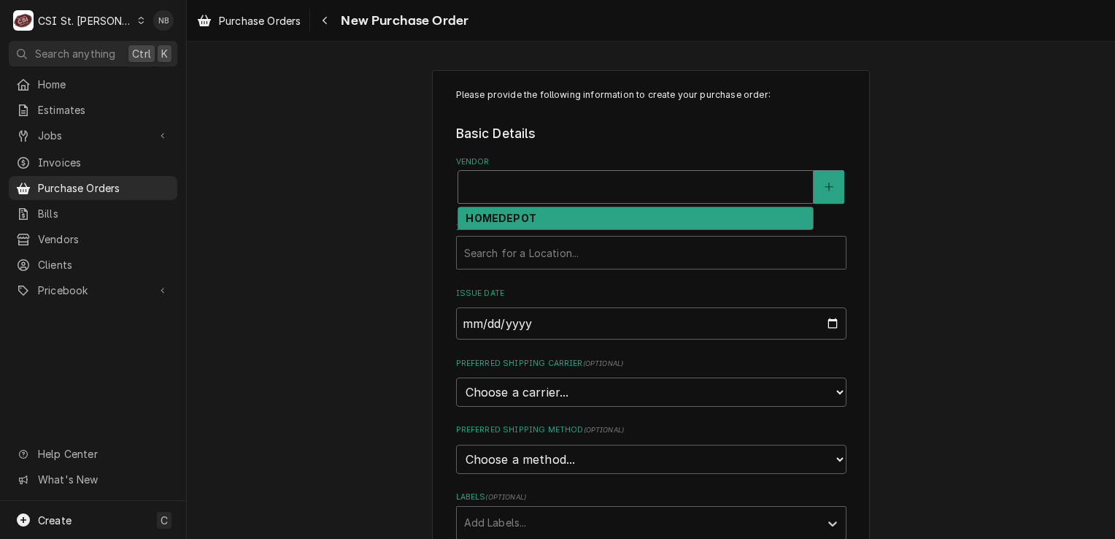
drag, startPoint x: 558, startPoint y: 179, endPoint x: 55, endPoint y: 118, distance: 505.8
click at [239, 142] on div "Please provide the following information to create your purchase order: Basic D…" at bounding box center [651, 329] width 928 height 544
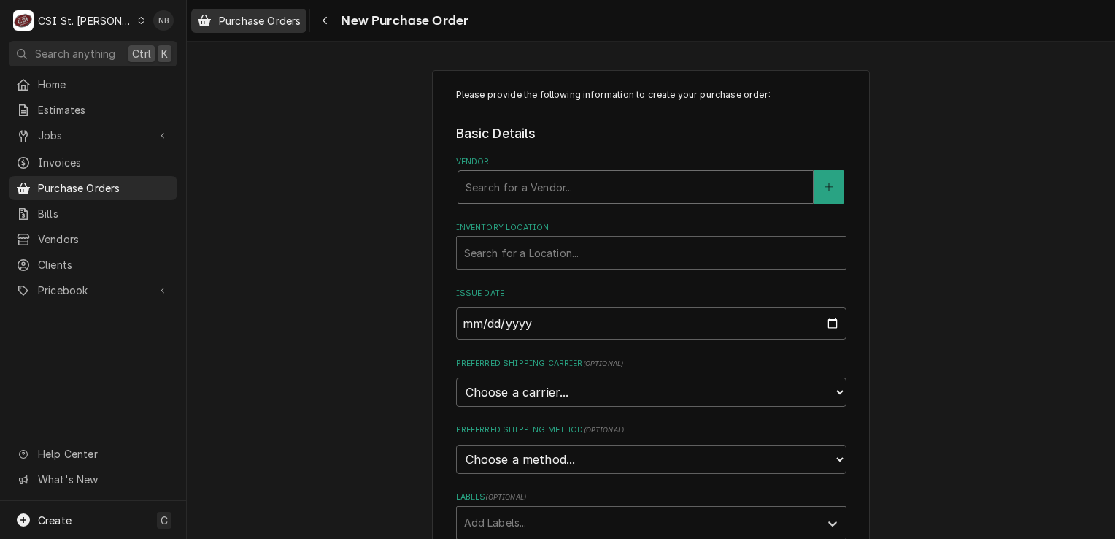
click at [269, 27] on span "Purchase Orders" at bounding box center [260, 20] width 82 height 15
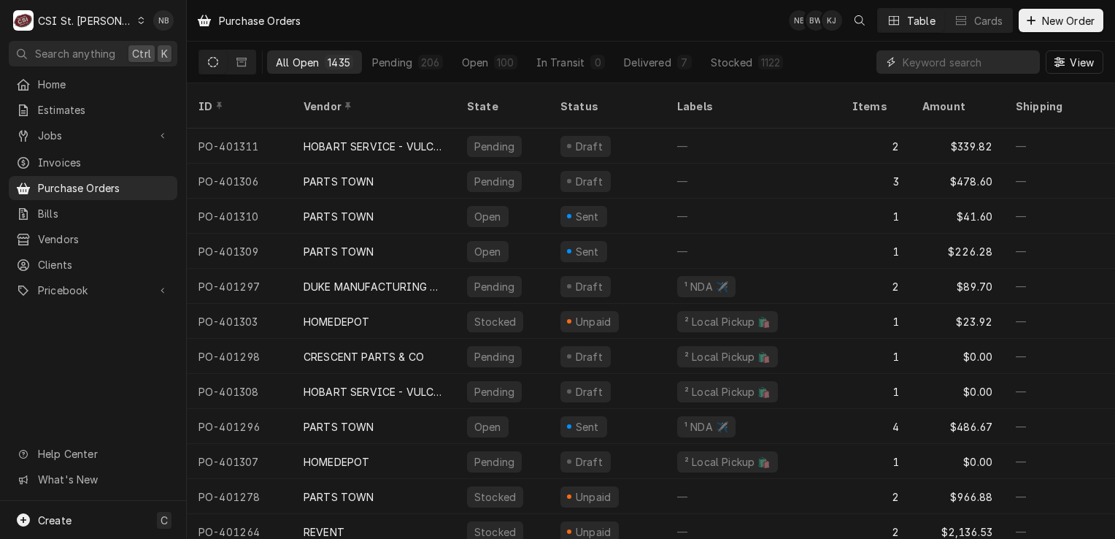
click at [969, 55] on input "Dynamic Content Wrapper" at bounding box center [968, 61] width 130 height 23
type input "100403"
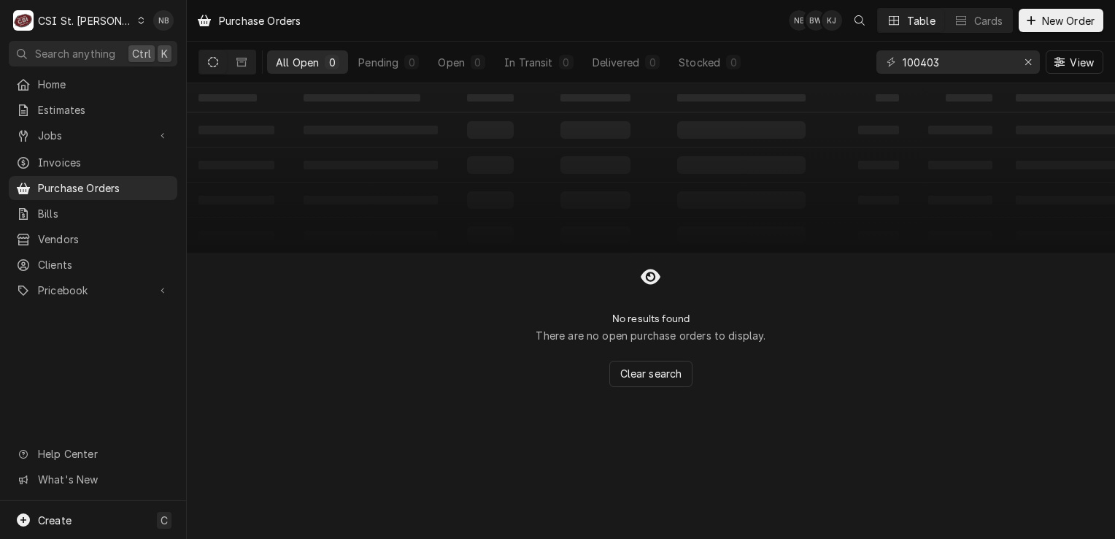
click at [138, 20] on icon "Dynamic Content Wrapper" at bounding box center [141, 20] width 7 height 7
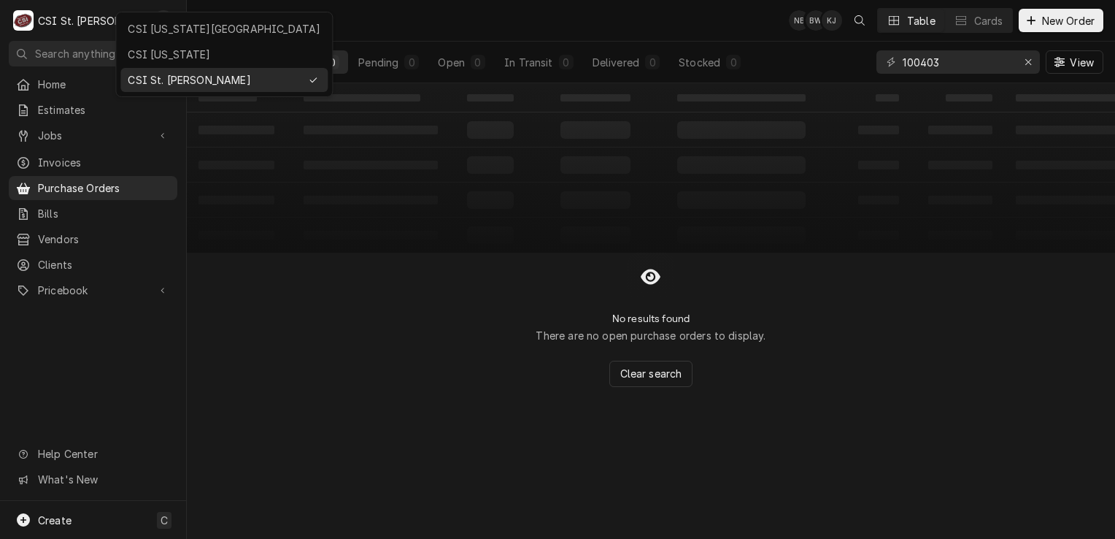
click at [196, 55] on div "CSI [US_STATE]" at bounding box center [224, 54] width 193 height 15
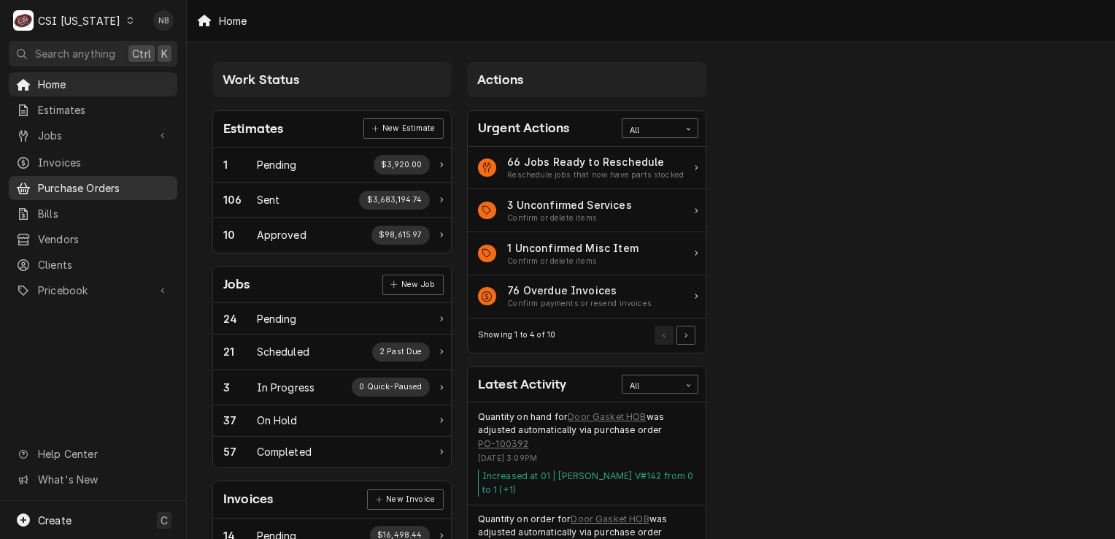
click at [102, 180] on span "Purchase Orders" at bounding box center [104, 187] width 132 height 15
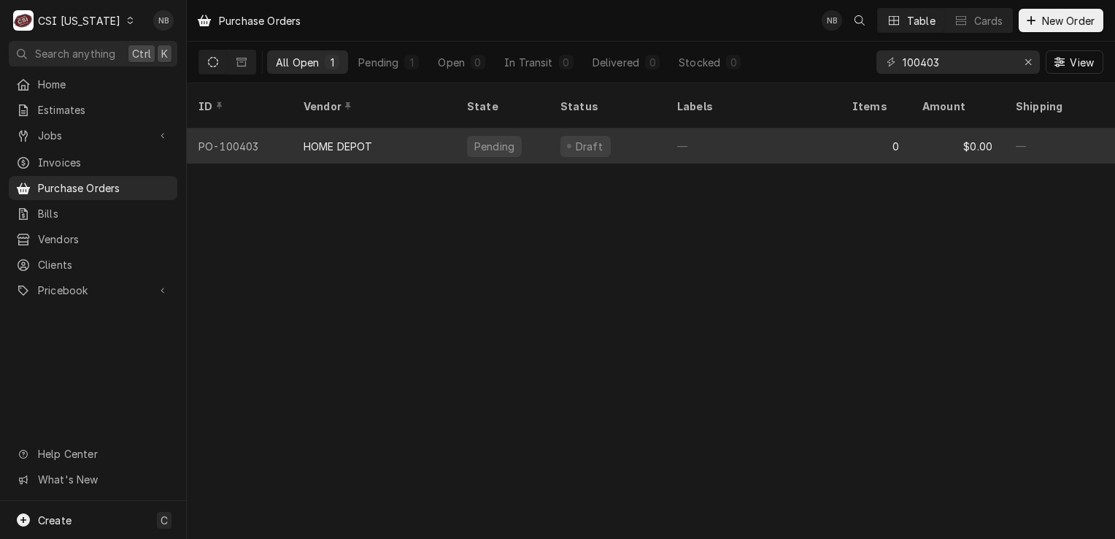
click at [721, 130] on div "—" at bounding box center [753, 145] width 175 height 35
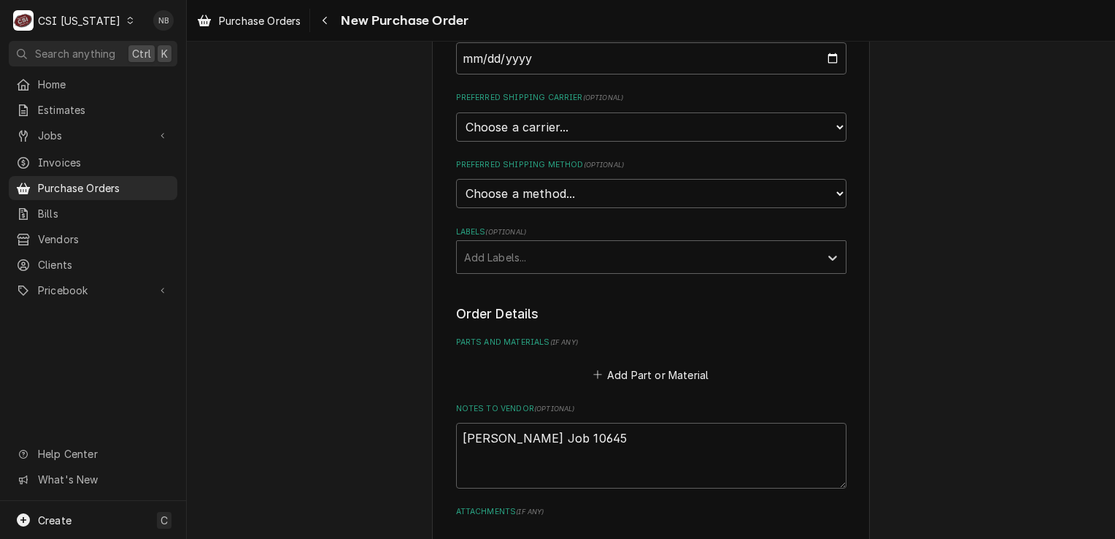
scroll to position [365, 0]
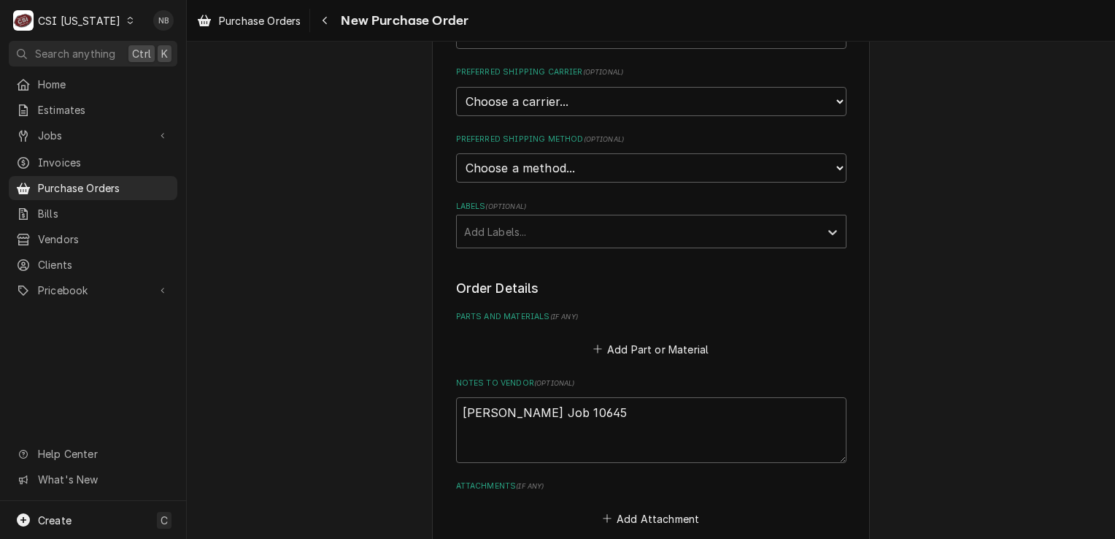
click at [496, 319] on div "Parts and Materials ( if any ) Add Part or Material" at bounding box center [651, 335] width 390 height 48
click at [656, 352] on button "Add Part or Material" at bounding box center [650, 349] width 120 height 20
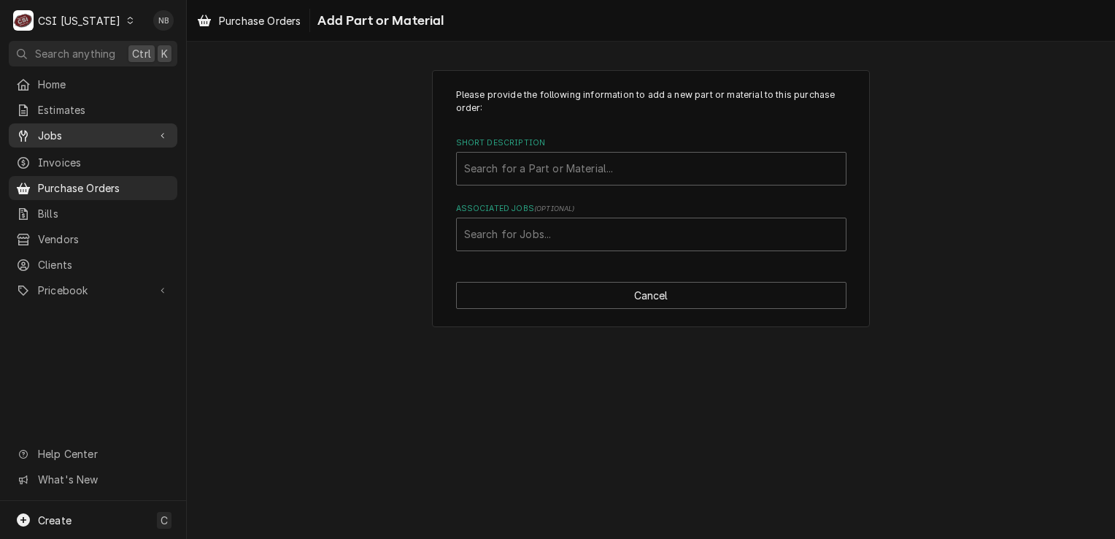
click at [99, 131] on span "Jobs" at bounding box center [93, 135] width 110 height 15
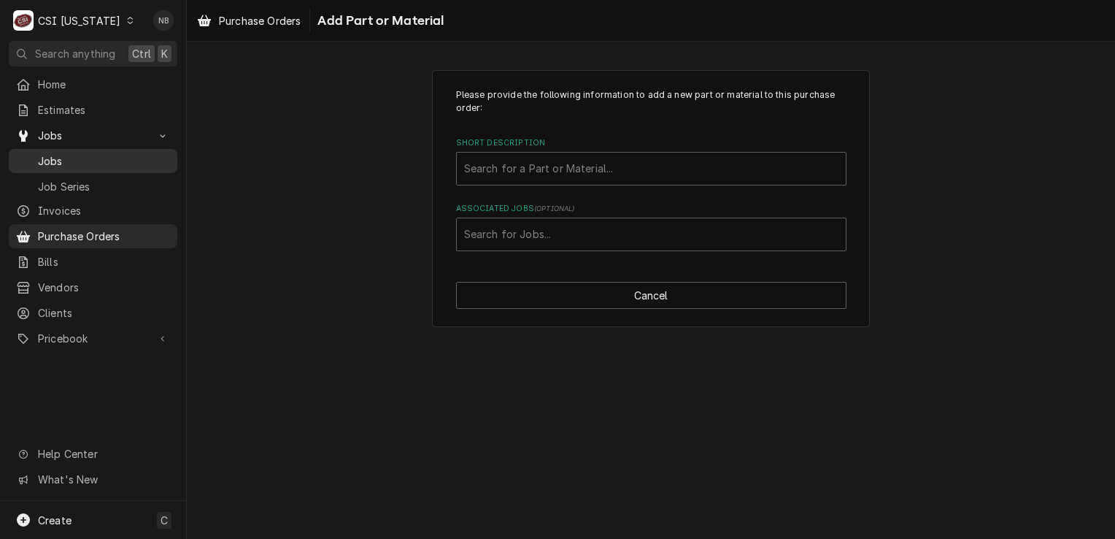
click at [93, 155] on span "Jobs" at bounding box center [104, 160] width 132 height 15
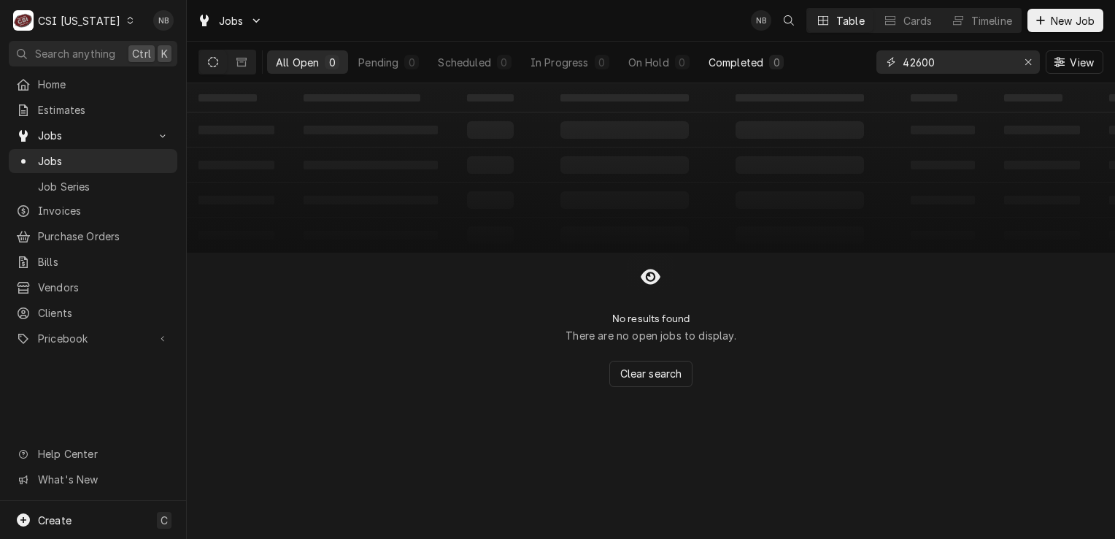
drag, startPoint x: 951, startPoint y: 60, endPoint x: 745, endPoint y: 53, distance: 205.9
click at [753, 53] on div "All Open 0 Pending 0 Scheduled 0 In Progress 0 On Hold 0 Completed 0 42600 View" at bounding box center [651, 62] width 905 height 41
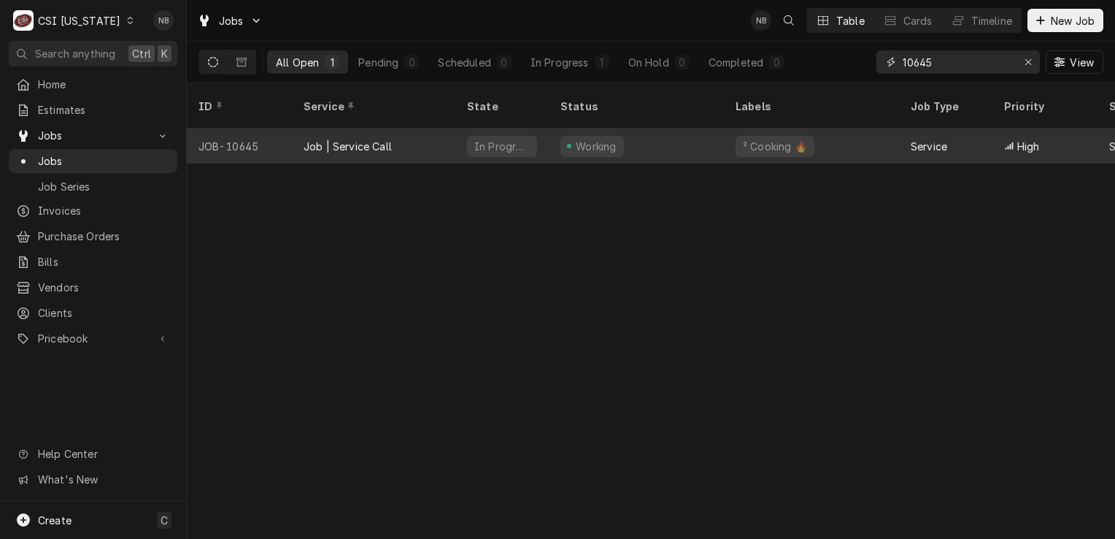
type input "10645"
click at [690, 142] on div "Working" at bounding box center [636, 145] width 175 height 35
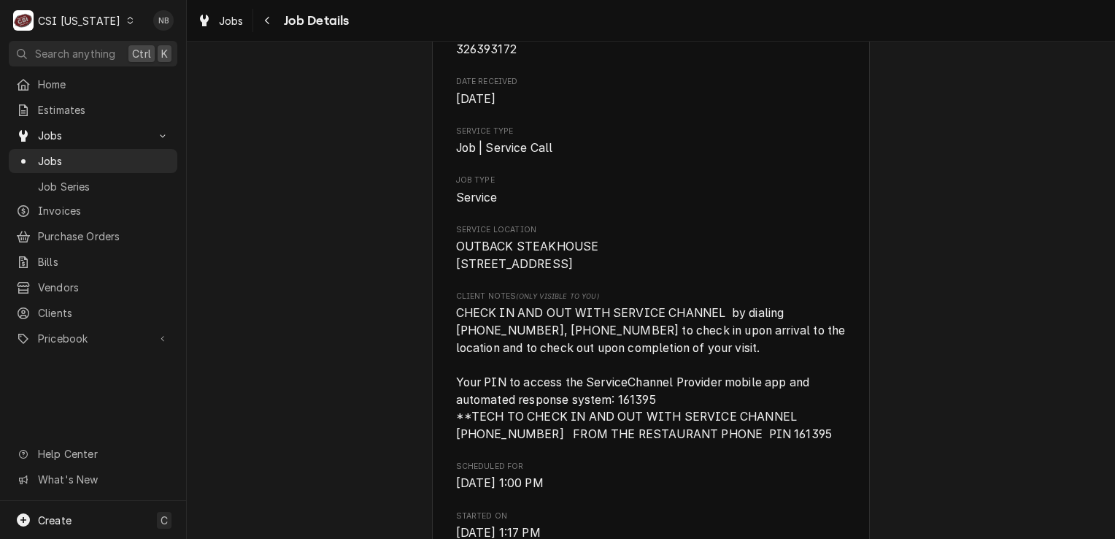
scroll to position [73, 0]
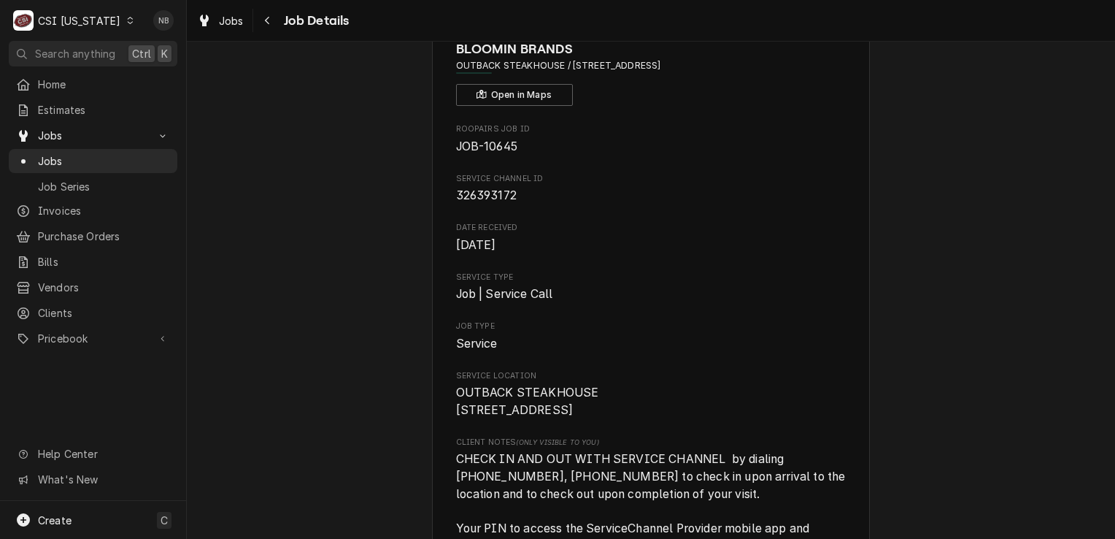
click at [96, 242] on div "Home Estimates Jobs Jobs Job Series Invoices Purchase Orders Bills Vendors Clie…" at bounding box center [93, 212] width 186 height 280
click at [111, 228] on span "Purchase Orders" at bounding box center [104, 235] width 132 height 15
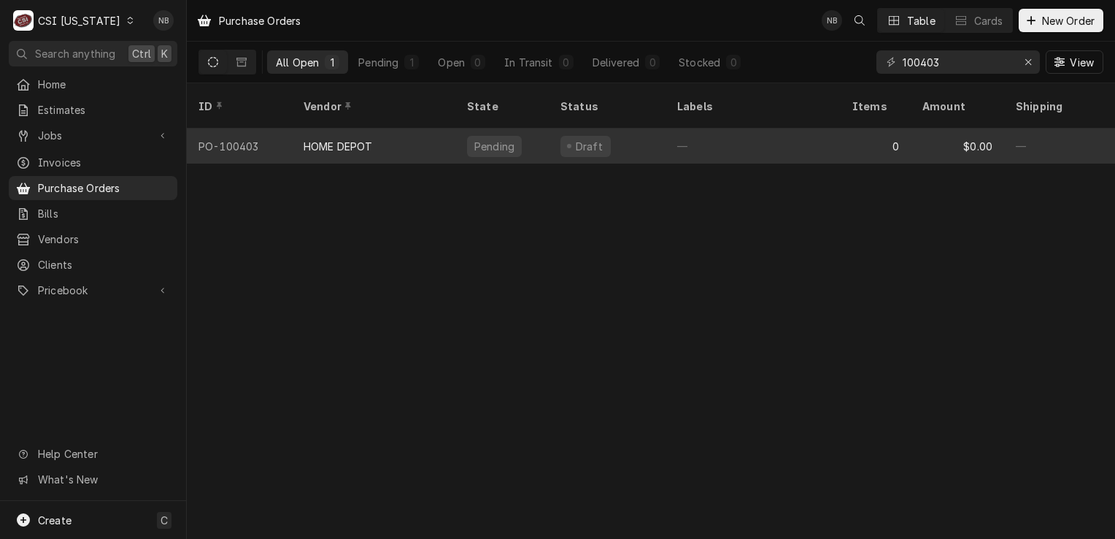
click at [829, 128] on div "—" at bounding box center [753, 145] width 175 height 35
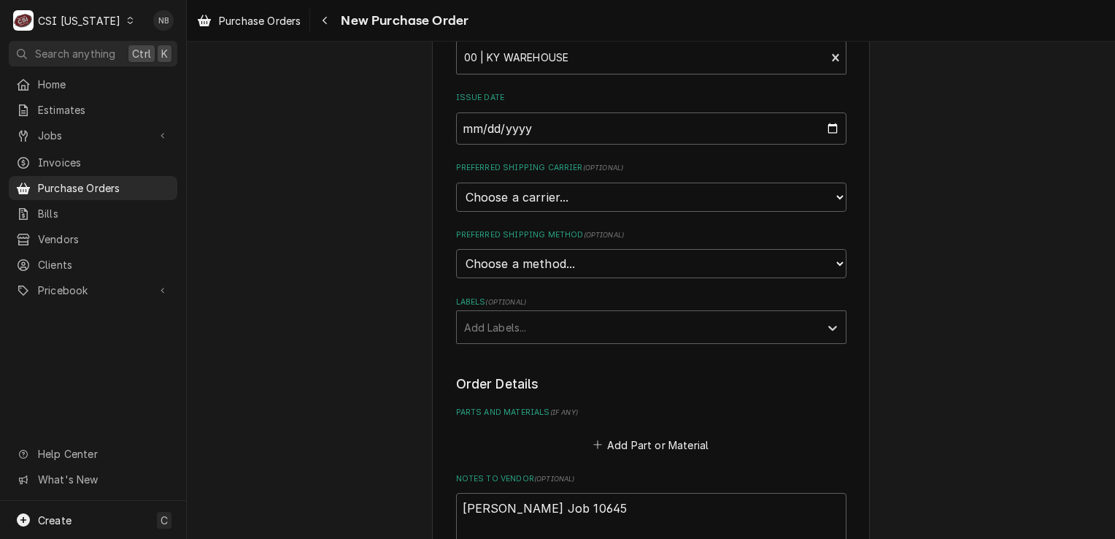
scroll to position [292, 0]
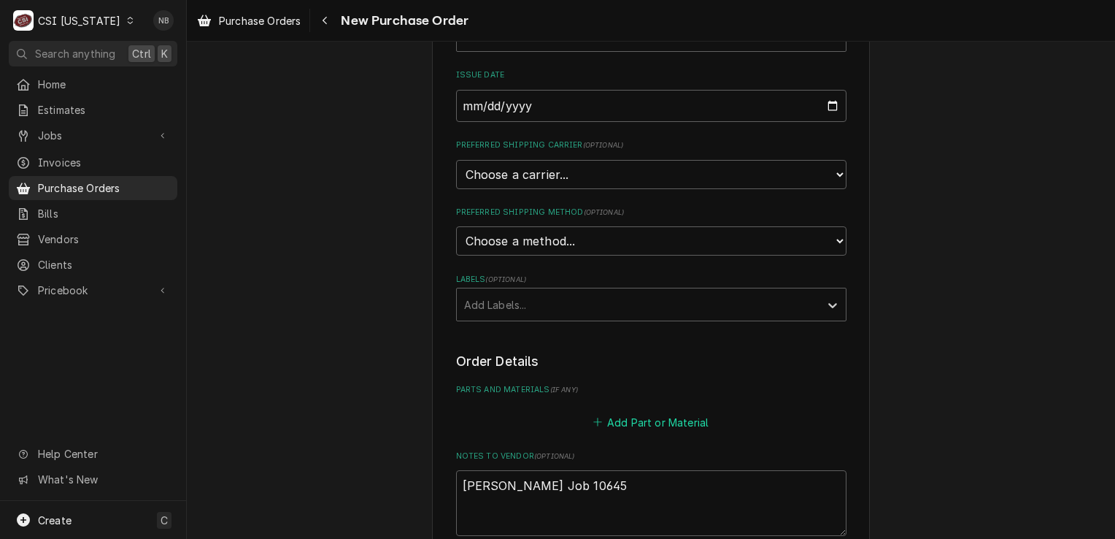
click at [625, 415] on button "Add Part or Material" at bounding box center [650, 422] width 120 height 20
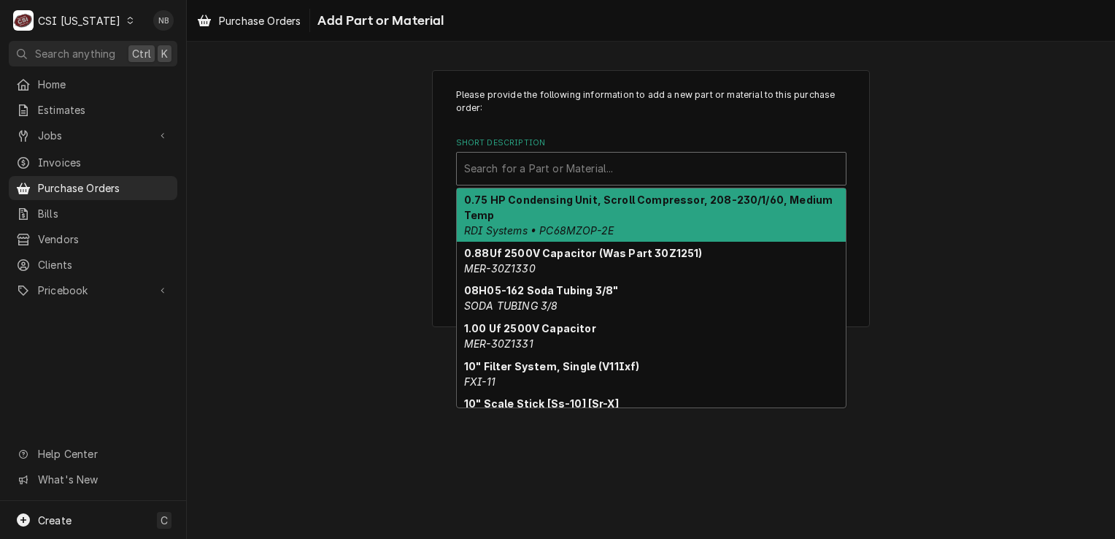
click at [704, 172] on div "Short Description" at bounding box center [651, 168] width 374 height 26
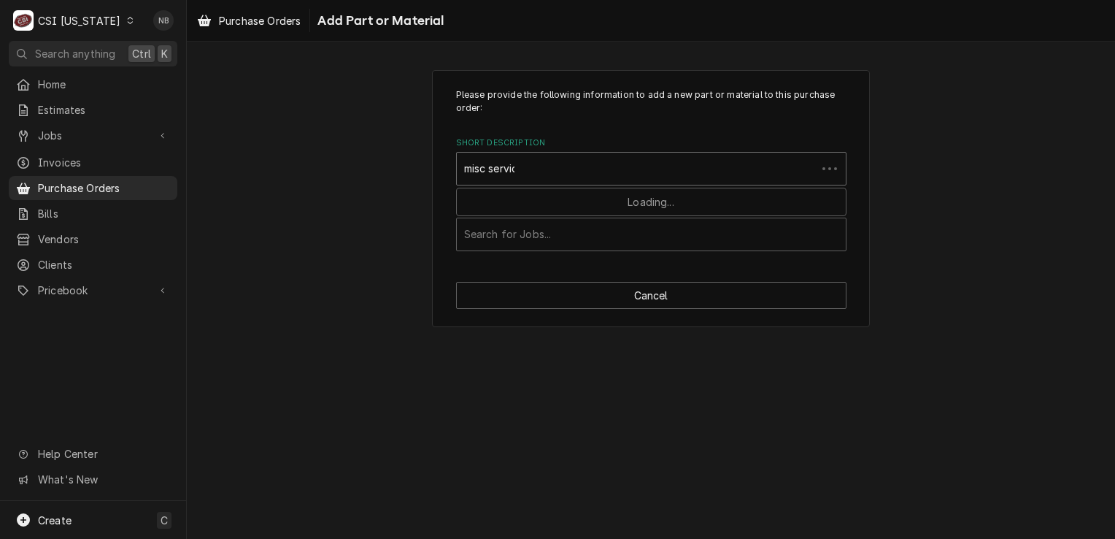
type input "misc service"
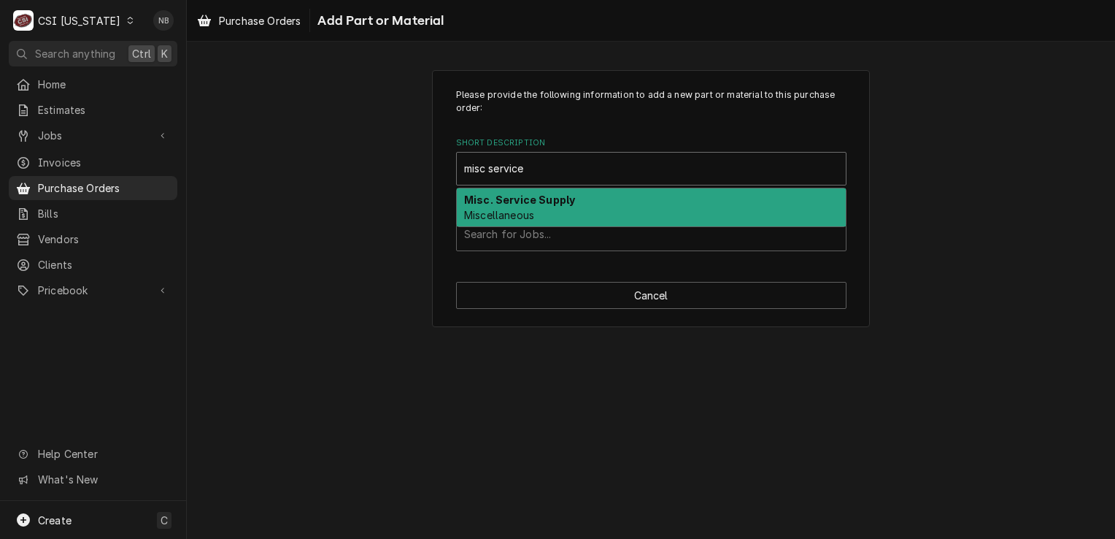
click at [666, 193] on div "Misc. Service Supply Miscellaneous" at bounding box center [651, 207] width 389 height 38
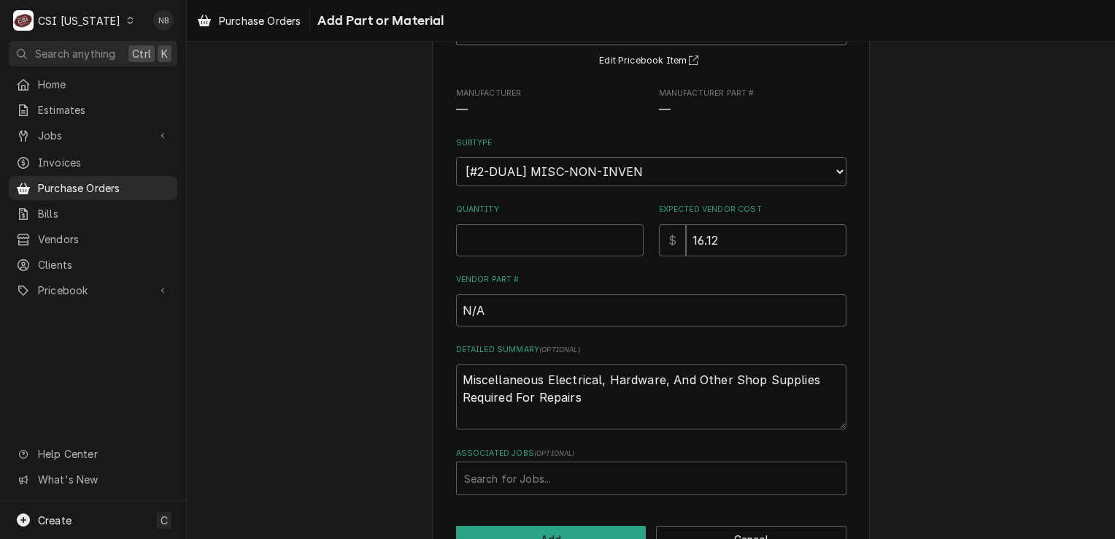
scroll to position [146, 0]
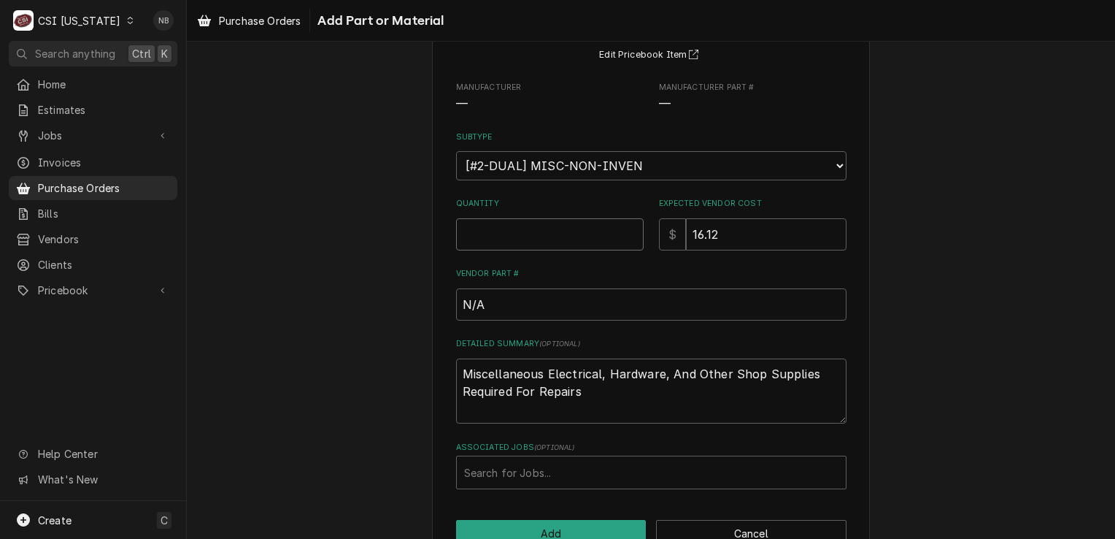
click at [537, 231] on input "Quantity" at bounding box center [550, 234] width 188 height 32
type textarea "x"
type input "1"
type textarea "x"
type input "9"
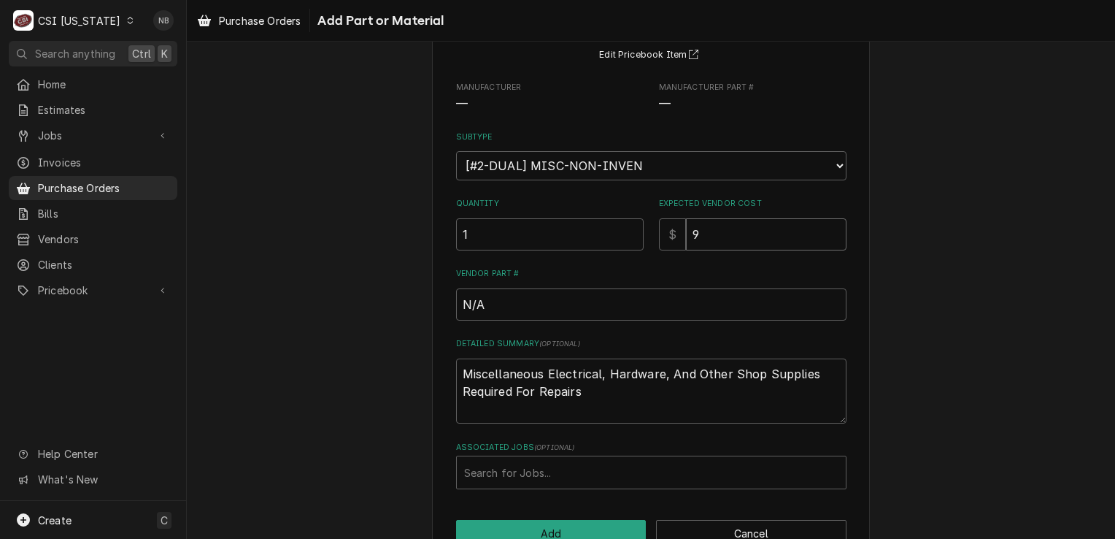
type textarea "x"
type input "9.9"
type textarea "x"
type input "9.98"
click at [847, 319] on div "Please provide the following information to add a new part or material to this …" at bounding box center [651, 245] width 438 height 642
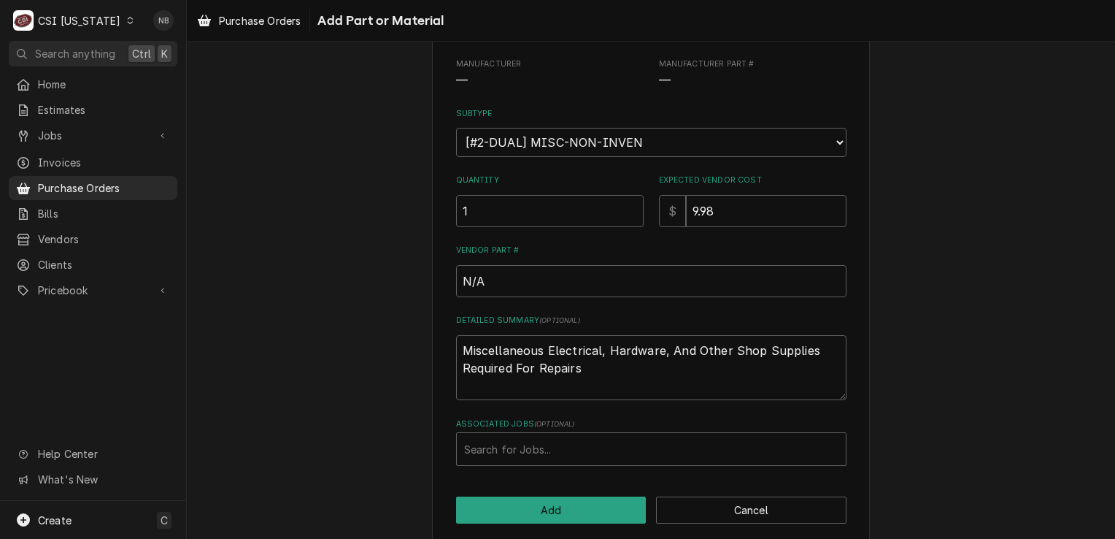
scroll to position [182, 0]
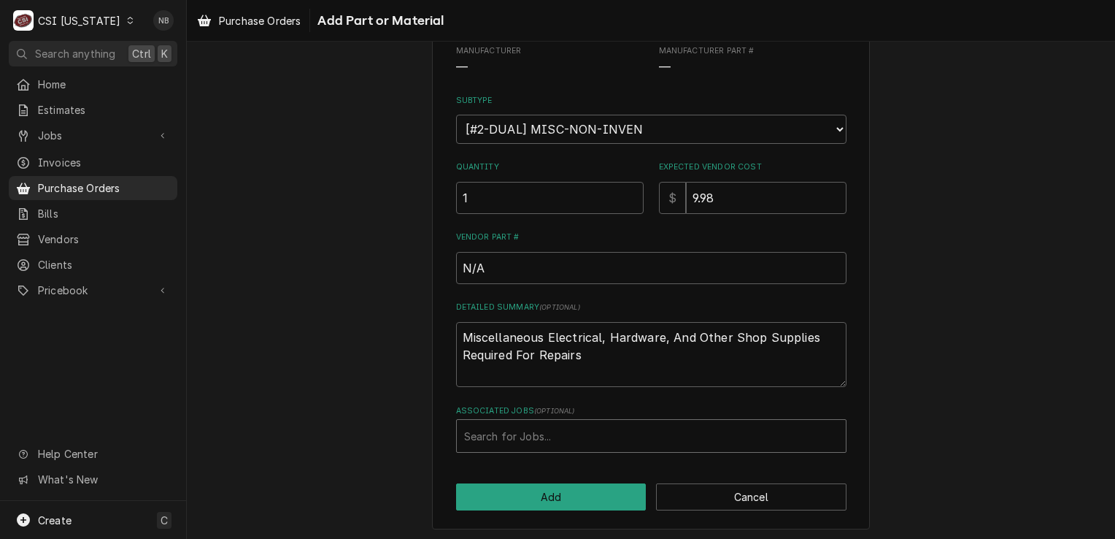
click at [598, 423] on div "Associated Jobs" at bounding box center [651, 436] width 374 height 26
type input "10645"
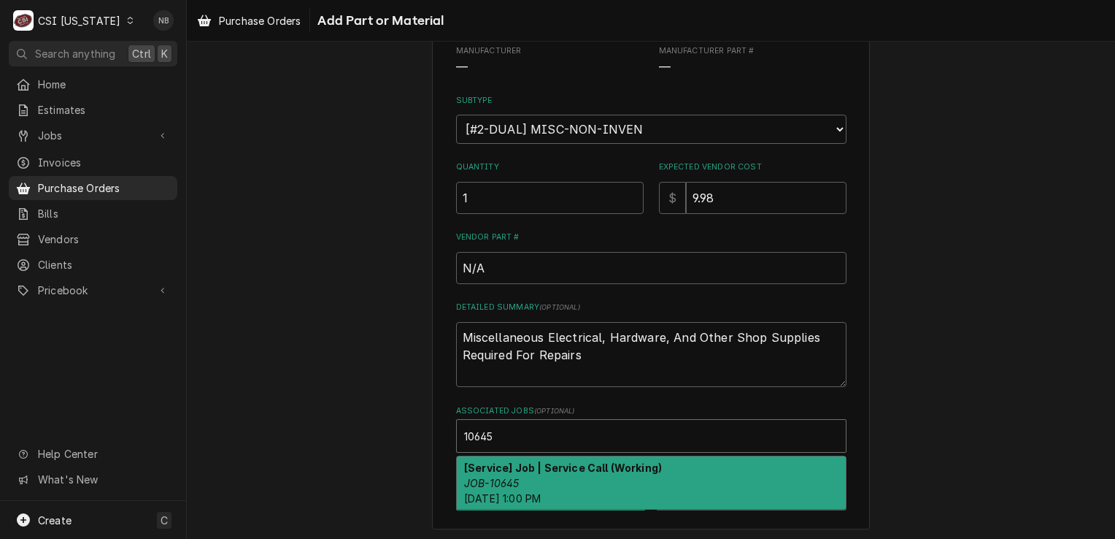
click at [570, 473] on div "[Service] Job | Service Call (Working) JOB-10645 Mon, Sep 22nd, 2025 - 1:00 PM" at bounding box center [651, 482] width 389 height 53
type textarea "x"
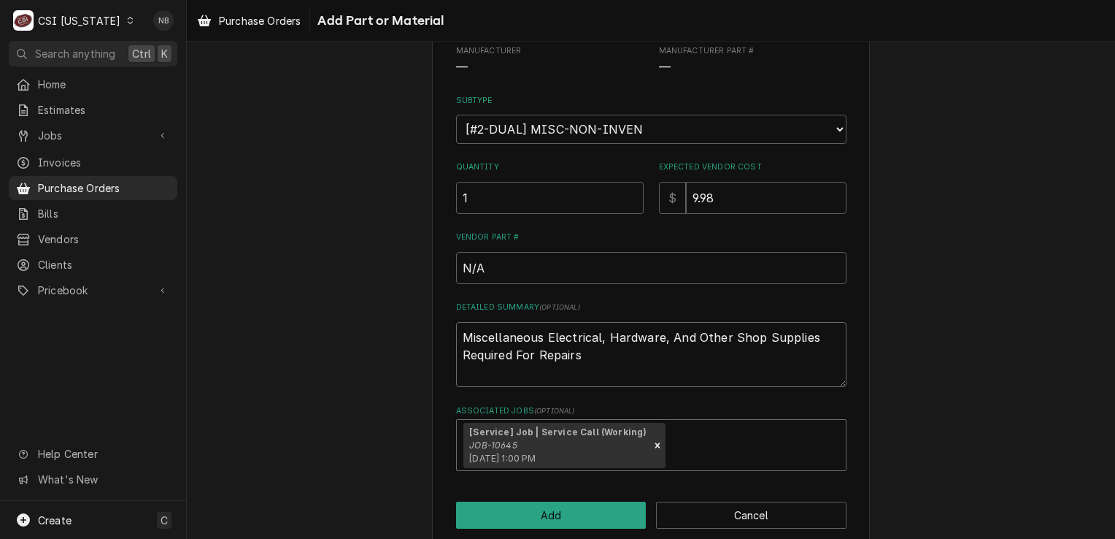
click at [669, 379] on textarea "Miscellaneous Electrical, Hardware, And Other Shop Supplies Required For Repairs" at bounding box center [651, 355] width 390 height 66
type textarea "x"
type textarea "Miscellaneous Electrical, Hardware, And Other Shop Supplies Required For Repair…"
type textarea "x"
type textarea "Miscellaneous Electrical, Hardware, And Other Shop Supplies Required For Repairs"
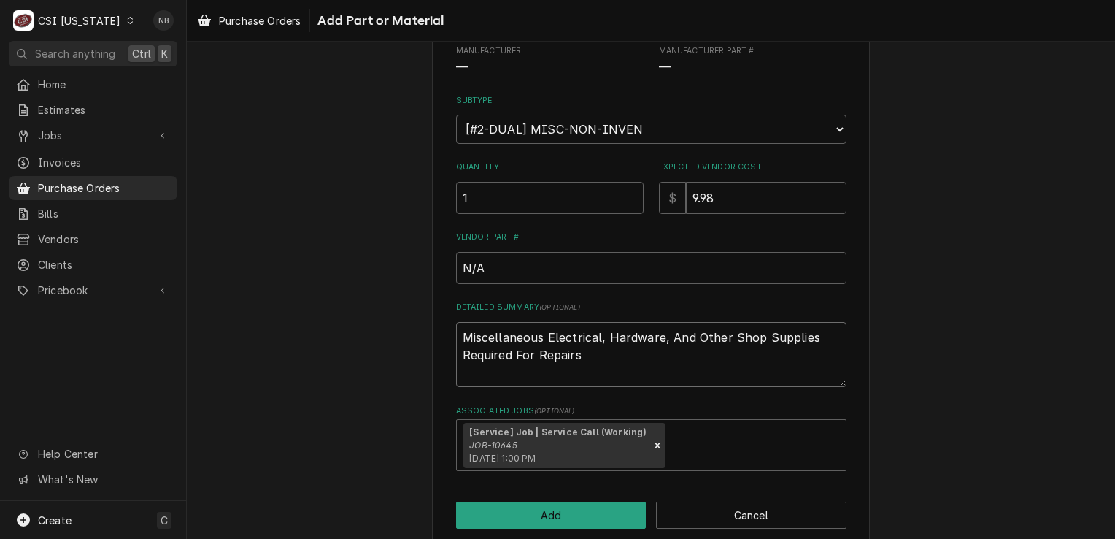
type textarea "x"
type textarea "Miscellaneous Electrical, Hardware, And Other Shop Supplies Required For Repair…"
type textarea "x"
type textarea "Miscellaneous Electrical, Hardware, And Other Shop Supplies Required For Repair…"
type textarea "x"
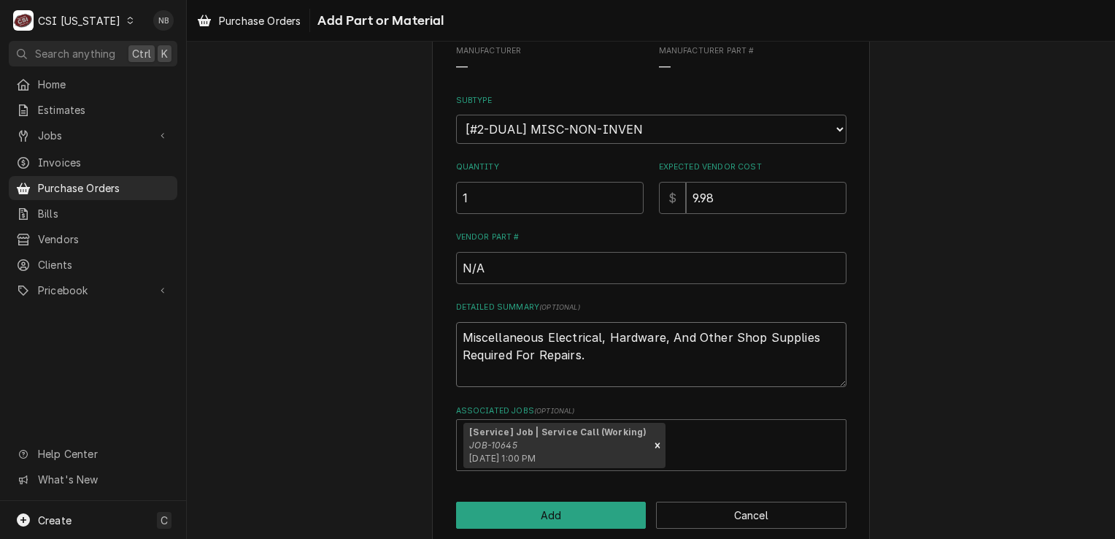
type textarea "Miscellaneous Electrical, Hardware, And Other Shop Supplies Required For Repair…"
type textarea "x"
type textarea "Miscellaneous Electrical, Hardware, And Other Shop Supplies Required For Repair…"
type textarea "x"
type textarea "Miscellaneous Electrical, Hardware, And Other Shop Supplies Required For Repair…"
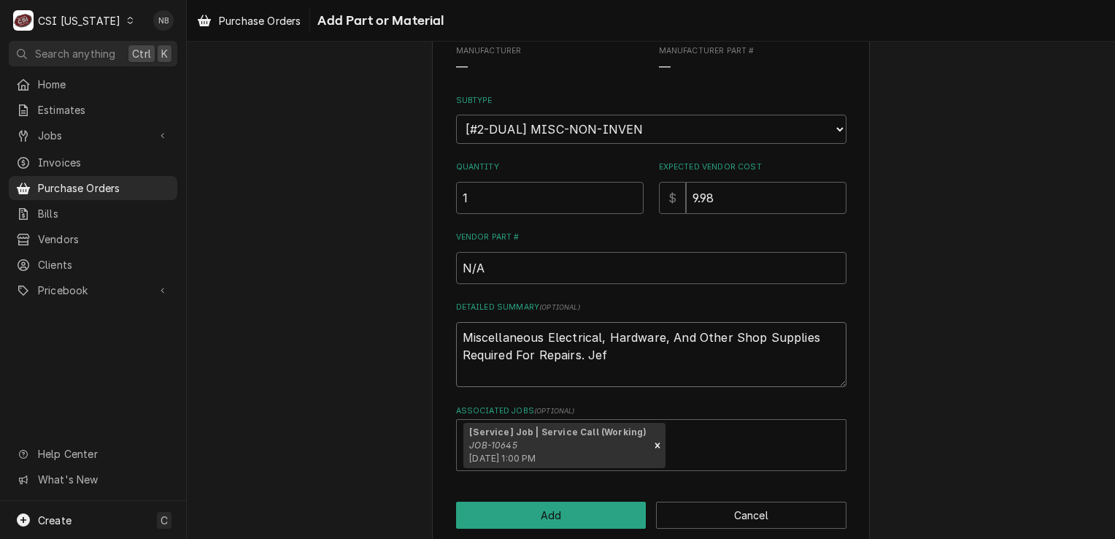
type textarea "x"
type textarea "Miscellaneous Electrical, Hardware, And Other Shop Supplies Required For Repair…"
type textarea "x"
type textarea "Miscellaneous Electrical, Hardware, And Other Shop Supplies Required For Repair…"
type textarea "x"
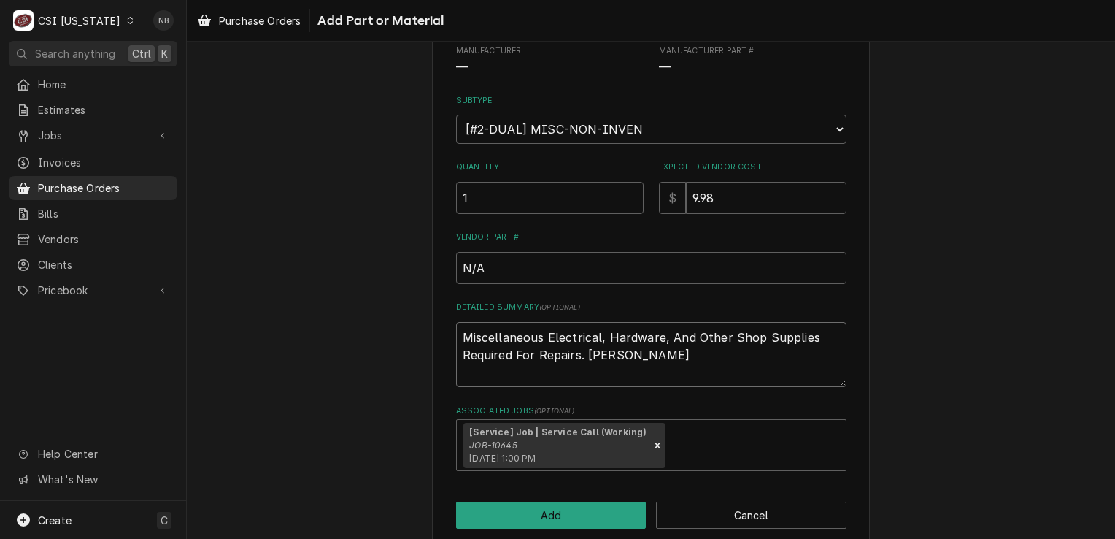
type textarea "Miscellaneous Electrical, Hardware, And Other Shop Supplies Required For Repair…"
type textarea "x"
type textarea "Miscellaneous Electrical, Hardware, And Other Shop Supplies Required For Repair…"
type textarea "x"
type textarea "Miscellaneous Electrical, Hardware, And Other Shop Supplies Required For Repair…"
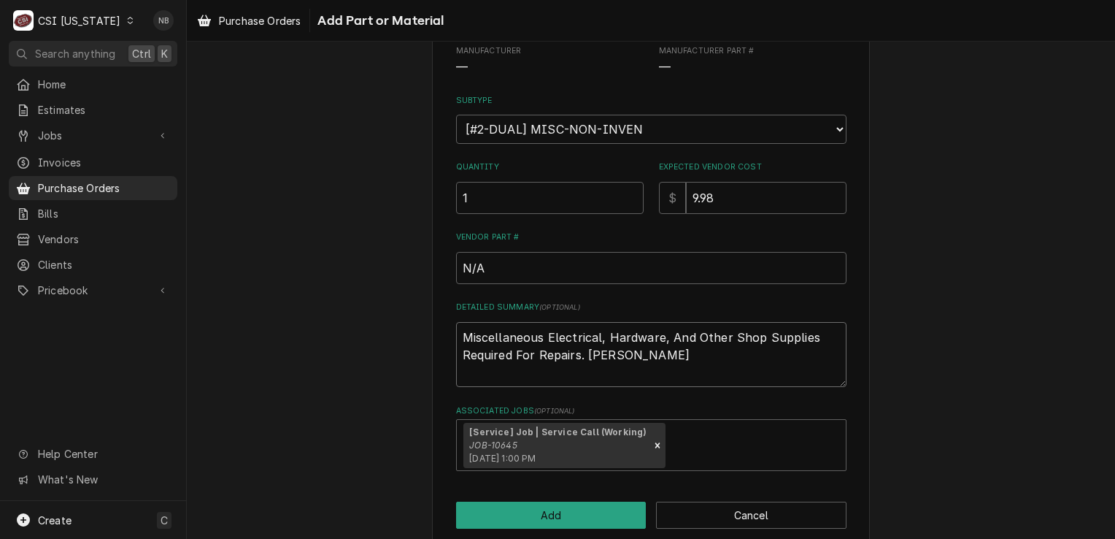
type textarea "x"
type textarea "Miscellaneous Electrical, Hardware, And Other Shop Supplies Required For Repair…"
type textarea "x"
type textarea "Miscellaneous Electrical, Hardware, And Other Shop Supplies Required For Repair…"
type textarea "x"
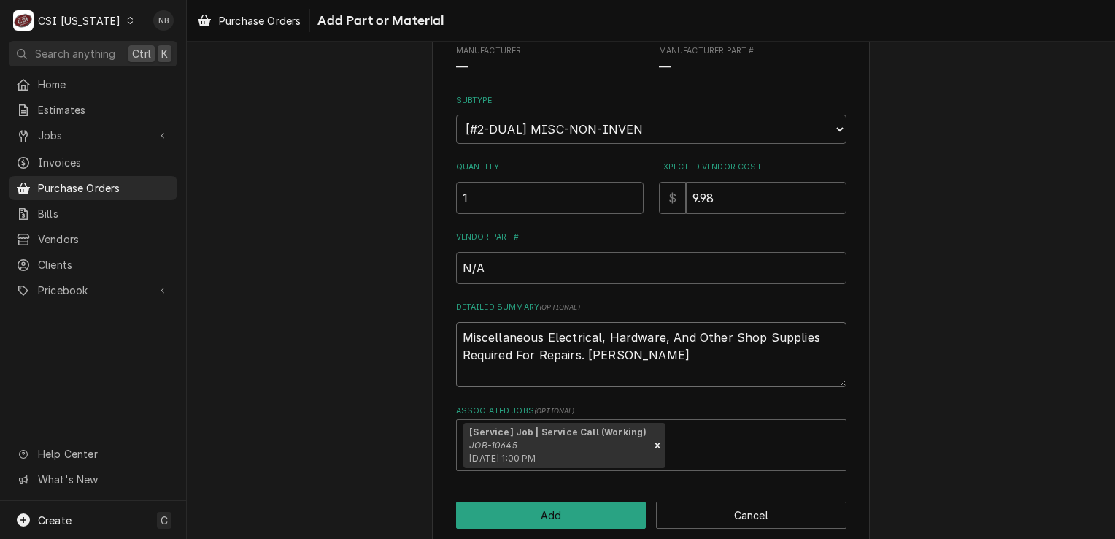
type textarea "Miscellaneous Electrical, Hardware, And Other Shop Supplies Required For Repair…"
type textarea "x"
type textarea "Miscellaneous Electrical, Hardware, And Other Shop Supplies Required For Repair…"
type textarea "x"
type textarea "Miscellaneous Electrical, Hardware, And Other Shop Supplies Required For Repair…"
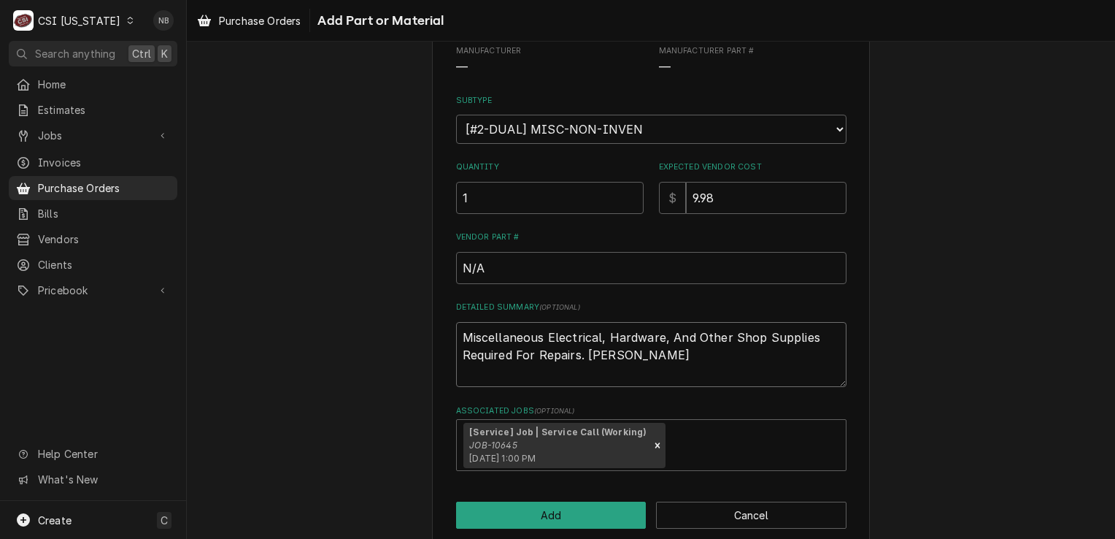
type textarea "x"
type textarea "Miscellaneous Electrical, Hardware, And Other Shop Supplies Required For Repair…"
type textarea "x"
type textarea "Miscellaneous Electrical, Hardware, And Other Shop Supplies Required For Repair…"
type textarea "x"
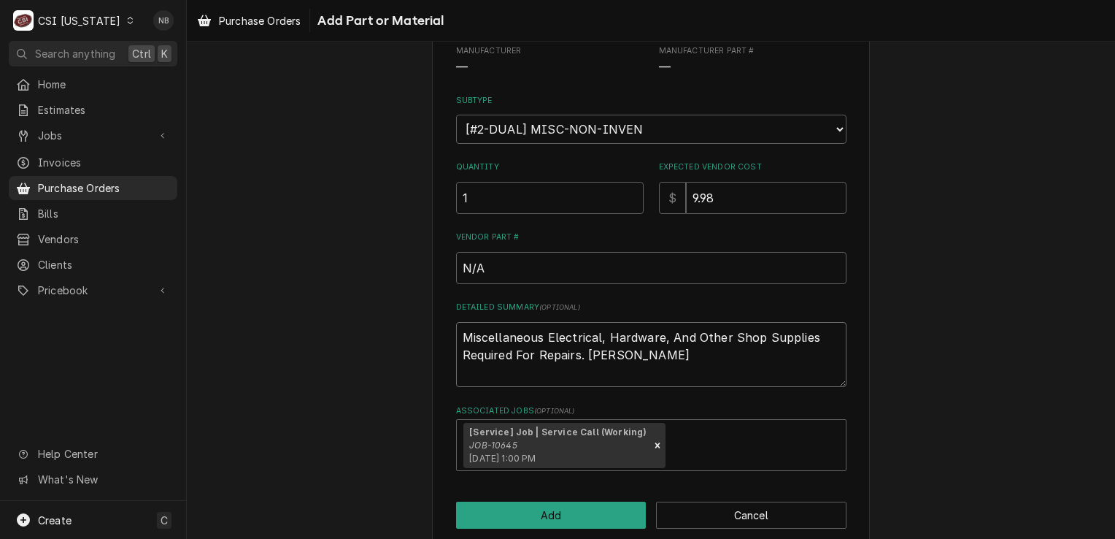
type textarea "Miscellaneous Electrical, Hardware, And Other Shop Supplies Required For Repair…"
type textarea "x"
type textarea "Miscellaneous Electrical, Hardware, And Other Shop Supplies Required For Repair…"
type textarea "x"
type textarea "Miscellaneous Electrical, Hardware, And Other Shop Supplies Required For Repair…"
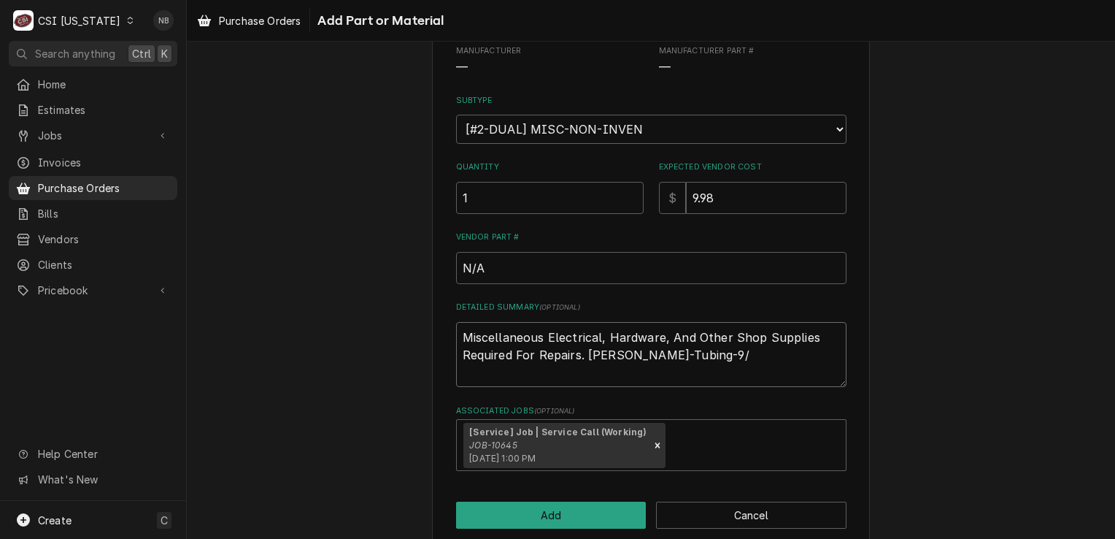
type textarea "x"
type textarea "Miscellaneous Electrical, Hardware, And Other Shop Supplies Required For Repair…"
type textarea "x"
type textarea "Miscellaneous Electrical, Hardware, And Other Shop Supplies Required For Repair…"
type textarea "x"
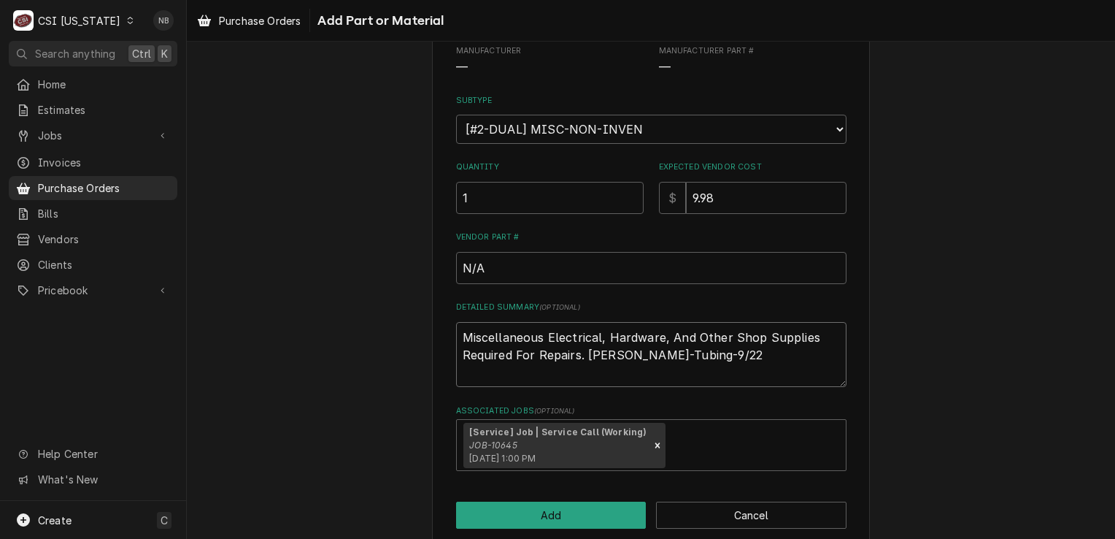
type textarea "Miscellaneous Electrical, Hardware, And Other Shop Supplies Required For Repair…"
type textarea "x"
type textarea "Miscellaneous Electrical, Hardware, And Other Shop Supplies Required For Repair…"
type textarea "x"
type textarea "Miscellaneous Electrical, Hardware, And Other Shop Supplies Required For Repair…"
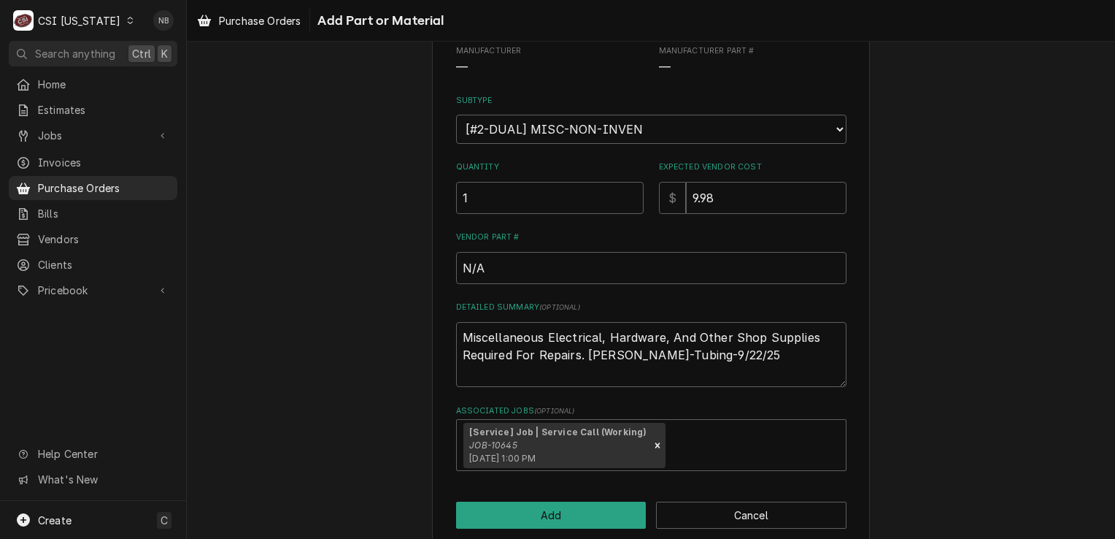
click at [910, 338] on div "Please provide the following information to add a new part or material to this …" at bounding box center [651, 216] width 928 height 685
click at [620, 353] on textarea "Miscellaneous Electrical, Hardware, And Other Shop Supplies Required For Repair…" at bounding box center [651, 355] width 390 height 66
type textarea "x"
type textarea "Miscellaneous Electrical, Hardware, And Other Shop Supplies Required For Repair…"
type textarea "x"
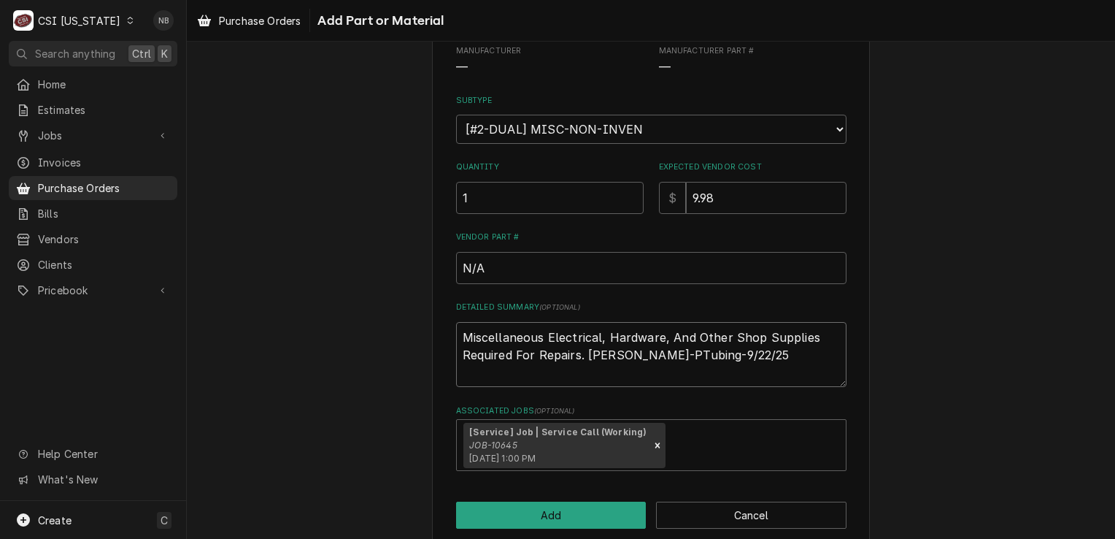
type textarea "Miscellaneous Electrical, Hardware, And Other Shop Supplies Required For Repair…"
type textarea "x"
type textarea "Miscellaneous Electrical, Hardware, And Other Shop Supplies Required For Repair…"
type textarea "x"
type textarea "Miscellaneous Electrical, Hardware, And Other Shop Supplies Required For Repair…"
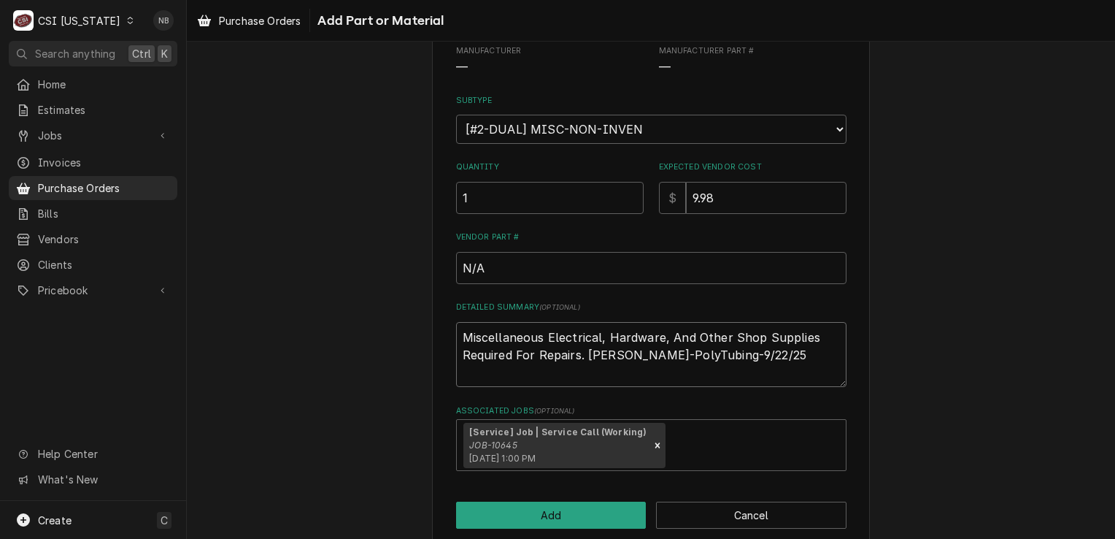
type textarea "x"
click at [798, 363] on textarea "Miscellaneous Electrical, Hardware, And Other Shop Supplies Required For Repair…" at bounding box center [651, 355] width 390 height 66
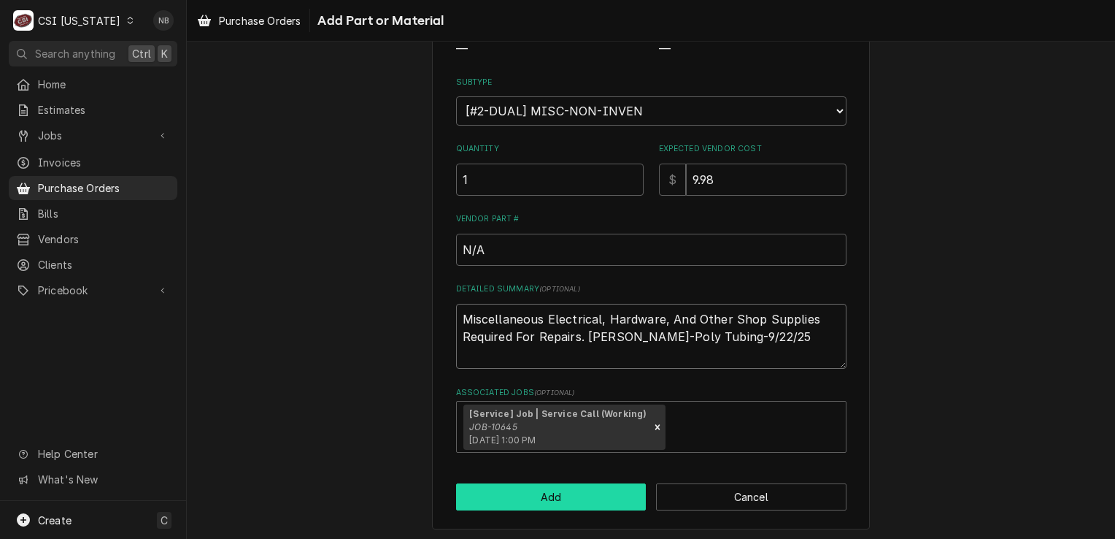
type textarea "Miscellaneous Electrical, Hardware, And Other Shop Supplies Required For Repair…"
click at [578, 498] on button "Add" at bounding box center [551, 496] width 190 height 27
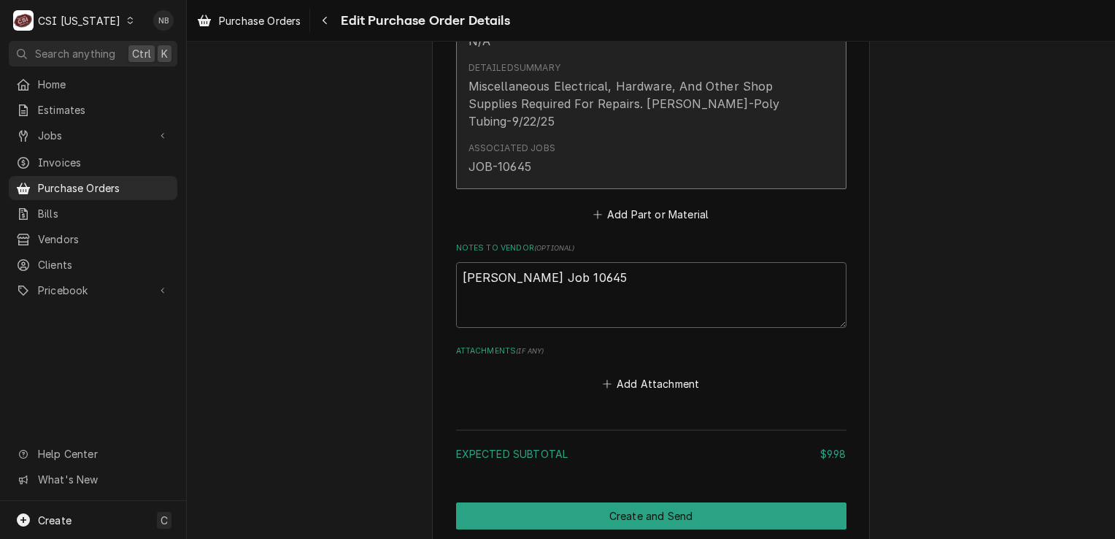
scroll to position [1018, 0]
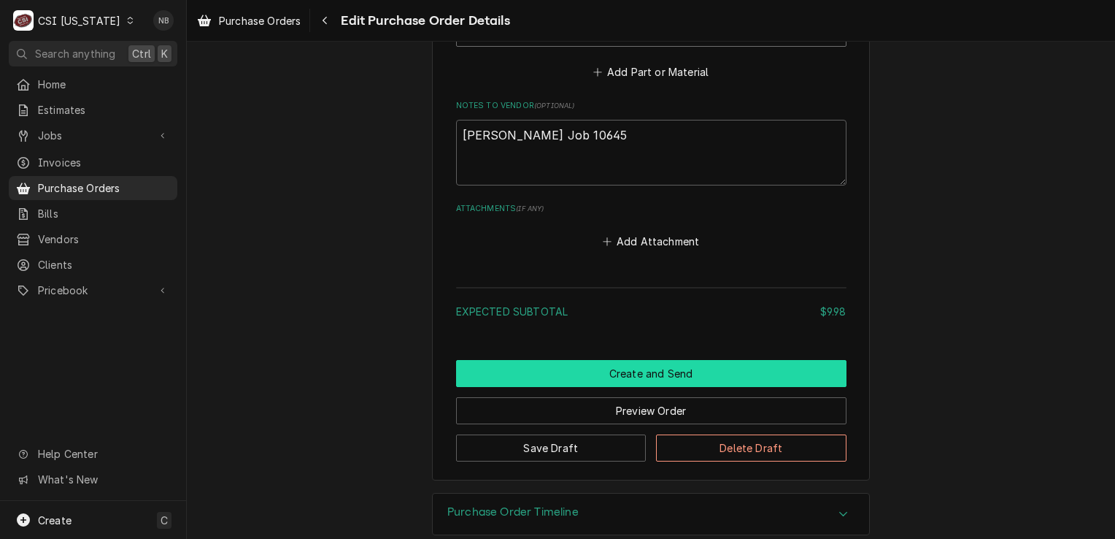
click at [693, 361] on button "Create and Send" at bounding box center [651, 373] width 390 height 27
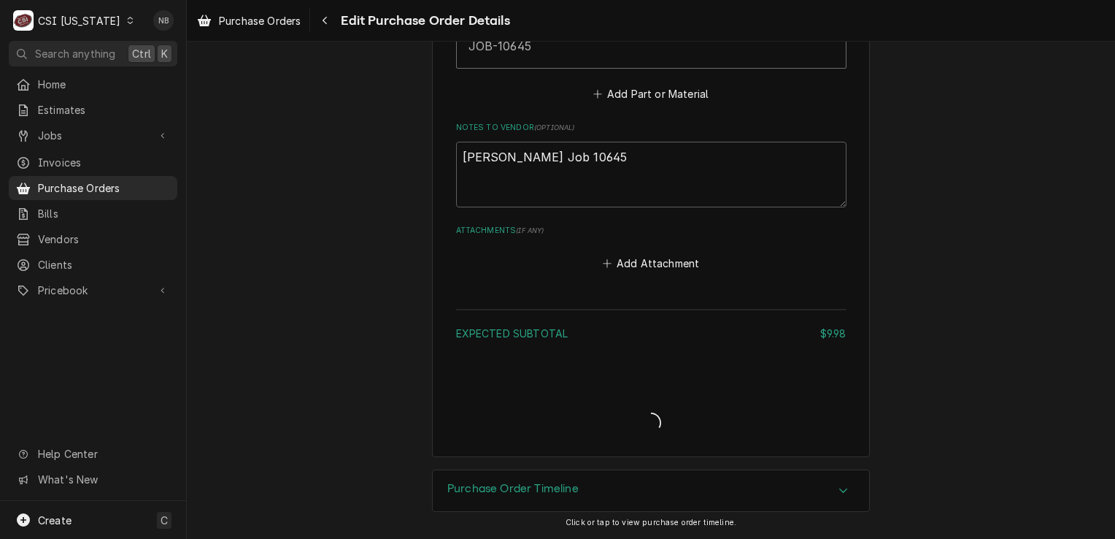
scroll to position [974, 0]
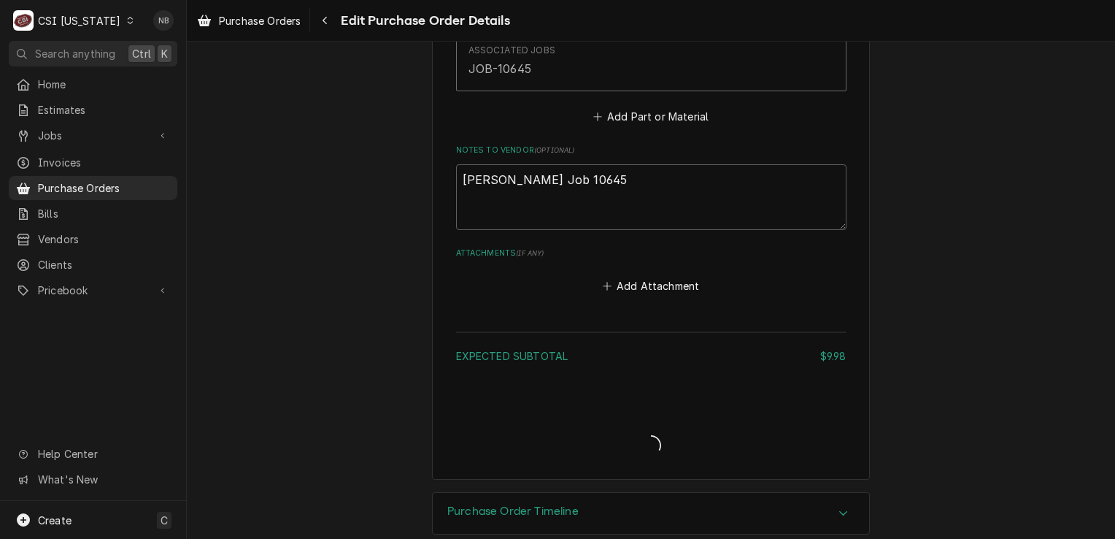
type textarea "x"
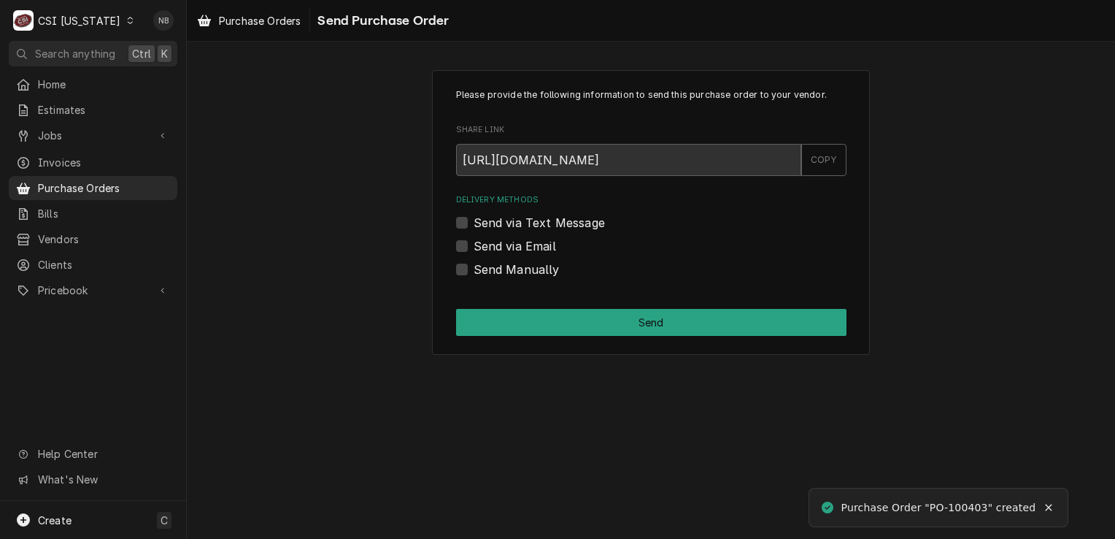
click at [512, 277] on label "Send Manually" at bounding box center [517, 270] width 86 height 18
click at [512, 277] on input "Send Manually" at bounding box center [669, 277] width 390 height 32
checkbox input "true"
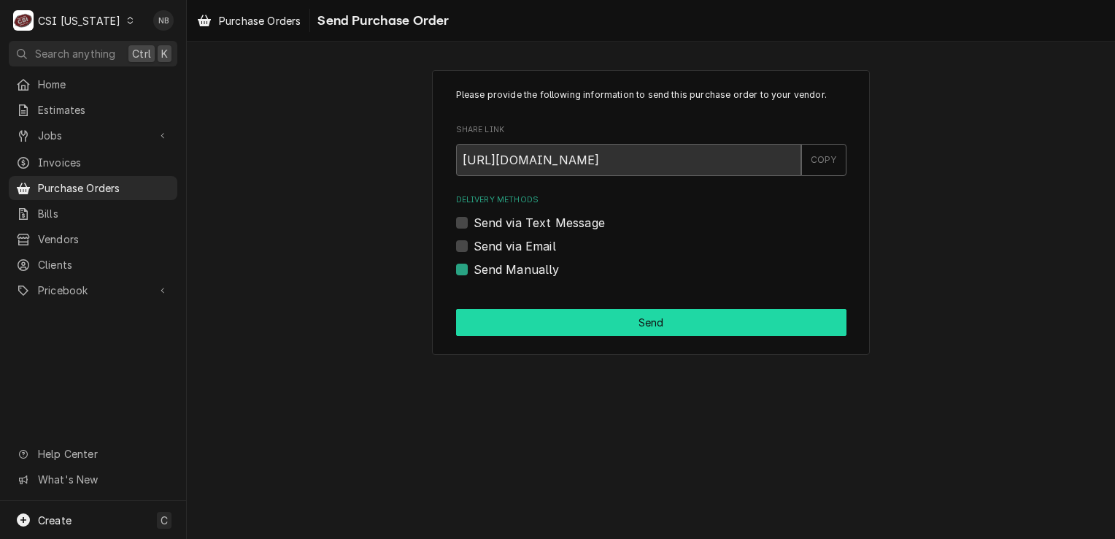
click at [600, 331] on button "Send" at bounding box center [651, 322] width 390 height 27
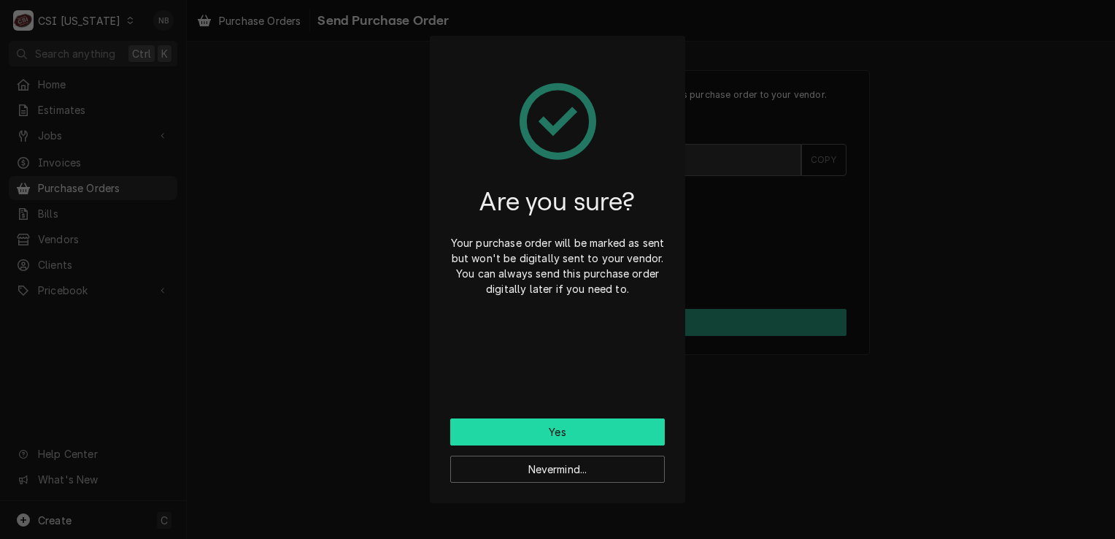
click at [590, 425] on button "Yes" at bounding box center [557, 431] width 215 height 27
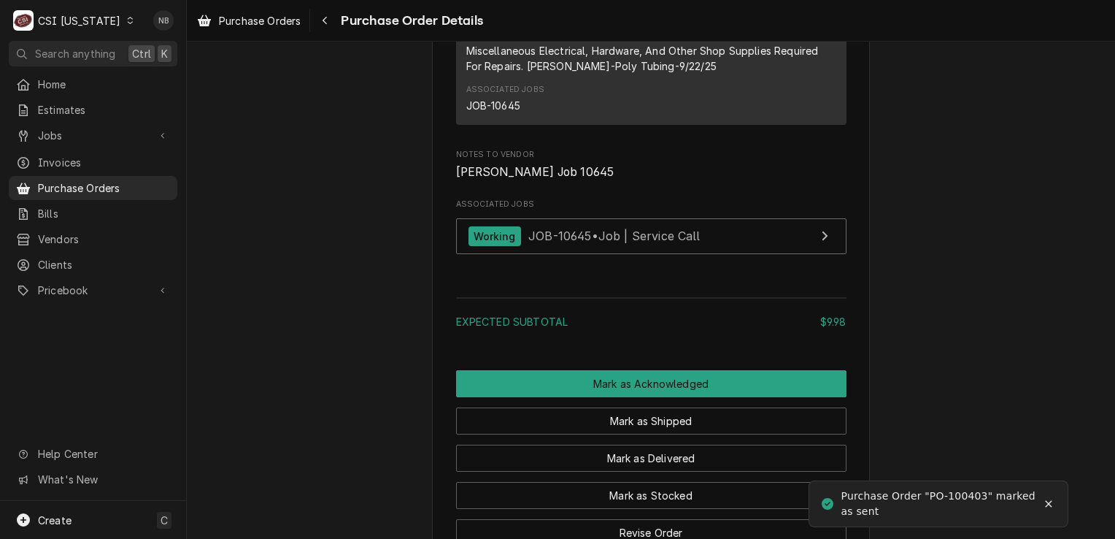
scroll to position [1095, 0]
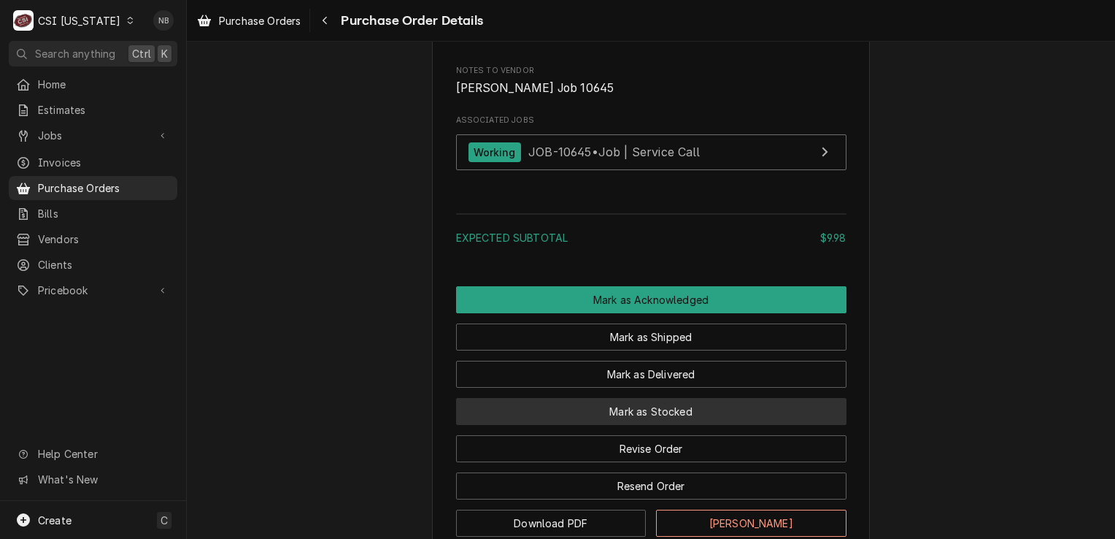
click at [652, 425] on button "Mark as Stocked" at bounding box center [651, 411] width 390 height 27
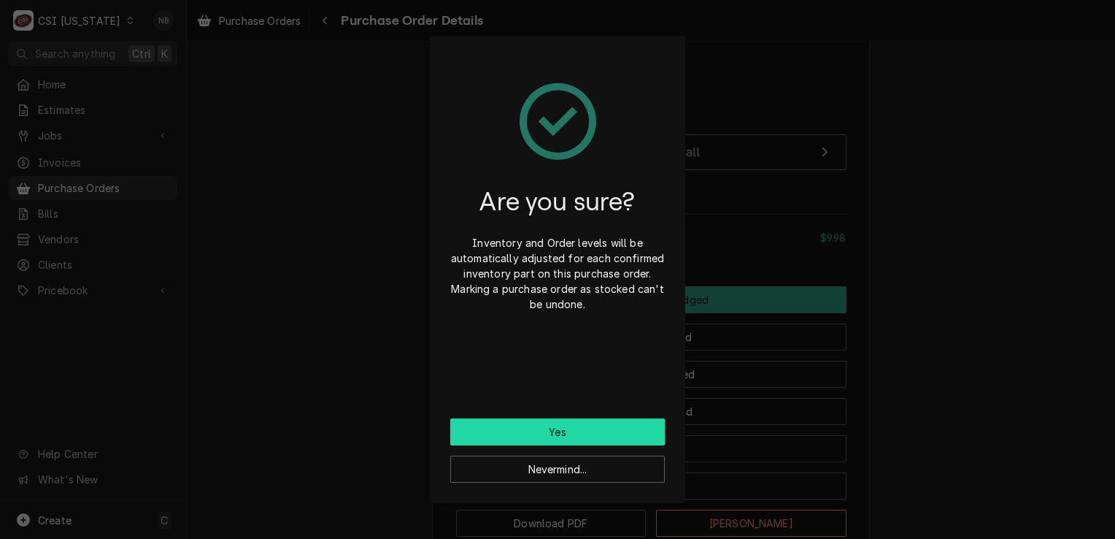
click at [615, 425] on button "Yes" at bounding box center [557, 431] width 215 height 27
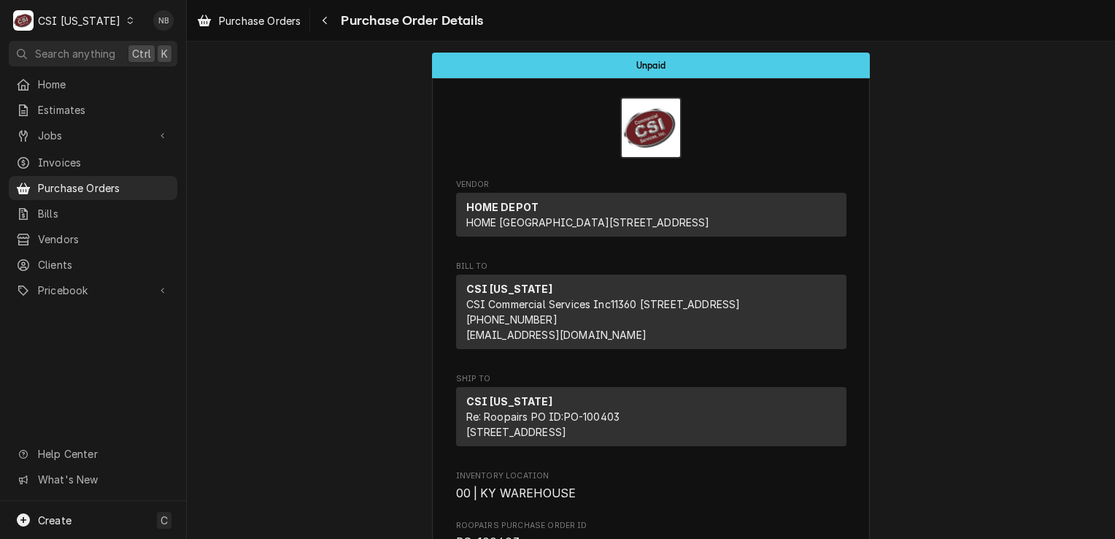
click at [79, 16] on div "CSI [US_STATE]" at bounding box center [79, 20] width 82 height 15
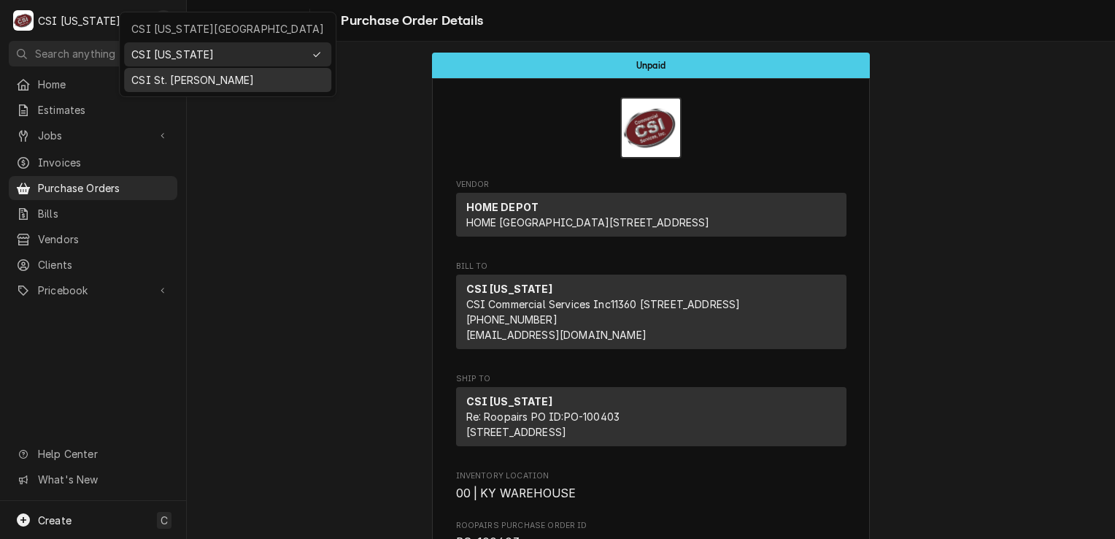
click at [153, 77] on div "CSI St. [PERSON_NAME]" at bounding box center [227, 79] width 193 height 15
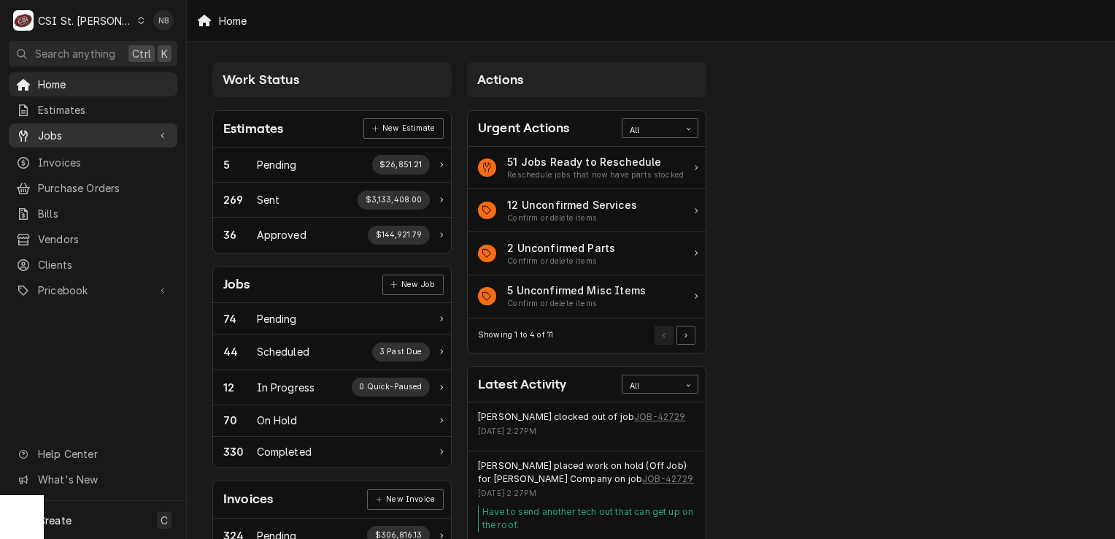
click at [75, 133] on span "Jobs" at bounding box center [93, 135] width 110 height 15
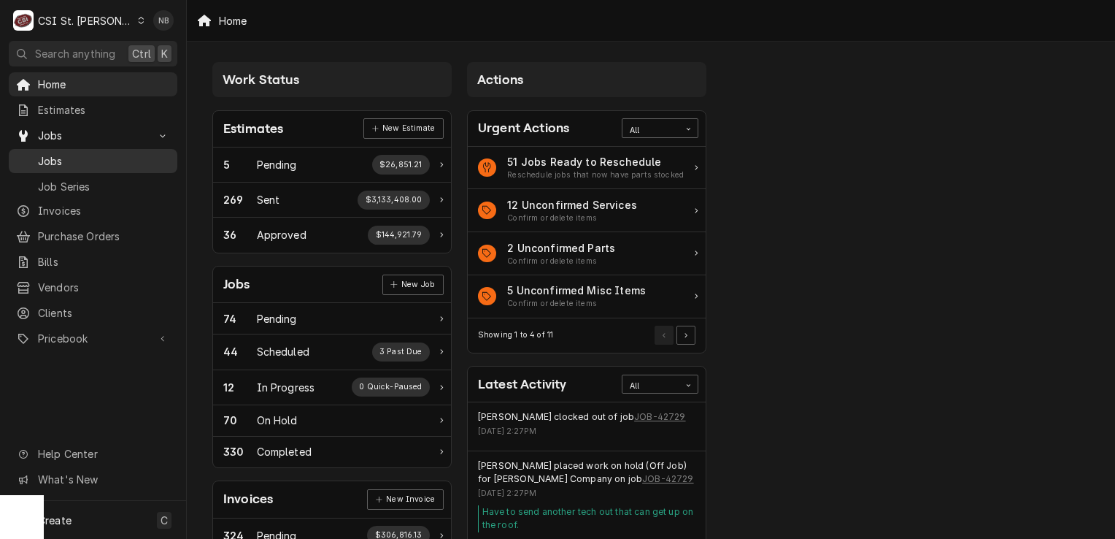
click at [90, 158] on span "Jobs" at bounding box center [104, 160] width 132 height 15
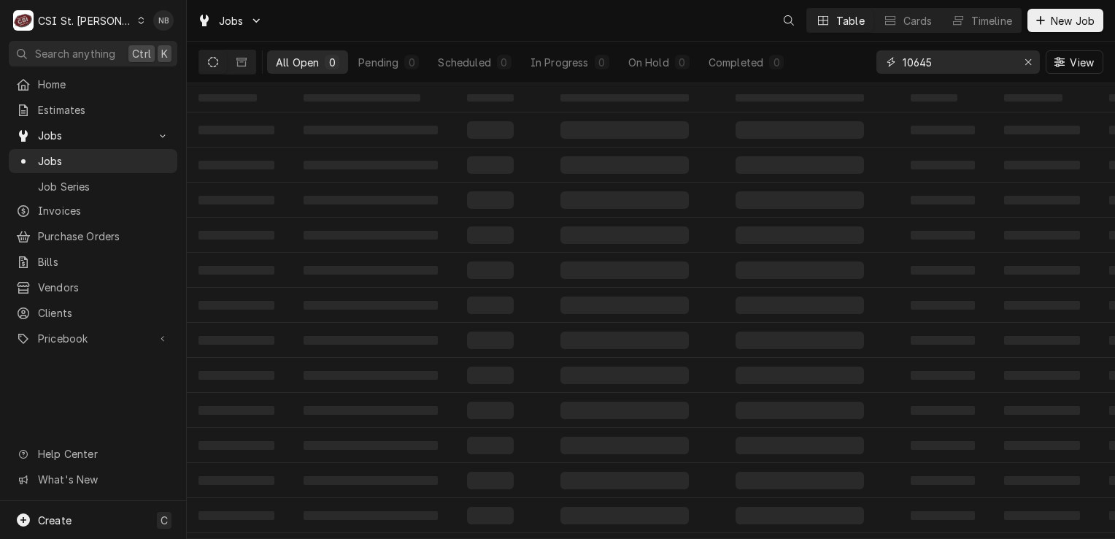
drag, startPoint x: 954, startPoint y: 61, endPoint x: 842, endPoint y: 60, distance: 112.4
click at [845, 60] on div "All Open 0 Pending 0 Scheduled 0 In Progress 0 On Hold 0 Completed 0 10645 View" at bounding box center [651, 62] width 905 height 41
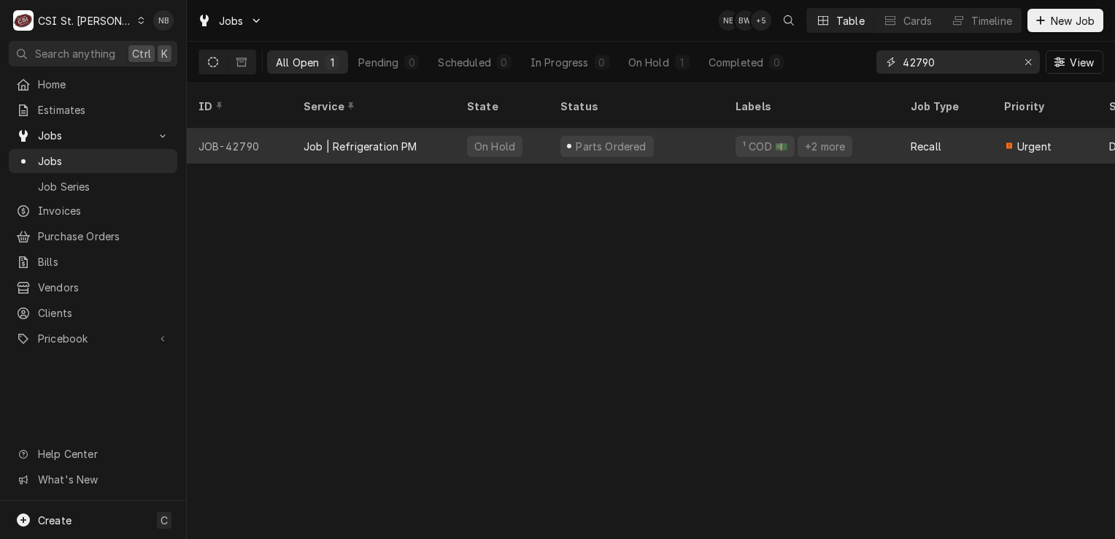
type input "42790"
click at [678, 133] on div "Parts Ordered" at bounding box center [636, 145] width 175 height 35
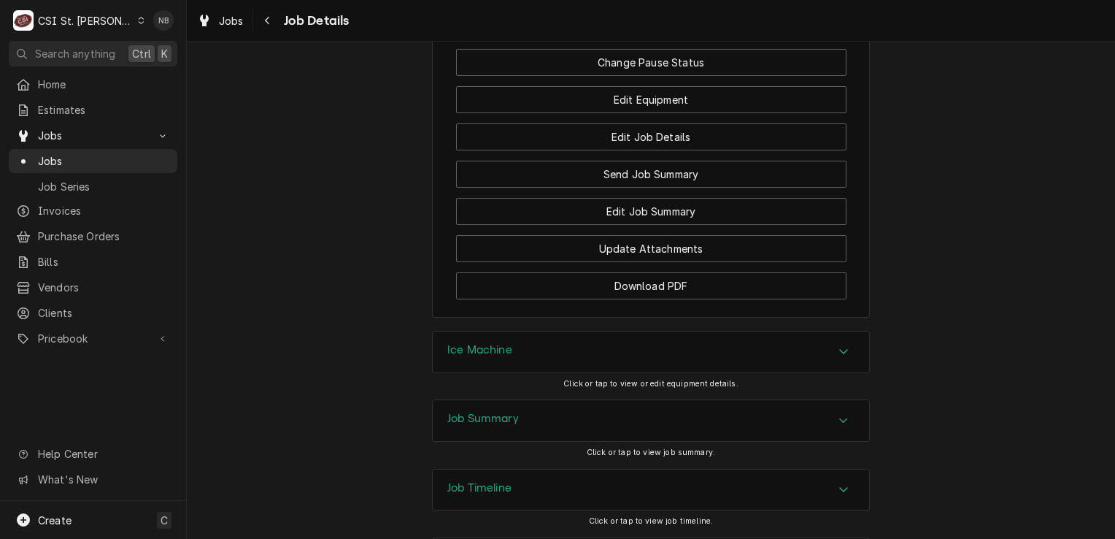
scroll to position [2491, 0]
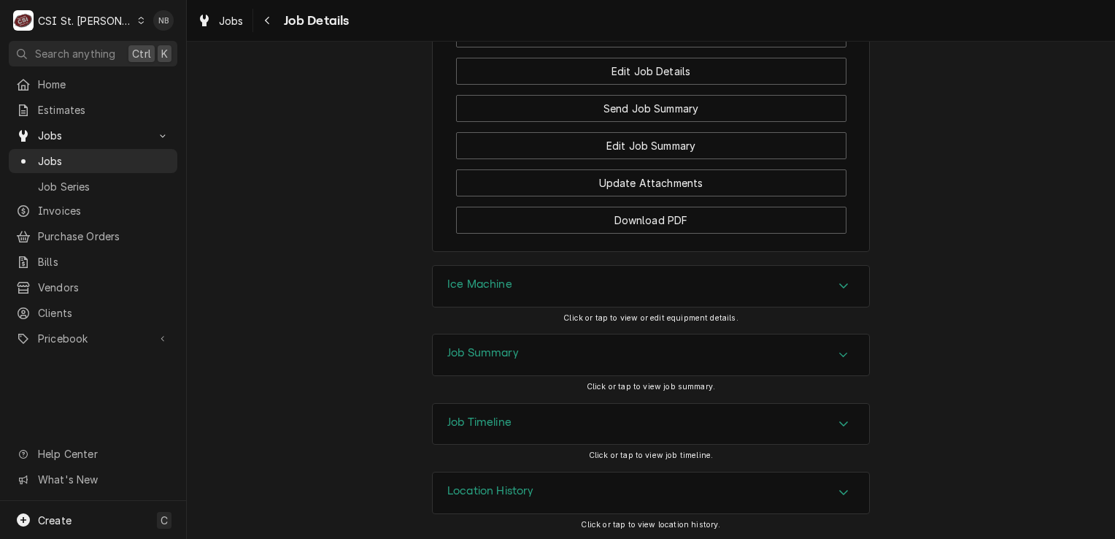
click at [813, 353] on div "Job Summary" at bounding box center [651, 354] width 436 height 41
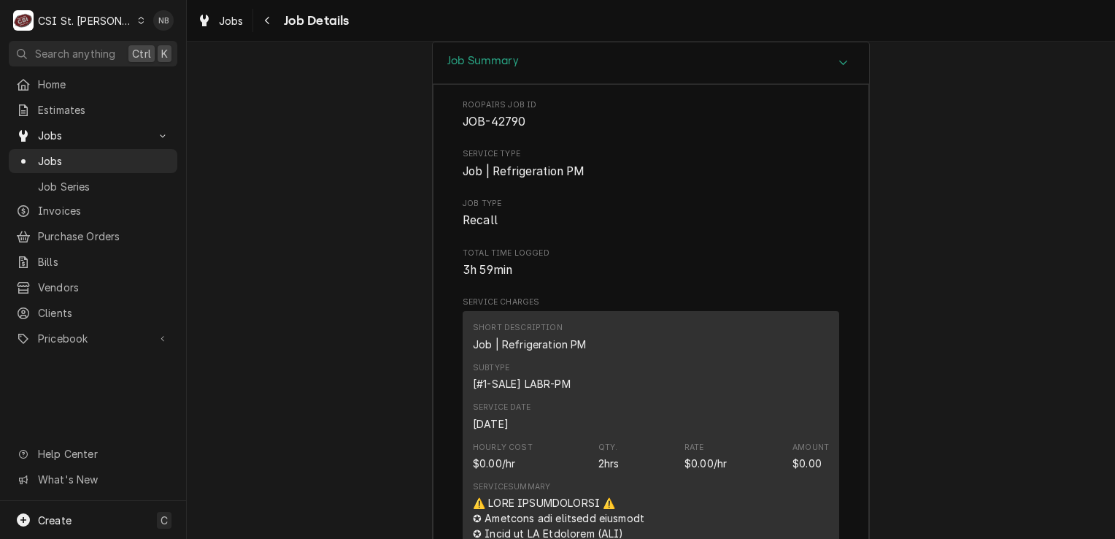
click at [722, 71] on div "Job Summary" at bounding box center [651, 63] width 436 height 42
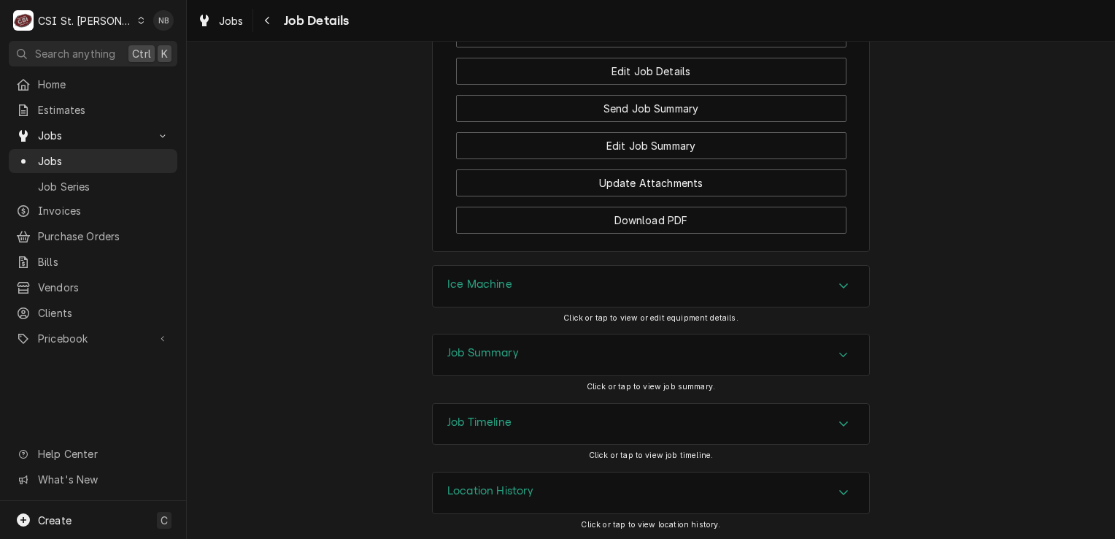
click at [779, 423] on div "Job Timeline" at bounding box center [651, 424] width 436 height 41
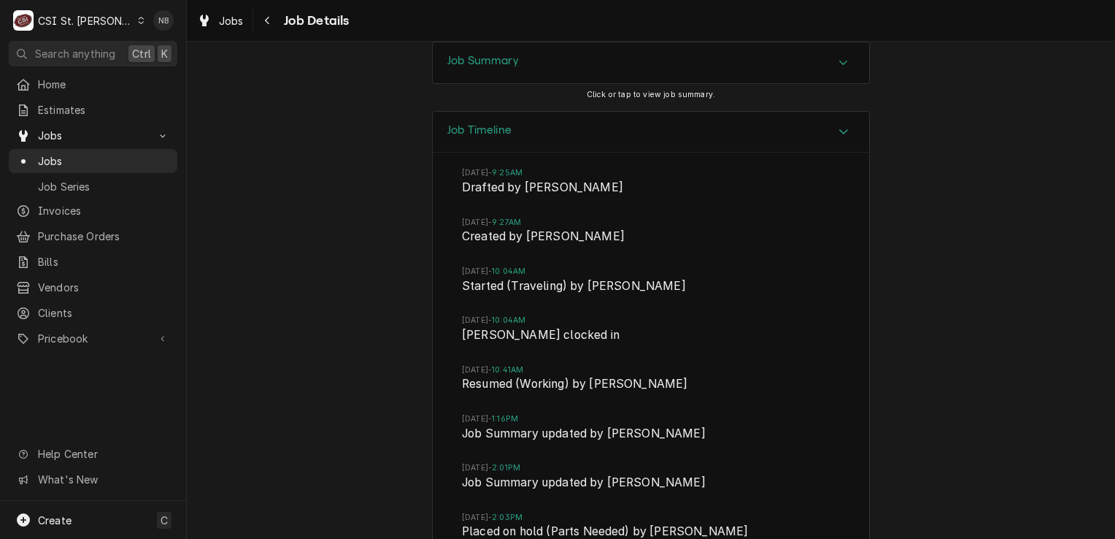
scroll to position [3054, 0]
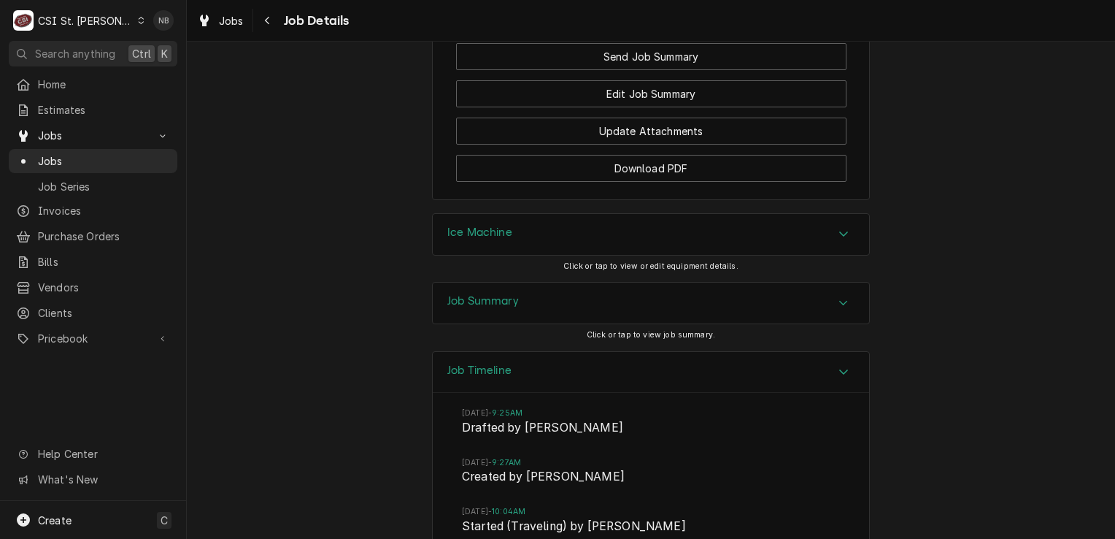
click at [766, 365] on div "Job Timeline" at bounding box center [651, 373] width 436 height 42
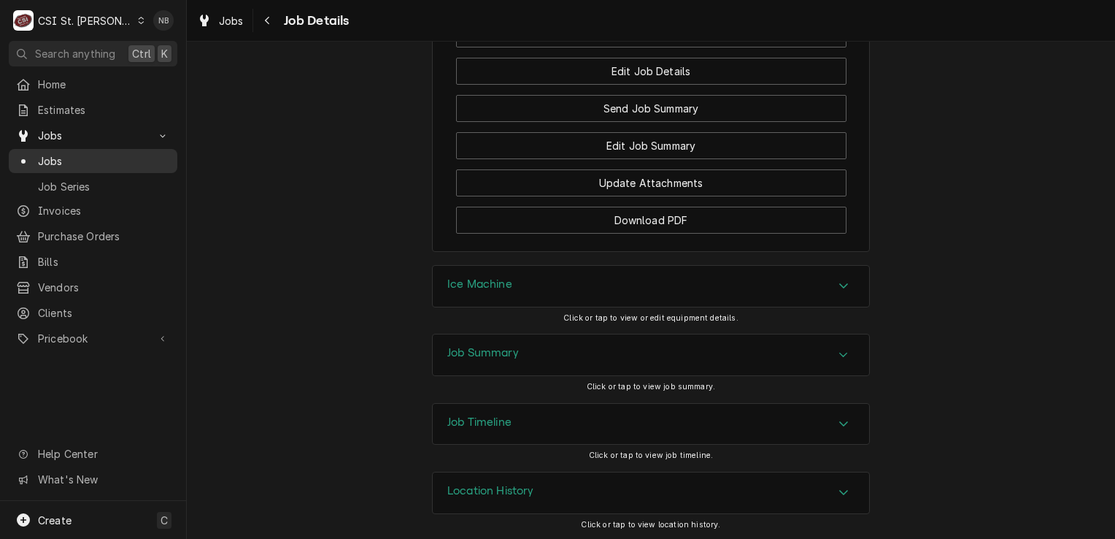
click at [76, 153] on span "Jobs" at bounding box center [104, 160] width 132 height 15
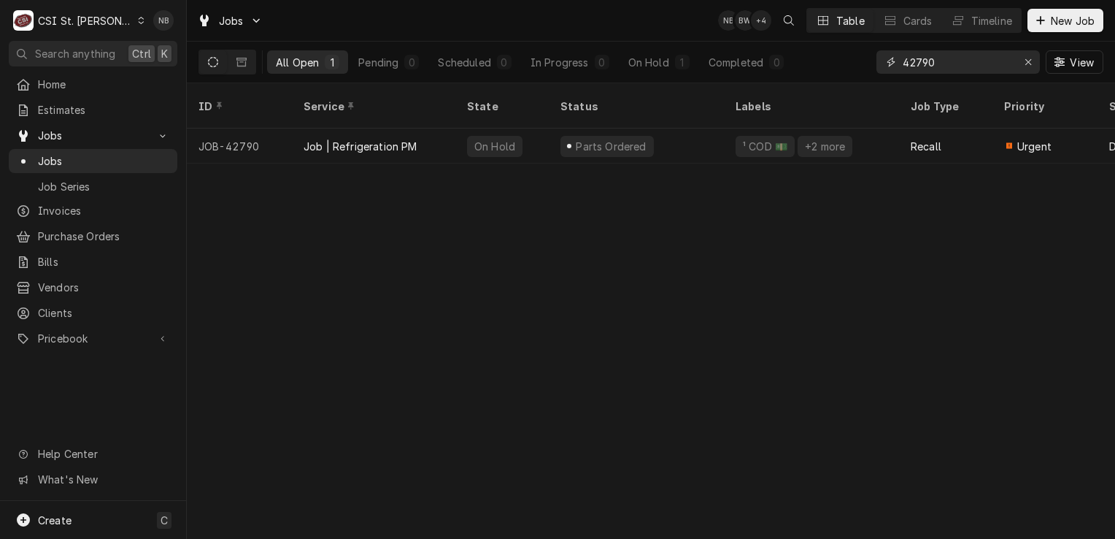
drag, startPoint x: 937, startPoint y: 62, endPoint x: 925, endPoint y: 72, distance: 15.0
click at [925, 72] on input "42790" at bounding box center [957, 61] width 109 height 23
click at [940, 63] on input "42790" at bounding box center [957, 61] width 109 height 23
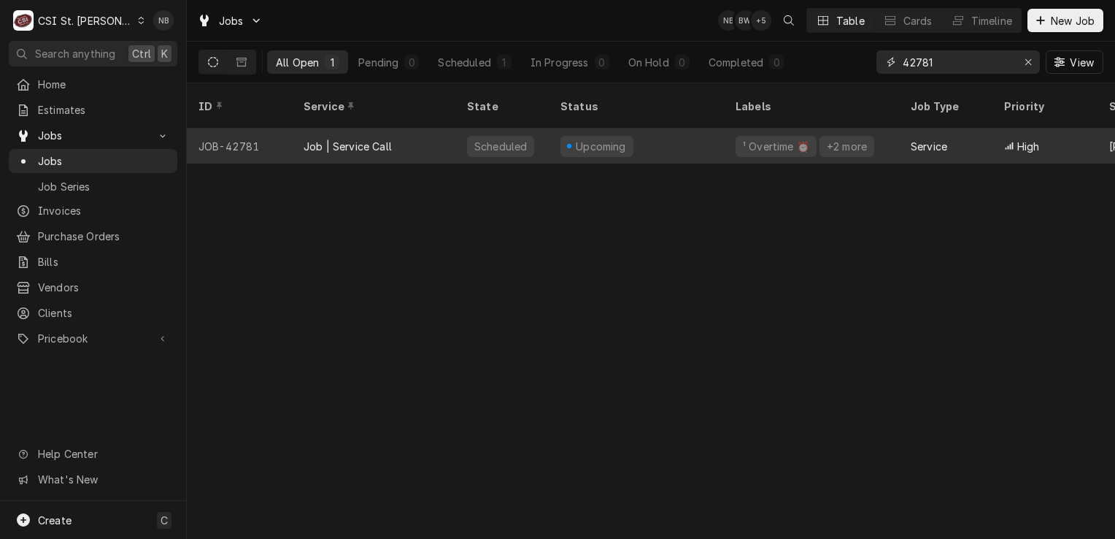
type input "42781"
click at [677, 134] on div "Upcoming" at bounding box center [636, 145] width 175 height 35
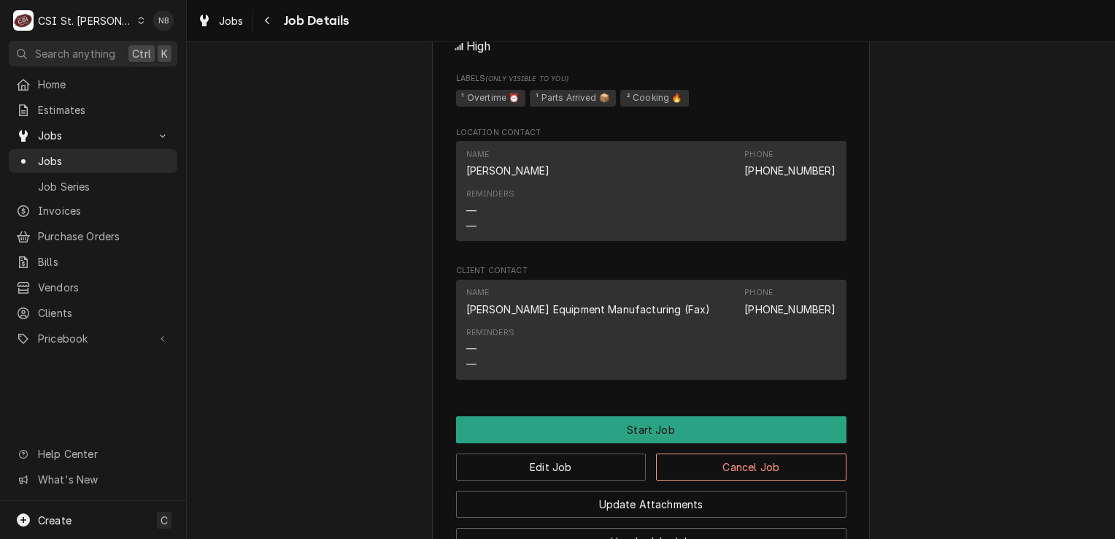
scroll to position [1769, 0]
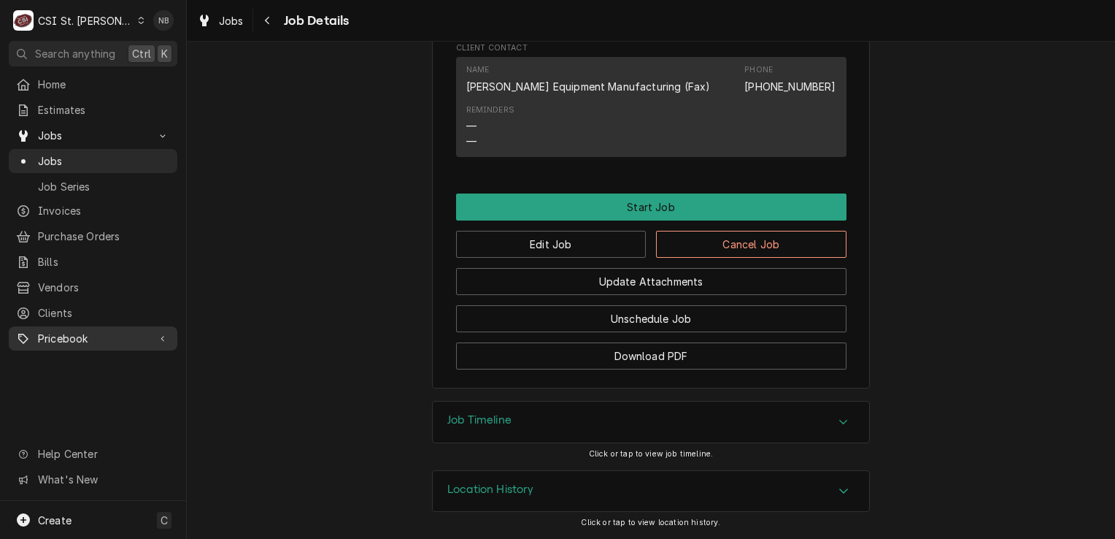
click at [80, 331] on span "Pricebook" at bounding box center [93, 338] width 110 height 15
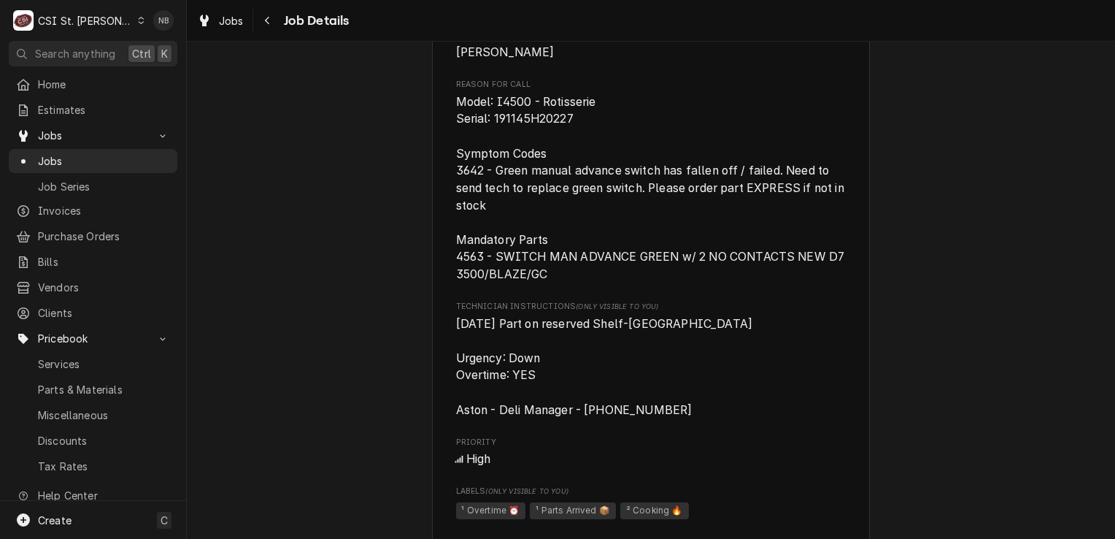
scroll to position [1112, 0]
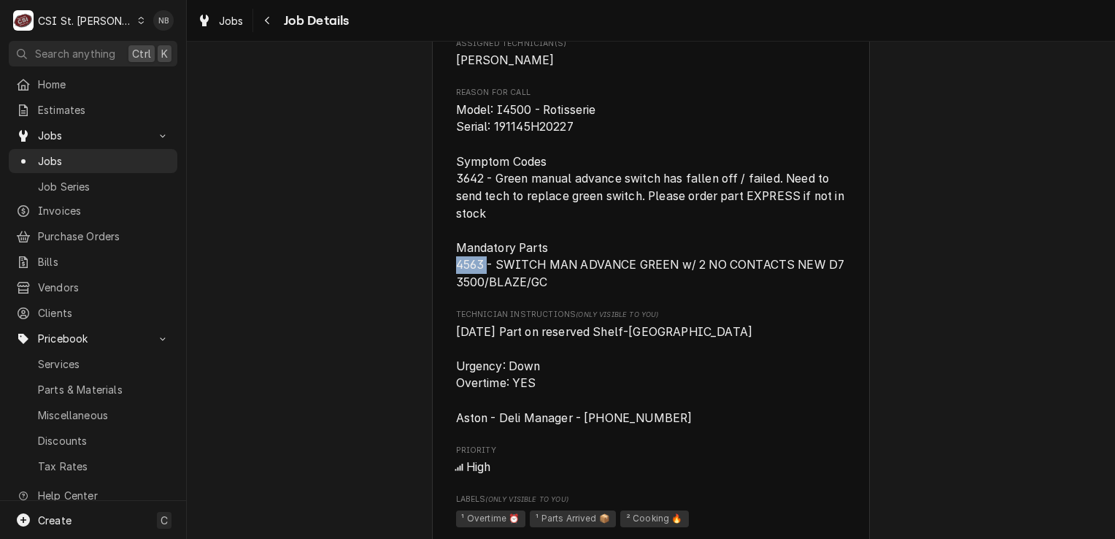
drag, startPoint x: 483, startPoint y: 280, endPoint x: 445, endPoint y: 277, distance: 38.0
click at [445, 277] on div "[PERSON_NAME] EQUIPMENT MANUFACTURING Costco #382 St [PERSON_NAME] / [STREET_AD…" at bounding box center [651, 6] width 438 height 2050
drag, startPoint x: 445, startPoint y: 277, endPoint x: 470, endPoint y: 277, distance: 24.8
copy span "4563"
click at [112, 382] on span "Parts & Materials" at bounding box center [104, 389] width 132 height 15
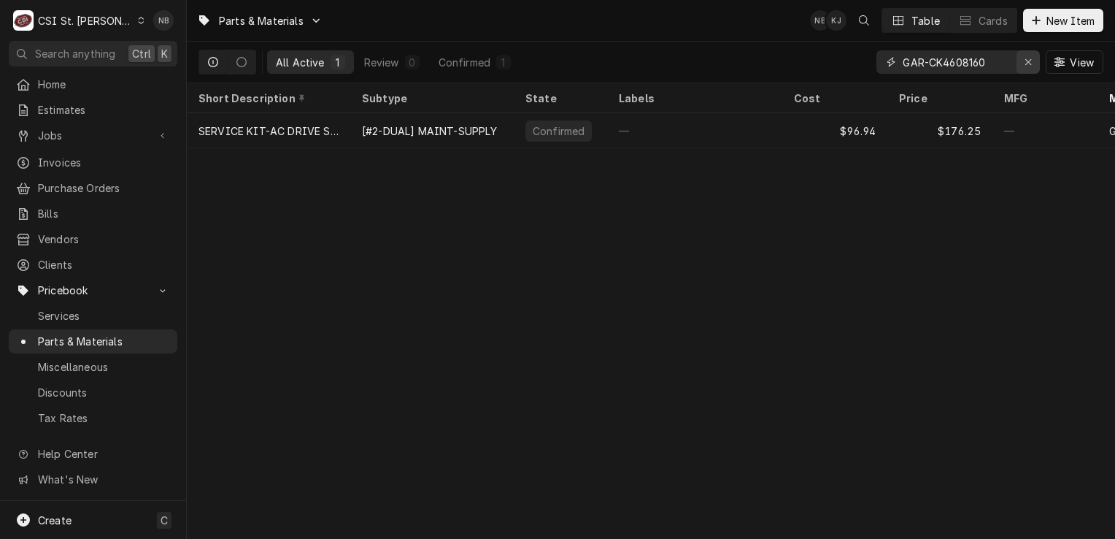
click at [1025, 60] on icon "Erase input" at bounding box center [1029, 62] width 8 height 10
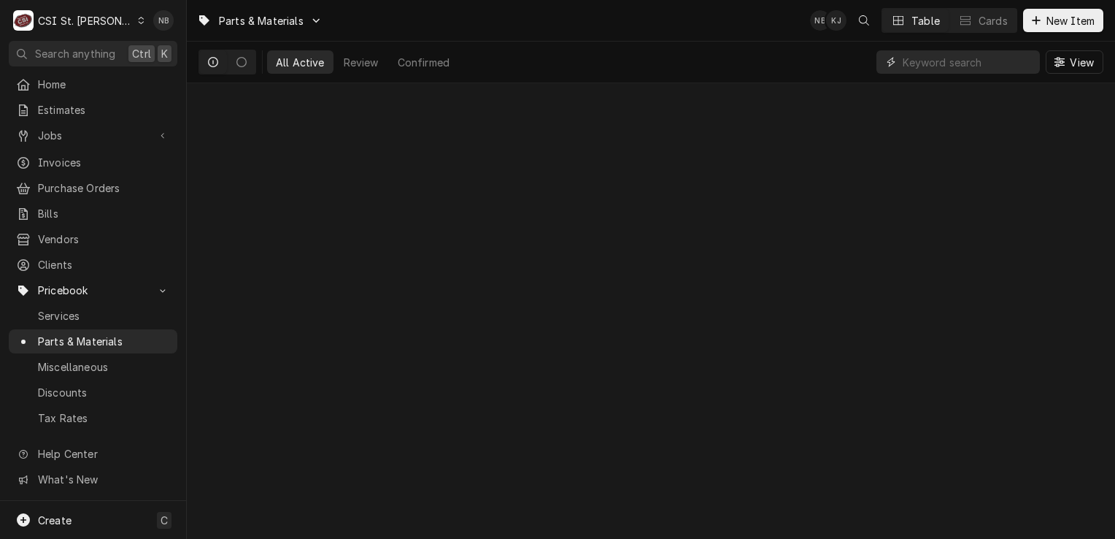
paste input "4563"
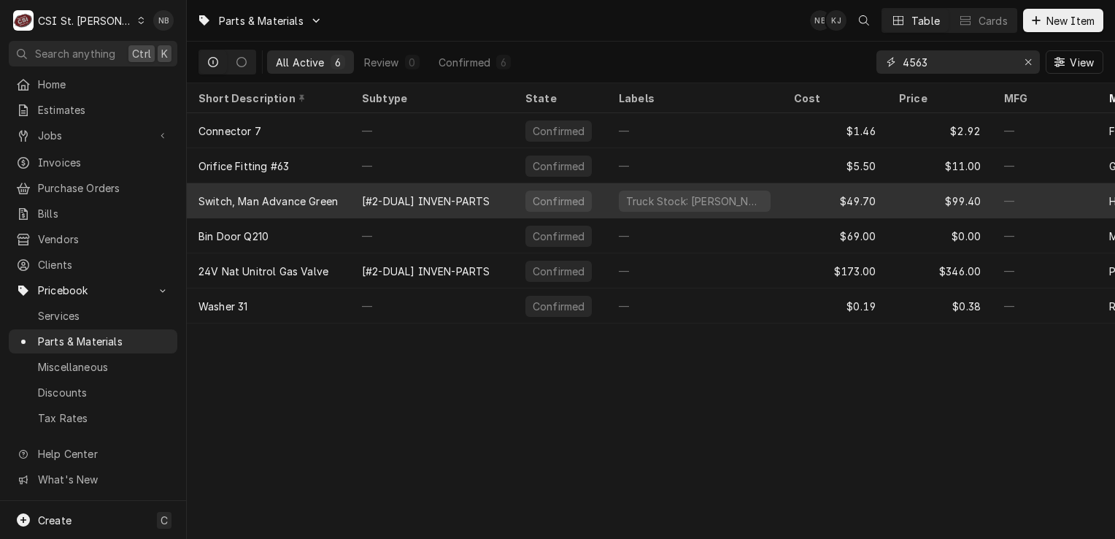
type input "4563"
click at [439, 203] on div "[#2-DUAL] INVEN-PARTS" at bounding box center [426, 200] width 128 height 15
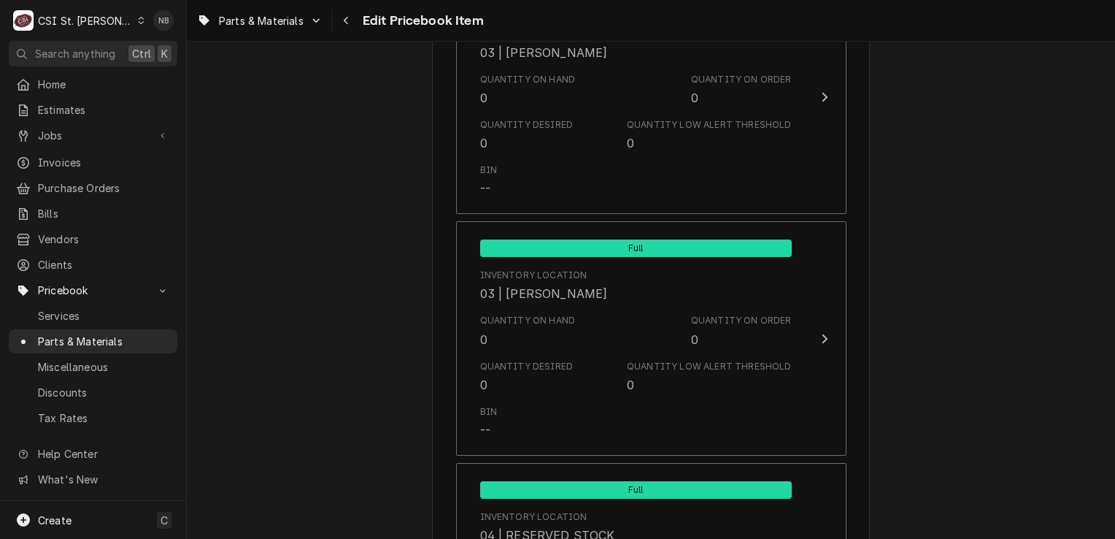
scroll to position [7736, 0]
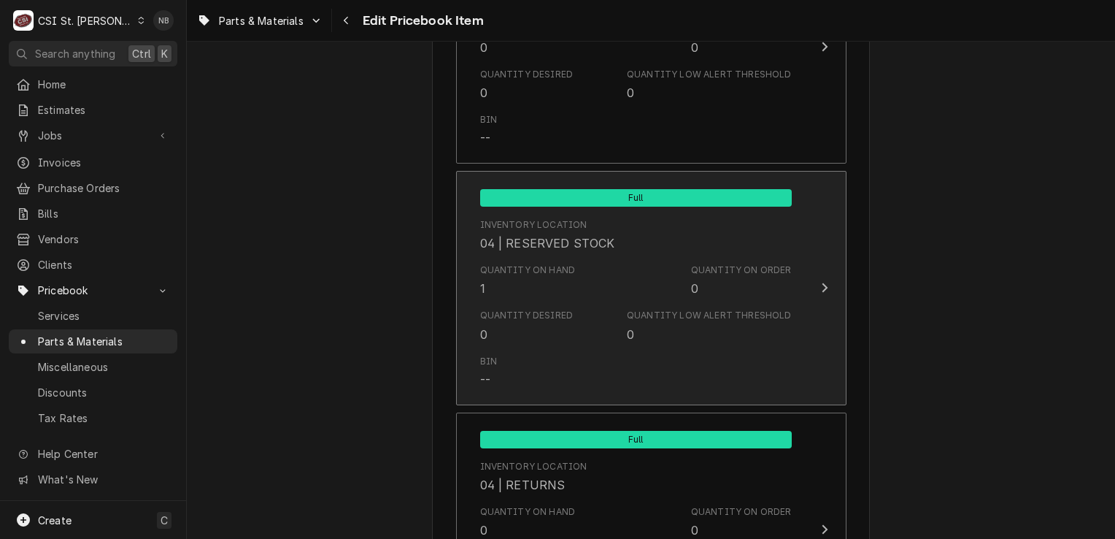
click at [664, 270] on div "Quantity on Hand 1 Quantity on Order 0" at bounding box center [636, 280] width 312 height 45
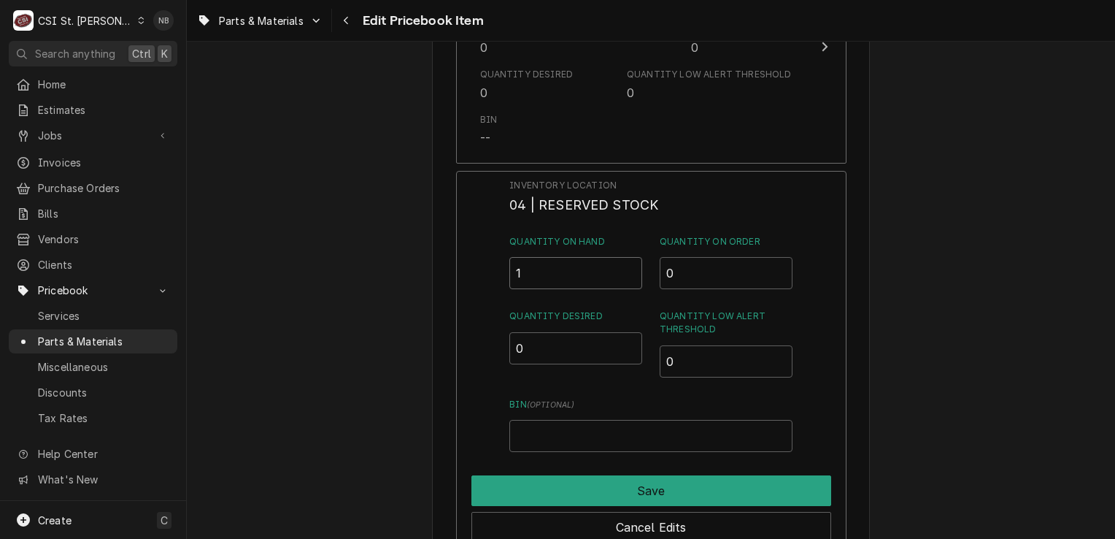
click at [534, 257] on input "1" at bounding box center [575, 273] width 133 height 32
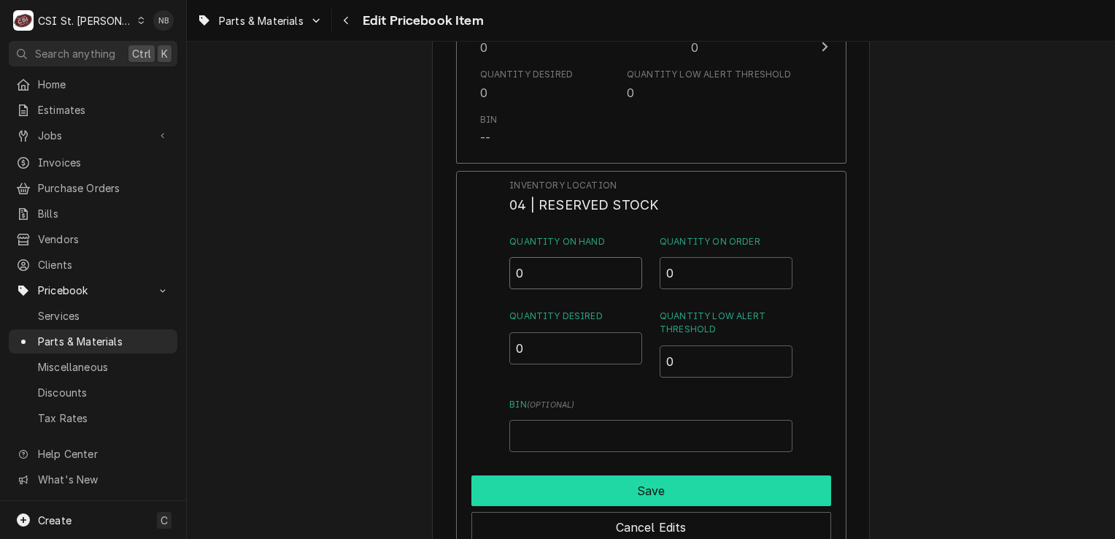
type input "0"
click at [623, 475] on button "Save" at bounding box center [651, 490] width 360 height 31
type textarea "x"
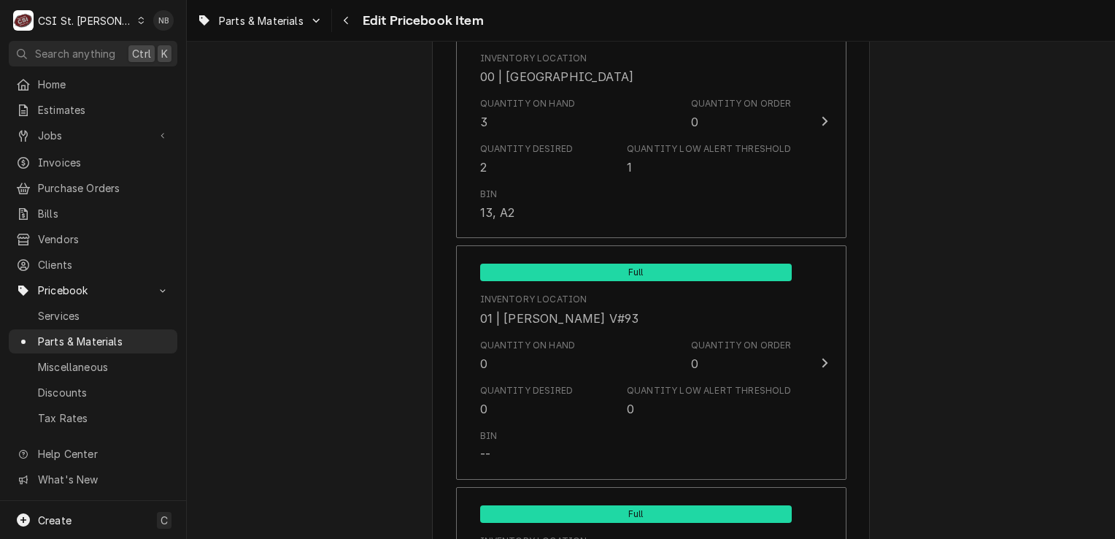
scroll to position [1387, 0]
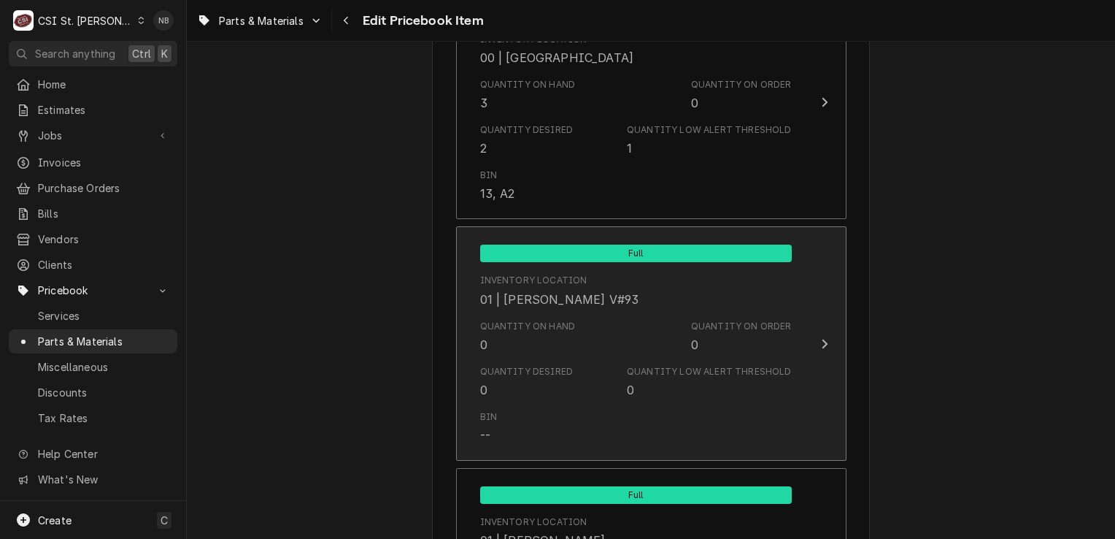
click at [639, 371] on div "Quantity Low Alert Threshold" at bounding box center [709, 371] width 164 height 13
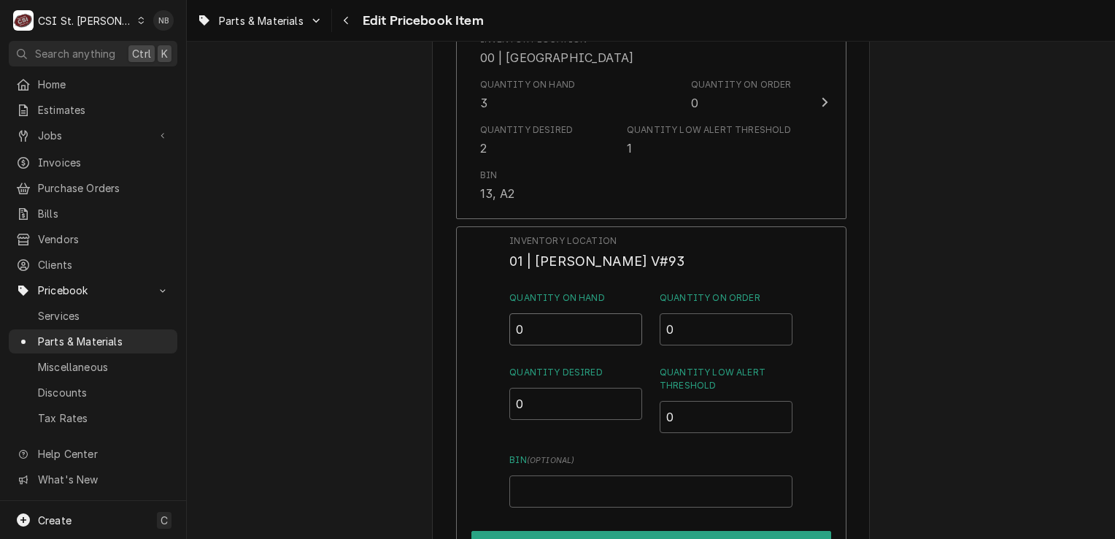
click at [539, 320] on input "0" at bounding box center [575, 329] width 133 height 32
type input "1"
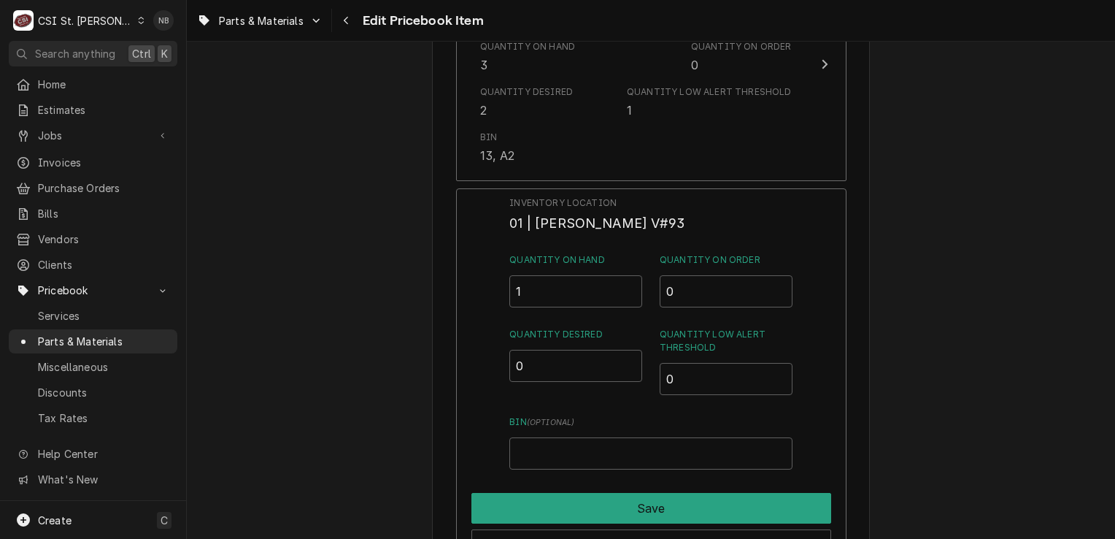
scroll to position [1460, 0]
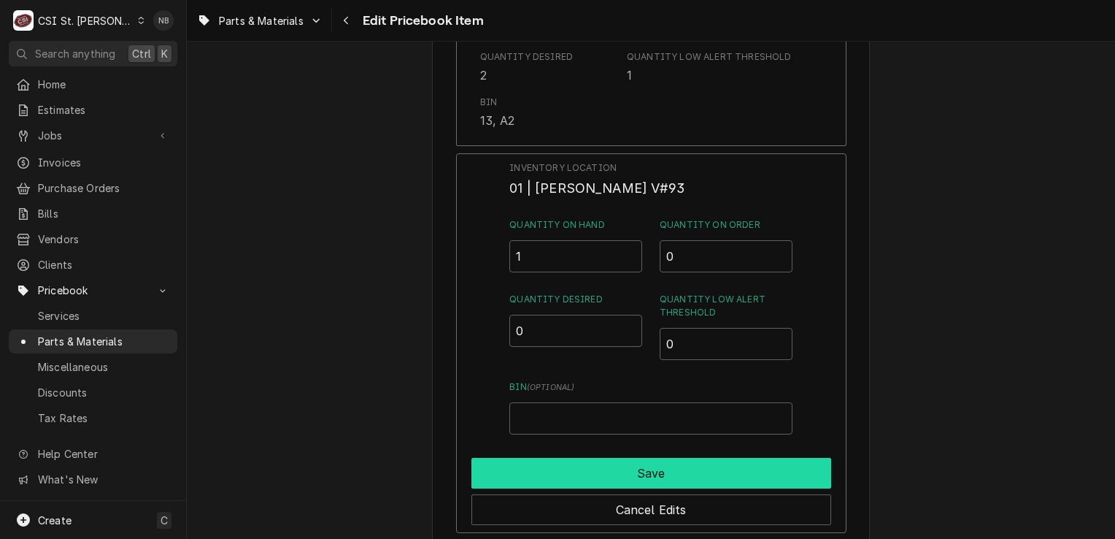
click at [604, 472] on button "Save" at bounding box center [651, 473] width 360 height 31
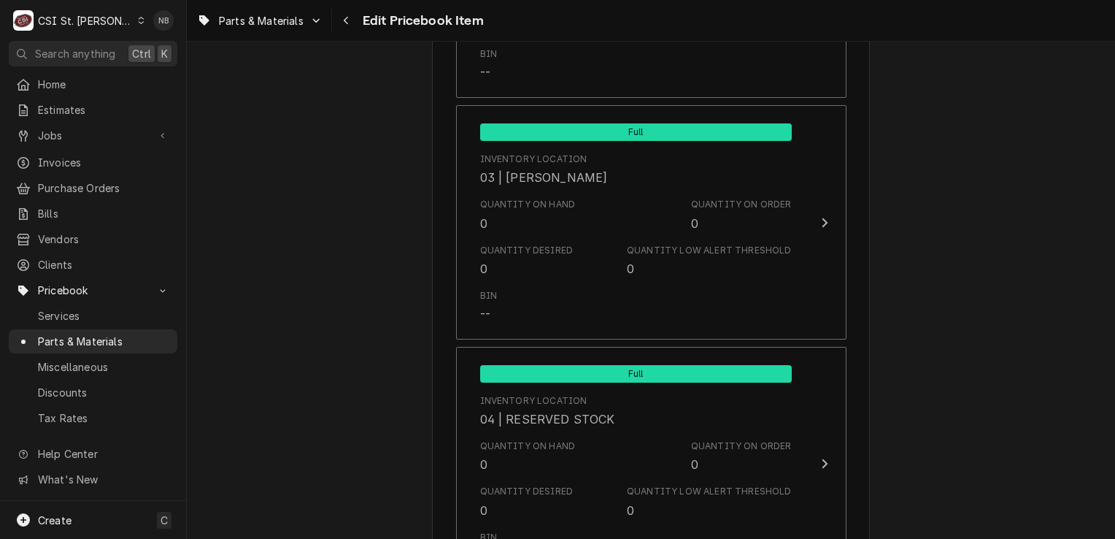
scroll to position [7663, 0]
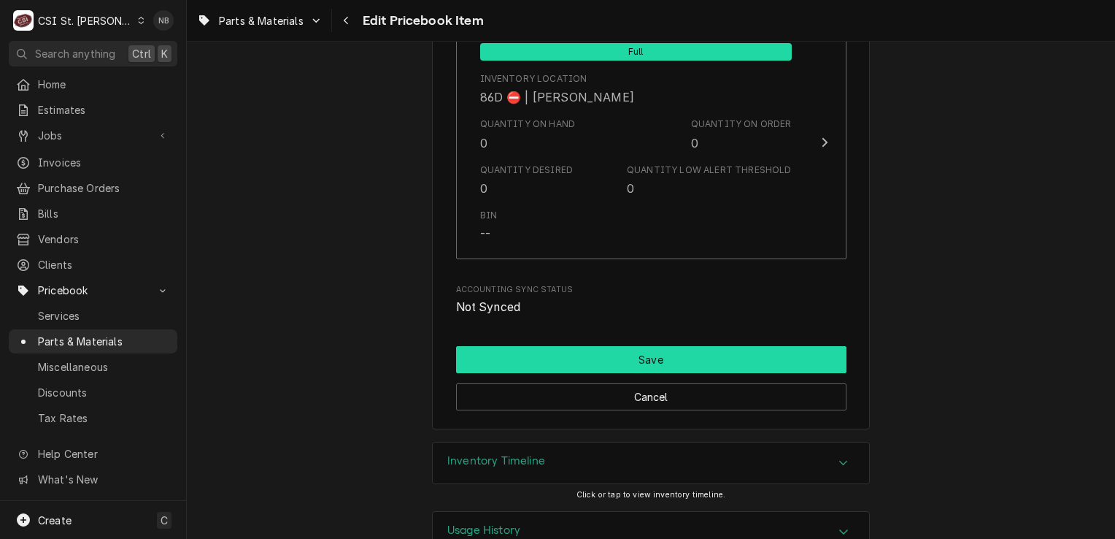
click at [706, 346] on button "Save" at bounding box center [651, 359] width 390 height 27
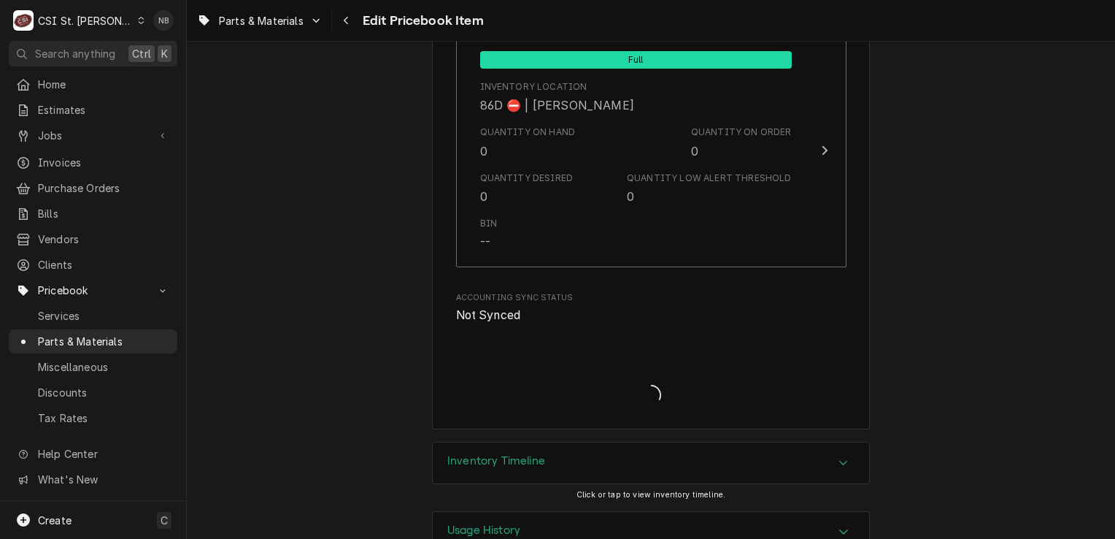
type textarea "x"
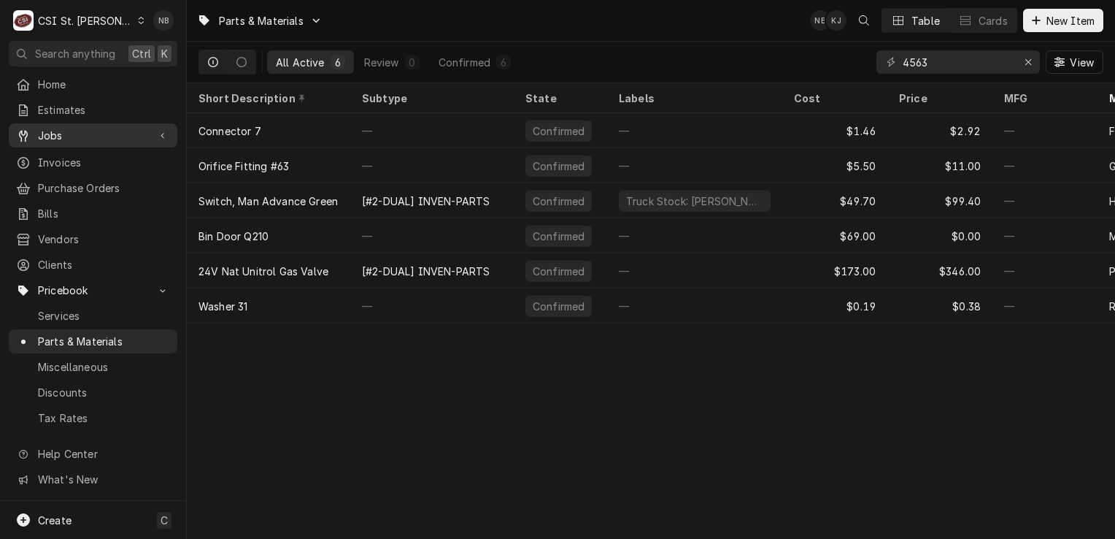
click at [99, 137] on span "Jobs" at bounding box center [93, 135] width 110 height 15
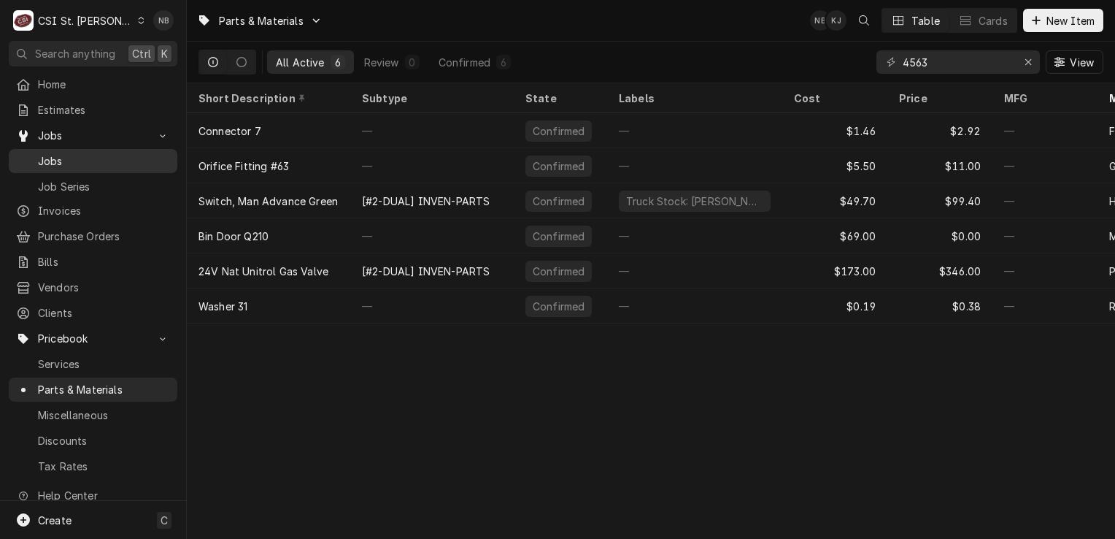
click at [97, 161] on span "Jobs" at bounding box center [104, 160] width 132 height 15
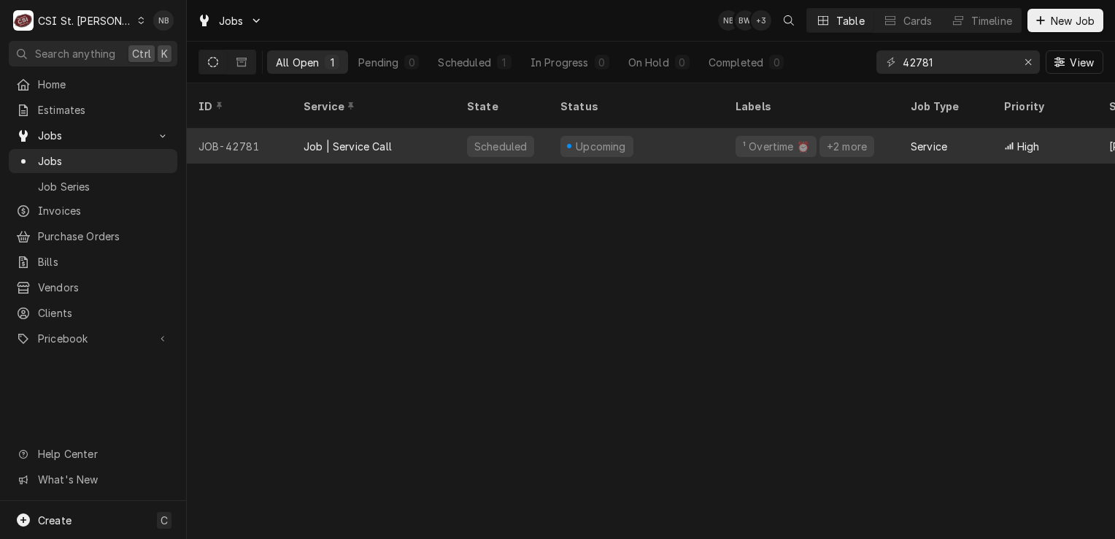
click at [445, 128] on div "Job | Service Call" at bounding box center [373, 145] width 163 height 35
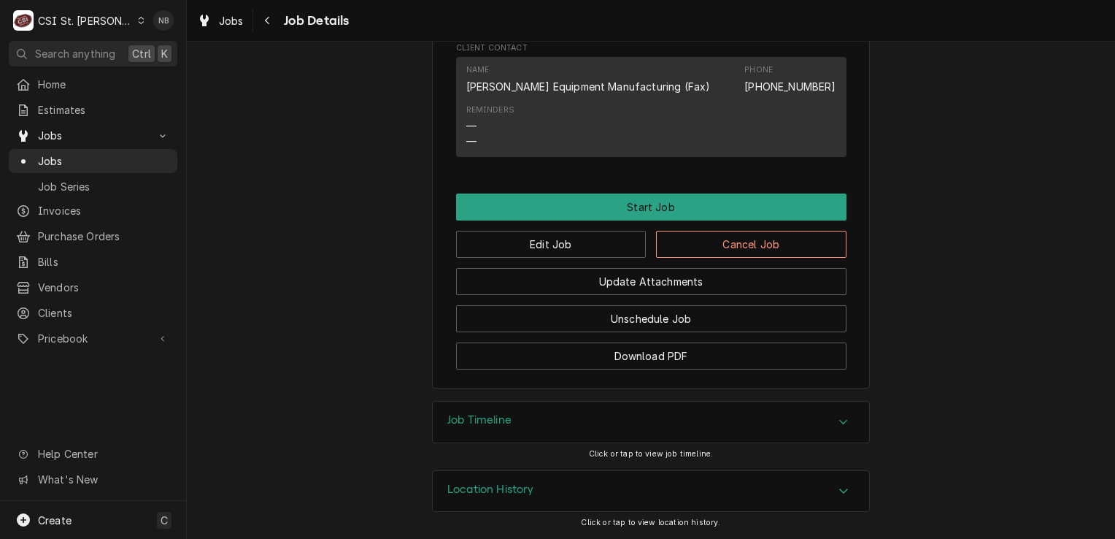
scroll to position [1769, 0]
click at [575, 247] on button "Edit Job" at bounding box center [551, 244] width 190 height 27
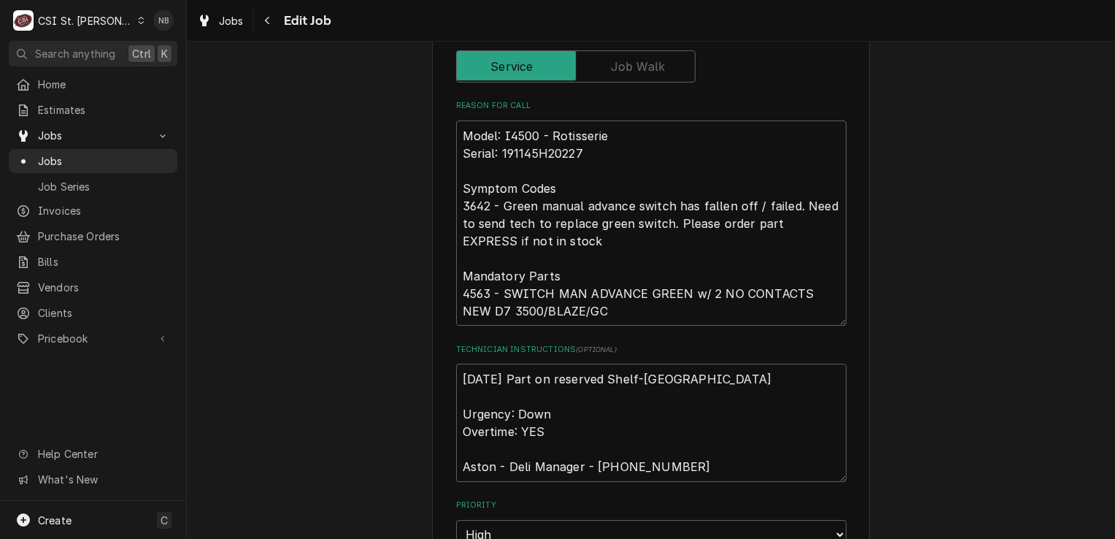
scroll to position [1241, 0]
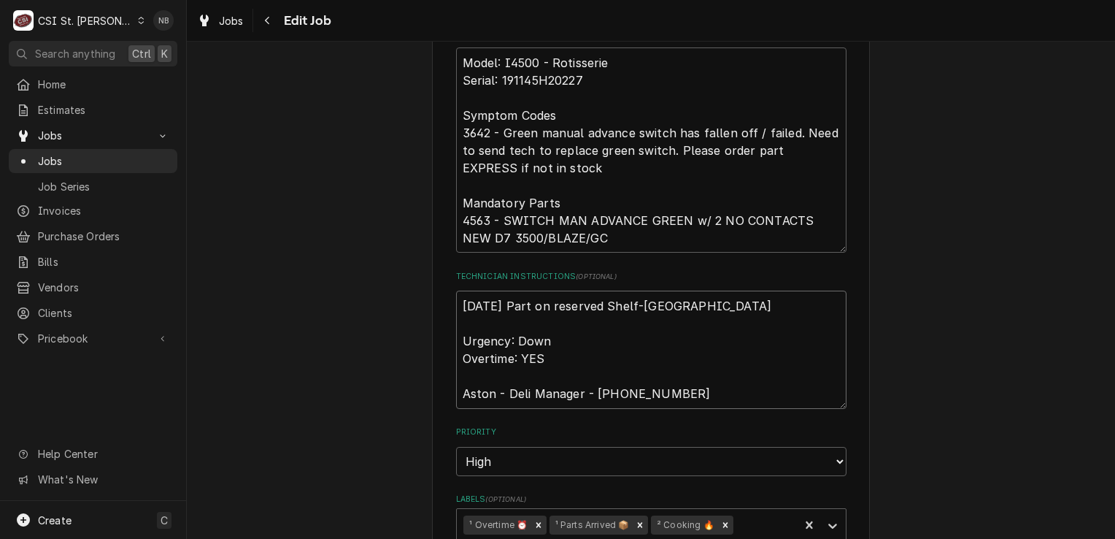
click at [625, 304] on textarea "[DATE] Part on reserved Shelf-[GEOGRAPHIC_DATA] Urgency: Down Overtime: YES Ast…" at bounding box center [651, 349] width 390 height 118
click at [534, 302] on textarea "9/22/25 Part on reserved Shelf-NB Urgency: Down Overtime: YES Aston - Deli Mana…" at bounding box center [651, 349] width 390 height 118
drag, startPoint x: 604, startPoint y: 299, endPoint x: 548, endPoint y: 306, distance: 56.6
click at [548, 306] on textarea "9/22/25 Part on reserved Shelf-NB Urgency: Down Overtime: YES Aston - Deli Mana…" at bounding box center [651, 349] width 390 height 118
type textarea "x"
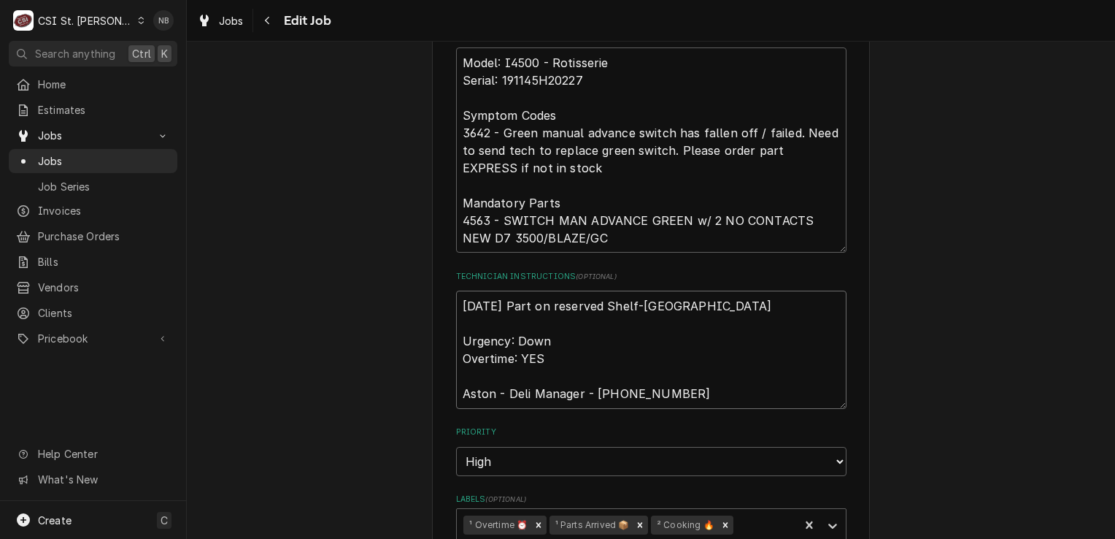
type textarea "9/22/25 Part on CShelf-NB Urgency: Down Overtime: YES Aston - Deli Manager - 31…"
type textarea "x"
type textarea "9/22/25 Part on ChShelf-NB Urgency: Down Overtime: YES Aston - Deli Manager - 3…"
type textarea "x"
type textarea "9/22/25 Part on ChuShelf-NB Urgency: Down Overtime: YES Aston - Deli Manager - …"
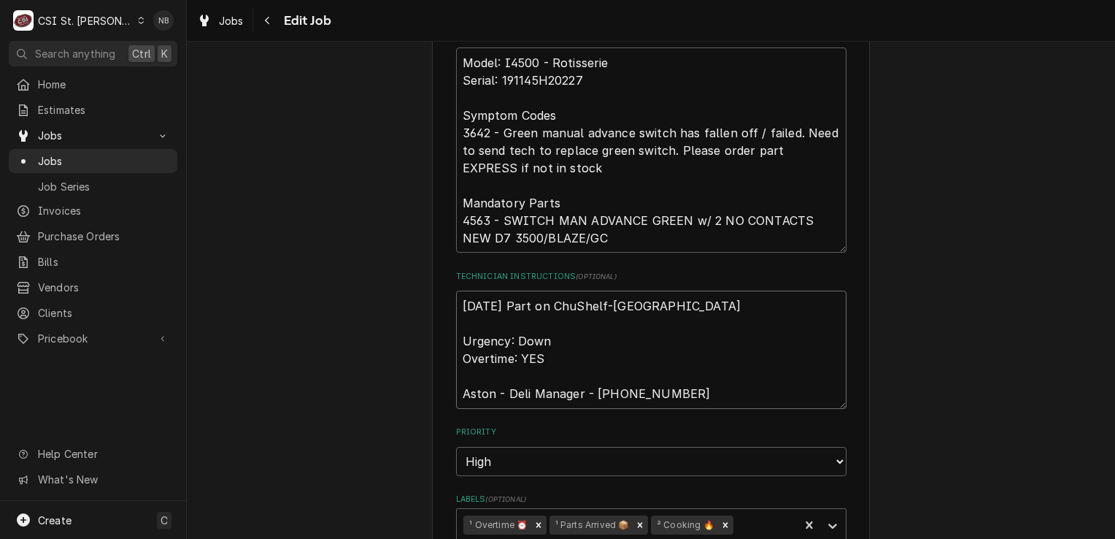
type textarea "x"
type textarea "9/22/25 Part on ChucShelf-NB Urgency: Down Overtime: YES Aston - Deli Manager -…"
type textarea "x"
type textarea "9/22/25 Part on ChuckShelf-NB Urgency: Down Overtime: YES Aston - Deli Manager …"
type textarea "x"
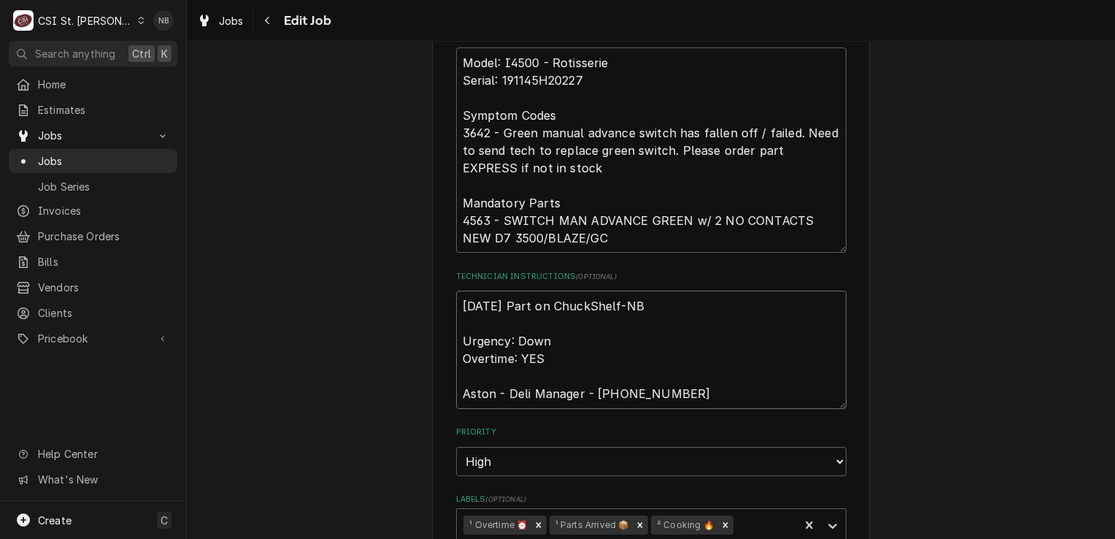
type textarea "9/22/25 Part on Chuck'Shelf-NB Urgency: Down Overtime: YES Aston - Deli Manager…"
type textarea "x"
type textarea "9/22/25 Part on Chuck'sShelf-NB Urgency: Down Overtime: YES Aston - Deli Manage…"
type textarea "x"
type textarea "9/22/25 Part on Chuck's Shelf-NB Urgency: Down Overtime: YES Aston - Deli Manag…"
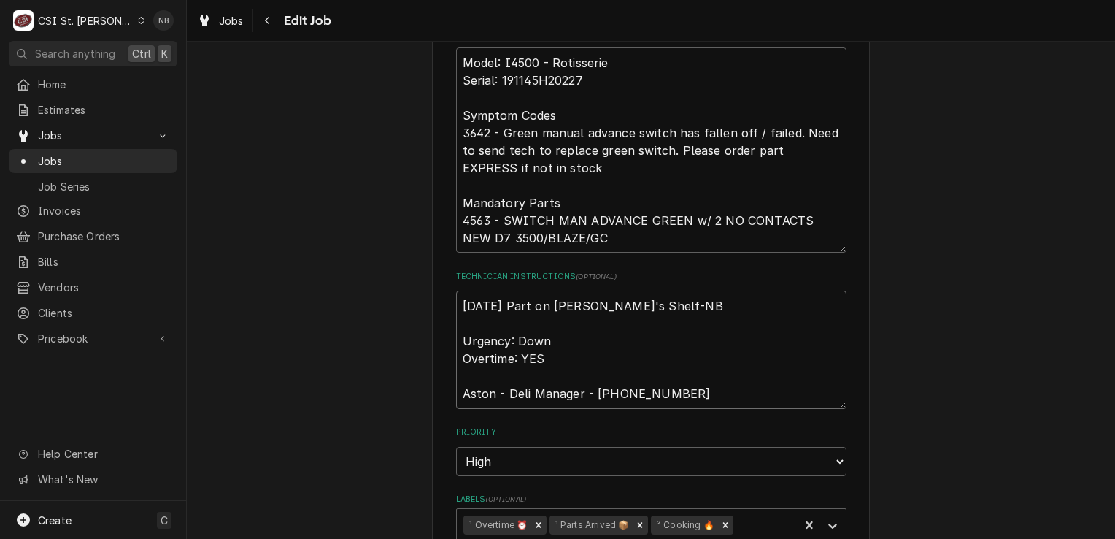
type textarea "x"
type textarea "9/22/25 Part on Chuck's Shelf-NB Urgency: Down Overtime: YES Aston - Deli Manag…"
click at [530, 305] on textarea "9/22/25 Part on Chuck's Shelf-NB Urgency: Down Overtime: YES Aston - Deli Manag…" at bounding box center [651, 349] width 390 height 118
type textarea "x"
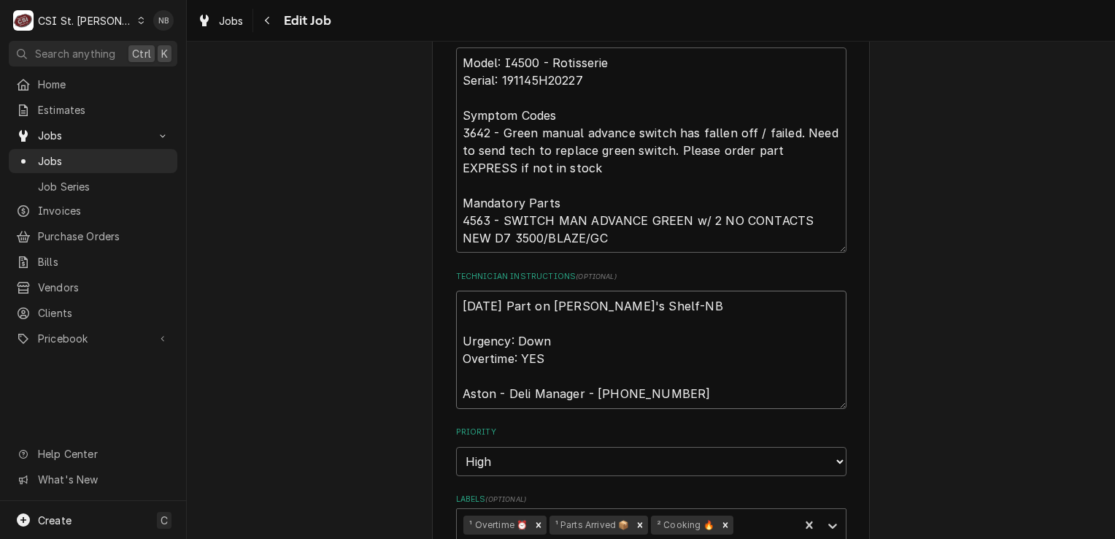
type textarea "9/22/25 Part 4on Chuck's Shelf-NB Urgency: Down Overtime: YES Aston - Deli Mana…"
type textarea "x"
type textarea "9/22/25 Part 45on Chuck's Shelf-NB Urgency: Down Overtime: YES Aston - Deli Man…"
type textarea "x"
type textarea "9/22/25 Part 456on Chuck's Shelf-NB Urgency: Down Overtime: YES Aston - Deli Ma…"
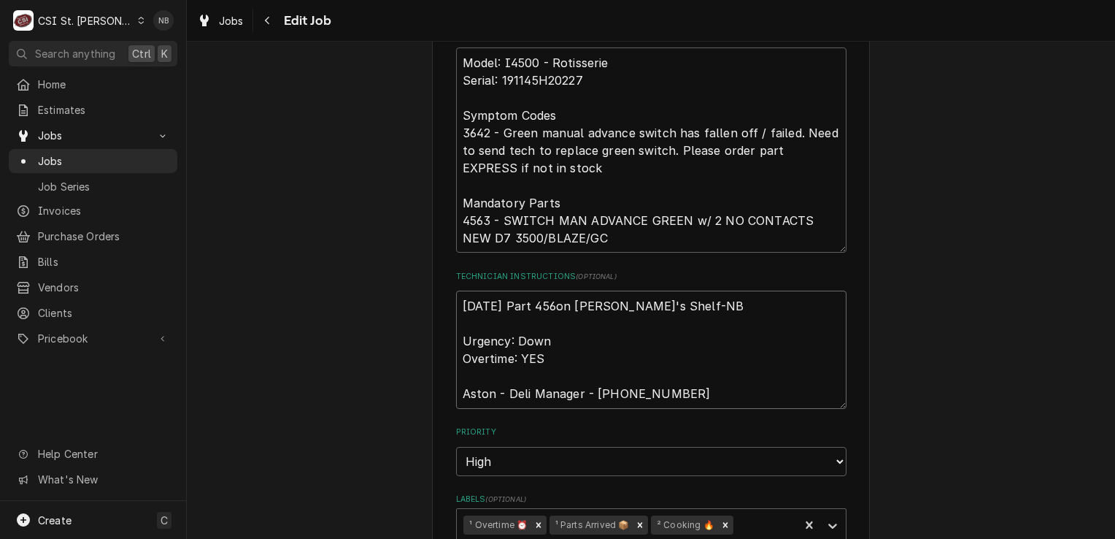
type textarea "x"
type textarea "9/22/25 Part 4563on Chuck's Shelf-NB Urgency: Down Overtime: YES Aston - Deli M…"
type textarea "x"
type textarea "9/22/25 Part 45630on Chuck's Shelf-NB Urgency: Down Overtime: YES Aston - Deli …"
type textarea "x"
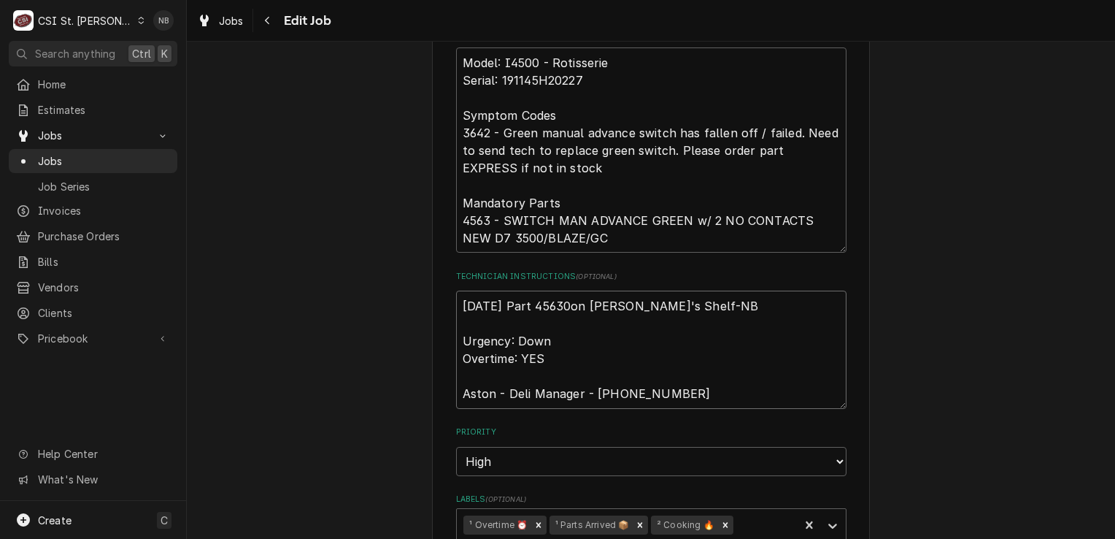
type textarea "9/22/25 Part 4563on Chuck's Shelf-NB Urgency: Down Overtime: YES Aston - Deli M…"
type textarea "x"
type textarea "9/22/25 Part 4563 on Chuck's Shelf-NB Urgency: Down Overtime: YES Aston - Deli …"
type textarea "x"
type textarea "9/22/25 Part 4563 on Chuck's Shelf-NB Urgency: Down Overtime: YES Aston - Deli …"
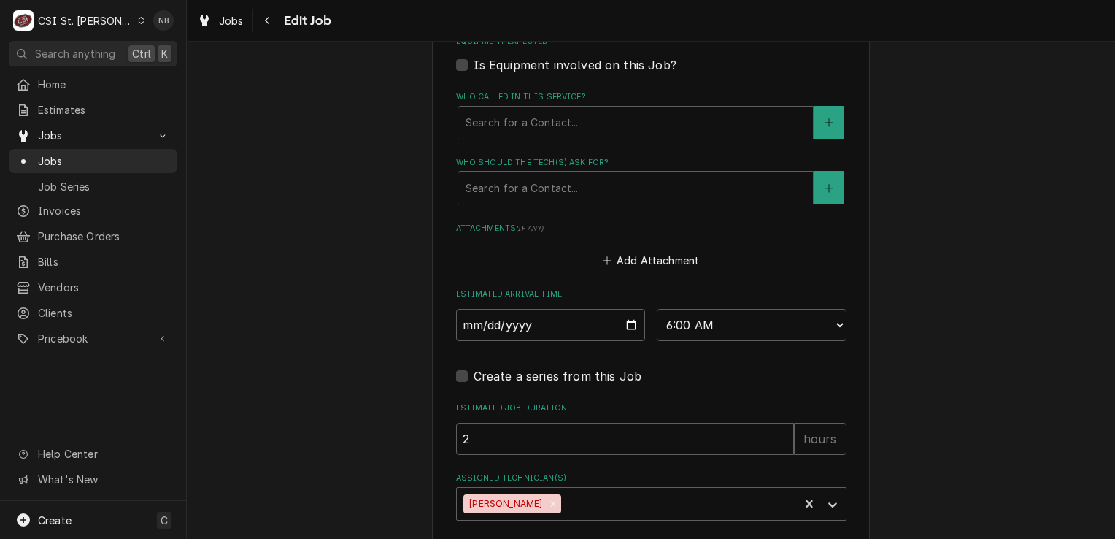
scroll to position [1829, 0]
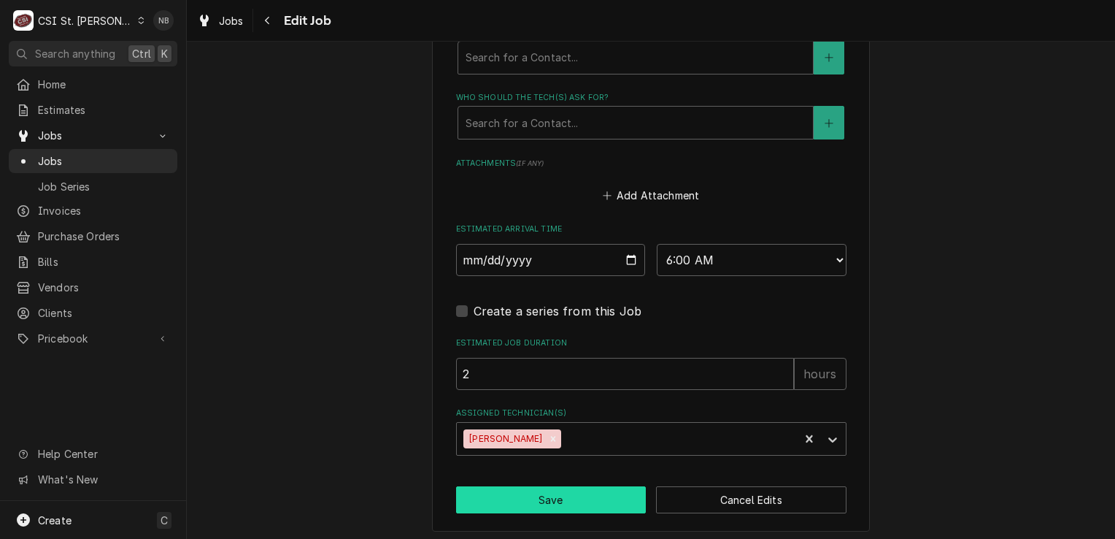
click at [601, 501] on button "Save" at bounding box center [551, 499] width 190 height 27
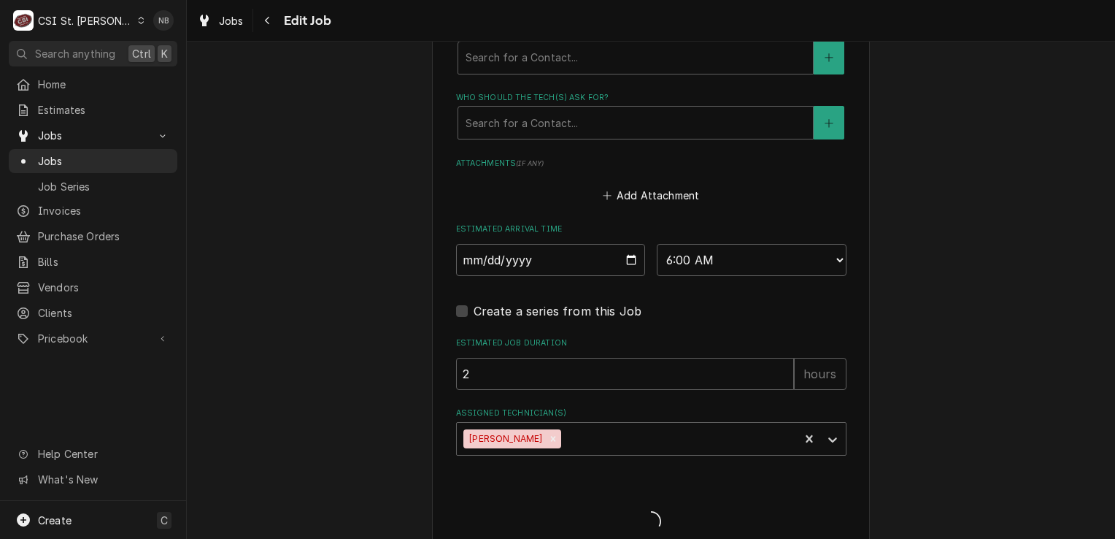
type textarea "x"
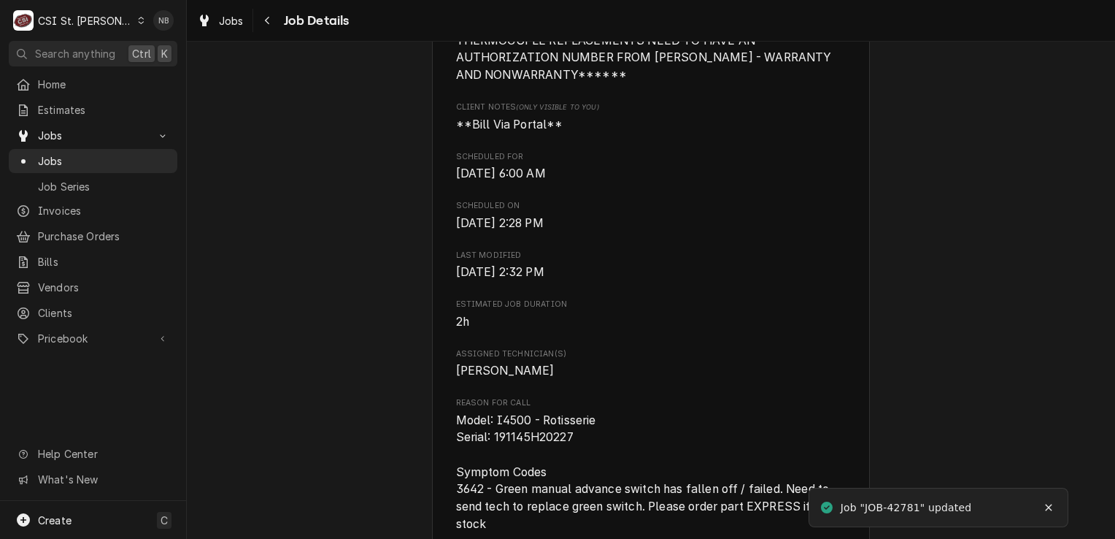
scroll to position [949, 0]
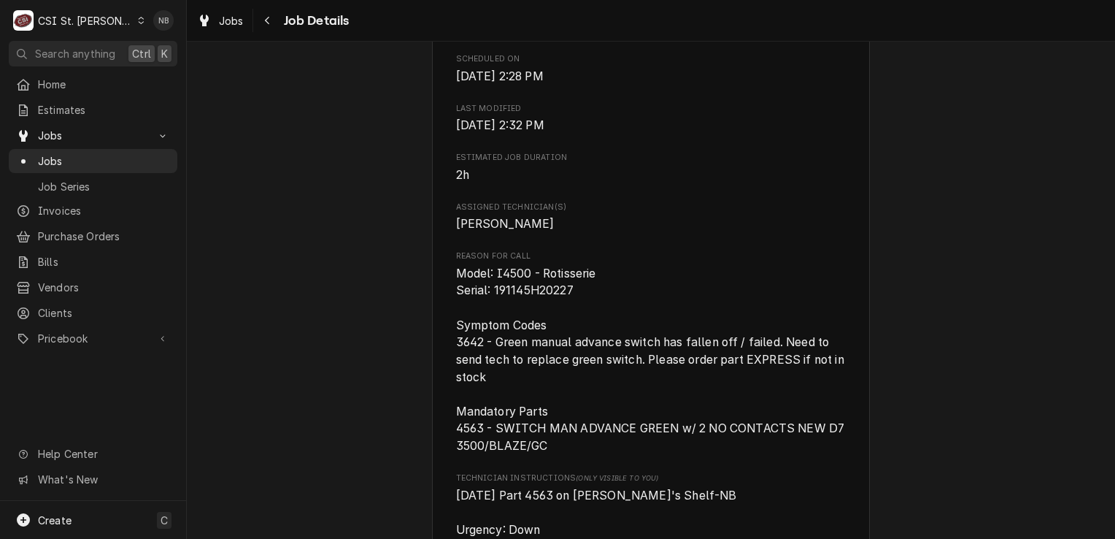
click at [226, 192] on div "Upcoming [PERSON_NAME] EQUIPMENT MANUFACTURING Costco #382 St [PERSON_NAME] / […" at bounding box center [651, 157] width 928 height 2099
click at [99, 229] on span "Purchase Orders" at bounding box center [104, 235] width 132 height 15
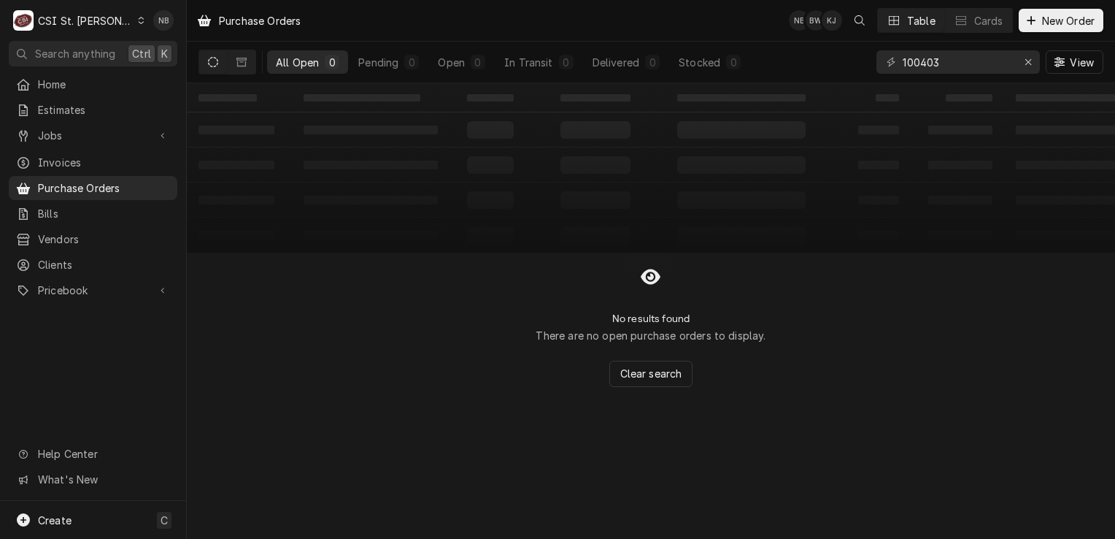
click at [96, 12] on div "C CSI St. [PERSON_NAME]" at bounding box center [79, 20] width 141 height 29
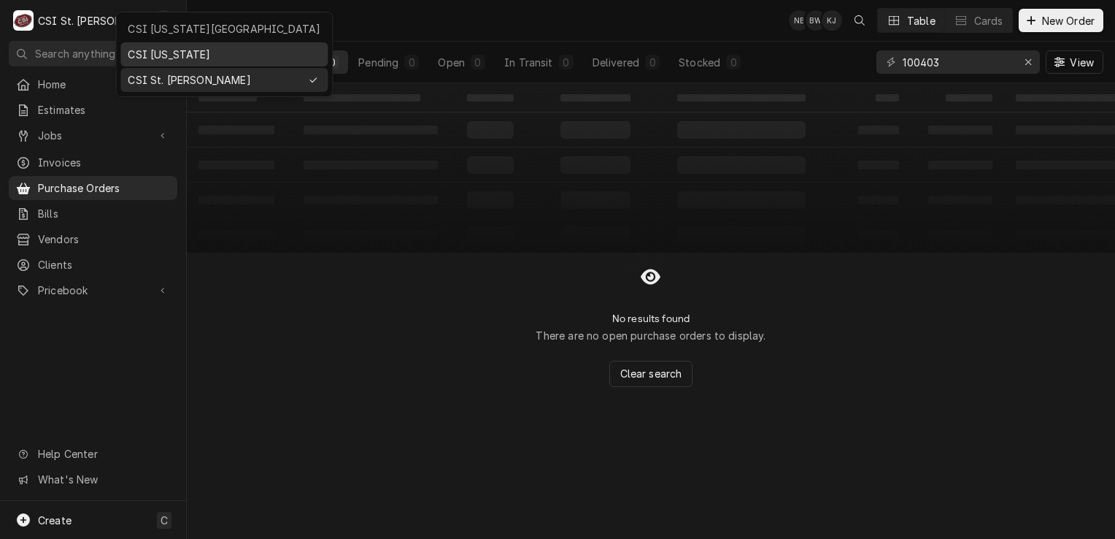
click at [190, 57] on div "CSI Kentucky" at bounding box center [224, 54] width 193 height 15
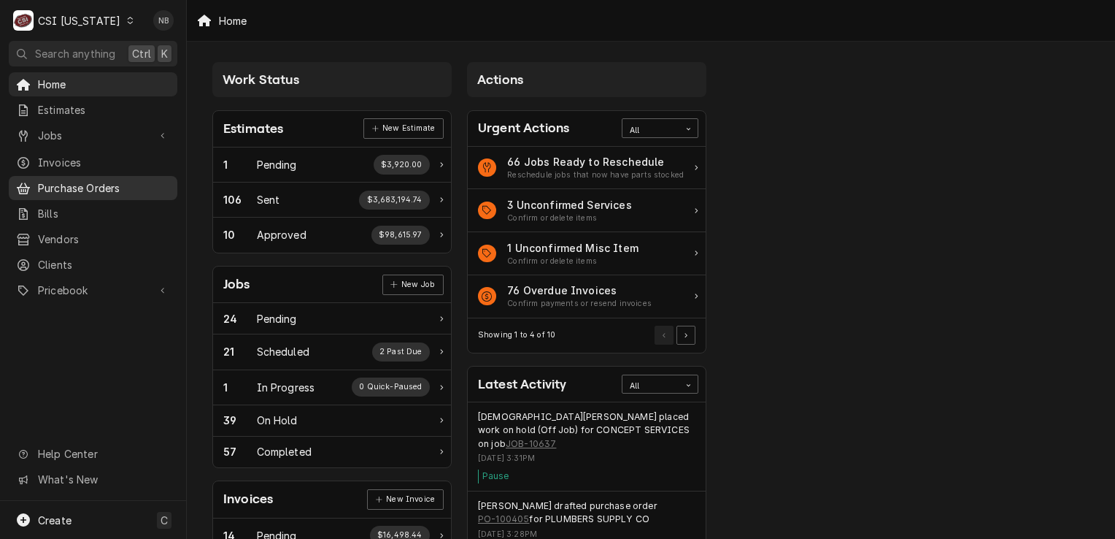
click at [109, 190] on div "Purchase Orders" at bounding box center [93, 188] width 163 height 18
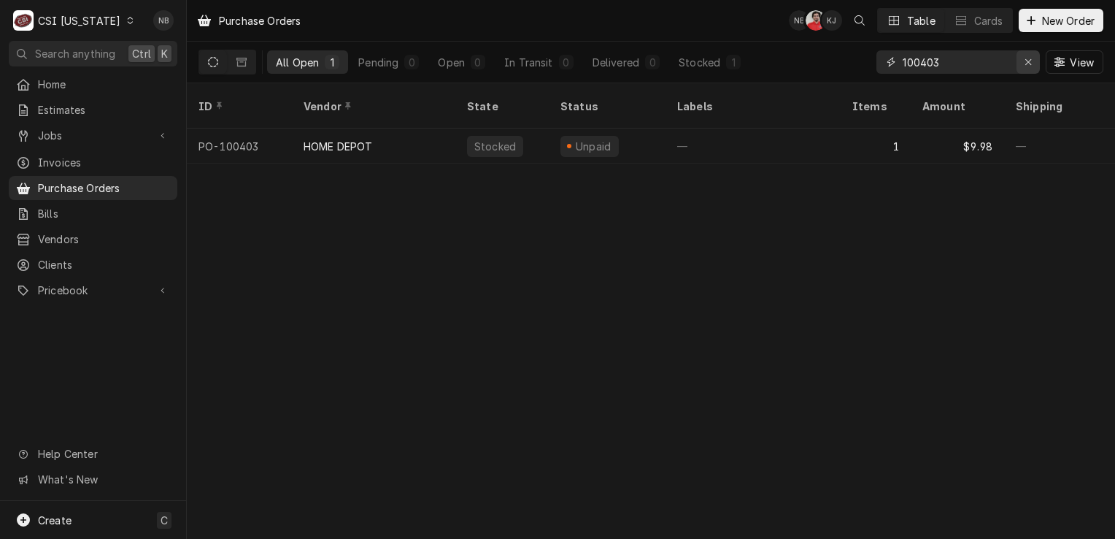
click at [1033, 63] on div "Erase input" at bounding box center [1028, 62] width 15 height 15
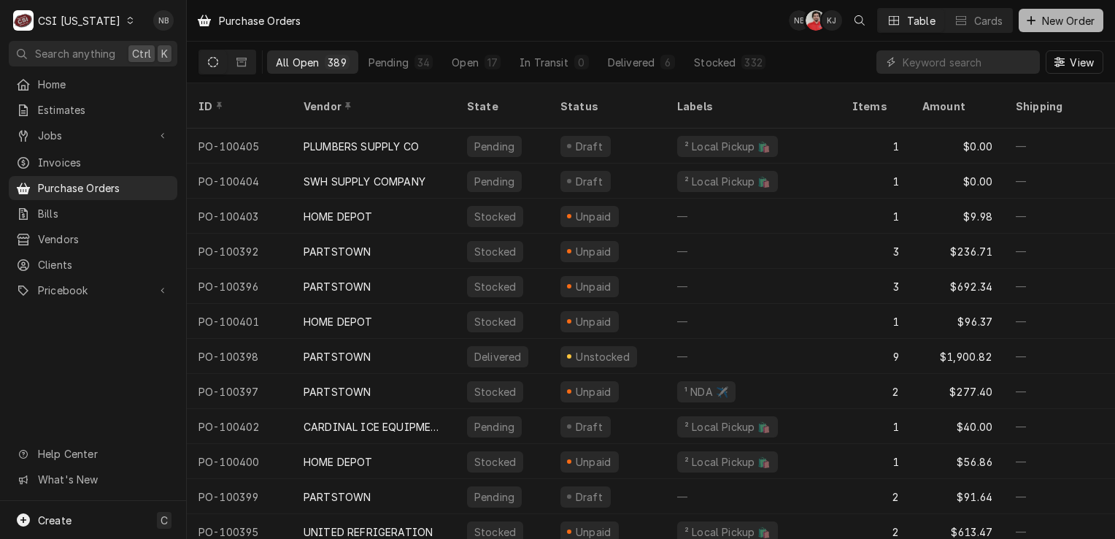
click at [1069, 28] on button "New Order" at bounding box center [1061, 20] width 85 height 23
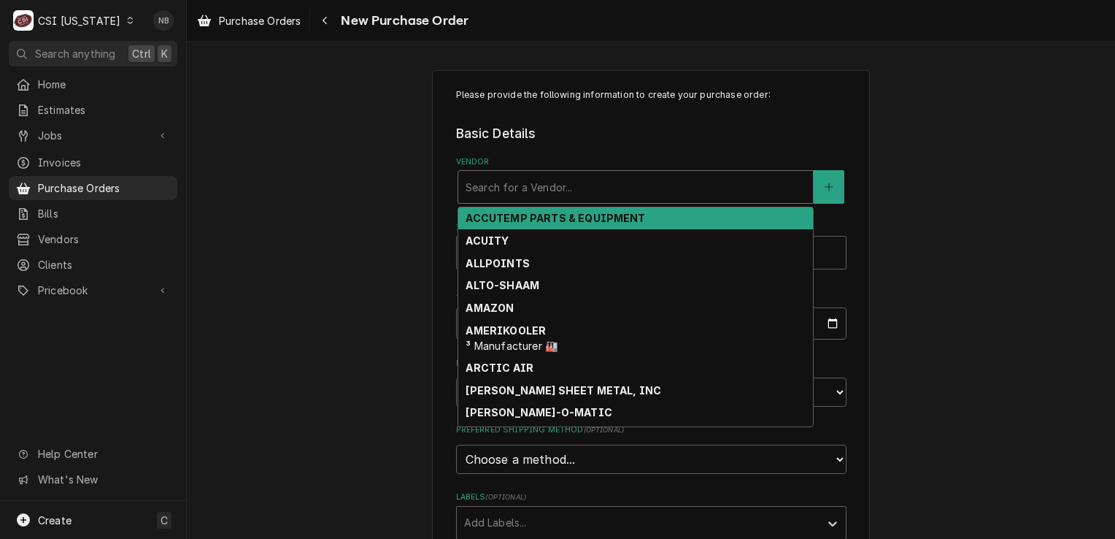
click at [569, 189] on div "Vendor" at bounding box center [636, 187] width 340 height 26
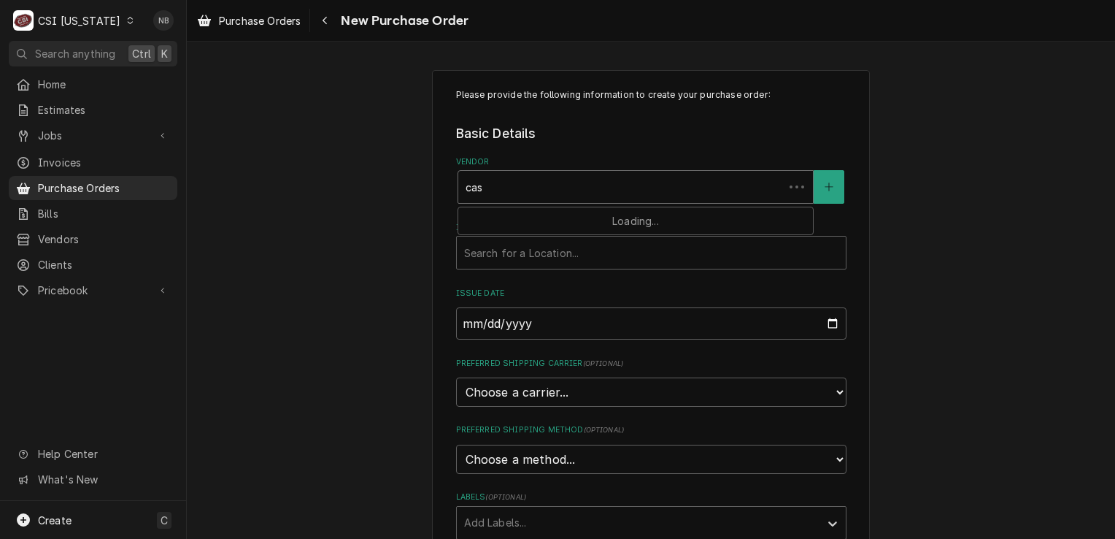
type input "case"
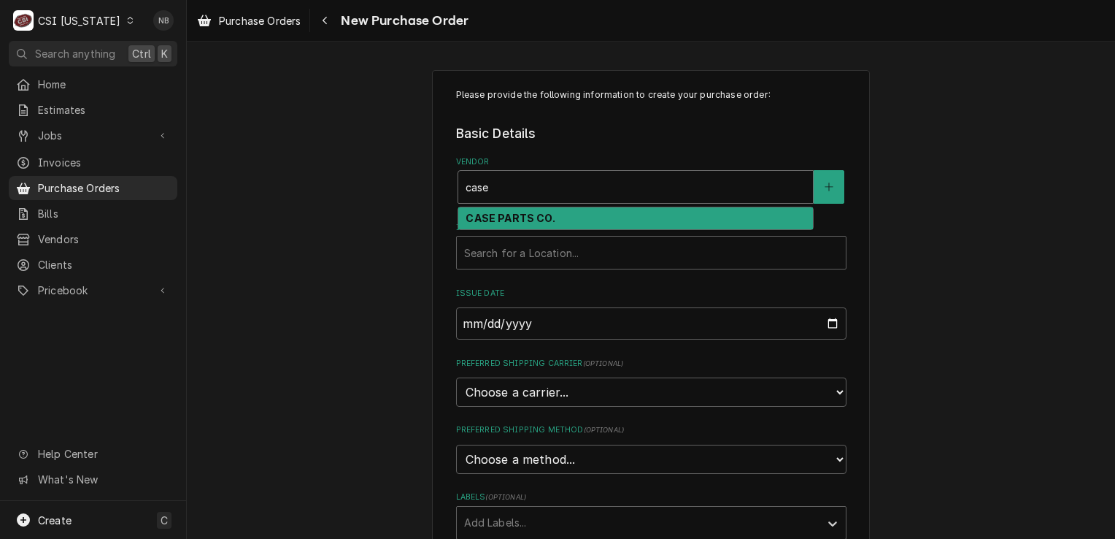
click at [548, 207] on div "CASE PARTS CO." at bounding box center [635, 218] width 355 height 23
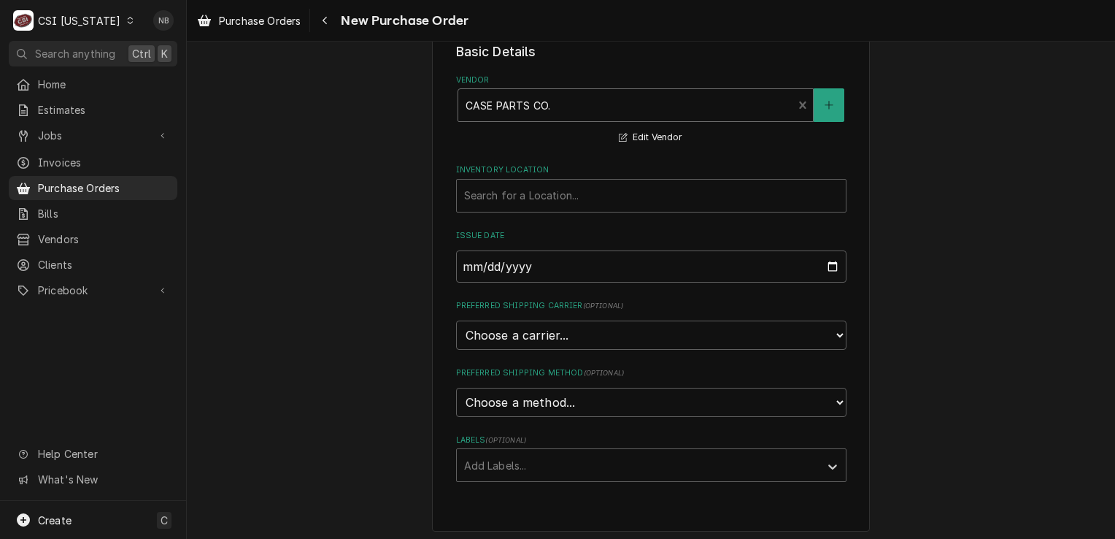
scroll to position [83, 0]
click at [592, 190] on div "Inventory Location" at bounding box center [651, 194] width 374 height 26
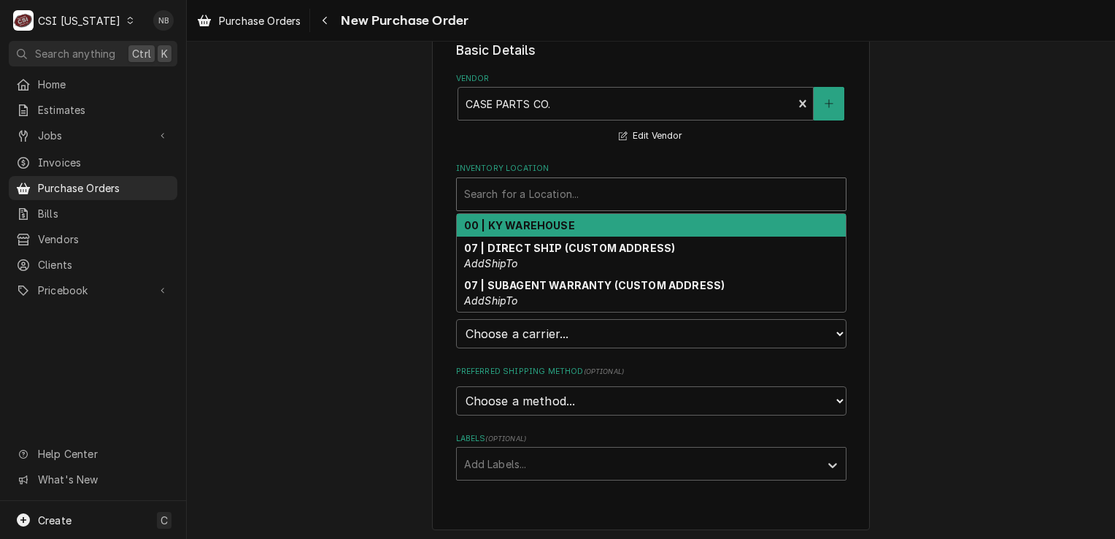
click at [577, 229] on div "00 | KY WAREHOUSE" at bounding box center [651, 225] width 389 height 23
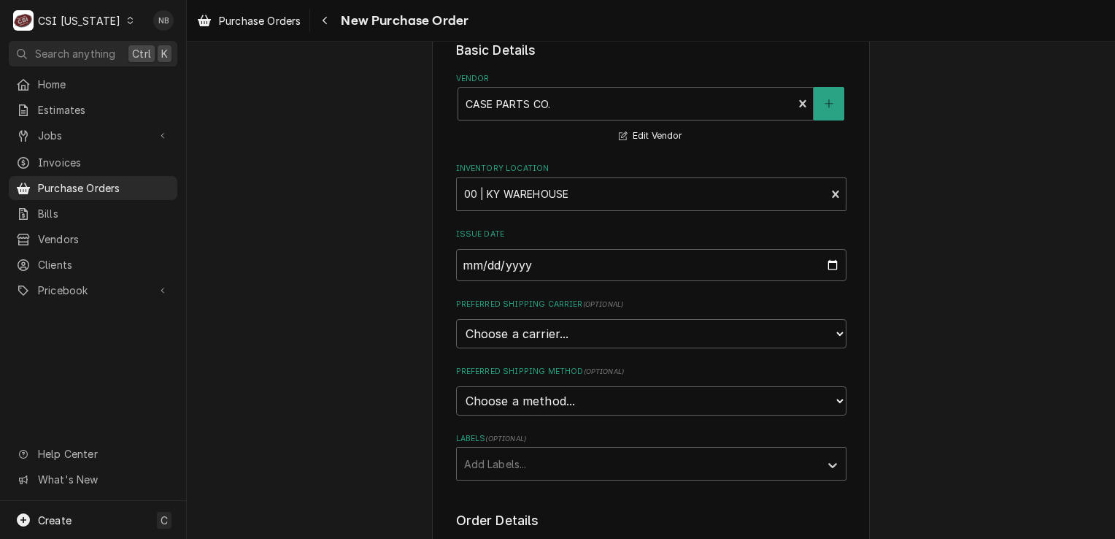
click at [570, 241] on div "Issue Date 2025-09-22" at bounding box center [651, 254] width 390 height 52
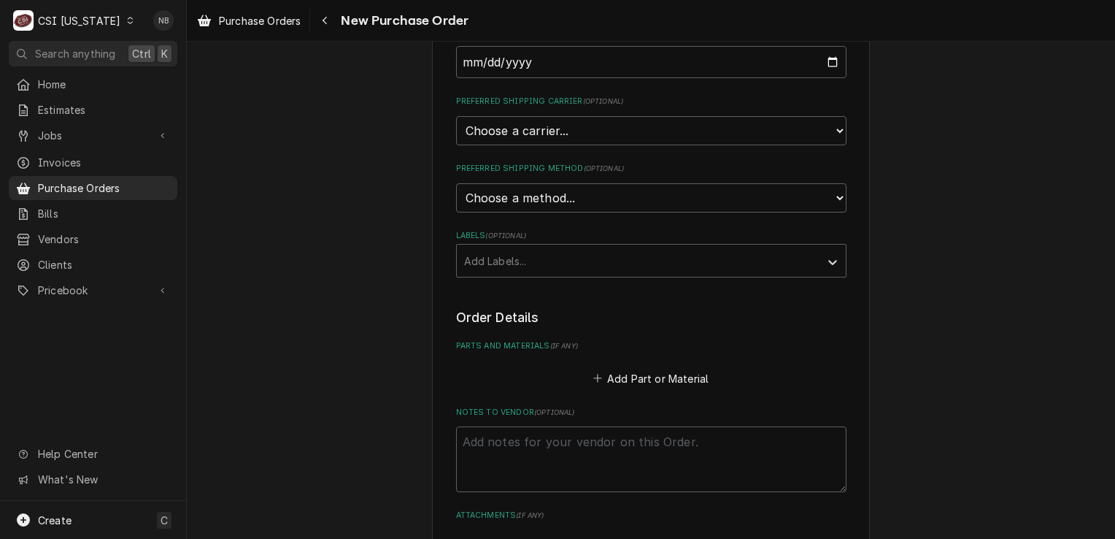
scroll to position [375, 0]
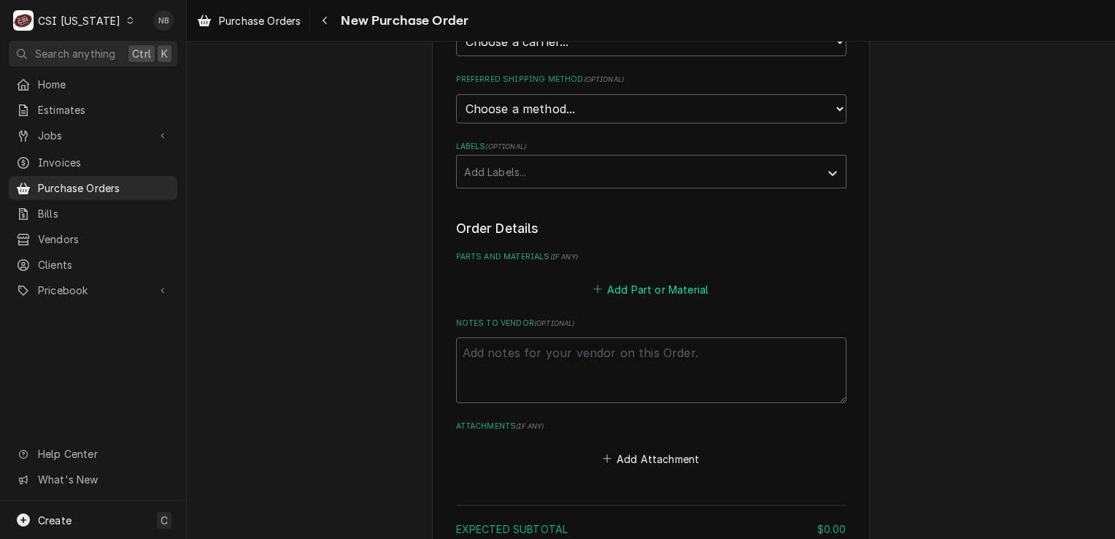
click at [636, 282] on button "Add Part or Material" at bounding box center [650, 289] width 120 height 20
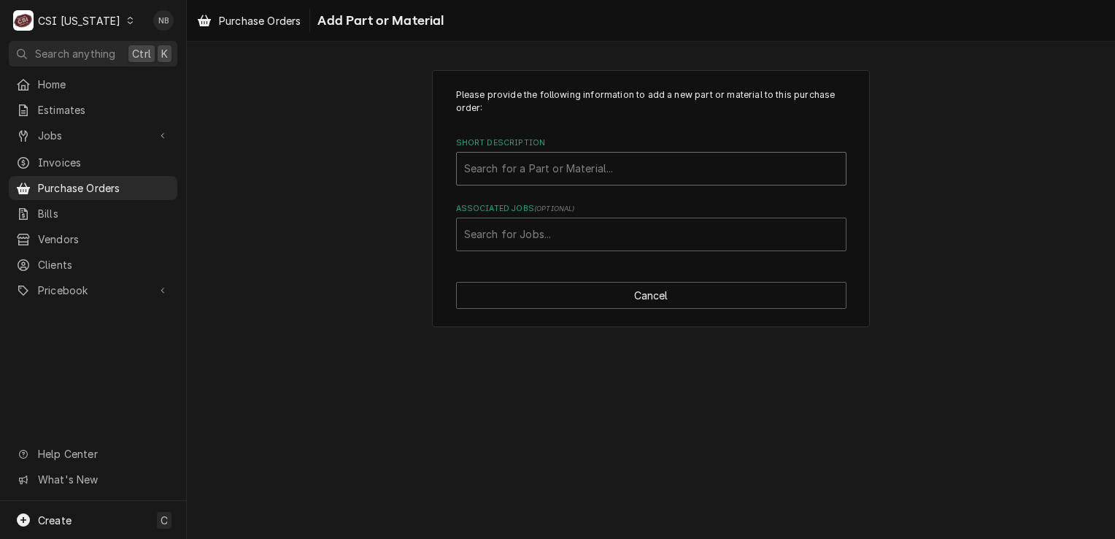
click at [540, 172] on div "Short Description" at bounding box center [651, 168] width 374 height 26
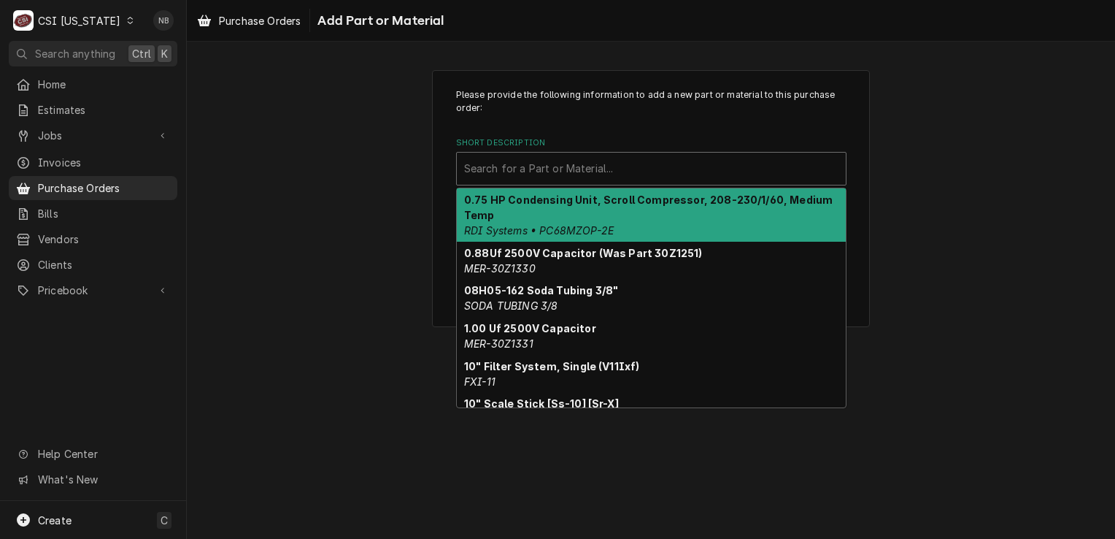
paste input "V22519"
type input "V22519"
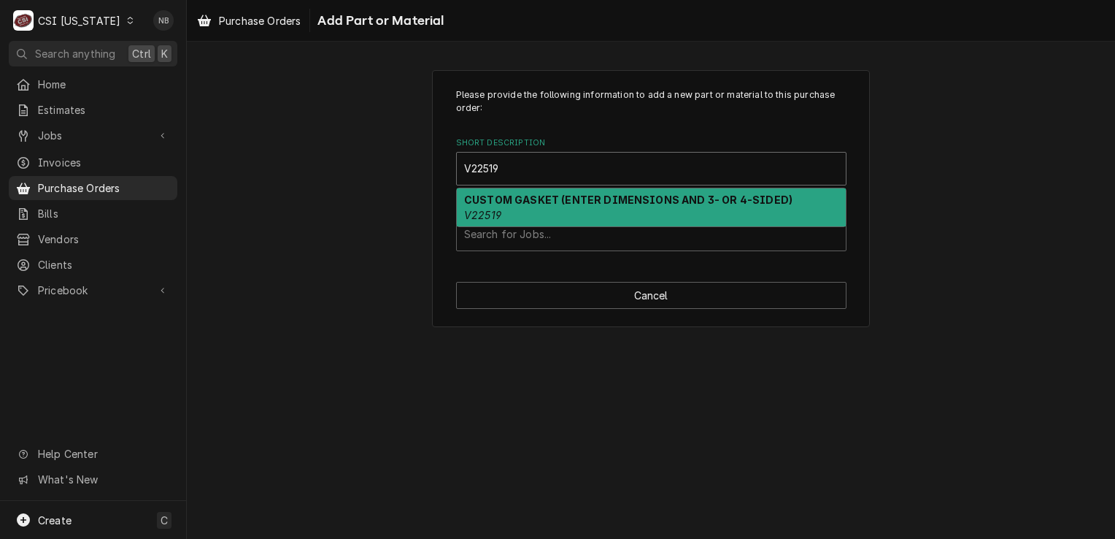
click at [537, 211] on div "CUSTOM GASKET (ENTER DIMENSIONS AND 3- OR 4-SIDED) V22519" at bounding box center [651, 207] width 389 height 38
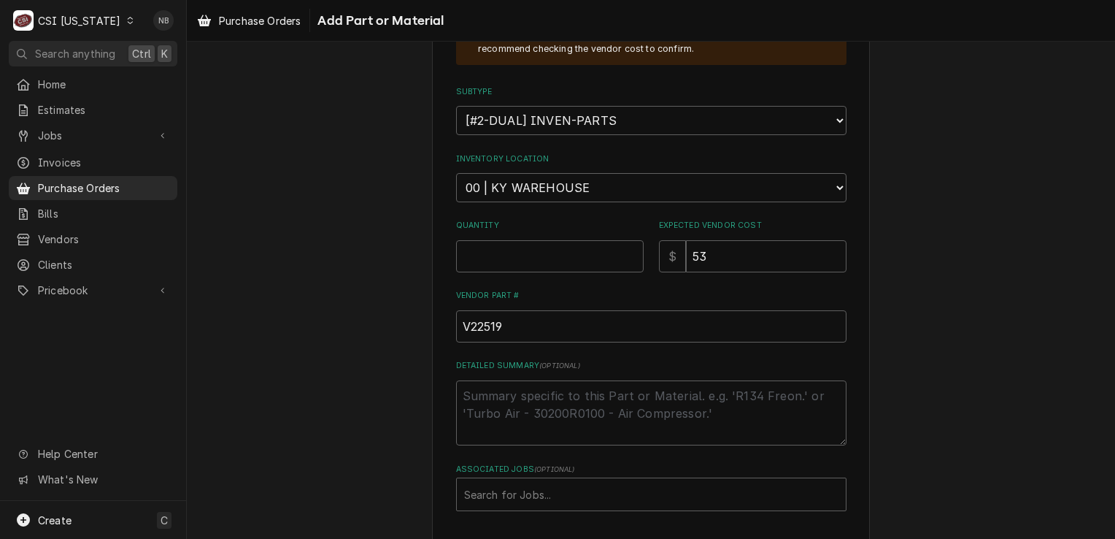
scroll to position [292, 0]
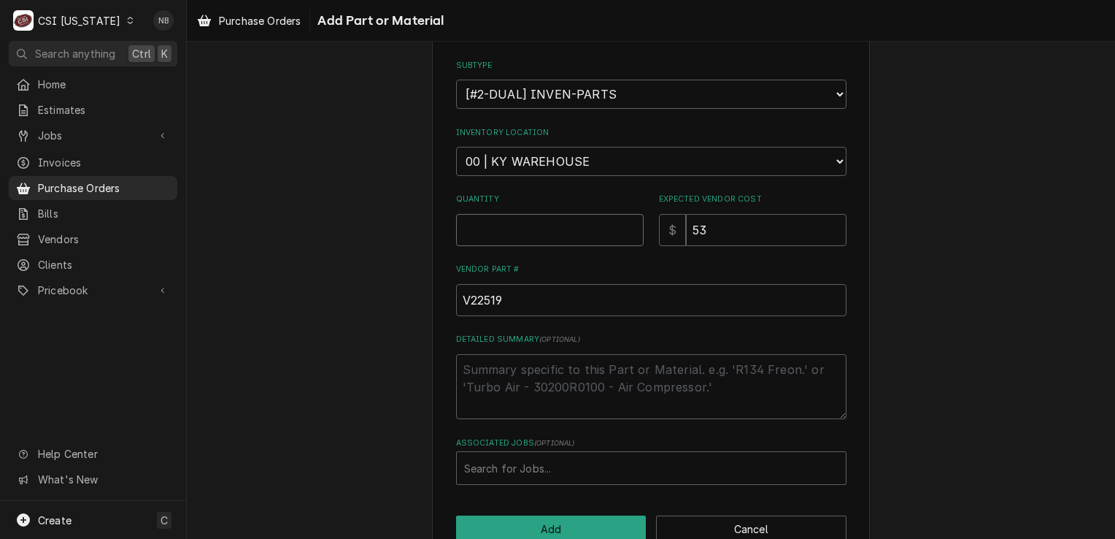
click at [535, 233] on input "Quantity" at bounding box center [550, 230] width 188 height 32
type textarea "x"
type input "1"
click at [862, 299] on div "Please provide the following information to add a new part or material to this …" at bounding box center [651, 169] width 438 height 783
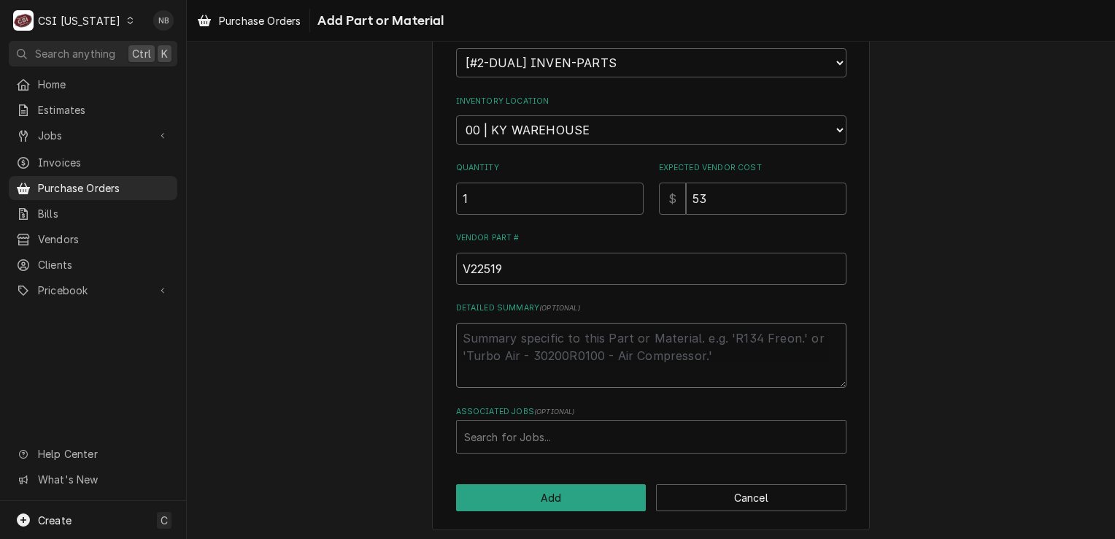
click at [583, 345] on textarea "Detailed Summary ( optional )" at bounding box center [651, 356] width 390 height 66
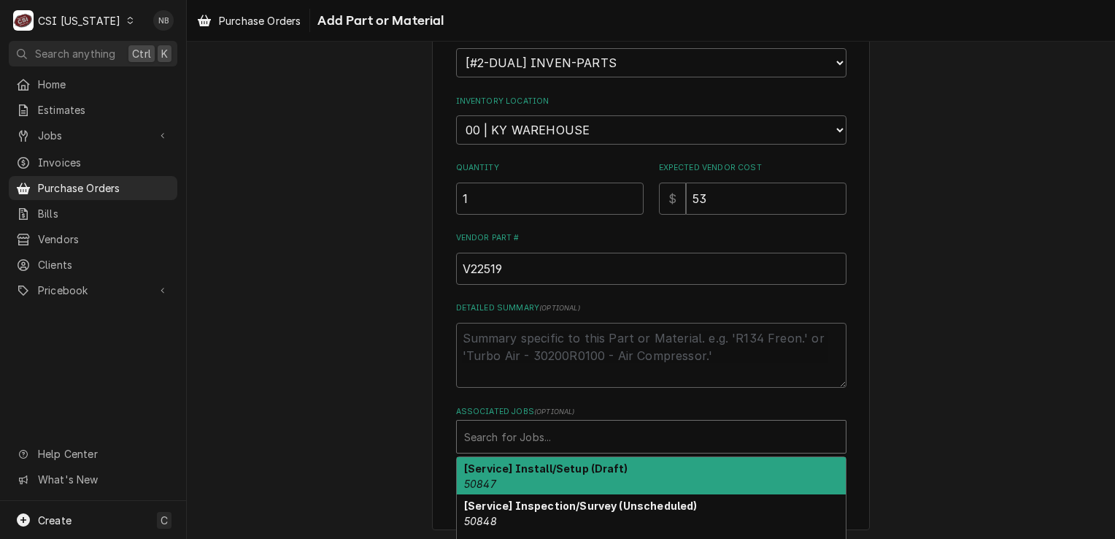
click at [771, 436] on div "Associated Jobs" at bounding box center [651, 436] width 374 height 26
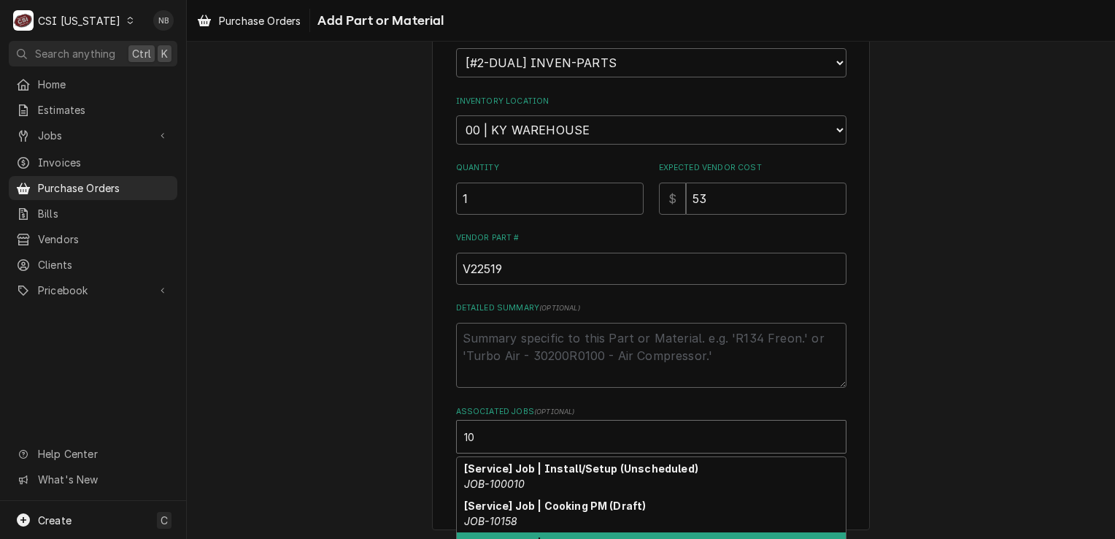
type input "10"
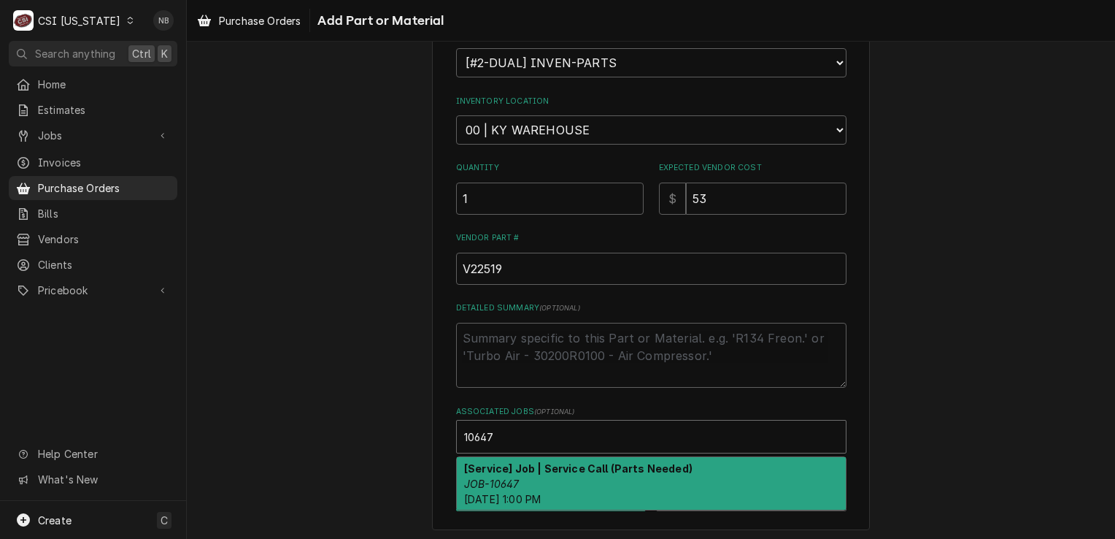
type input "10647"
click at [578, 350] on textarea "Detailed Summary ( optional )" at bounding box center [651, 356] width 390 height 66
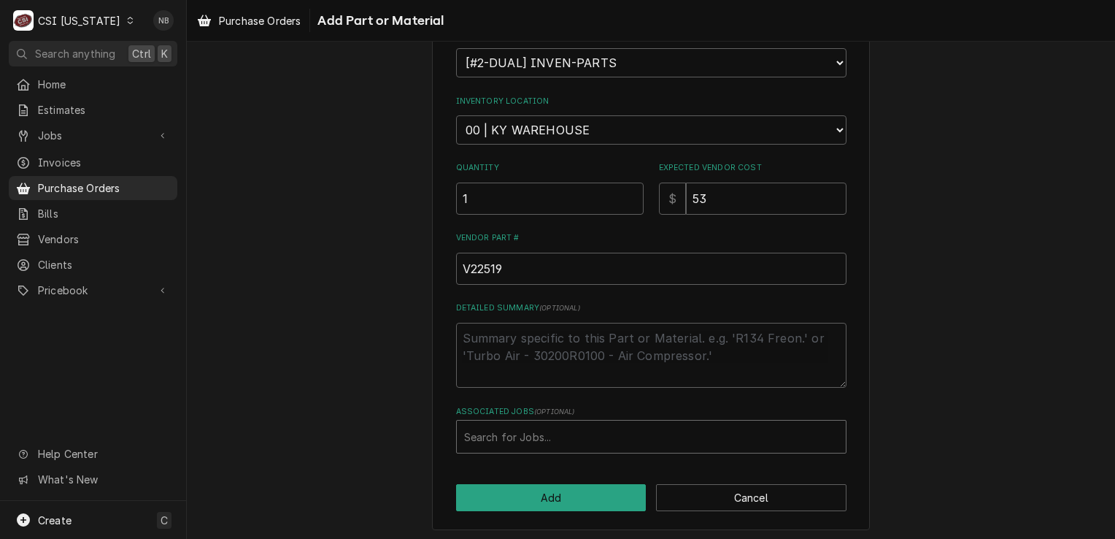
click at [471, 442] on div "Associated Jobs" at bounding box center [651, 436] width 374 height 26
type input "10647"
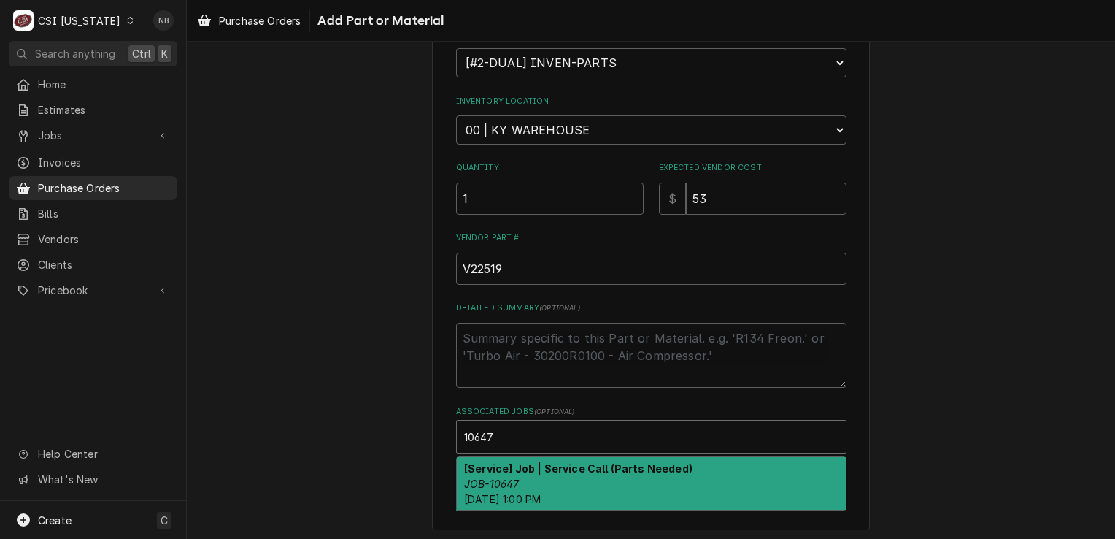
click at [524, 473] on div "[Service] Job | Service Call (Parts Needed) JOB-10647 Mon, Sep 22nd, 2025 - 1:0…" at bounding box center [651, 483] width 389 height 53
type textarea "x"
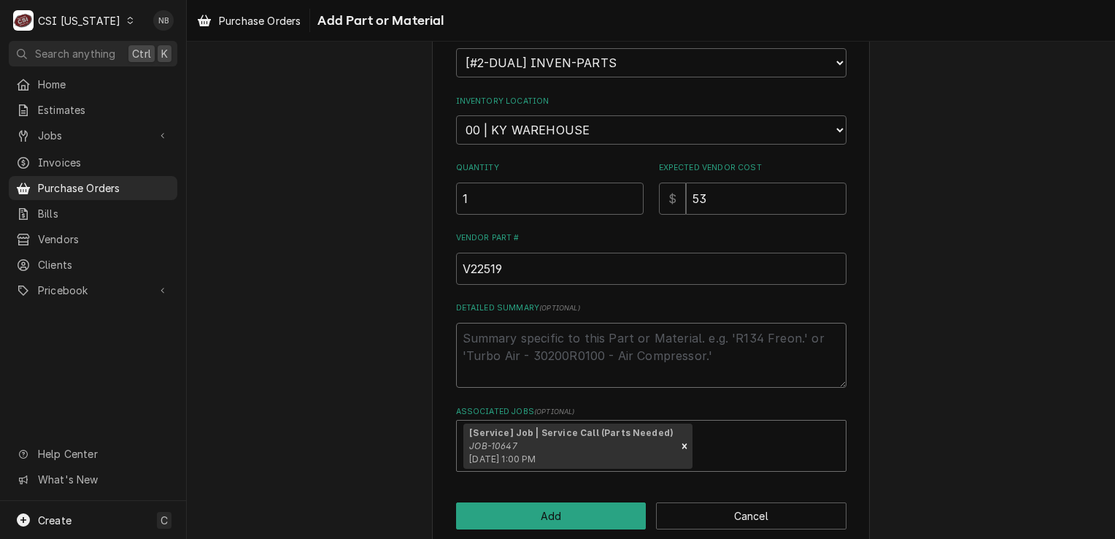
click at [558, 351] on textarea "Detailed Summary ( optional )" at bounding box center [651, 356] width 390 height 66
type textarea "x"
type textarea "R"
type textarea "x"
type textarea "Re"
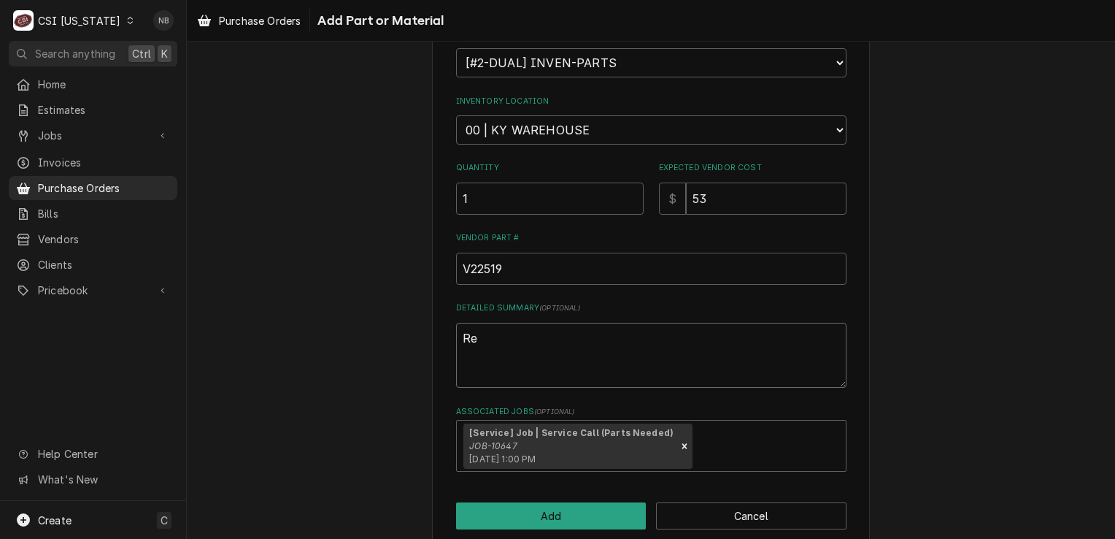
type textarea "x"
type textarea "Req"
type textarea "x"
type textarea "Reque"
type textarea "x"
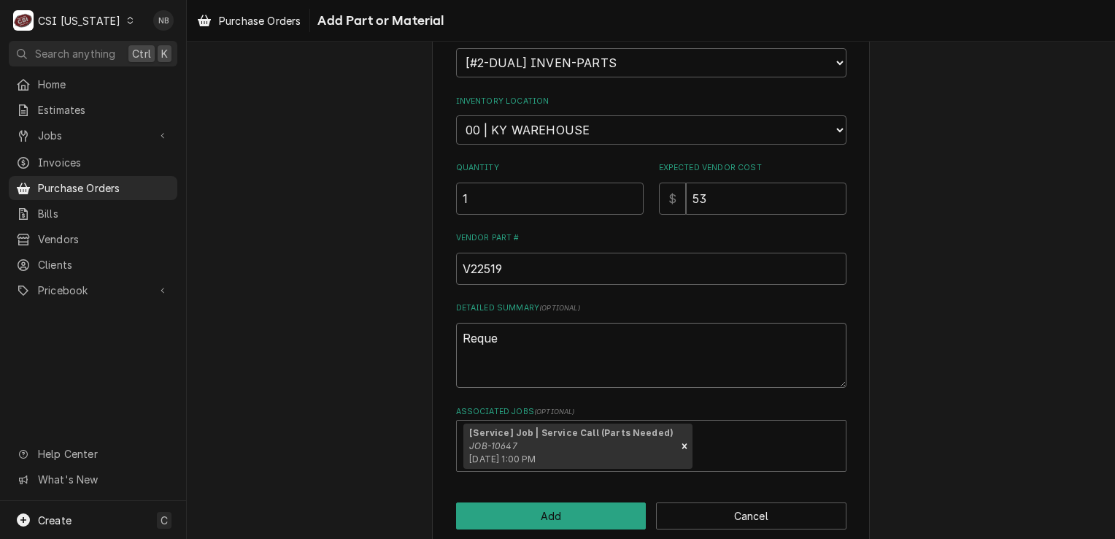
type textarea "Reques"
type textarea "x"
type textarea "Request"
type textarea "x"
type textarea "Requeste"
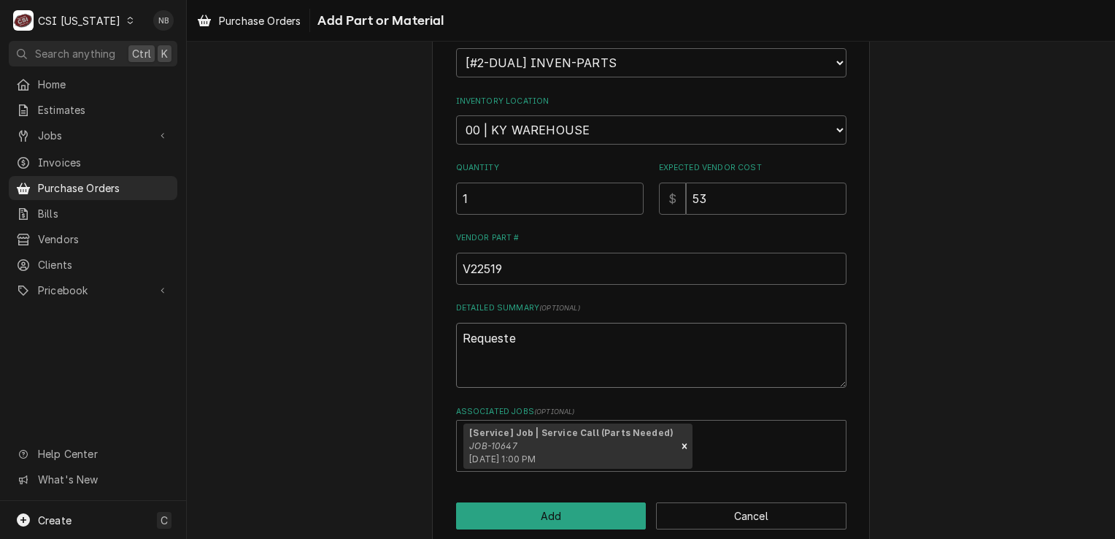
type textarea "x"
type textarea "Requested"
type textarea "x"
type textarea "Requested"
type textarea "x"
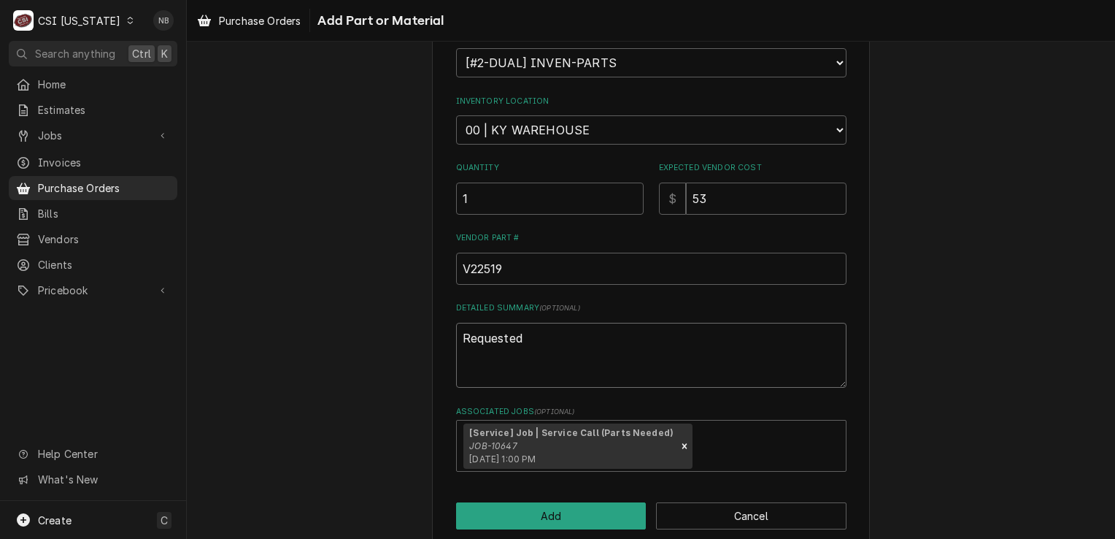
type textarea "Requested P"
type textarea "x"
type textarea "Requested PO"
type textarea "x"
type textarea "Requested PO"
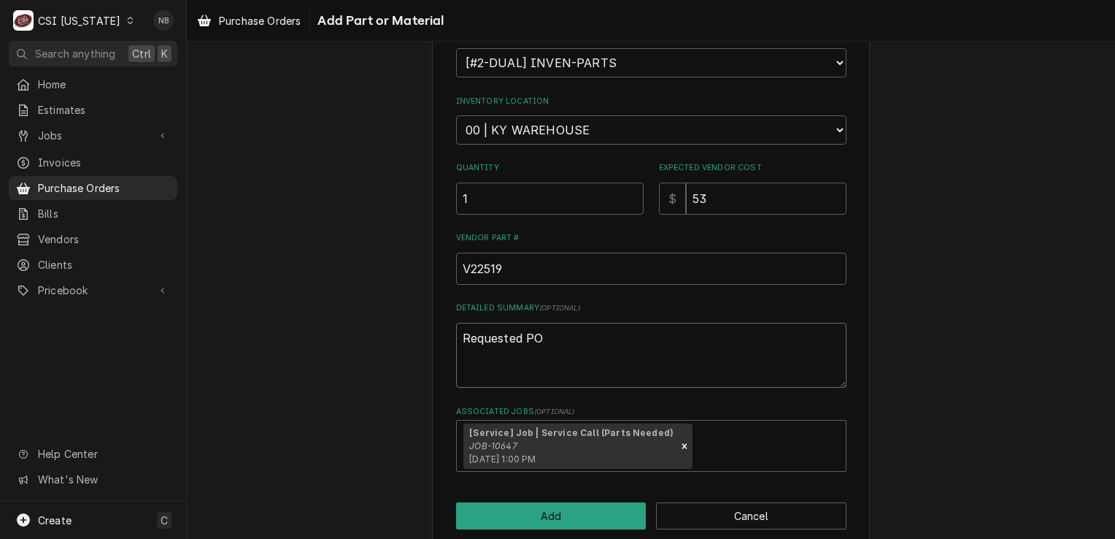
type textarea "x"
type textarea "Requested PO"
type textarea "x"
type textarea "Requested P"
type textarea "x"
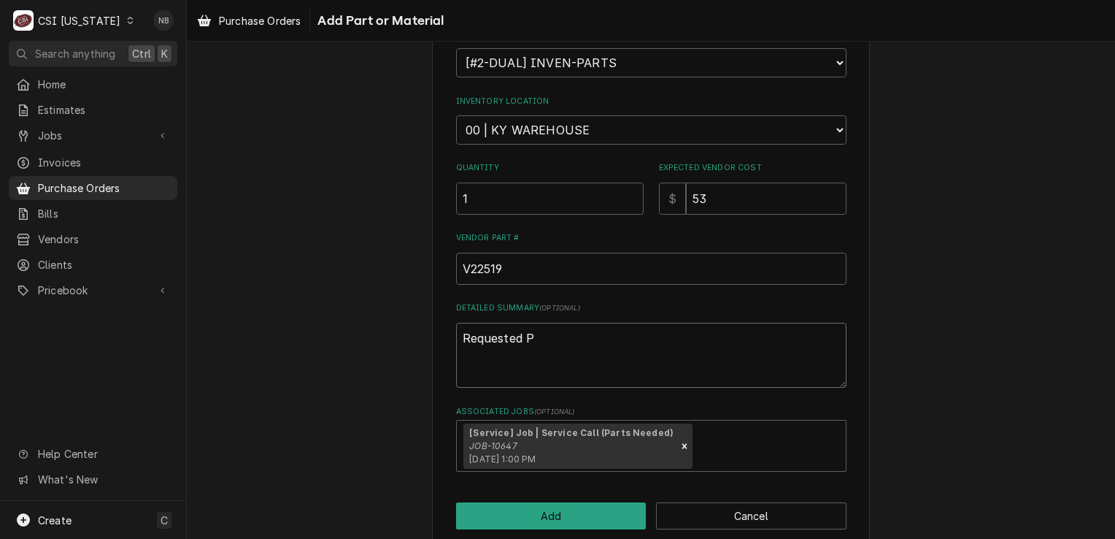
type textarea "Requested"
type textarea "x"
type textarea "Requested"
type textarea "x"
type textarea "Requeste"
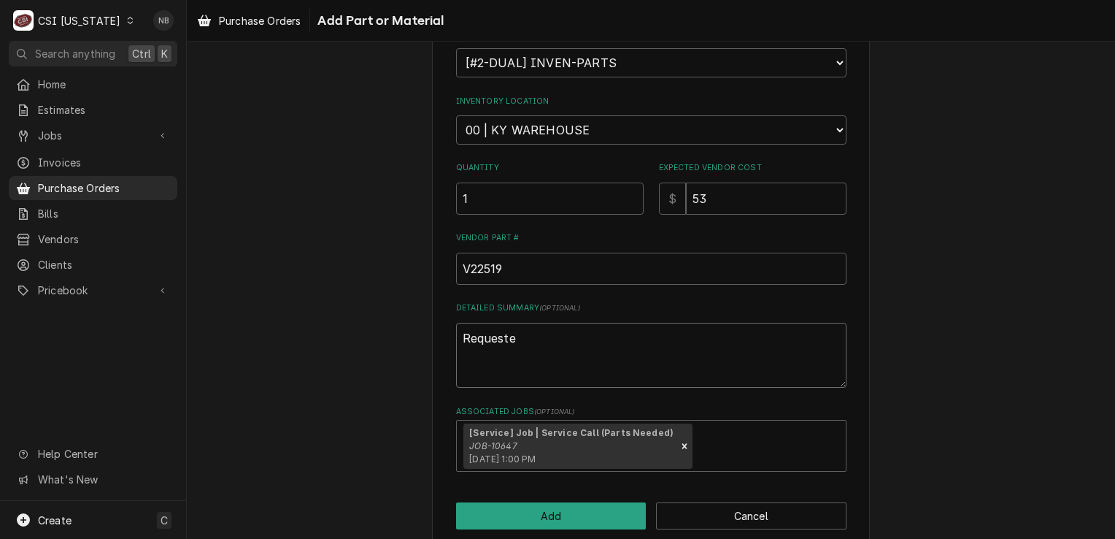
type textarea "x"
type textarea "Request"
type textarea "x"
type textarea "Reques"
type textarea "x"
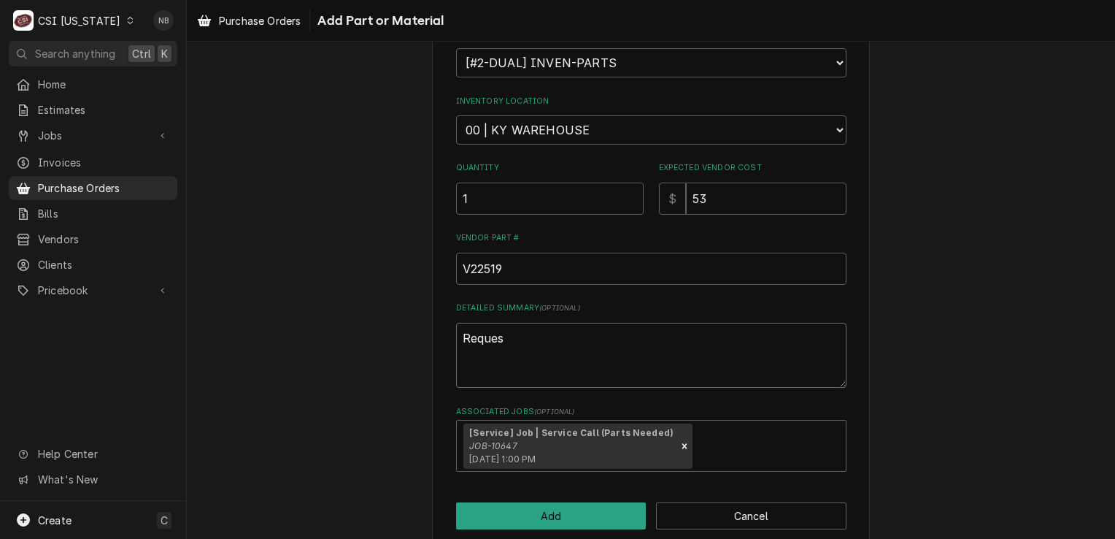
type textarea "Reque"
type textarea "x"
type textarea "Requ"
type textarea "x"
type textarea "Req"
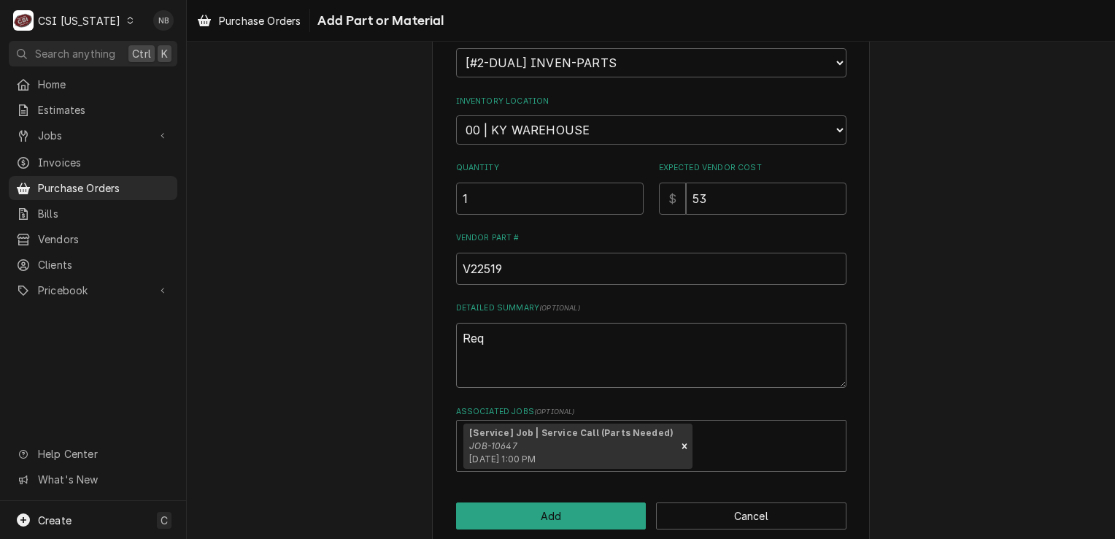
type textarea "x"
type textarea "Re"
type textarea "x"
type textarea "R"
type textarea "x"
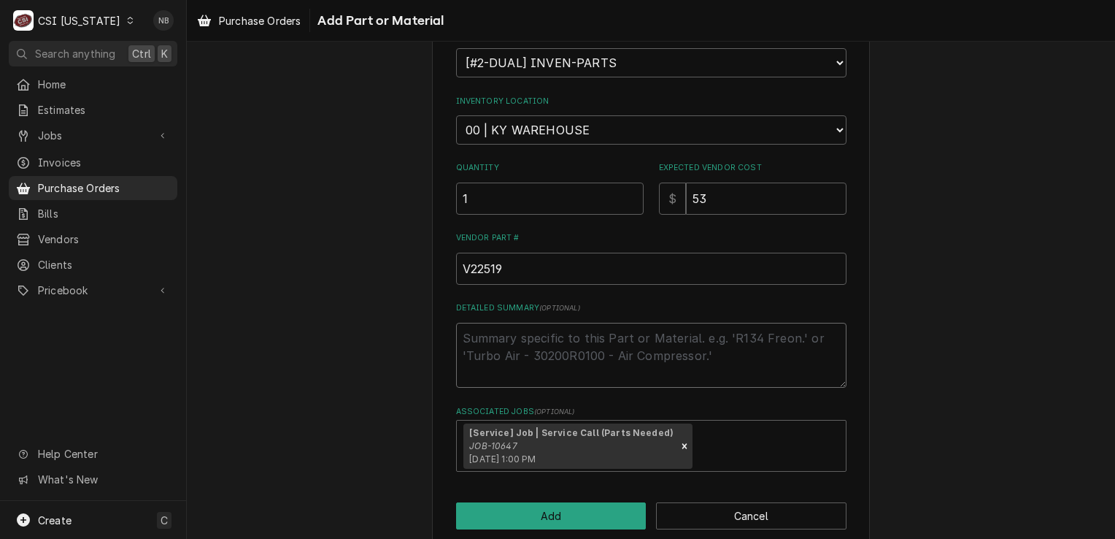
type textarea "x"
type textarea "Br"
type textarea "x"
type textarea "Bry"
type textarea "x"
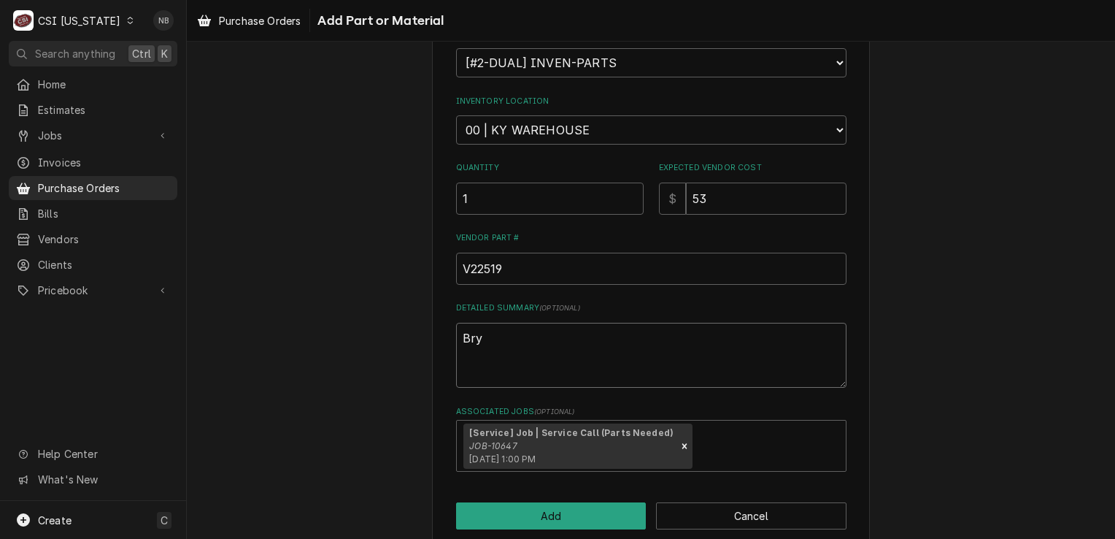
type textarea "Brya"
type textarea "x"
type textarea "Bryan"
type textarea "x"
type textarea "Bryant"
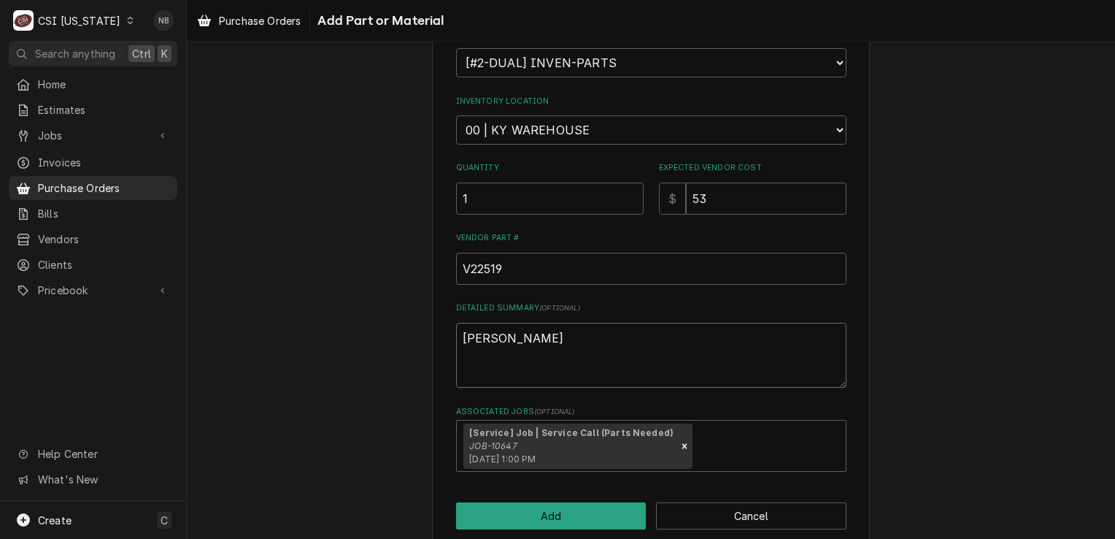
type textarea "x"
type textarea "Bryant"
type textarea "x"
type textarea "Bryant P"
type textarea "x"
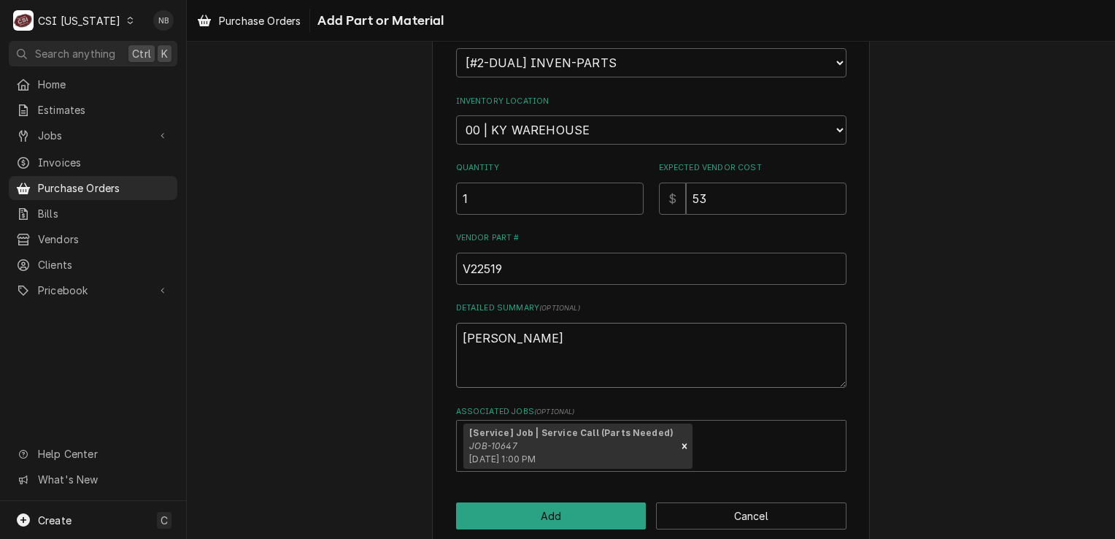
type textarea "Bryant"
type textarea "x"
type textarea "Bryant r"
type textarea "x"
type textarea "Bryant re"
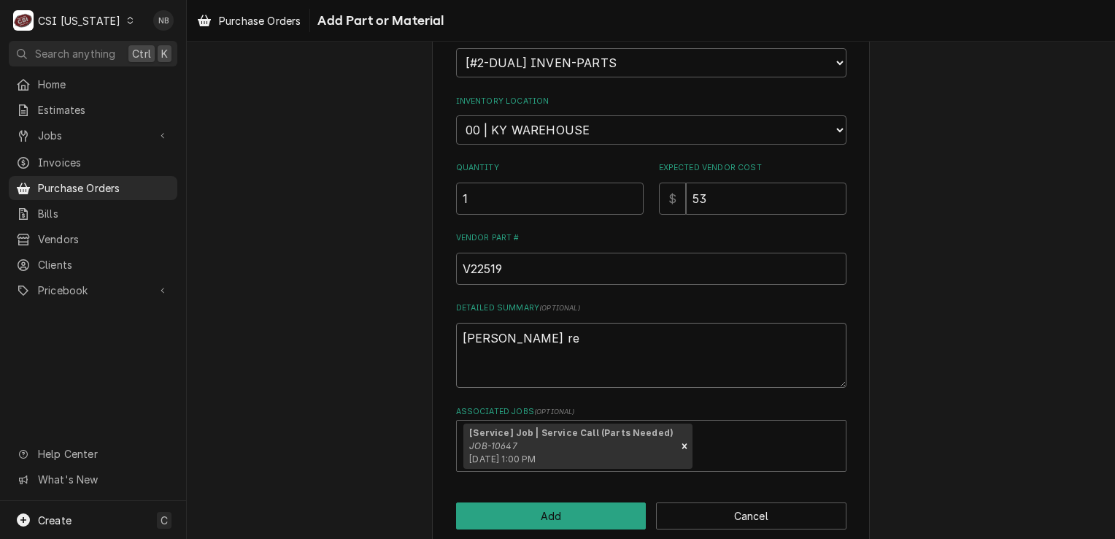
type textarea "x"
type textarea "Bryant req"
type textarea "x"
type textarea "Bryant requ"
type textarea "x"
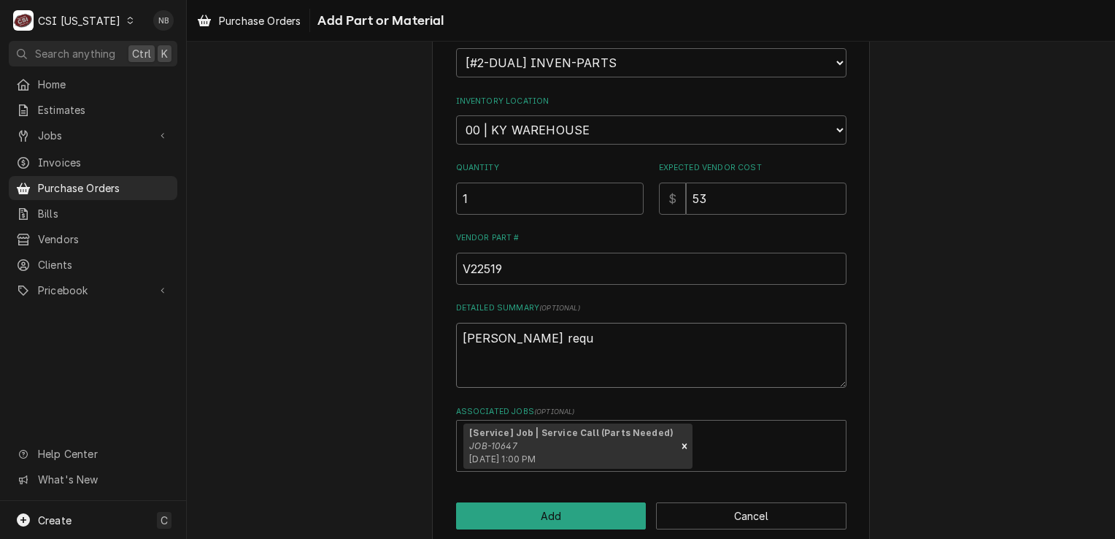
type textarea "Bryant reque"
type textarea "x"
type textarea "Bryant reques"
type textarea "x"
type textarea "Bryant request"
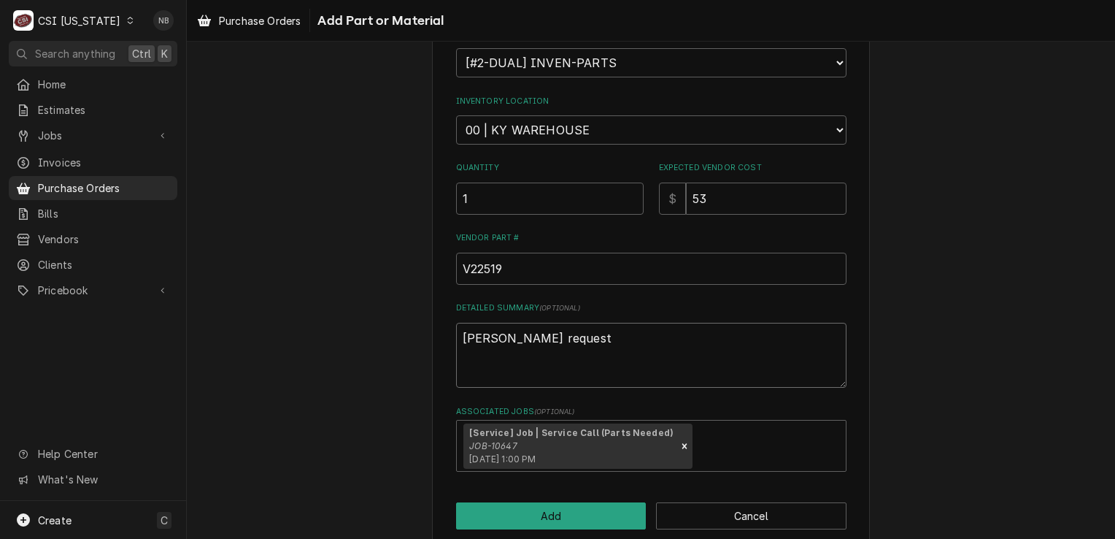
type textarea "x"
type textarea "Bryant requeste"
type textarea "x"
type textarea "Bryant requested"
type textarea "x"
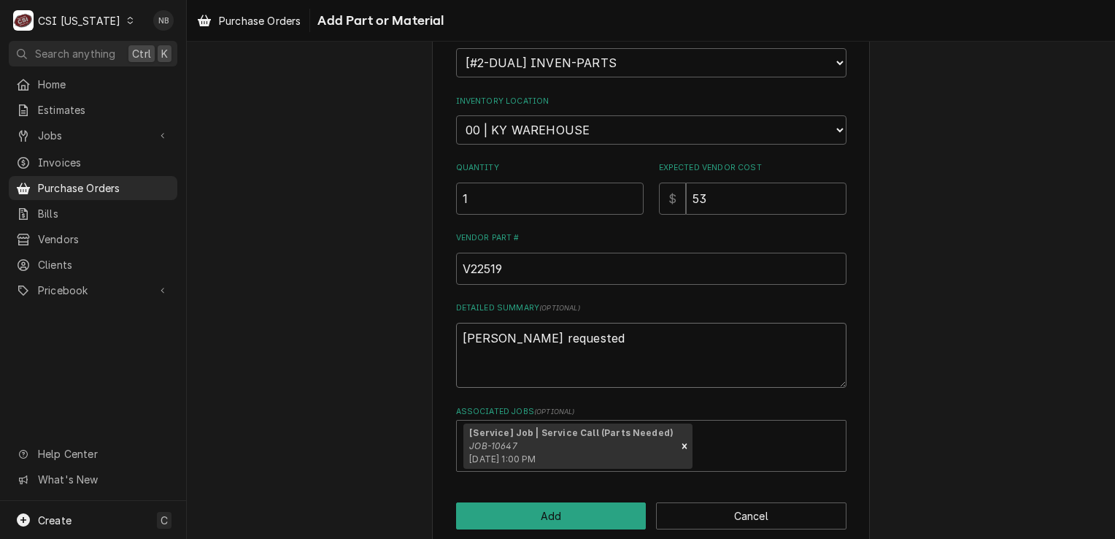
type textarea "Bryant requested"
type textarea "x"
type textarea "Bryant requested P"
type textarea "x"
type textarea "Bryant requested PO"
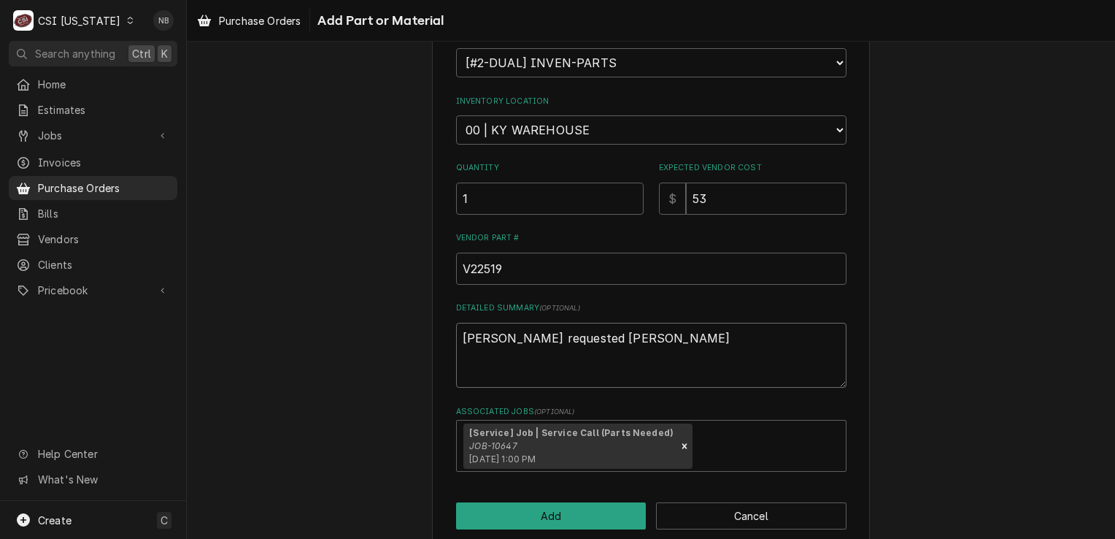
type textarea "x"
type textarea "Bryant requested PO"
type textarea "x"
type textarea "Bryant requested PO f"
type textarea "x"
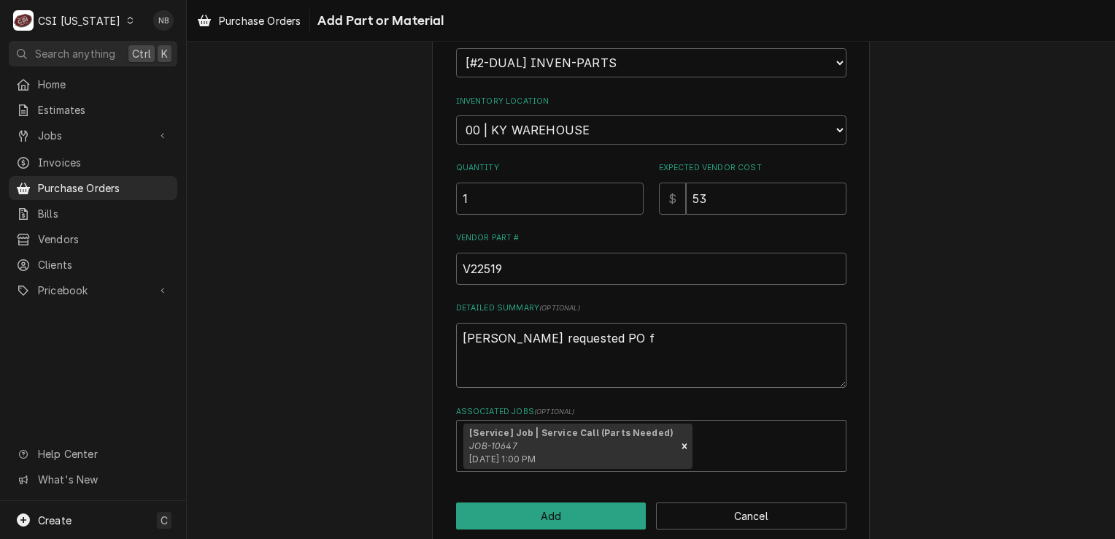
type textarea "Bryant requested PO"
type textarea "x"
type textarea "Bryant requested PO"
type textarea "x"
type textarea "Bryant requested PO."
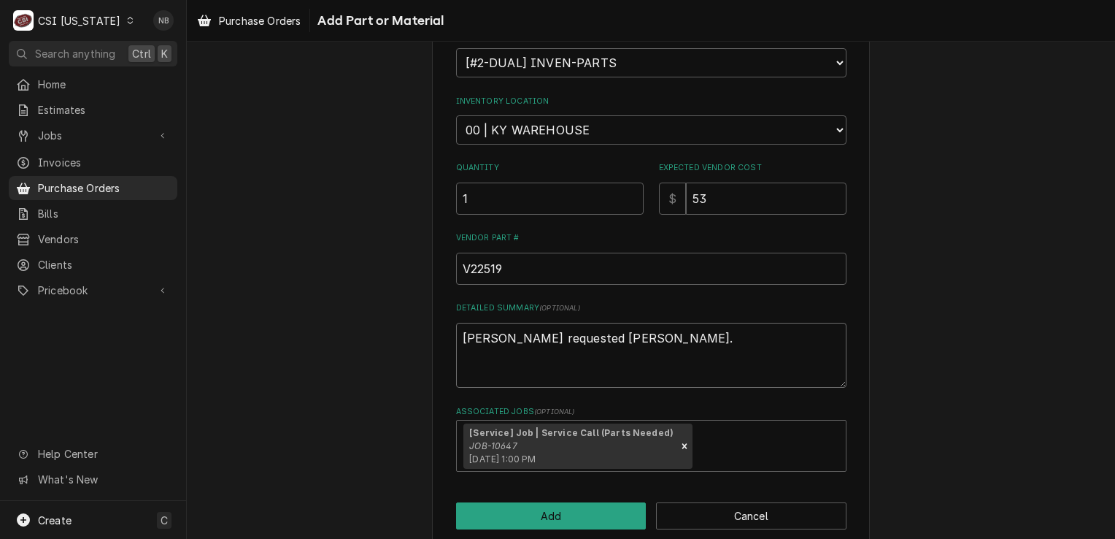
type textarea "x"
type textarea "Bryant requested PO.-"
type textarea "x"
type textarea "Bryant requested PO."
type textarea "x"
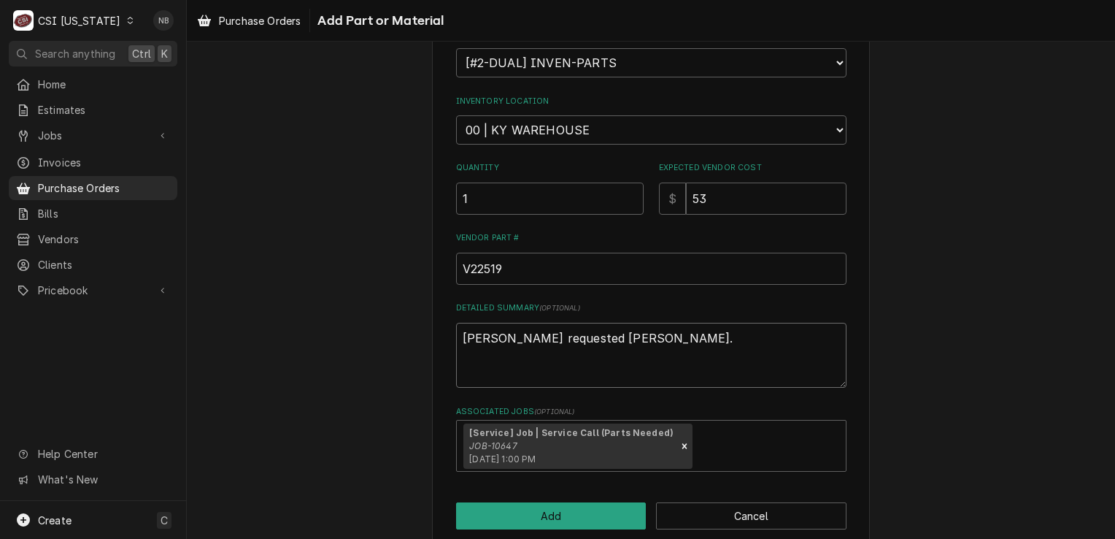
type textarea "Bryant requested PO.9"
type textarea "x"
type textarea "Bryant requested PO."
type textarea "x"
type textarea "9Bryant requested PO."
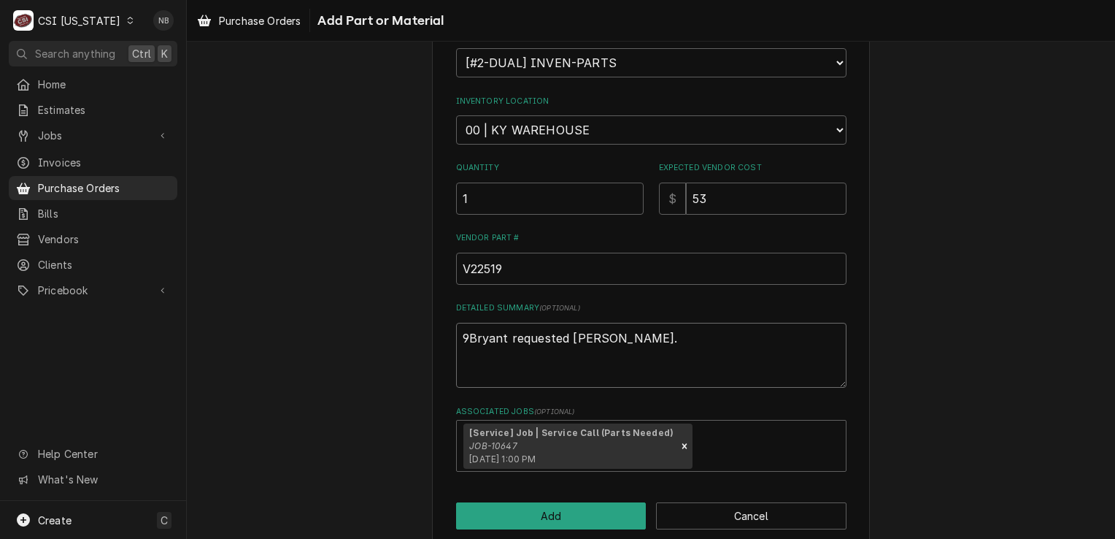
type textarea "x"
type textarea "9/Bryant requested PO."
type textarea "x"
type textarea "9/2Bryant requested PO."
type textarea "x"
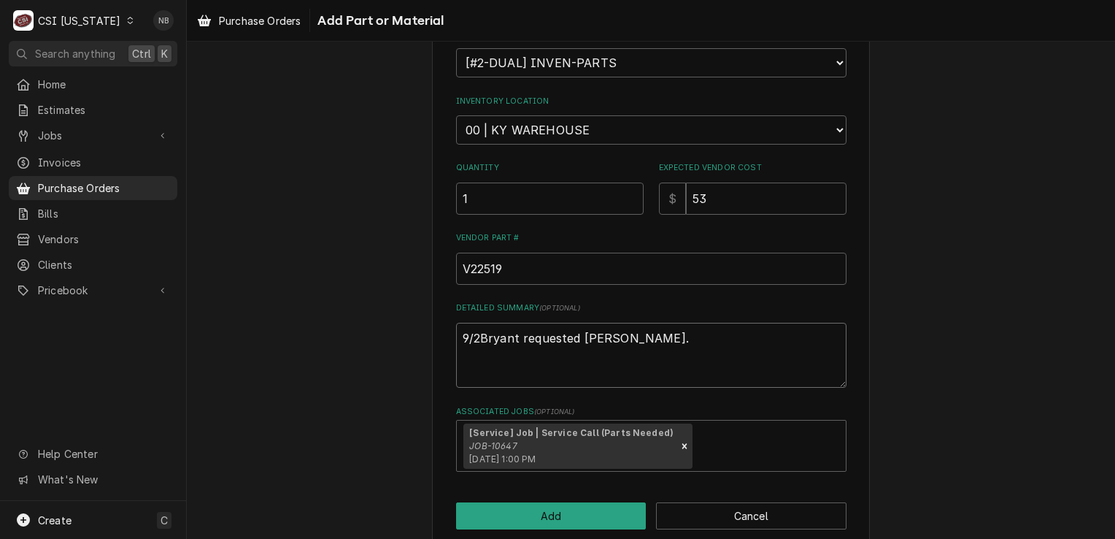
type textarea "9/22Bryant requested PO."
type textarea "x"
type textarea "9/22/Bryant requested PO."
type textarea "x"
type textarea "9/22/2Bryant requested PO."
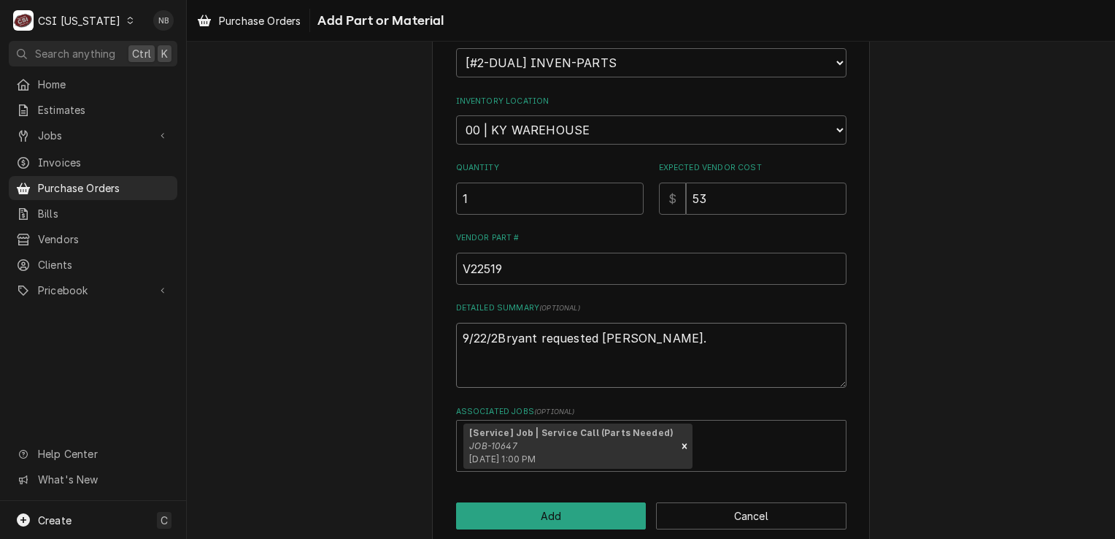
type textarea "x"
type textarea "9/22/25Bryant requested PO."
type textarea "x"
type textarea "9/22/250Bryant requested PO."
type textarea "x"
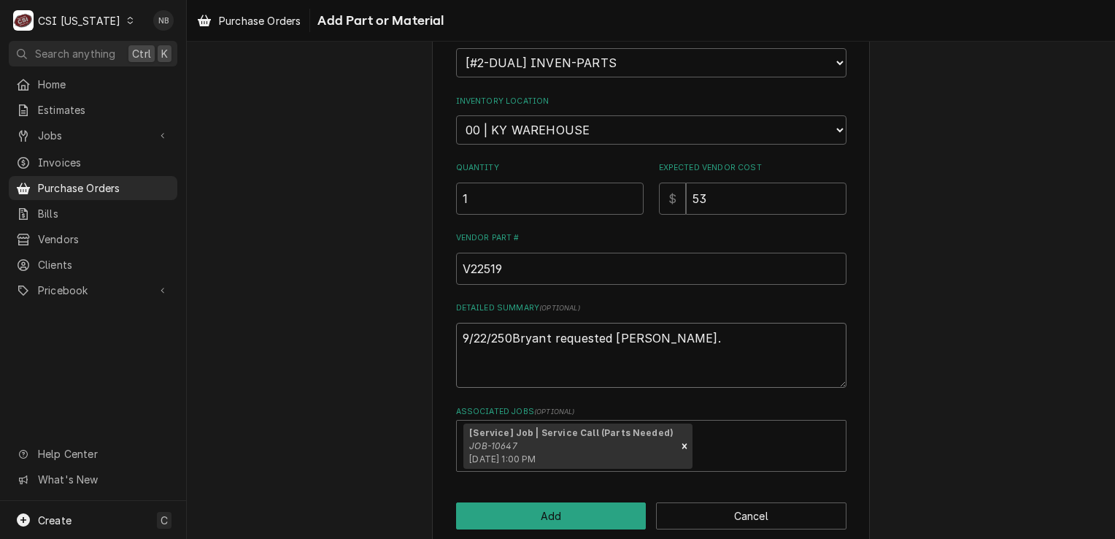
type textarea "9/22/25Bryant requested PO."
type textarea "x"
type textarea "9/22/25-Bryant requested PO."
type textarea "x"
type textarea "9/22/25-Bryant requested PO"
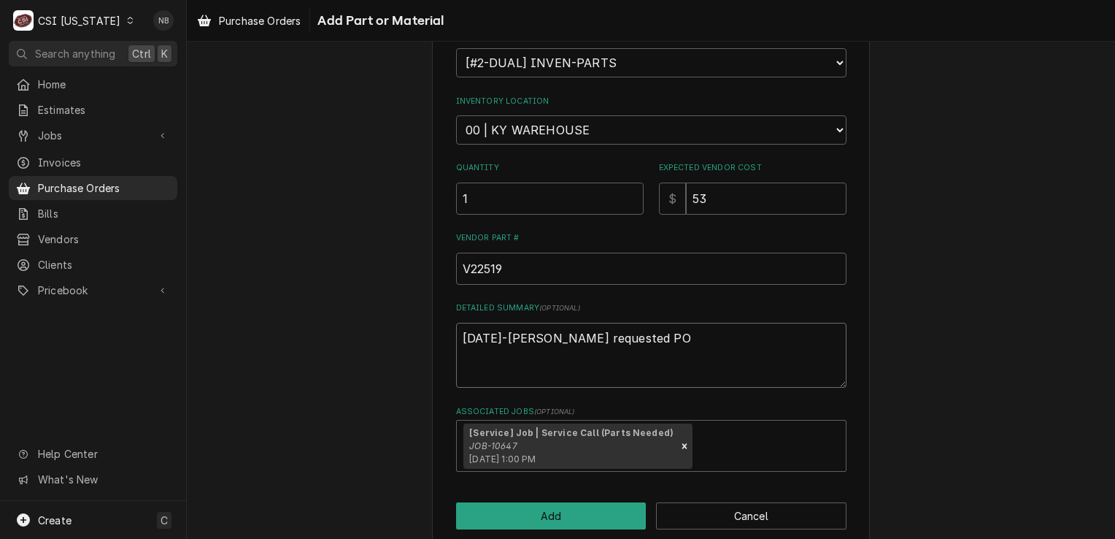
type textarea "x"
type textarea "9/22/25-Bryant requested PO-"
type textarea "x"
type textarea "9/22/25-Bryant requested PO-NB"
type textarea "x"
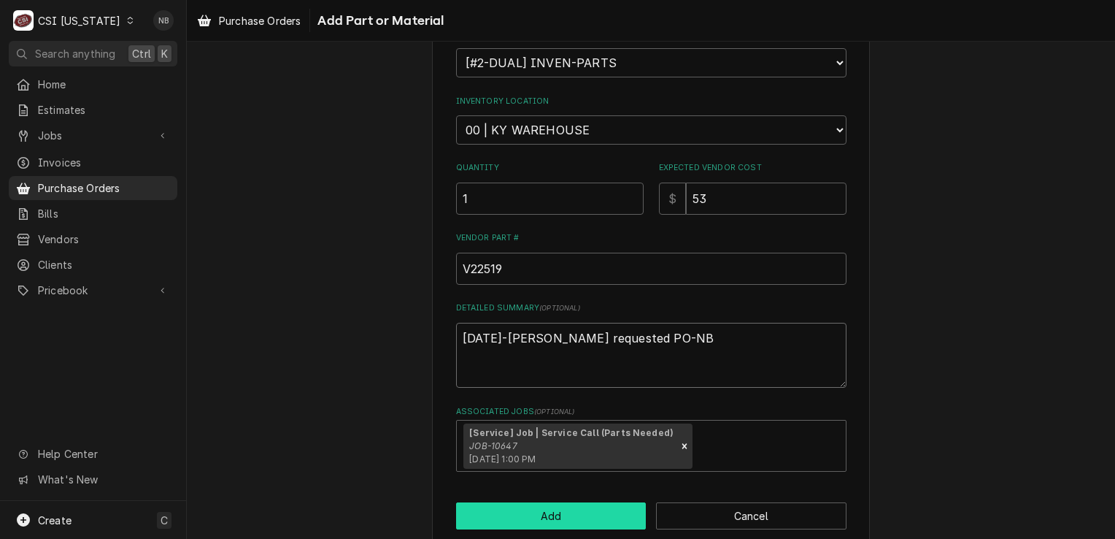
type textarea "9/22/25-Bryant requested PO-NB"
click at [555, 507] on button "Add" at bounding box center [551, 515] width 190 height 27
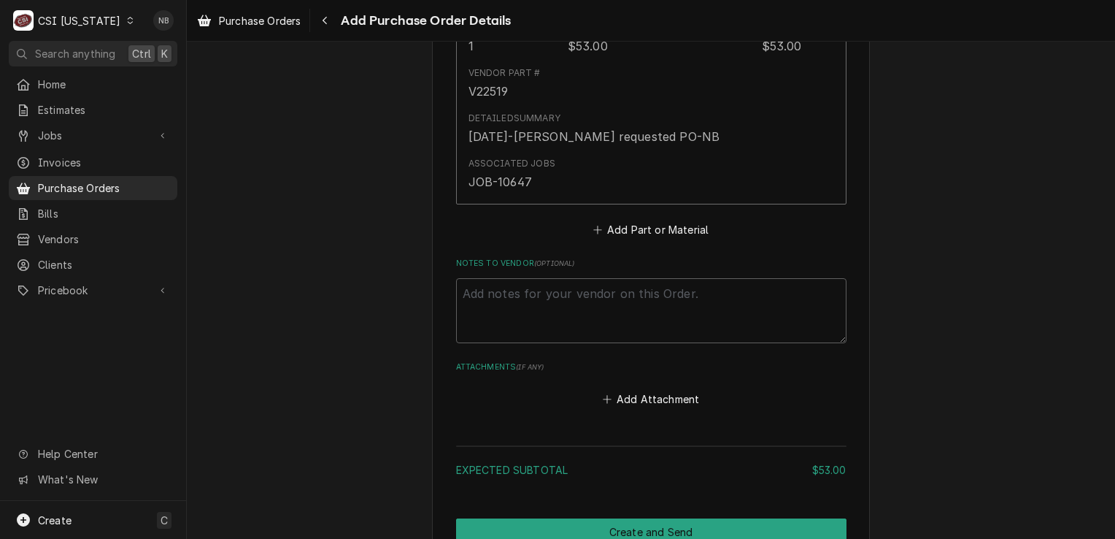
scroll to position [867, 0]
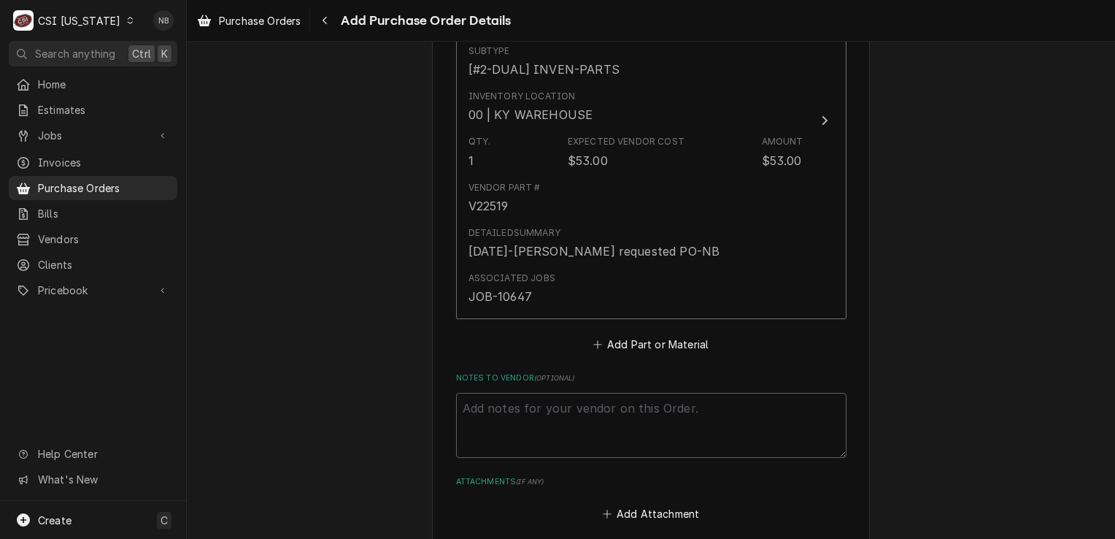
scroll to position [721, 0]
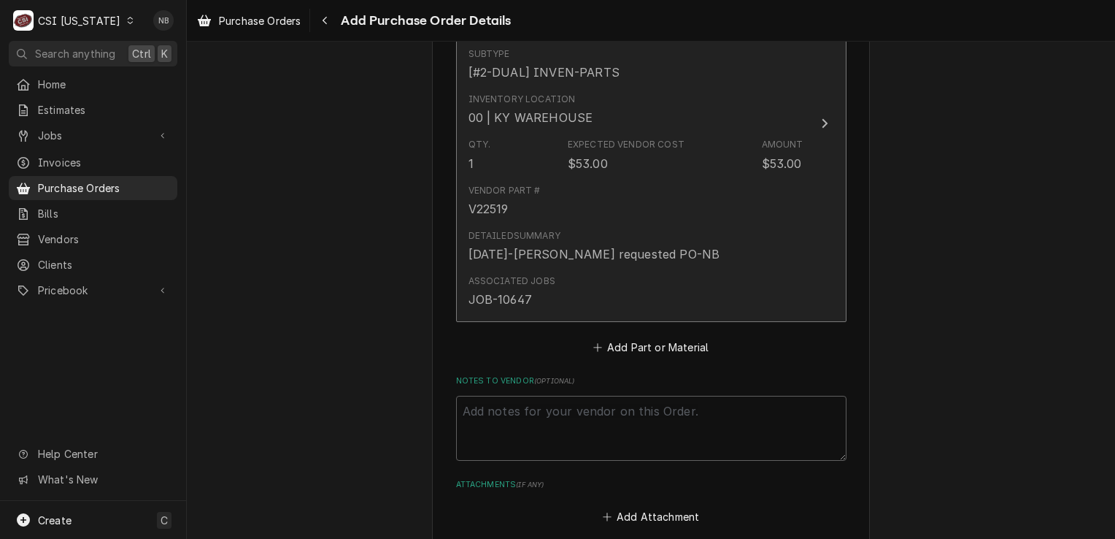
click at [642, 229] on div "Detailed Summary 9/22/25-Bryant requested PO-NB" at bounding box center [595, 246] width 252 height 34
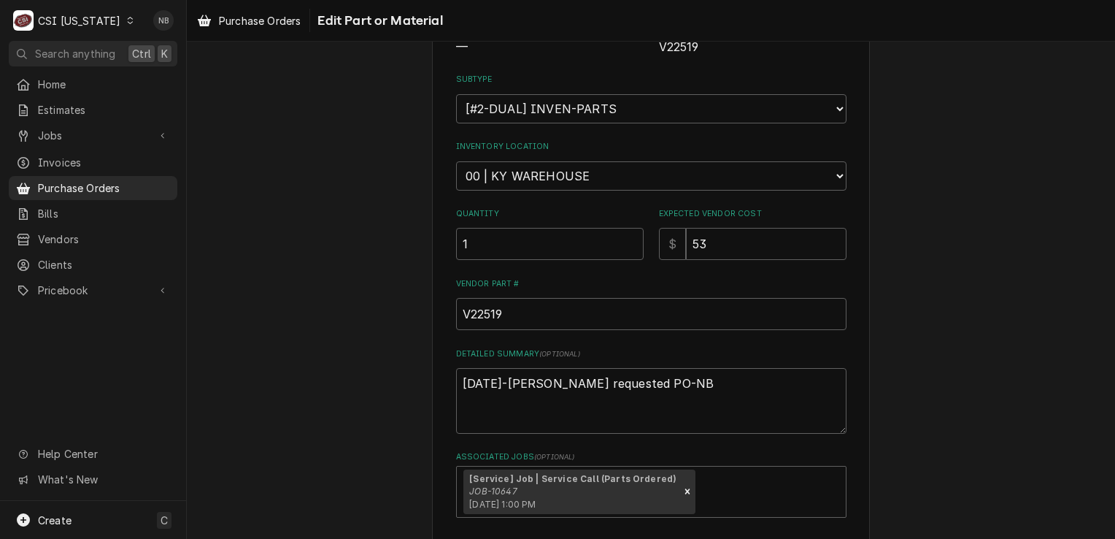
scroll to position [290, 0]
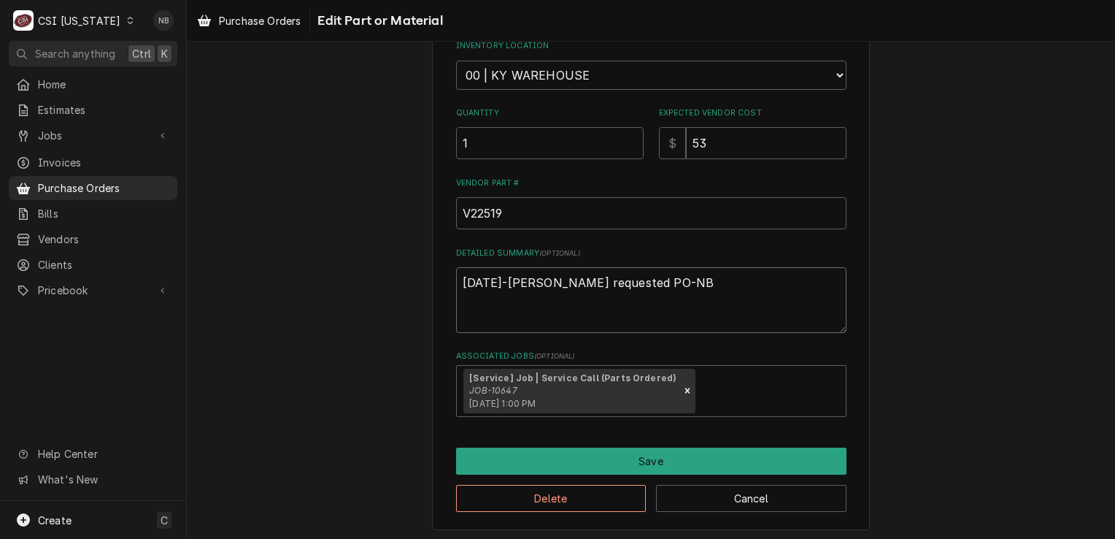
click at [639, 299] on textarea "9/22/25-Bryant requested PO-NB" at bounding box center [651, 300] width 390 height 66
click at [660, 287] on textarea "9/22/25-Bryant requested PO-NB" at bounding box center [651, 300] width 390 height 66
type textarea "x"
type textarea "9/22/25-Bryant requested PO-NB"
type textarea "x"
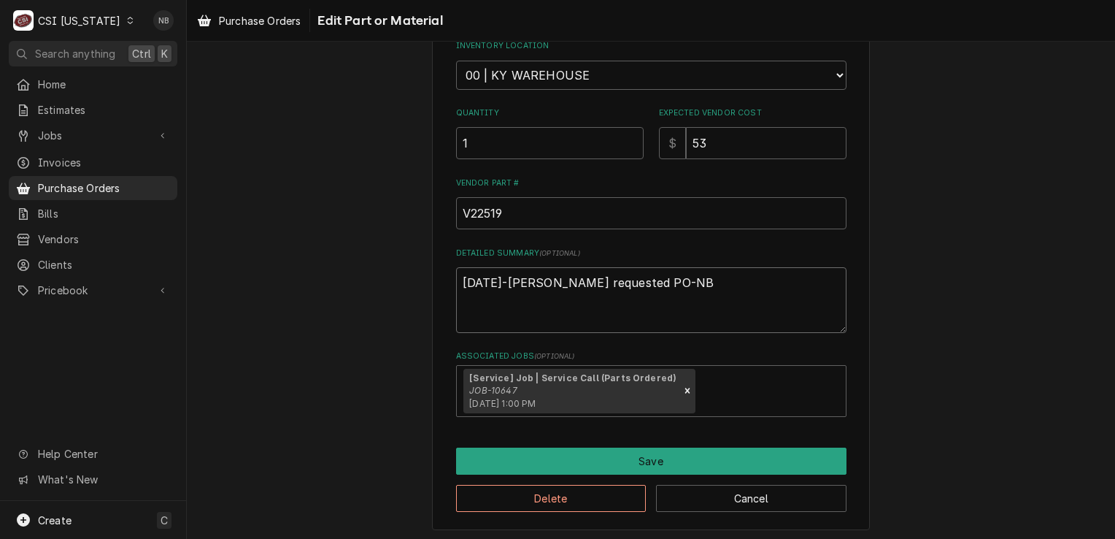
type textarea "9/22/25-Bryant requested PO-NB"
paste textarea "V22519 77"x28" /3 Gasket"
type textarea "x"
type textarea "9/22/25-Bryant requested PO-NB V22519 77"x28" /3 Gasket"
click at [860, 296] on div "Use the fields below to edit this part or material: Short Description CUSTOM GA…" at bounding box center [651, 155] width 438 height 751
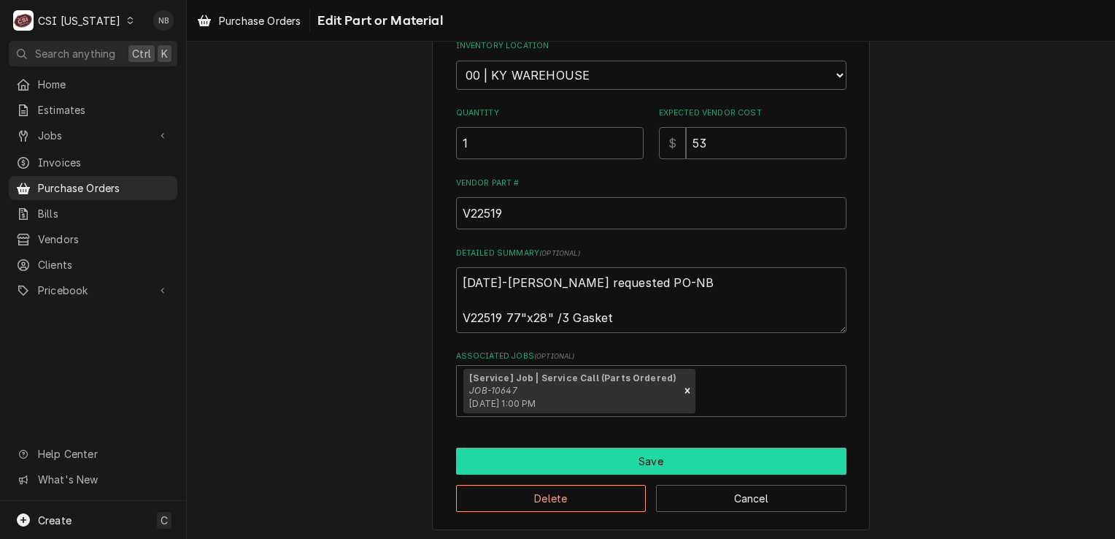
click at [671, 451] on button "Save" at bounding box center [651, 460] width 390 height 27
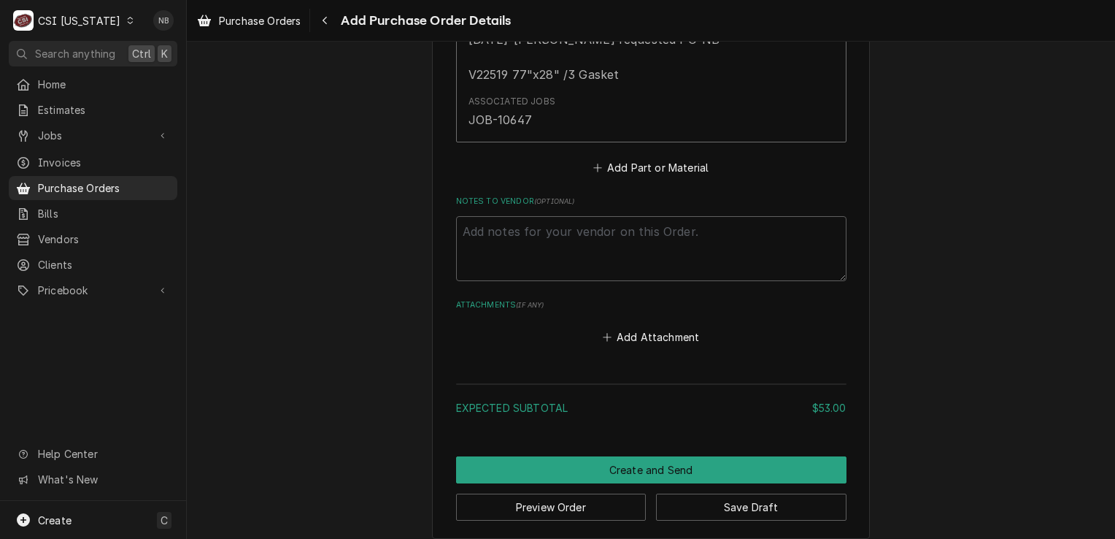
scroll to position [943, 0]
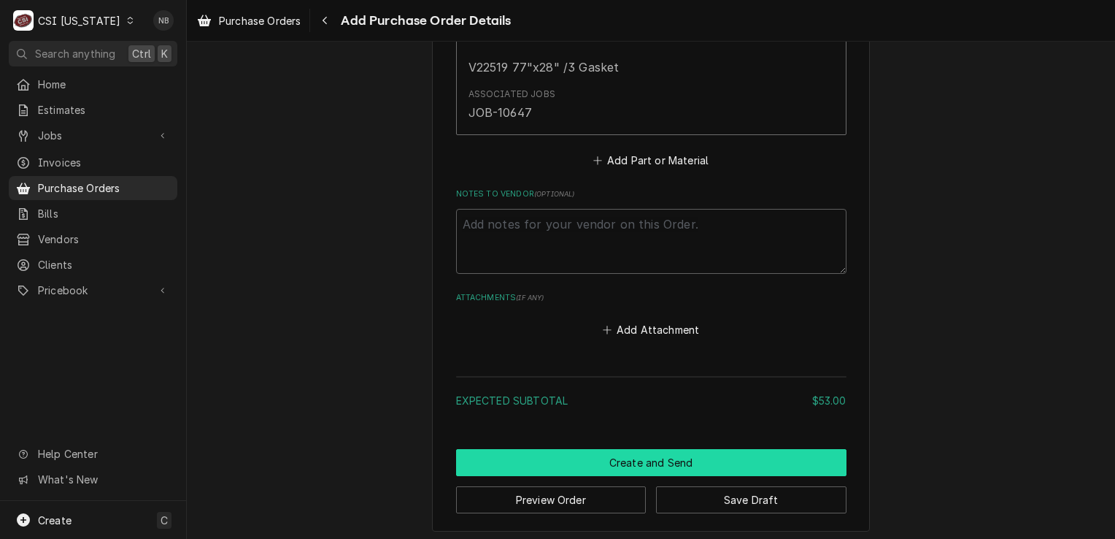
click at [657, 456] on button "Create and Send" at bounding box center [651, 462] width 390 height 27
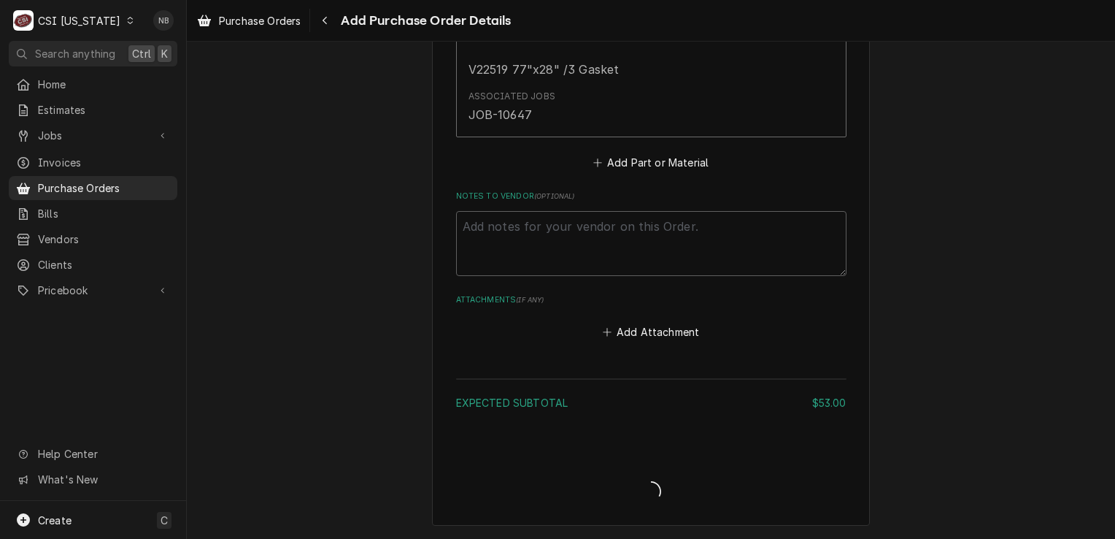
scroll to position [936, 0]
type textarea "x"
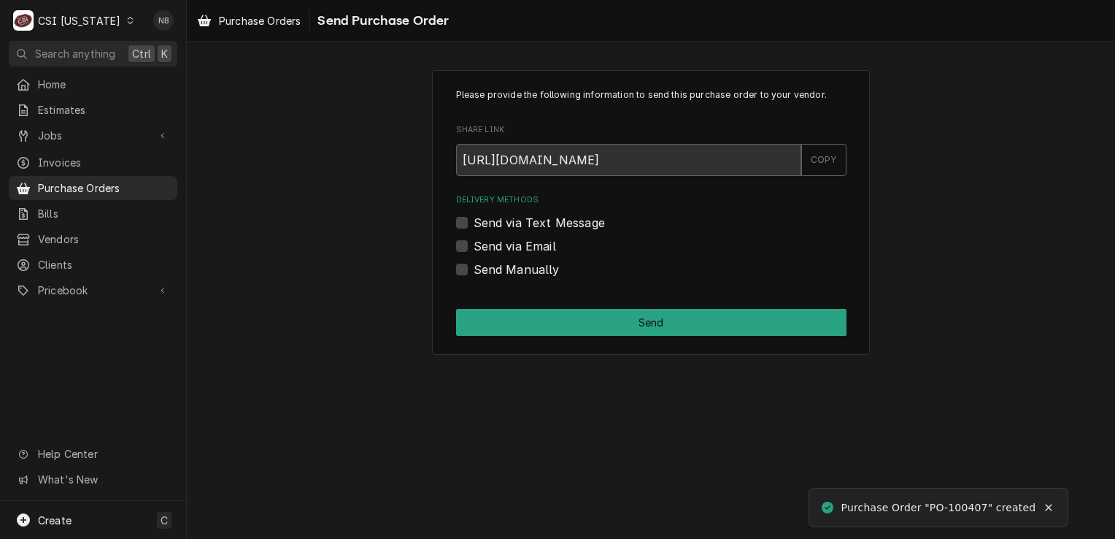
click at [485, 264] on label "Send Manually" at bounding box center [517, 270] width 86 height 18
click at [485, 264] on input "Send Manually" at bounding box center [669, 277] width 390 height 32
checkbox input "true"
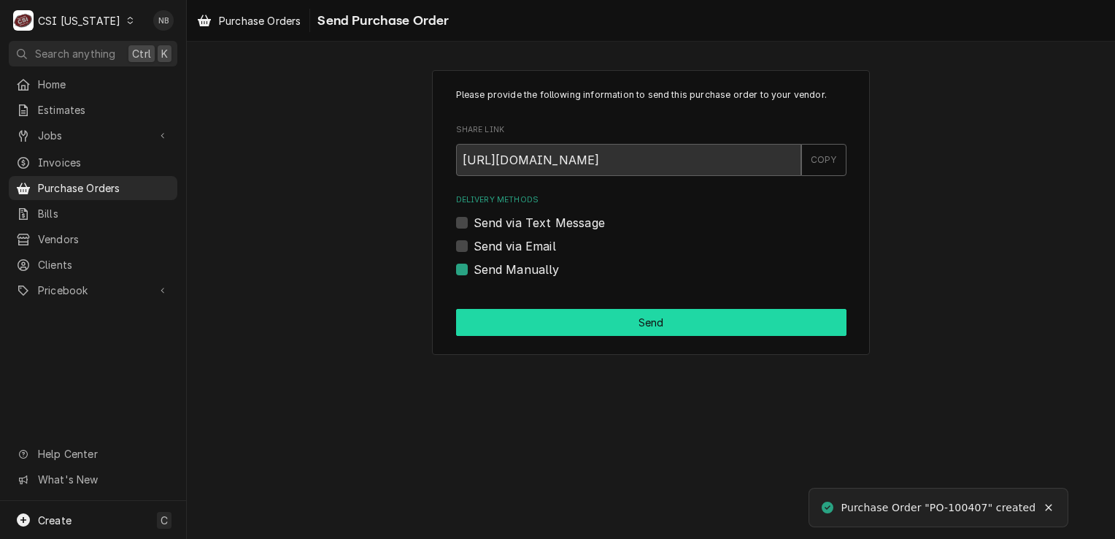
click at [566, 328] on button "Send" at bounding box center [651, 322] width 390 height 27
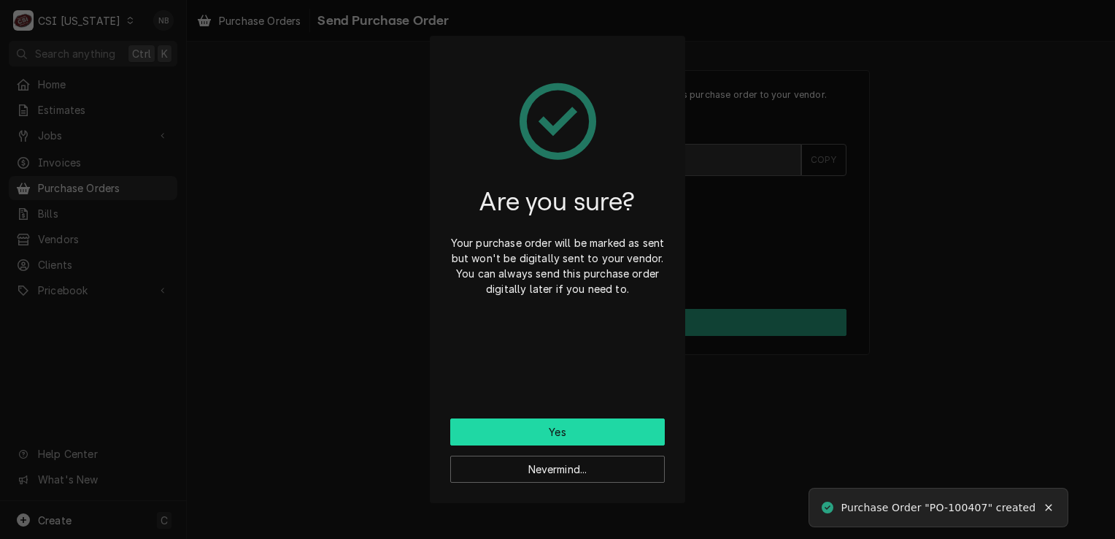
click at [561, 428] on button "Yes" at bounding box center [557, 431] width 215 height 27
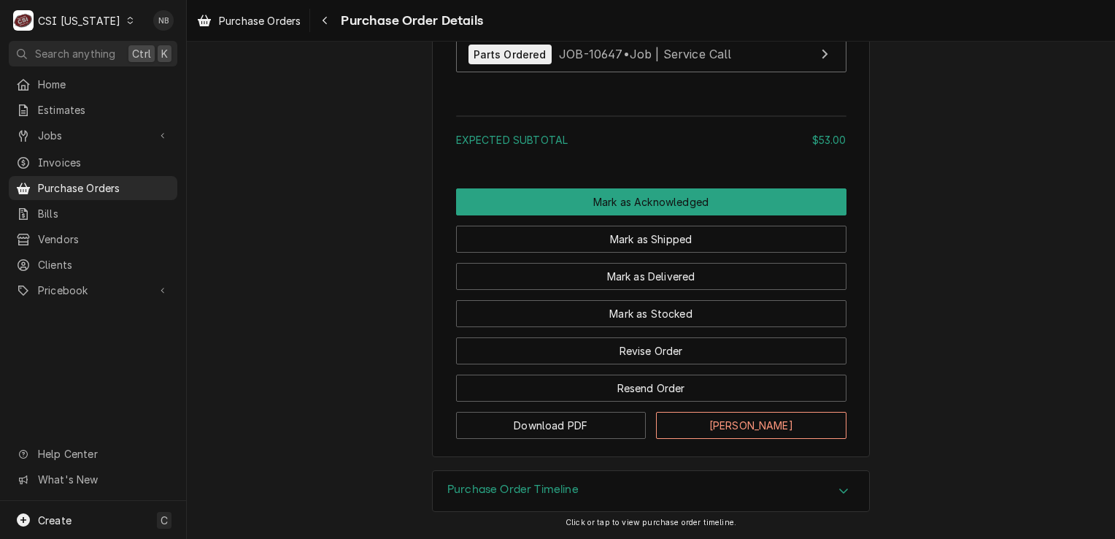
scroll to position [1256, 0]
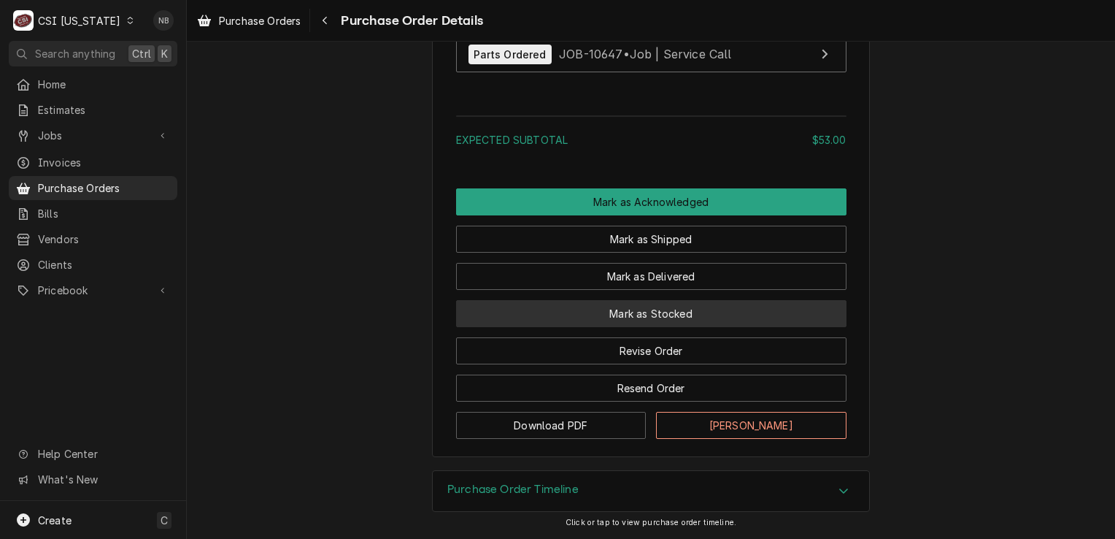
click at [650, 312] on button "Mark as Stocked" at bounding box center [651, 313] width 390 height 27
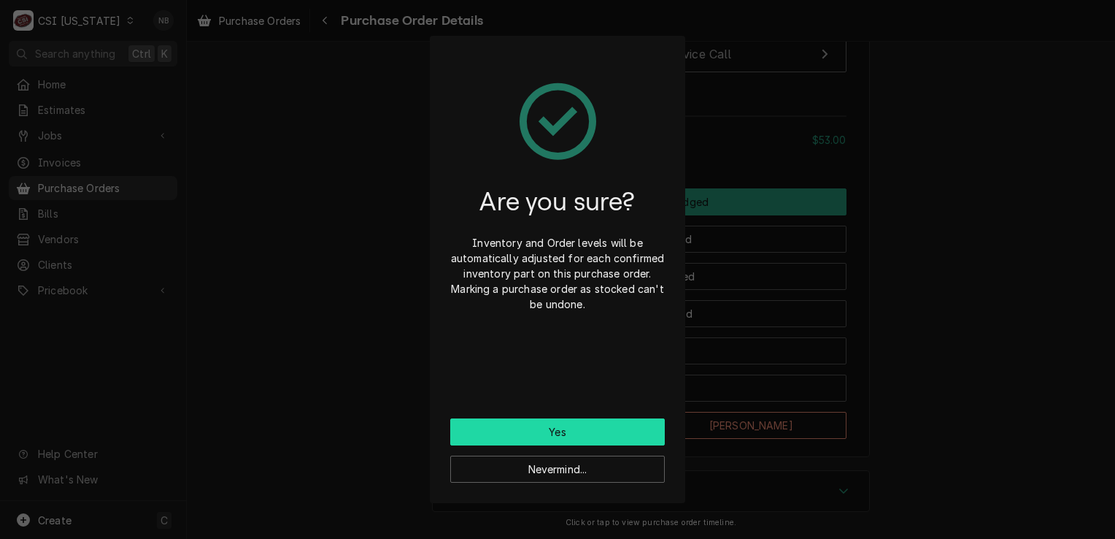
click at [556, 433] on button "Yes" at bounding box center [557, 431] width 215 height 27
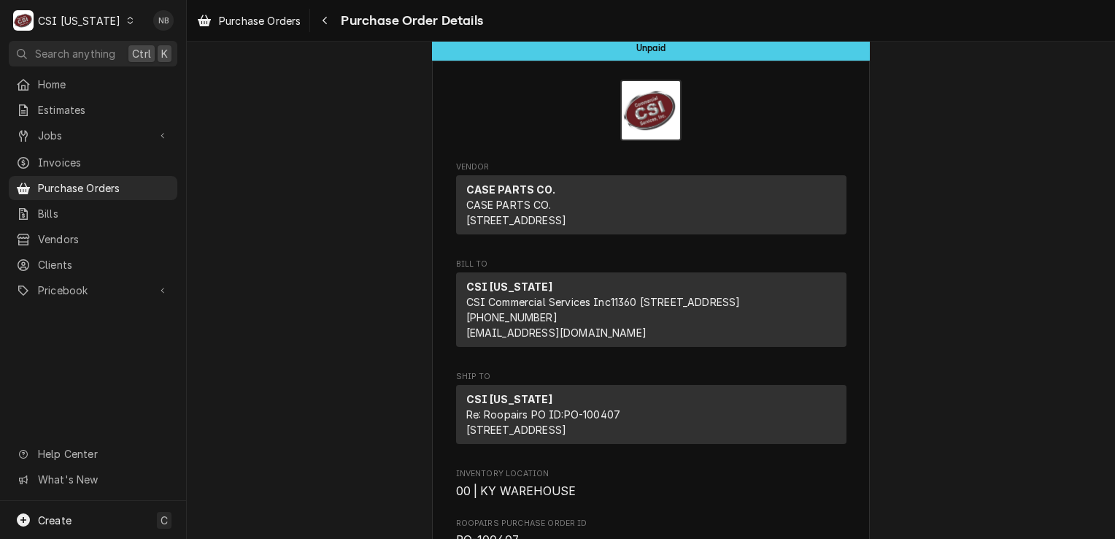
scroll to position [17, 0]
drag, startPoint x: 586, startPoint y: 235, endPoint x: 448, endPoint y: 190, distance: 145.2
drag, startPoint x: 448, startPoint y: 190, endPoint x: 434, endPoint y: 190, distance: 13.9
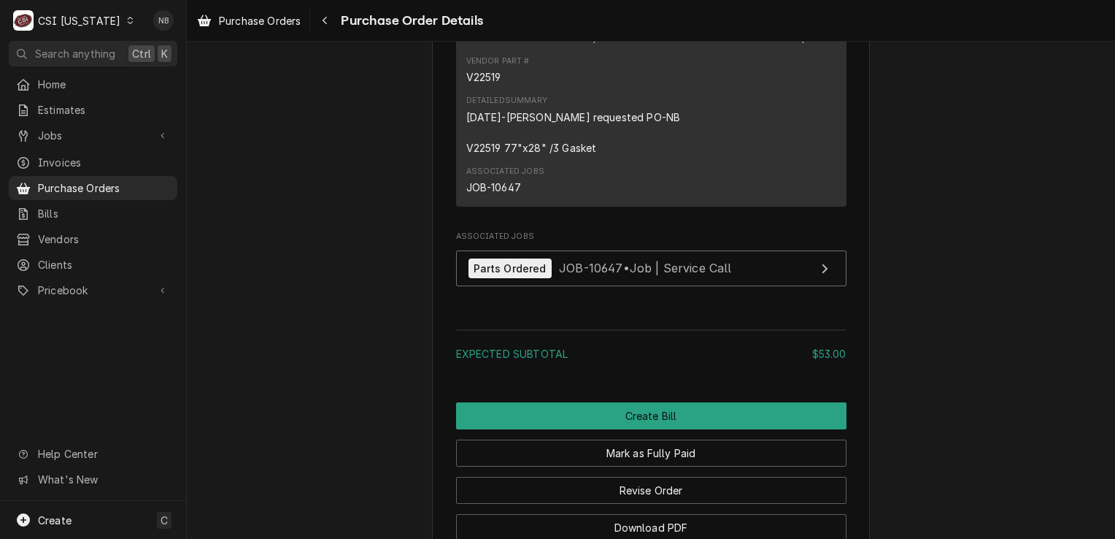
scroll to position [1331, 0]
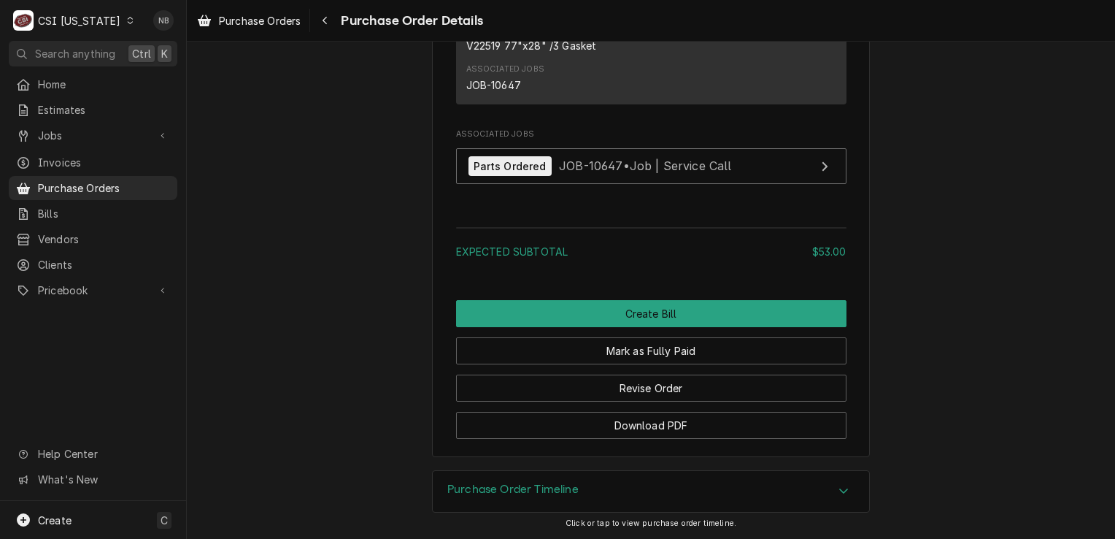
click at [703, 498] on div "Purchase Order Timeline" at bounding box center [651, 491] width 436 height 41
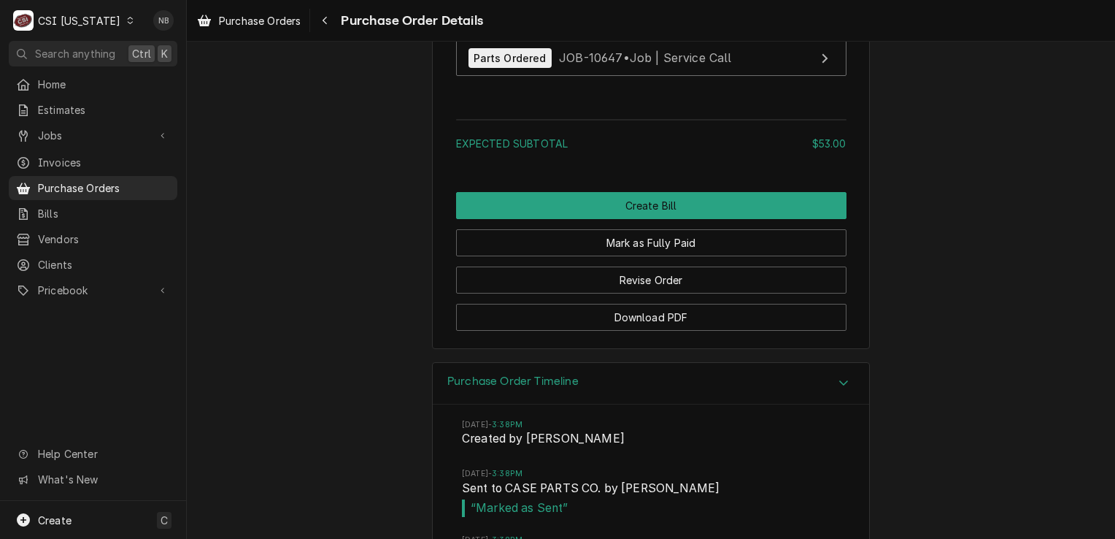
scroll to position [1498, 0]
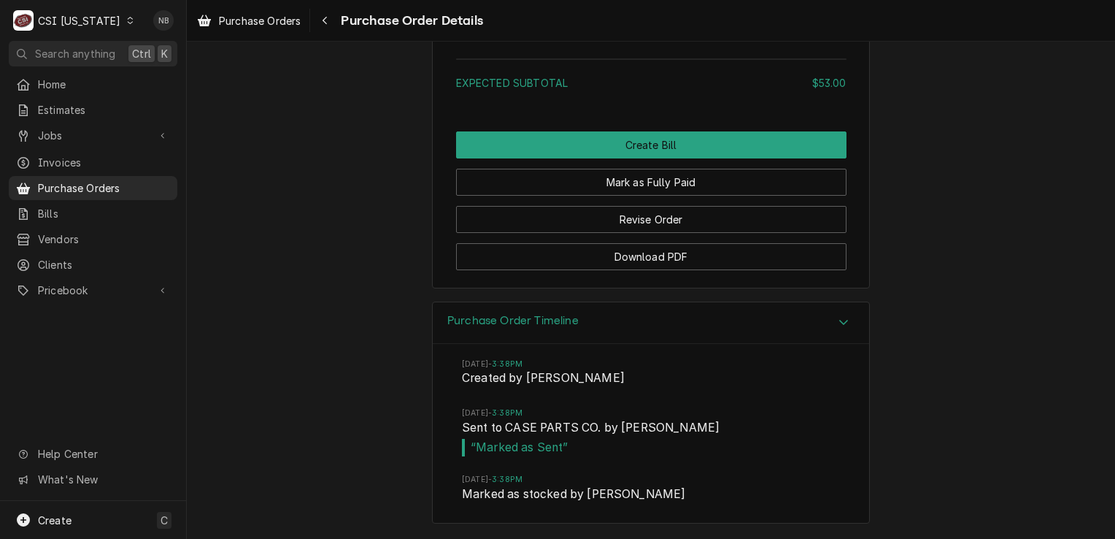
click at [701, 332] on div "Purchase Order Timeline" at bounding box center [651, 323] width 436 height 42
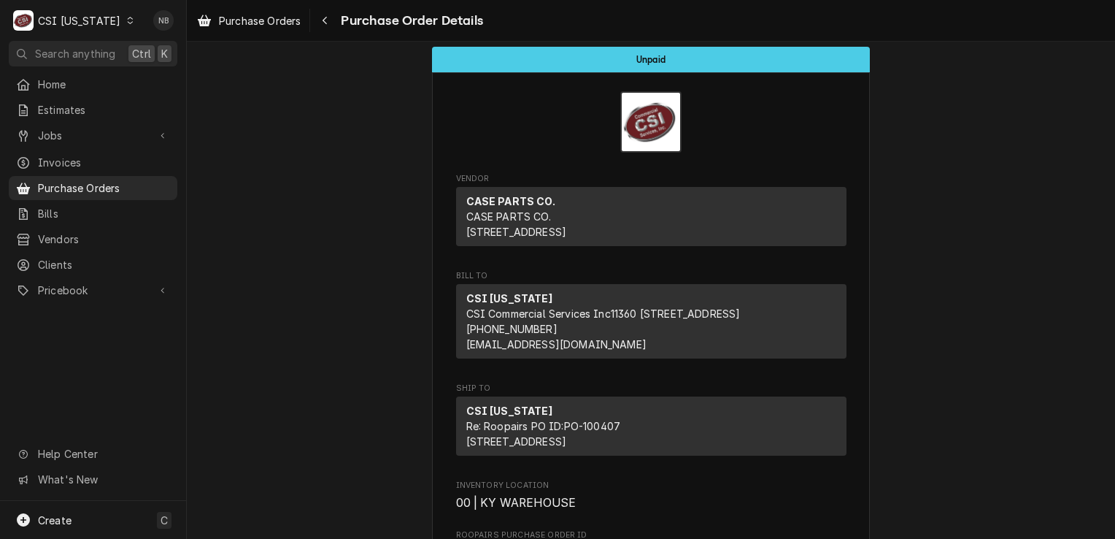
scroll to position [0, 0]
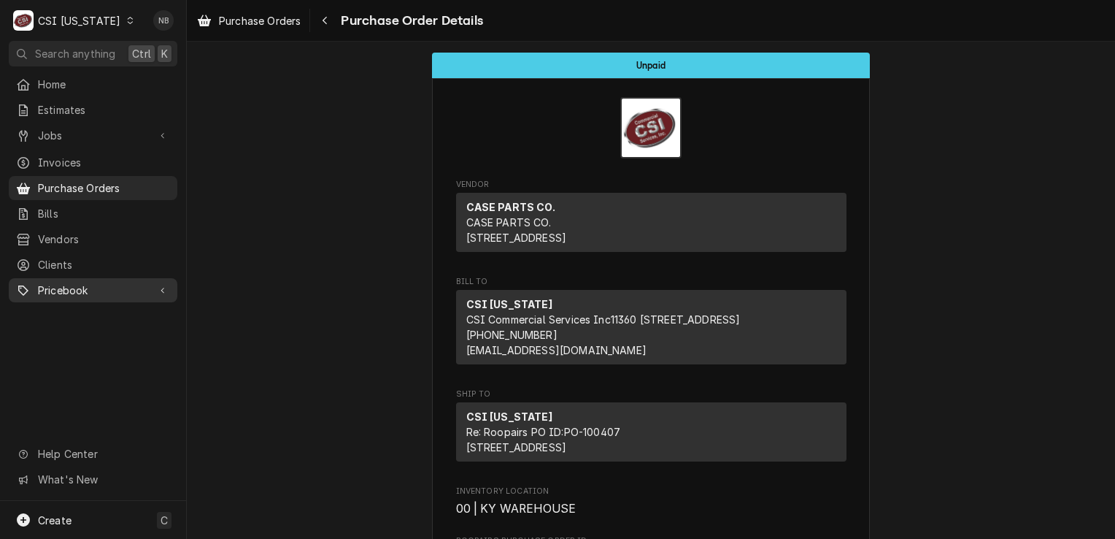
click at [61, 282] on span "Pricebook" at bounding box center [93, 289] width 110 height 15
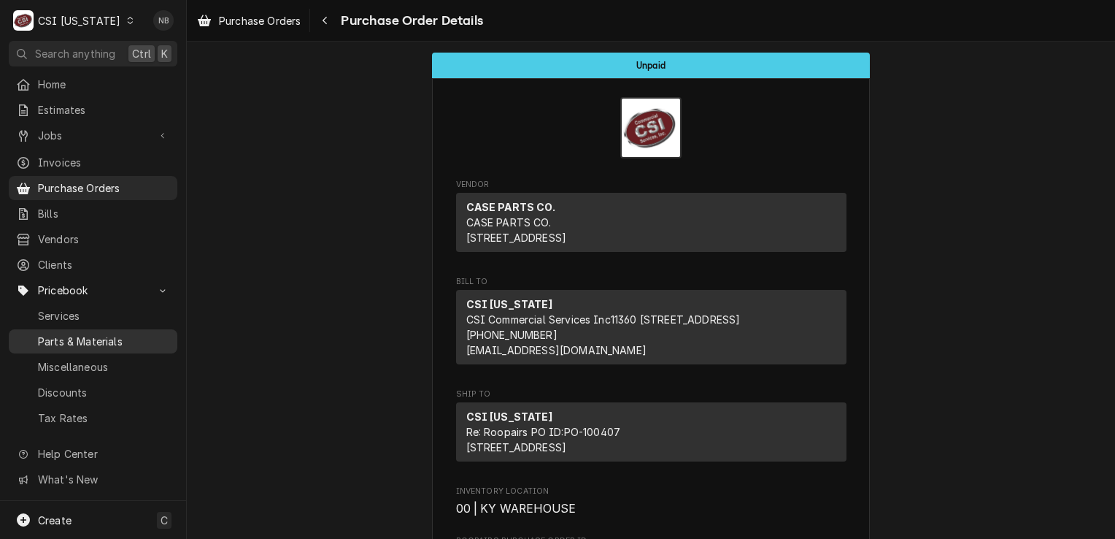
click at [121, 334] on span "Parts & Materials" at bounding box center [104, 341] width 132 height 15
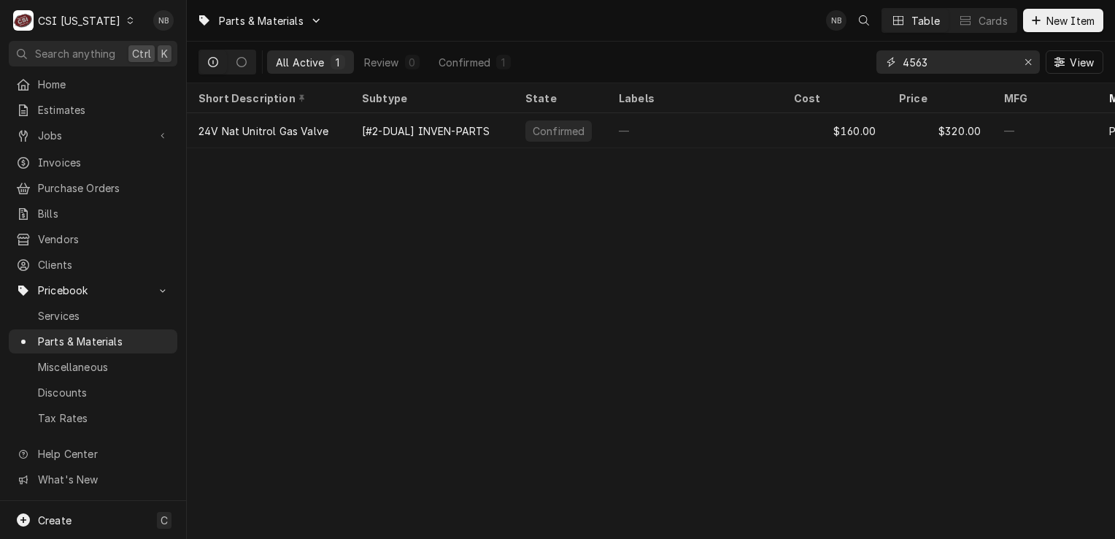
drag, startPoint x: 953, startPoint y: 54, endPoint x: 708, endPoint y: 32, distance: 246.2
click at [708, 32] on div "Parts & Materials NB Table Cards New Item All Active 1 Review 0 Confirmed 1 456…" at bounding box center [651, 41] width 928 height 83
paste input "V22519 77"x28" /3 Gasket"
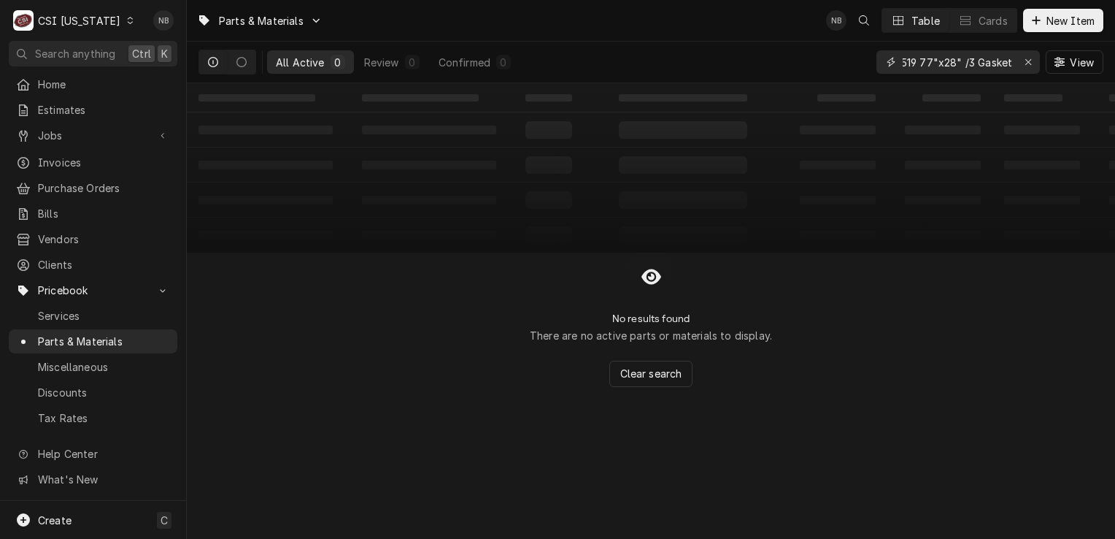
drag, startPoint x: 1012, startPoint y: 66, endPoint x: 915, endPoint y: 67, distance: 96.4
click at [915, 67] on input "V22519 77"x28" /3 Gasket" at bounding box center [957, 61] width 109 height 23
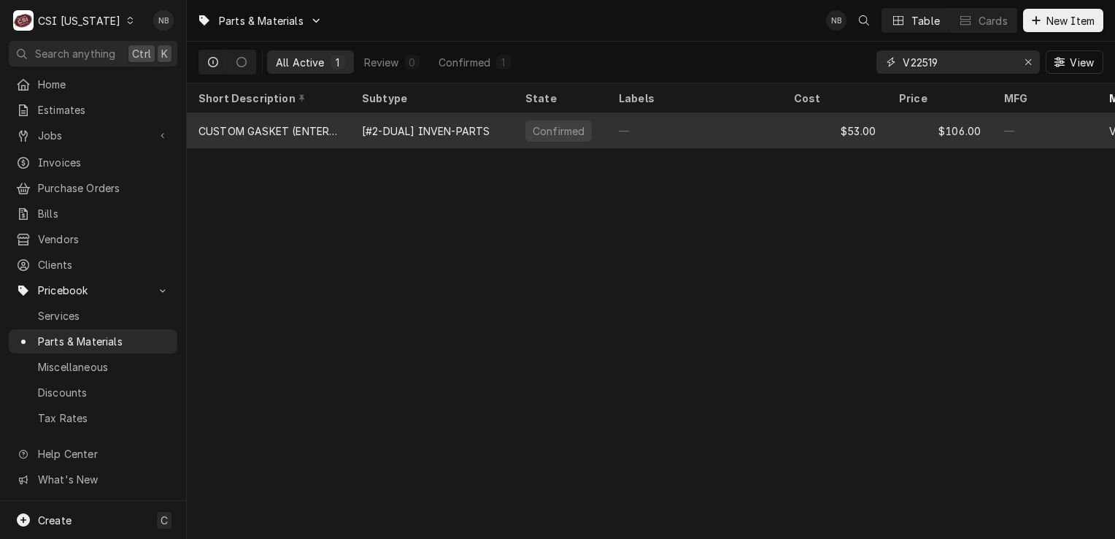
type input "V22519"
click at [688, 124] on div "—" at bounding box center [694, 130] width 175 height 35
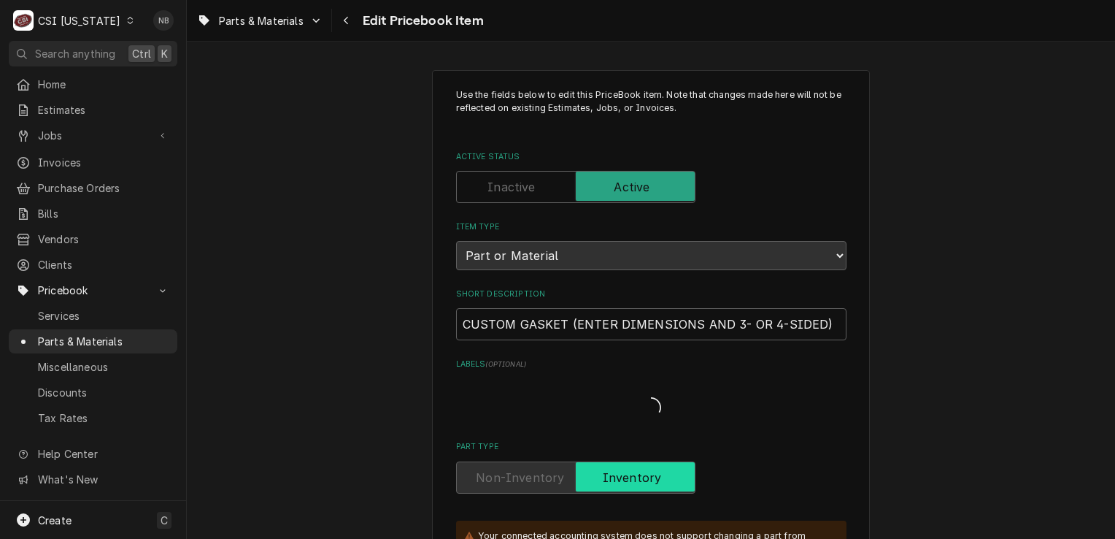
type textarea "x"
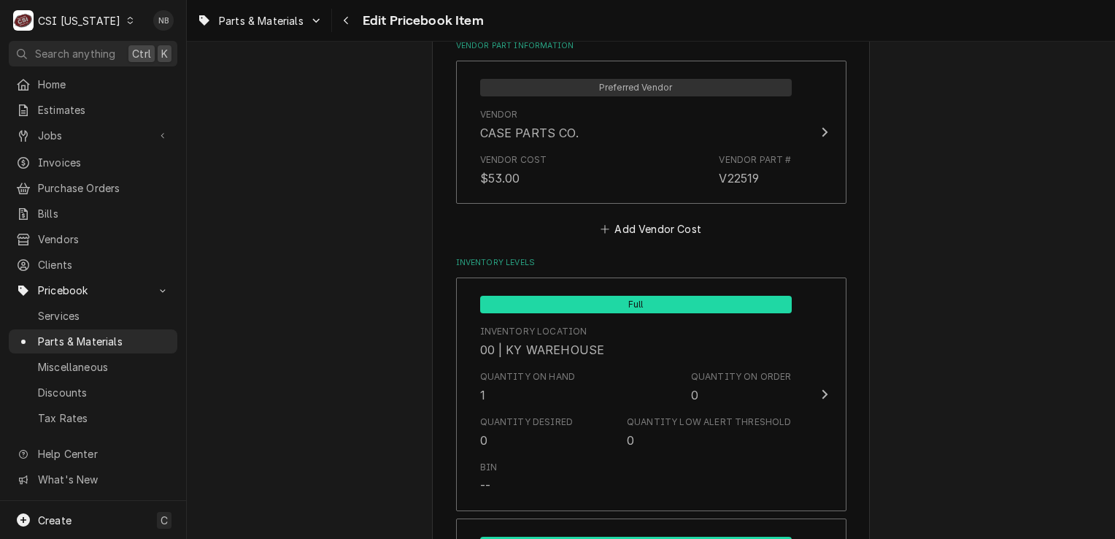
scroll to position [1241, 0]
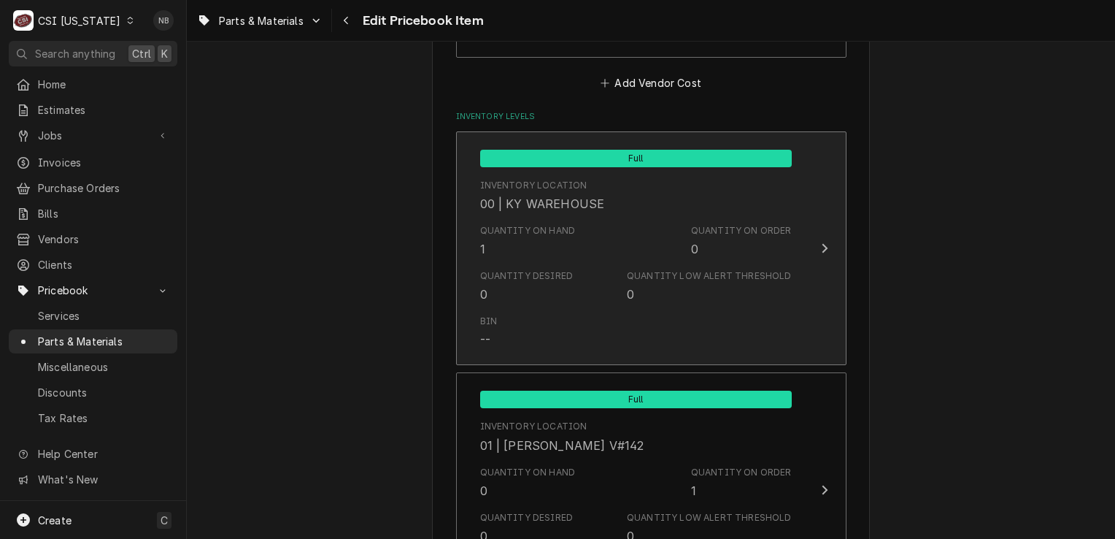
click at [685, 275] on div "Quantity Low Alert Threshold" at bounding box center [709, 275] width 164 height 13
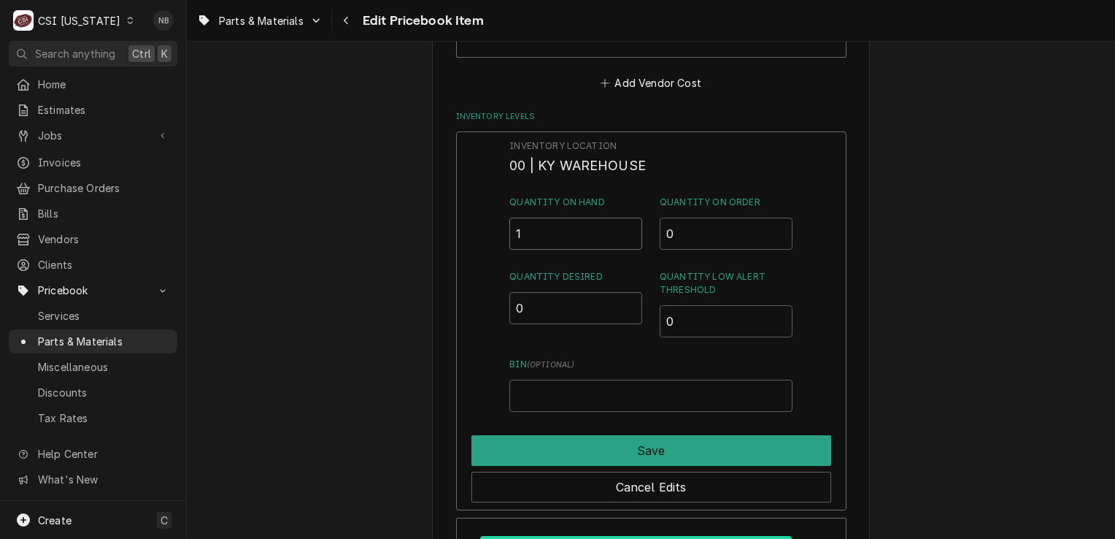
click at [545, 234] on input "1" at bounding box center [575, 233] width 133 height 32
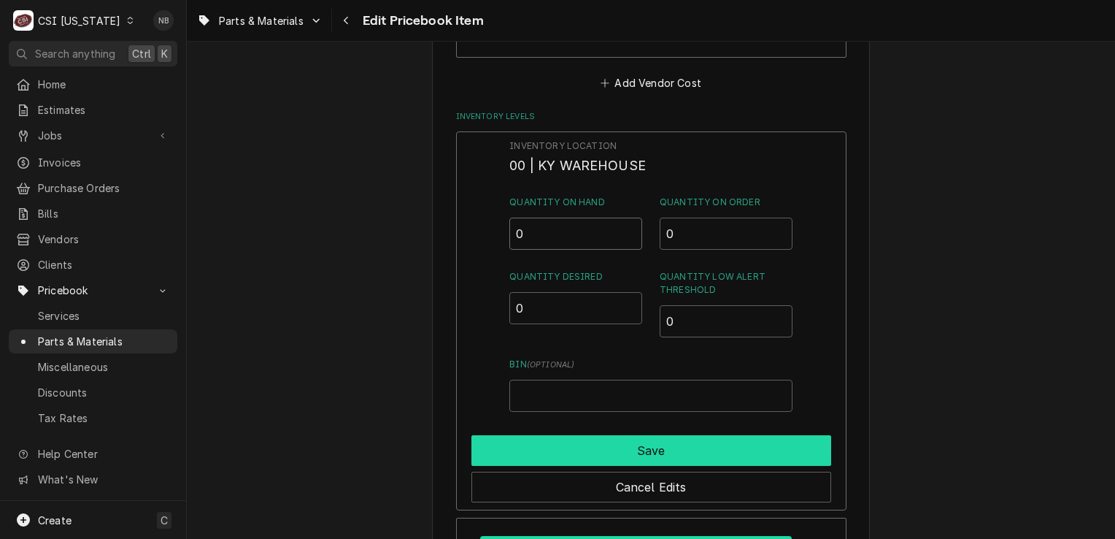
type input "0"
click at [701, 454] on button "Save" at bounding box center [651, 450] width 360 height 31
type textarea "x"
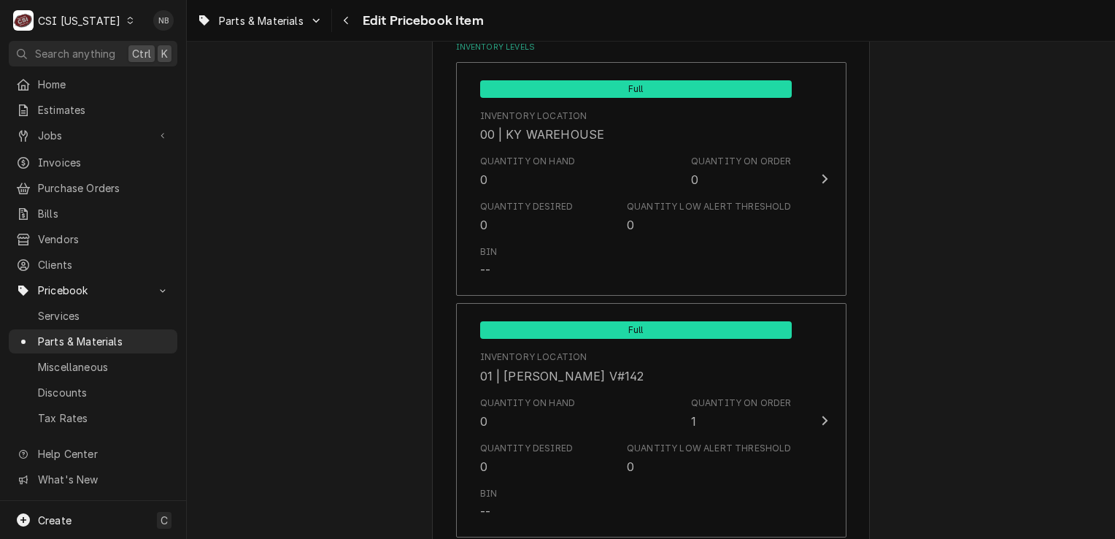
scroll to position [1533, 0]
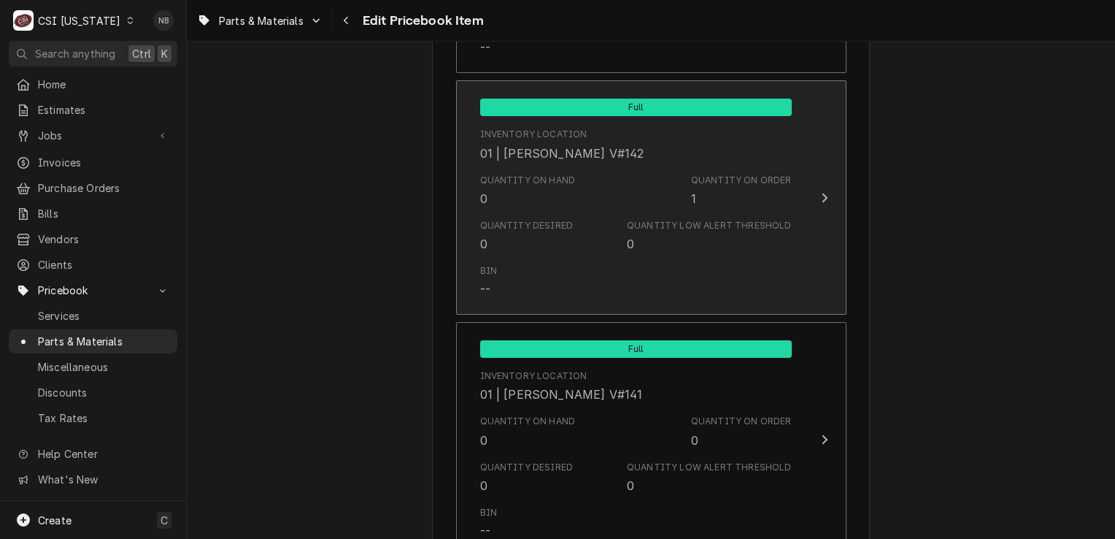
click at [658, 230] on div "Quantity Low Alert Threshold 0" at bounding box center [709, 236] width 164 height 34
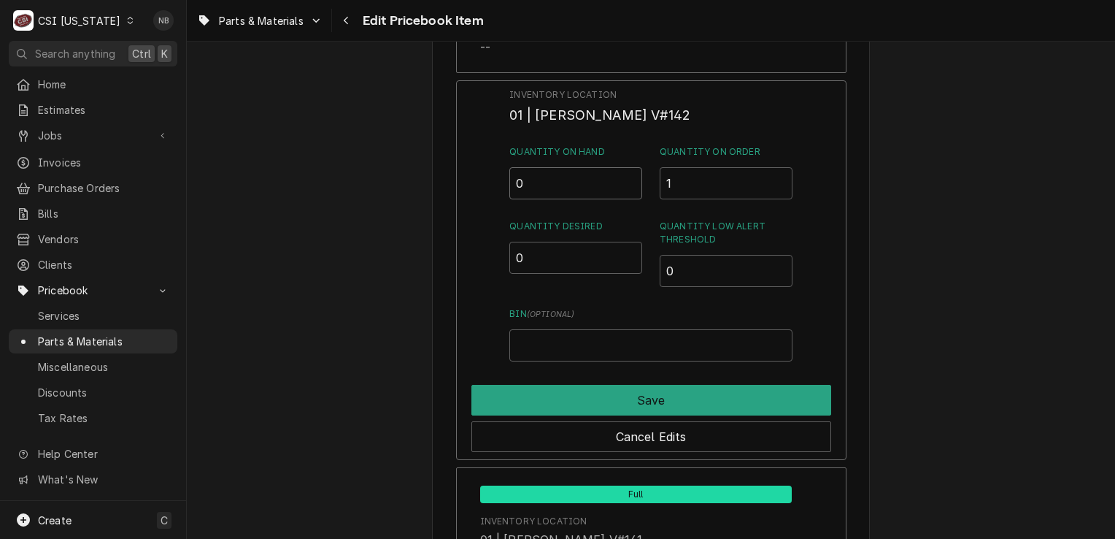
click at [552, 175] on input "0" at bounding box center [575, 183] width 133 height 32
type input "1"
click at [715, 180] on input "1" at bounding box center [726, 183] width 133 height 32
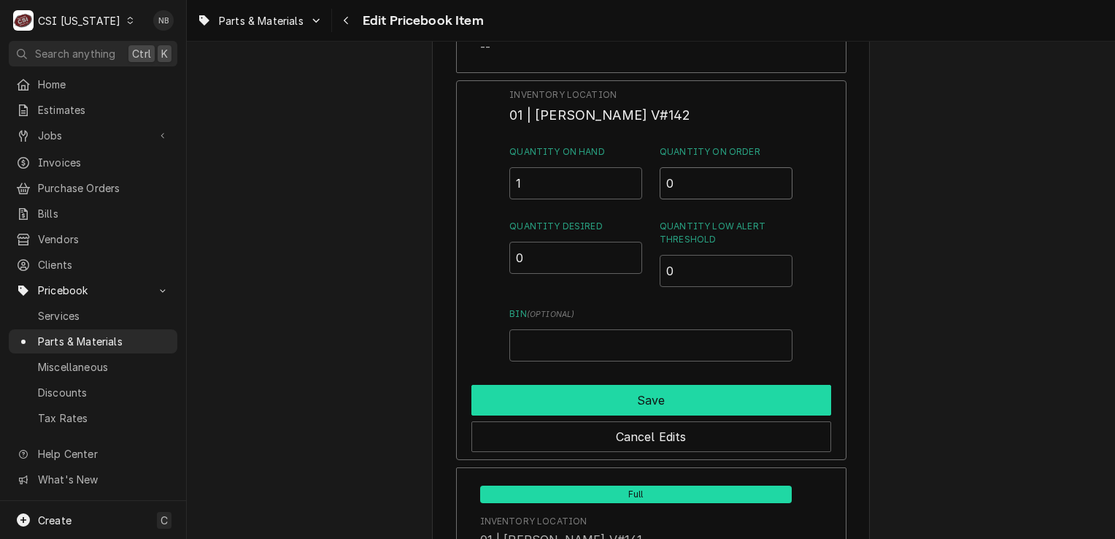
type input "0"
click at [671, 396] on button "Save" at bounding box center [651, 400] width 360 height 31
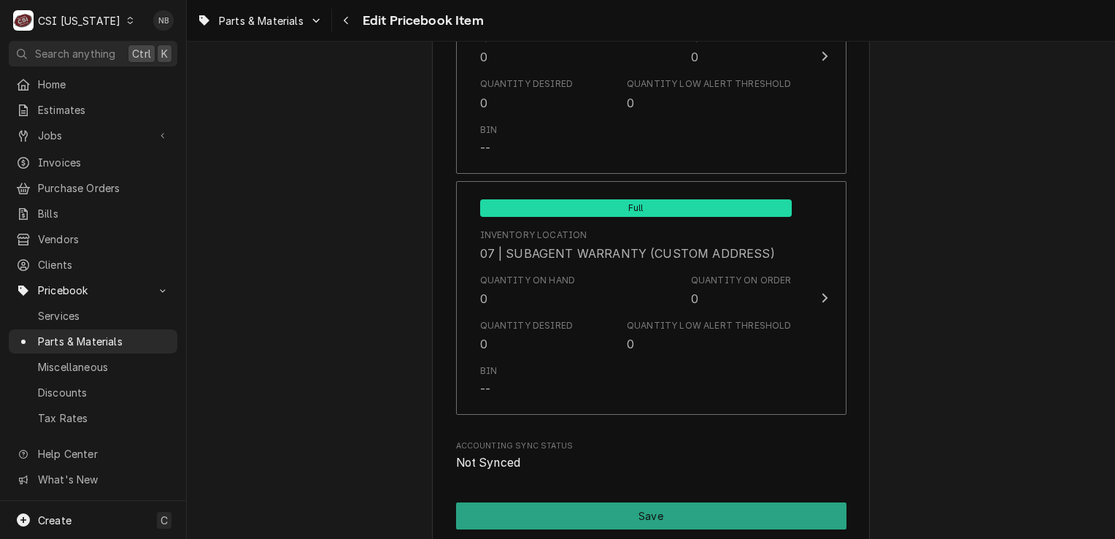
scroll to position [4274, 0]
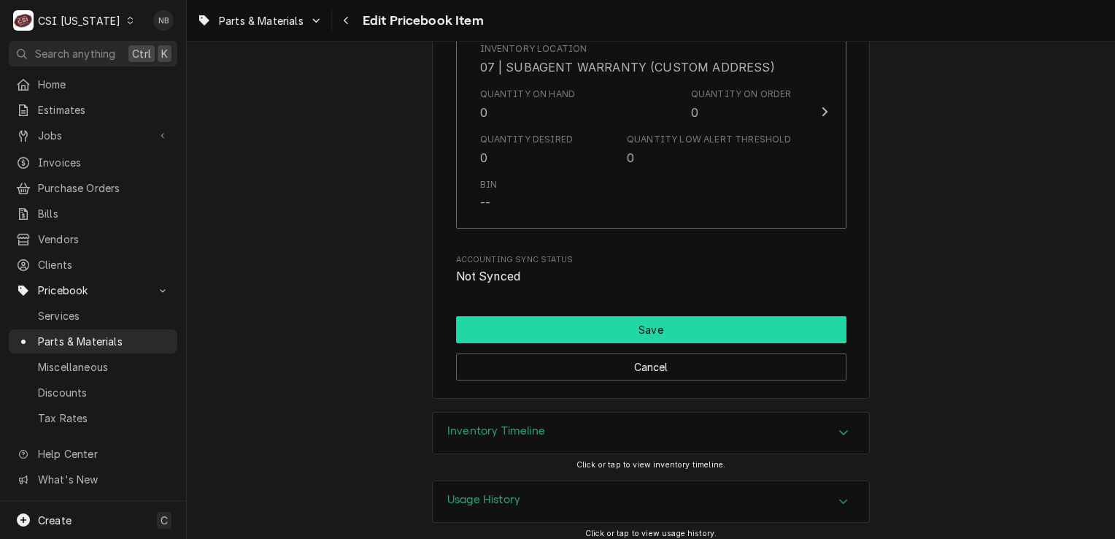
click at [658, 316] on button "Save" at bounding box center [651, 329] width 390 height 27
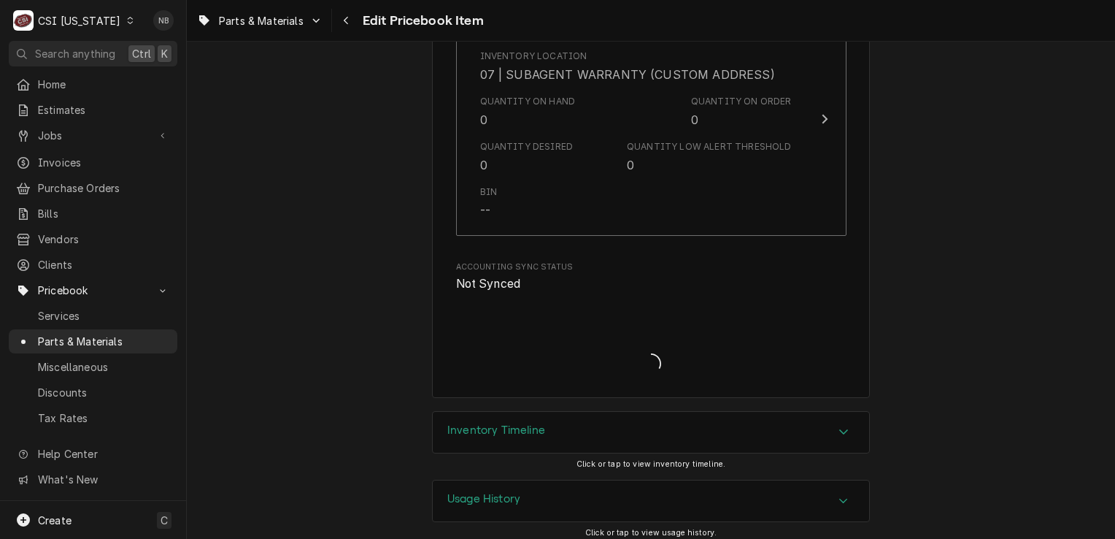
type textarea "x"
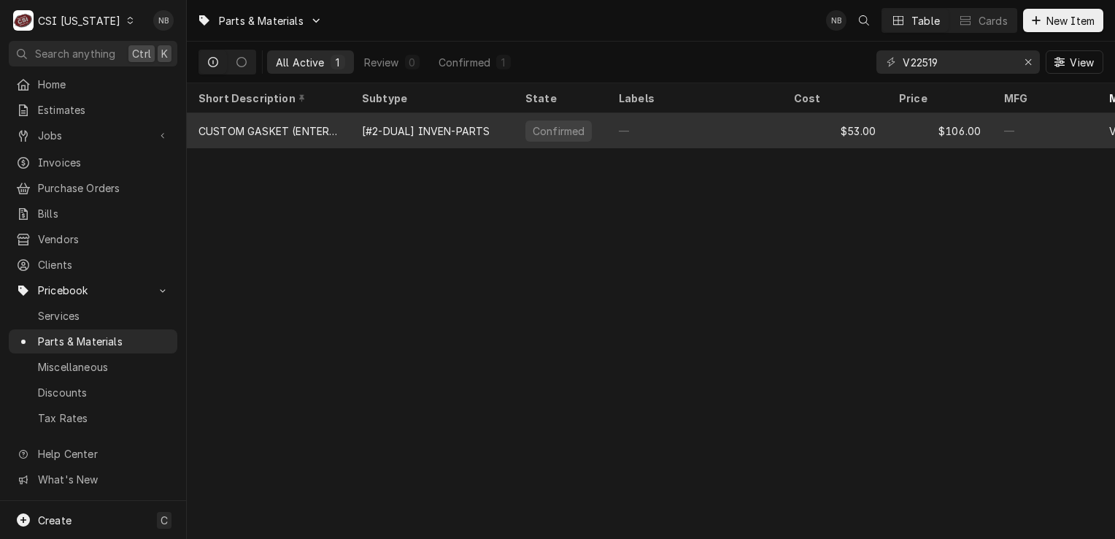
click at [439, 118] on div "[#2-DUAL] INVEN-PARTS" at bounding box center [431, 130] width 163 height 35
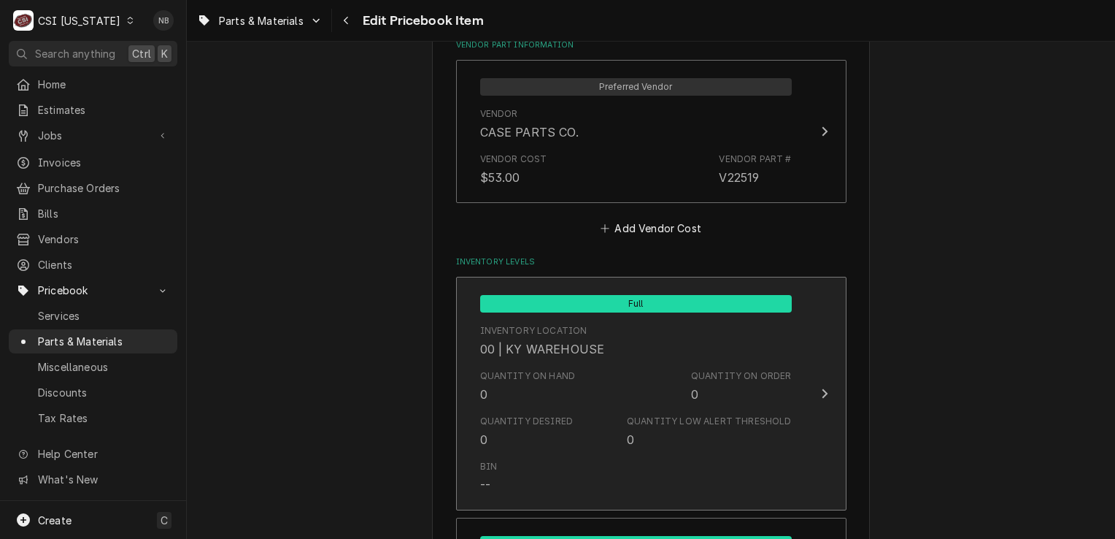
scroll to position [1022, 0]
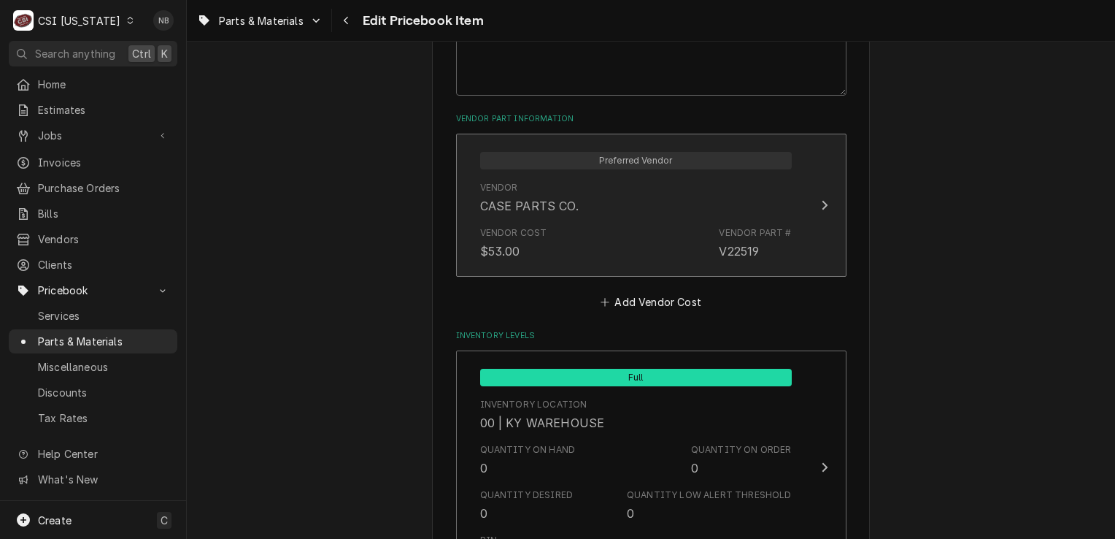
click at [703, 220] on div "Vendor Cost $53.00 Vendor Part # V22519" at bounding box center [636, 242] width 312 height 45
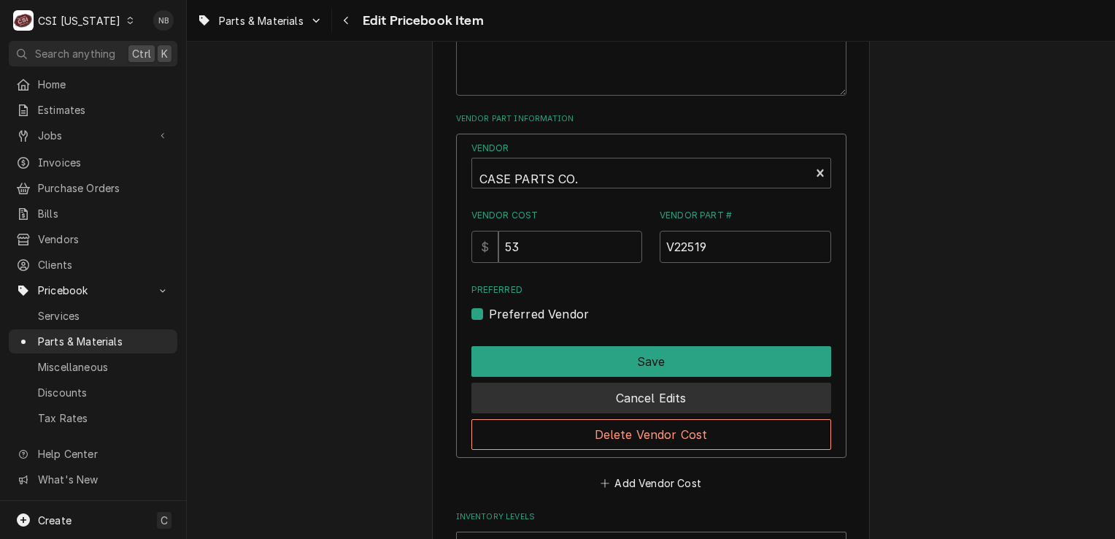
click at [732, 403] on button "Cancel Edits" at bounding box center [651, 397] width 360 height 31
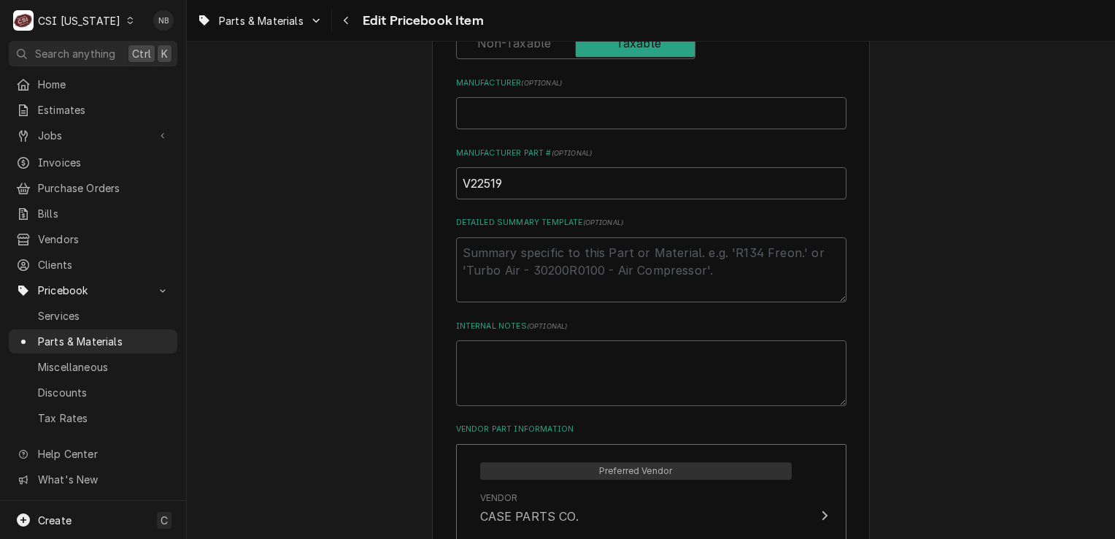
scroll to position [657, 0]
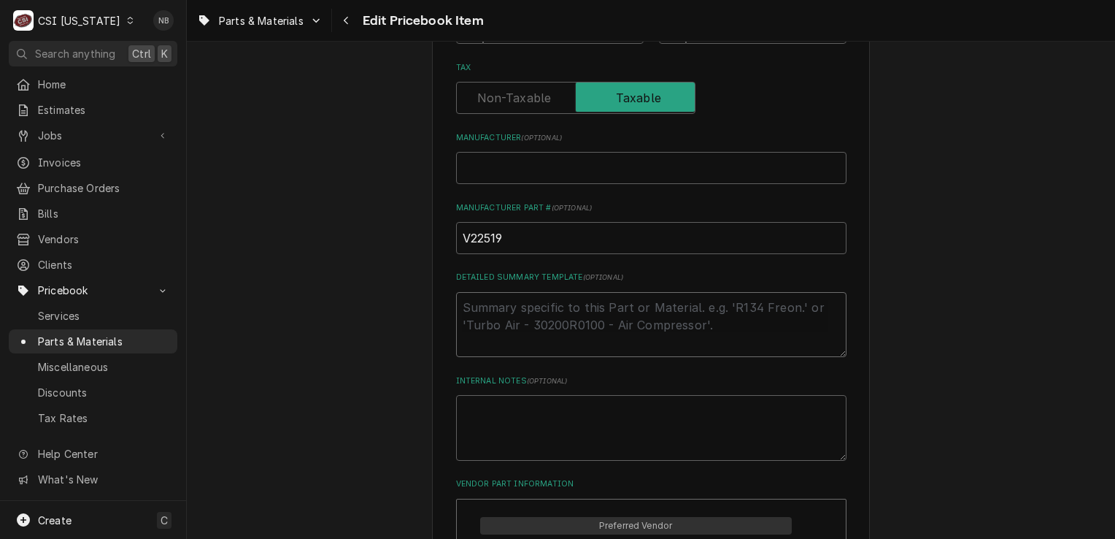
click at [669, 326] on textarea "Detailed Summary Template ( optional )" at bounding box center [651, 325] width 390 height 66
paste textarea "V22519 77"x28" /3 Gasket"
type textarea "x"
type textarea "V22519 77"x28" /3 Gasket"
type textarea "x"
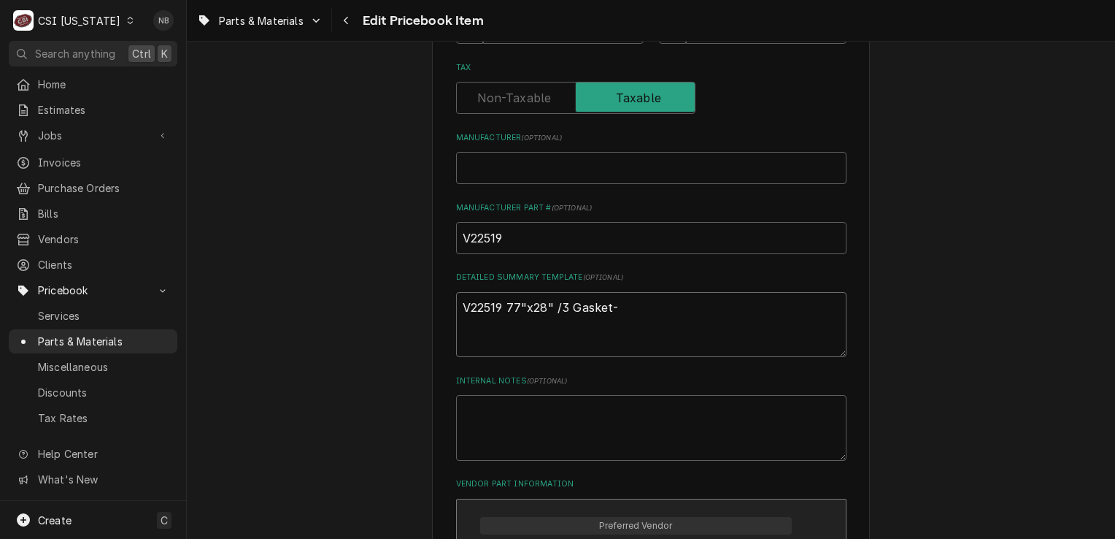
type textarea "V22519 77"x28" /3 Gasket-"
paste textarea "5516332"
type textarea "x"
type textarea "V22519 77"x28" /3 Gasket-5516332"
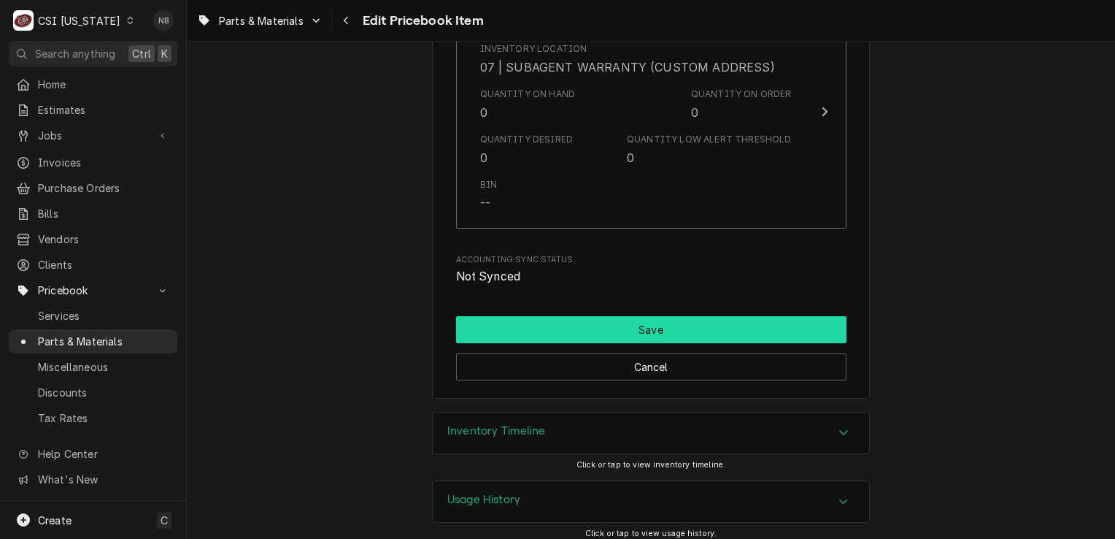
click at [712, 321] on button "Save" at bounding box center [651, 329] width 390 height 27
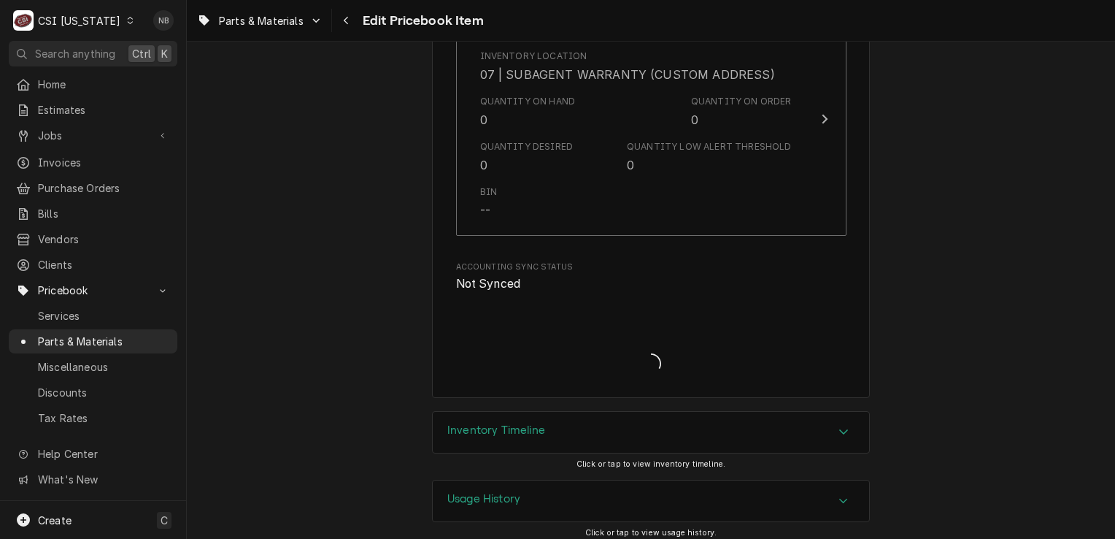
type textarea "x"
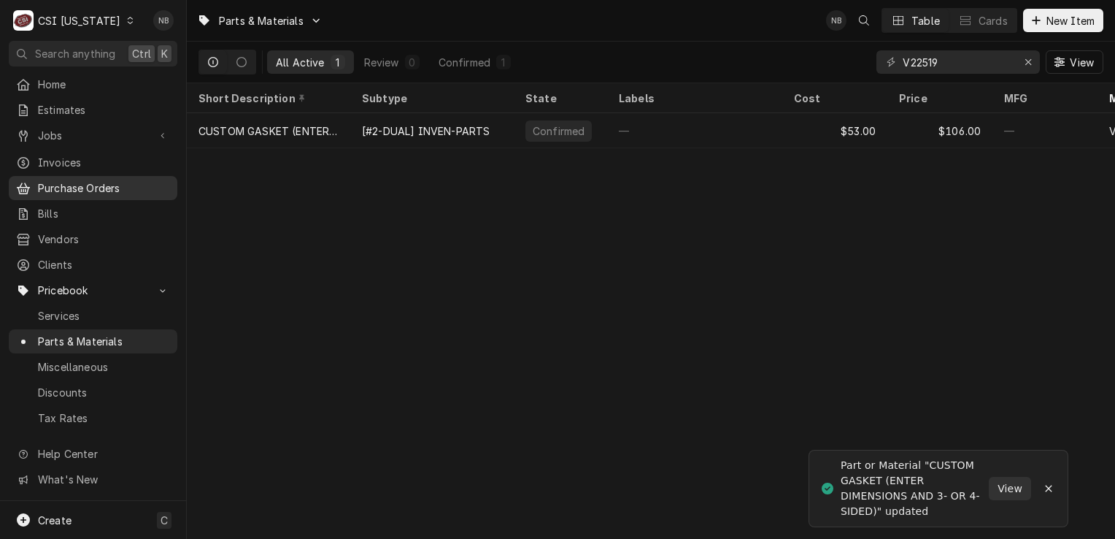
click at [99, 182] on span "Purchase Orders" at bounding box center [104, 187] width 132 height 15
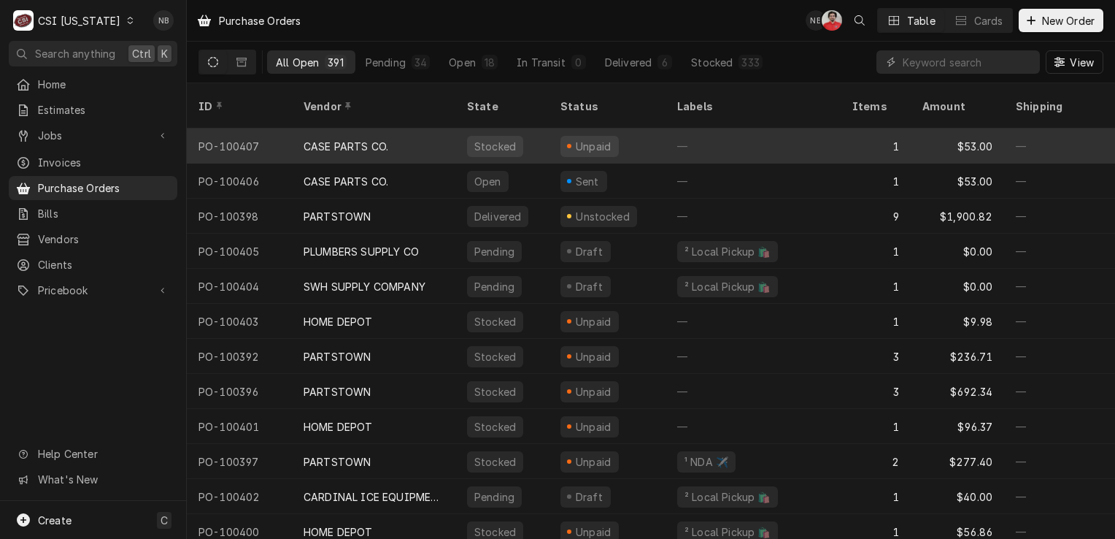
click at [722, 128] on div "—" at bounding box center [753, 145] width 175 height 35
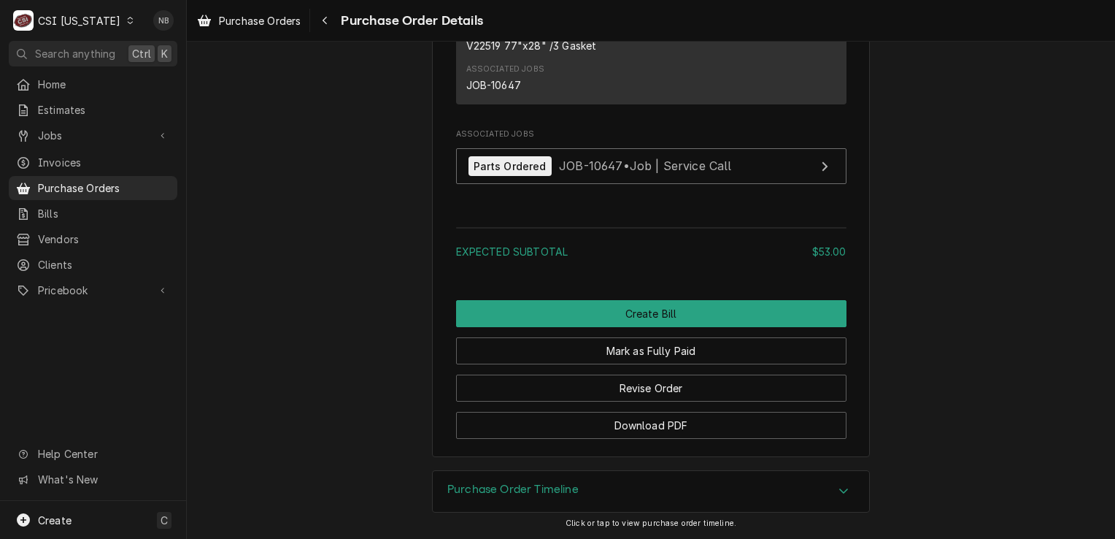
scroll to position [1331, 0]
click at [711, 478] on div "Purchase Order Timeline" at bounding box center [651, 491] width 436 height 41
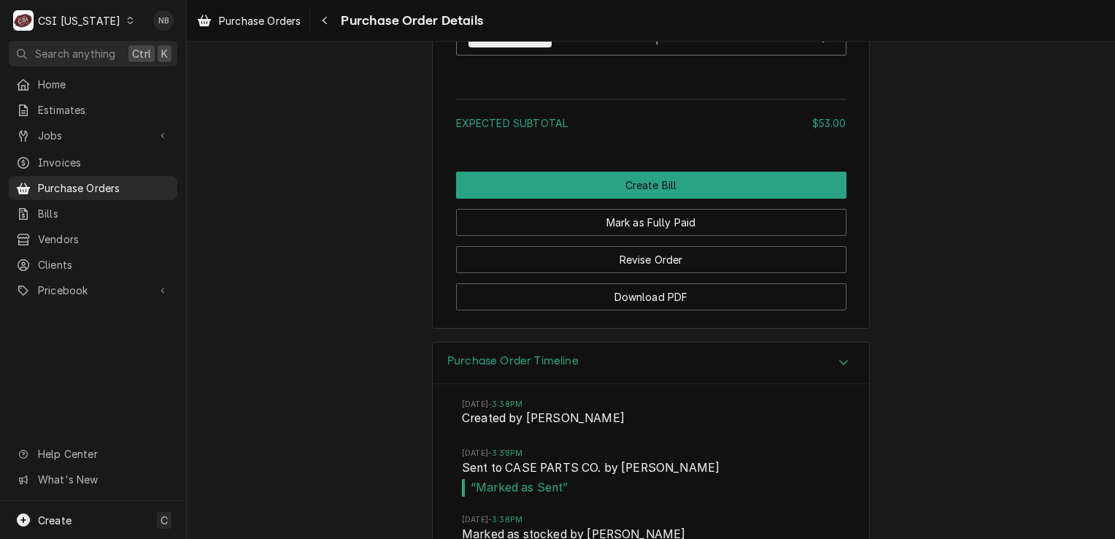
scroll to position [1498, 0]
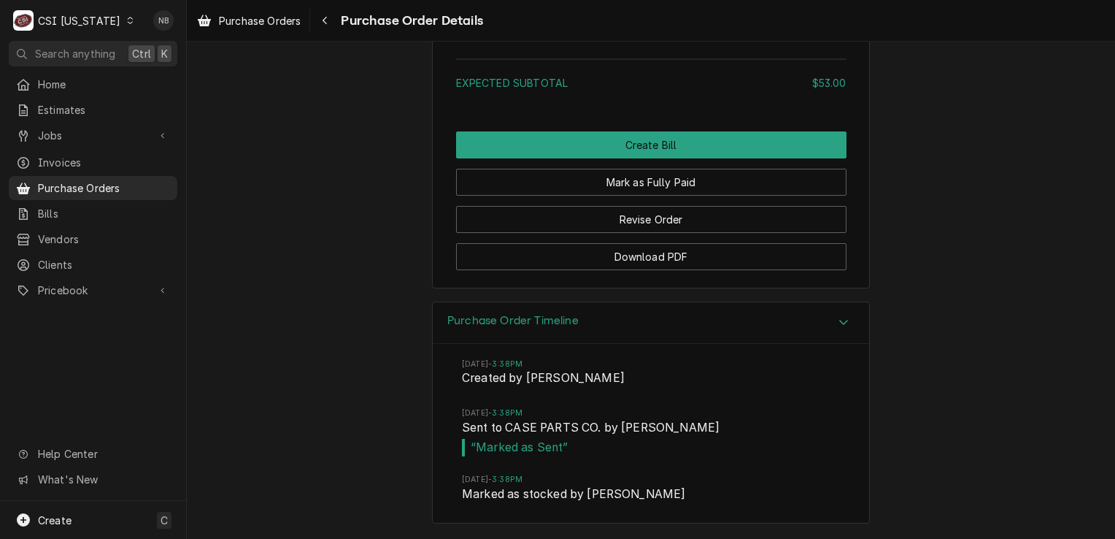
click at [752, 304] on div "Purchase Order Timeline" at bounding box center [651, 323] width 436 height 42
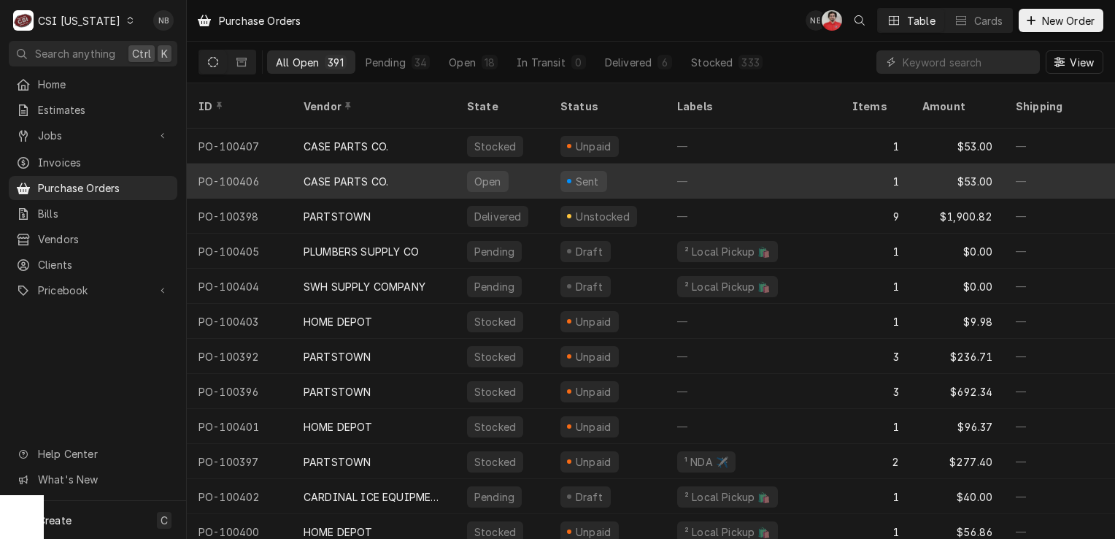
click at [537, 163] on div "Open" at bounding box center [501, 180] width 93 height 35
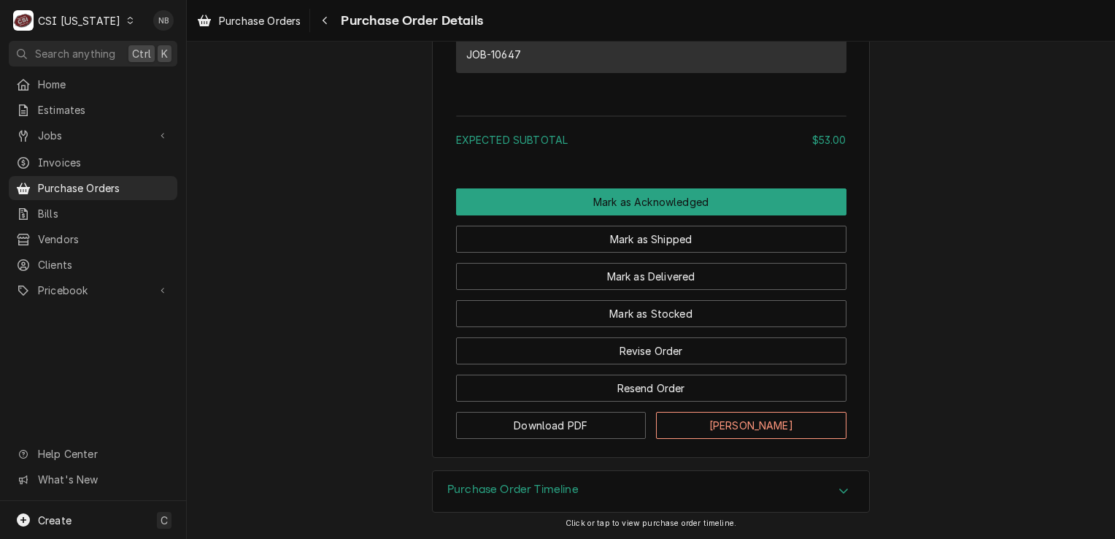
scroll to position [1145, 0]
click at [663, 500] on div "Purchase Order Timeline" at bounding box center [651, 491] width 436 height 41
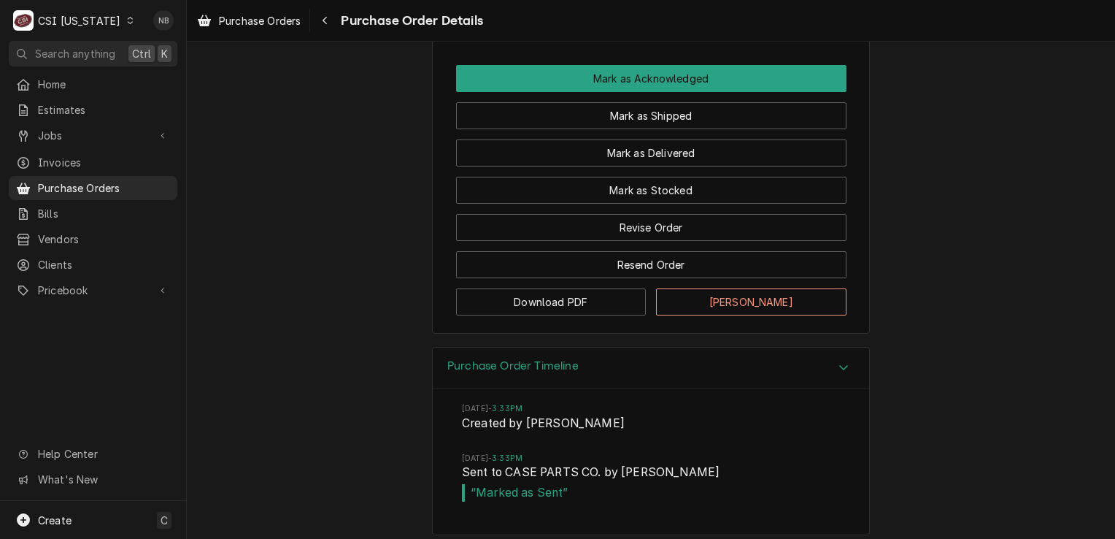
scroll to position [1360, 0]
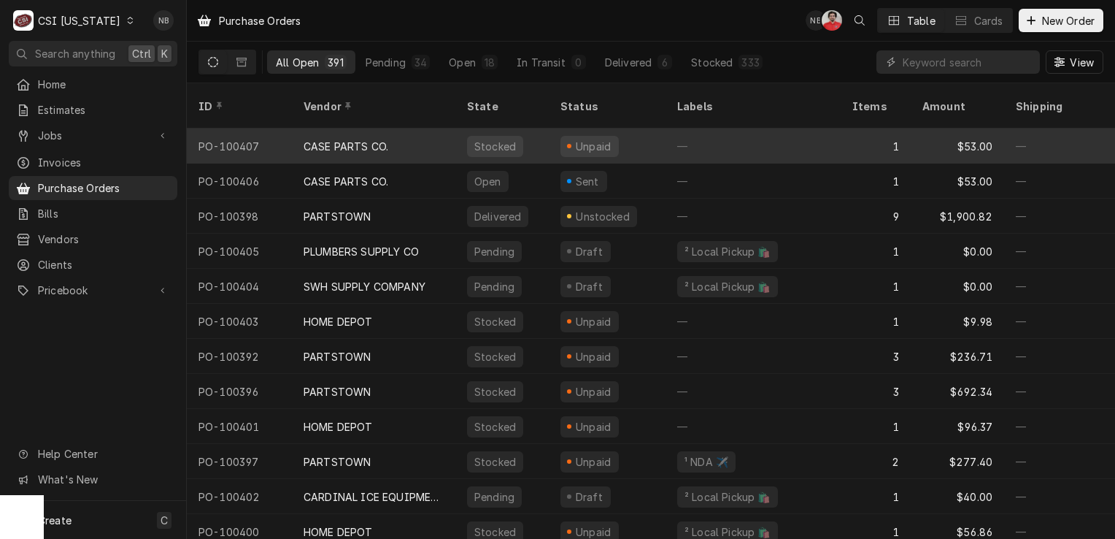
drag, startPoint x: 813, startPoint y: 134, endPoint x: 217, endPoint y: 129, distance: 595.6
drag, startPoint x: 217, startPoint y: 129, endPoint x: 544, endPoint y: 125, distance: 326.3
click at [544, 128] on div "Stocked" at bounding box center [501, 145] width 93 height 35
click at [452, 129] on div "CASE PARTS CO." at bounding box center [373, 145] width 163 height 35
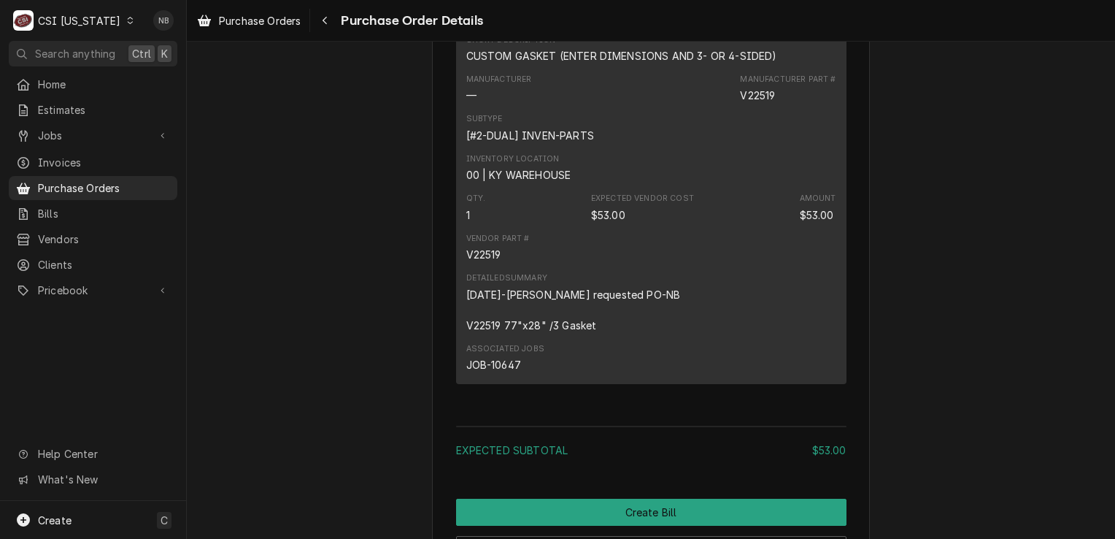
scroll to position [1250, 0]
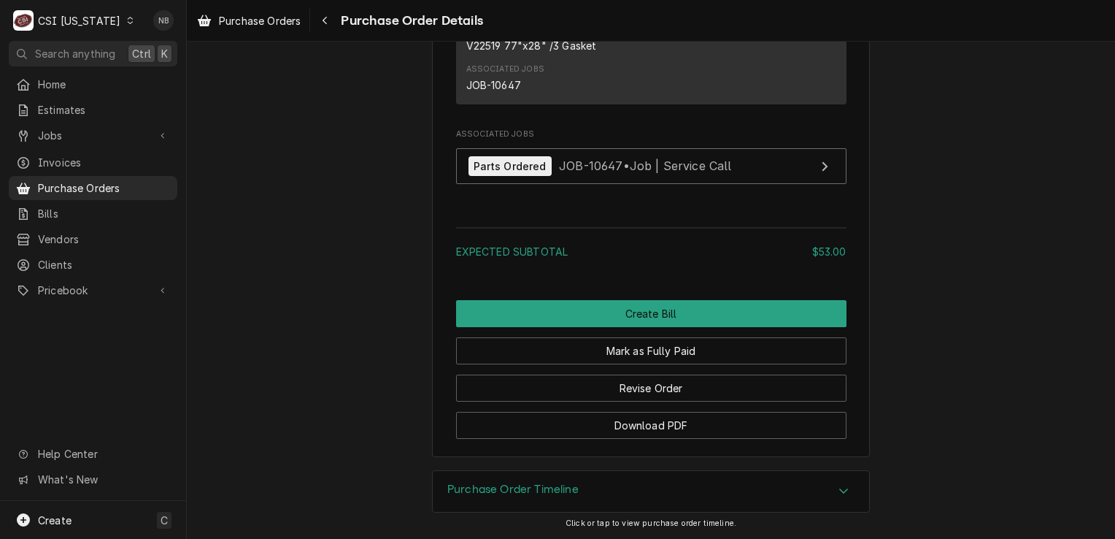
click at [590, 495] on div "Purchase Order Timeline" at bounding box center [651, 491] width 436 height 41
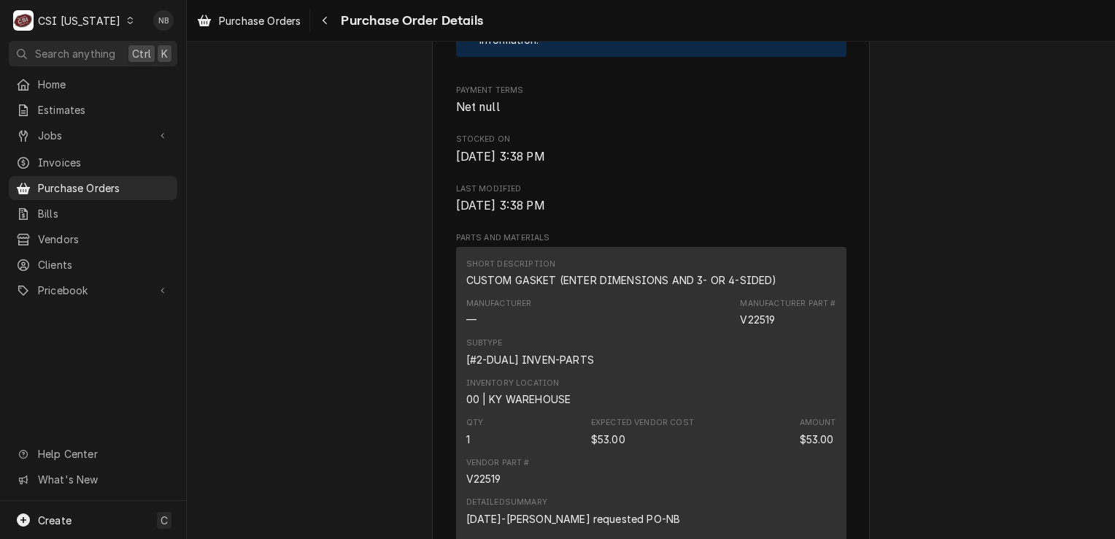
scroll to position [730, 0]
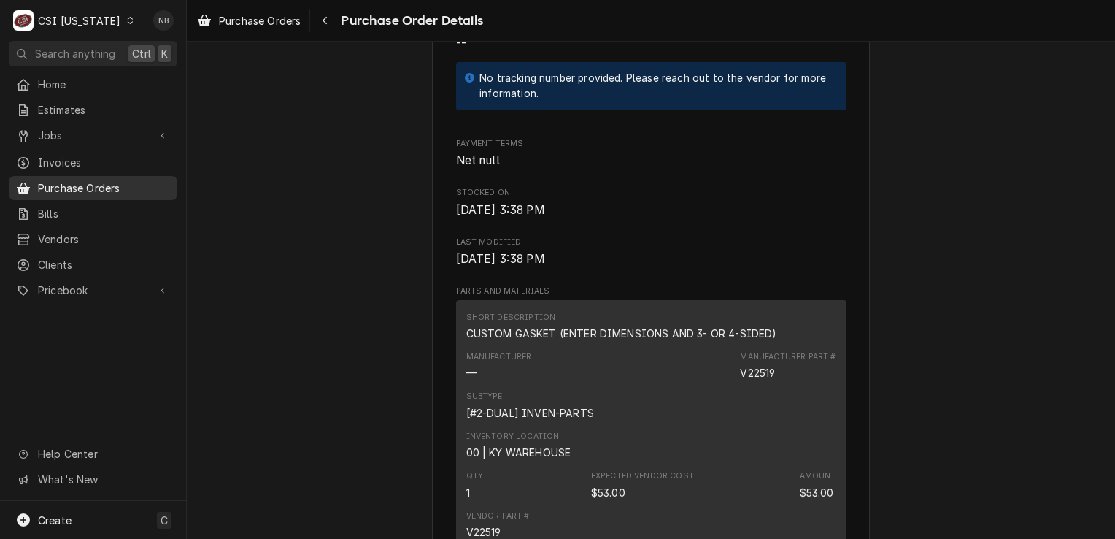
click at [104, 187] on span "Purchase Orders" at bounding box center [104, 187] width 132 height 15
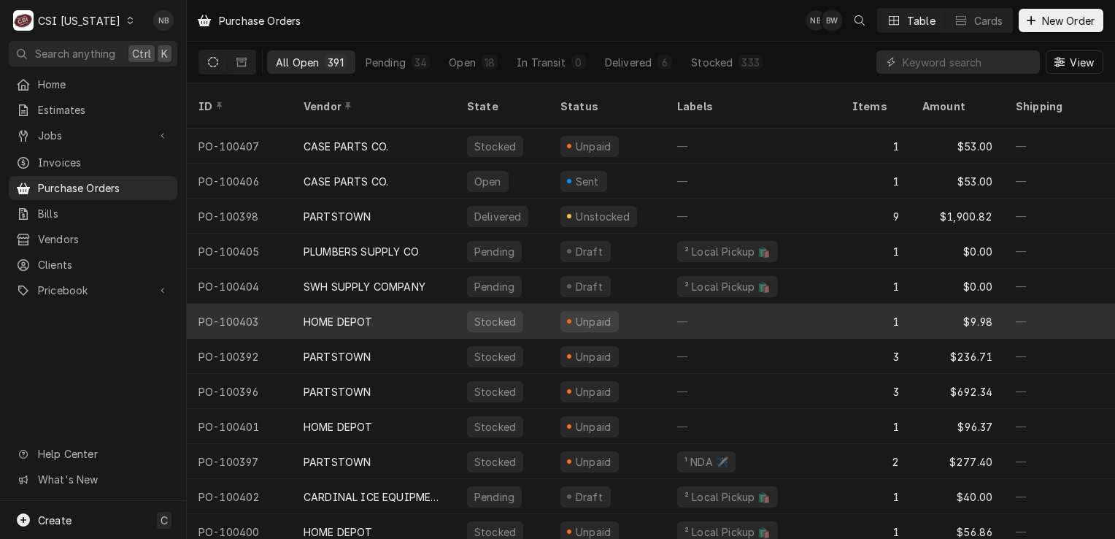
click at [441, 304] on div "HOME DEPOT" at bounding box center [373, 321] width 163 height 35
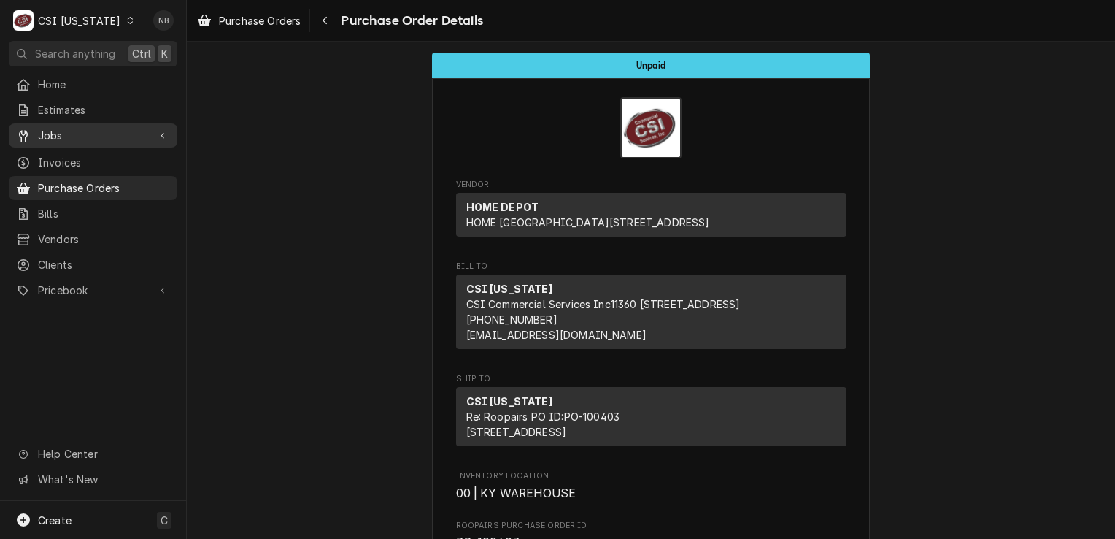
click at [102, 129] on span "Jobs" at bounding box center [93, 135] width 110 height 15
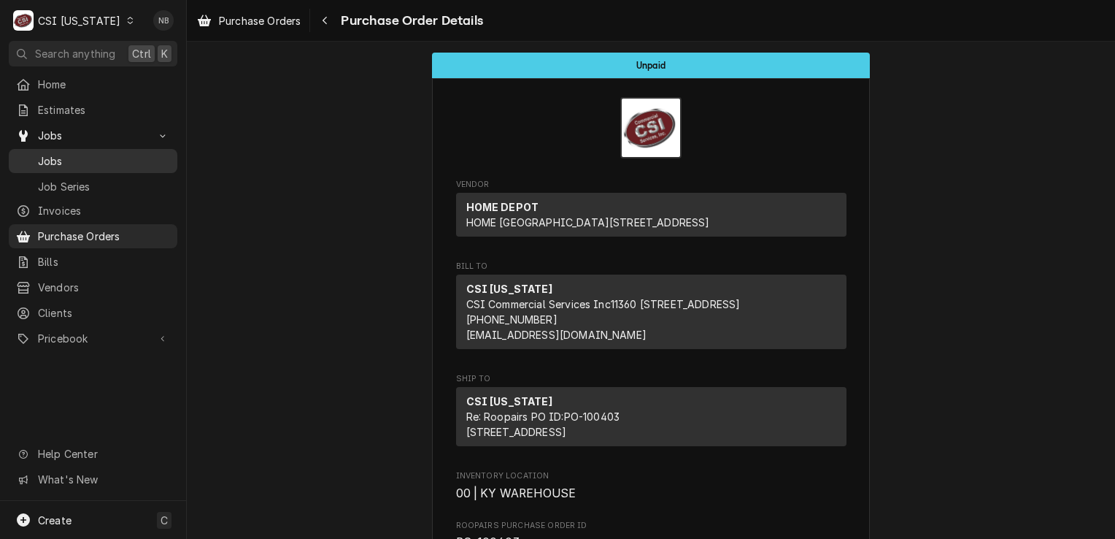
click at [107, 153] on span "Jobs" at bounding box center [104, 160] width 132 height 15
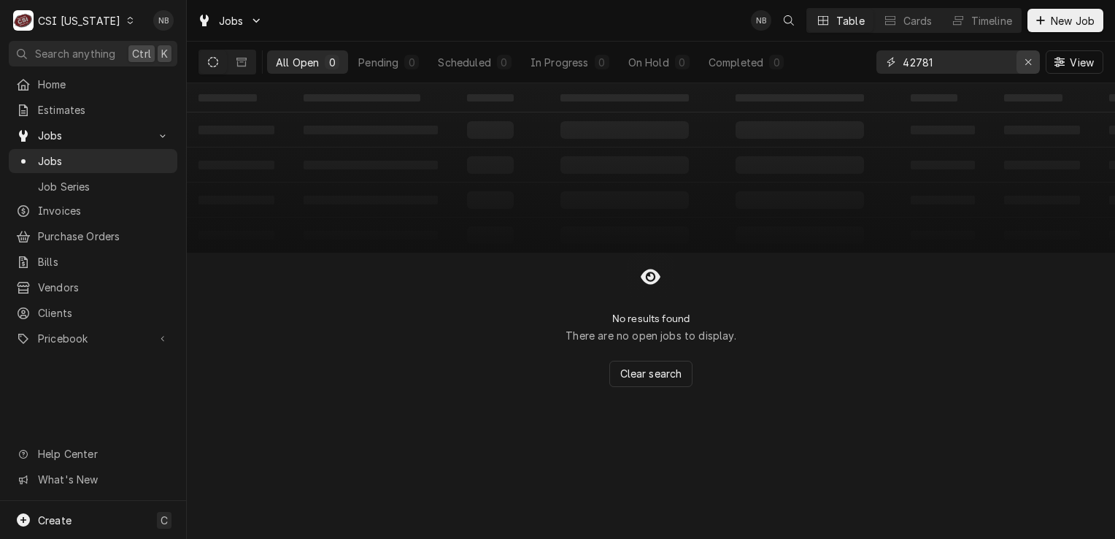
click at [1030, 59] on icon "Erase input" at bounding box center [1029, 62] width 8 height 10
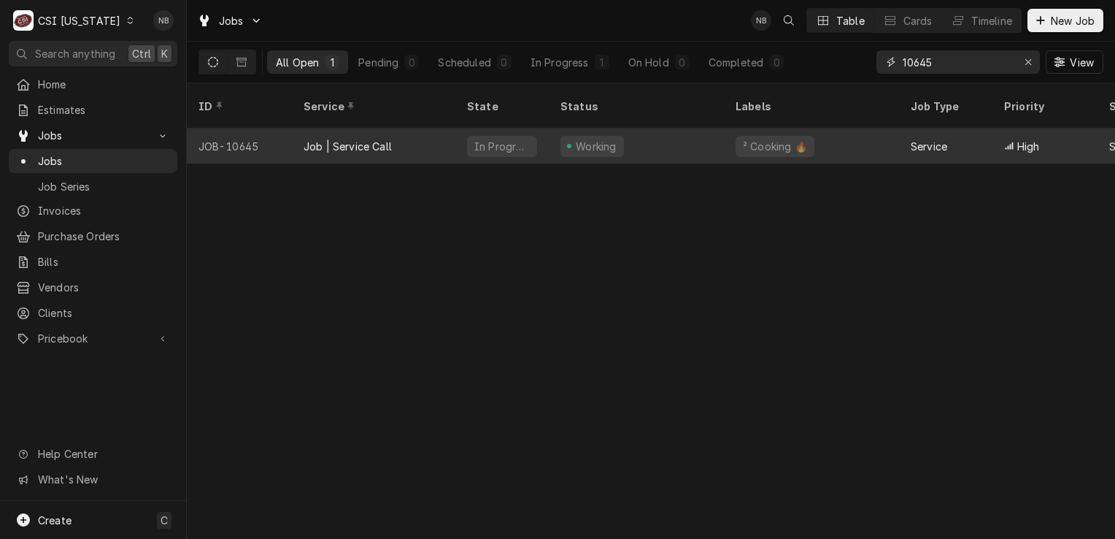
type input "10645"
click at [700, 131] on div "Working" at bounding box center [636, 145] width 175 height 35
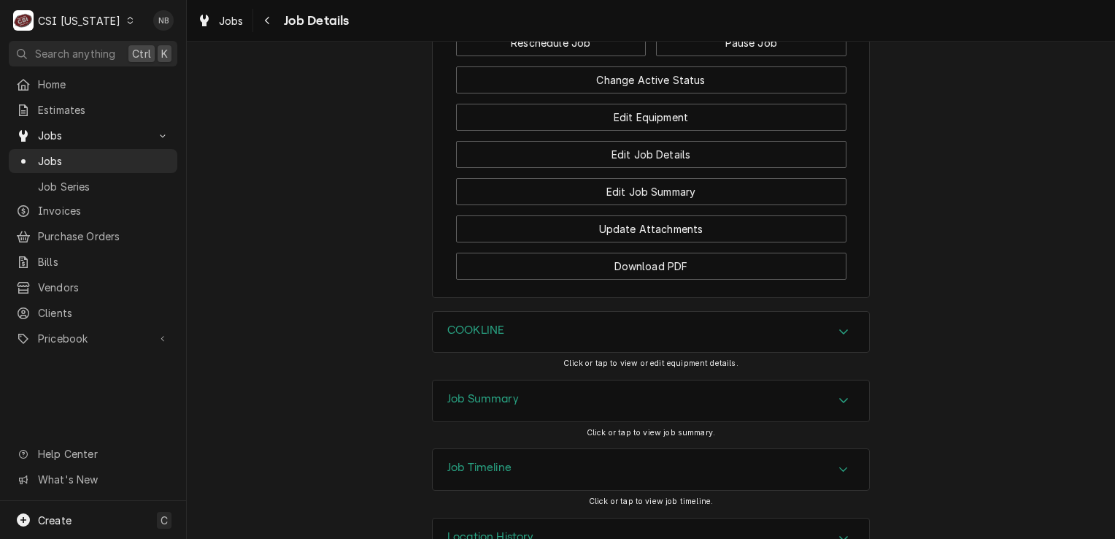
scroll to position [1957, 0]
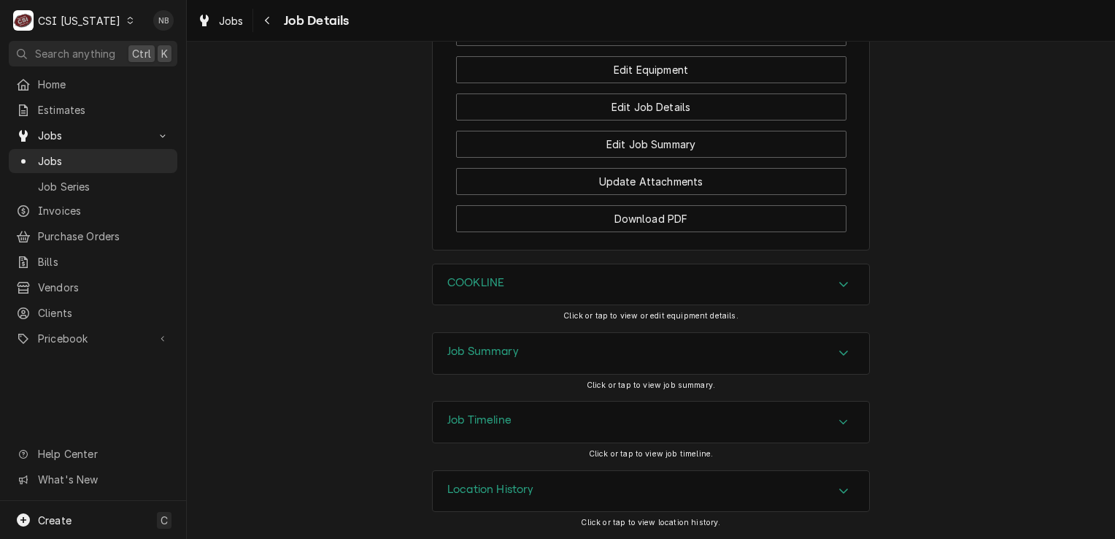
click at [708, 423] on div "Job Timeline" at bounding box center [651, 421] width 436 height 41
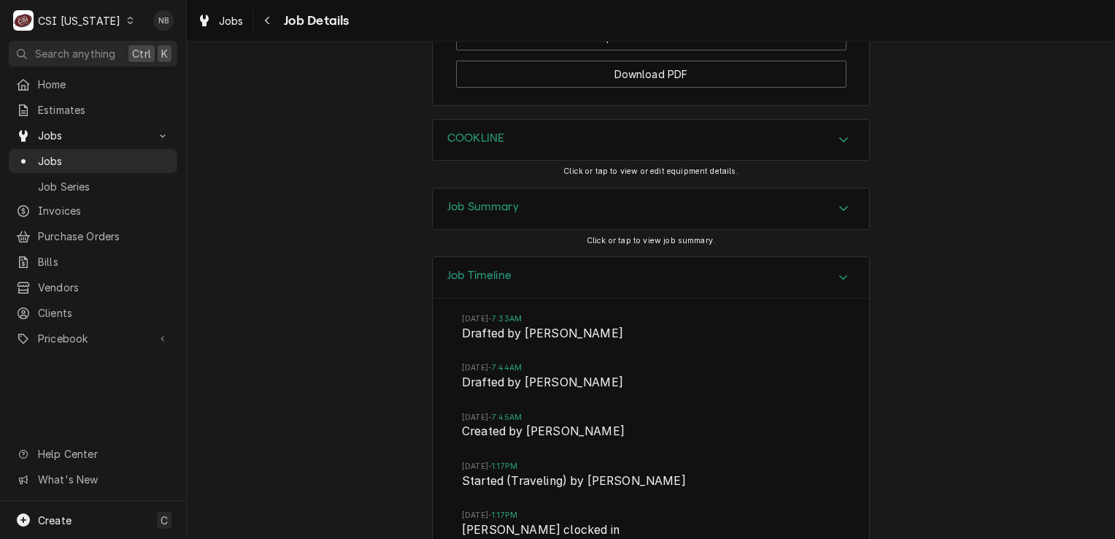
scroll to position [2249, 0]
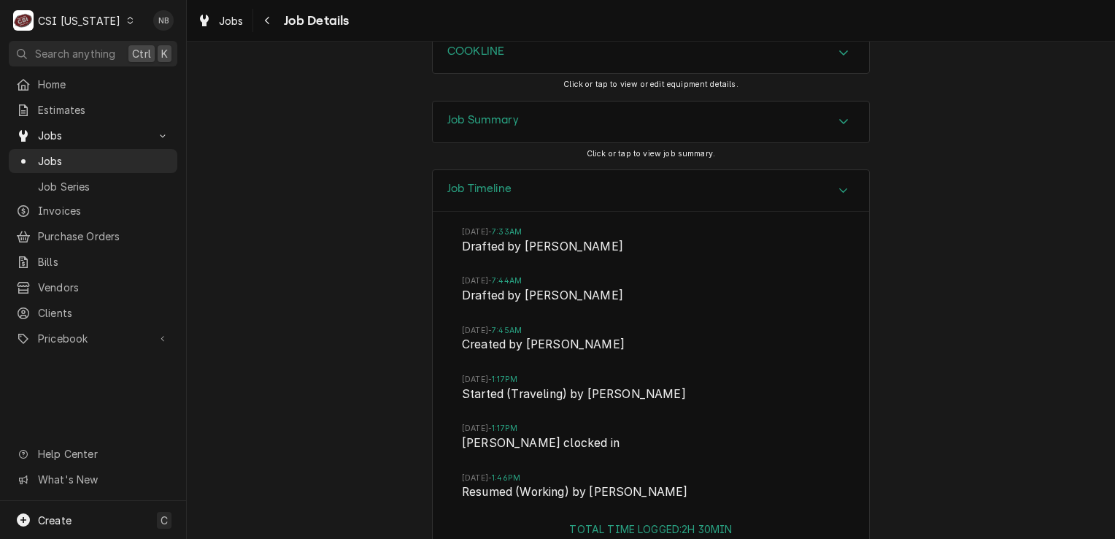
click at [691, 210] on div "Job Timeline" at bounding box center [651, 191] width 436 height 42
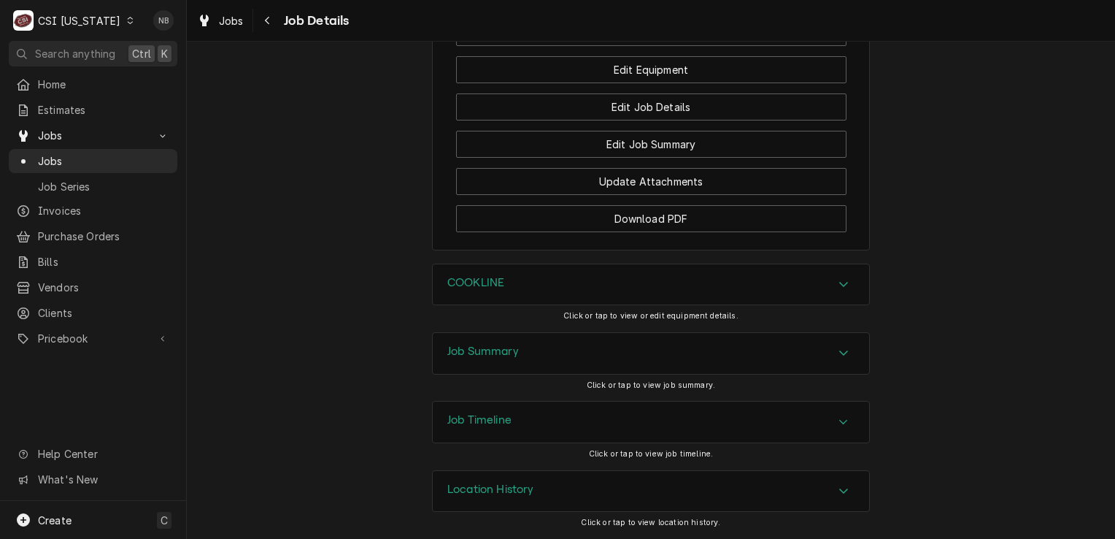
click at [680, 499] on div "Location History" at bounding box center [651, 491] width 436 height 41
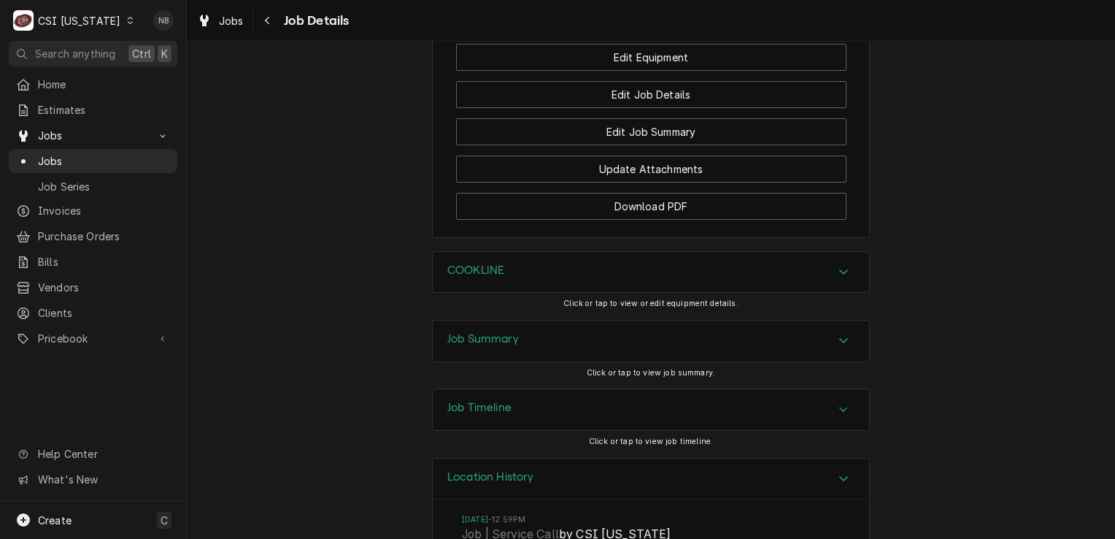
click at [670, 493] on div "Location History" at bounding box center [651, 479] width 436 height 42
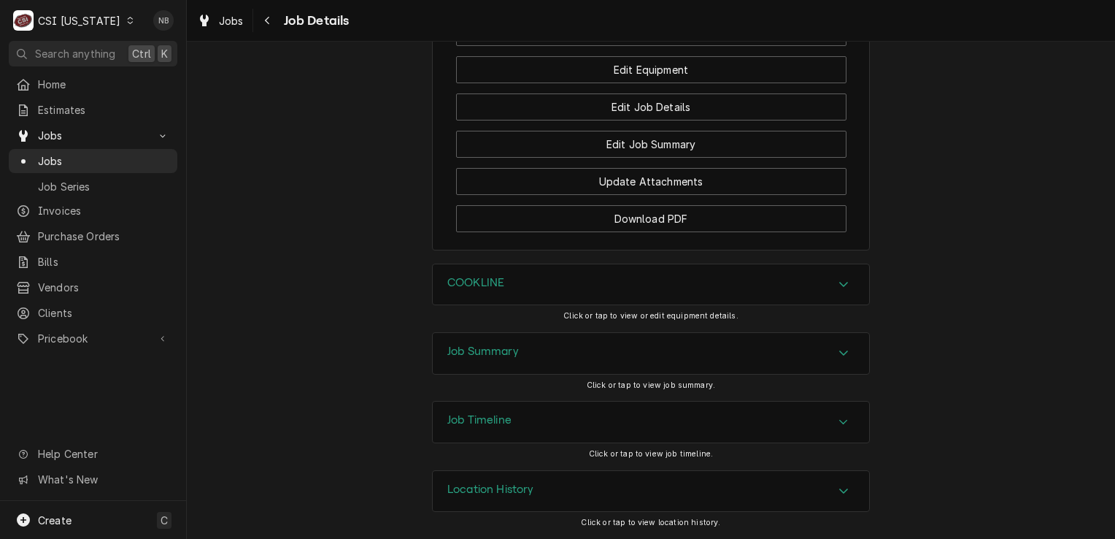
click at [685, 422] on div "Job Timeline" at bounding box center [651, 421] width 436 height 41
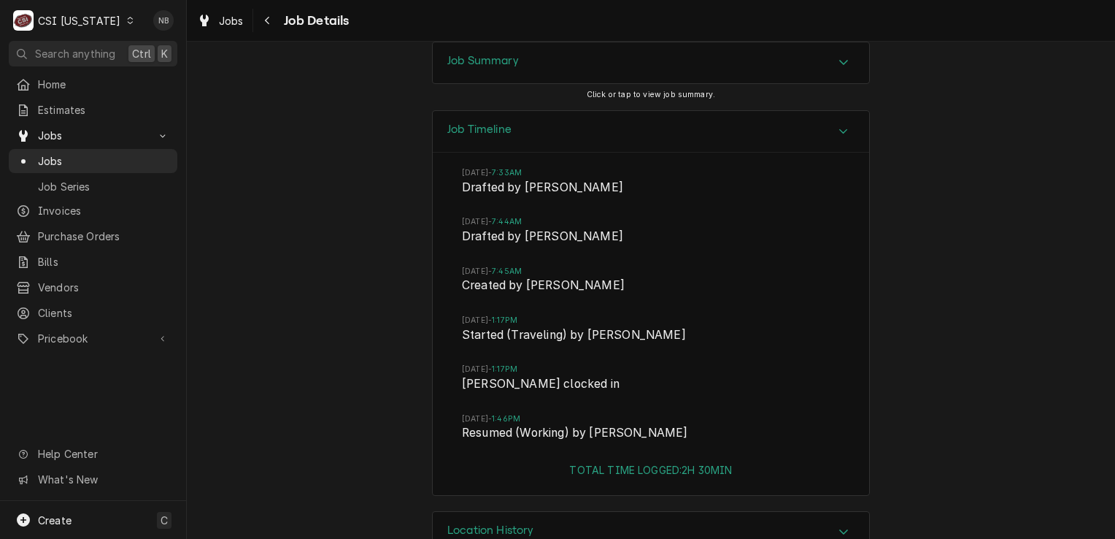
scroll to position [2289, 0]
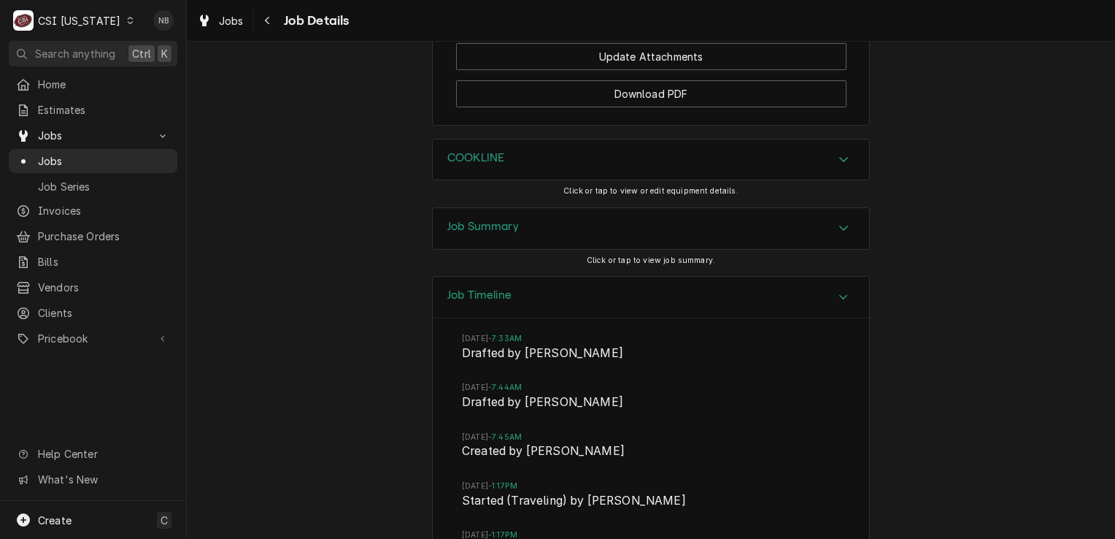
click at [737, 318] on div "Job Timeline" at bounding box center [651, 298] width 436 height 42
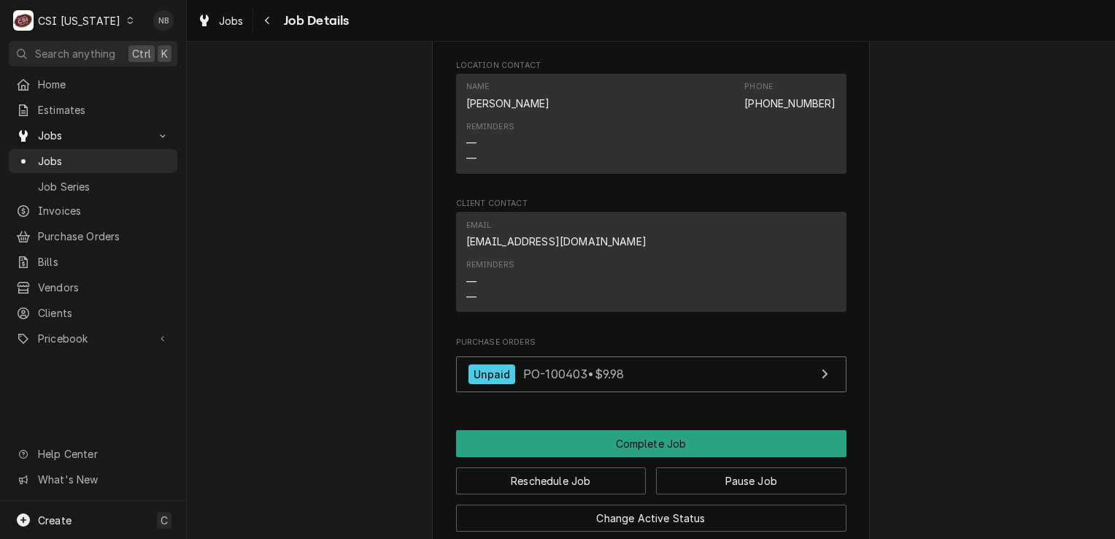
scroll to position [1752, 0]
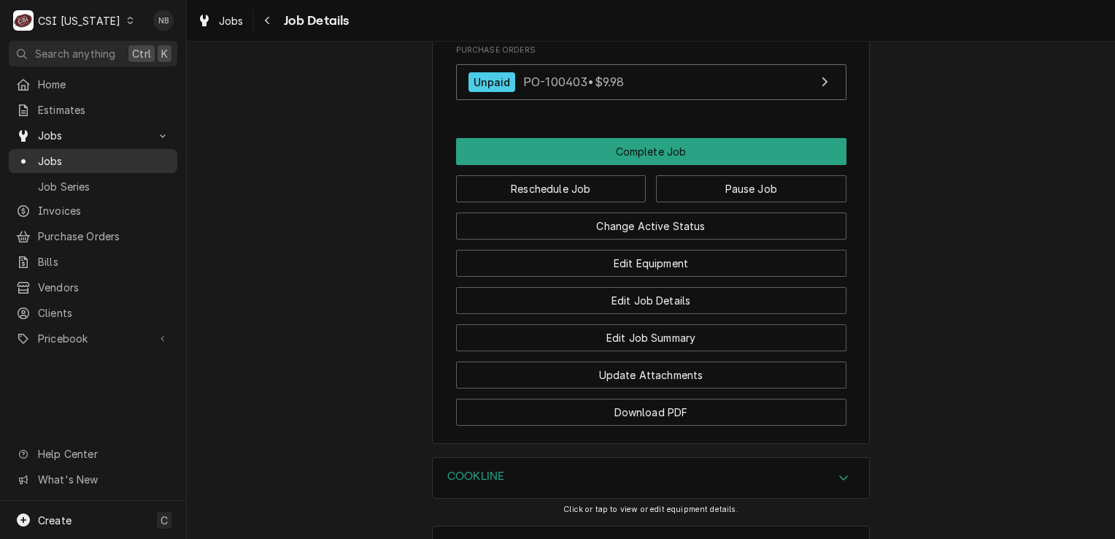
click at [85, 160] on span "Jobs" at bounding box center [104, 160] width 132 height 15
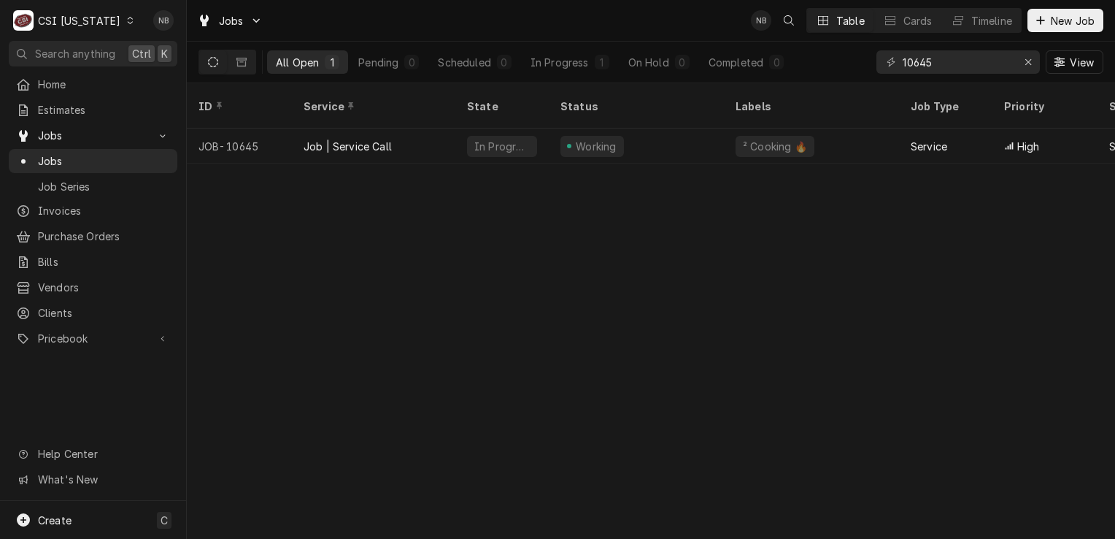
click at [70, 28] on div "C CSI [US_STATE]" at bounding box center [74, 20] width 131 height 29
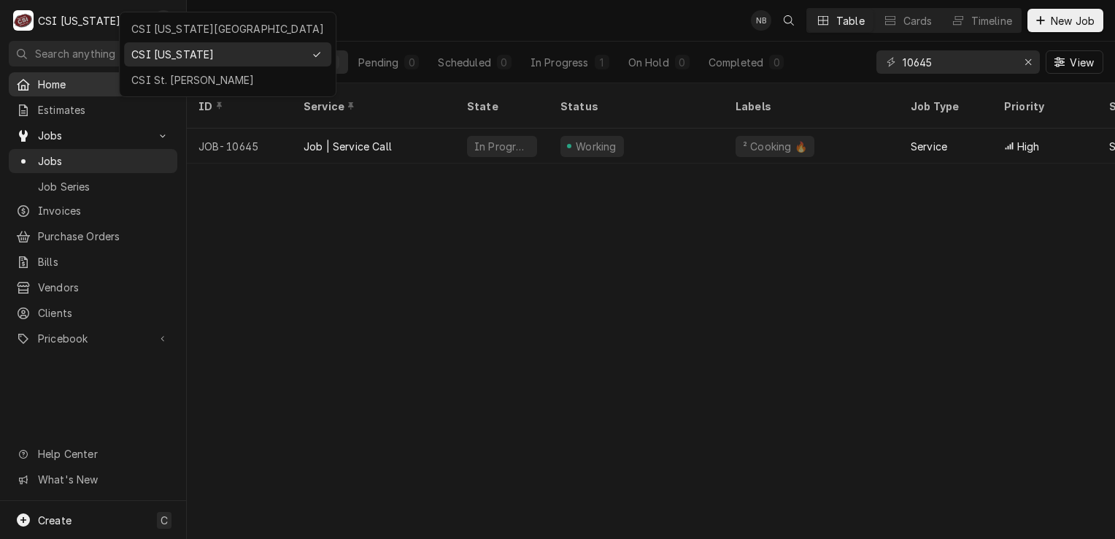
click at [177, 77] on div "CSI St. [PERSON_NAME]" at bounding box center [227, 79] width 193 height 15
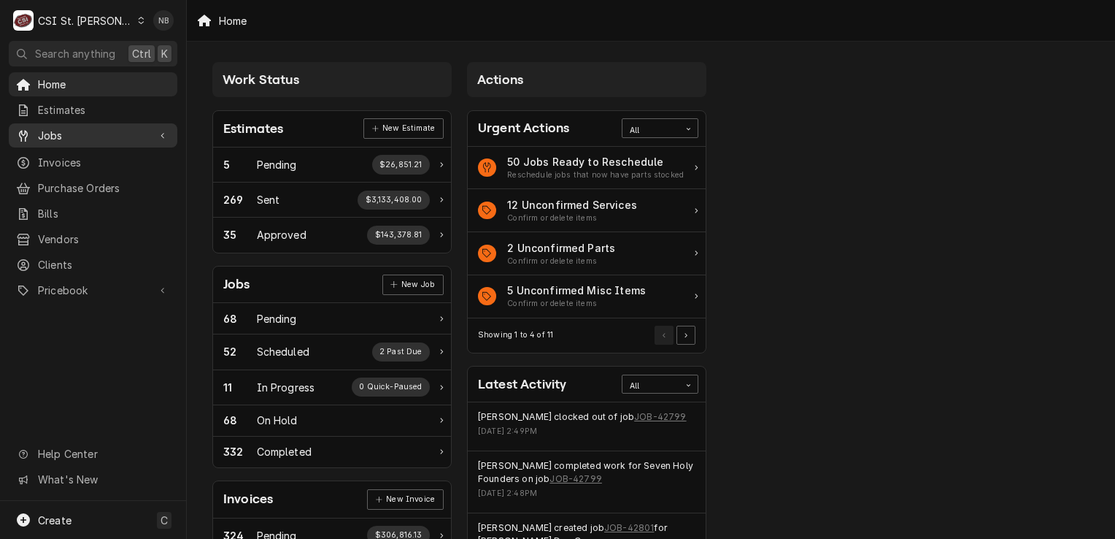
click at [97, 129] on span "Jobs" at bounding box center [93, 135] width 110 height 15
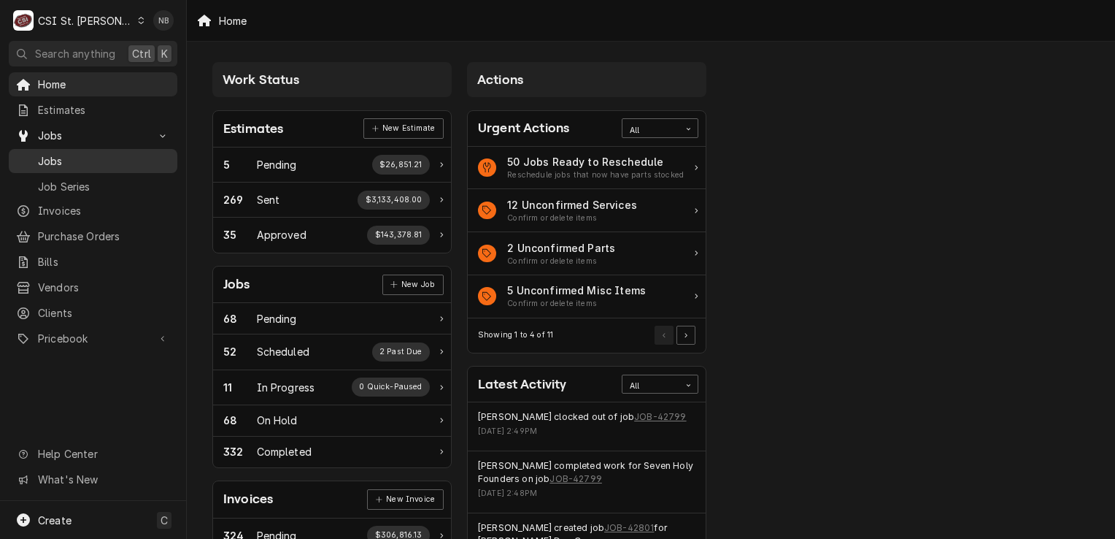
click at [104, 158] on span "Jobs" at bounding box center [104, 160] width 132 height 15
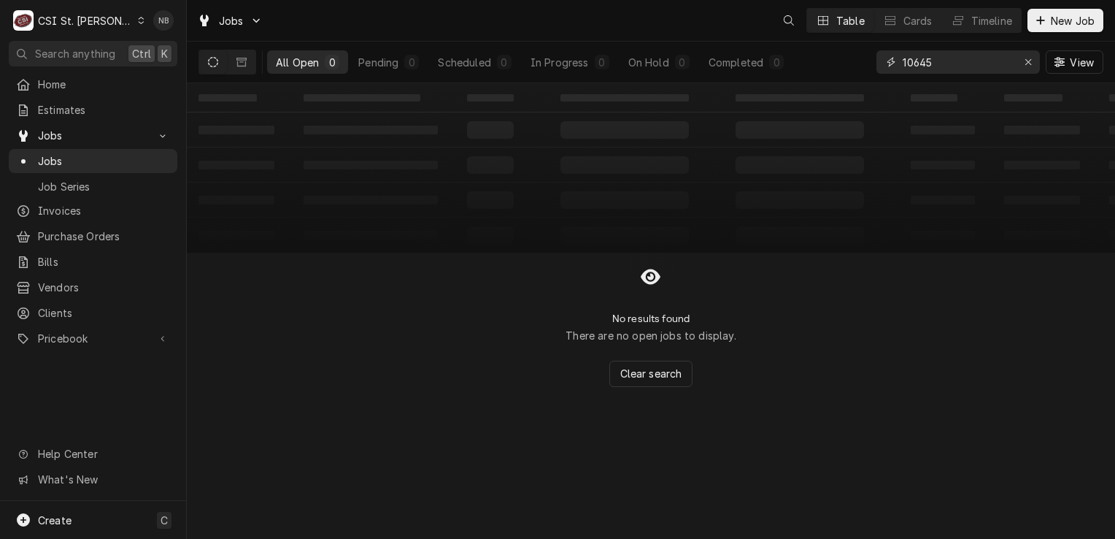
click at [981, 65] on input "10645" at bounding box center [957, 61] width 109 height 23
click at [1031, 63] on icon "Erase input" at bounding box center [1029, 62] width 8 height 10
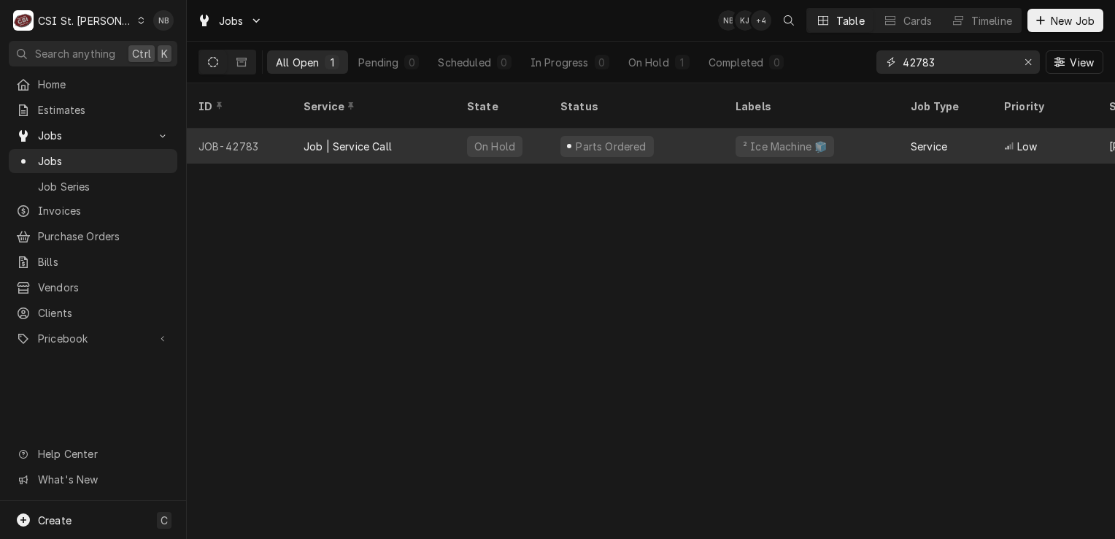
type input "42783"
click at [665, 131] on div "Parts Ordered" at bounding box center [636, 145] width 175 height 35
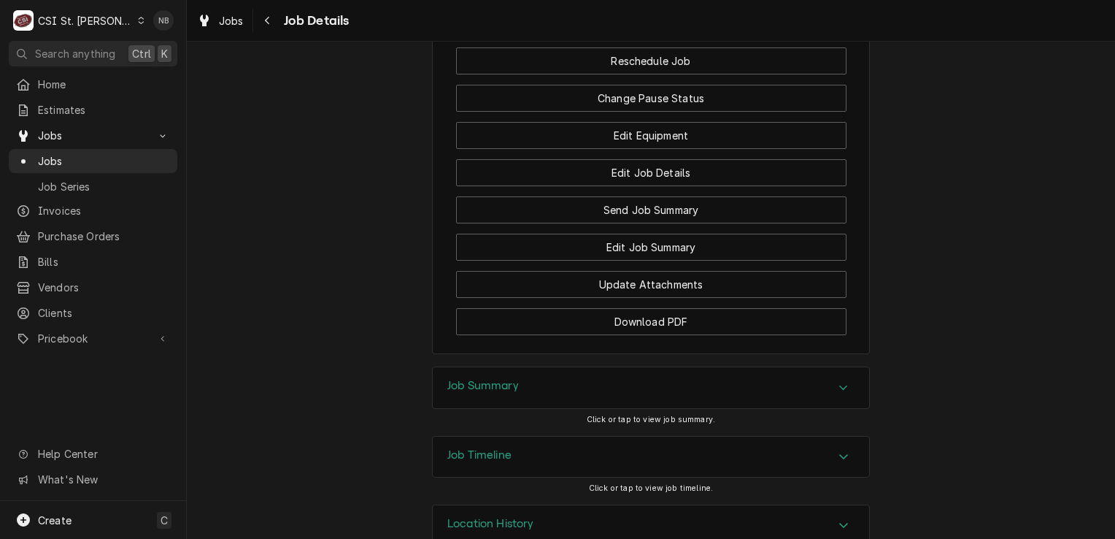
scroll to position [2065, 0]
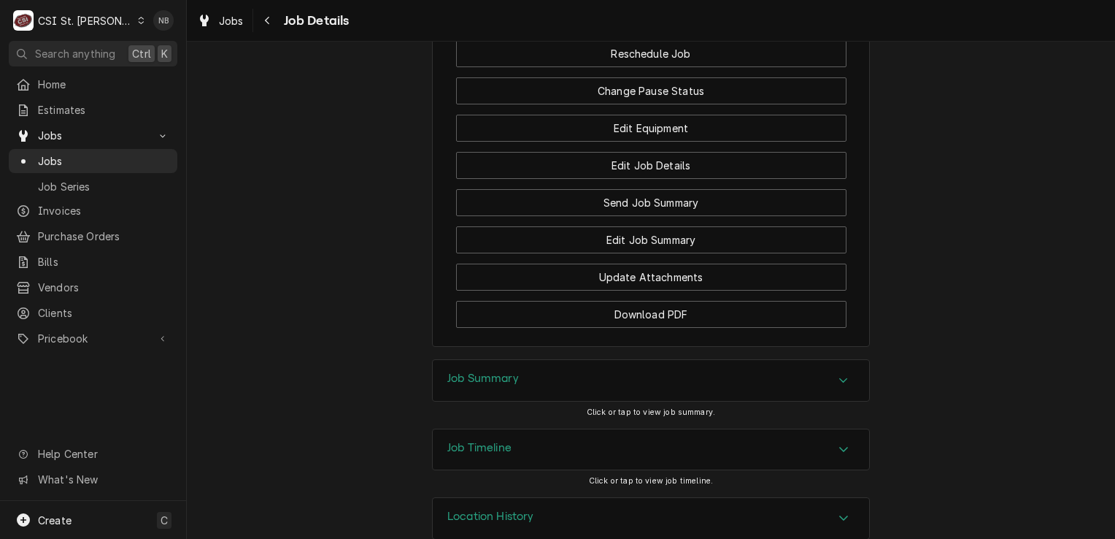
click at [766, 437] on div "Job Timeline" at bounding box center [651, 449] width 436 height 41
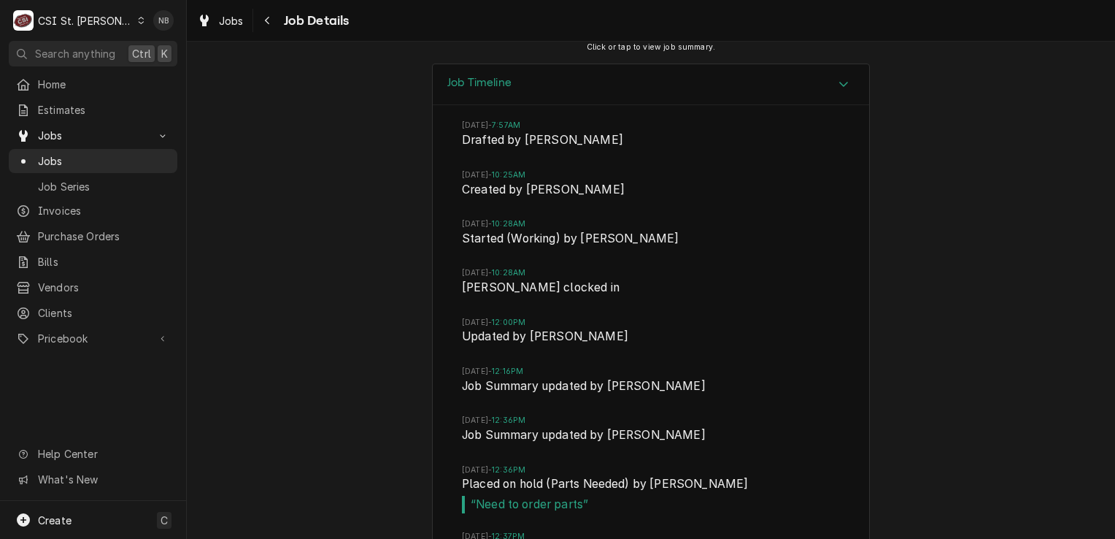
scroll to position [2627, 0]
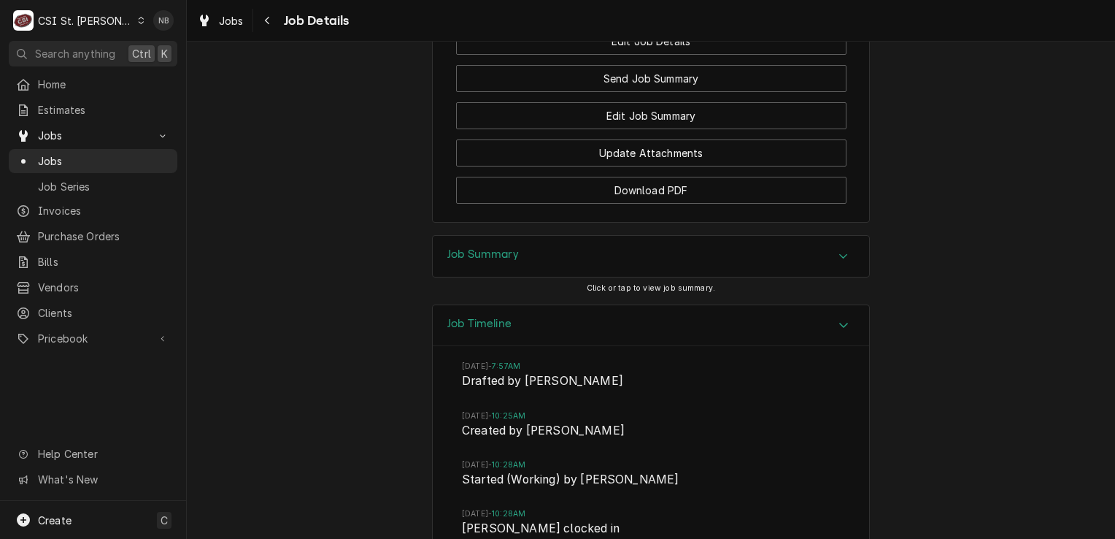
click at [771, 305] on div "Job Timeline" at bounding box center [651, 326] width 436 height 42
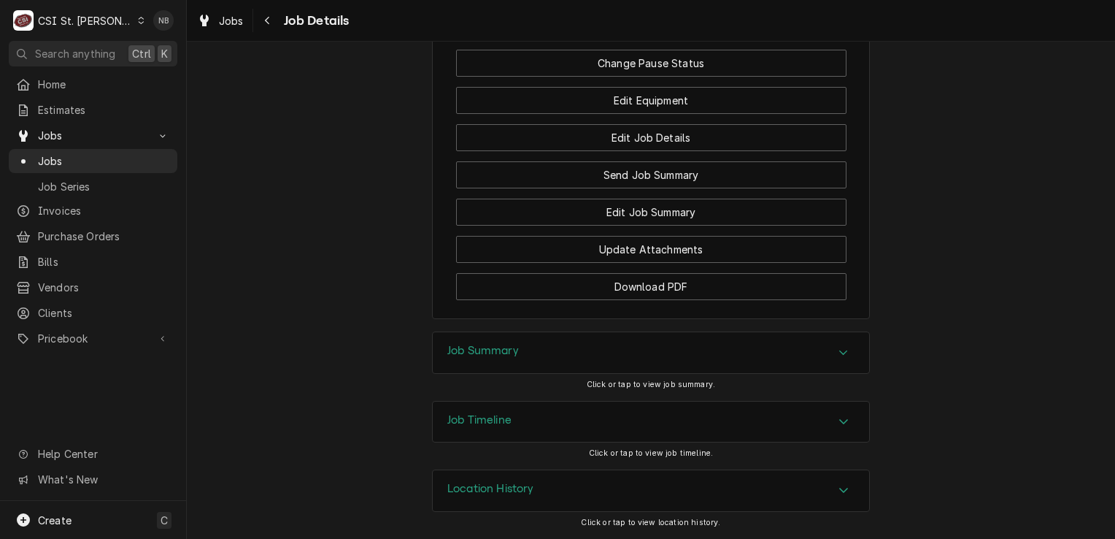
scroll to position [2065, 0]
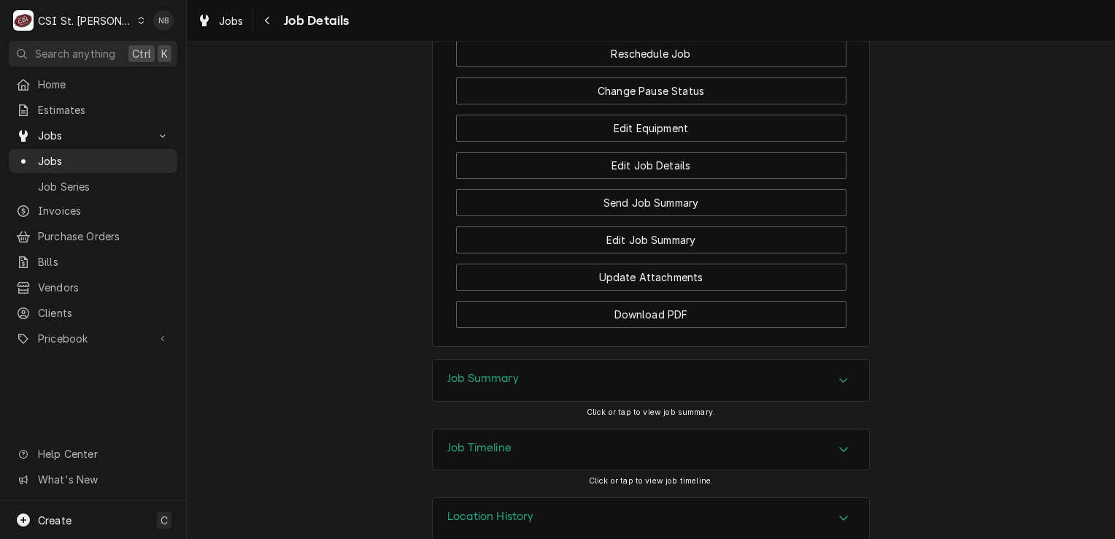
click at [95, 21] on div "CSI St. Louis" at bounding box center [85, 20] width 95 height 15
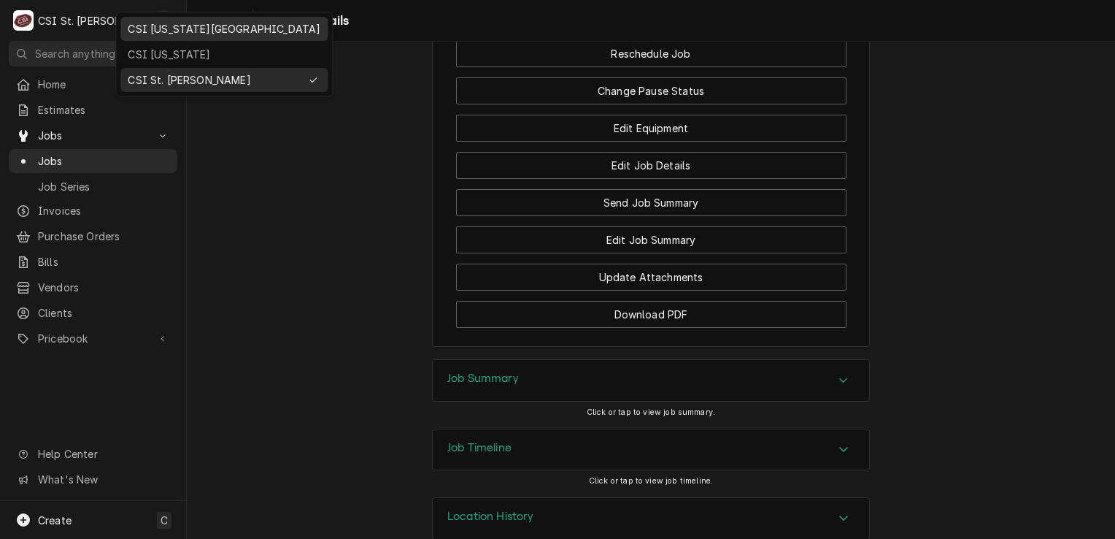
click at [166, 28] on div "CSI [US_STATE][GEOGRAPHIC_DATA]" at bounding box center [224, 28] width 193 height 15
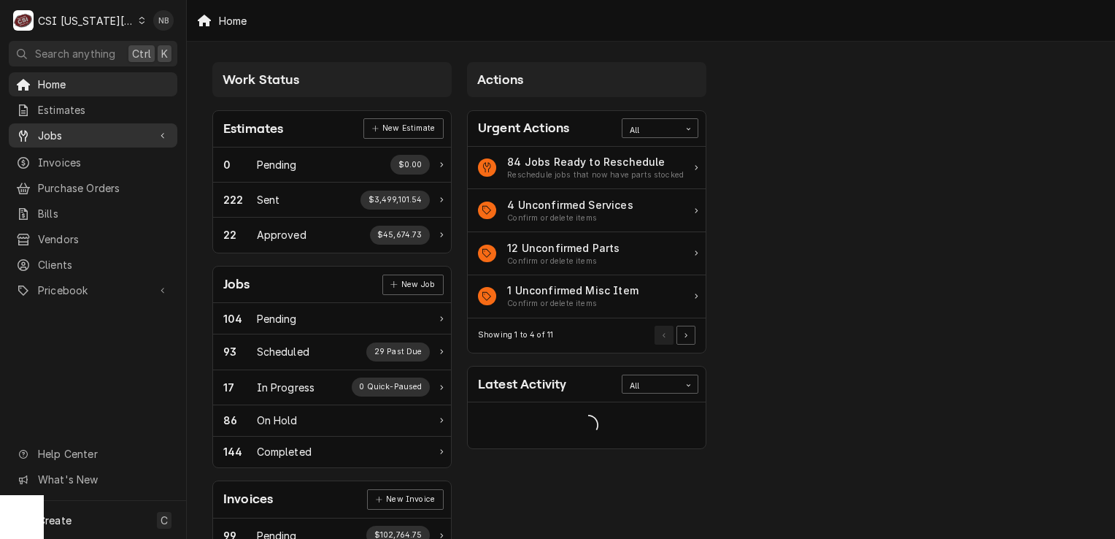
click at [112, 128] on span "Jobs" at bounding box center [93, 135] width 110 height 15
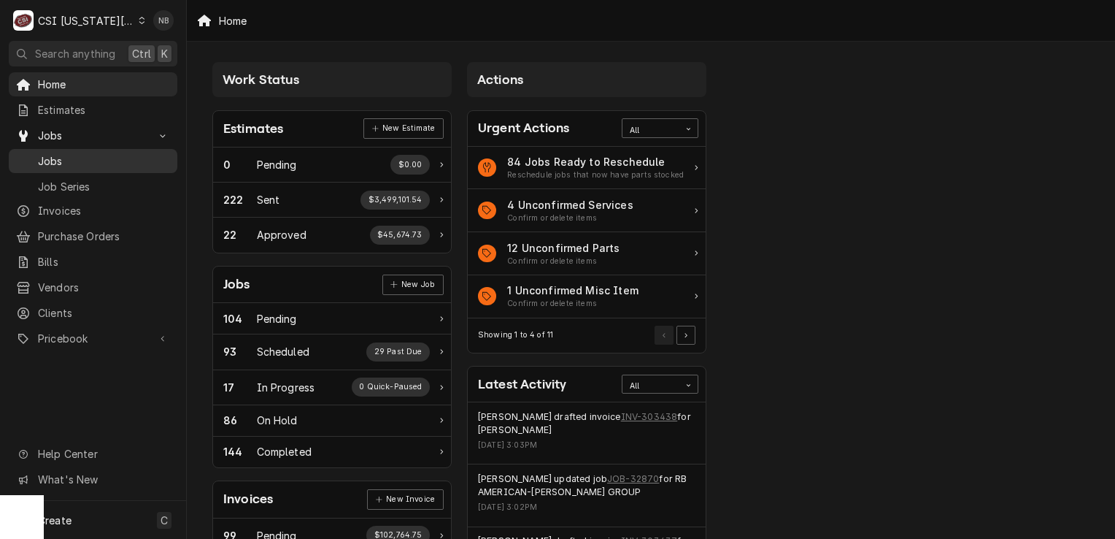
click at [104, 159] on span "Jobs" at bounding box center [104, 160] width 132 height 15
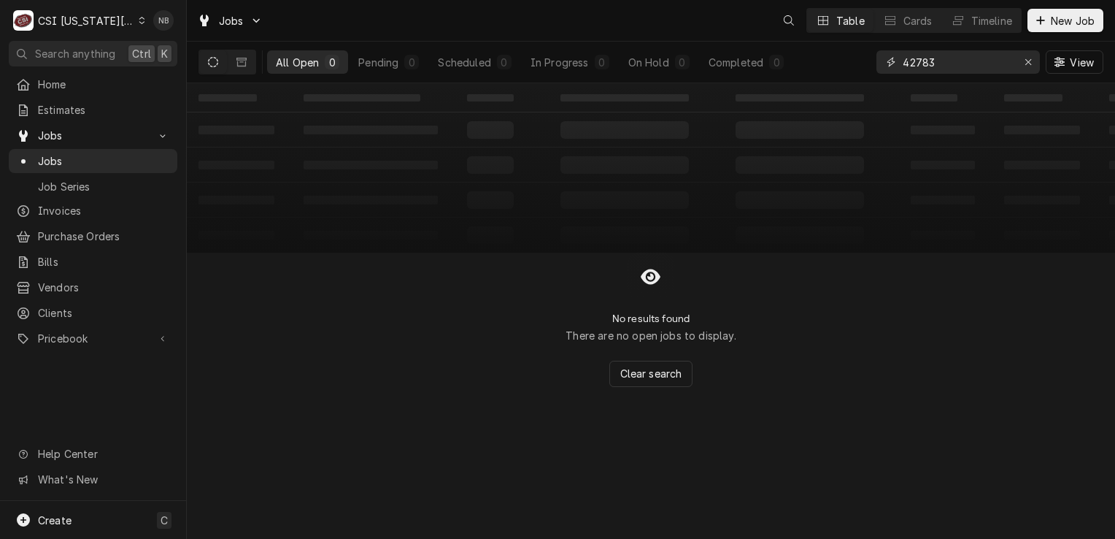
drag, startPoint x: 951, startPoint y: 58, endPoint x: 809, endPoint y: 55, distance: 141.6
click at [809, 55] on div "All Open 0 Pending 0 Scheduled 0 In Progress 0 On Hold 0 Completed 0 42783 View" at bounding box center [651, 62] width 905 height 41
click at [1034, 60] on div "Erase input" at bounding box center [1028, 62] width 15 height 15
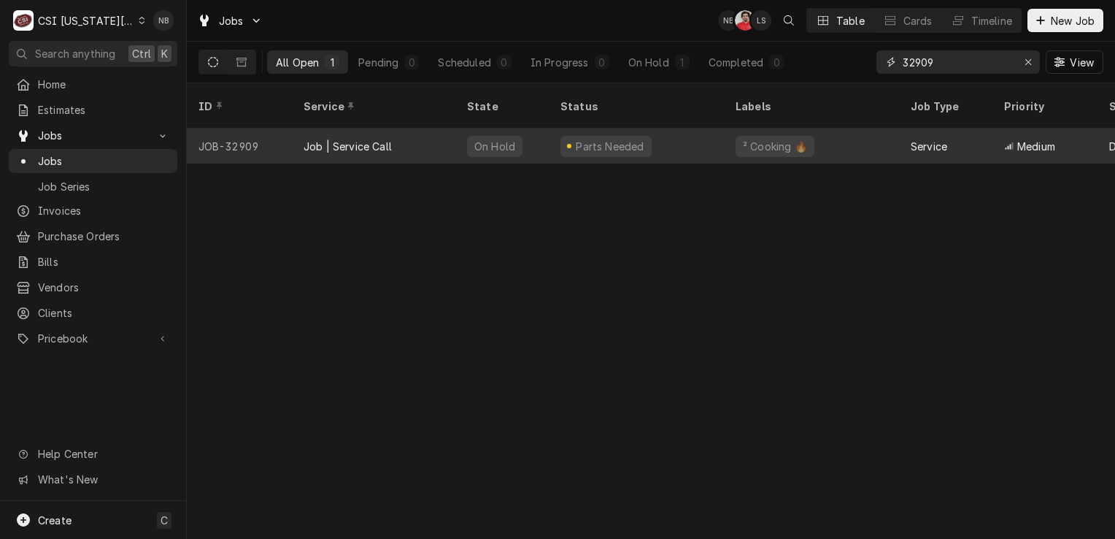
type input "32909"
click at [645, 128] on div "Parts Needed" at bounding box center [636, 145] width 175 height 35
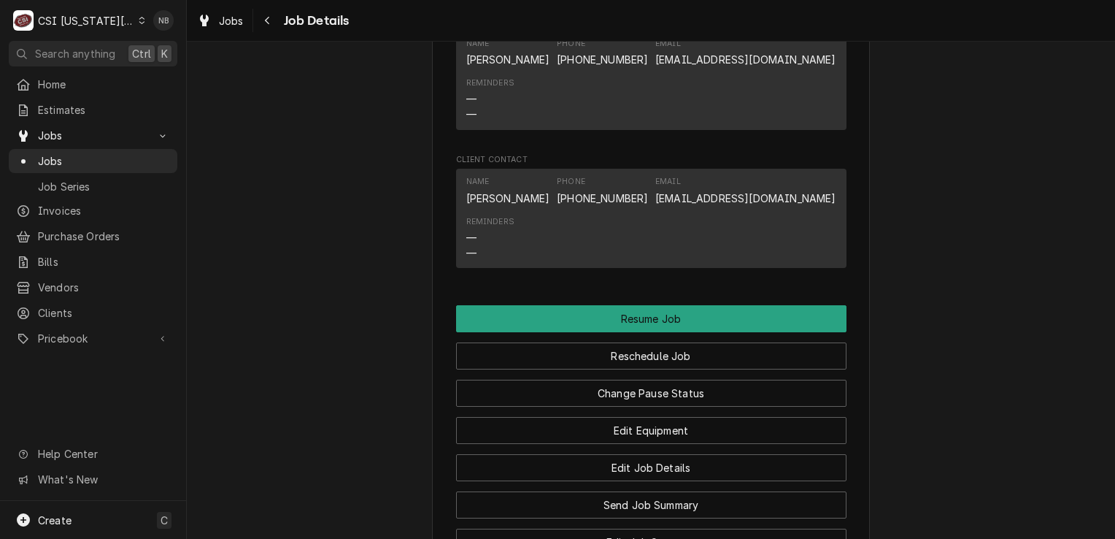
scroll to position [2080, 0]
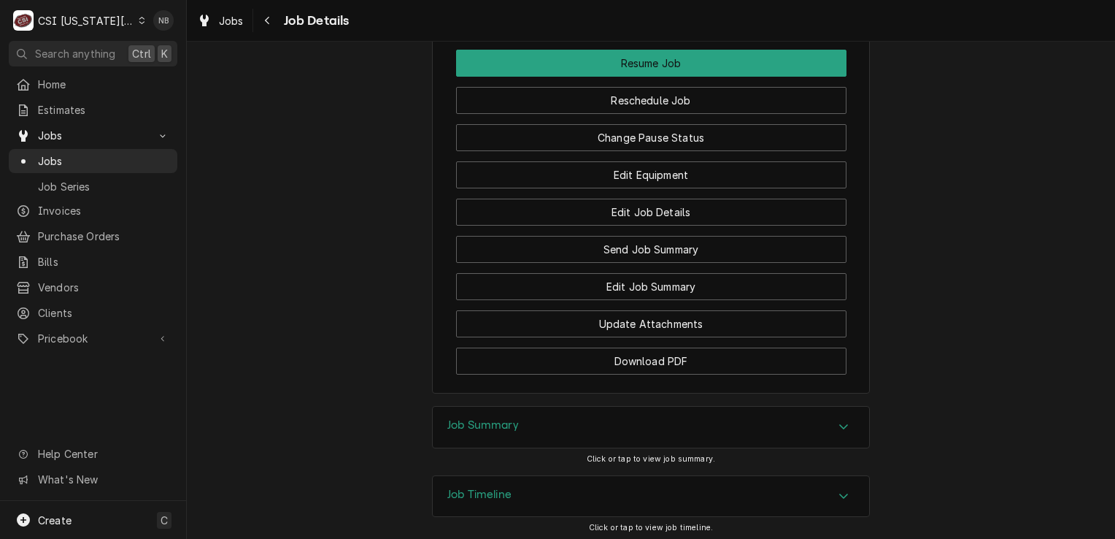
click at [742, 476] on div "Job Timeline" at bounding box center [651, 496] width 436 height 41
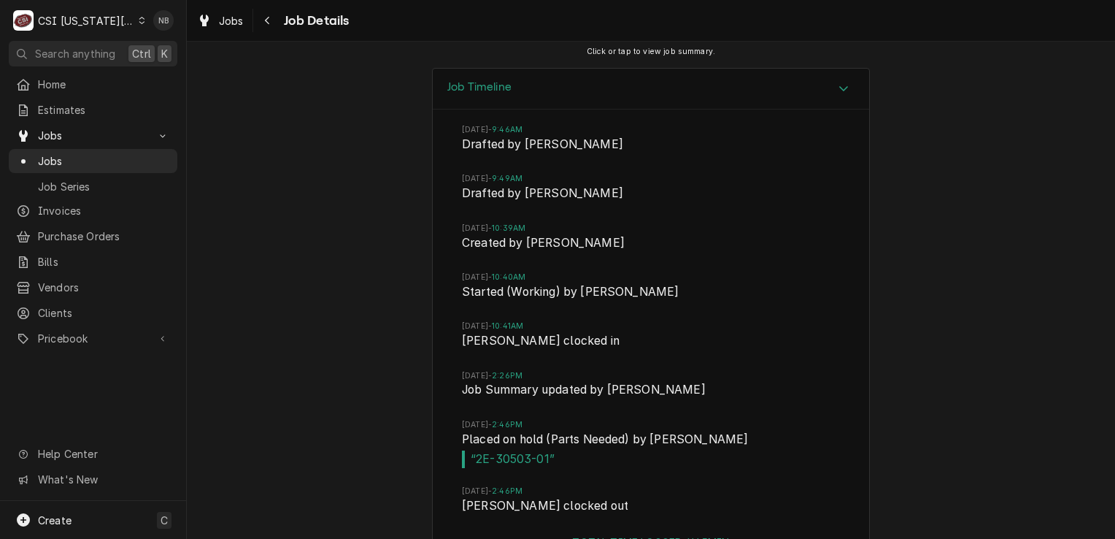
scroll to position [2527, 0]
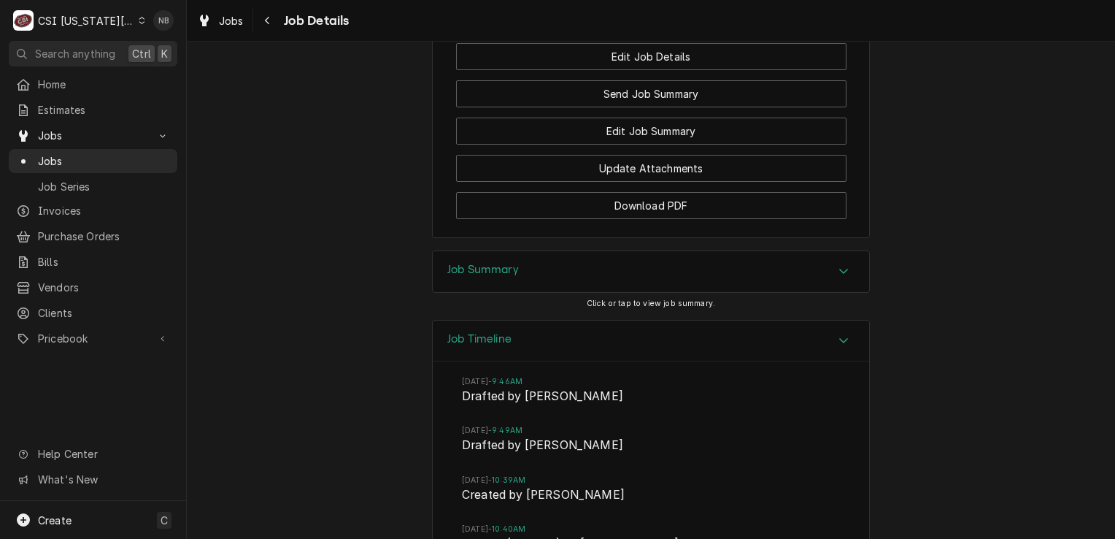
click at [718, 320] on div "Job Timeline" at bounding box center [651, 341] width 436 height 42
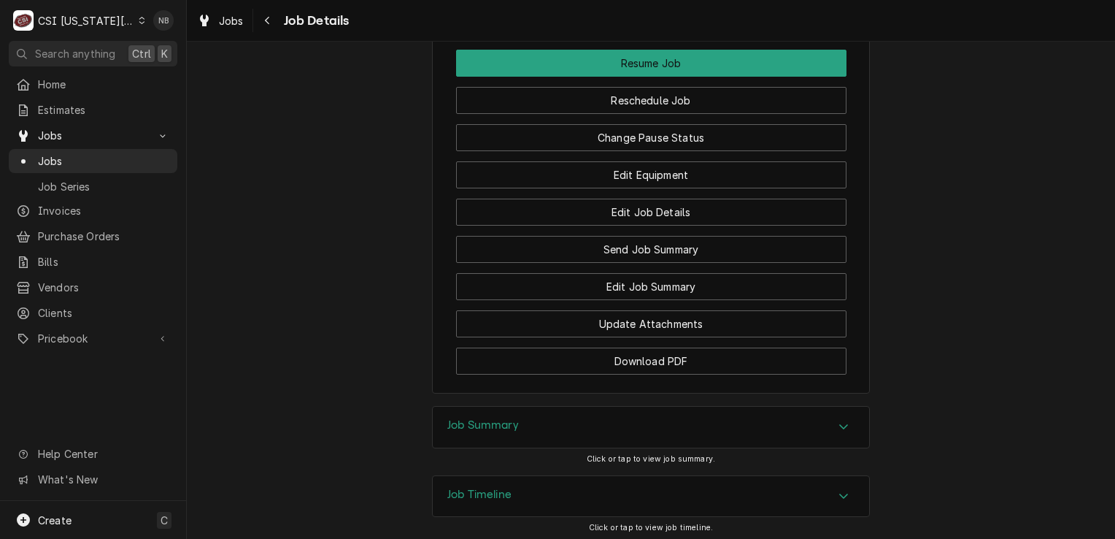
click at [139, 19] on icon "Dynamic Content Wrapper" at bounding box center [142, 20] width 7 height 7
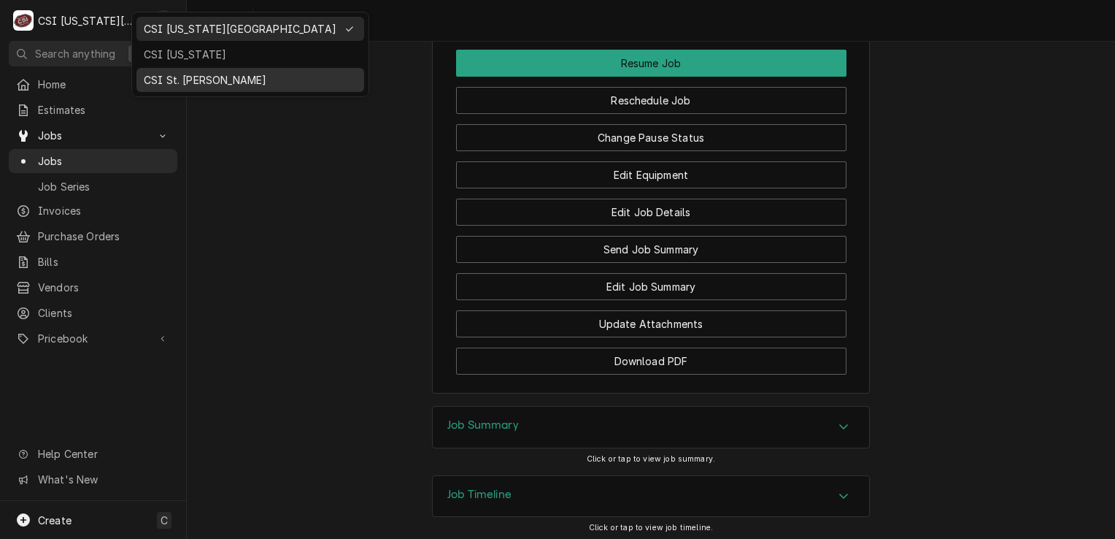
click at [176, 72] on div "CSI St. Louis" at bounding box center [250, 79] width 213 height 15
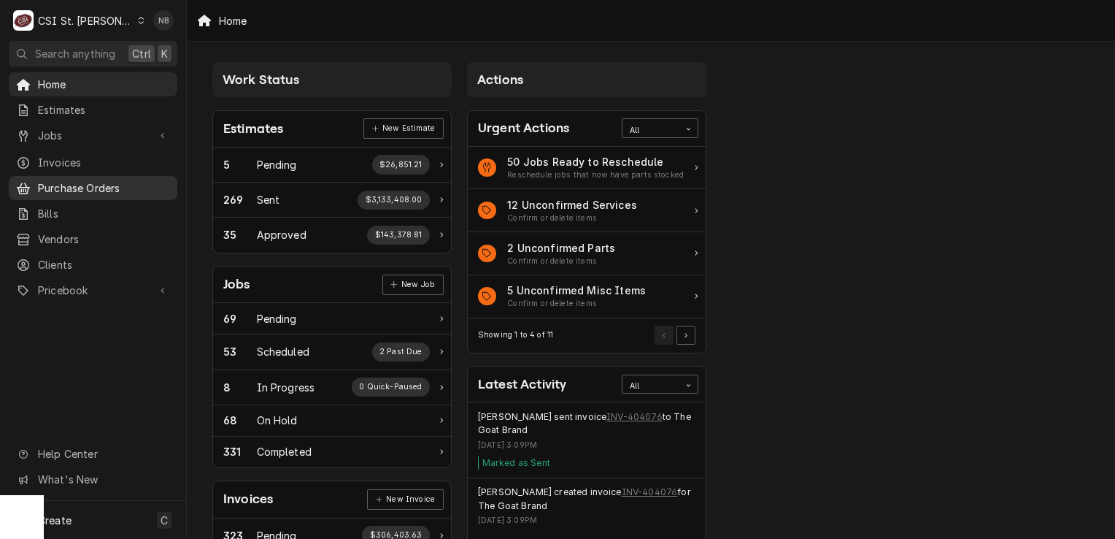
click at [85, 182] on span "Purchase Orders" at bounding box center [104, 187] width 132 height 15
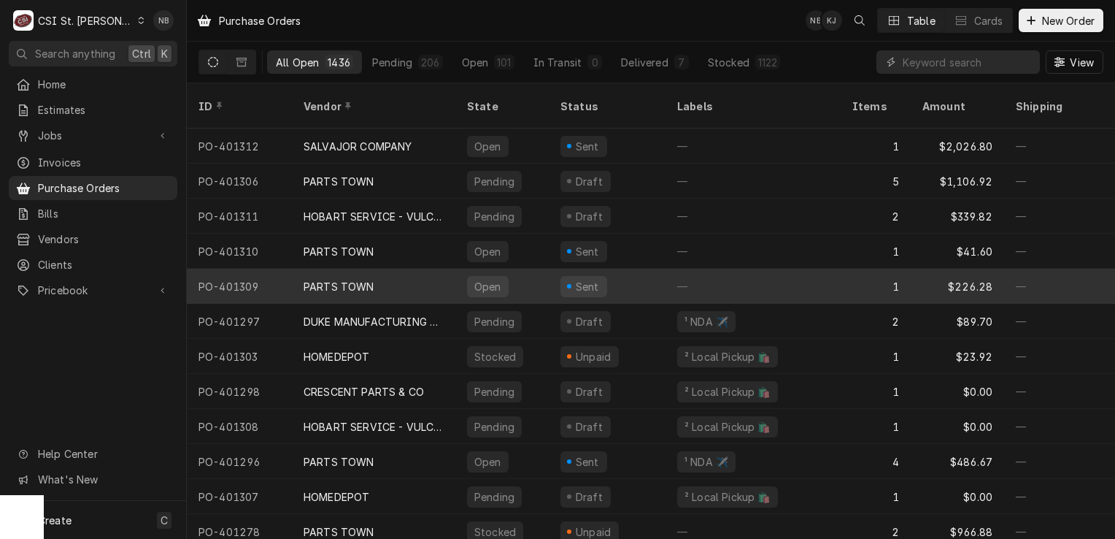
click at [631, 269] on div "Sent" at bounding box center [607, 286] width 117 height 35
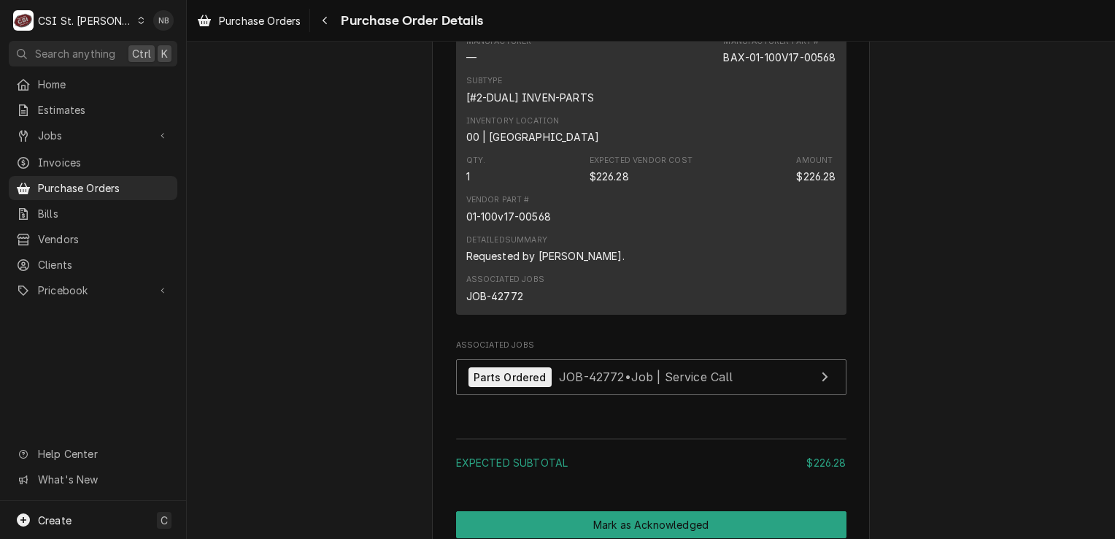
scroll to position [730, 0]
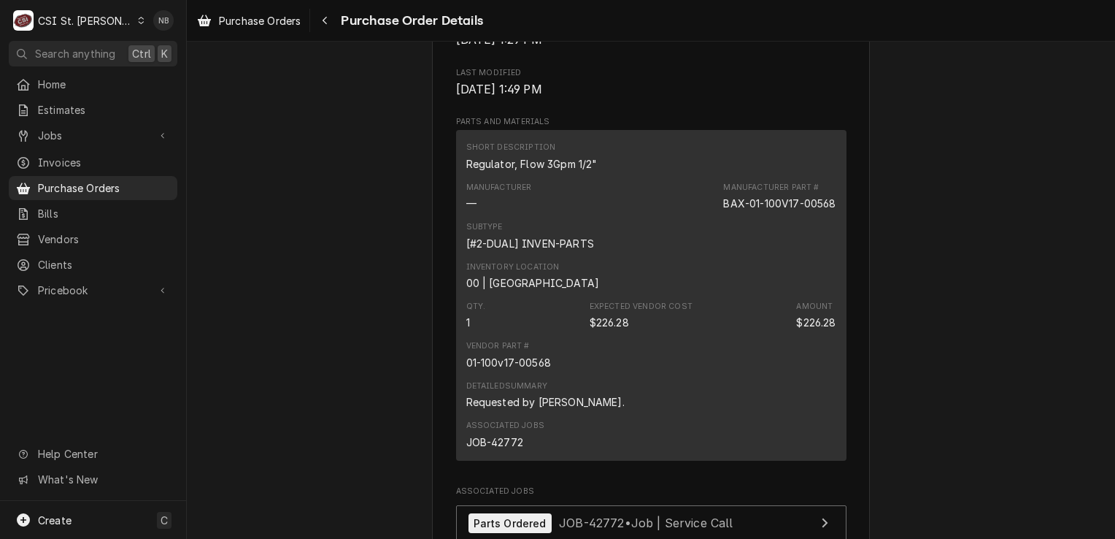
drag, startPoint x: 992, startPoint y: 361, endPoint x: 1007, endPoint y: 358, distance: 15.6
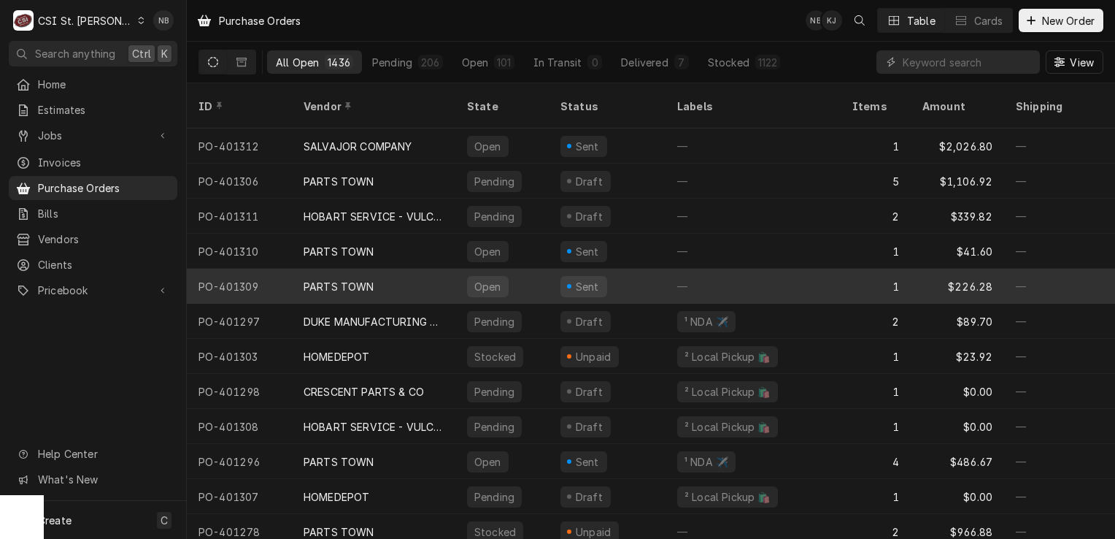
click at [791, 273] on div "—" at bounding box center [753, 286] width 175 height 35
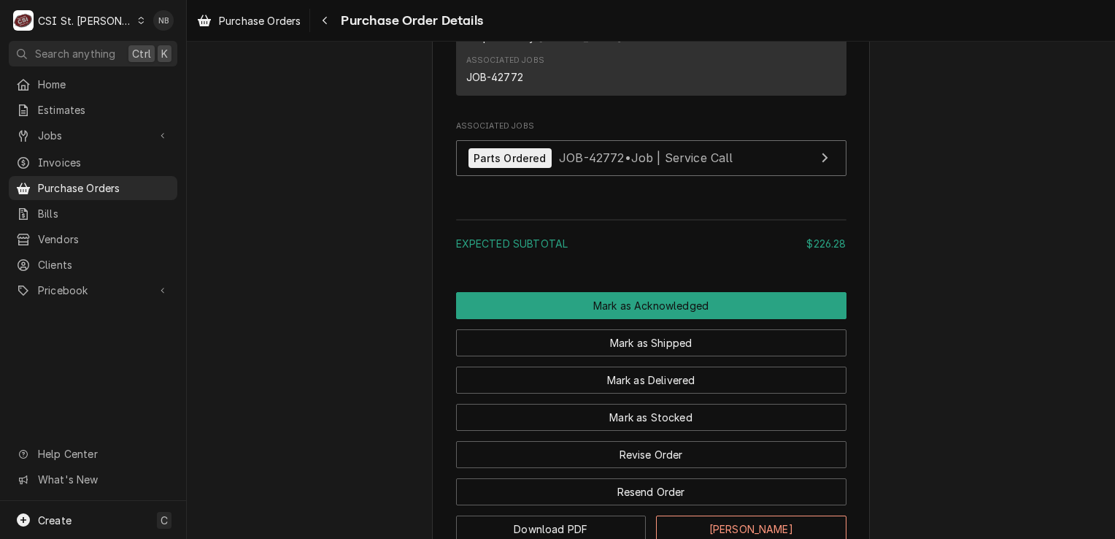
scroll to position [1241, 0]
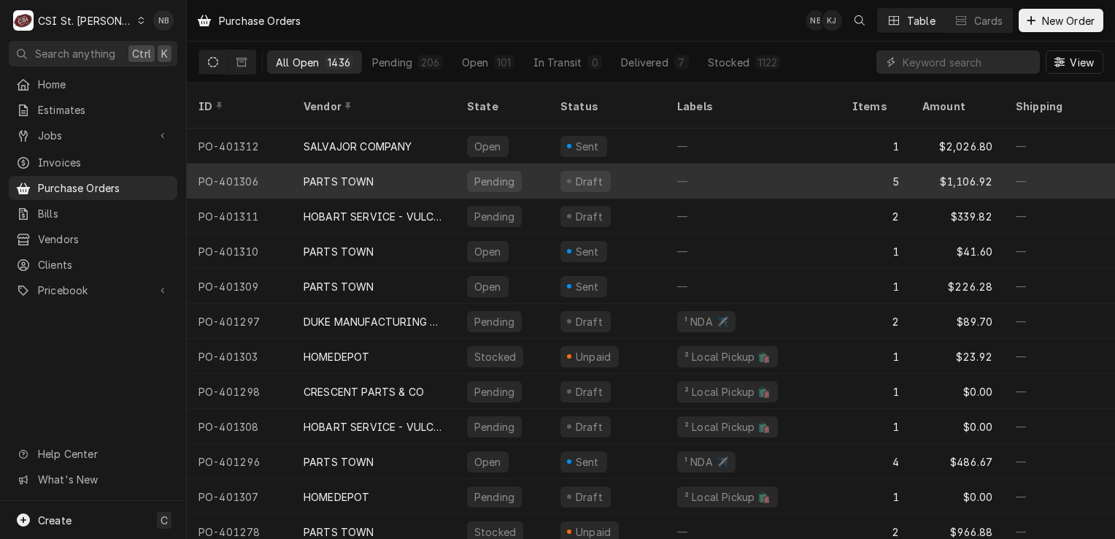
click at [638, 165] on div "Draft" at bounding box center [607, 180] width 117 height 35
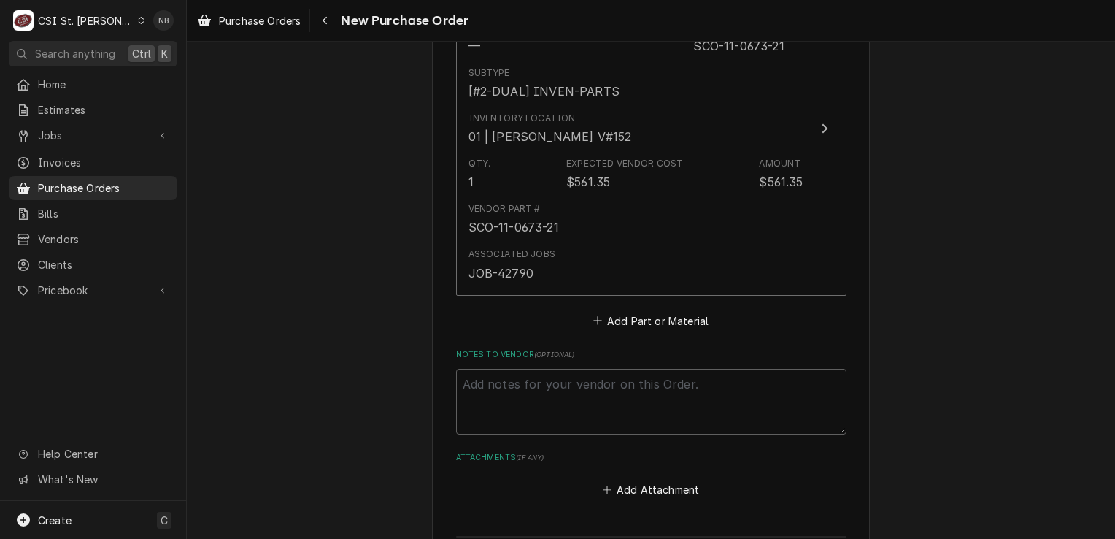
scroll to position [2336, 0]
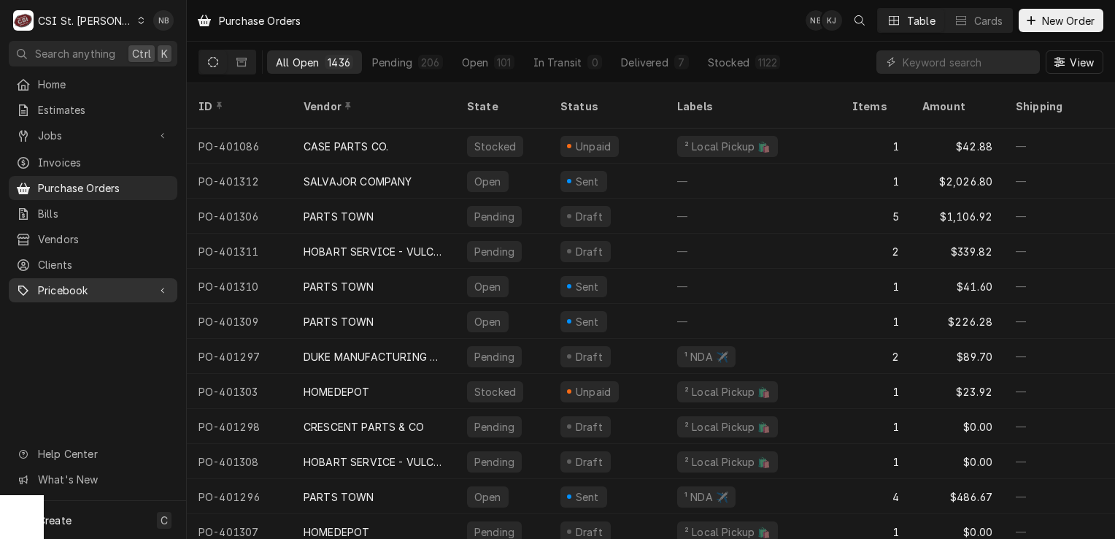
click at [85, 282] on span "Pricebook" at bounding box center [93, 289] width 110 height 15
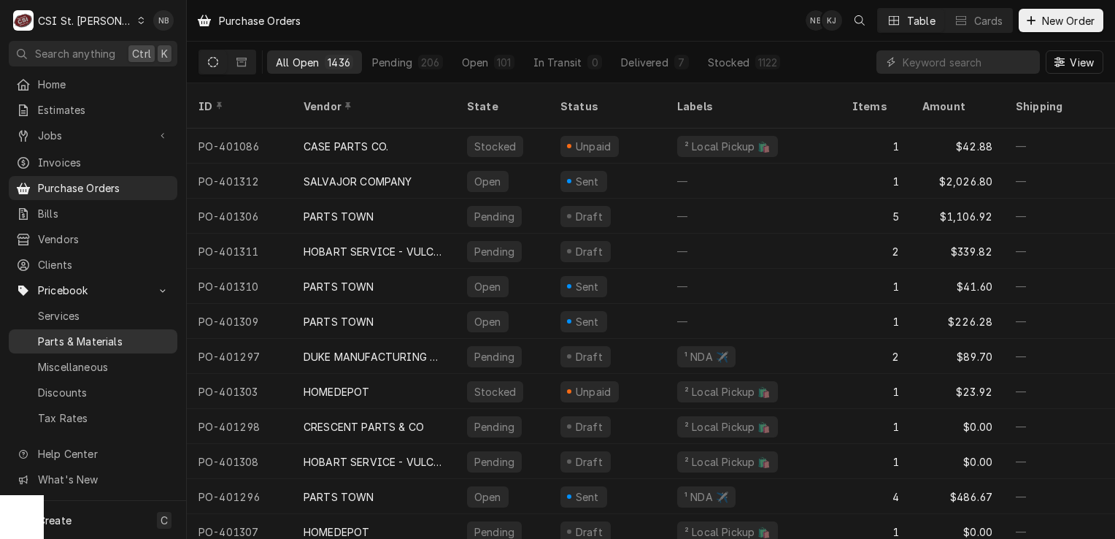
click at [95, 342] on link "Parts & Materials" at bounding box center [93, 341] width 169 height 24
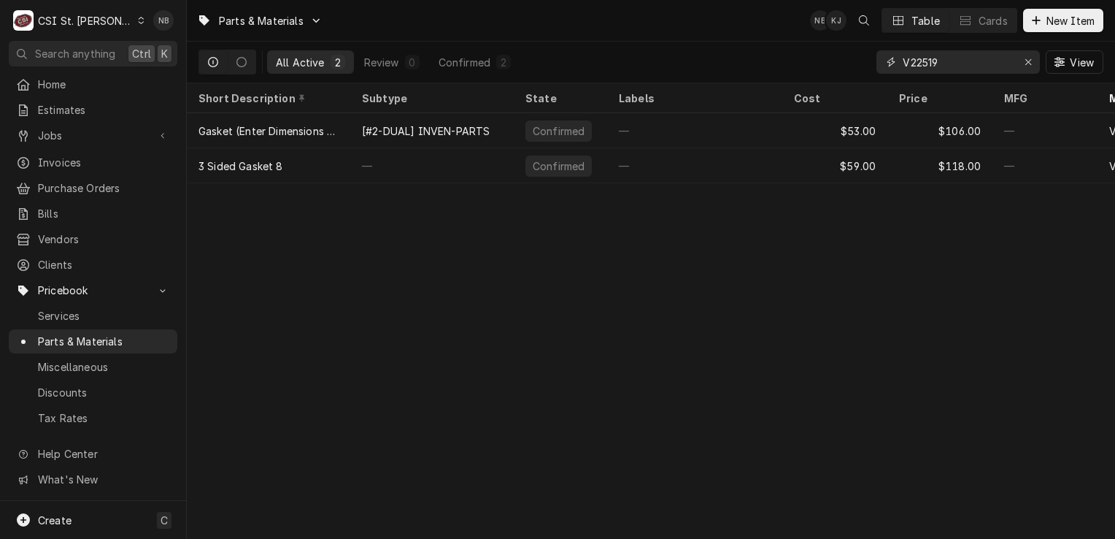
drag, startPoint x: 942, startPoint y: 69, endPoint x: 816, endPoint y: 66, distance: 126.3
click at [816, 65] on div "All Active 2 Review 0 Confirmed 2 V22519 View" at bounding box center [651, 62] width 905 height 41
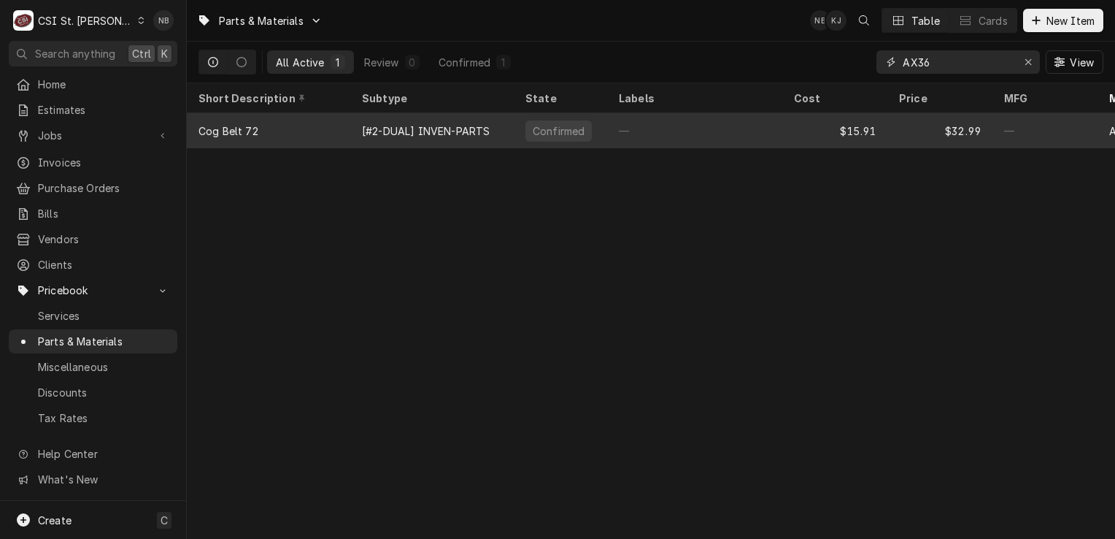
type input "AX36"
click at [750, 132] on div "—" at bounding box center [694, 130] width 175 height 35
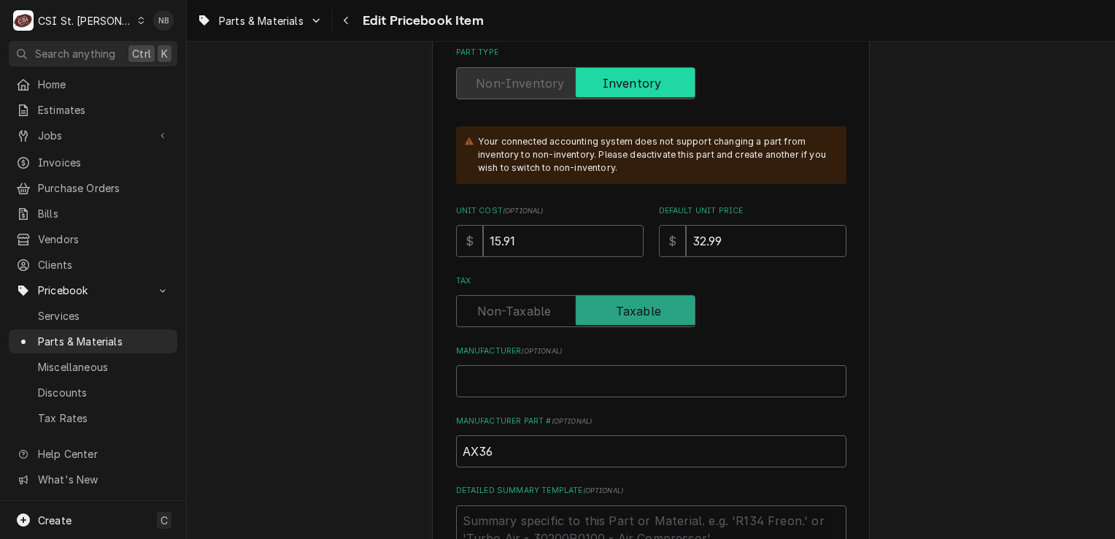
scroll to position [365, 0]
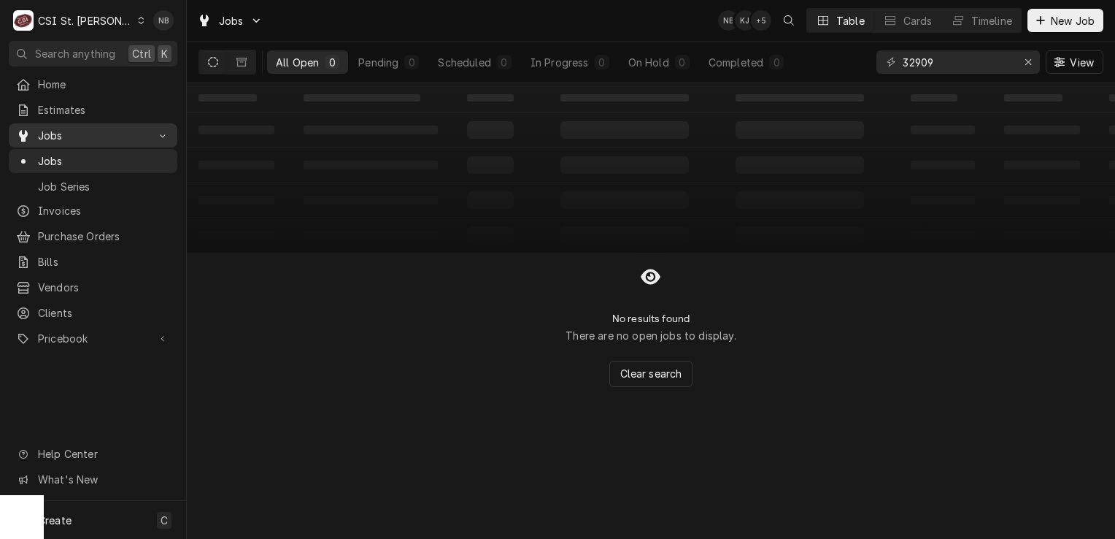
click at [98, 136] on span "Jobs" at bounding box center [93, 135] width 110 height 15
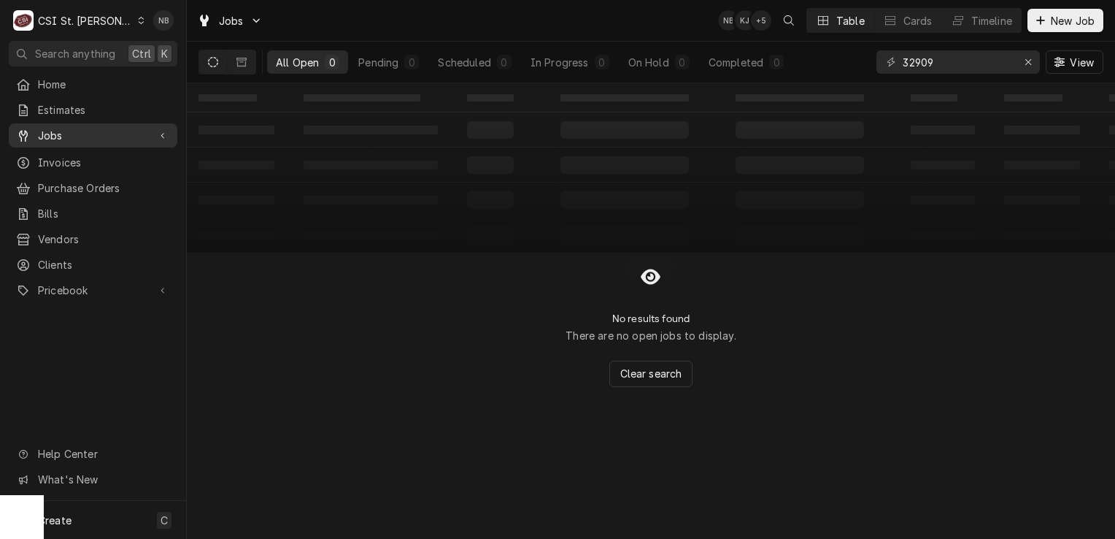
click at [98, 136] on span "Jobs" at bounding box center [93, 135] width 110 height 15
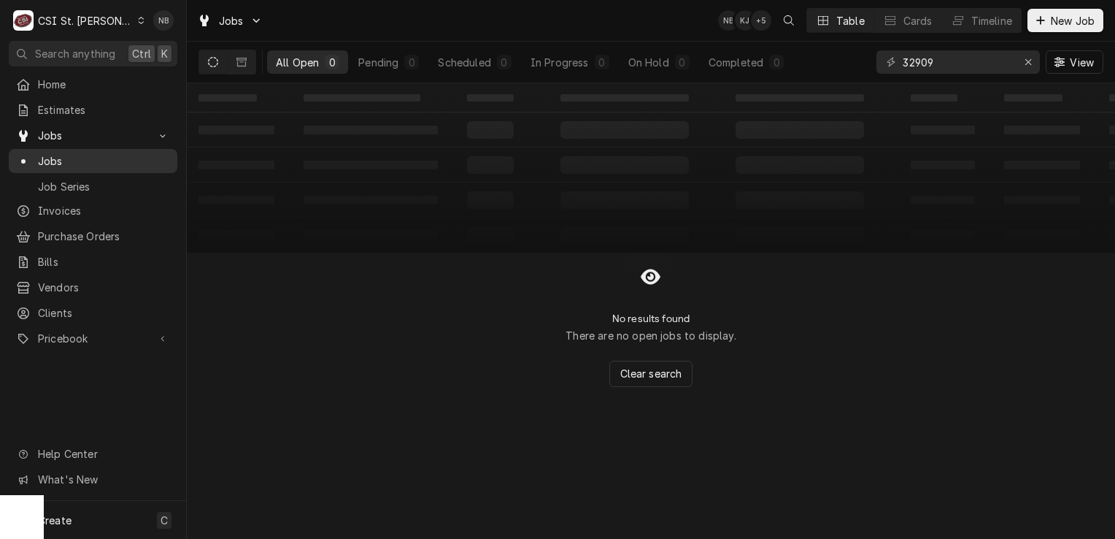
click at [103, 159] on span "Jobs" at bounding box center [104, 160] width 132 height 15
click at [1030, 63] on icon "Erase input" at bounding box center [1028, 62] width 6 height 6
